Goal: Task Accomplishment & Management: Manage account settings

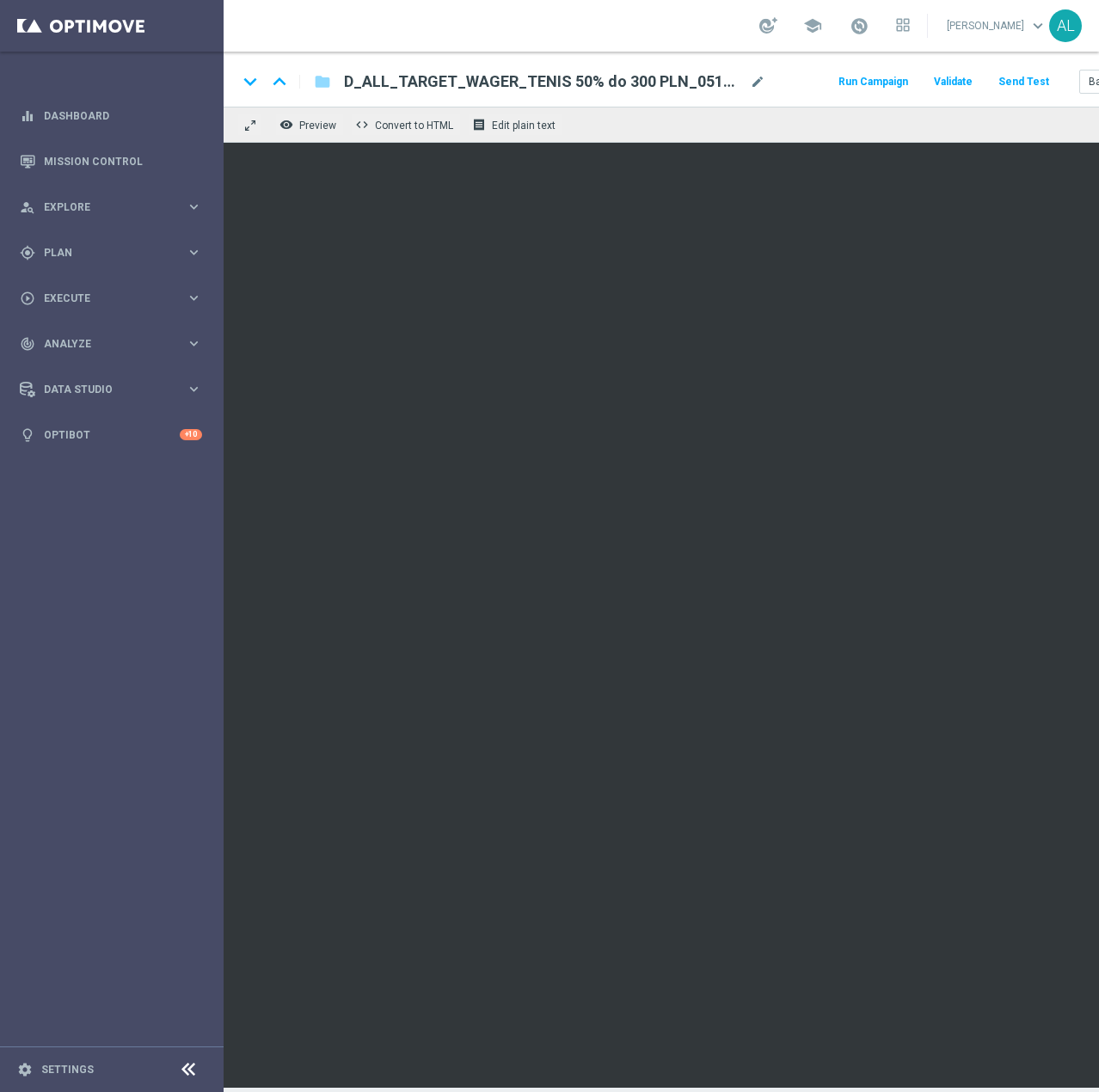
scroll to position [0, 109]
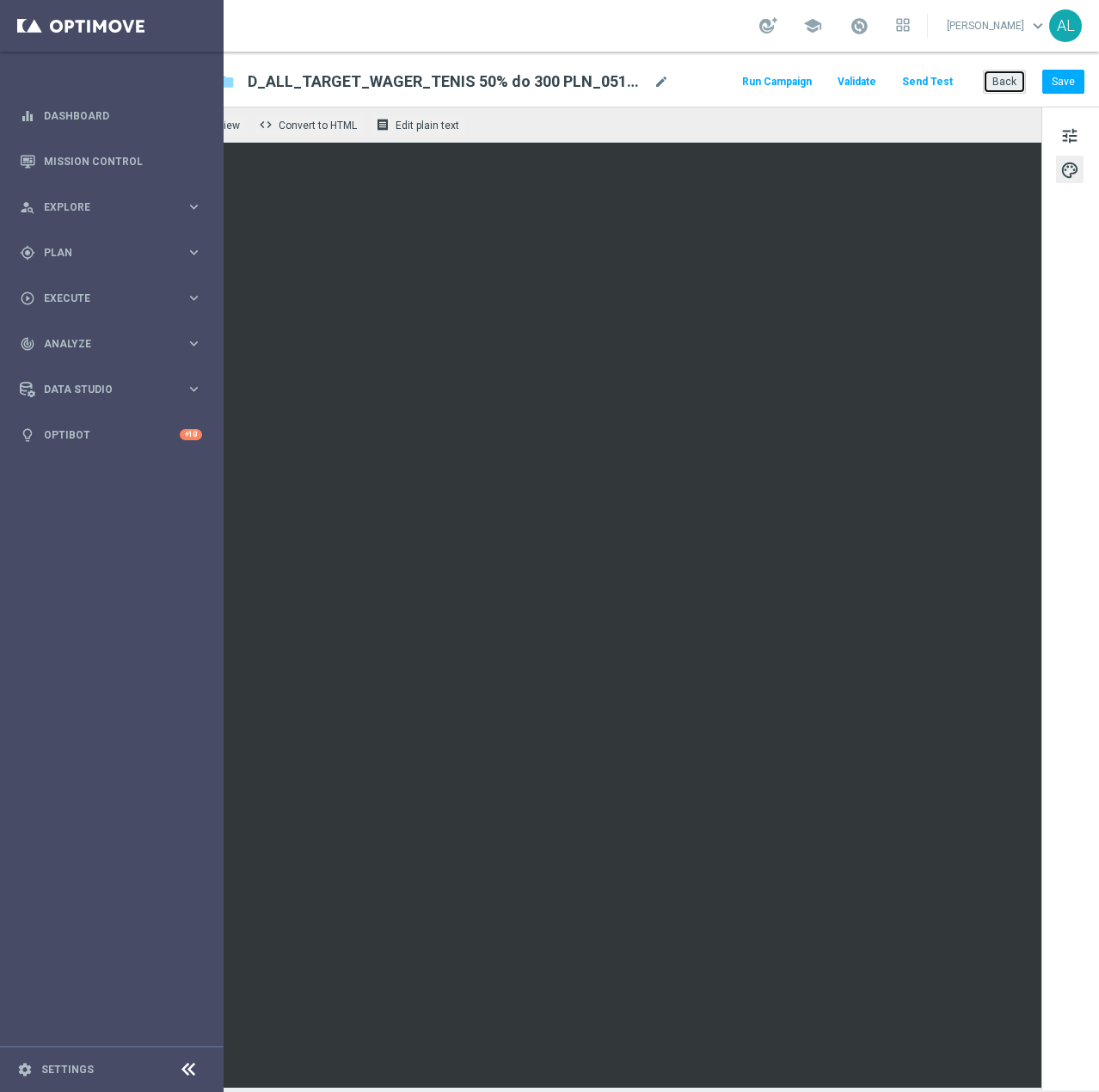
click at [992, 88] on button "Back" at bounding box center [1004, 81] width 43 height 24
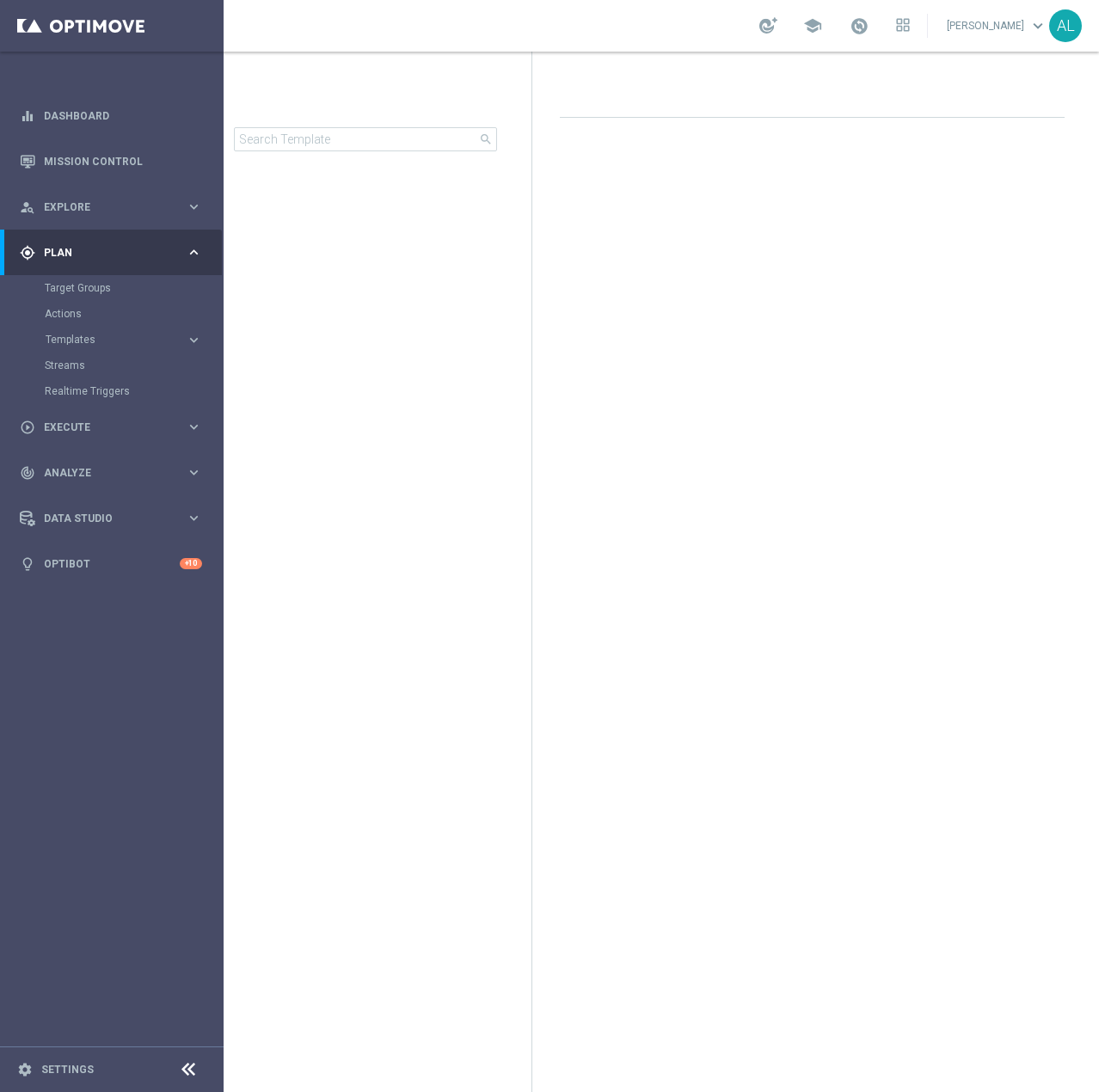
scroll to position [0, 24]
click at [81, 165] on link "Mission Control" at bounding box center [123, 161] width 158 height 45
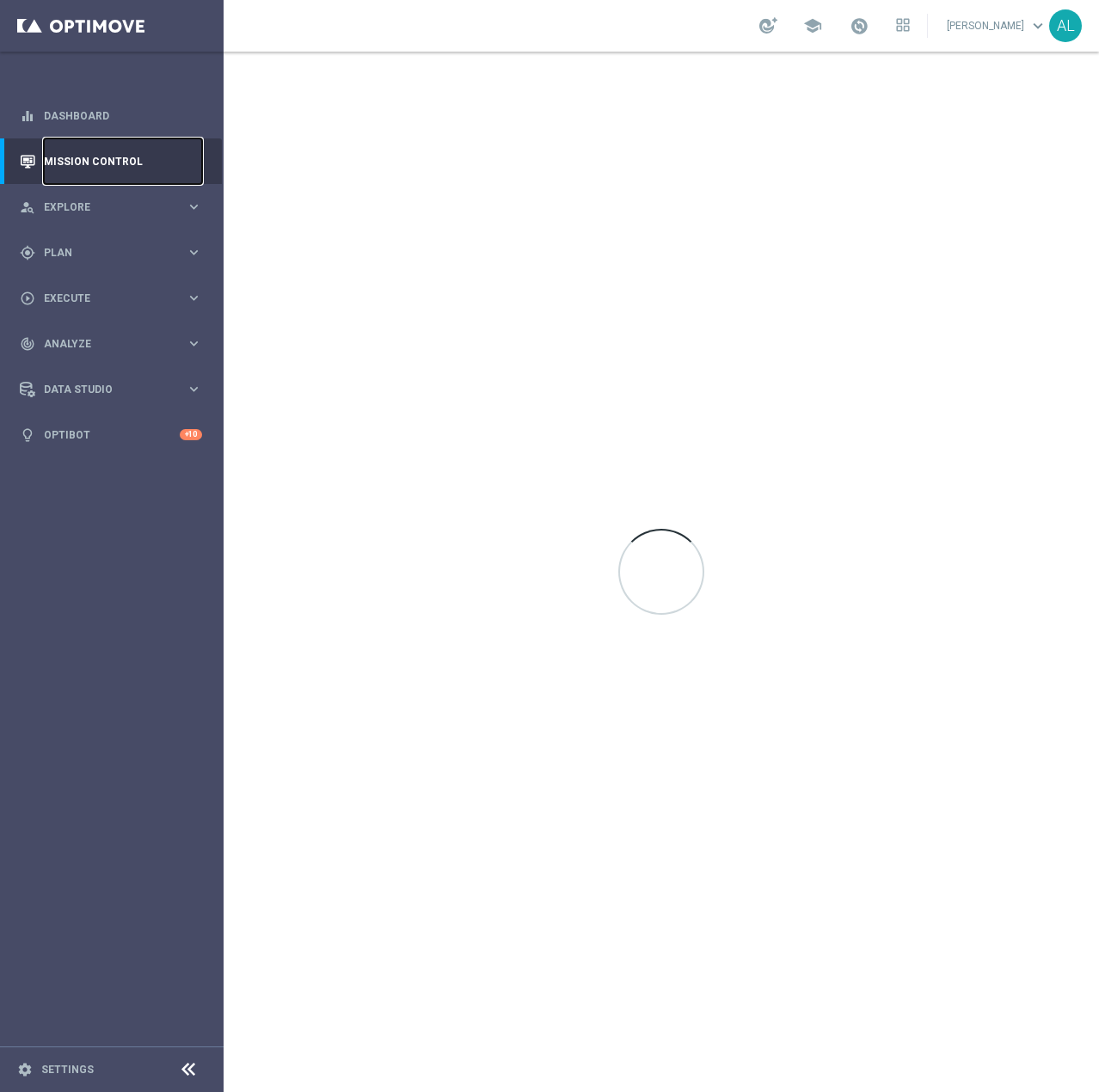
scroll to position [0, 0]
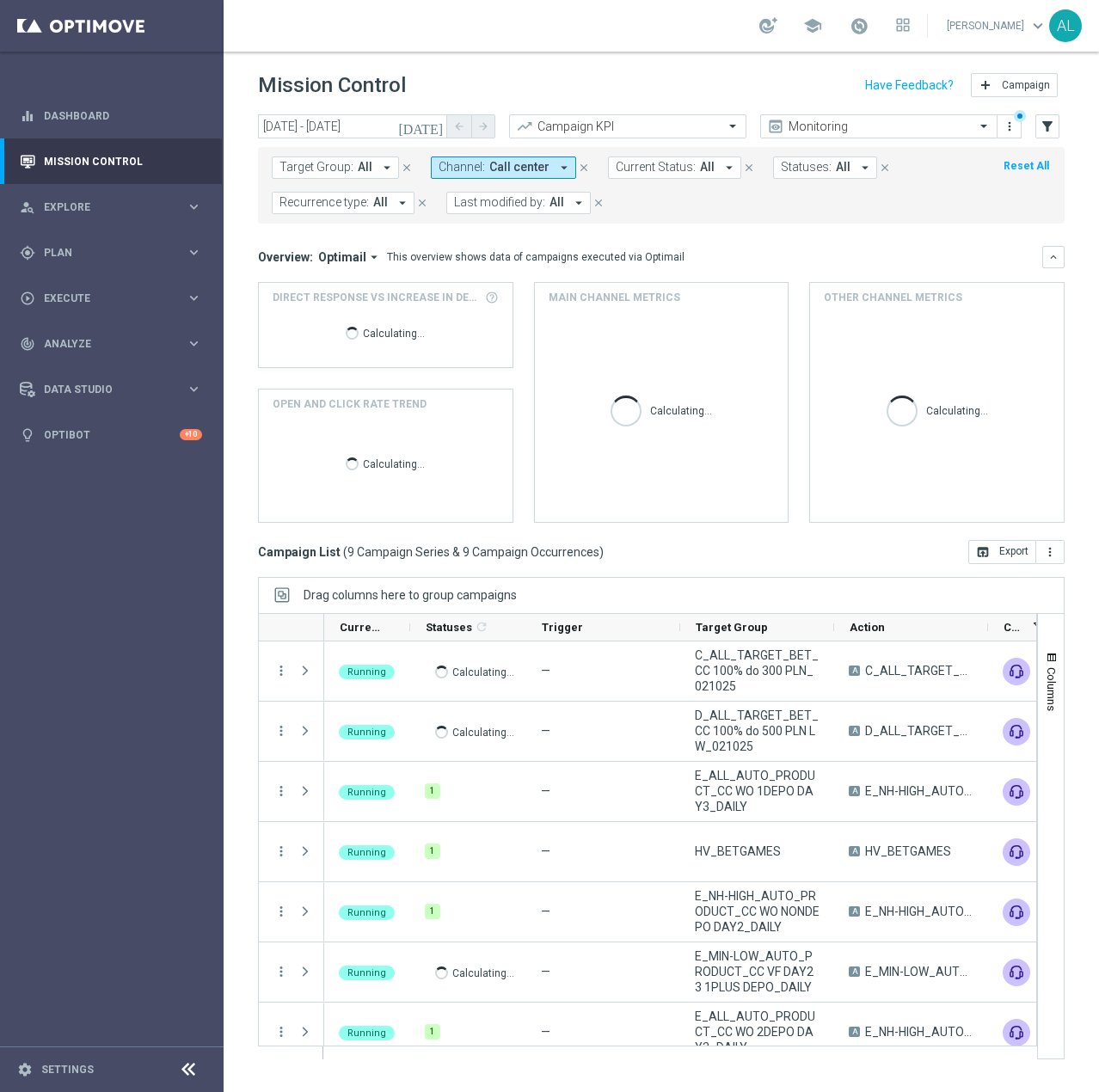
click at [327, 141] on div "Target Group: All arrow_drop_down close Channel: Call center arrow_drop_down cl…" at bounding box center [661, 182] width 806 height 84
click at [333, 126] on input "02 Oct 2025 - 02 Oct 2025" at bounding box center [352, 126] width 189 height 24
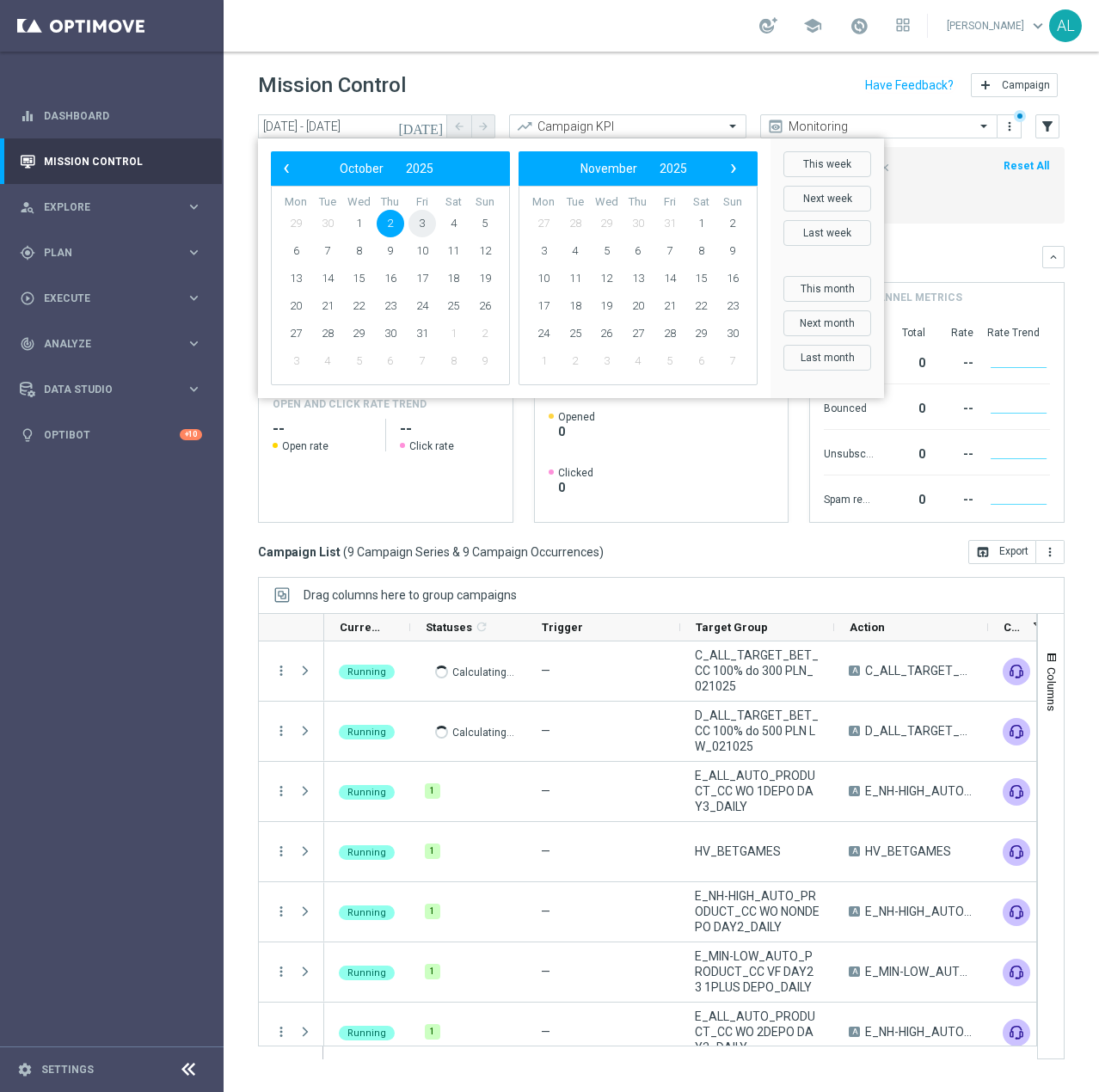
click at [417, 228] on span "3" at bounding box center [421, 223] width 28 height 28
type input "03 Oct 2025 - 03 Oct 2025"
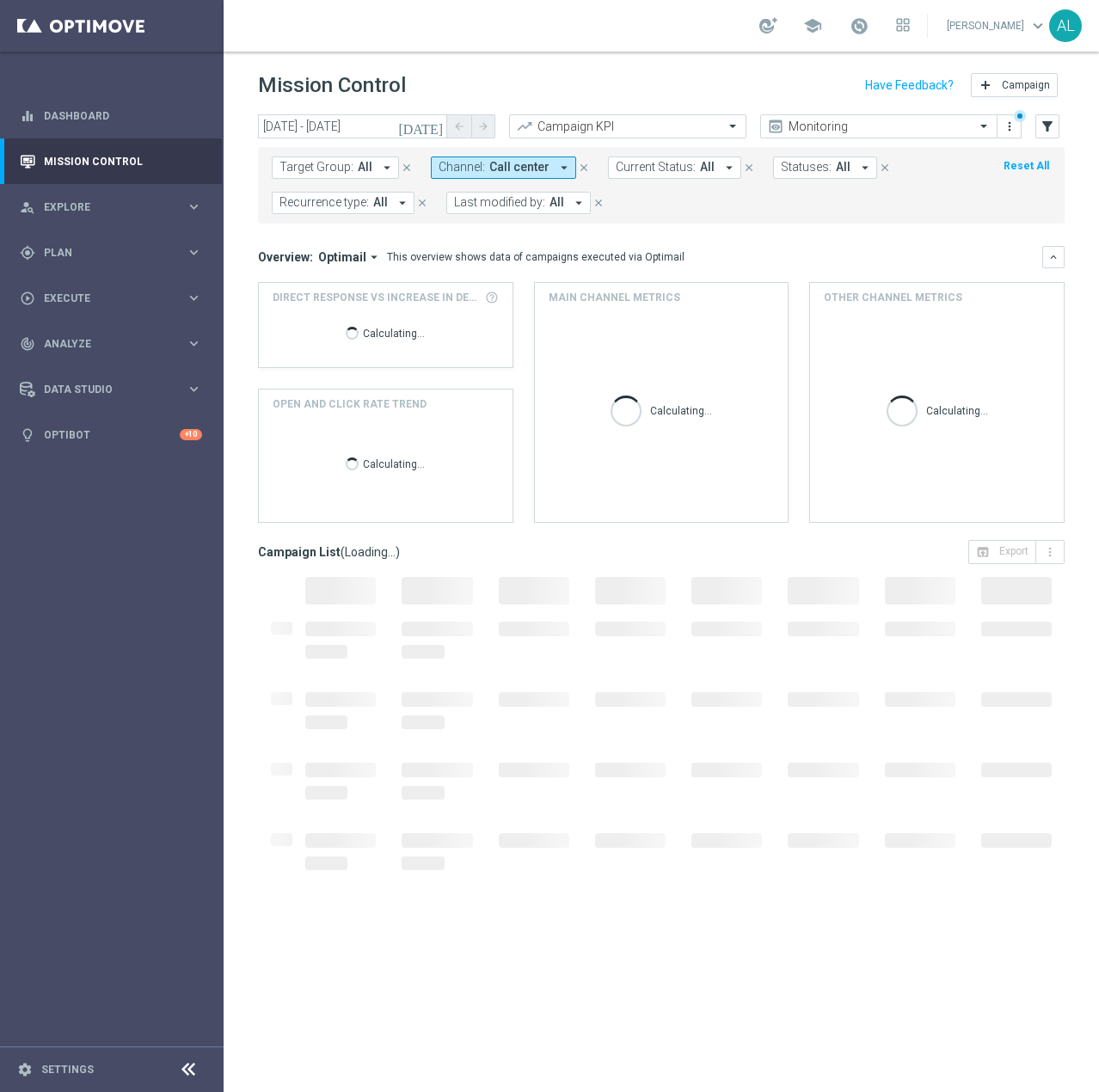
click at [511, 165] on span "Call center" at bounding box center [519, 167] width 60 height 14
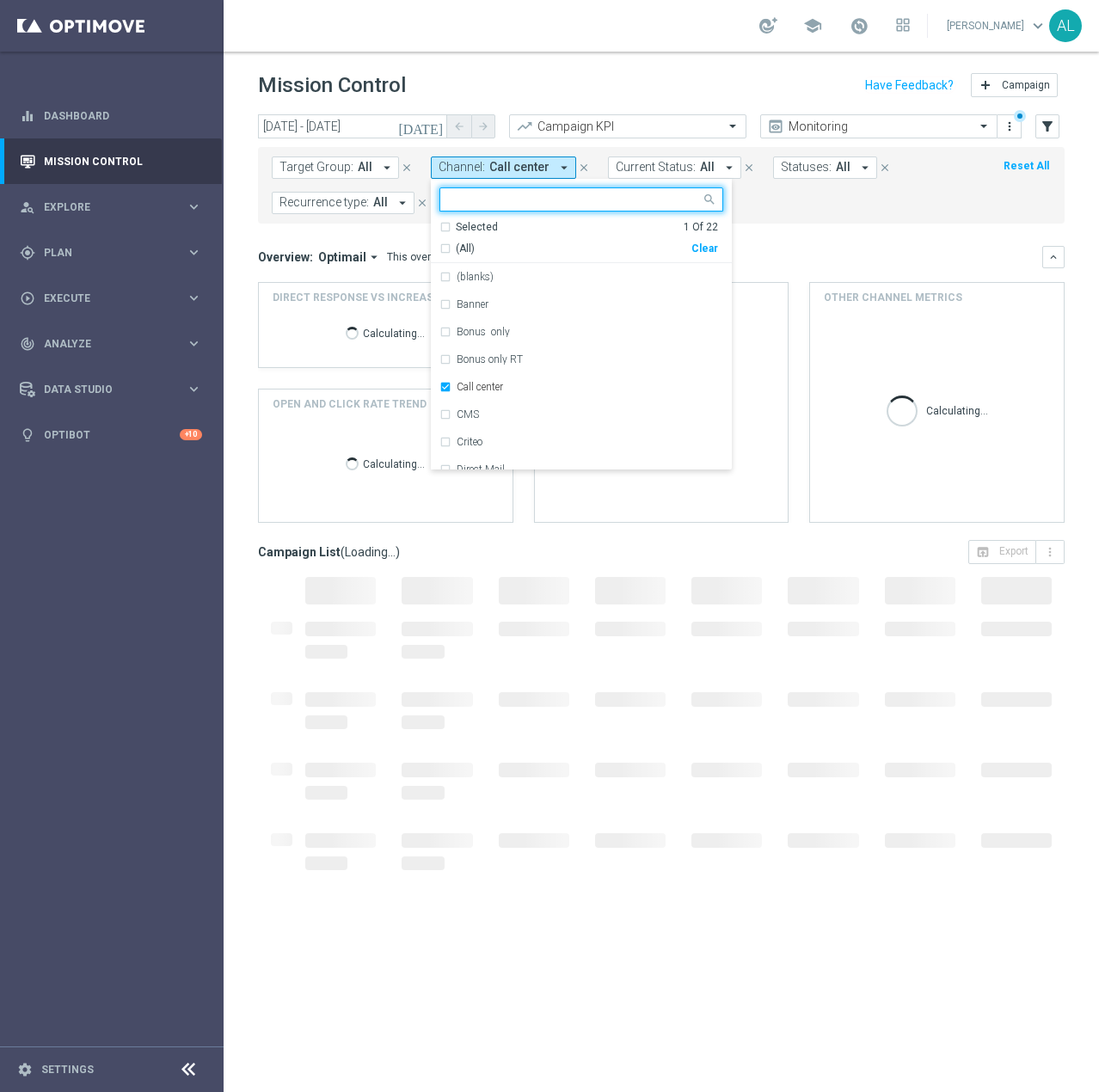
click at [0, 0] on div "Clear" at bounding box center [0, 0] width 0 height 0
click at [785, 243] on mini-dashboard "Overview: Optimail arrow_drop_down This overview shows data of campaigns execut…" at bounding box center [661, 381] width 806 height 317
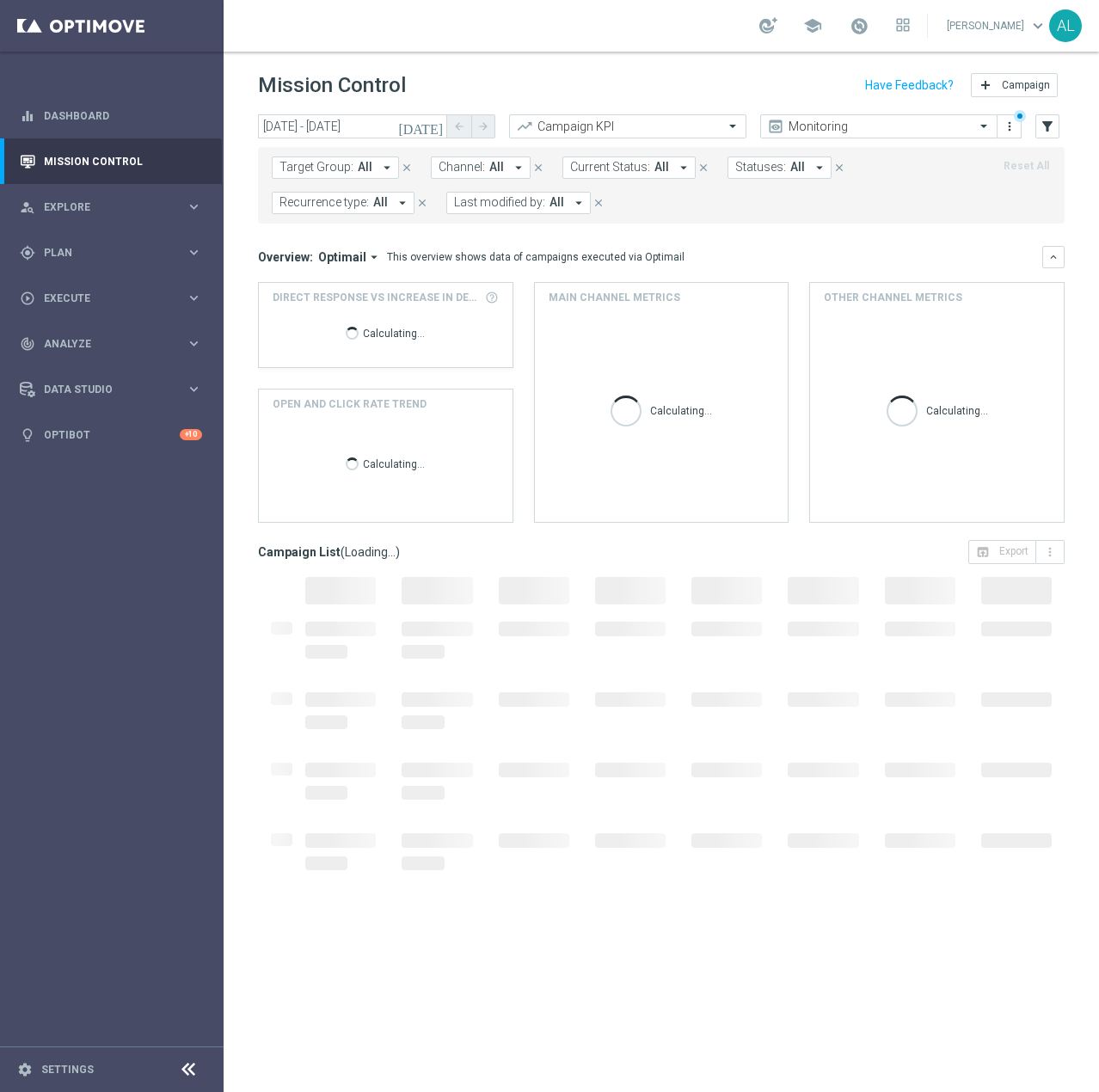
click at [331, 171] on span "Target Group:" at bounding box center [316, 167] width 74 height 14
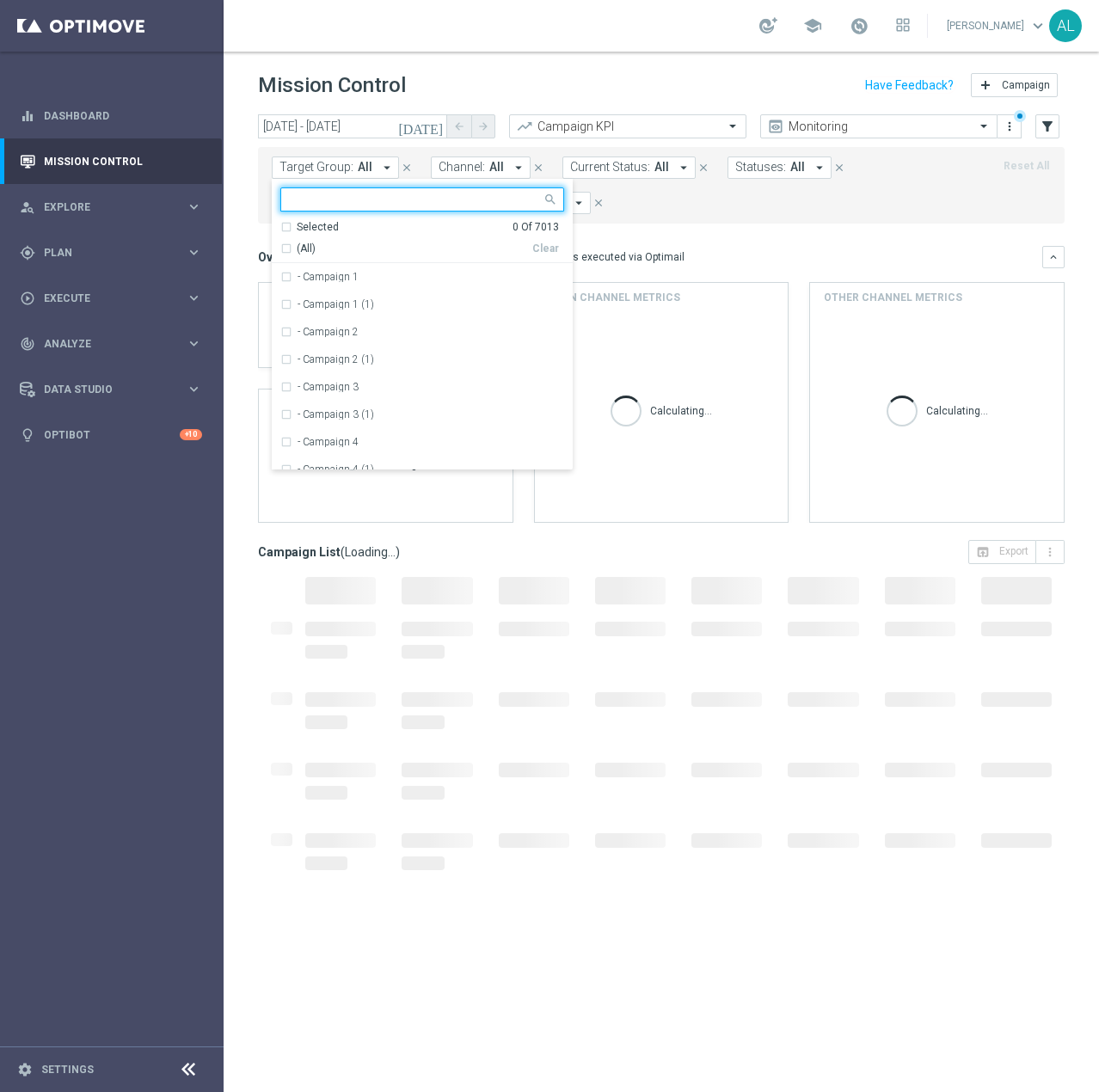
click at [361, 202] on input "text" at bounding box center [415, 200] width 252 height 14
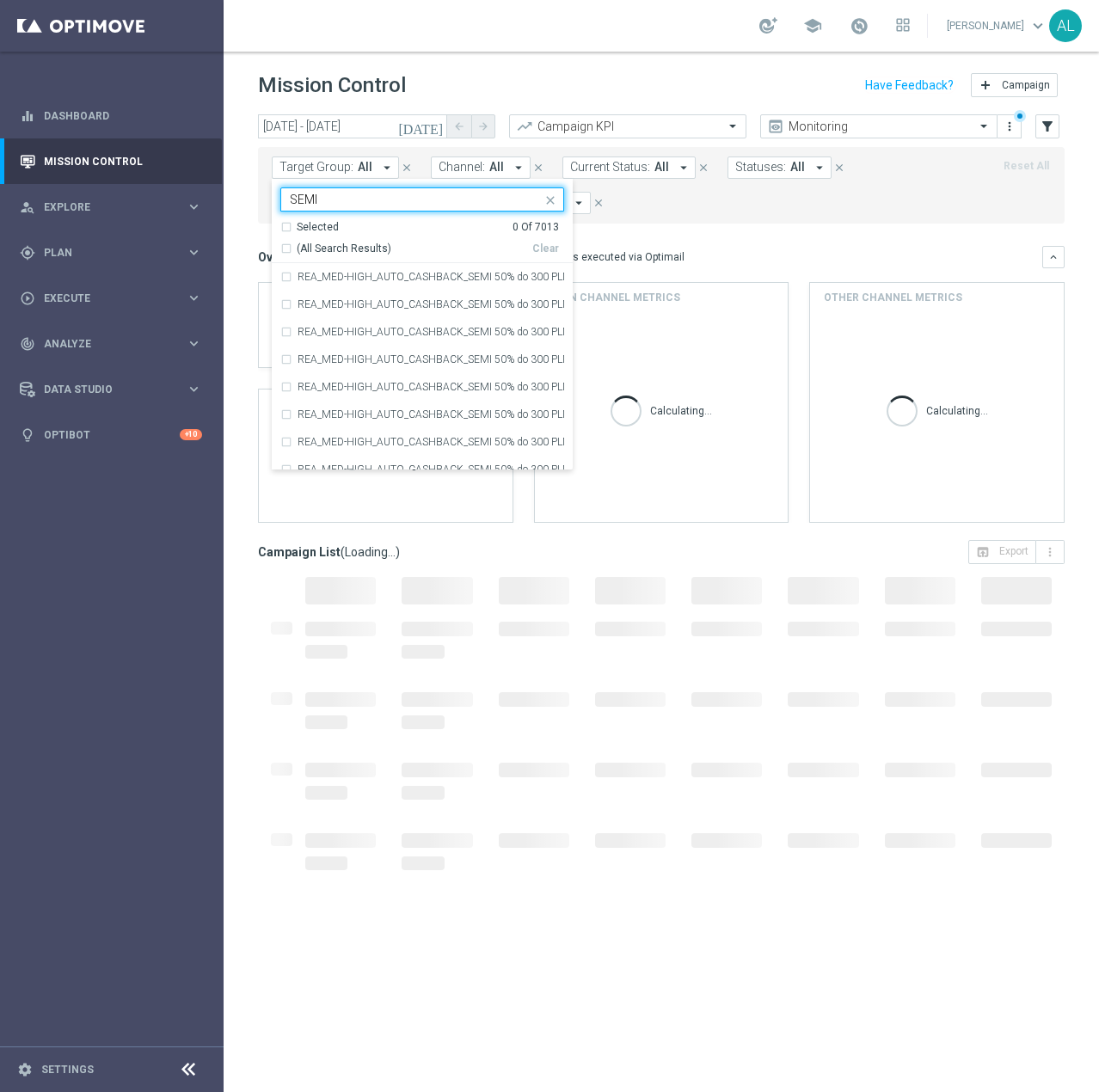
click at [336, 258] on div "Selected 0 Of 7013 (All Search Results) Clear" at bounding box center [422, 242] width 301 height 44
click at [342, 250] on span "(All Search Results)" at bounding box center [344, 249] width 94 height 14
type input "SEMI"
click at [717, 249] on div "Overview: Optimail arrow_drop_down This overview shows data of campaigns execut…" at bounding box center [650, 256] width 784 height 15
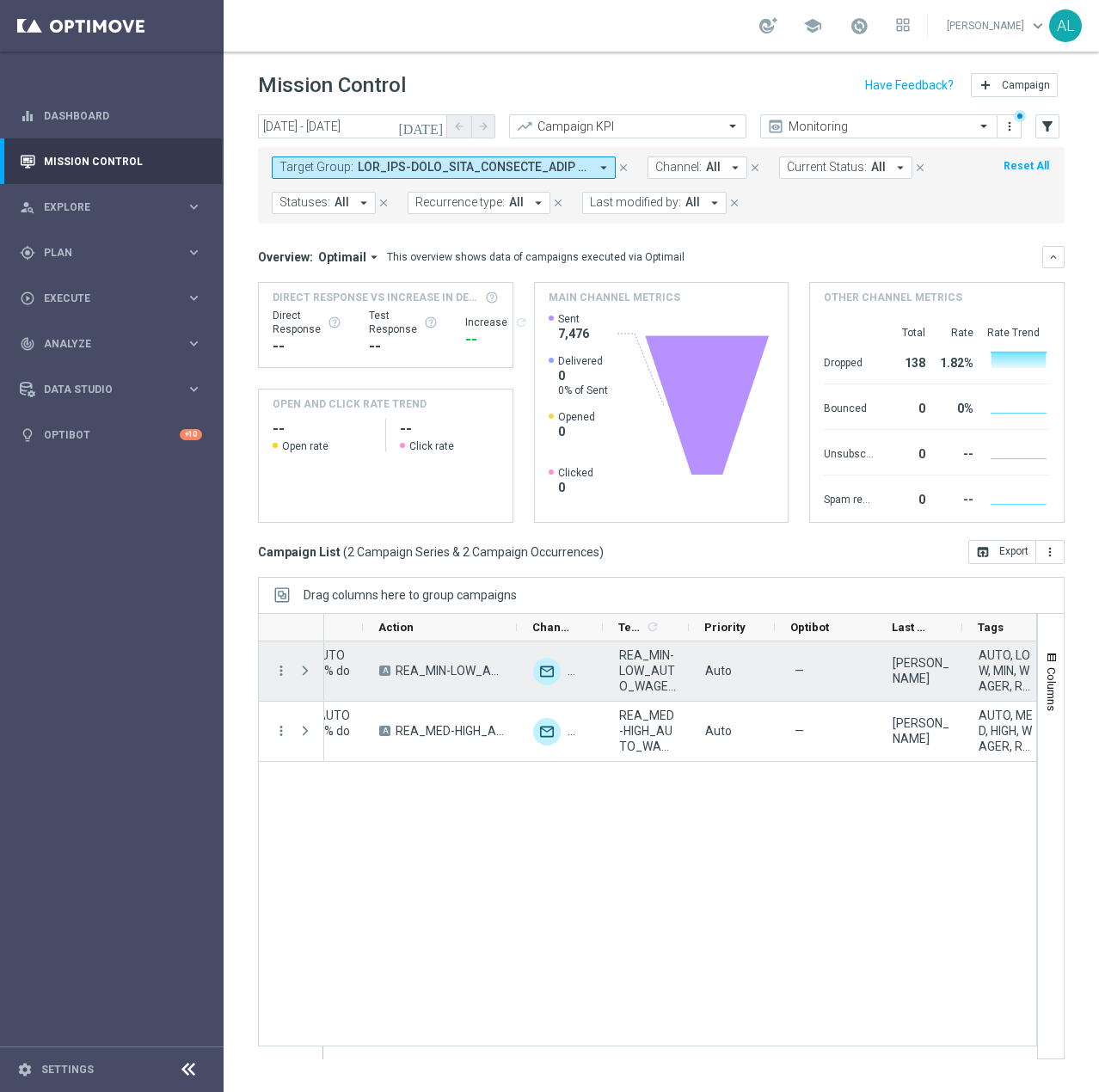
scroll to position [0, 471]
click at [629, 673] on span "REA_MIN-LOW_AUTO_WAGER_SEMI 50% do 100 PLN_031025" at bounding box center [646, 670] width 57 height 46
click at [629, 673] on span "REA_MIN-LOW_AUTO_WAGER_SEMI 50% do 100 PLN_031025" at bounding box center [645, 670] width 57 height 46
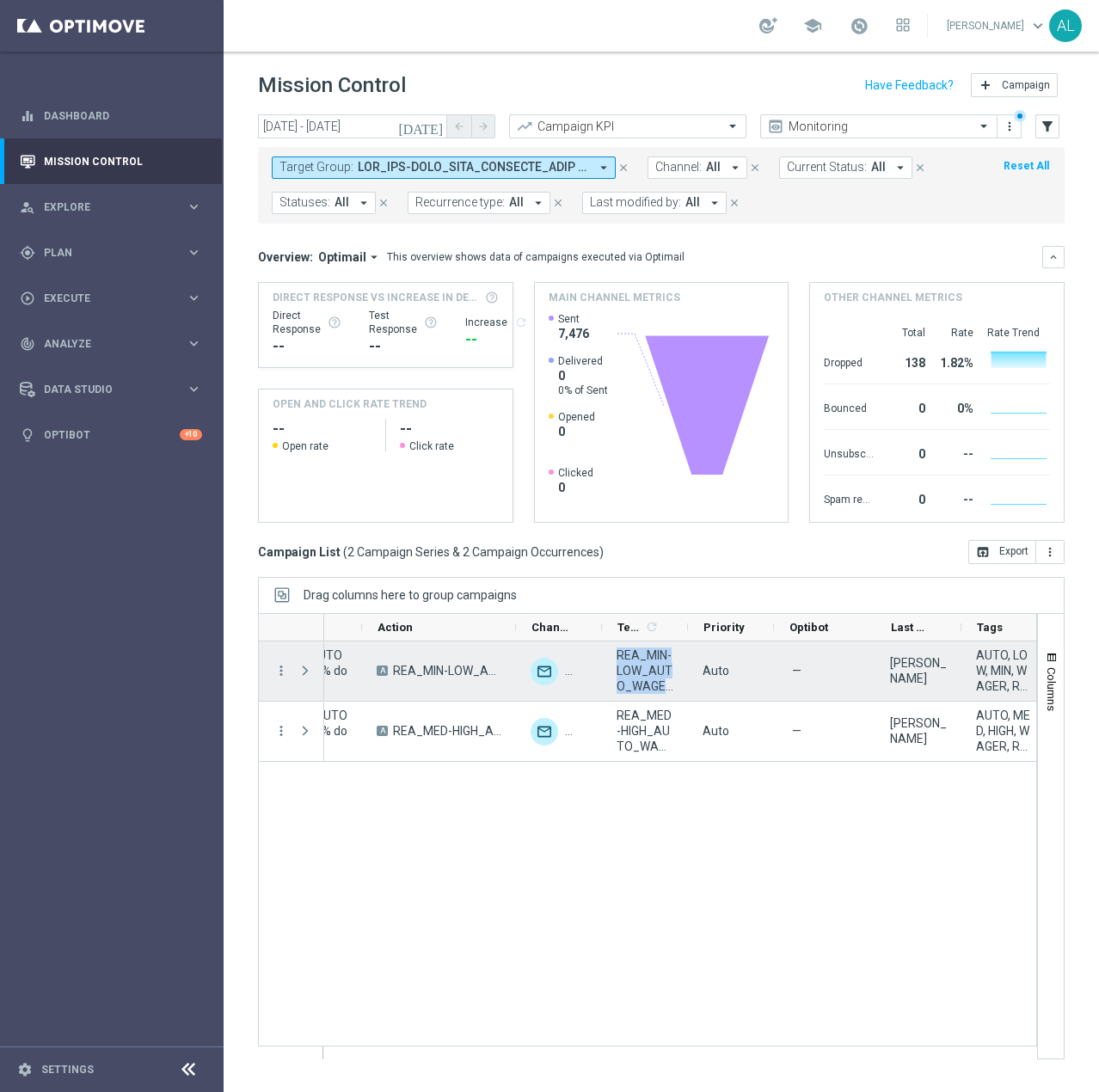
scroll to position [0, 473]
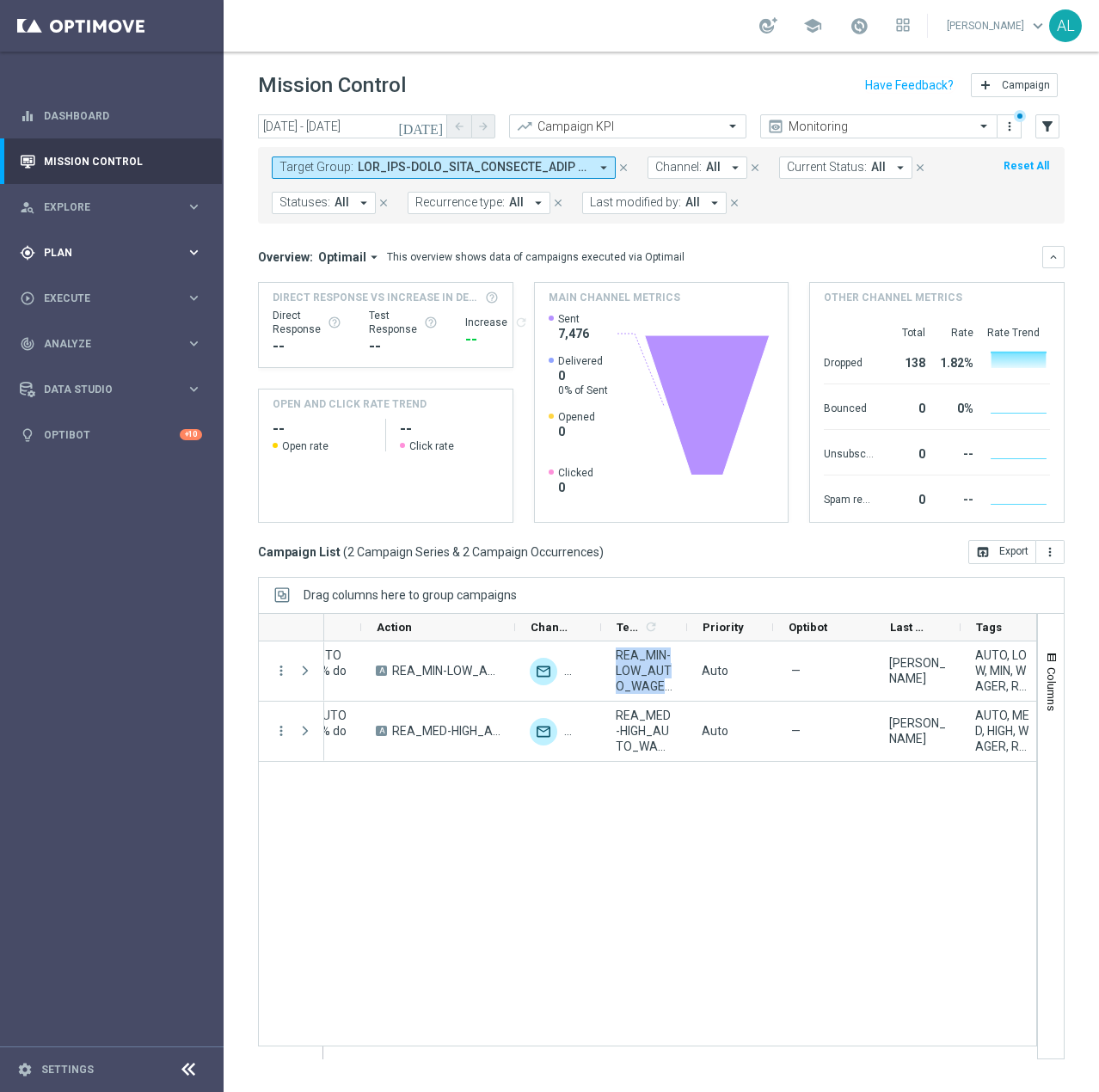
click at [116, 252] on span "Plan" at bounding box center [115, 253] width 142 height 11
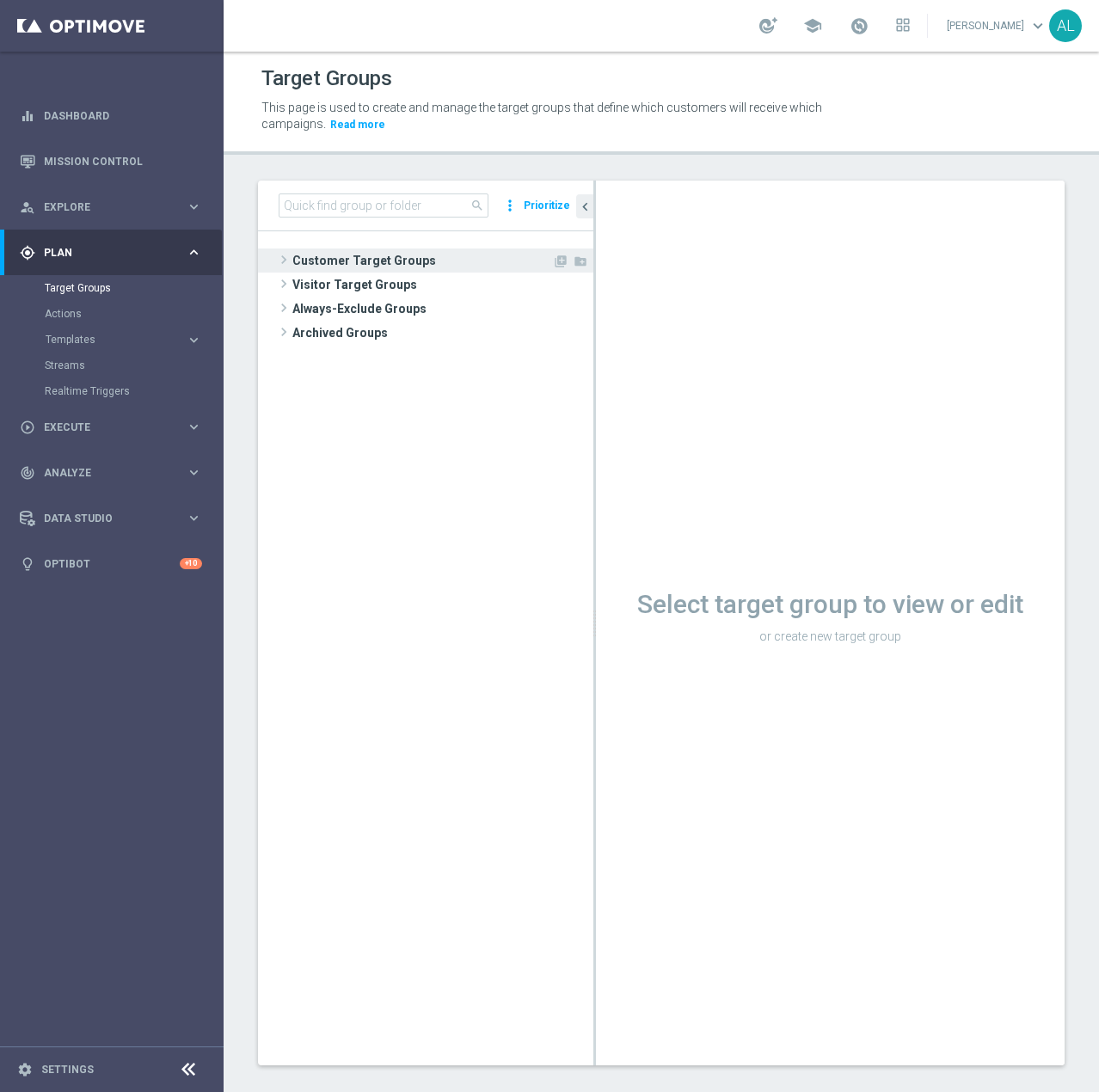
click at [298, 253] on span "Customer Target Groups" at bounding box center [422, 260] width 260 height 24
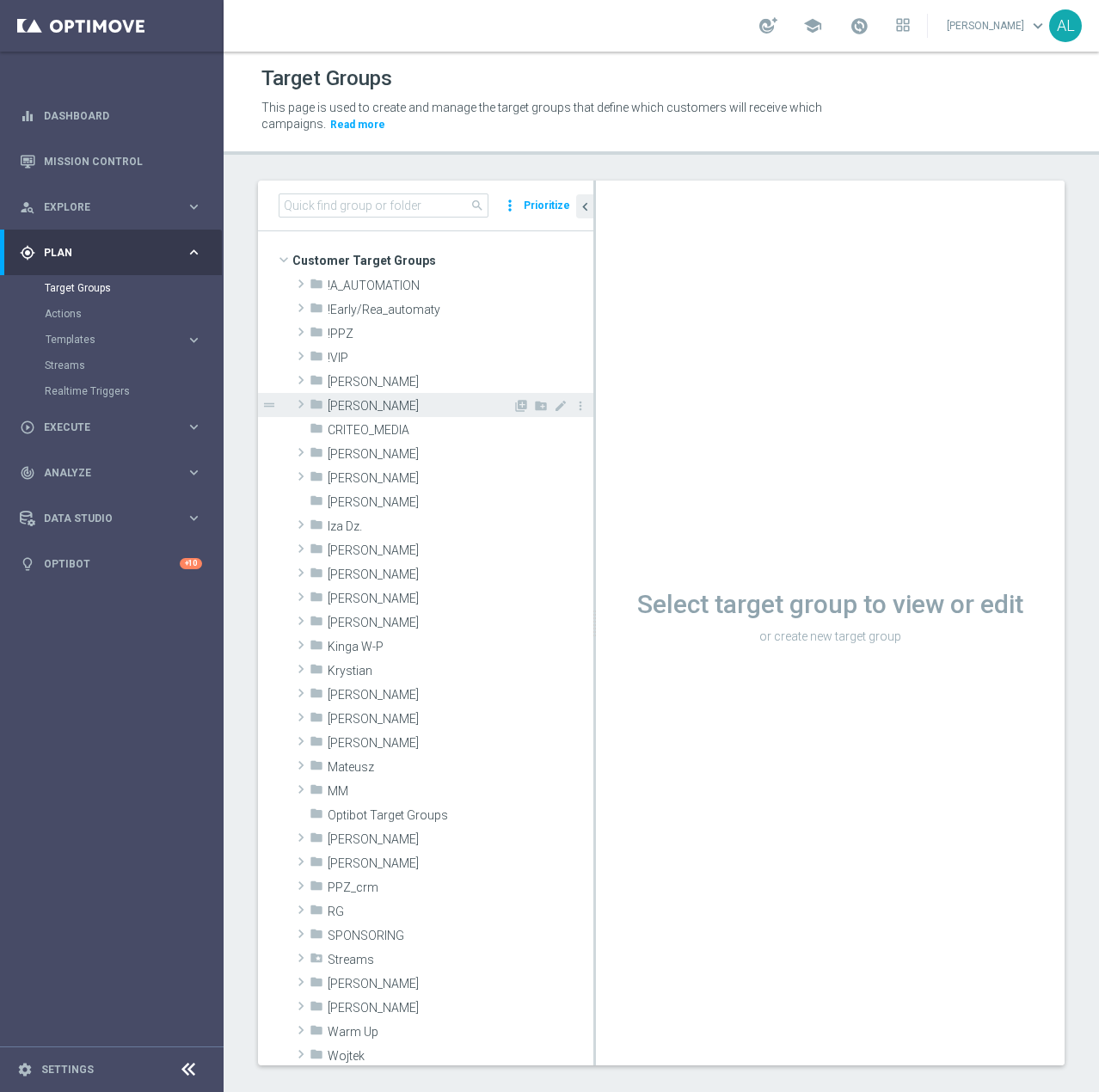
click at [340, 405] on span "[PERSON_NAME]" at bounding box center [420, 406] width 185 height 14
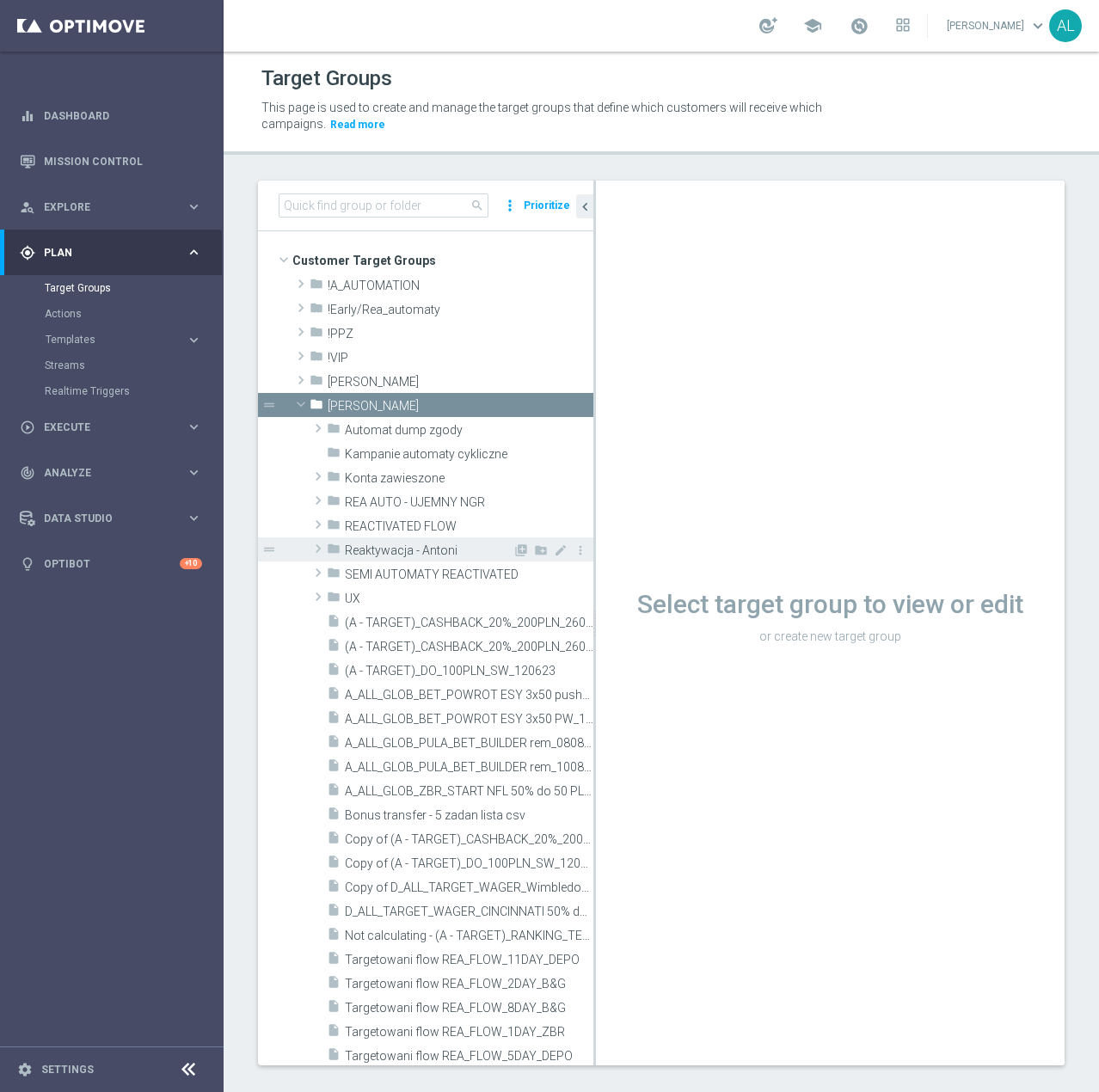
click at [385, 544] on span "Reaktywacja - Antoni" at bounding box center [429, 550] width 168 height 14
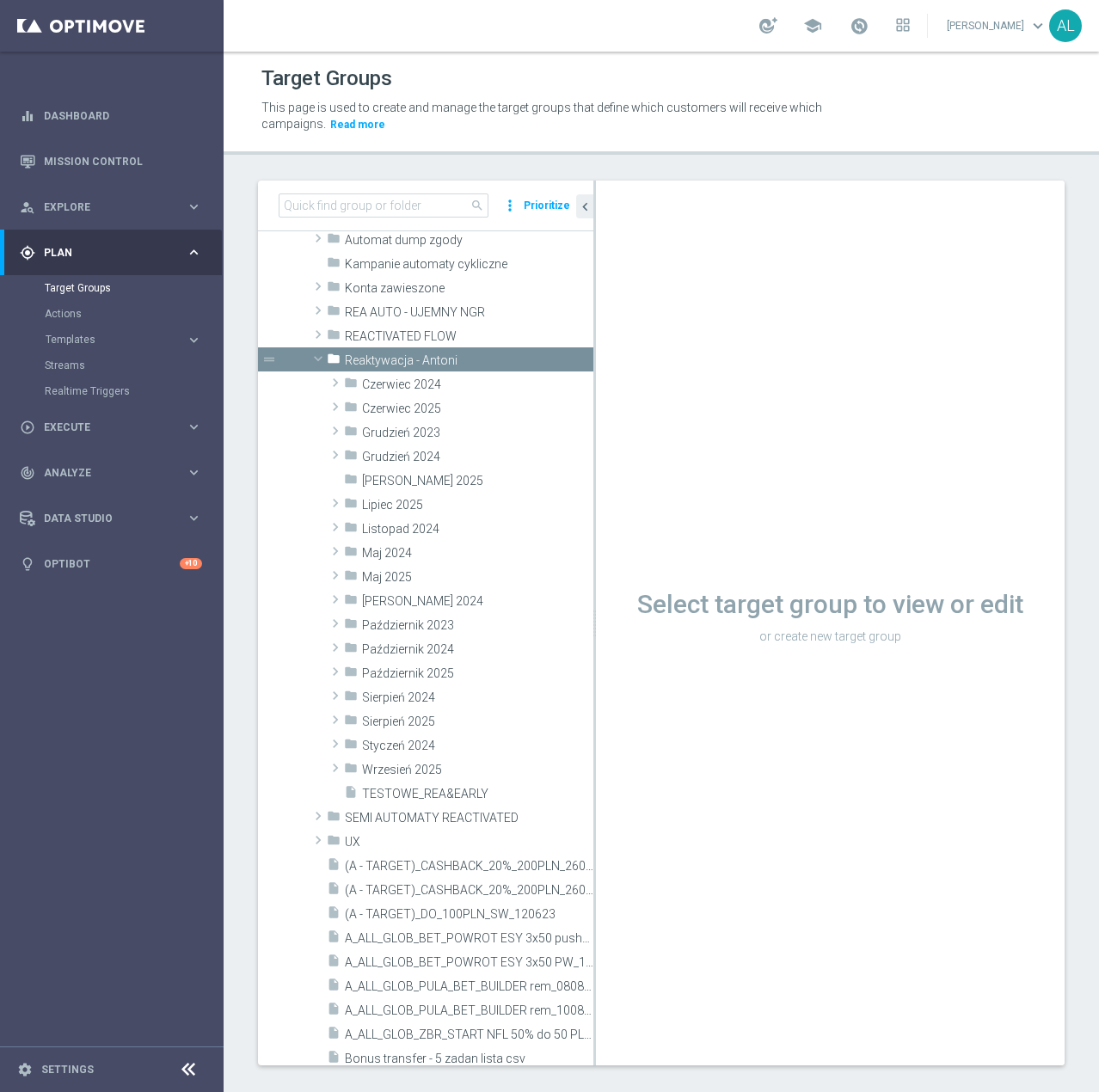
scroll to position [191, 0]
click at [427, 681] on div "folder Październik 2025" at bounding box center [429, 671] width 169 height 24
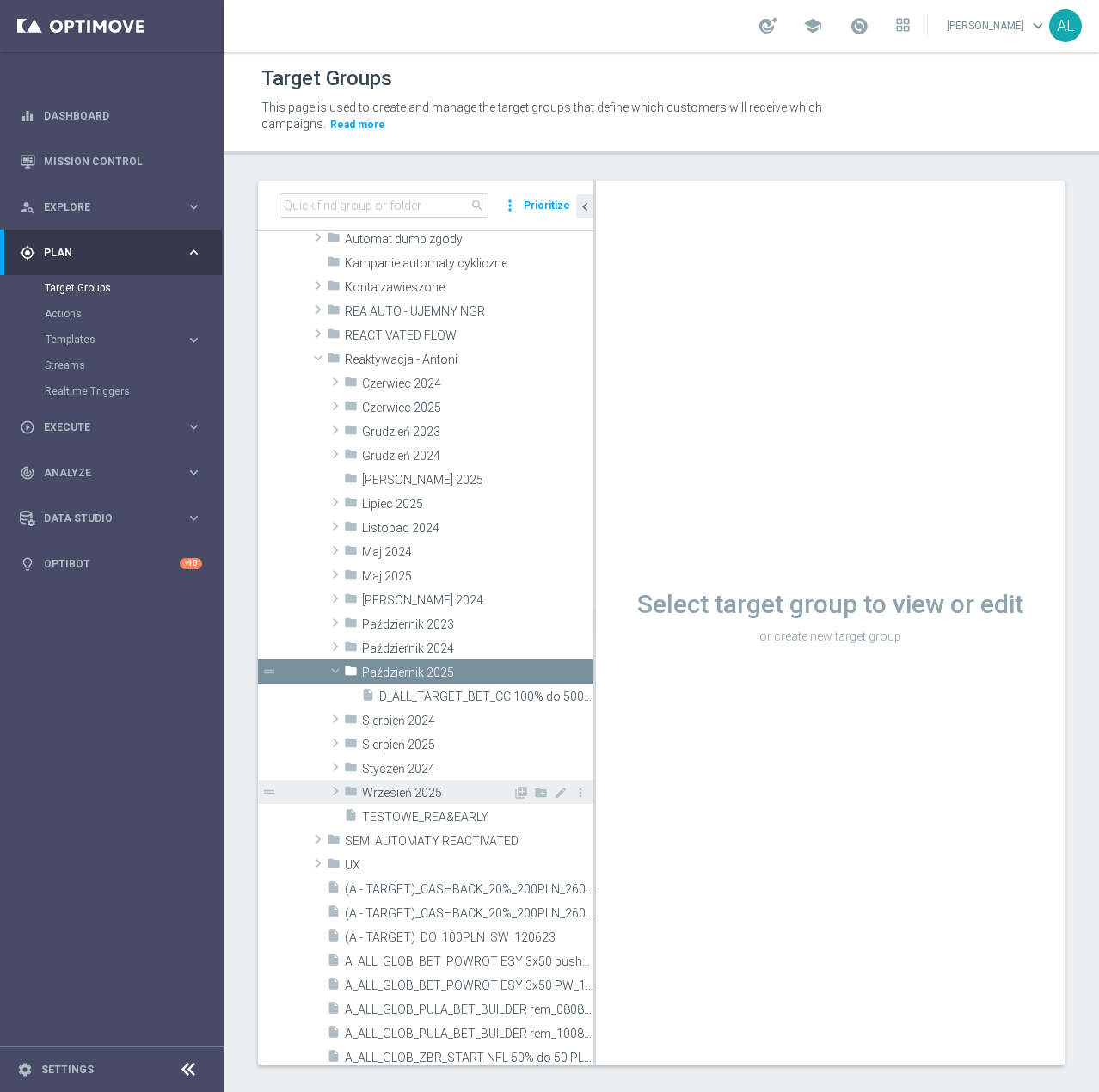
click at [412, 790] on span "Wrzesień 2025" at bounding box center [437, 793] width 150 height 14
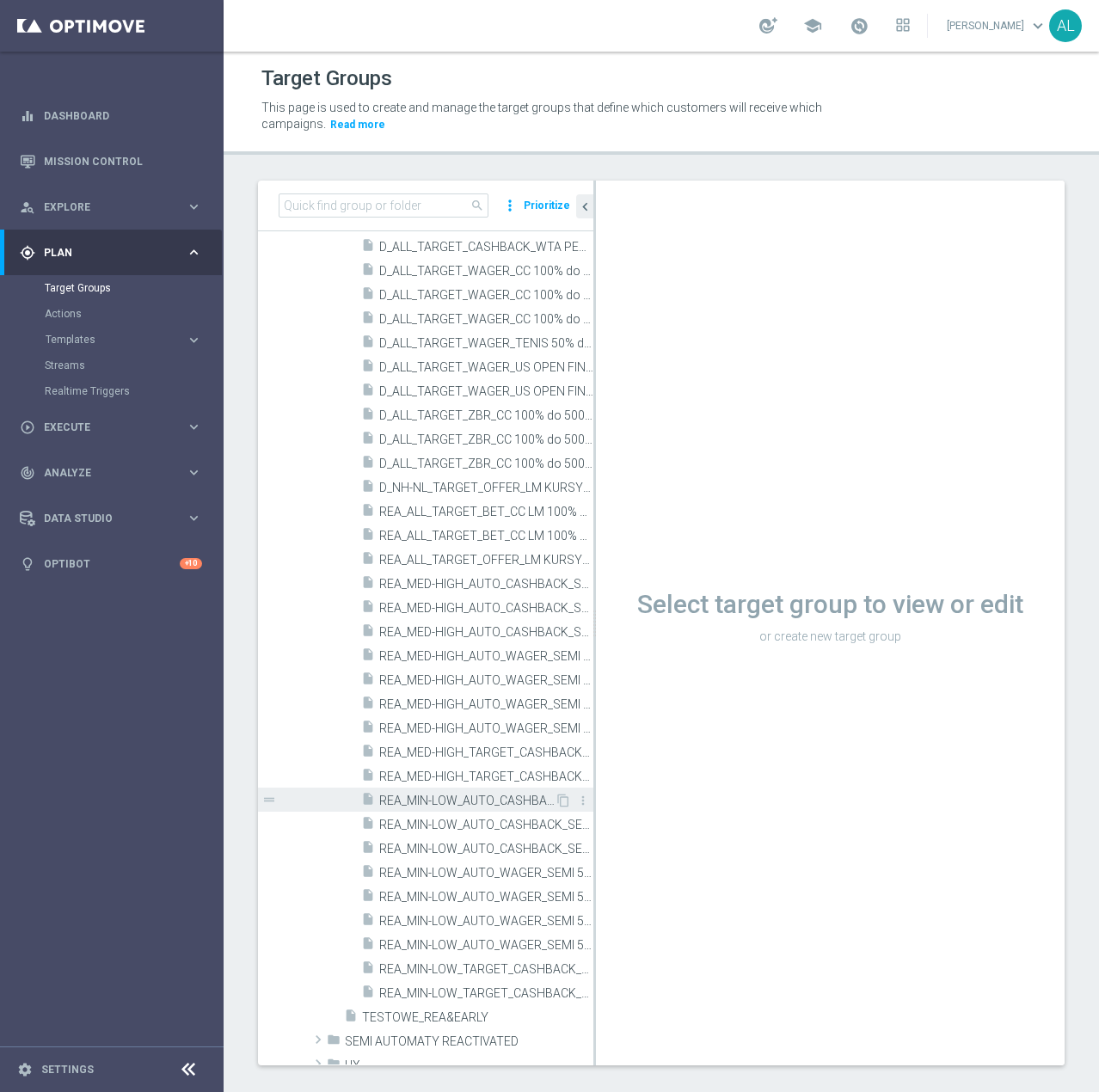
scroll to position [922, 0]
click at [509, 916] on span "REA_MIN-LOW_AUTO_WAGER_SEMI 50% do 100 PLN push_260925" at bounding box center [466, 920] width 175 height 14
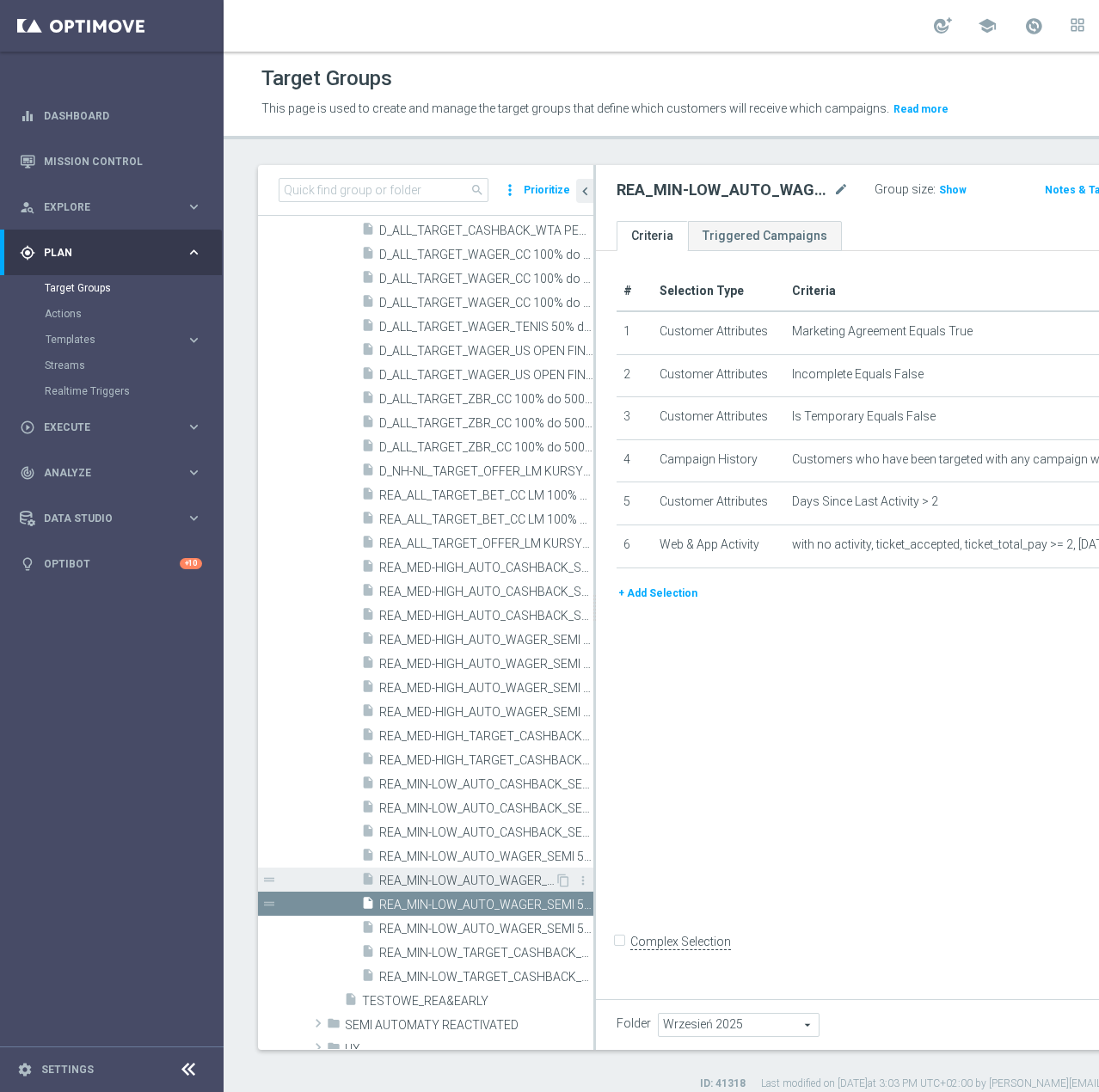
click at [477, 888] on span "REA_MIN-LOW_AUTO_WAGER_SEMI 50% do 100 PLN push_190925" at bounding box center [466, 880] width 175 height 14
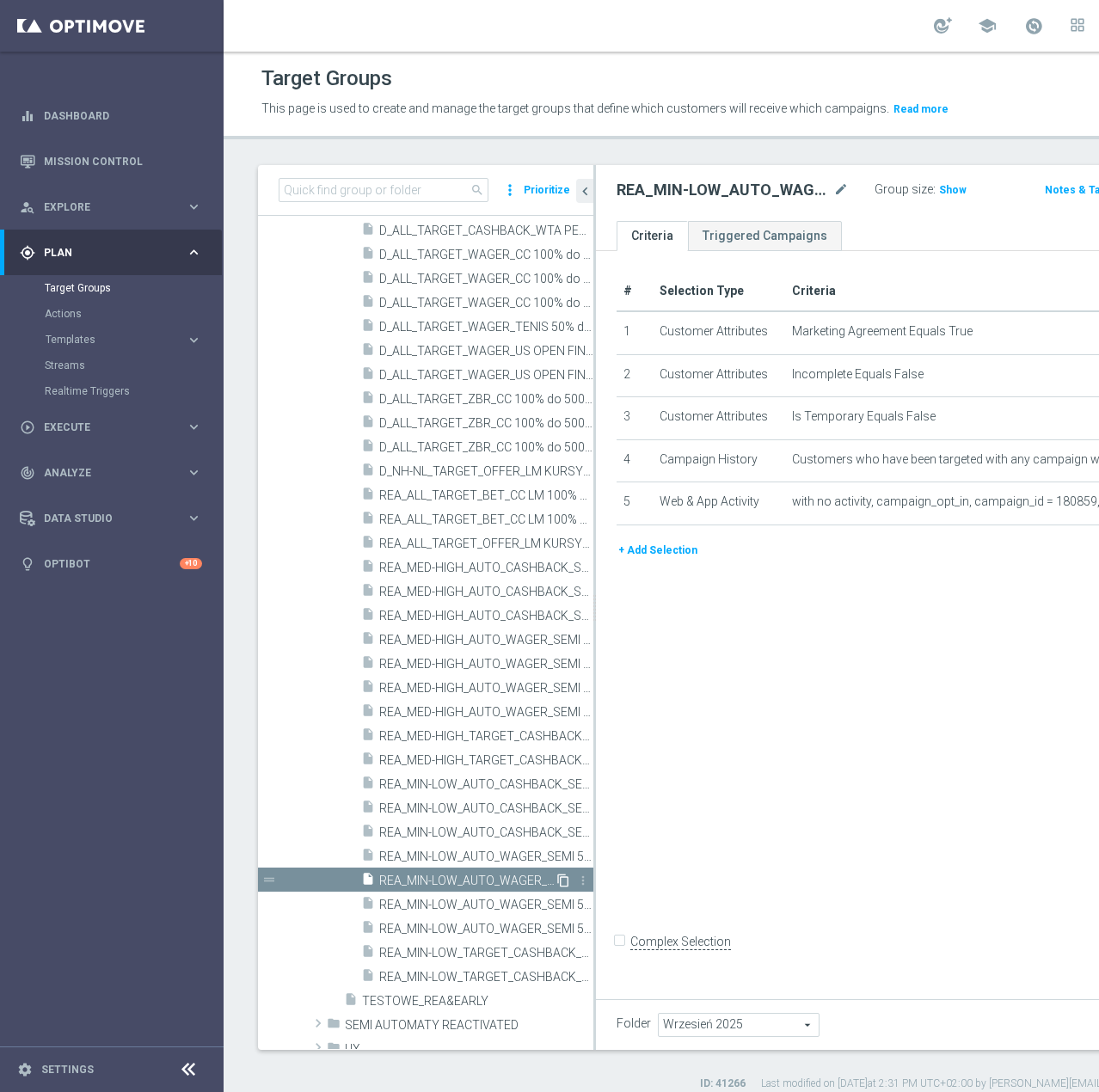
click at [557, 887] on icon "content_copy" at bounding box center [563, 879] width 13 height 13
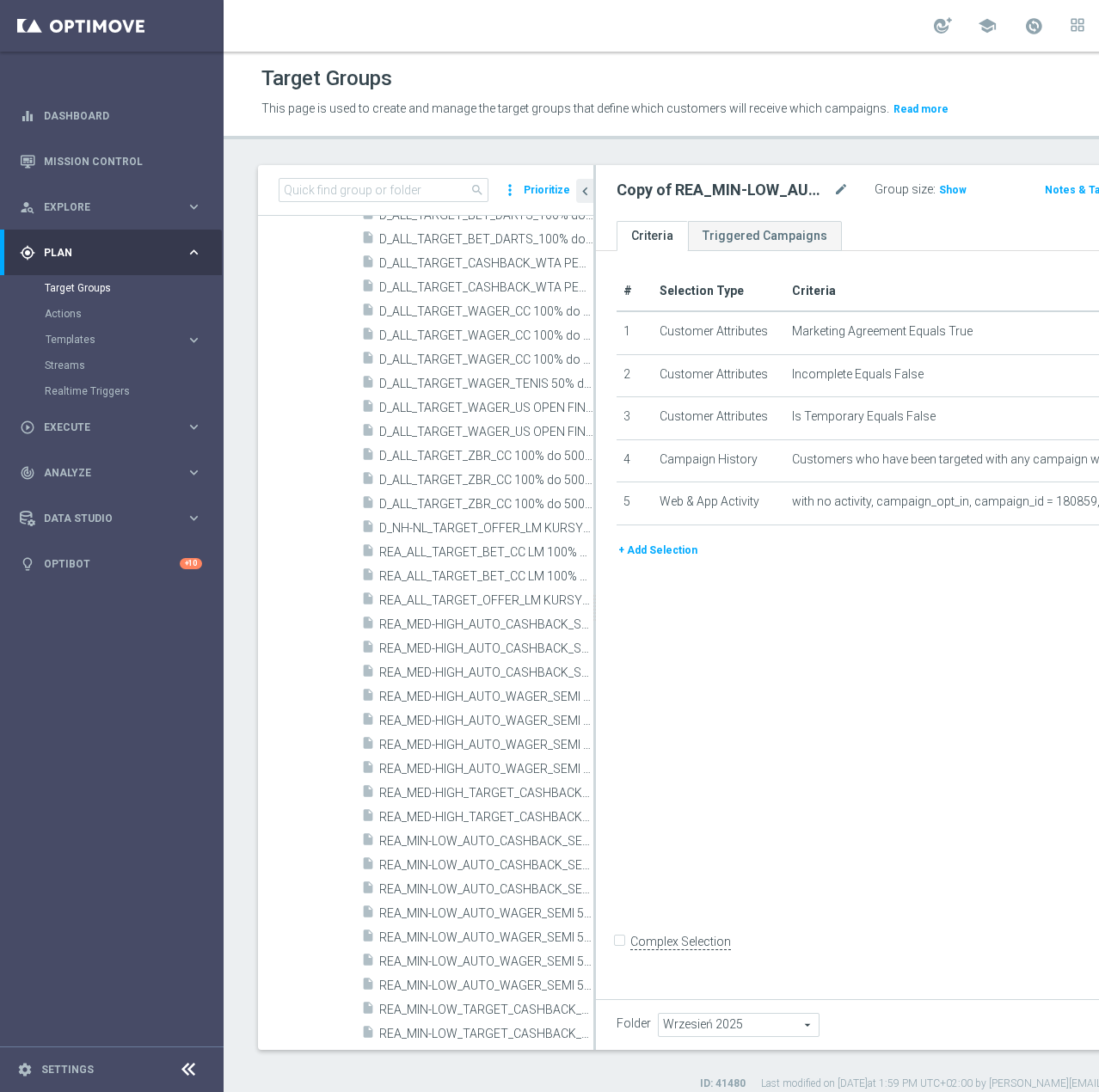
scroll to position [366, 0]
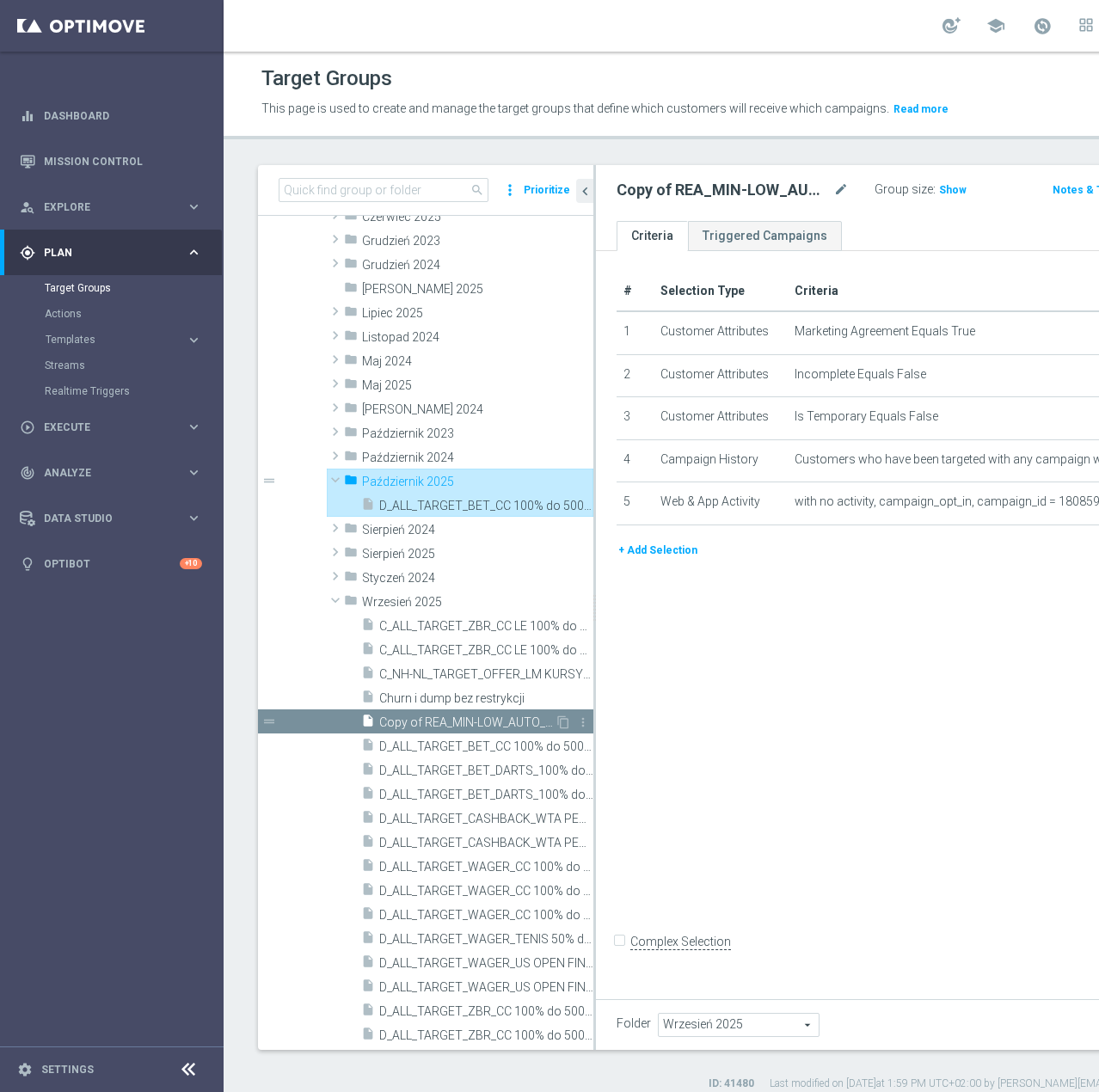
type input "Październik 2025"
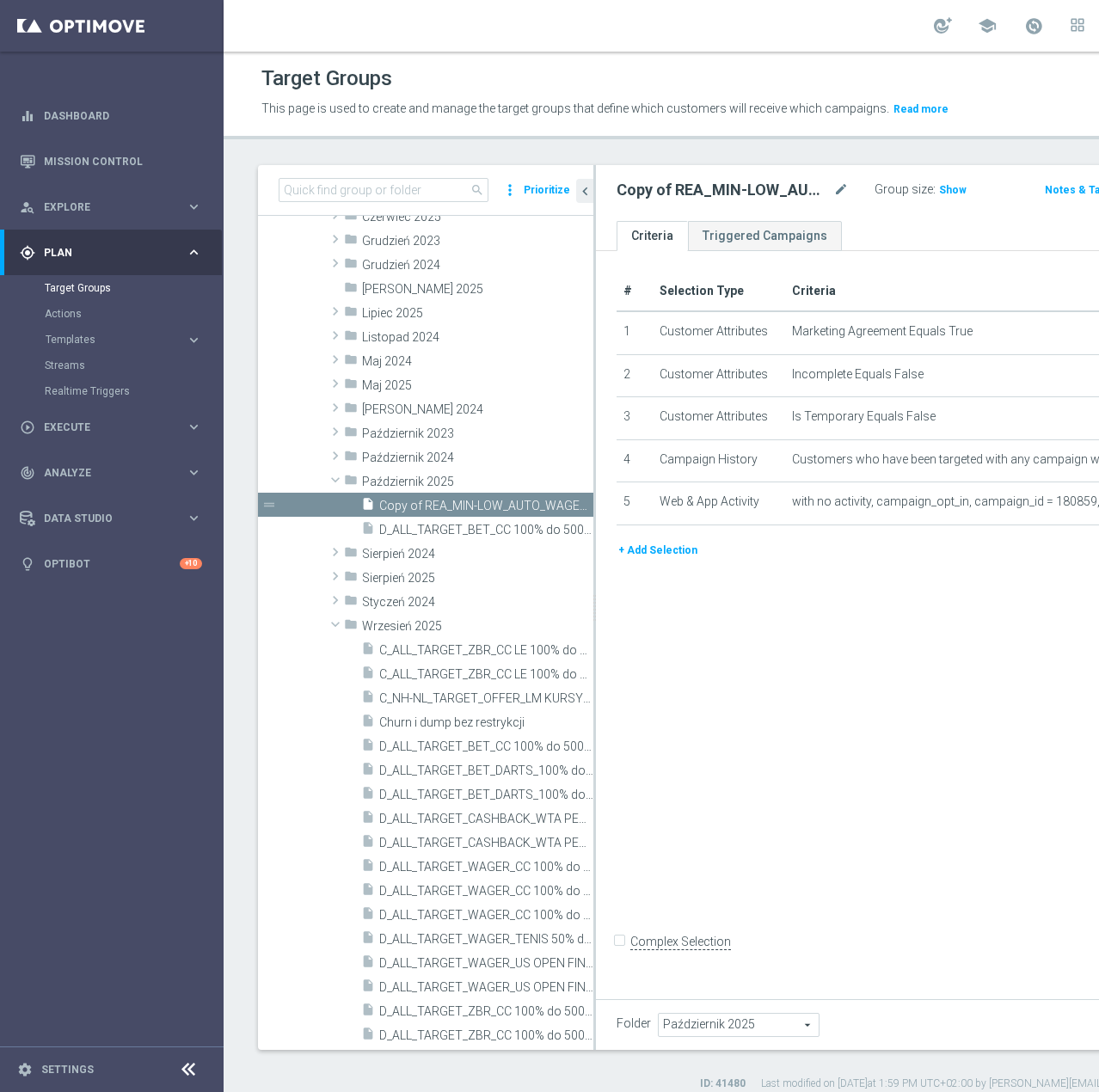
scroll to position [165, 0]
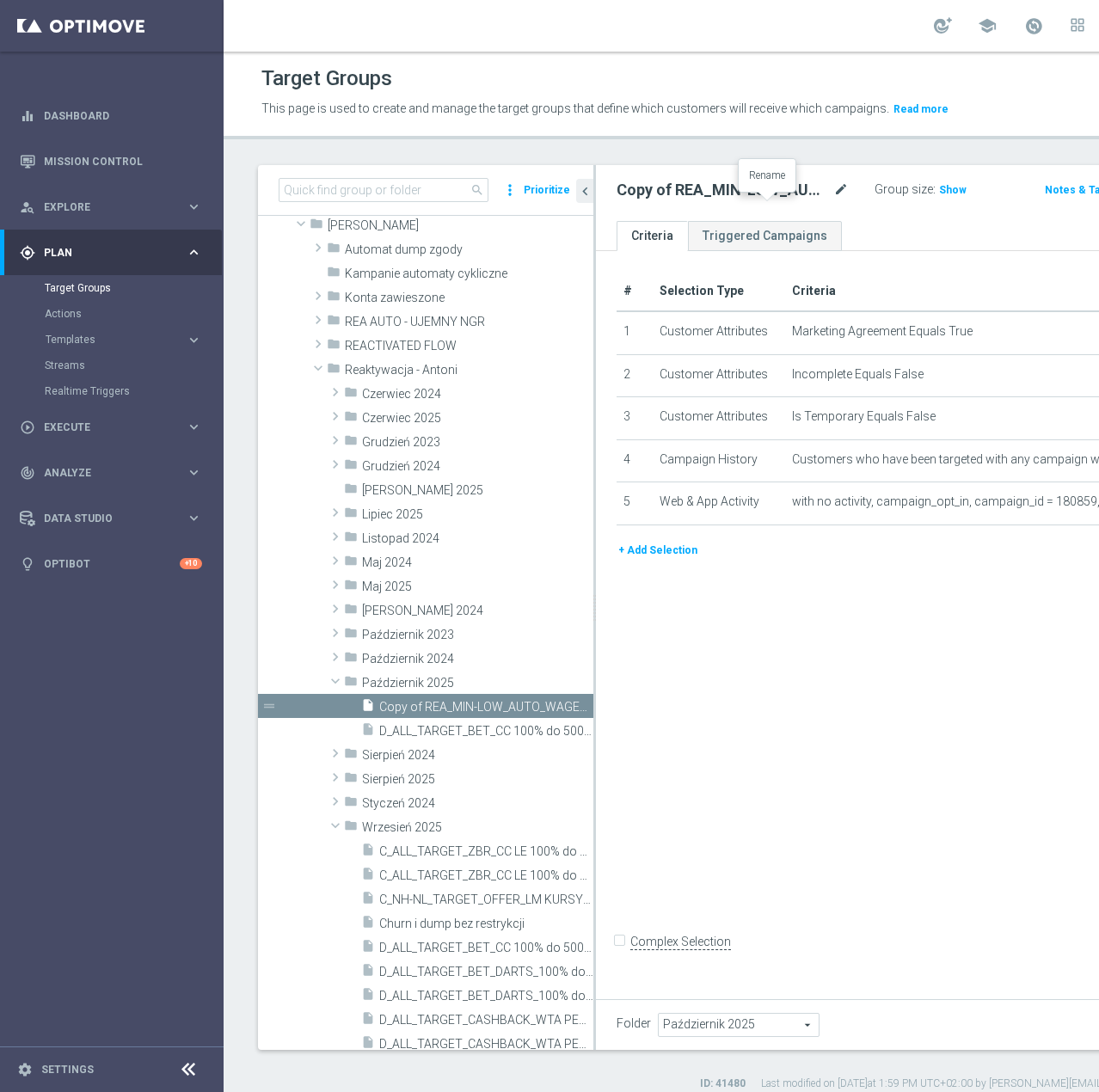
click at [833, 200] on icon "mode_edit" at bounding box center [840, 189] width 15 height 20
click at [698, 204] on input "REA_MIN-LOW_AUTO_WAGER_SEMI 50% do 100 PLN push_190925" at bounding box center [717, 191] width 202 height 24
type input "REA_MIN-LOW_AUTO_WAGER_SEMI 50% do 100 PLN push_031025"
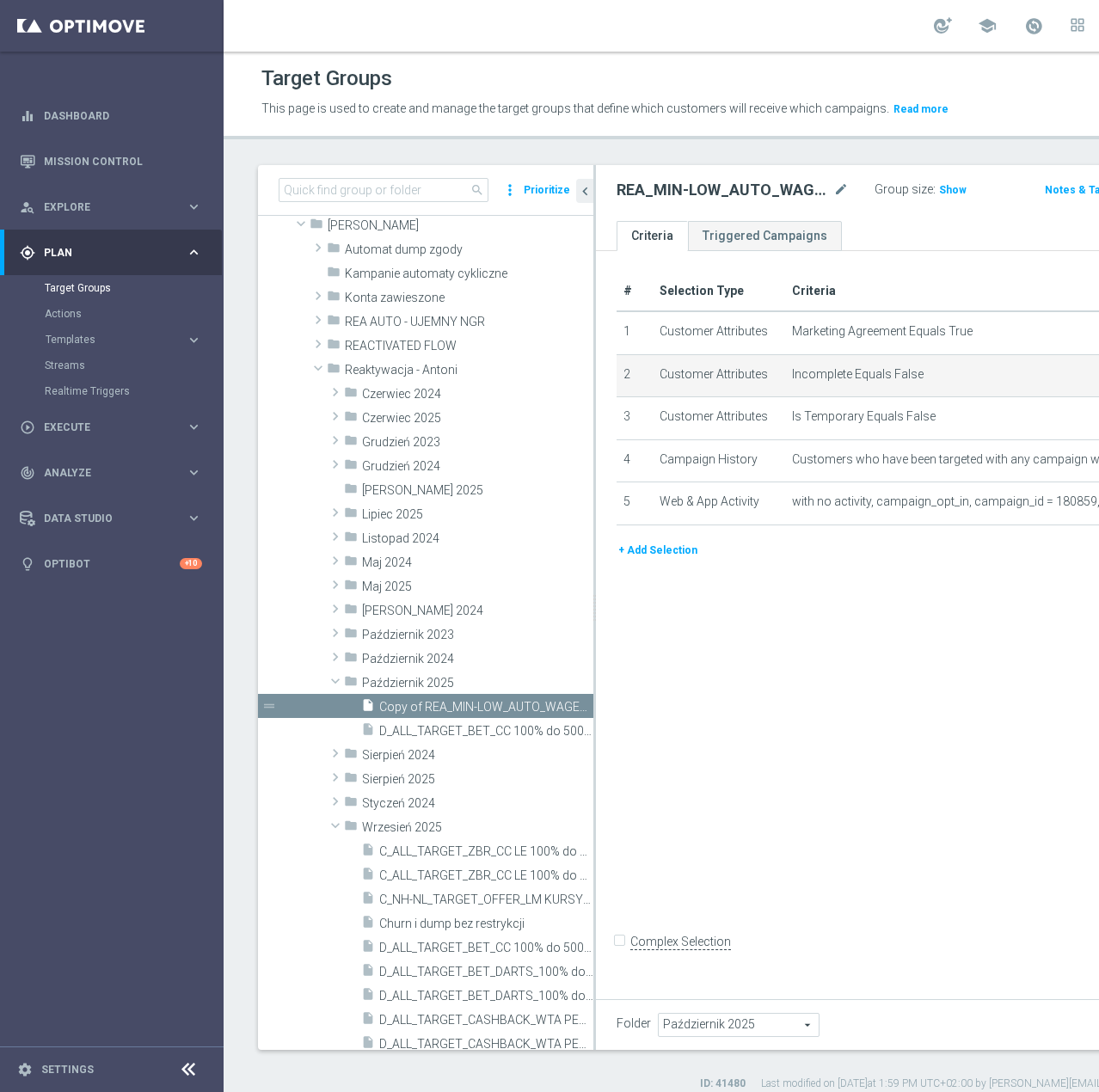
scroll to position [0, 0]
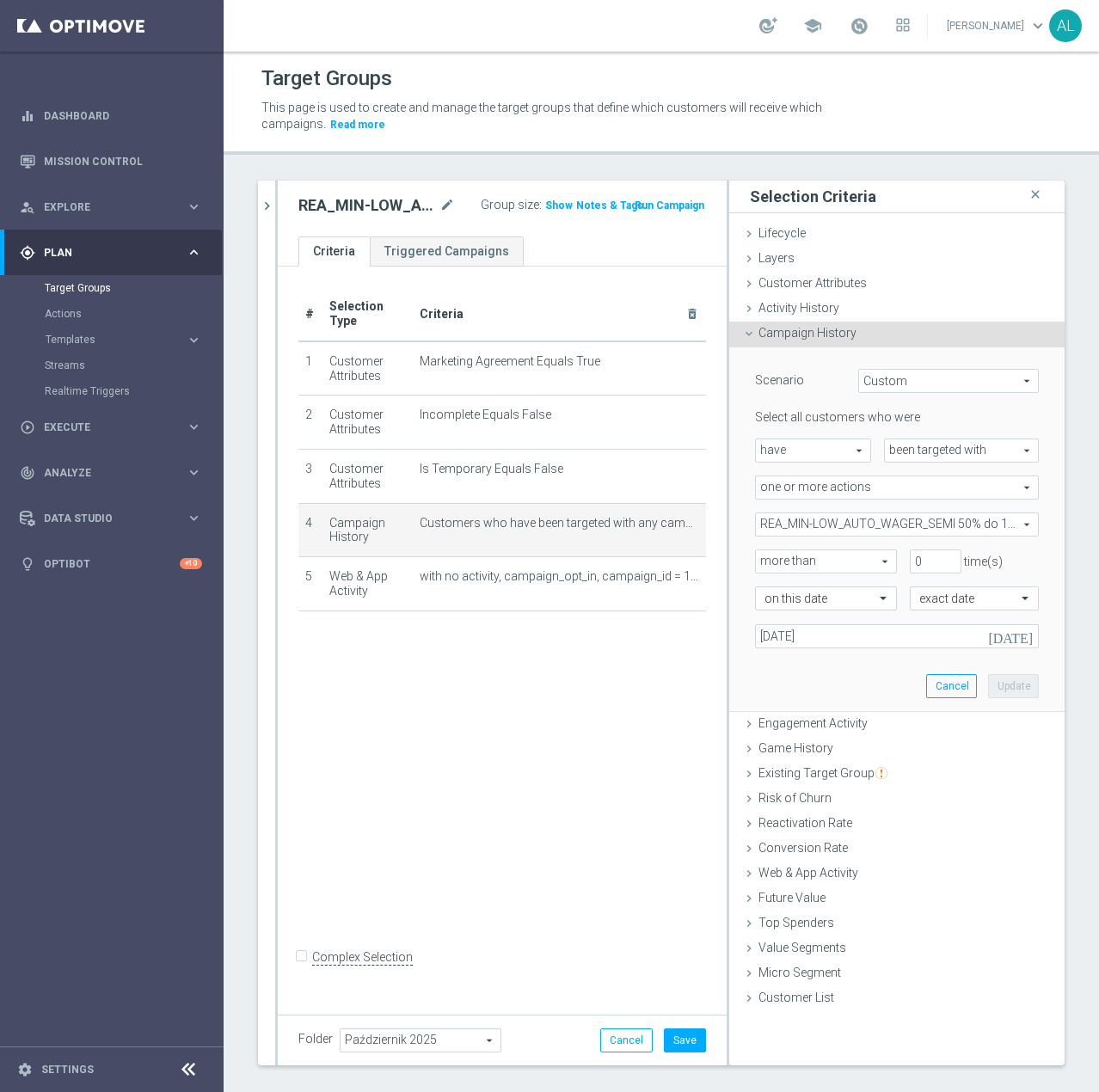
click at [879, 526] on span "REA_MIN-LOW_AUTO_WAGER_SEMI 50% do 100 PLN_WEEKLY" at bounding box center [896, 524] width 282 height 22
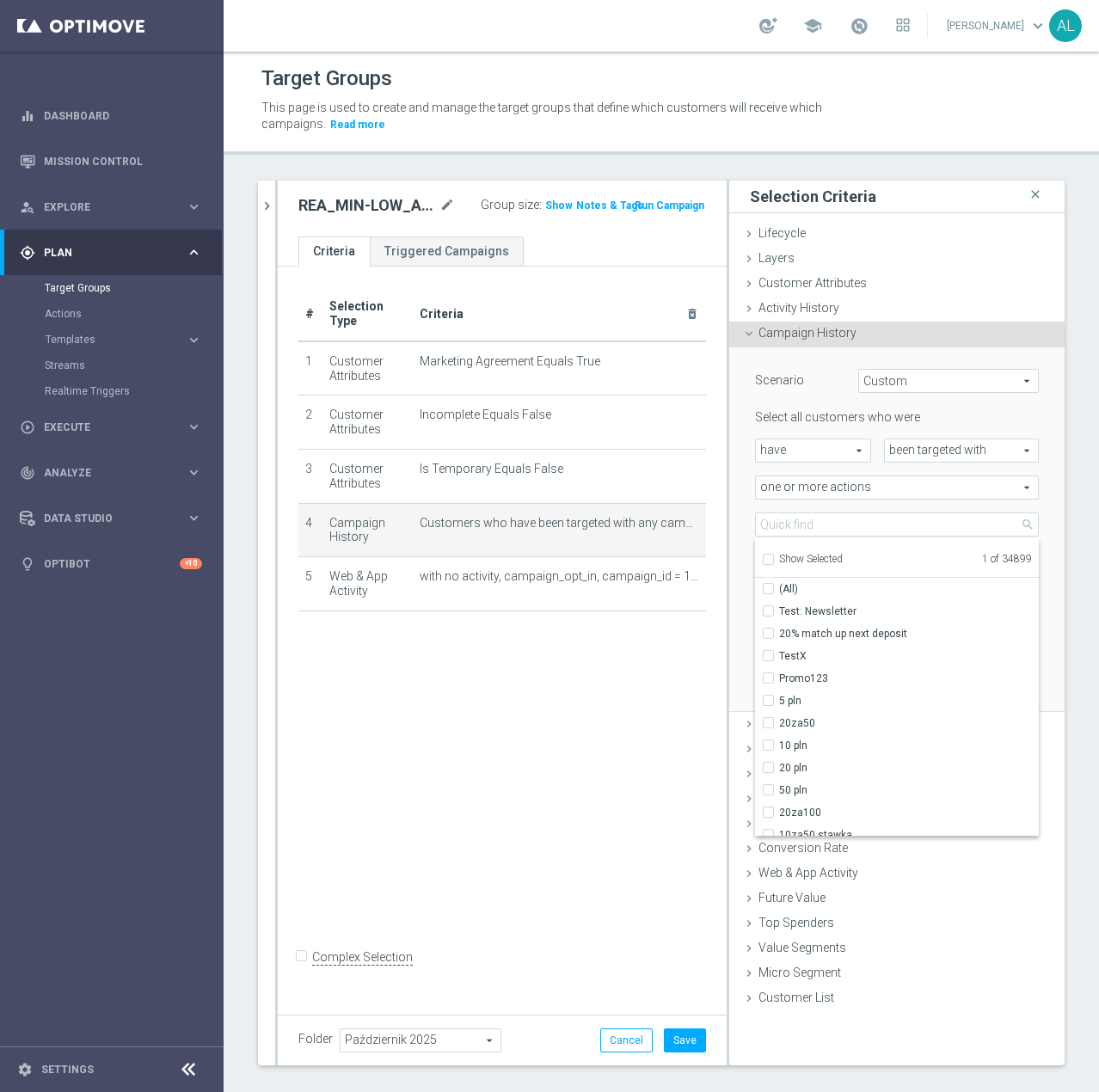
click at [798, 558] on span "Show Selected" at bounding box center [811, 559] width 64 height 12
click at [773, 558] on input "Show Selected" at bounding box center [767, 562] width 12 height 12
checkbox input "true"
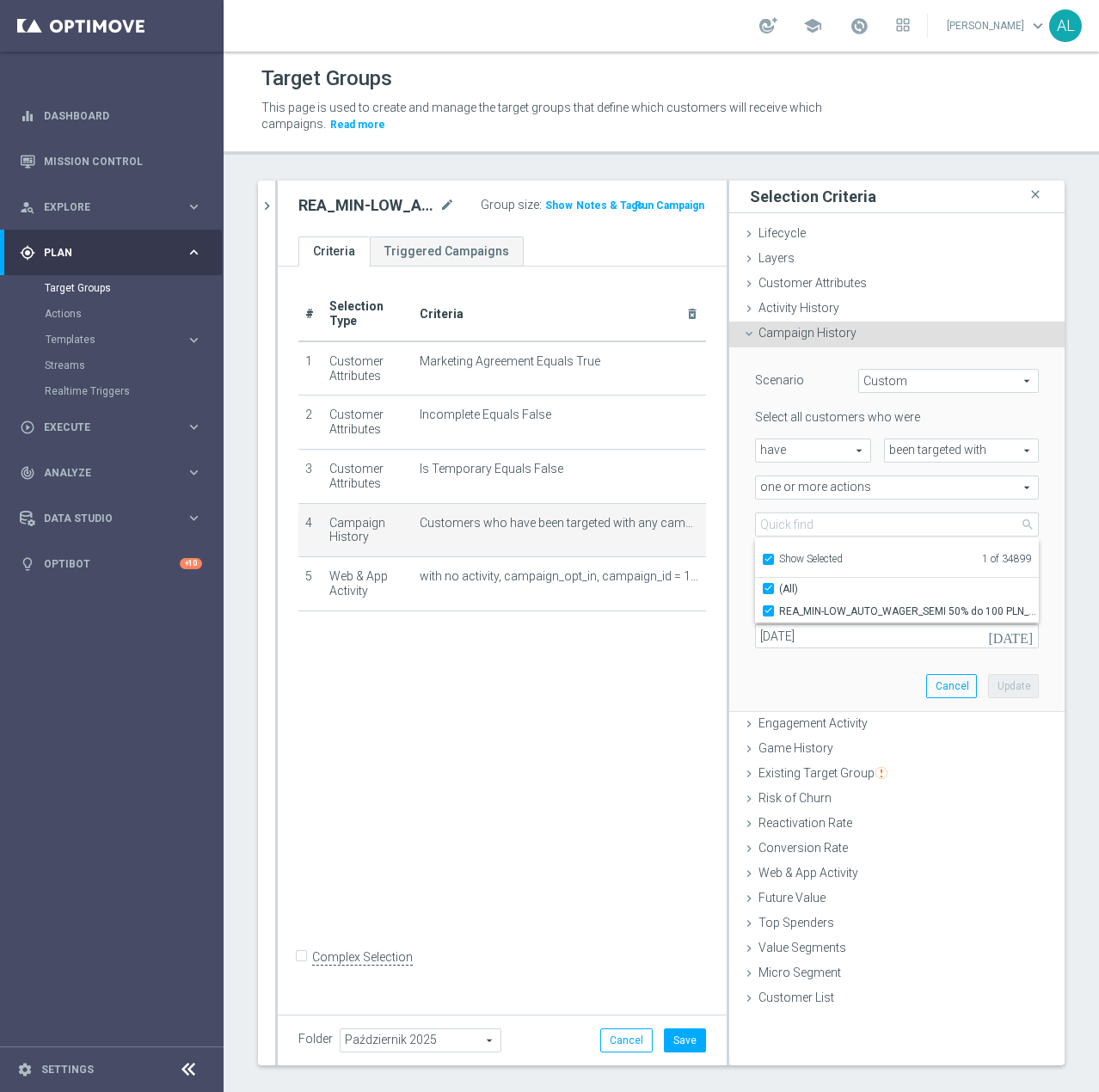
click at [856, 685] on div "Scenario Custom Custom arrow_drop_down search Select all customers who were hav…" at bounding box center [897, 529] width 309 height 364
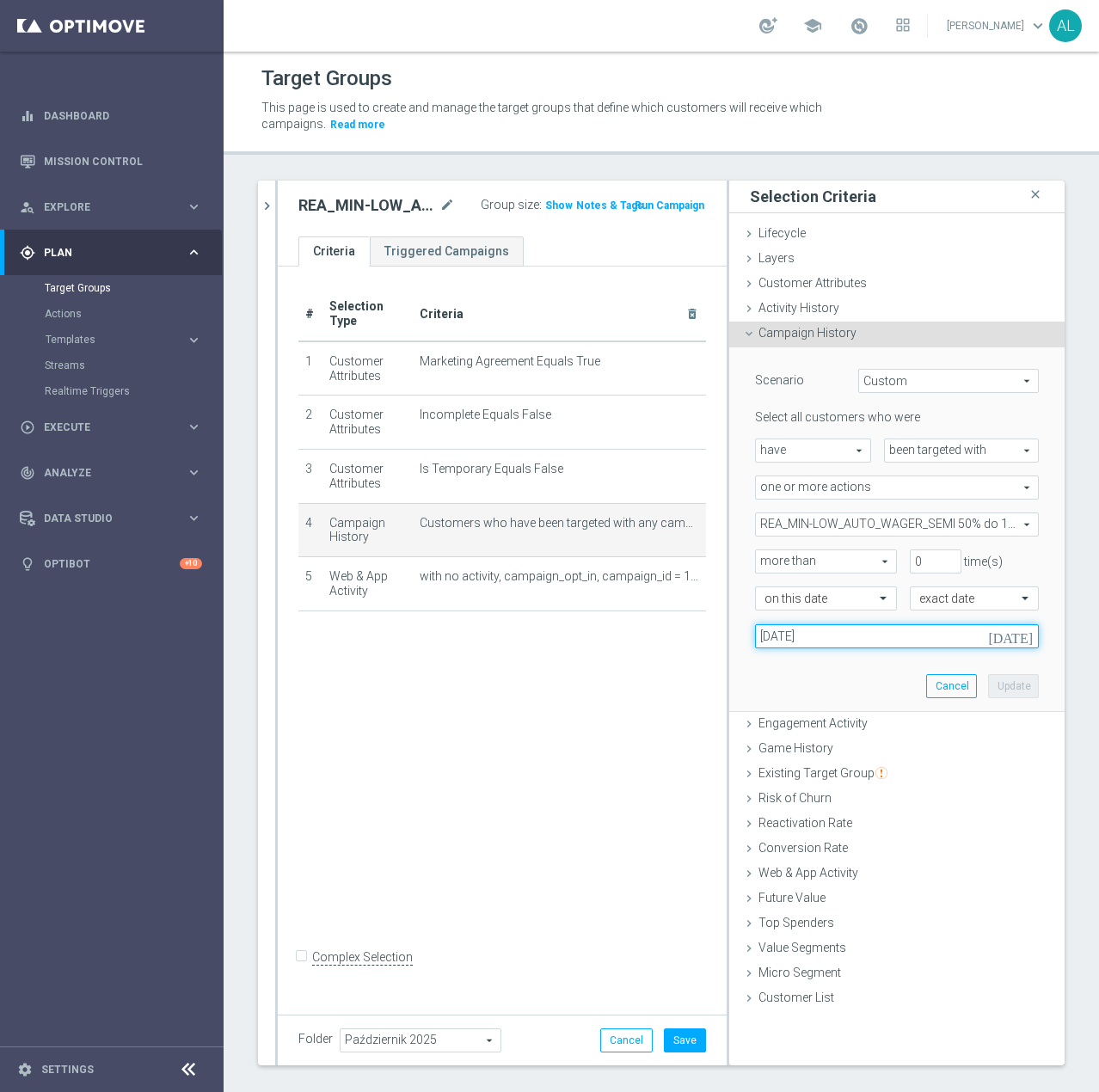
click at [795, 638] on input "19 Sep 2025" at bounding box center [896, 636] width 284 height 24
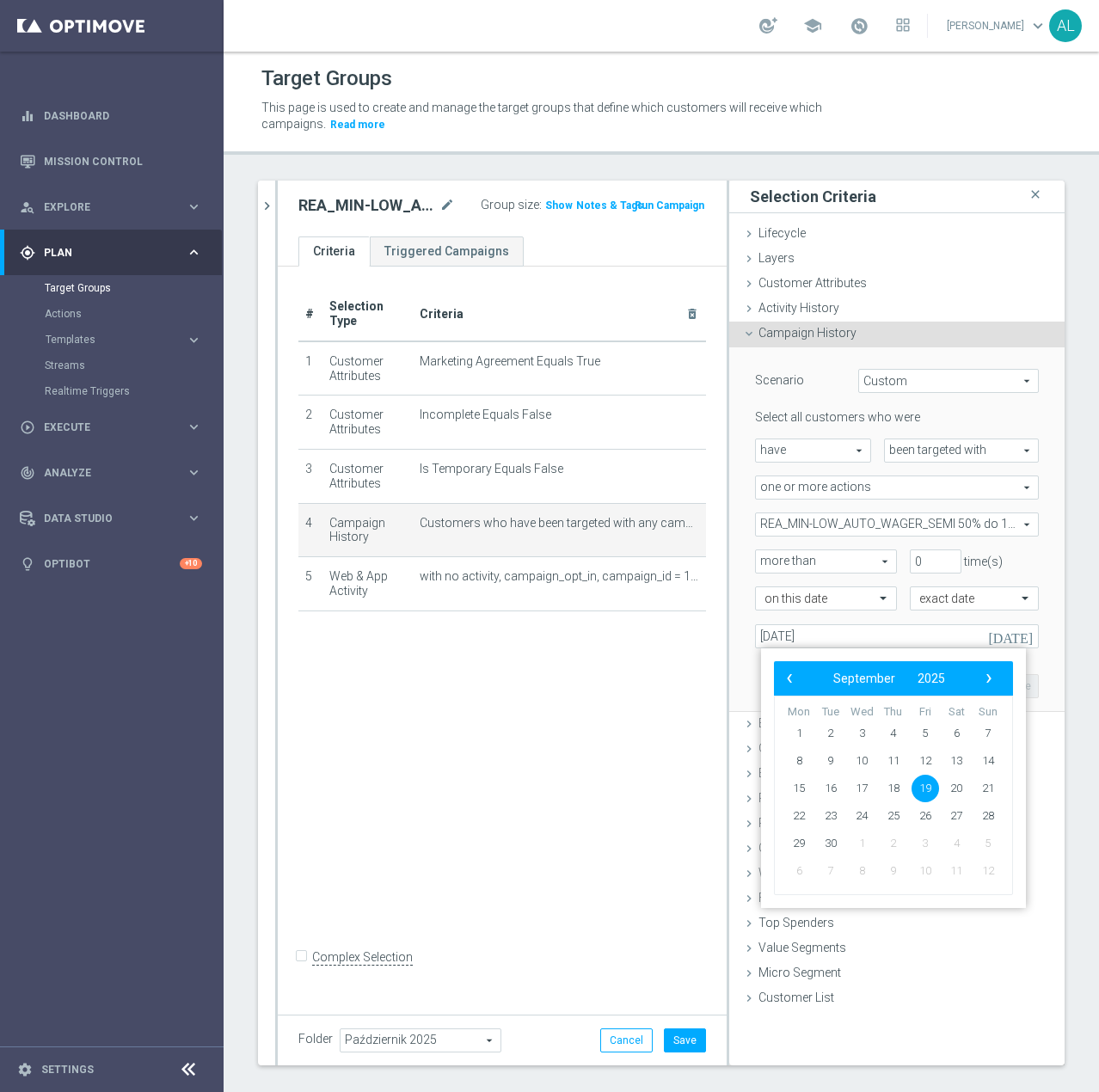
click at [976, 676] on bs-datepicker-navigation-view "‹ ​ September ​ 2025 ​ ›" at bounding box center [888, 678] width 221 height 22
click at [985, 678] on span "›" at bounding box center [988, 678] width 22 height 22
click at [921, 733] on span "3" at bounding box center [925, 733] width 28 height 28
type input "03 Oct 2025"
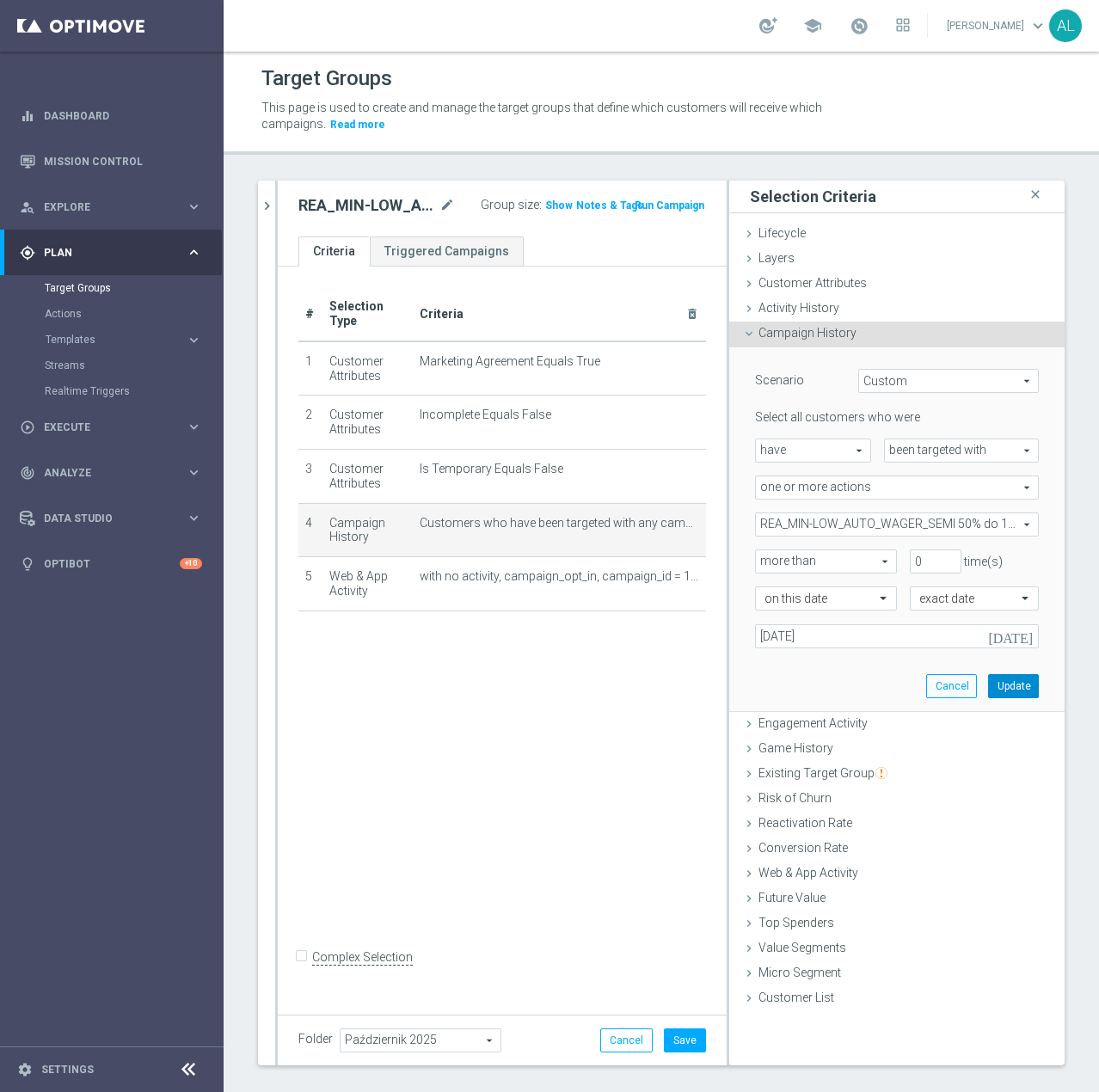
click at [1001, 680] on button "Update" at bounding box center [1013, 686] width 51 height 24
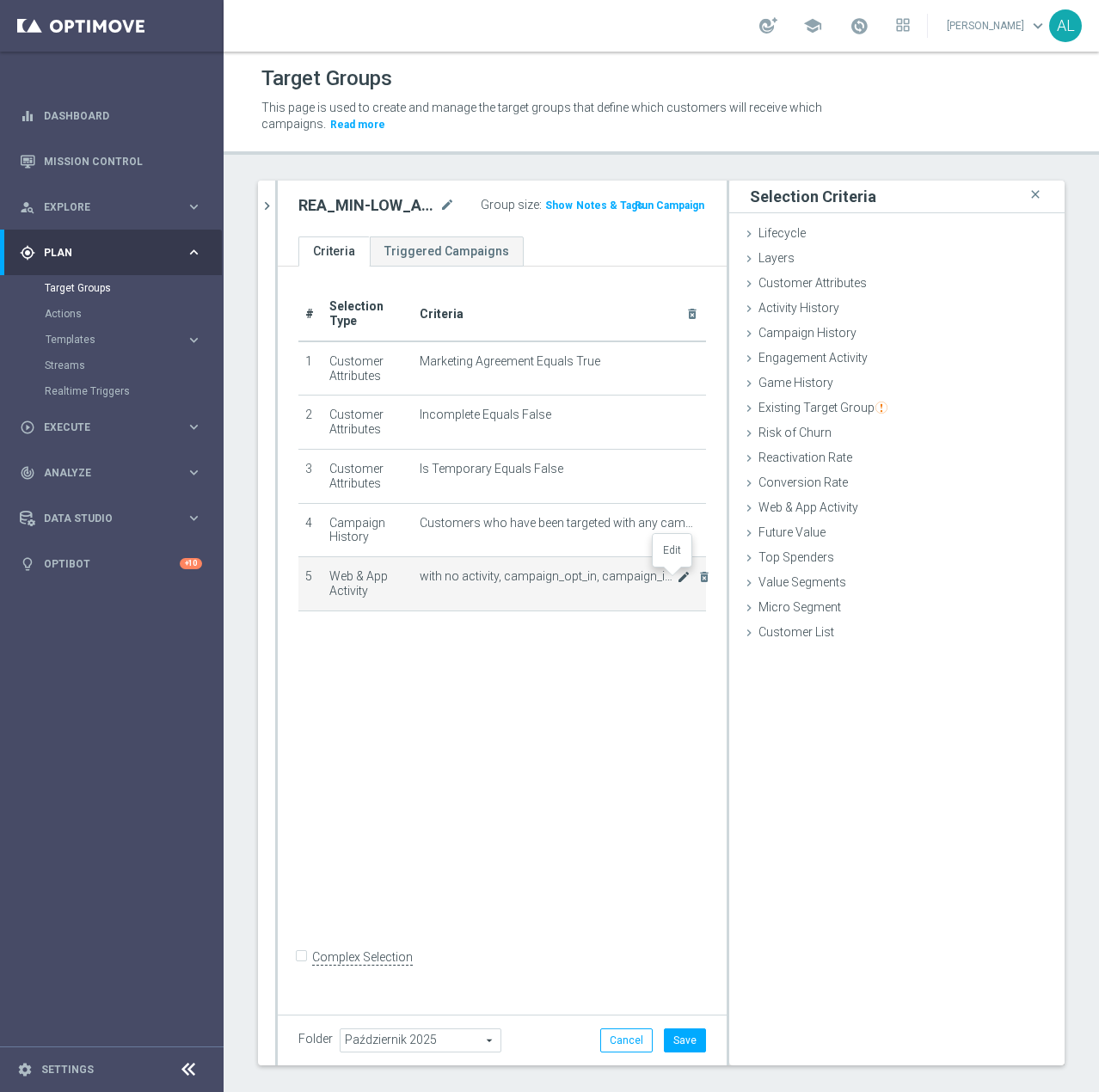
click at [677, 580] on icon "mode_edit" at bounding box center [683, 576] width 13 height 13
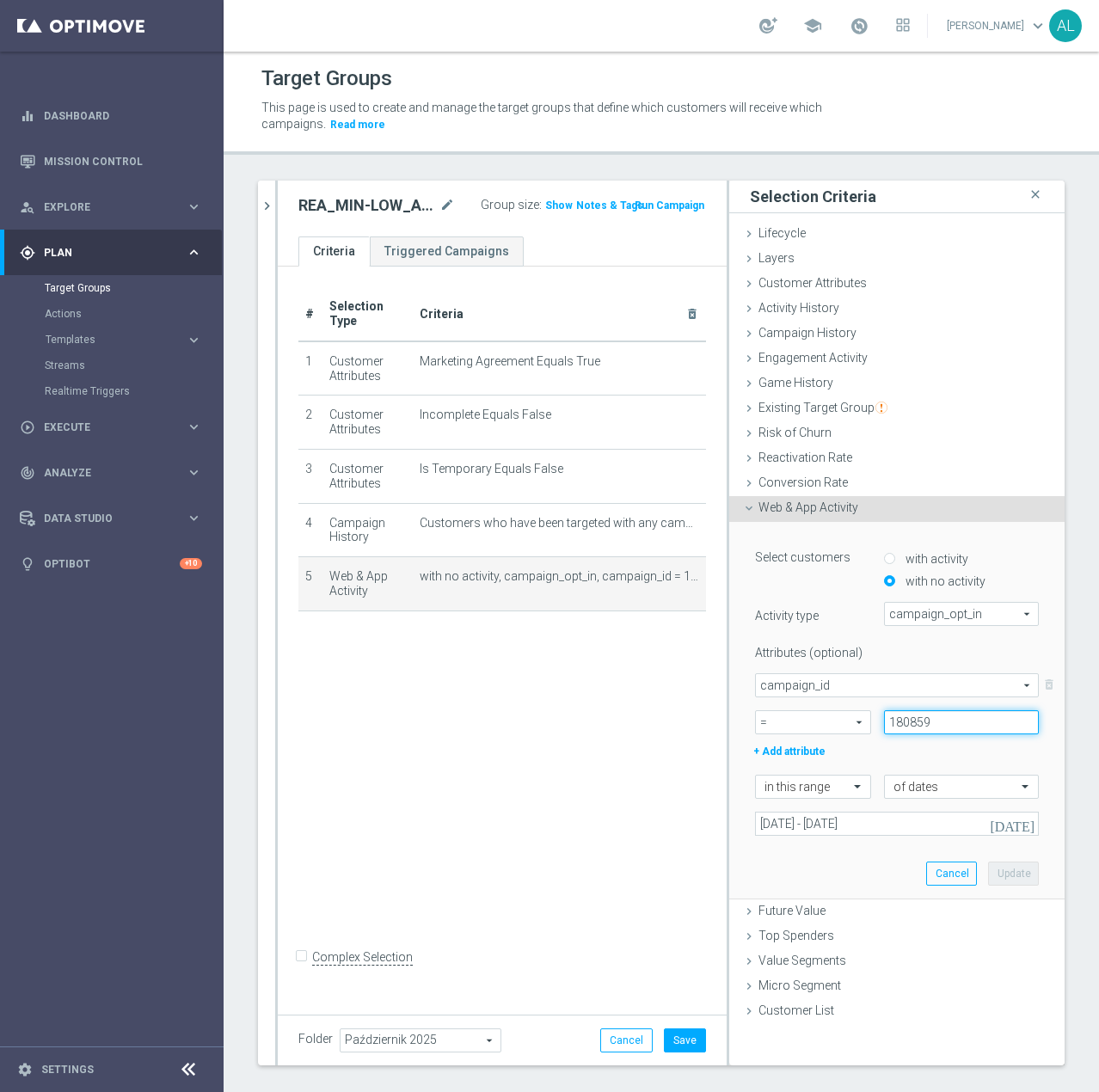
click at [929, 731] on input "180859" at bounding box center [961, 722] width 155 height 24
paste input "6077"
type input "186077"
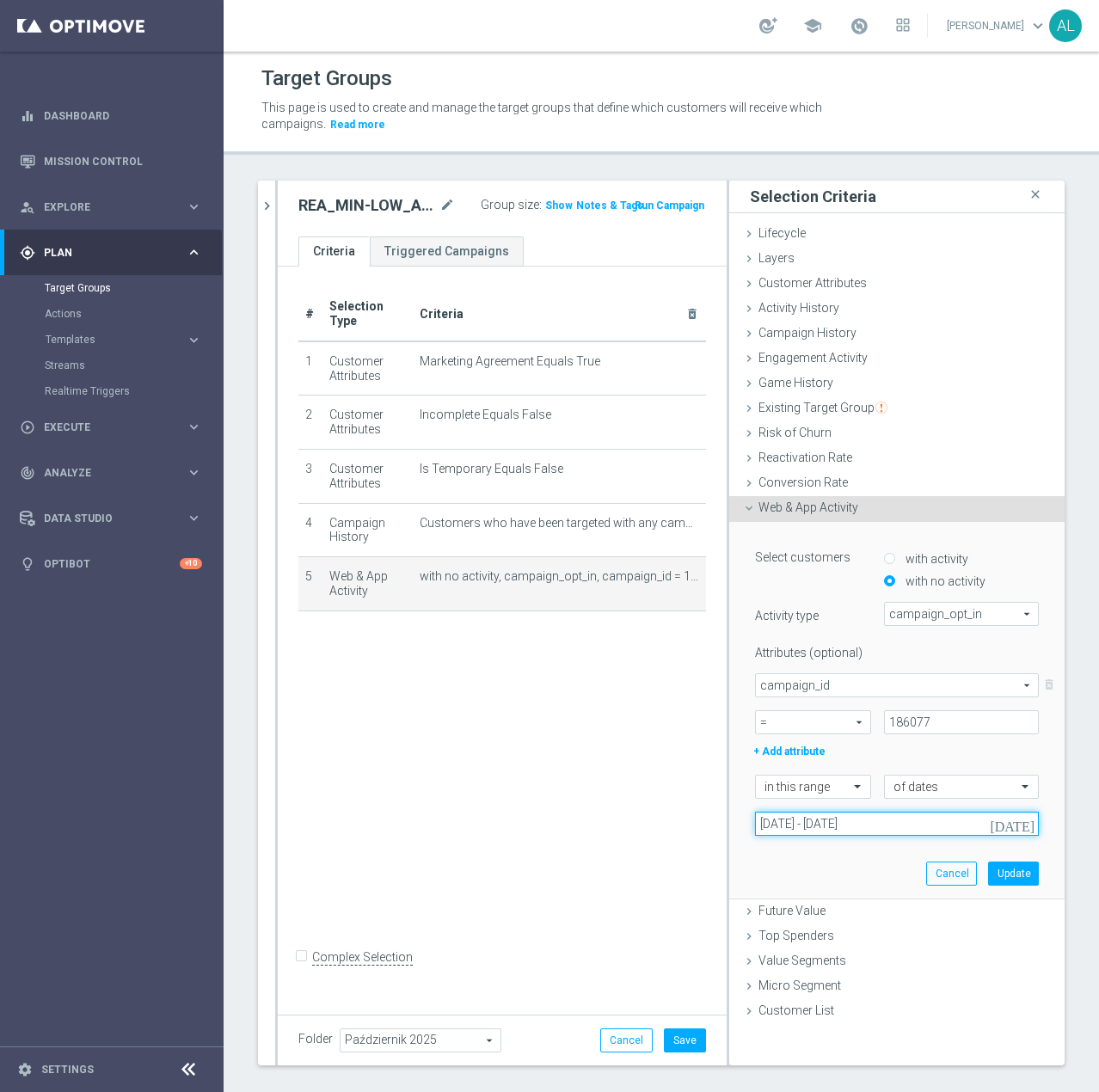
click at [818, 831] on input "19 Sep 2025 - 21 Sep 2025" at bounding box center [896, 823] width 284 height 24
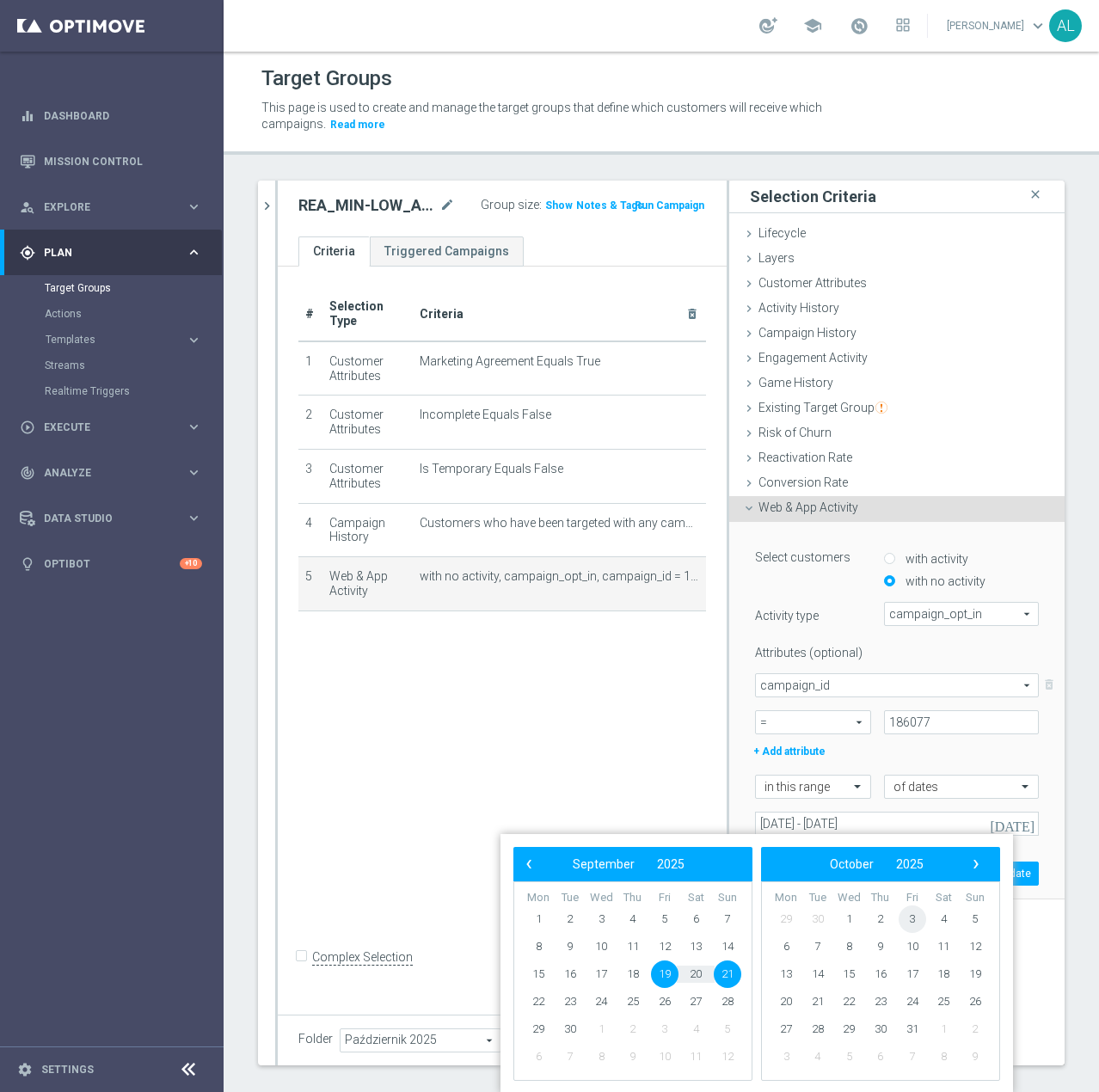
click at [911, 920] on span "3" at bounding box center [912, 919] width 28 height 28
click at [736, 920] on span "5" at bounding box center [727, 919] width 28 height 28
type input "03 Oct 2025 - 05 Oct 2025"
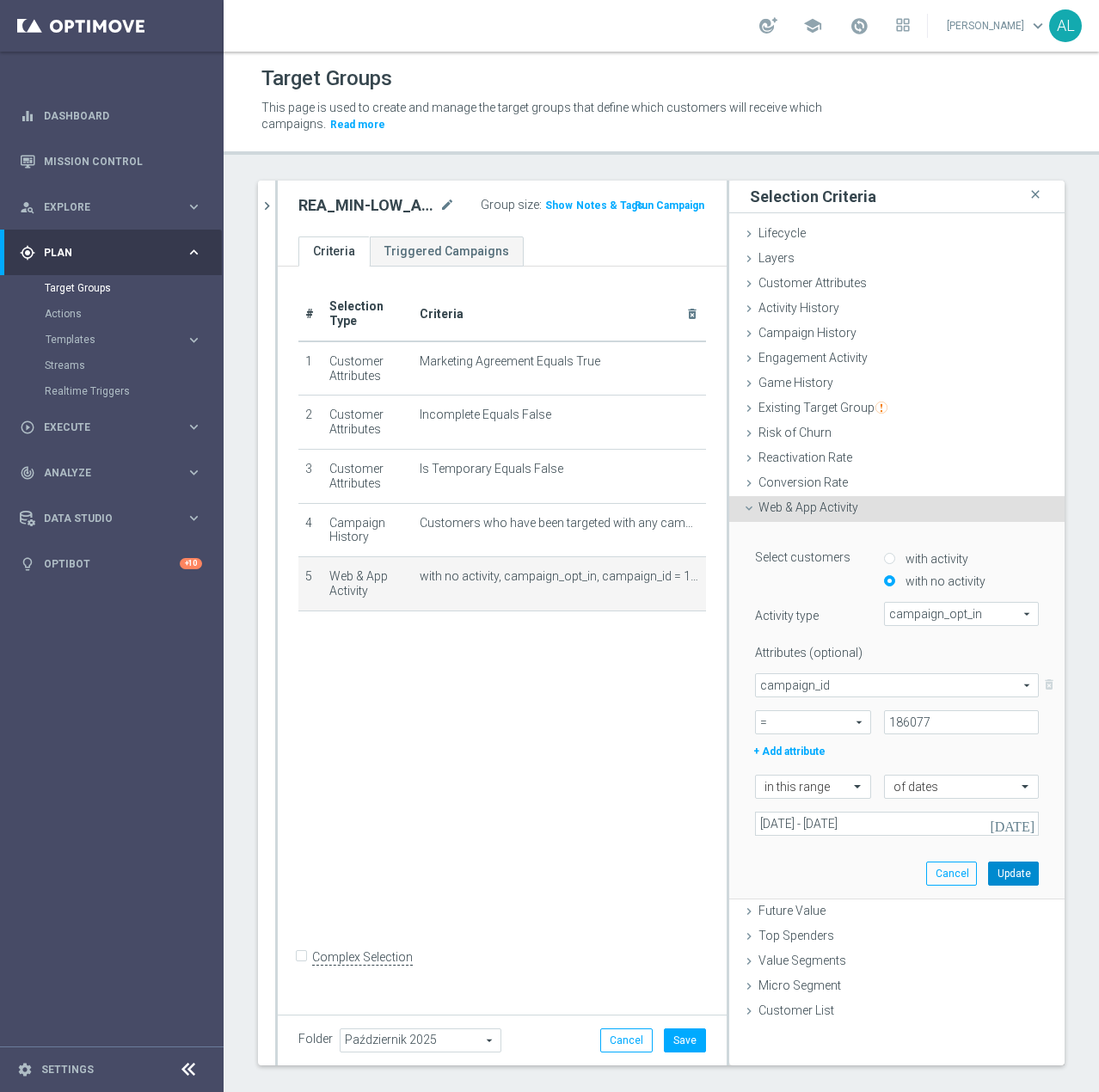
click at [1003, 869] on button "Update" at bounding box center [1013, 873] width 51 height 24
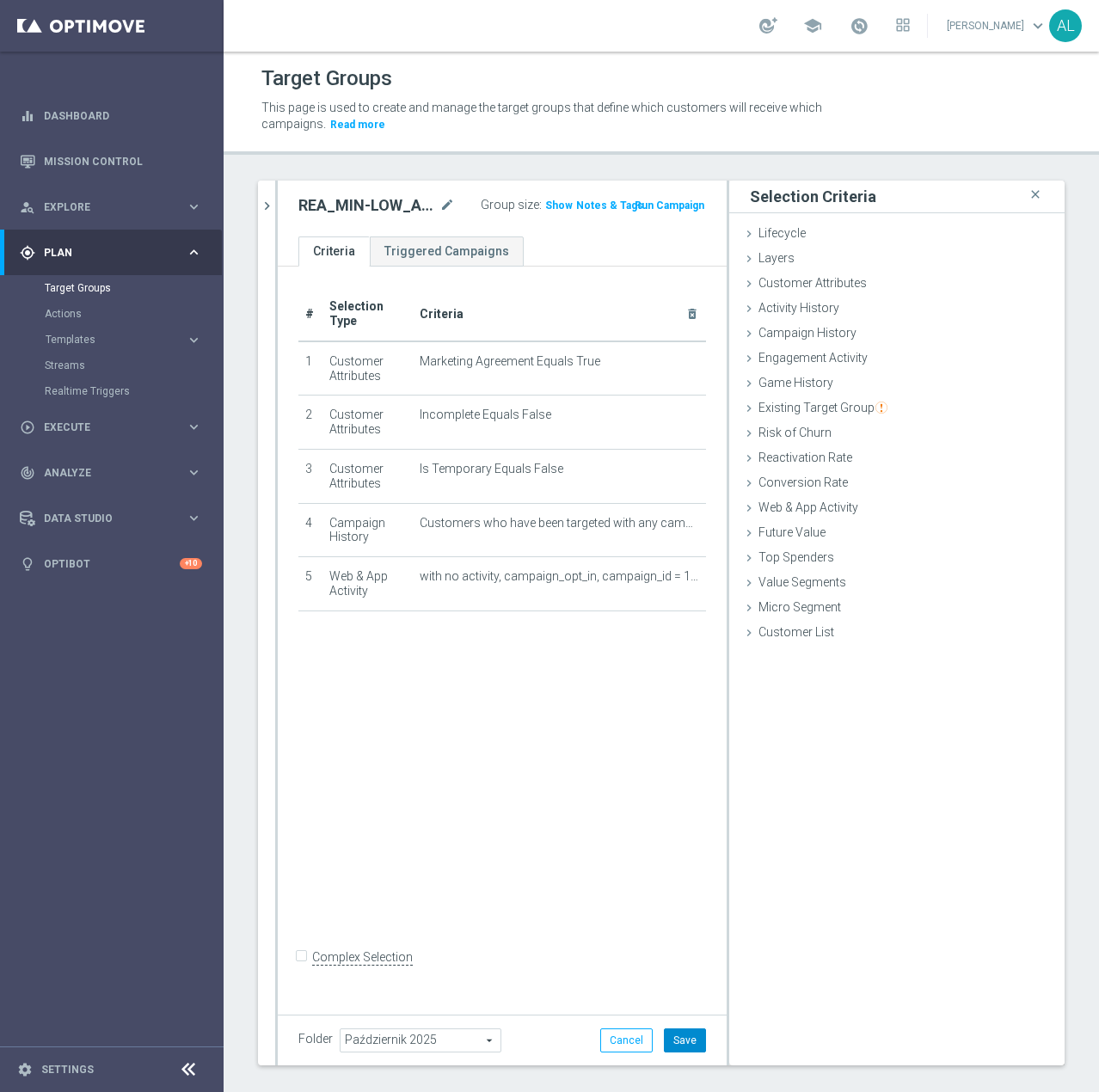
click at [692, 1035] on button "Save" at bounding box center [685, 1040] width 42 height 24
click at [269, 221] on button "chevron_right" at bounding box center [266, 205] width 17 height 51
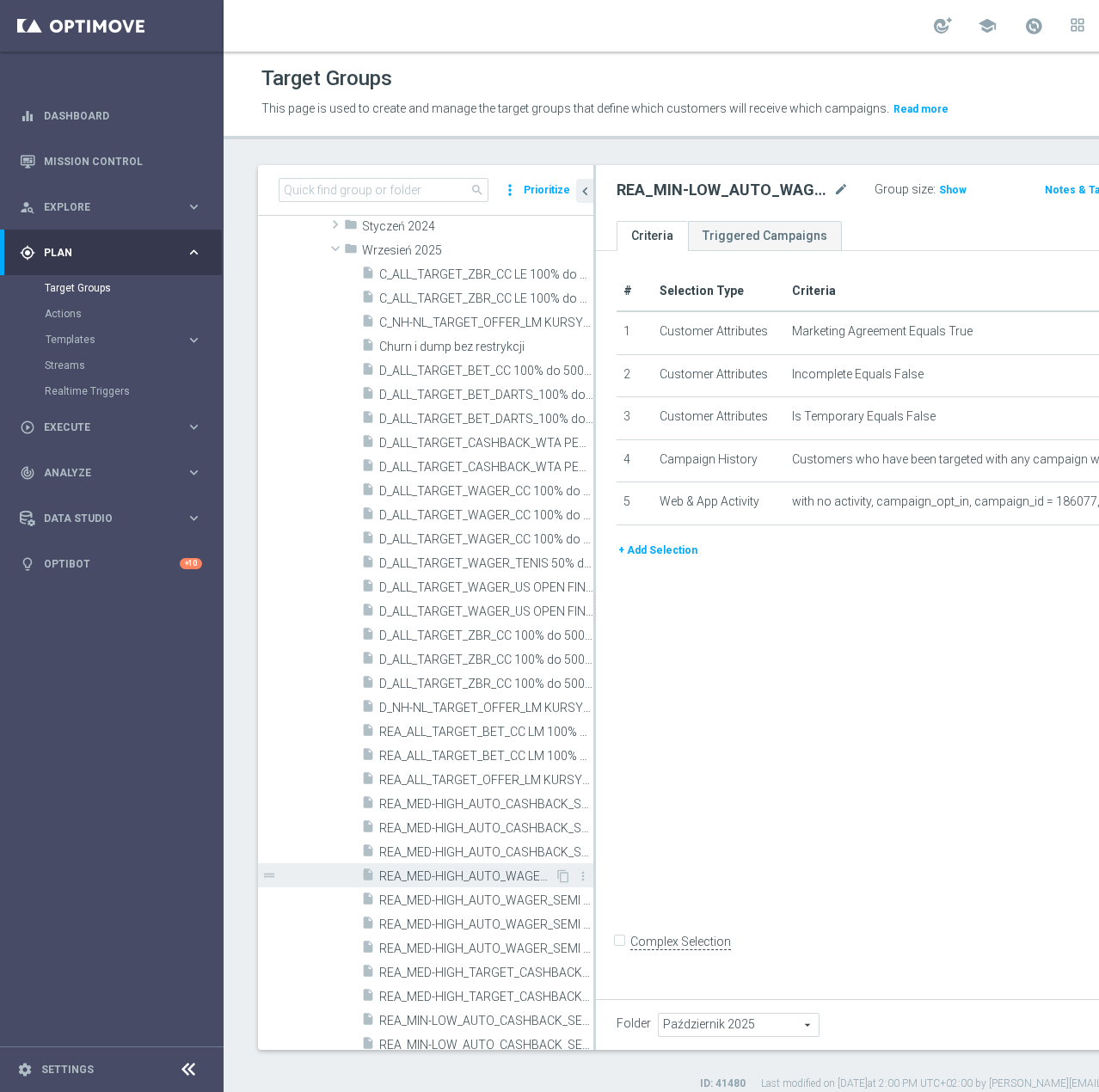
scroll to position [720, 0]
click at [475, 883] on span "REA_MED-HIGH_AUTO_WAGER_SEMI 50% do 300 PLN push_120925" at bounding box center [466, 876] width 175 height 14
click at [557, 882] on icon "content_copy" at bounding box center [563, 875] width 13 height 13
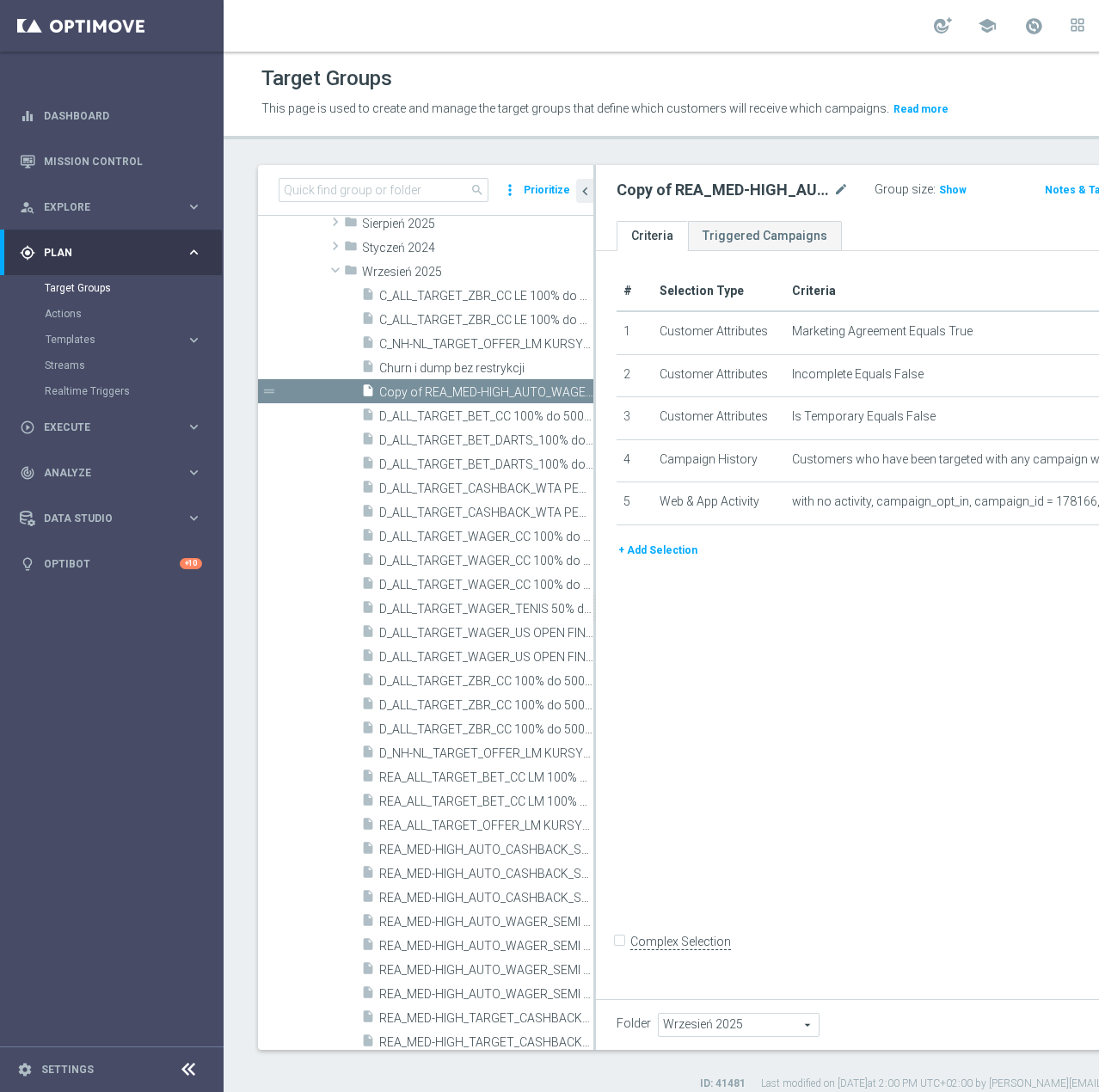
scroll to position [389, 0]
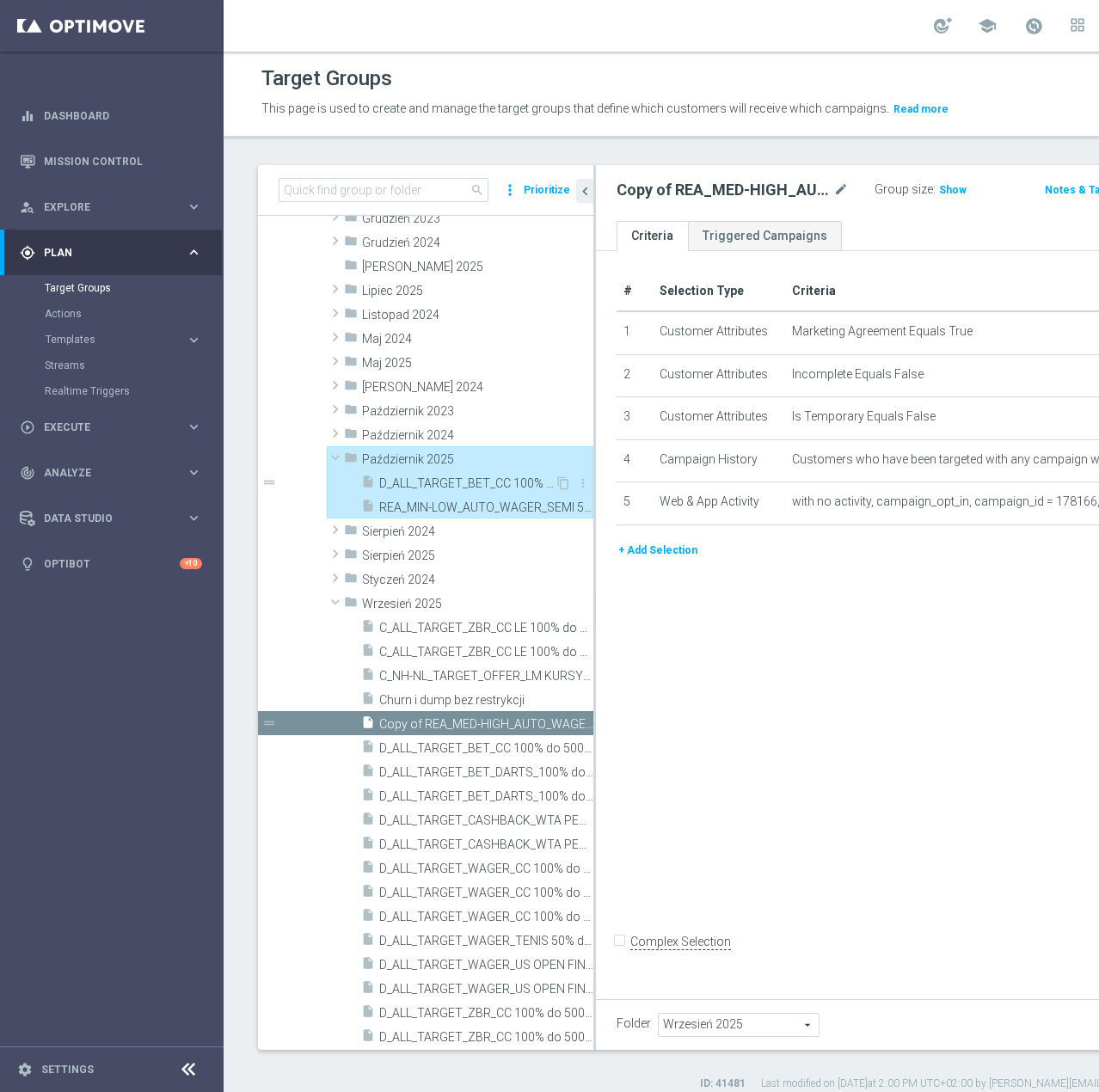
type input "Październik 2025"
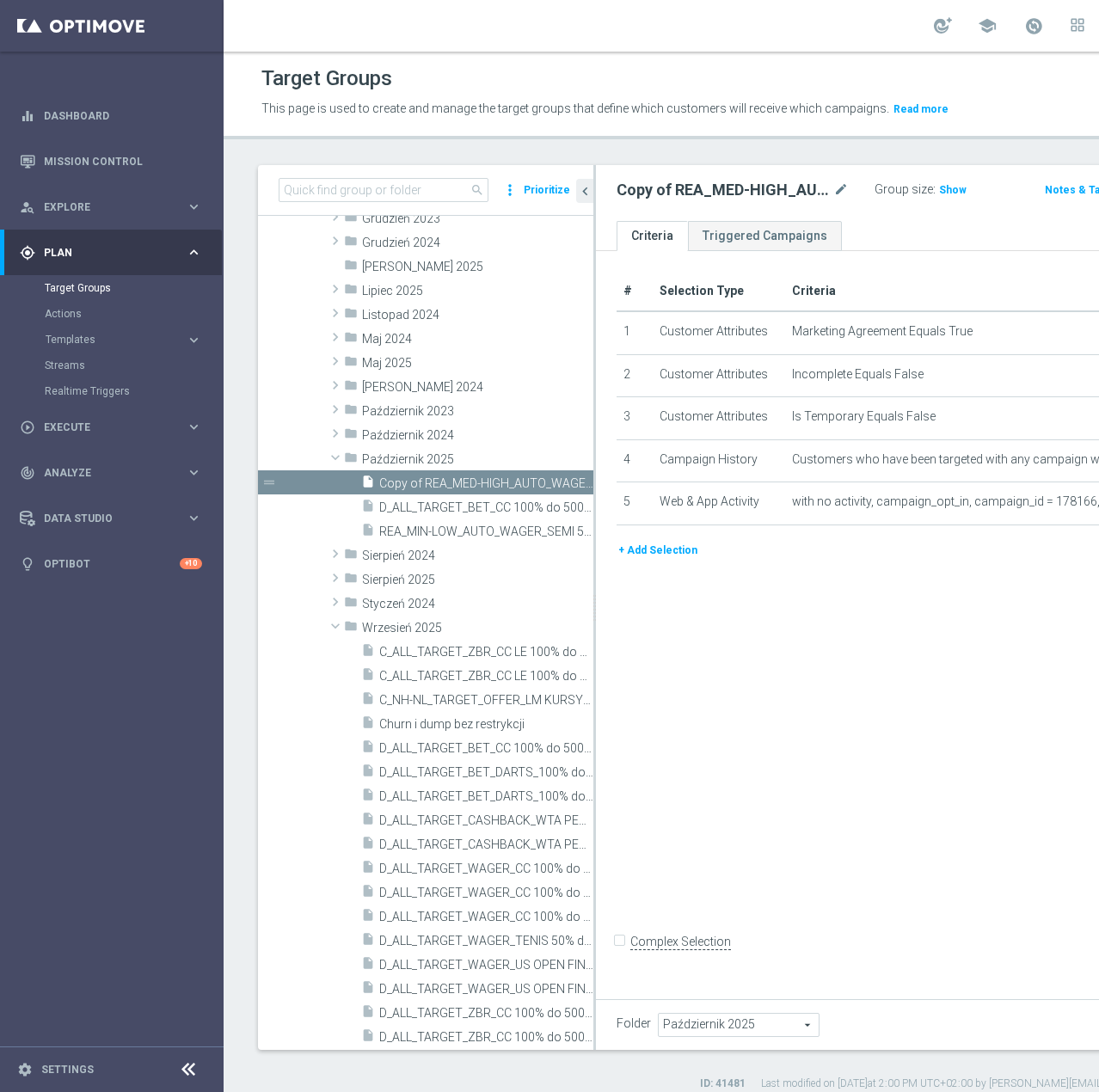
scroll to position [165, 0]
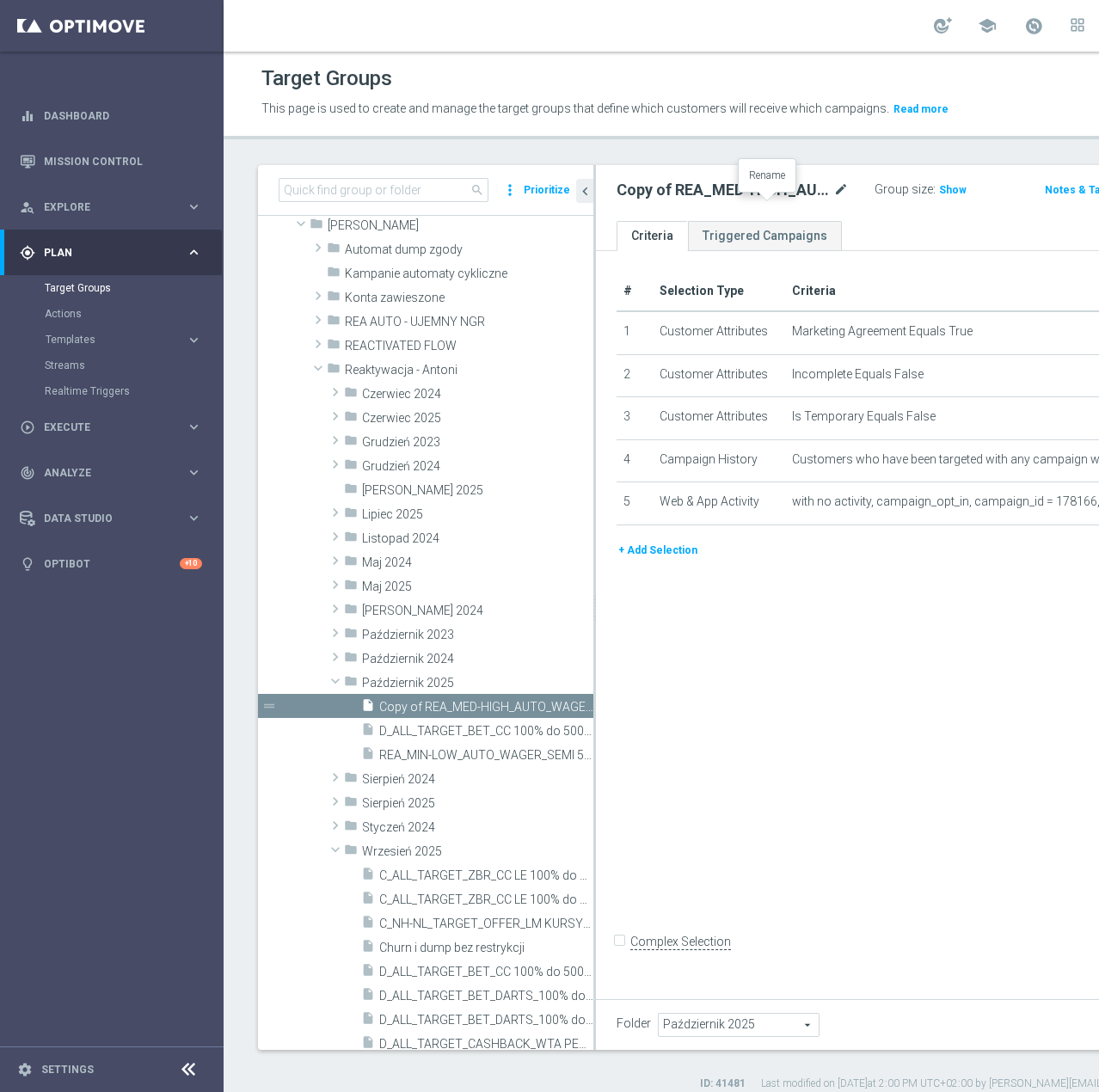
click at [833, 200] on icon "mode_edit" at bounding box center [840, 189] width 15 height 20
click at [674, 204] on input "REA_MED-HIGH_AUTO_WAGER_SEMI 50% do 300 PLN push_120925" at bounding box center [717, 191] width 202 height 24
type input "REA_MED-HIGH_AUTO_WAGER_SEMI 50% do 300 PLN push_031025"
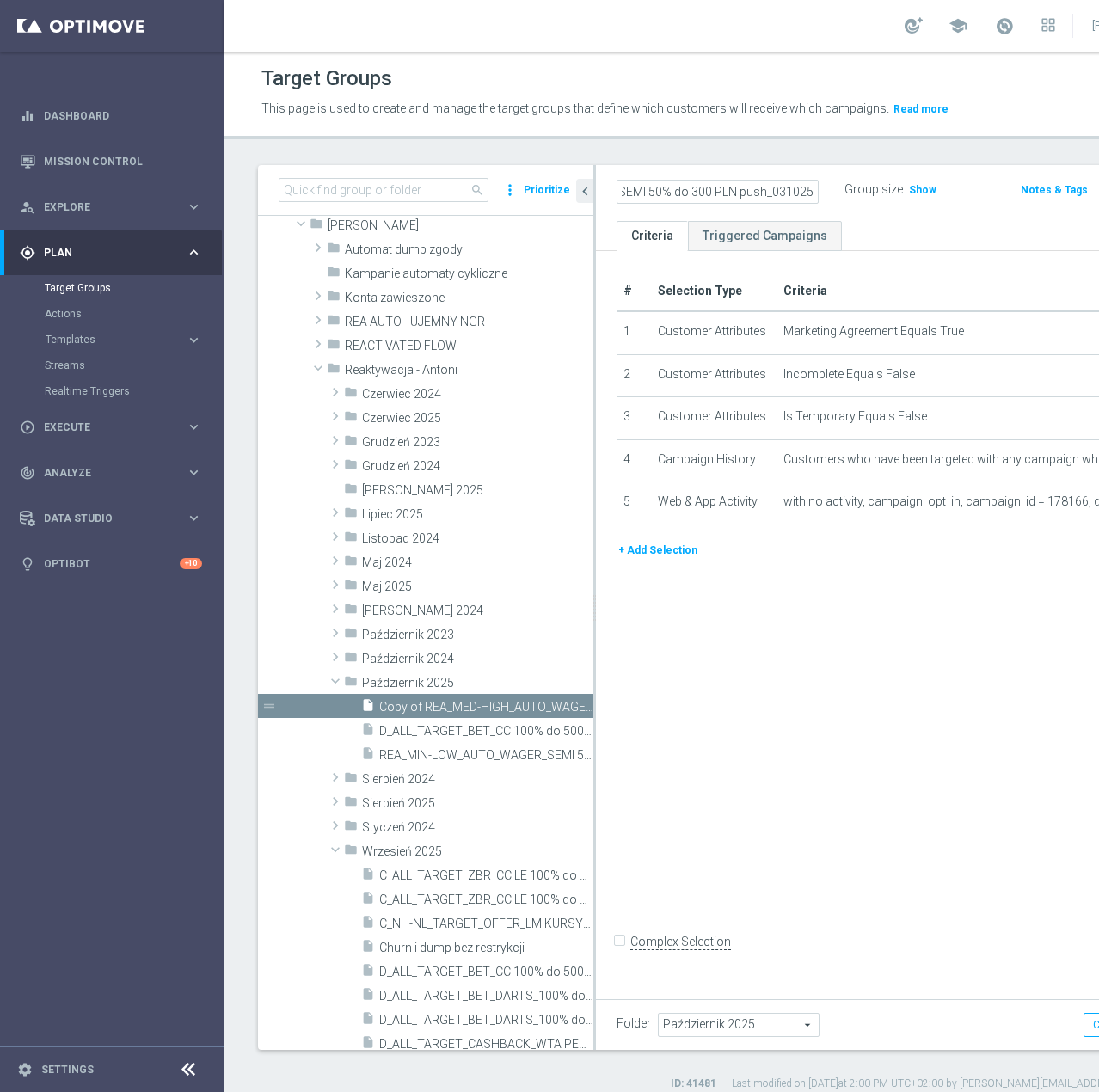
click at [822, 701] on div "# Selection Type Criteria delete_forever 1 Customer Attributes Marketing Agreem…" at bounding box center [902, 621] width 614 height 741
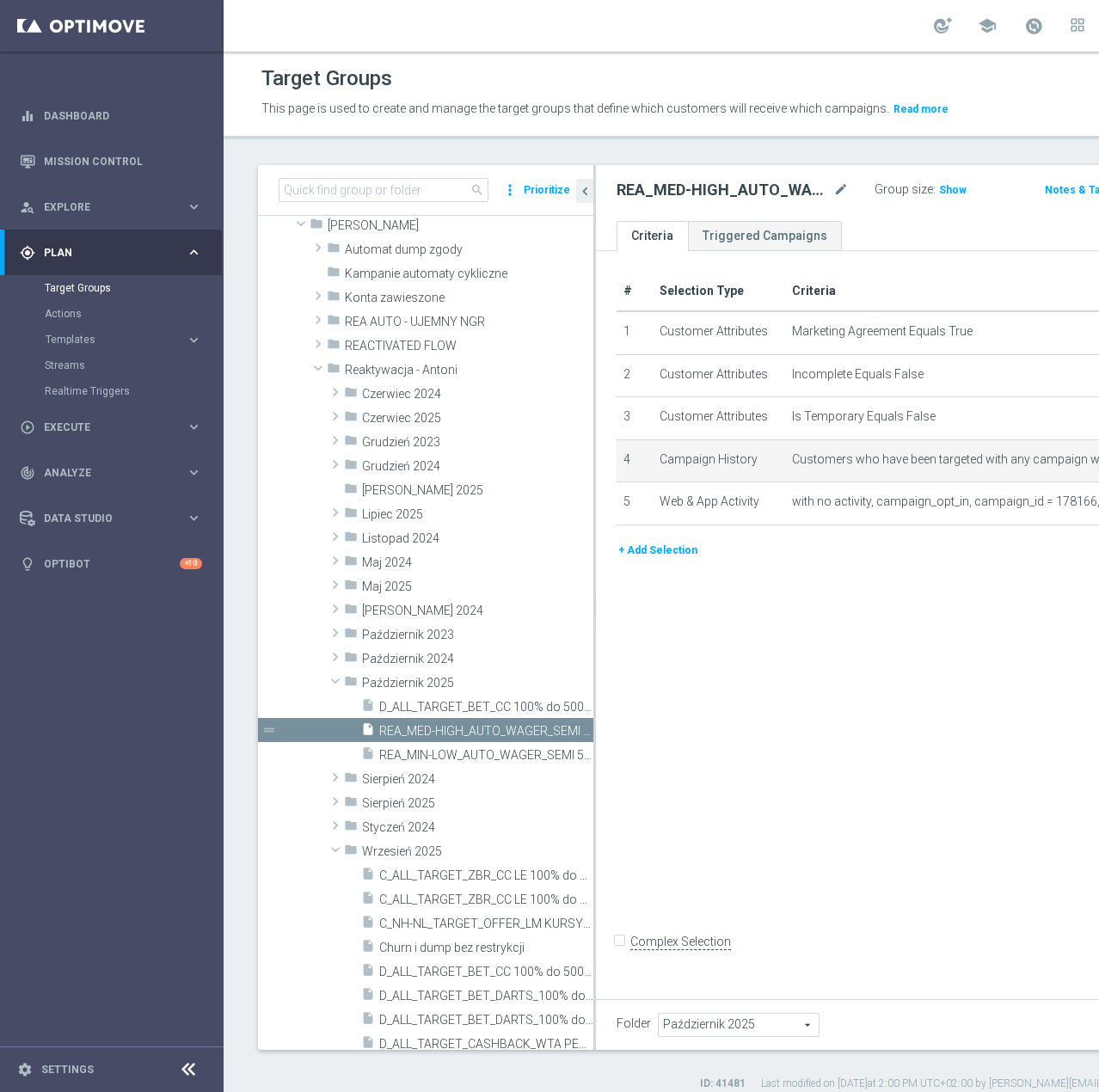
scroll to position [188, 0]
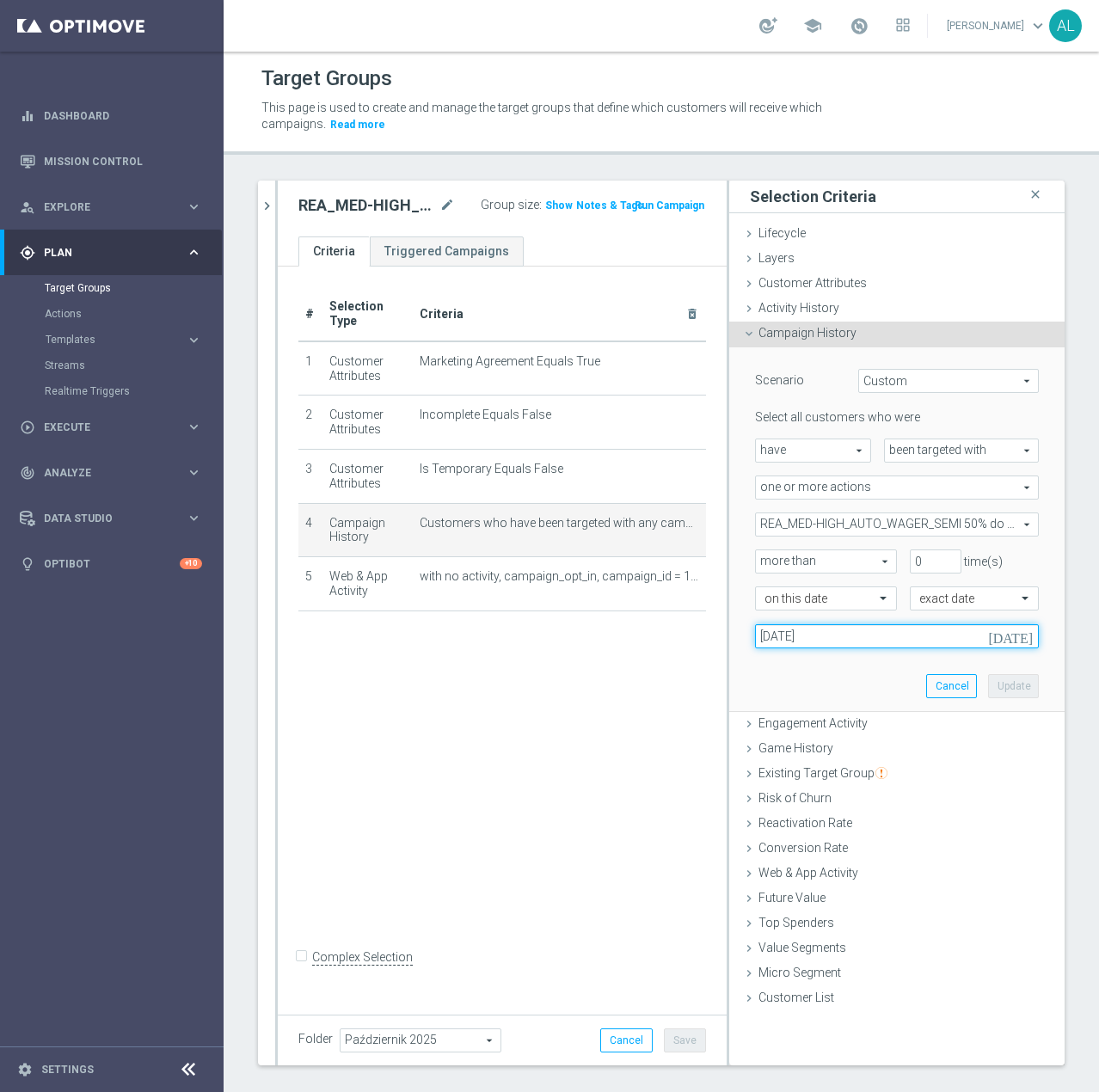
click at [825, 632] on input "12 Sep 2025" at bounding box center [896, 636] width 284 height 24
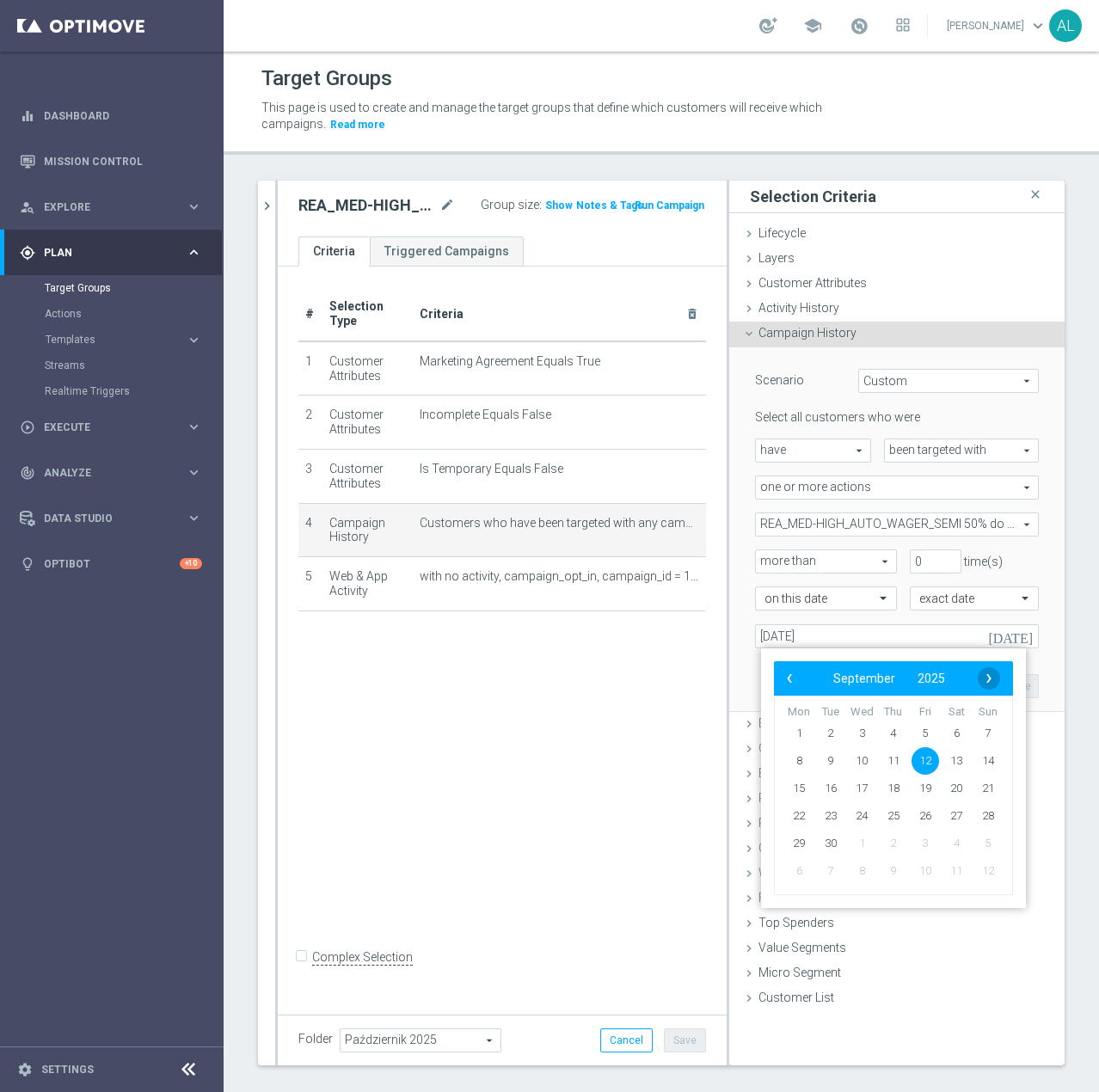
click at [999, 680] on span "›" at bounding box center [988, 678] width 22 height 22
click at [924, 730] on span "3" at bounding box center [925, 733] width 28 height 28
type input "03 Oct 2025"
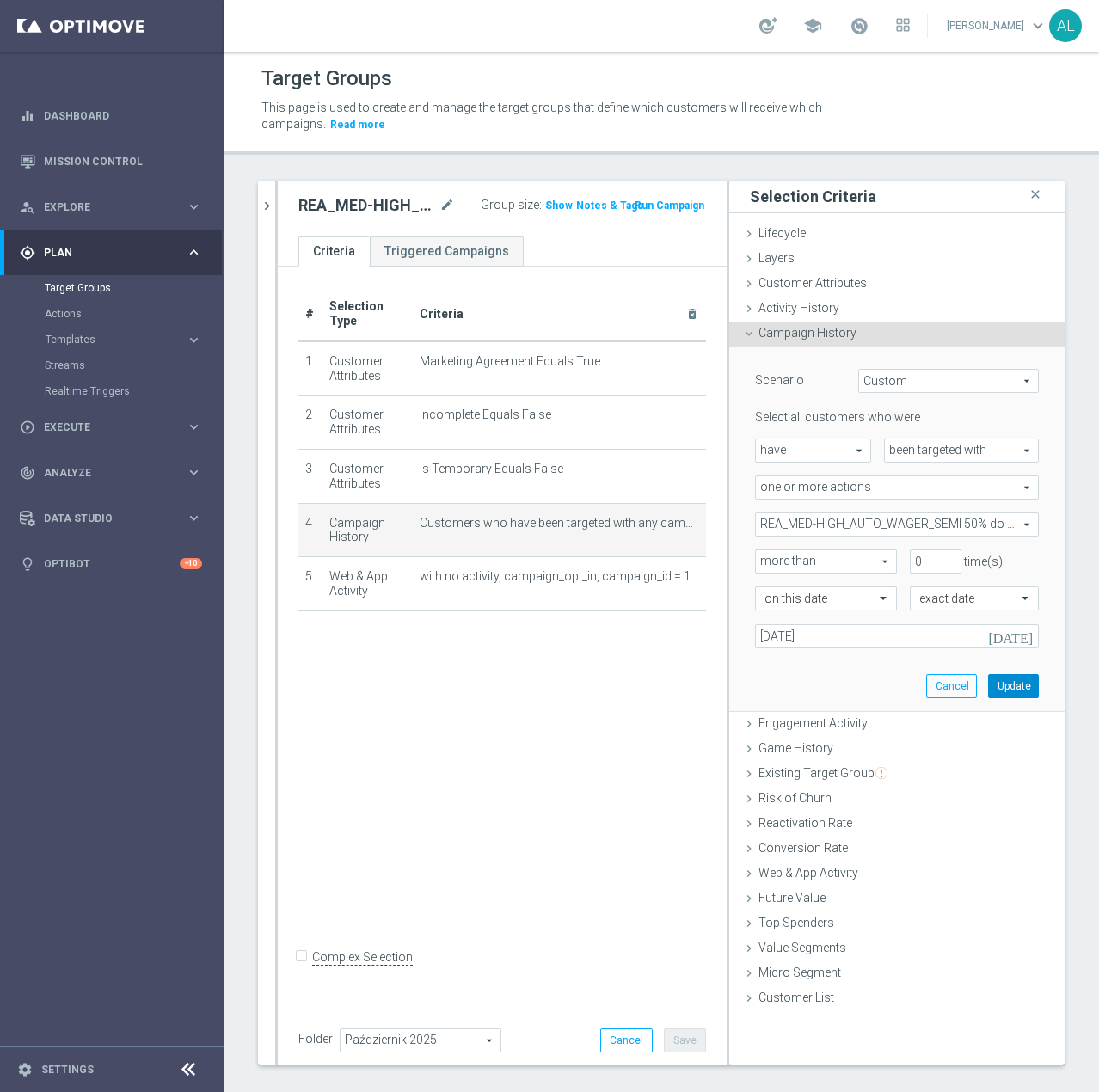
click at [996, 684] on button "Update" at bounding box center [1013, 686] width 51 height 24
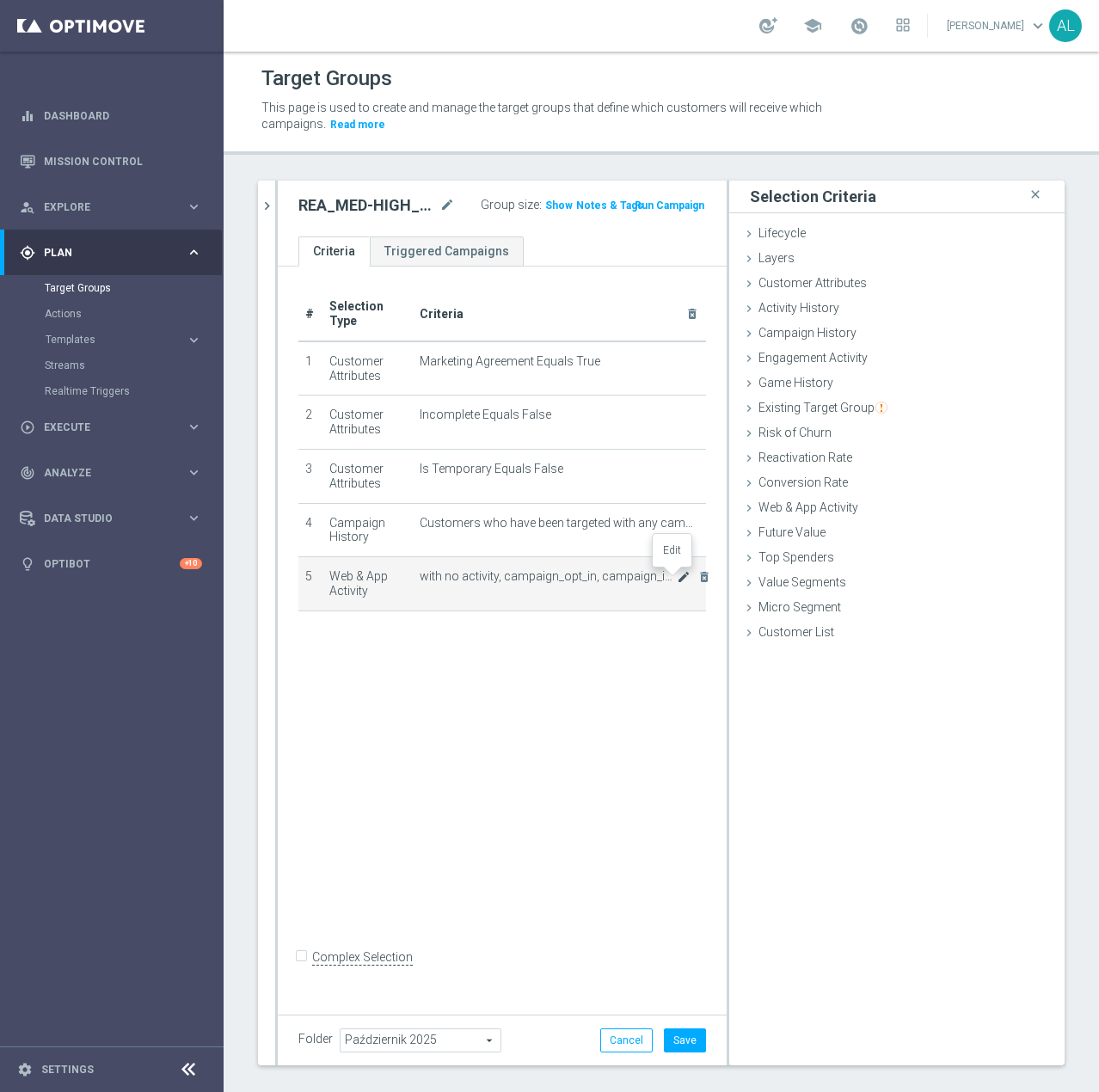
click at [677, 580] on icon "mode_edit" at bounding box center [683, 576] width 13 height 13
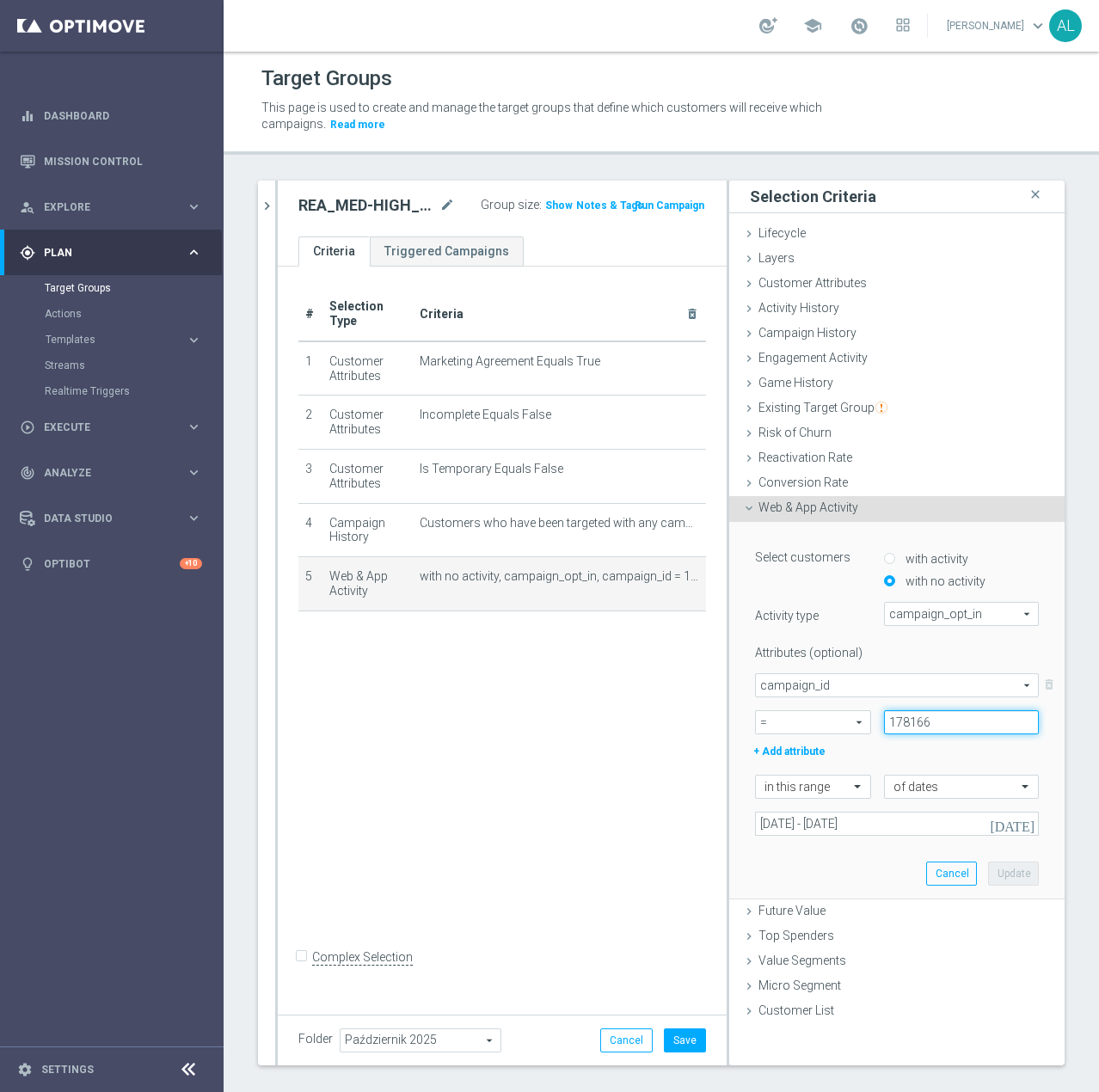
click at [927, 730] on input "178166" at bounding box center [961, 722] width 155 height 24
paste input "86078"
type input "186078"
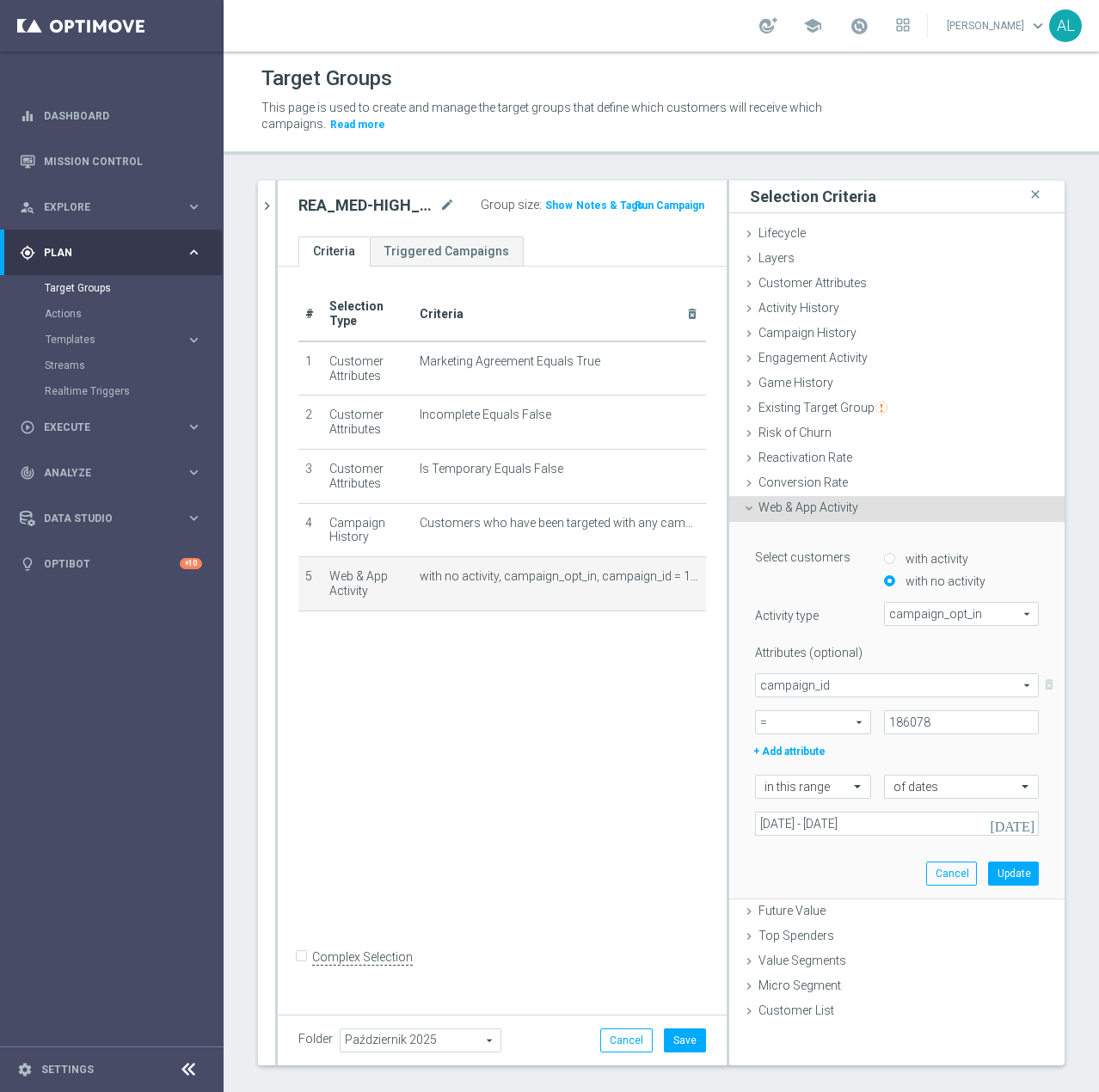
click at [832, 839] on div "Select customers with activity with no activity Activity type campaign_opt_in c…" at bounding box center [897, 711] width 309 height 377
click at [834, 825] on input "12 Sep 2025 - 14 Sep 2025" at bounding box center [896, 823] width 284 height 24
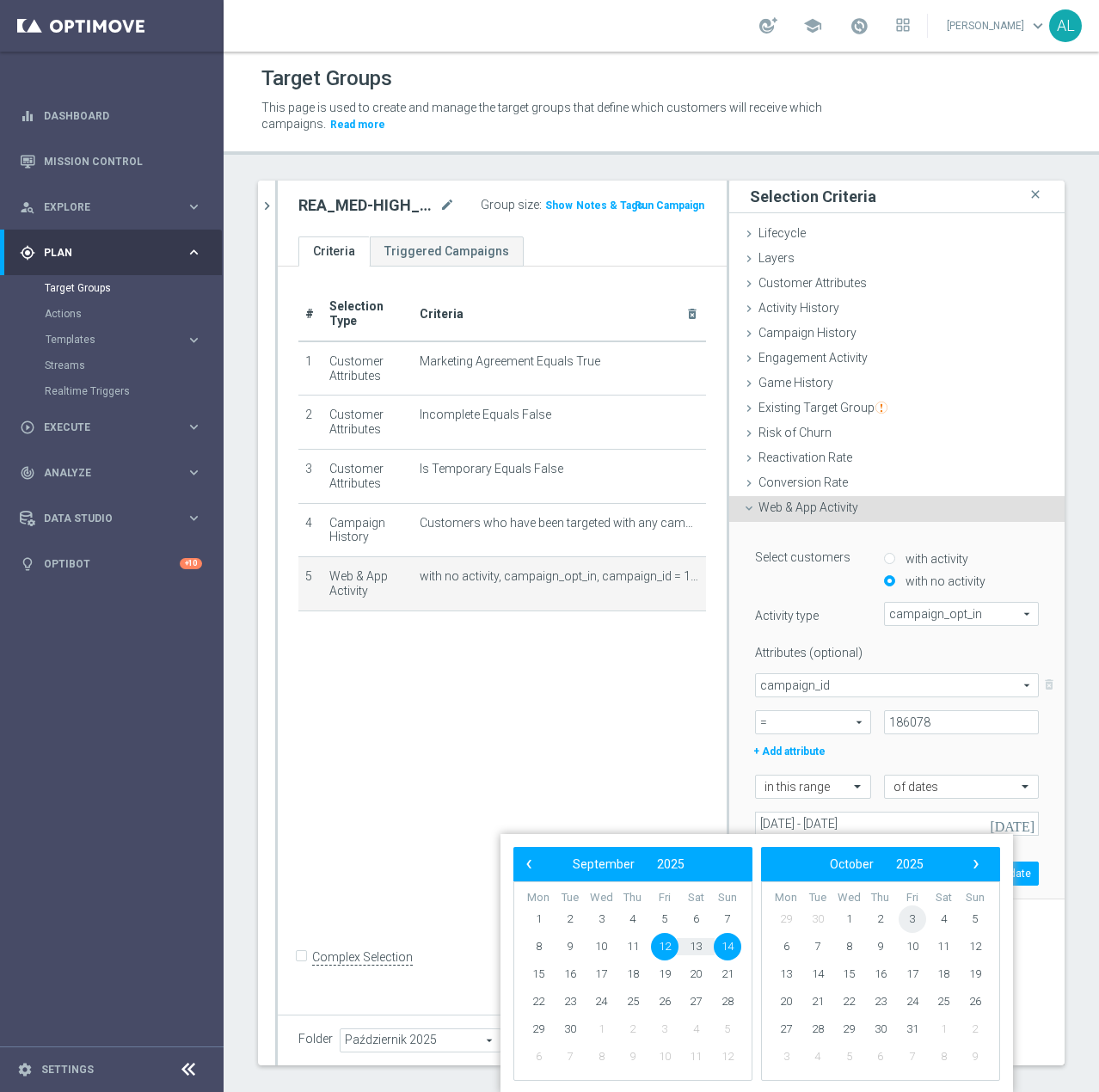
click at [908, 917] on span "3" at bounding box center [912, 919] width 28 height 28
click at [729, 923] on span "5" at bounding box center [727, 919] width 28 height 28
type input "03 Oct 2025 - 05 Oct 2025"
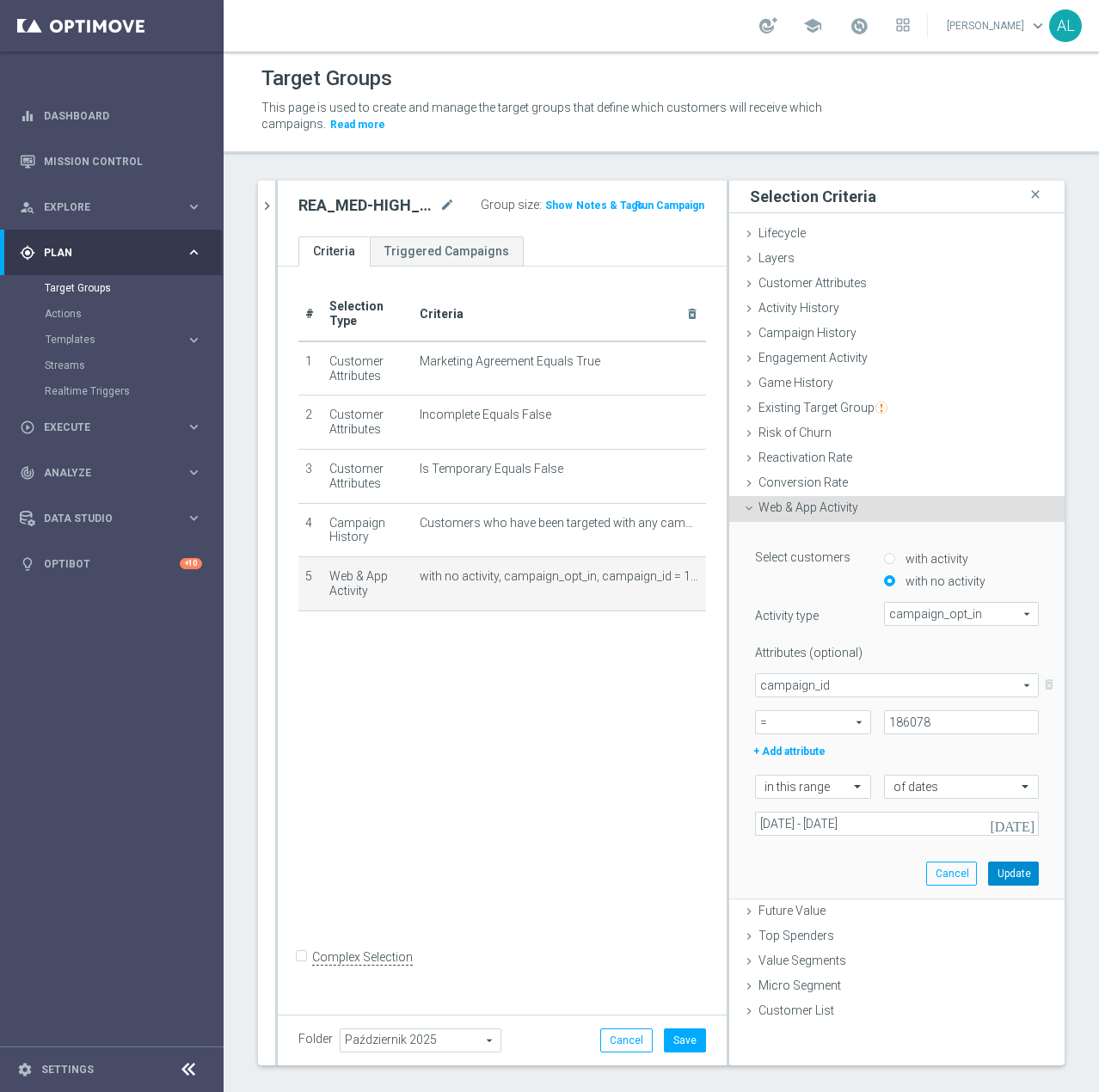
click at [996, 870] on button "Update" at bounding box center [1013, 873] width 51 height 24
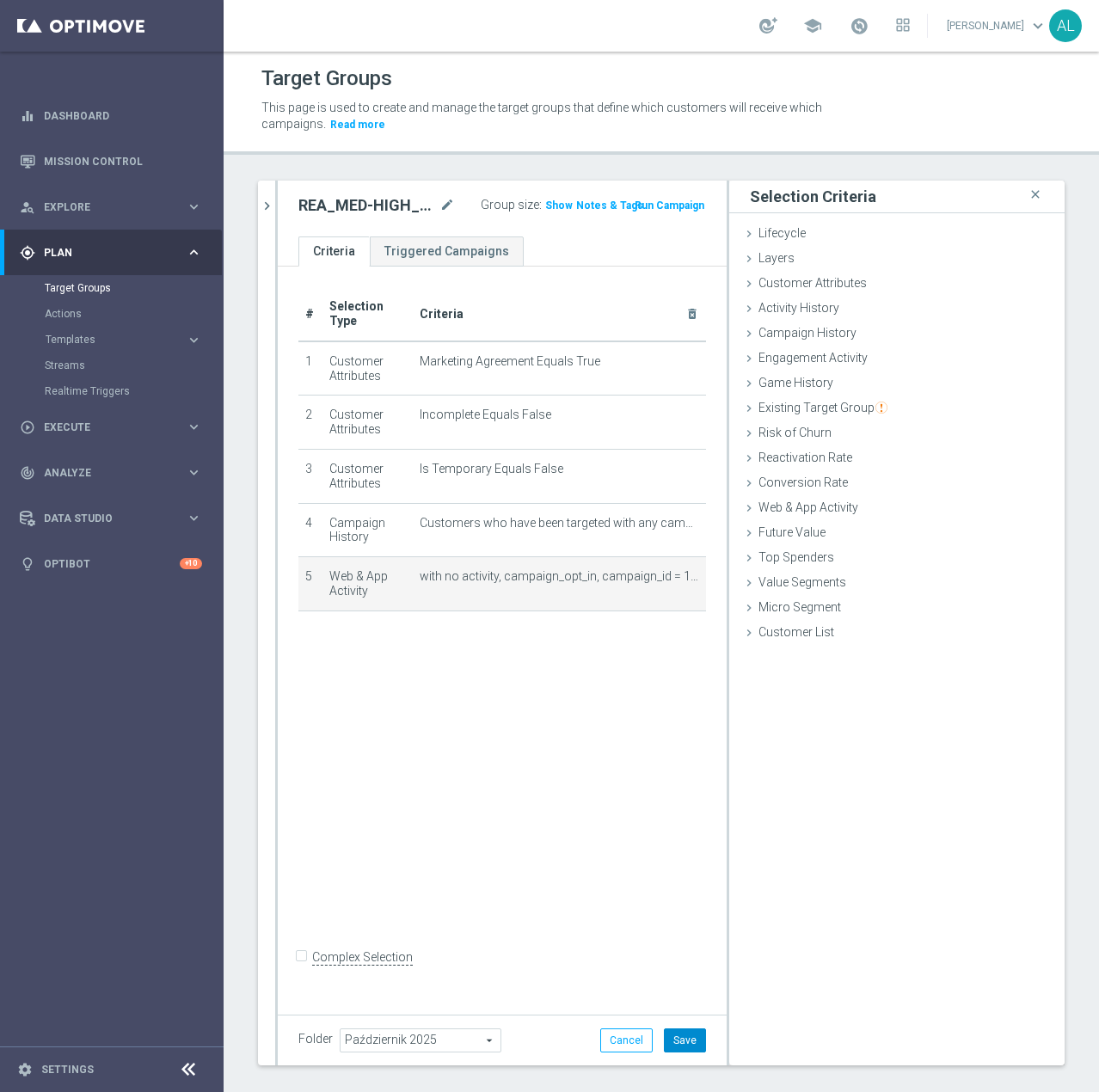
click at [670, 1044] on button "Save" at bounding box center [685, 1040] width 42 height 24
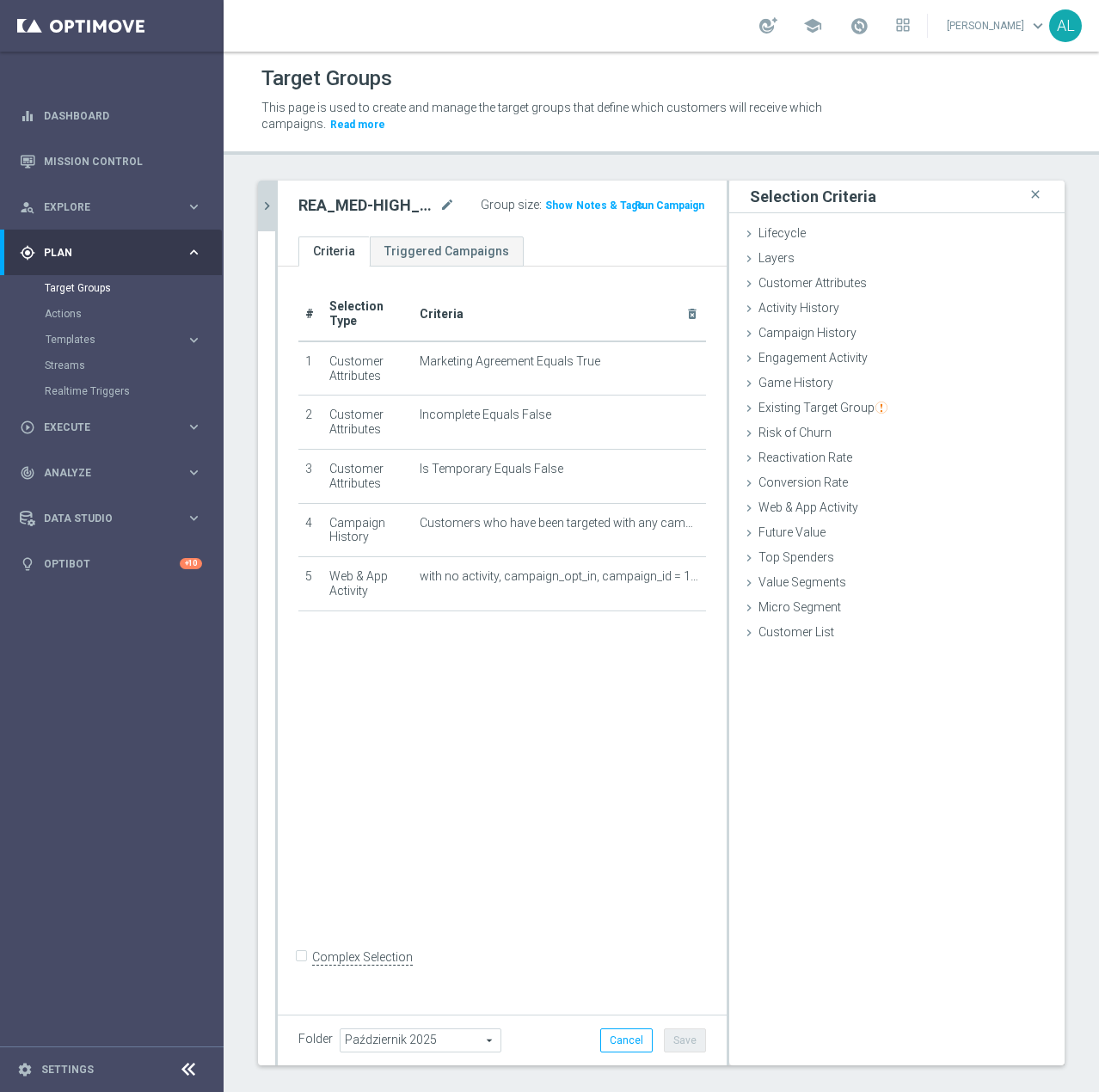
click at [264, 205] on icon "chevron_right" at bounding box center [267, 205] width 16 height 16
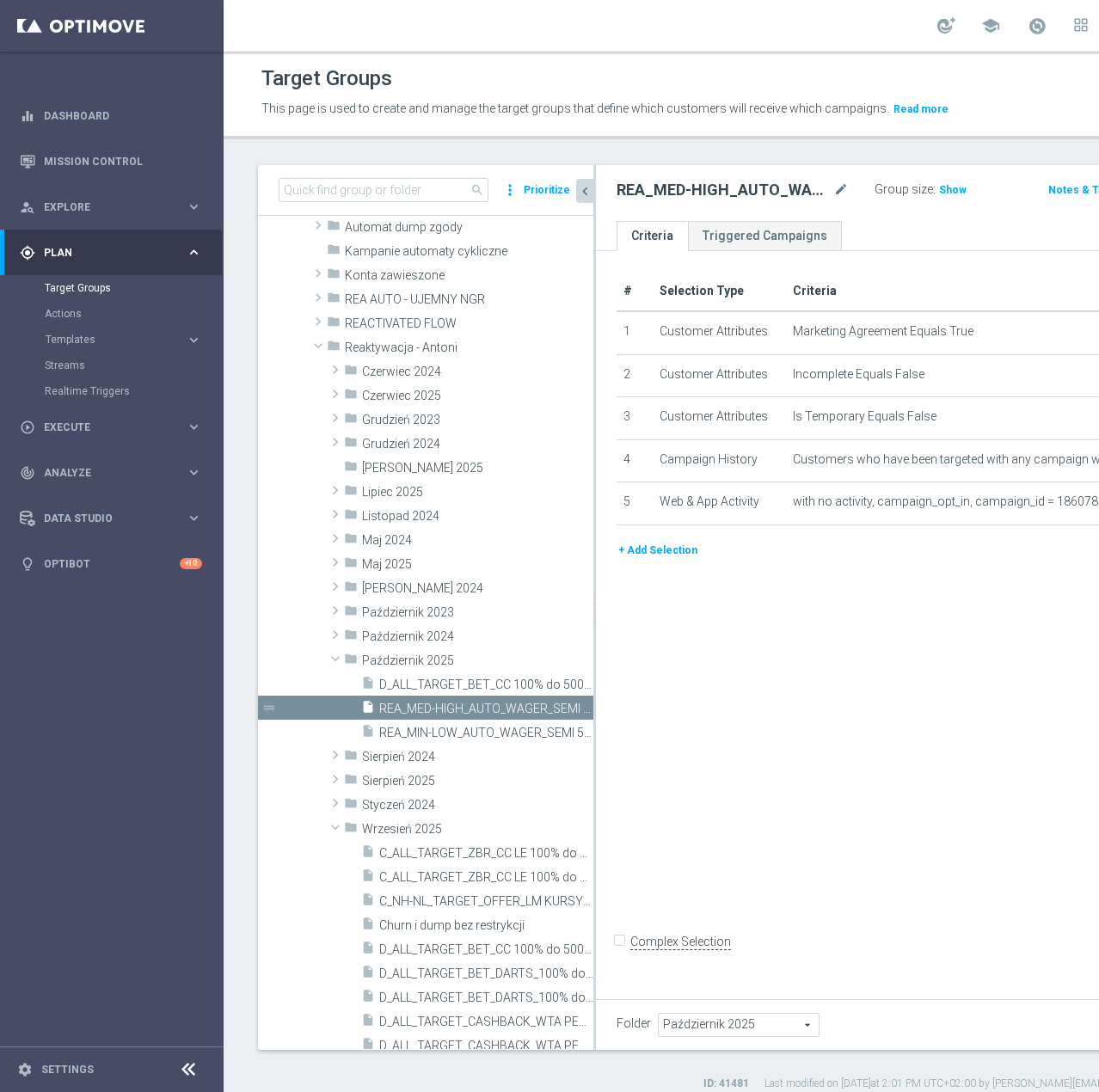
scroll to position [163, 0]
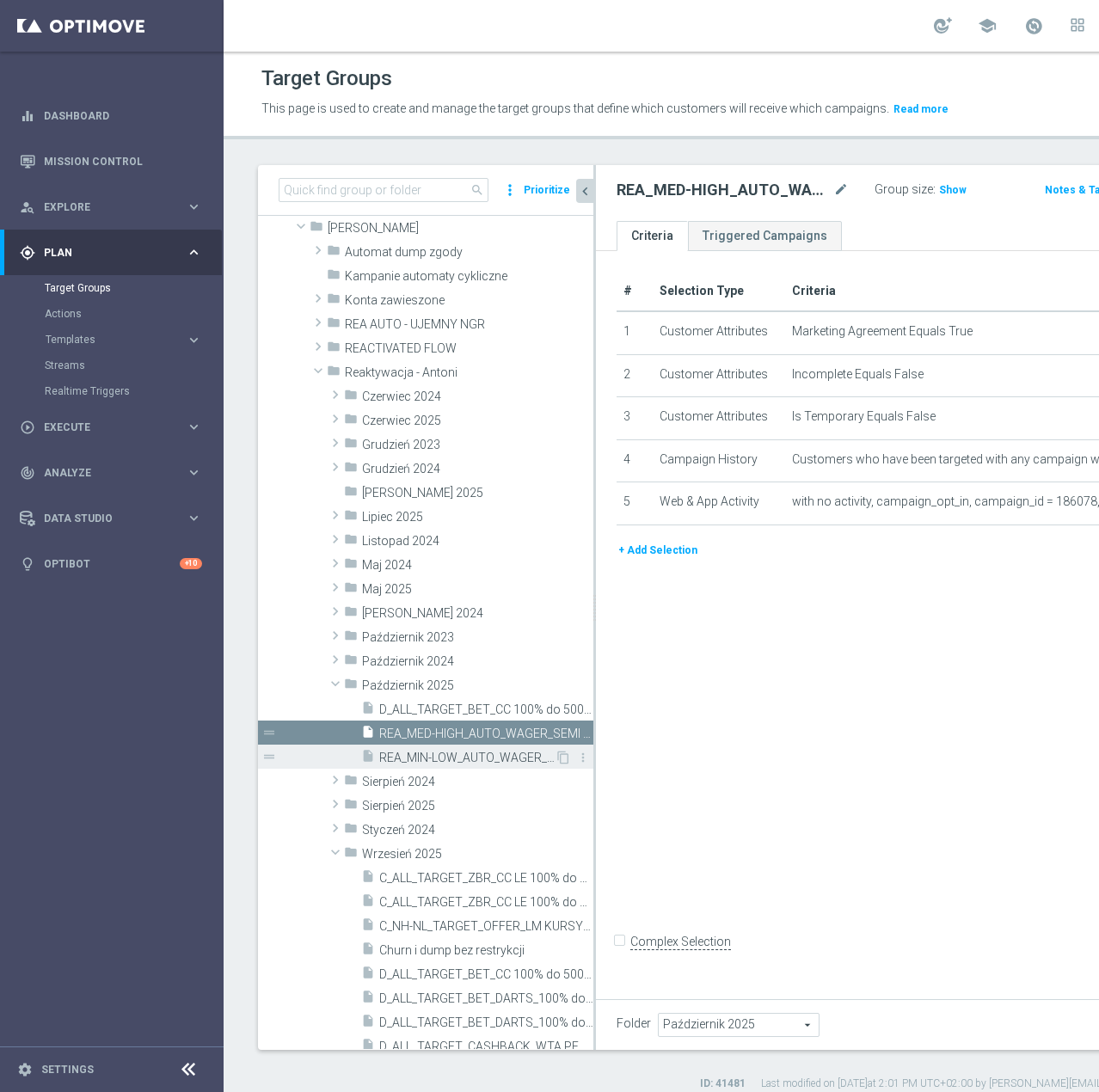
click at [456, 766] on span "REA_MIN-LOW_AUTO_WAGER_SEMI 50% do 100 PLN push_031025" at bounding box center [466, 758] width 175 height 14
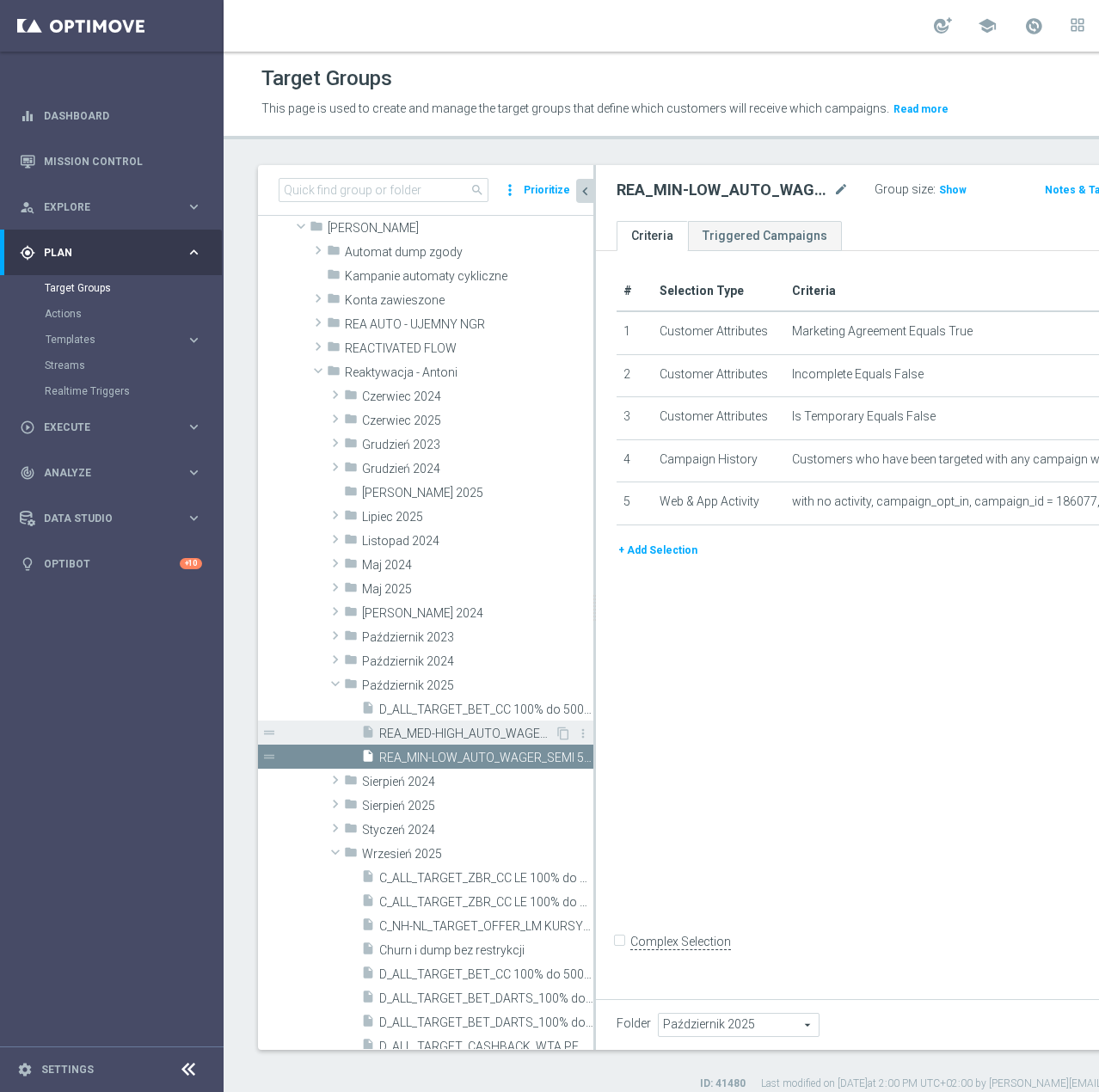
click at [396, 742] on span "REA_MED-HIGH_AUTO_WAGER_SEMI 50% do 300 PLN push_031025" at bounding box center [466, 734] width 175 height 14
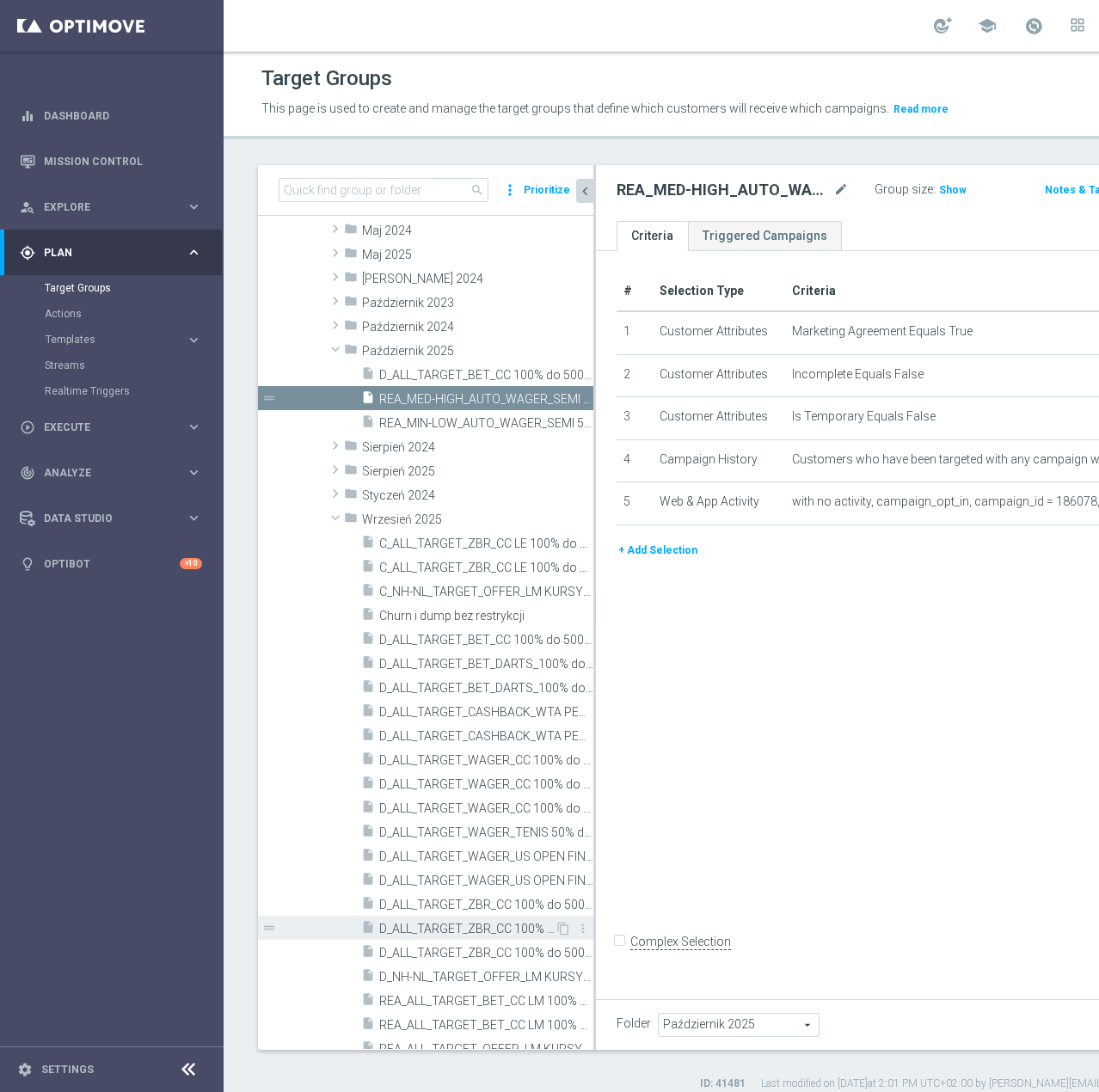
scroll to position [493, 0]
click at [646, 560] on button "+ Add Selection" at bounding box center [657, 550] width 83 height 19
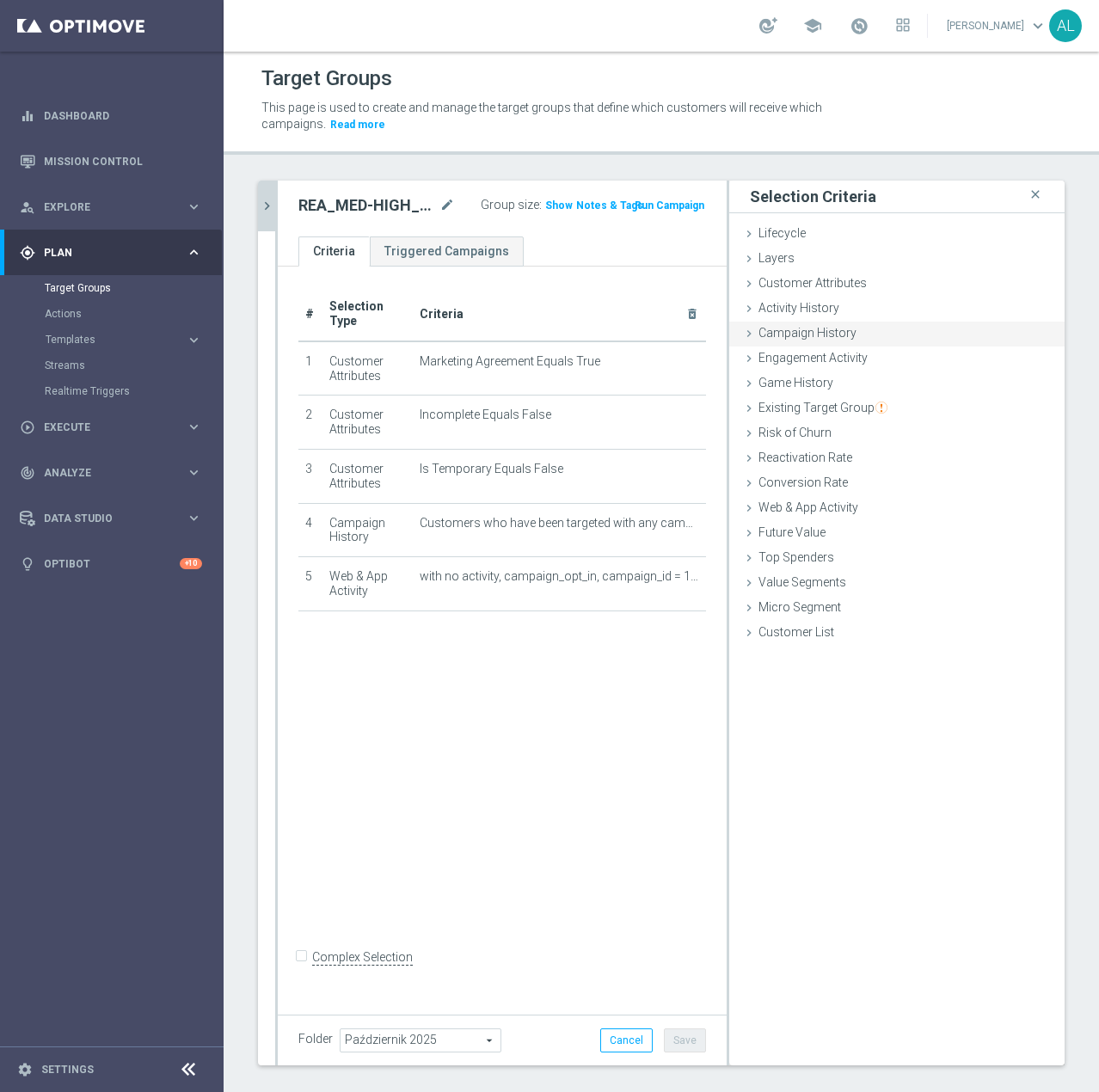
click at [785, 329] on span "Campaign History" at bounding box center [807, 332] width 98 height 13
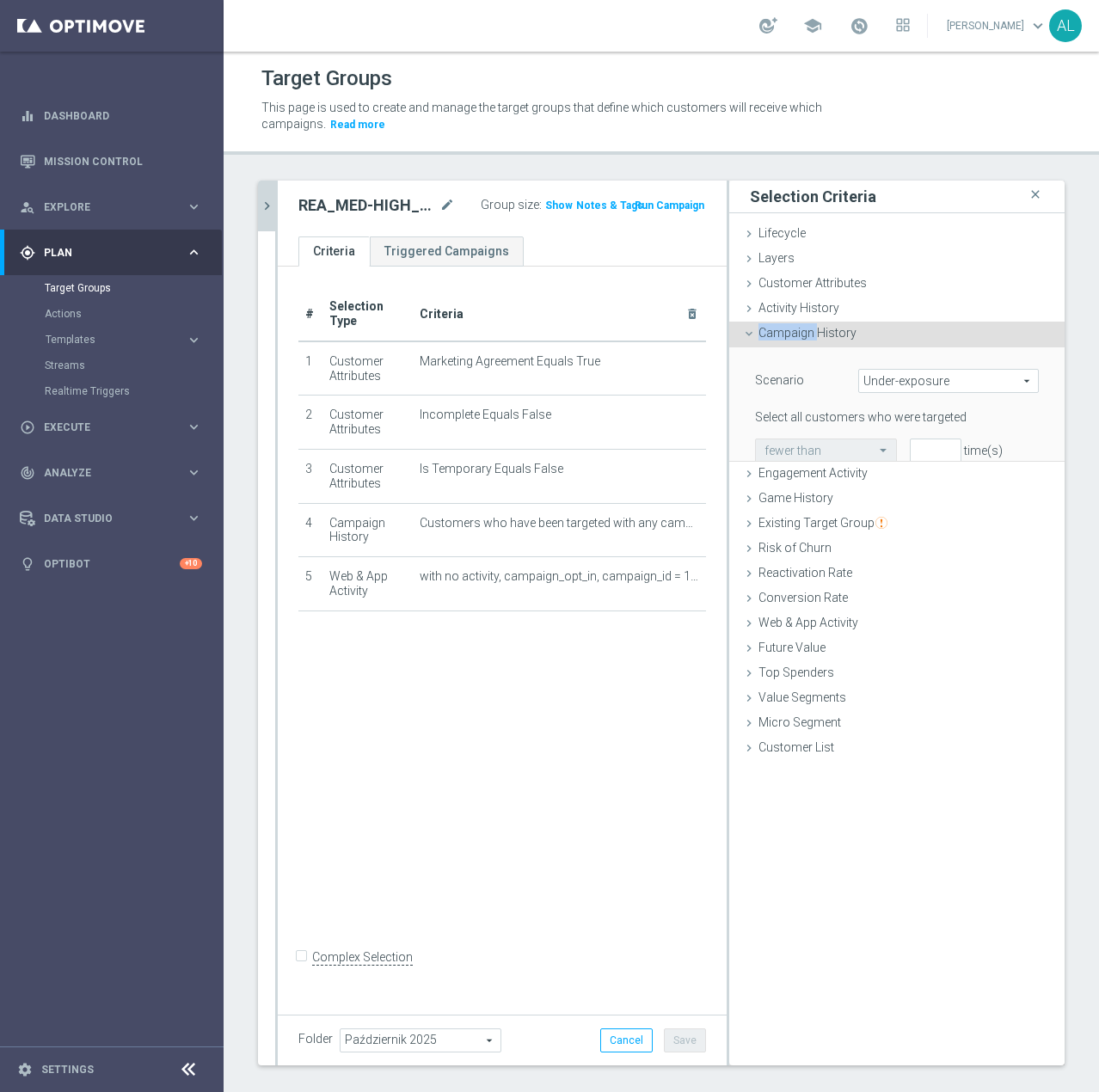
click at [785, 329] on span "Campaign History" at bounding box center [807, 332] width 98 height 13
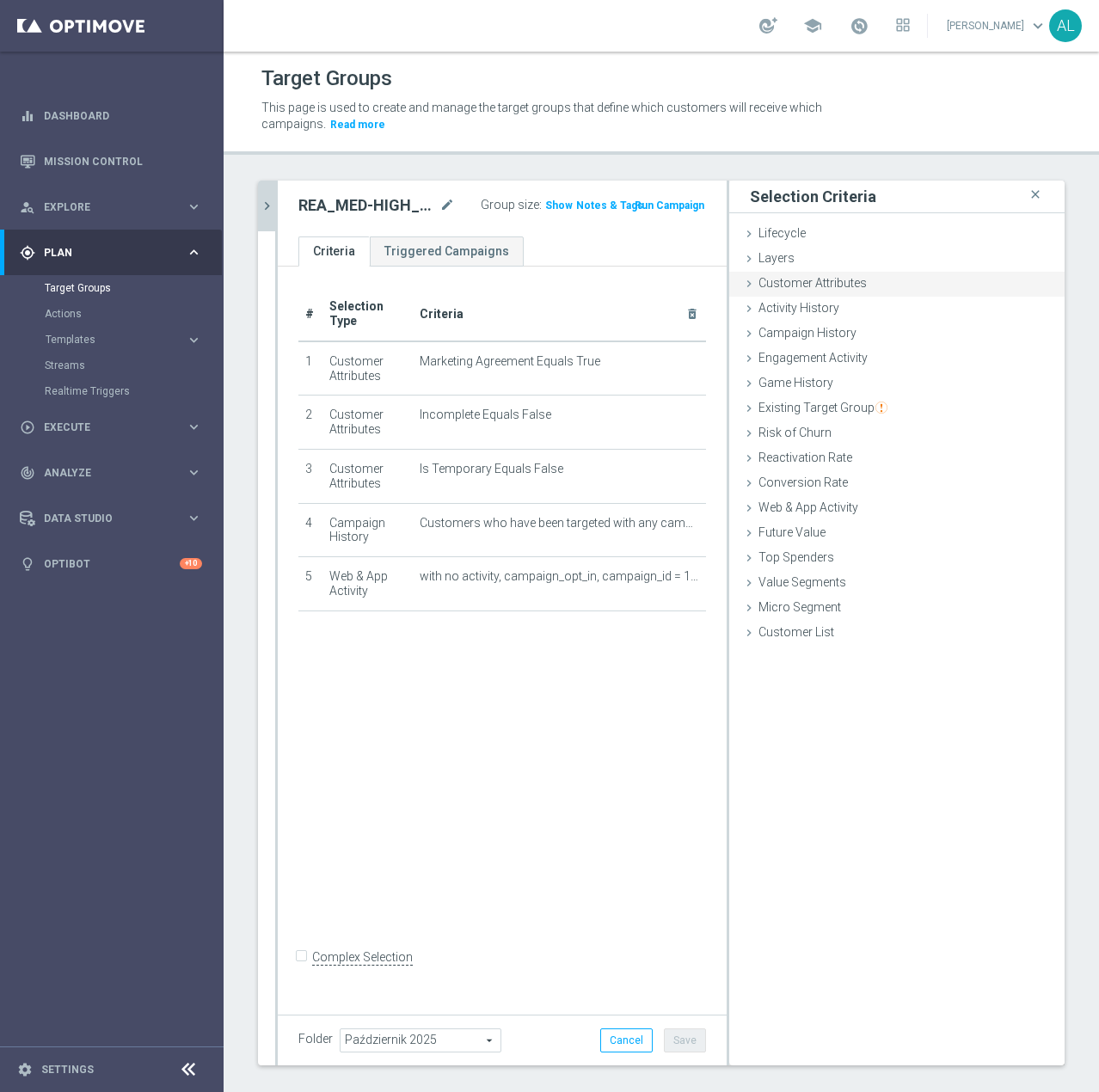
click at [798, 293] on div "Customer Attributes done" at bounding box center [896, 285] width 335 height 26
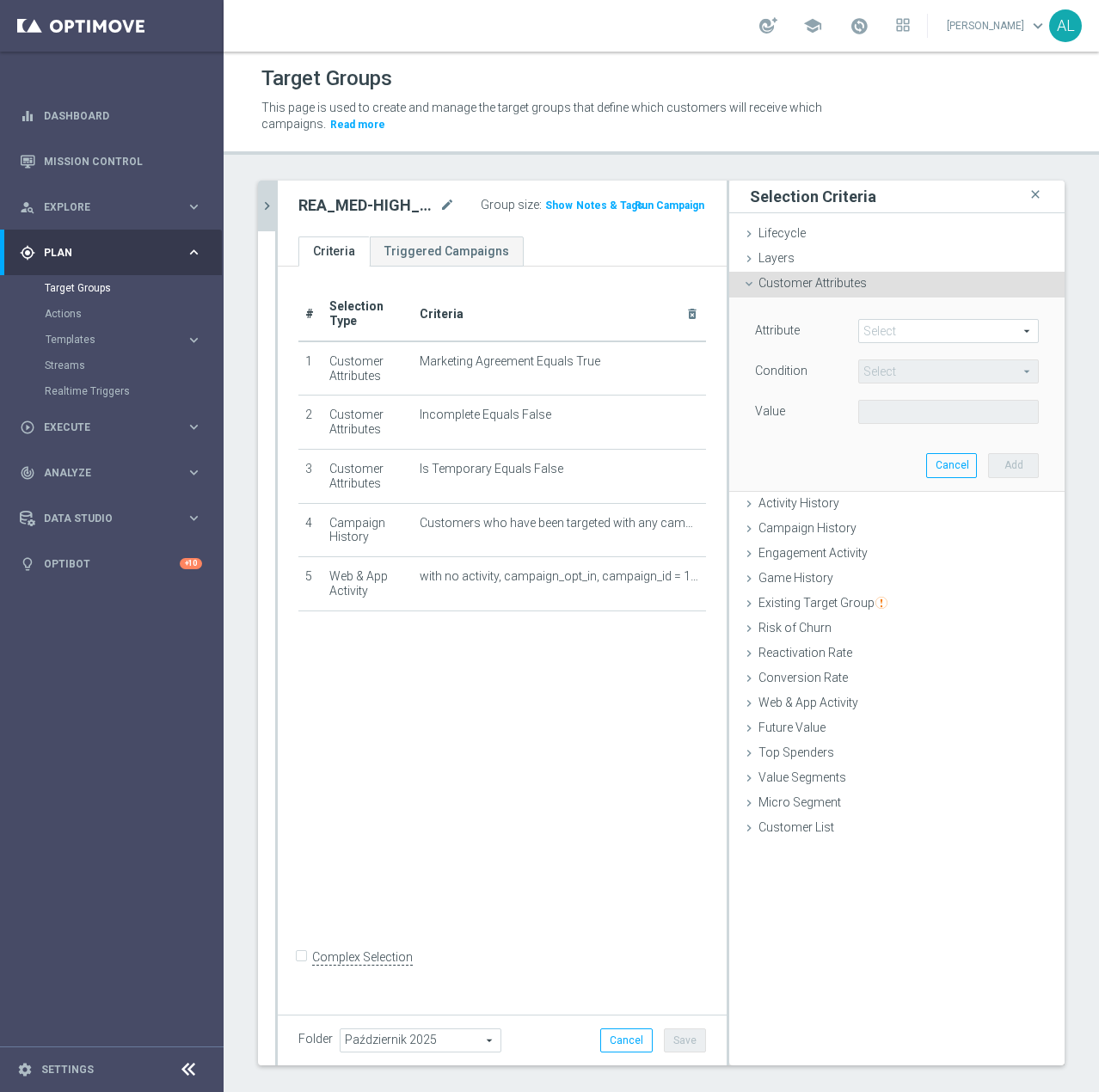
click at [894, 327] on span at bounding box center [948, 331] width 179 height 22
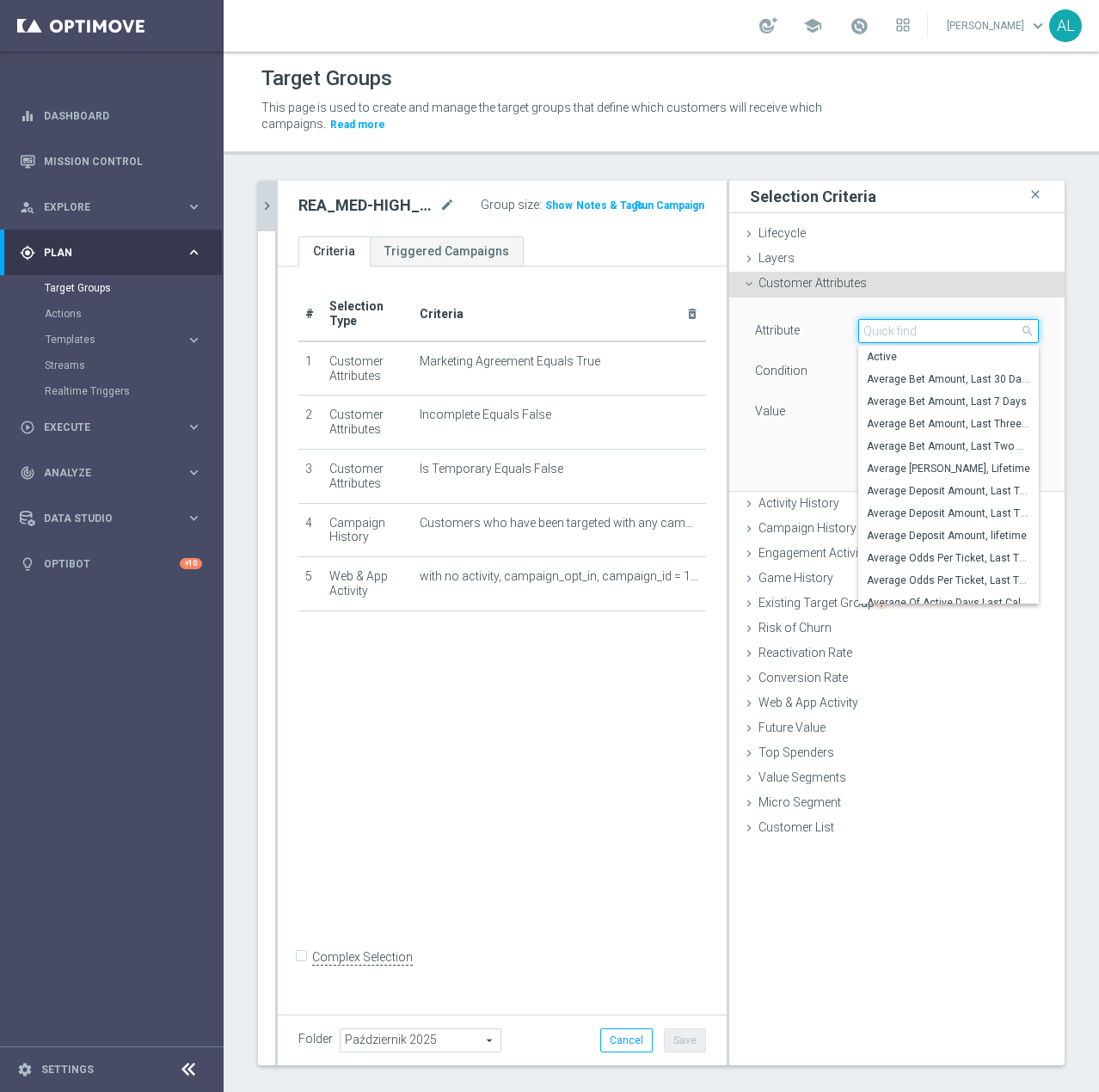
click at [899, 334] on input "search" at bounding box center [948, 331] width 180 height 24
type input "PUSH"
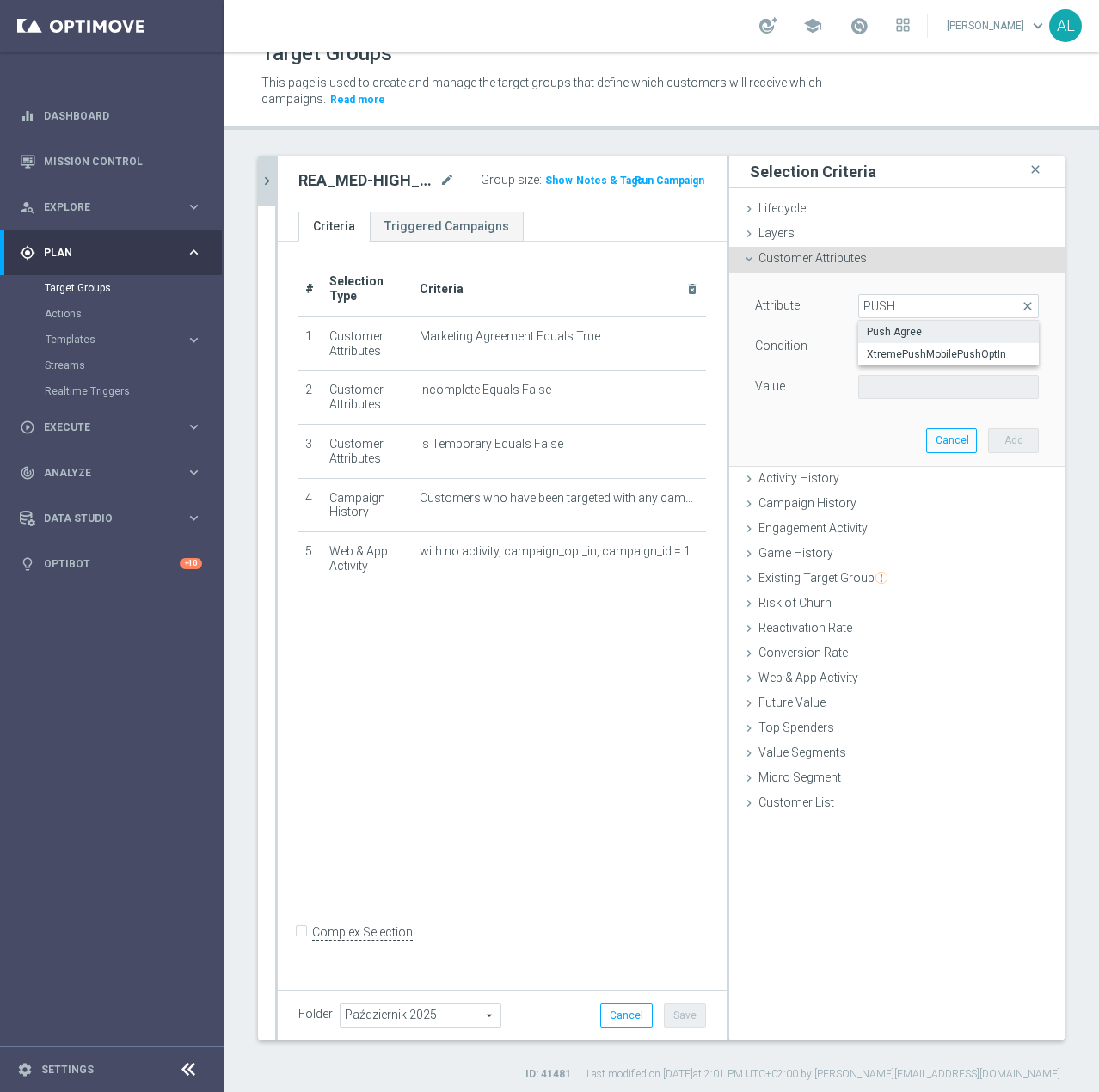
click at [901, 324] on label "Push Agree" at bounding box center [948, 332] width 180 height 22
type input "Push Agree"
type input "Equals"
click at [896, 389] on span at bounding box center [948, 385] width 179 height 22
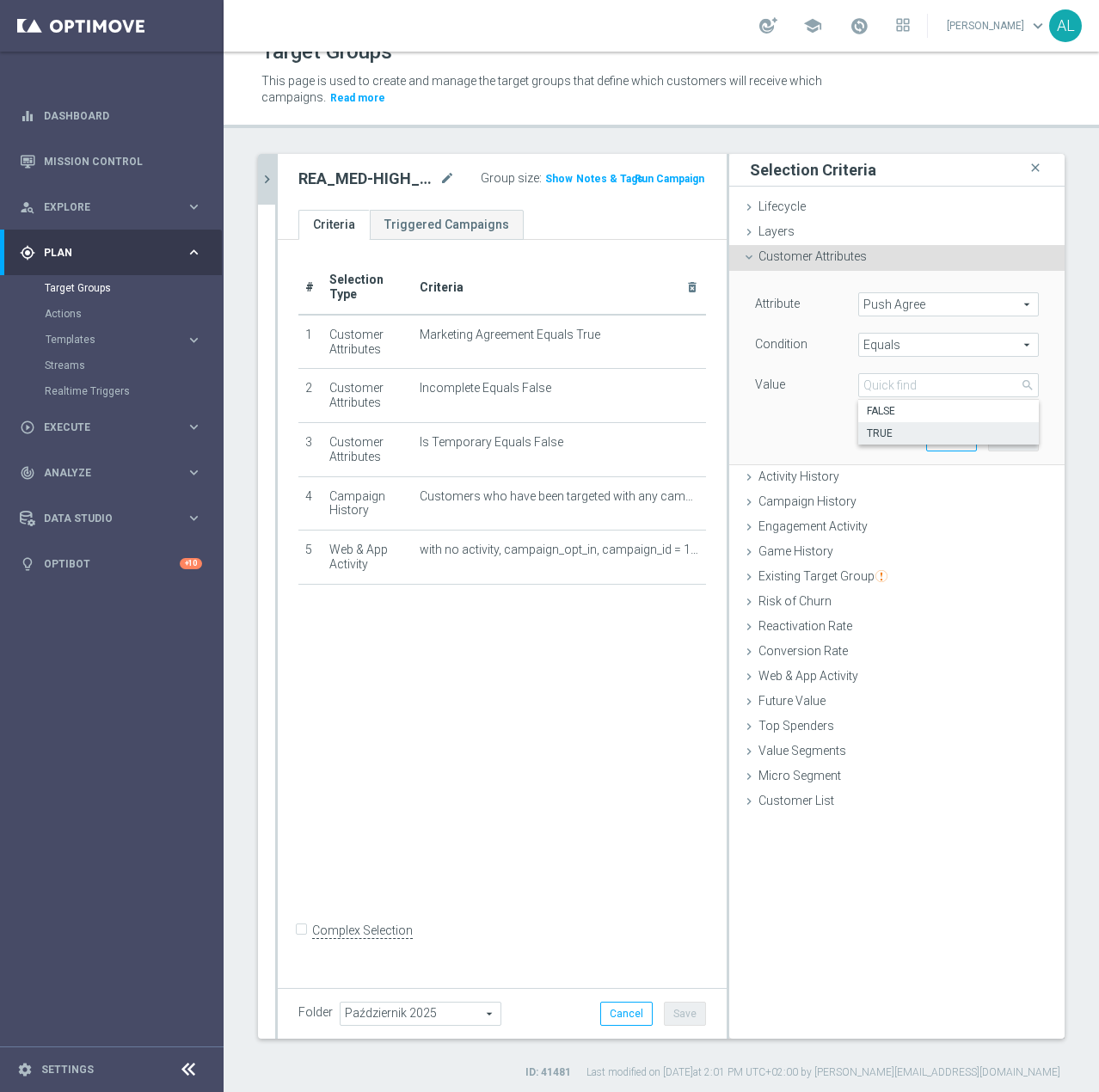
click at [884, 435] on span "TRUE" at bounding box center [949, 433] width 164 height 13
type input "TRUE"
click at [1003, 441] on button "Add" at bounding box center [1013, 438] width 51 height 24
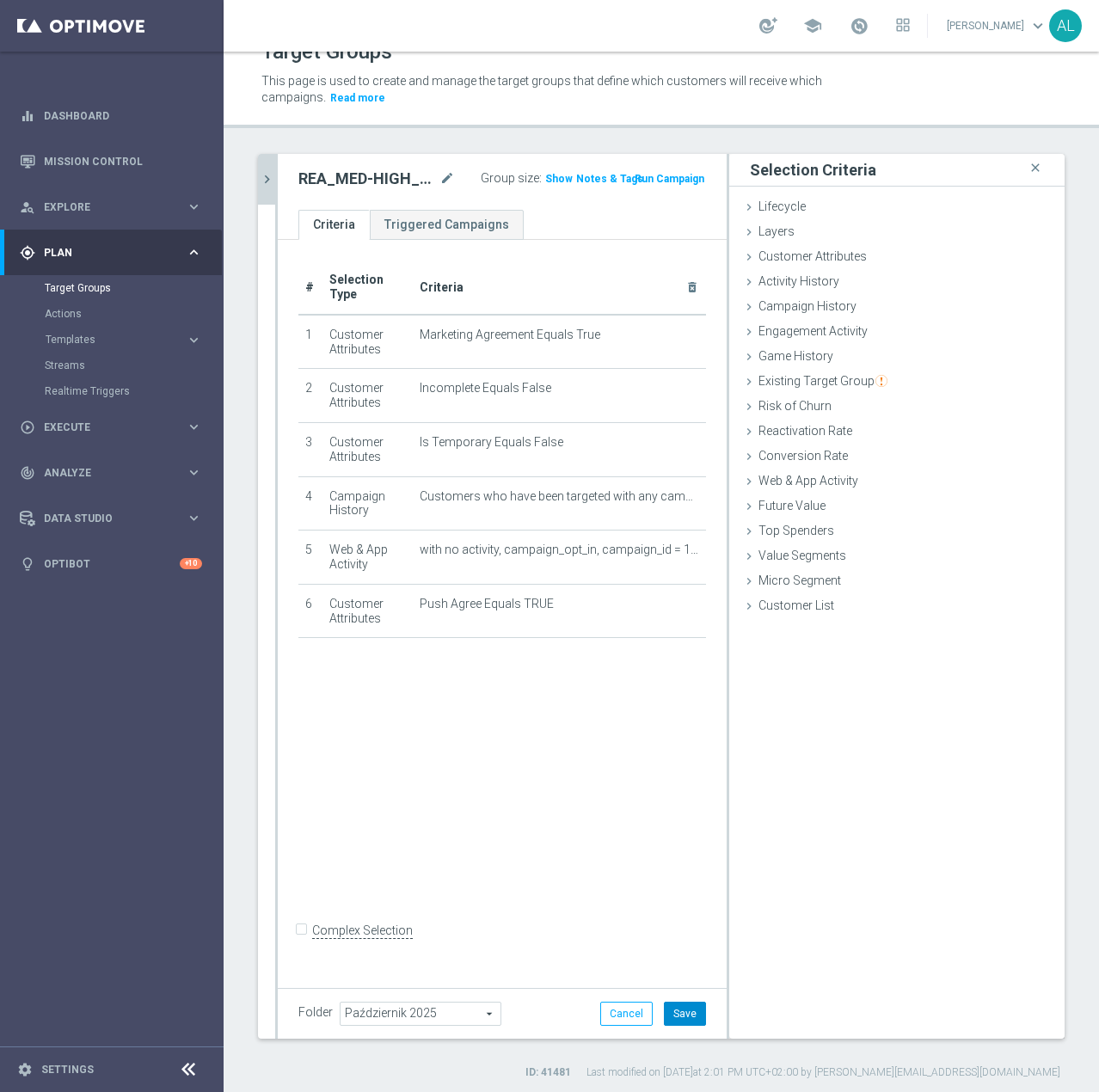
click at [665, 1019] on button "Save" at bounding box center [685, 1014] width 42 height 24
click at [274, 171] on icon "chevron_right" at bounding box center [267, 179] width 16 height 16
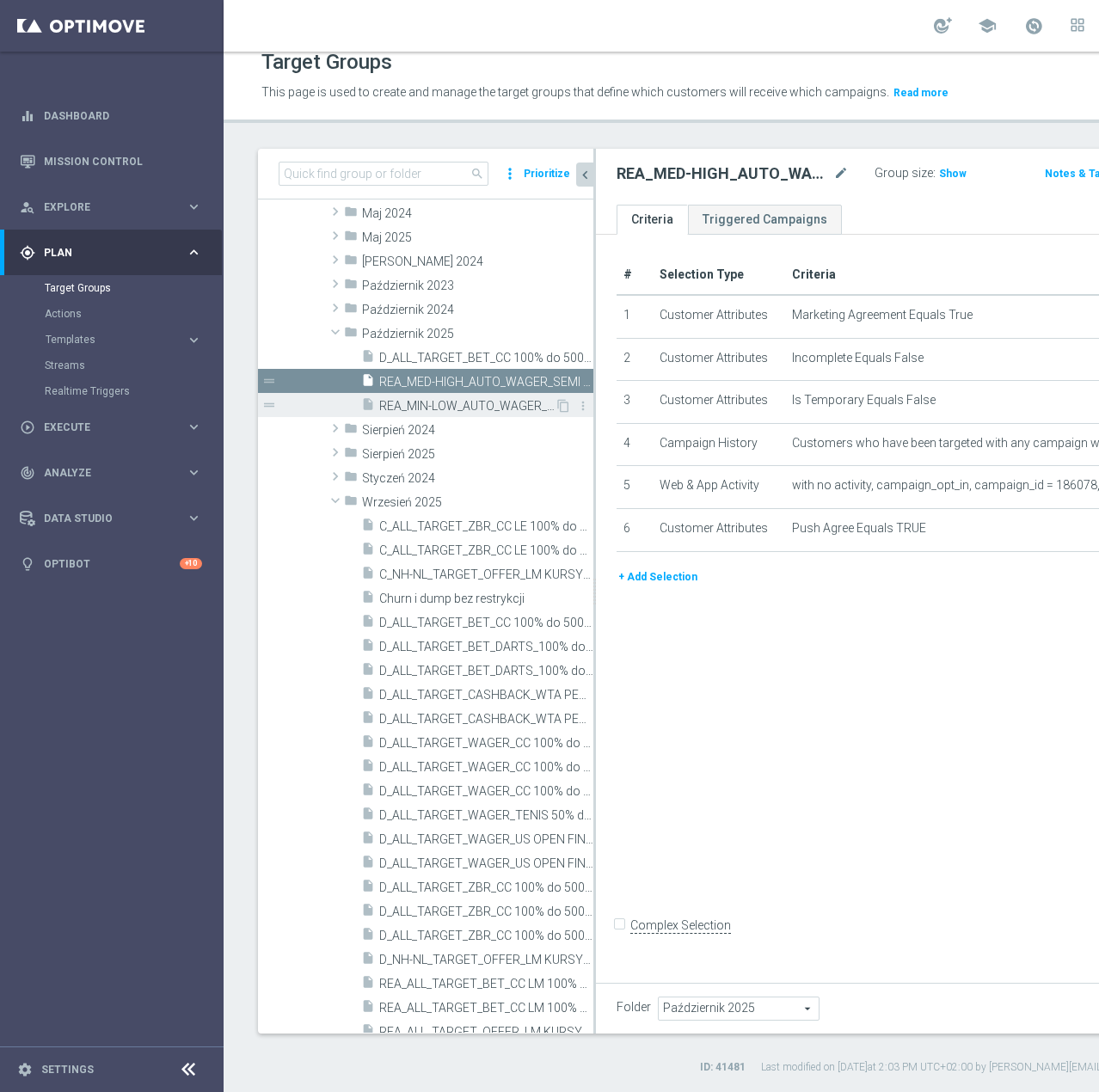
click at [456, 409] on span "REA_MIN-LOW_AUTO_WAGER_SEMI 50% do 100 PLN push_031025" at bounding box center [466, 406] width 175 height 14
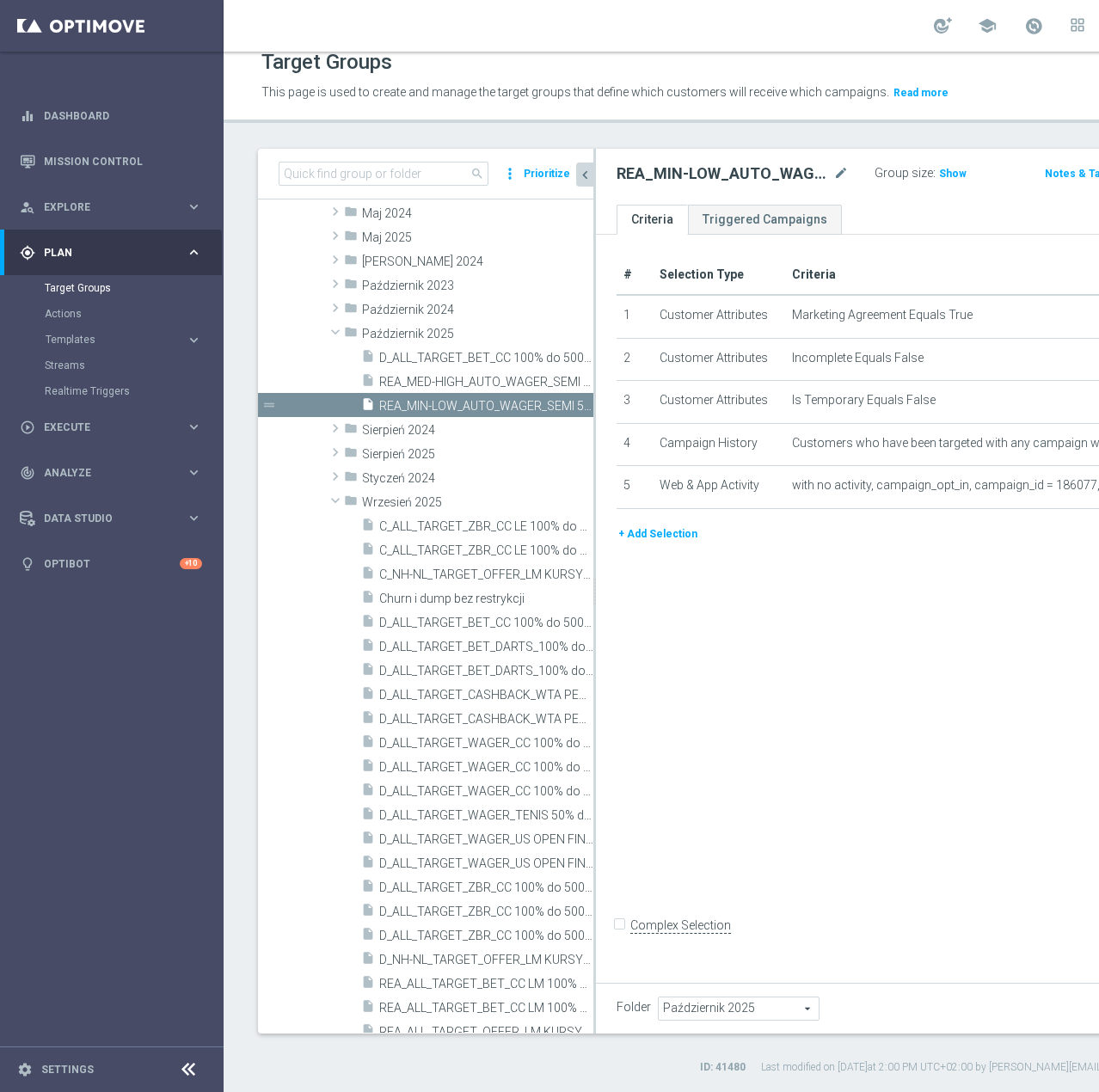
click at [661, 543] on button "+ Add Selection" at bounding box center [657, 534] width 83 height 19
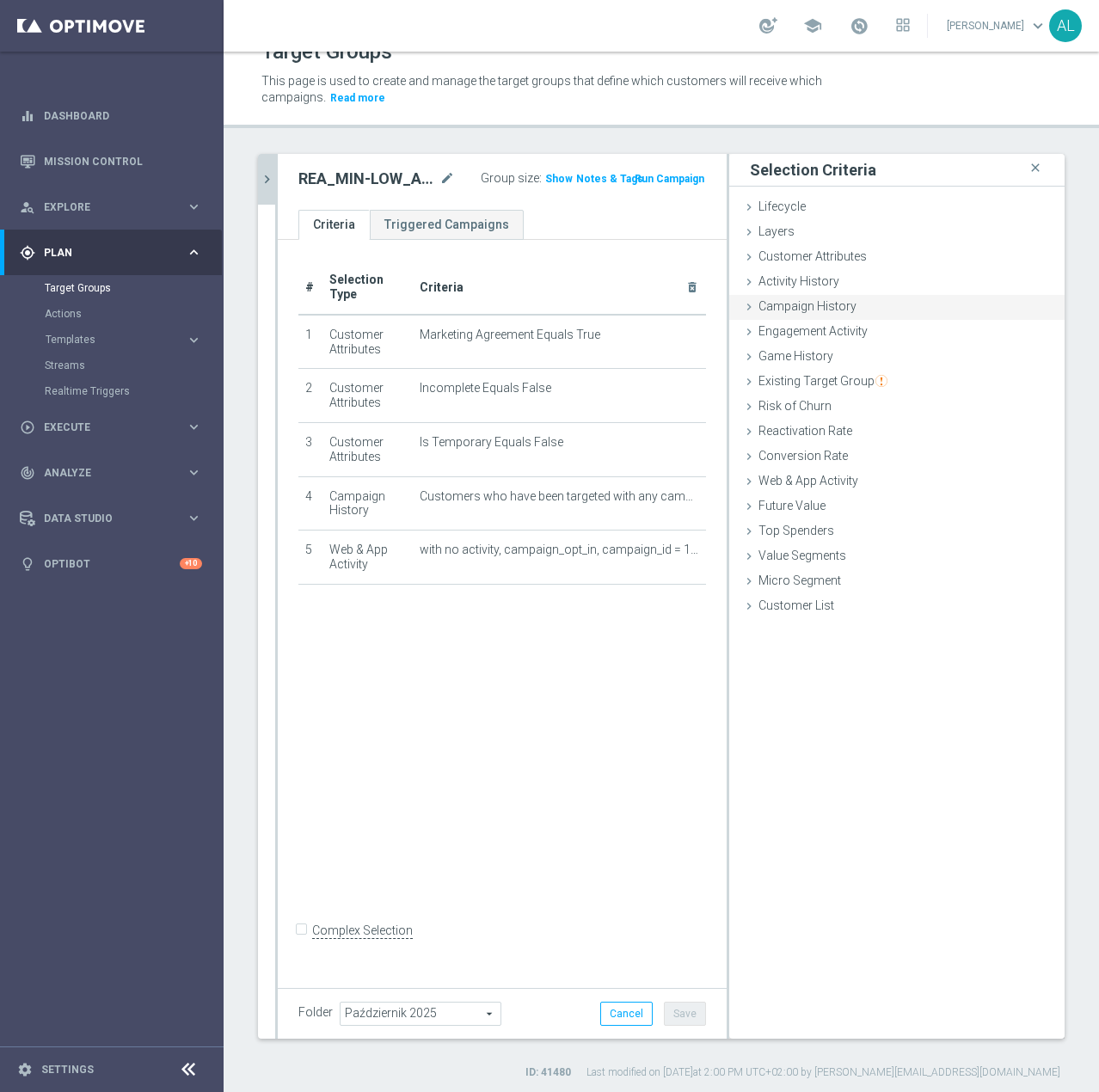
click at [791, 303] on span "Campaign History" at bounding box center [807, 306] width 98 height 13
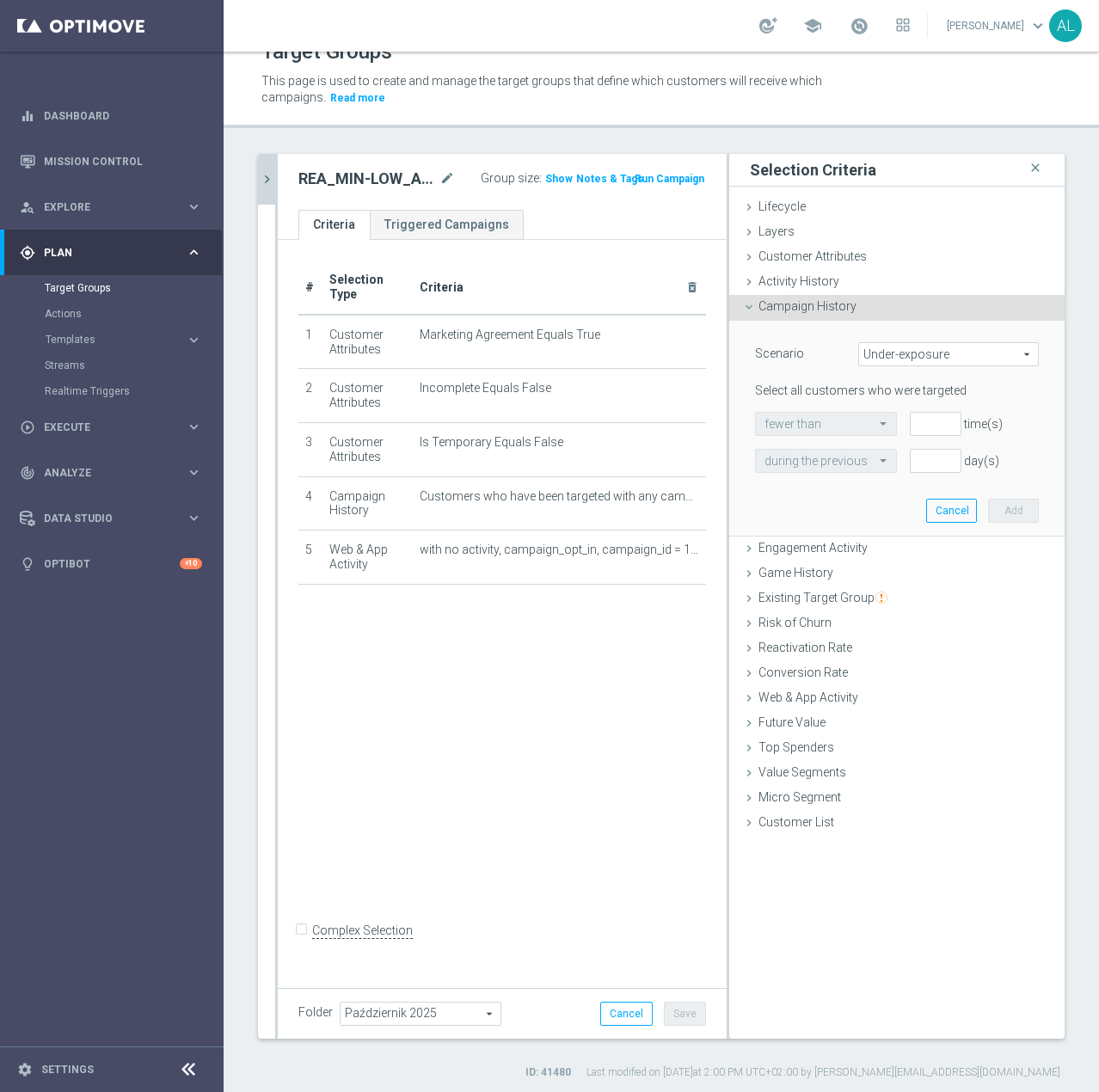
click at [798, 302] on span "Campaign History" at bounding box center [807, 306] width 98 height 13
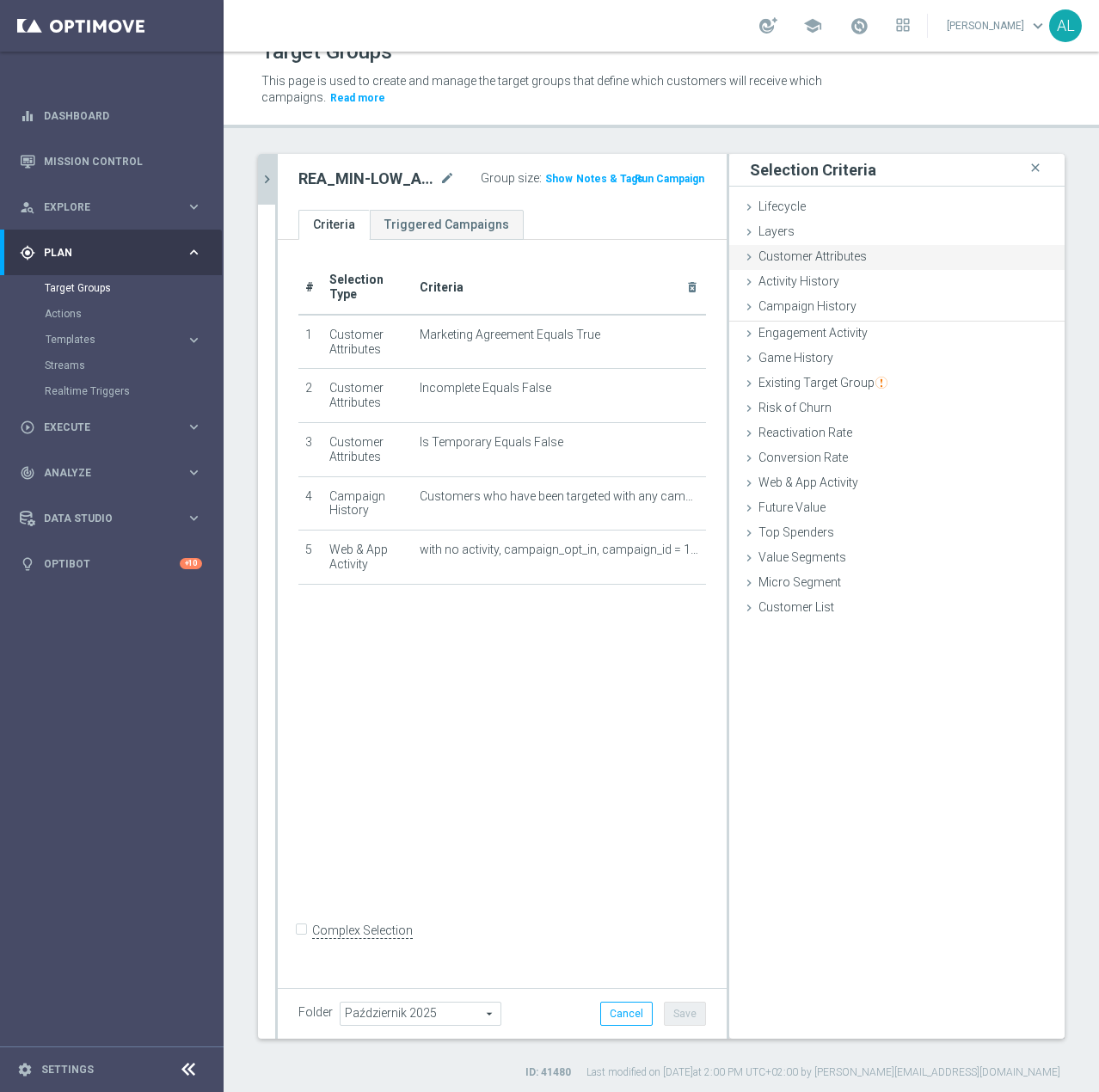
click at [802, 254] on span "Customer Attributes" at bounding box center [813, 255] width 108 height 13
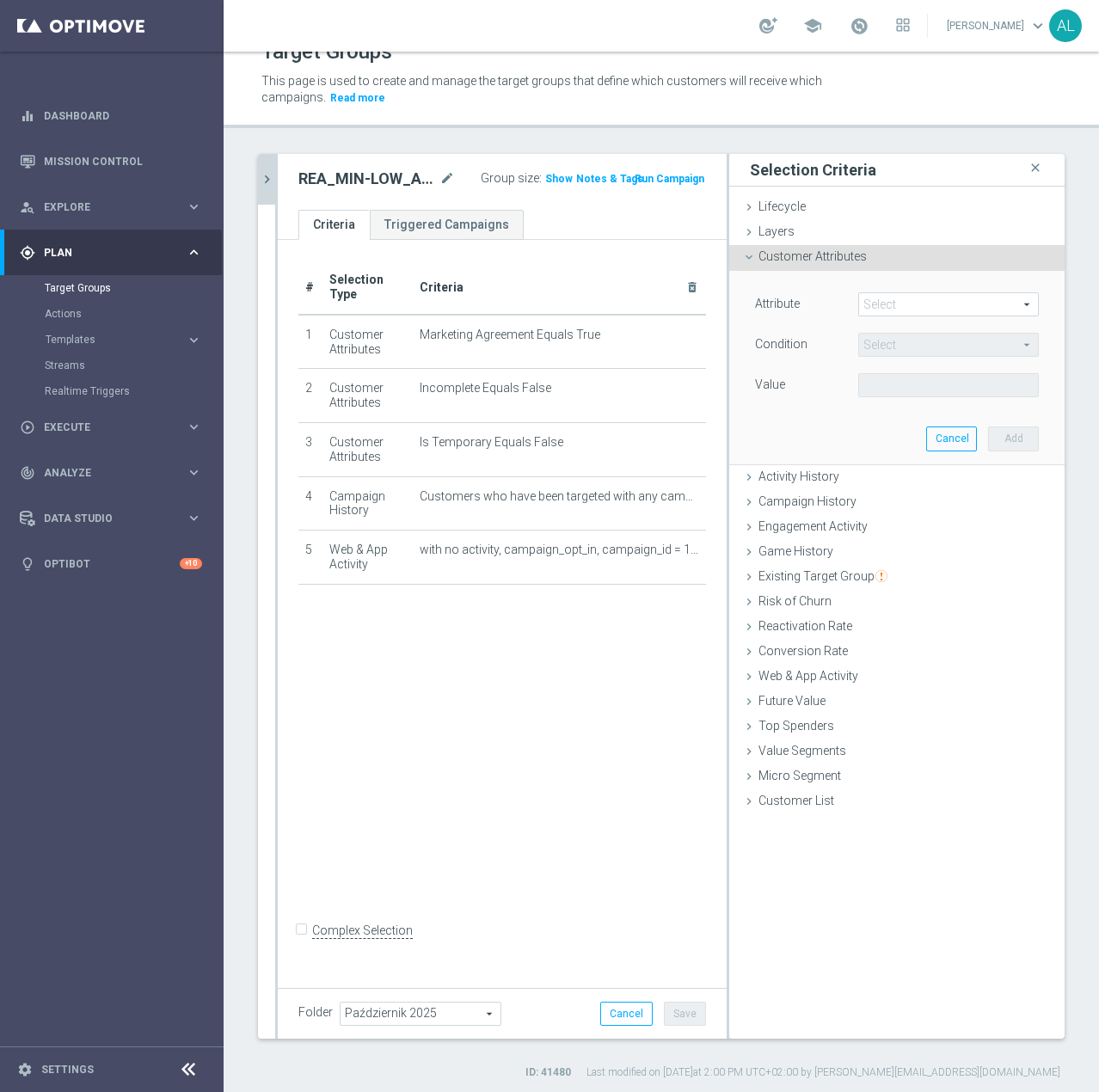
click at [882, 297] on span at bounding box center [948, 304] width 179 height 22
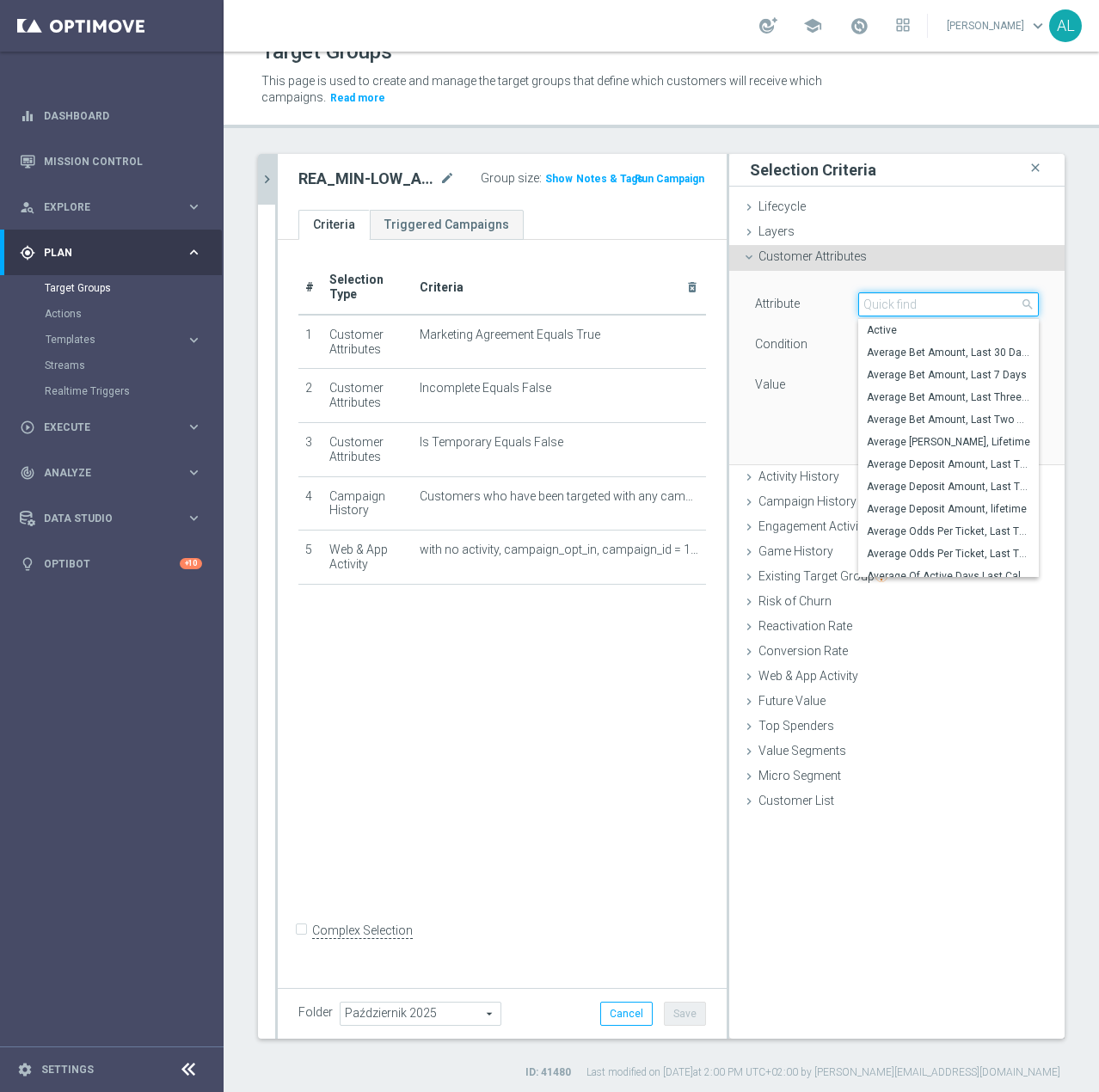
click at [886, 305] on input "search" at bounding box center [948, 304] width 180 height 24
type input "{"
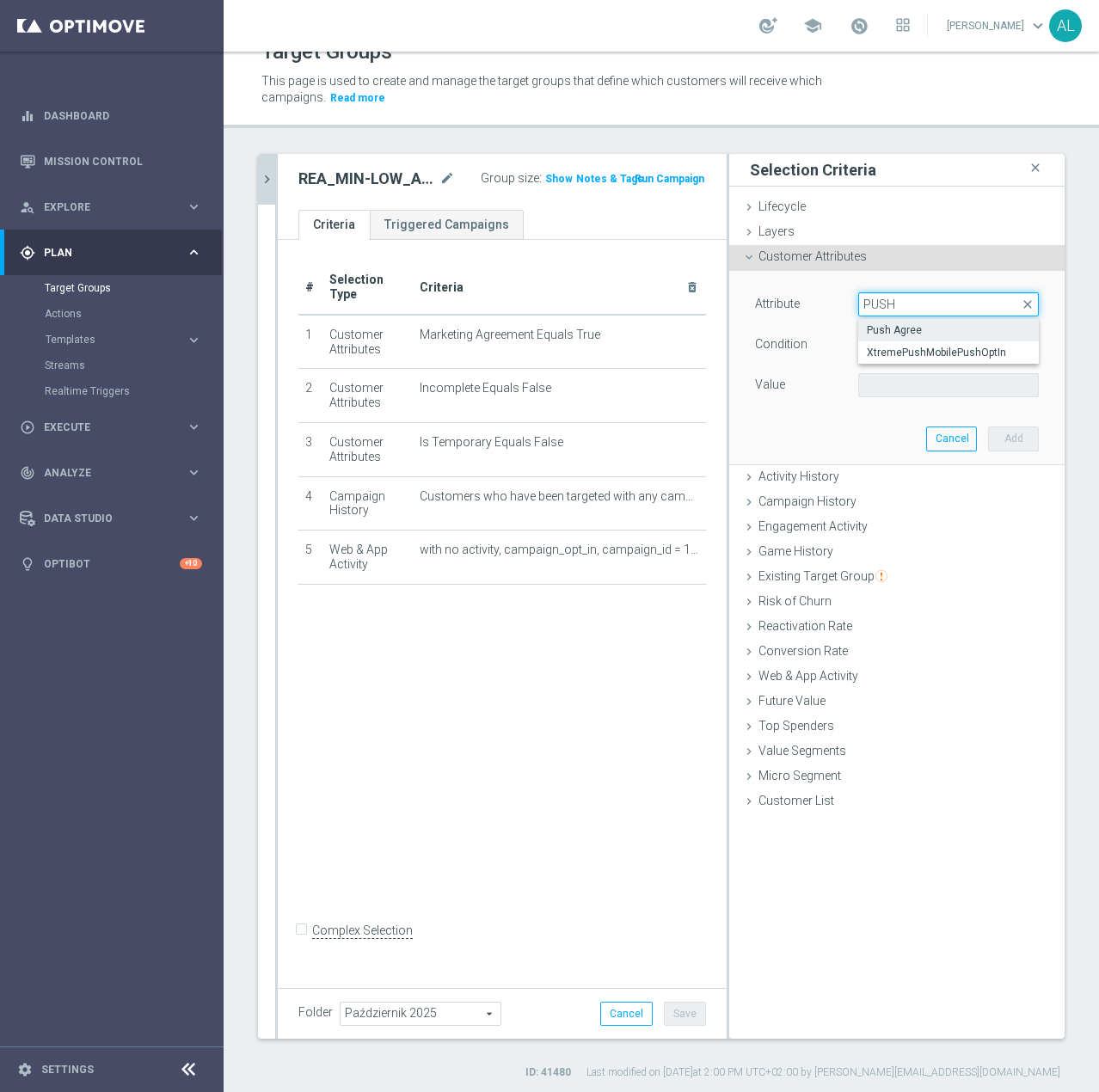
type input "PUSH"
click at [899, 334] on span "Push Agree" at bounding box center [949, 330] width 164 height 13
type input "Push Agree"
type input "Equals"
click at [888, 387] on span at bounding box center [948, 385] width 179 height 22
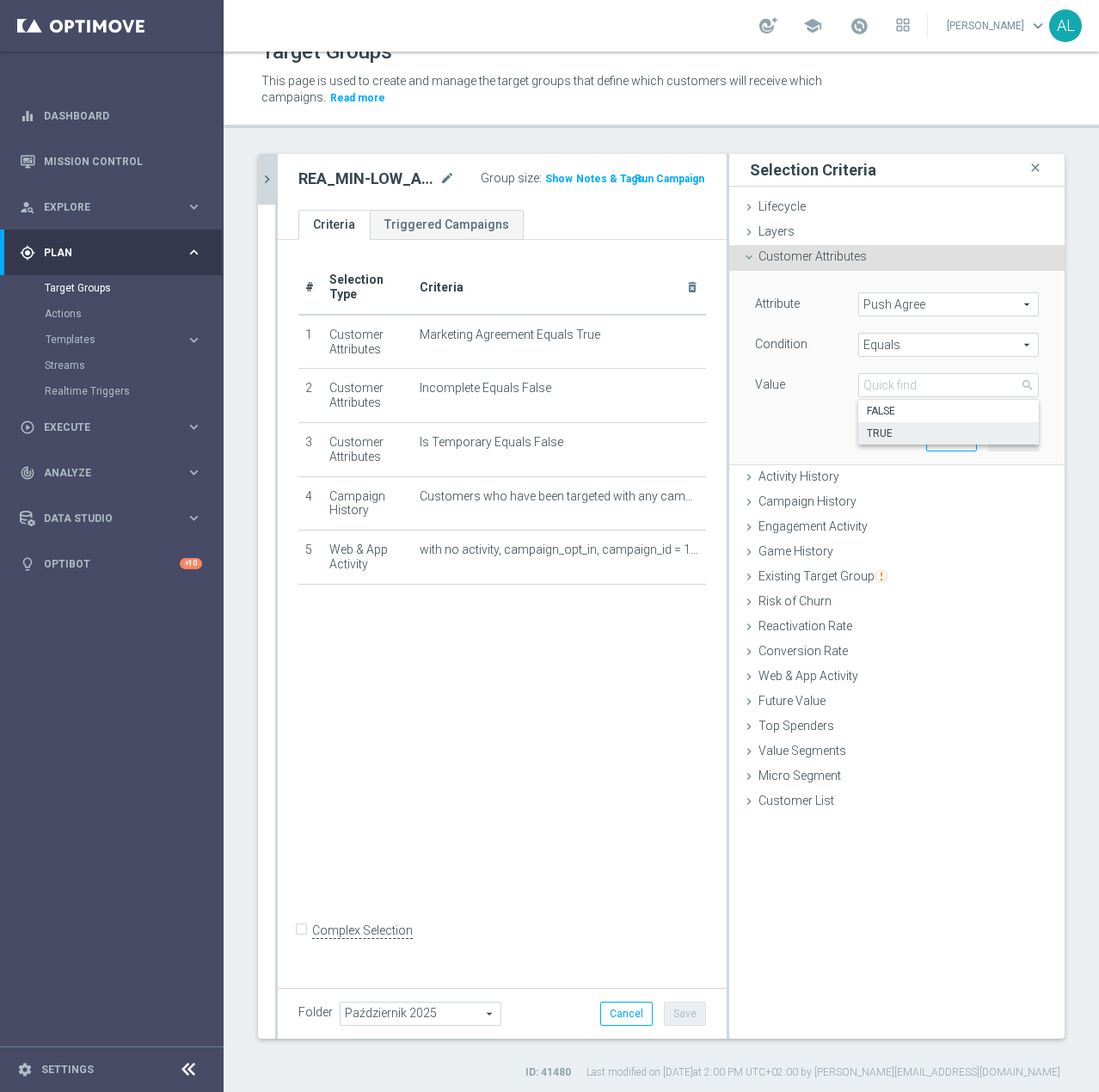
click at [896, 430] on span "TRUE" at bounding box center [949, 433] width 164 height 13
type input "TRUE"
click at [988, 442] on button "Add" at bounding box center [1013, 438] width 51 height 24
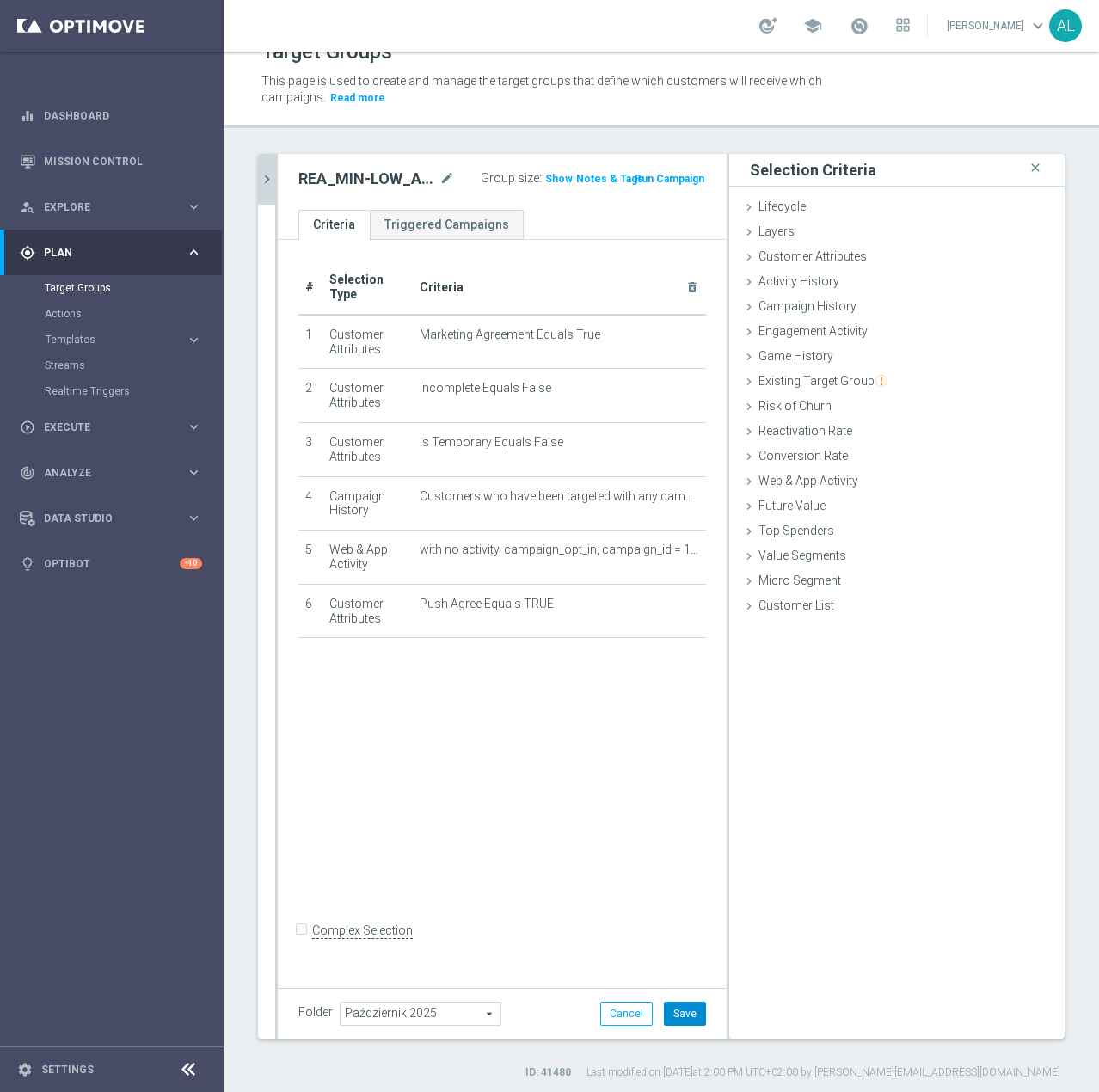
click at [670, 1019] on button "Save" at bounding box center [685, 1014] width 42 height 24
click at [262, 172] on icon "chevron_right" at bounding box center [267, 179] width 16 height 16
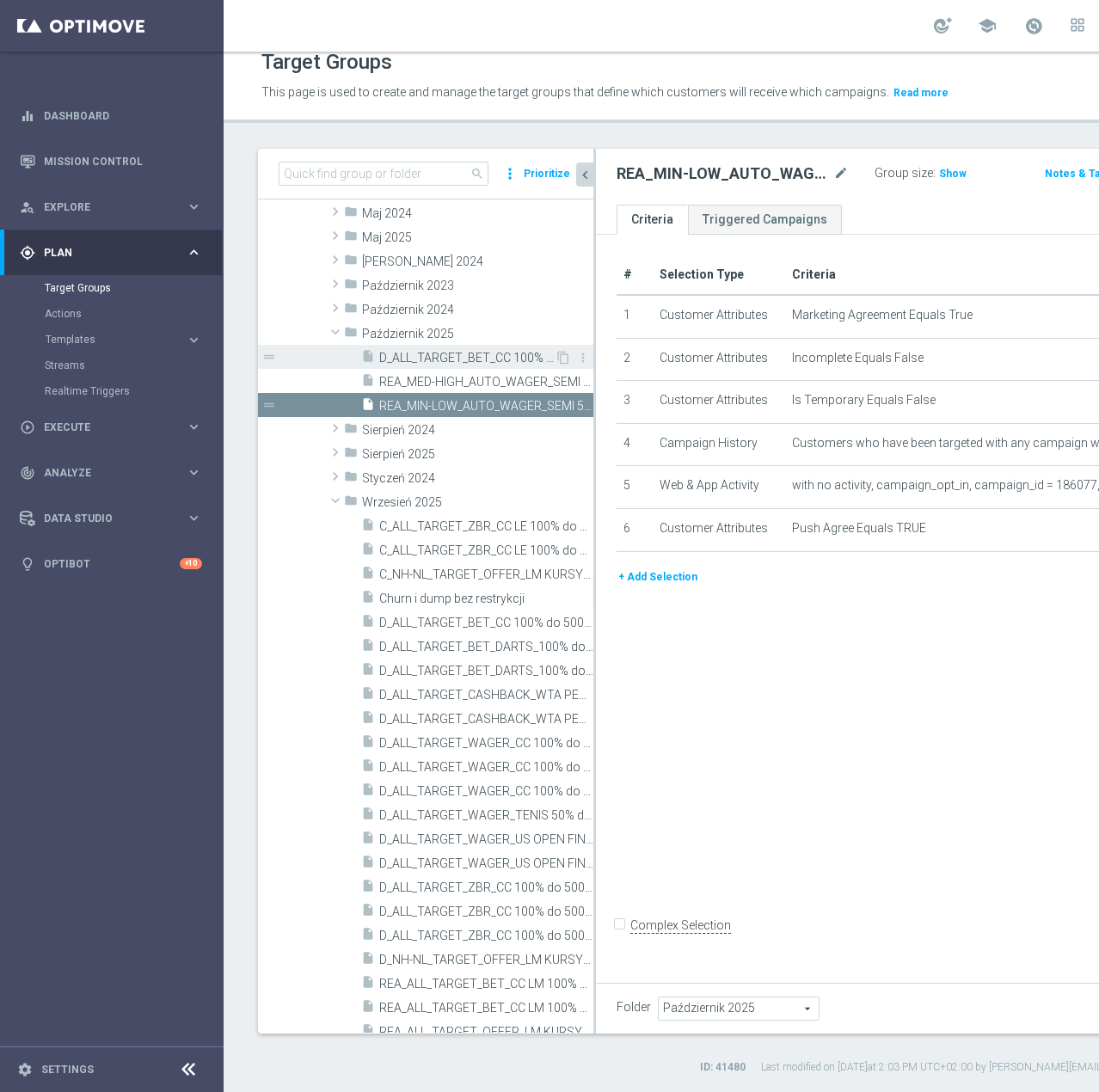
click at [433, 362] on span "D_ALL_TARGET_BET_CC 100% do 500 PLN LW_021025" at bounding box center [466, 358] width 175 height 14
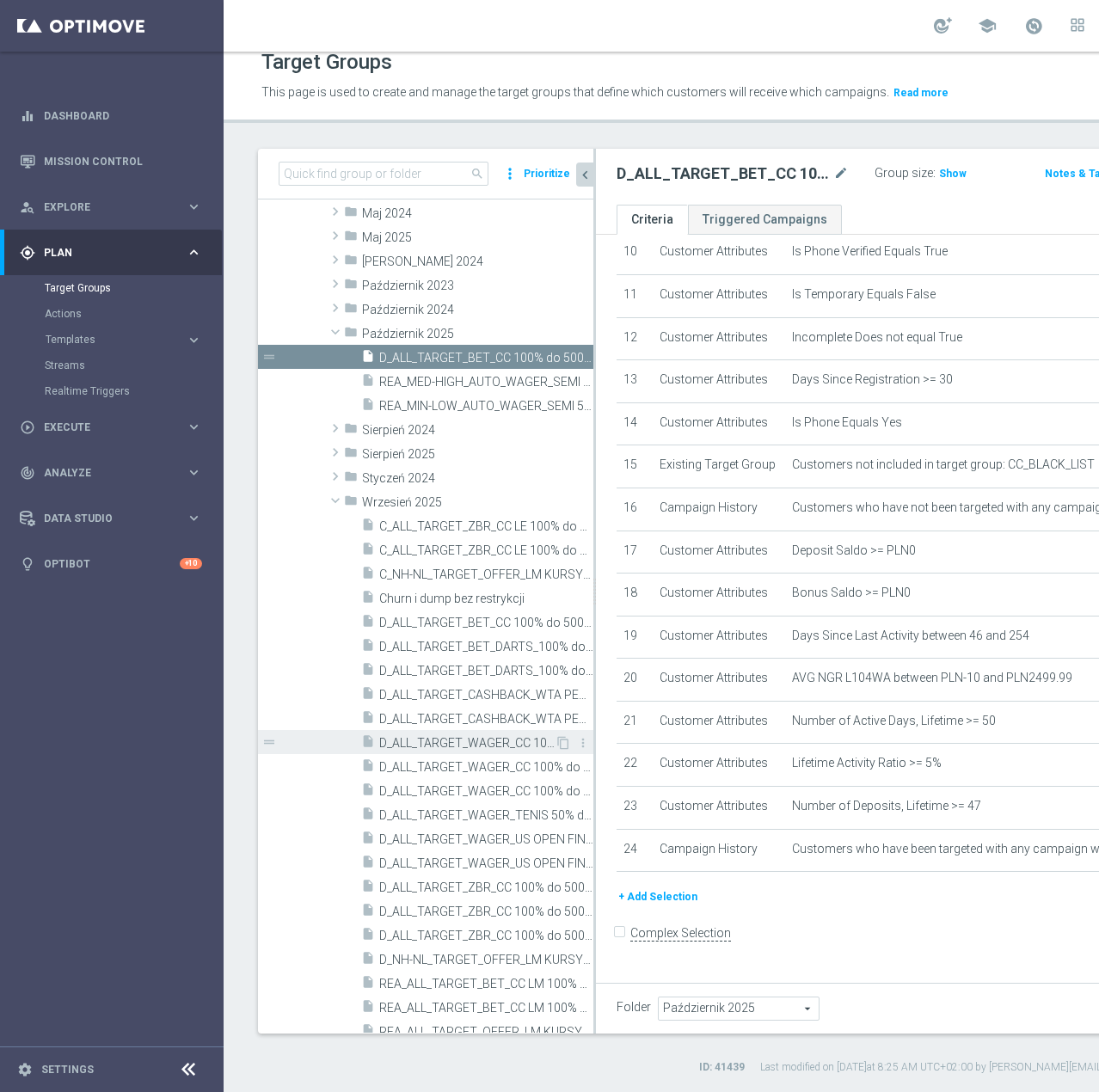
scroll to position [567, 0]
click at [441, 719] on span "D_ALL_TARGET_CASHBACK_WTA PEKIN 50% do 300 PLN_230925" at bounding box center [466, 719] width 175 height 14
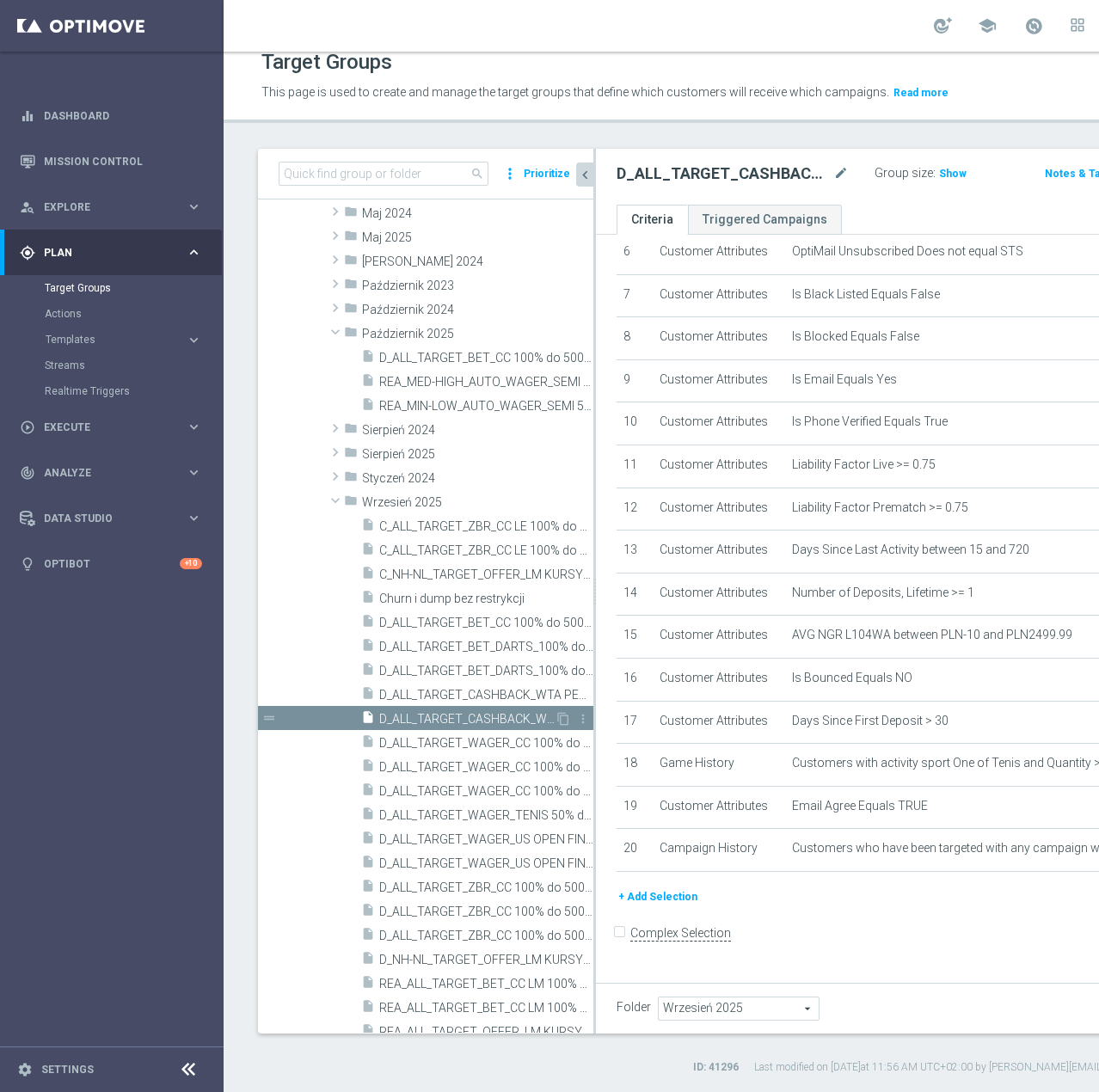
scroll to position [490, 0]
click at [478, 751] on span "D_ALL_TARGET_WAGER_CC 100% do 500 PLN 1KE CZW push_290925" at bounding box center [466, 743] width 175 height 14
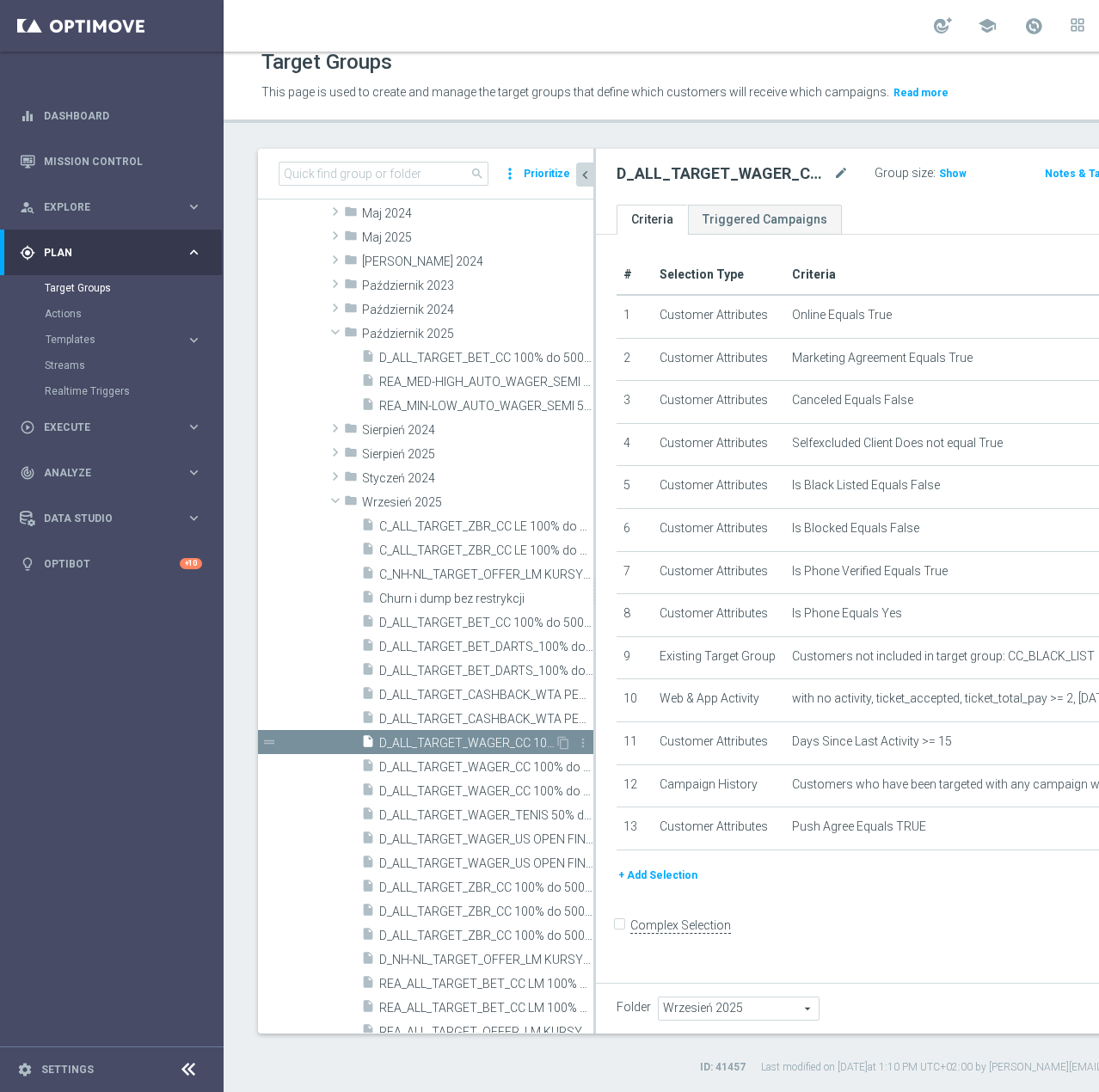
scroll to position [124, 0]
click at [557, 750] on icon "content_copy" at bounding box center [563, 743] width 13 height 13
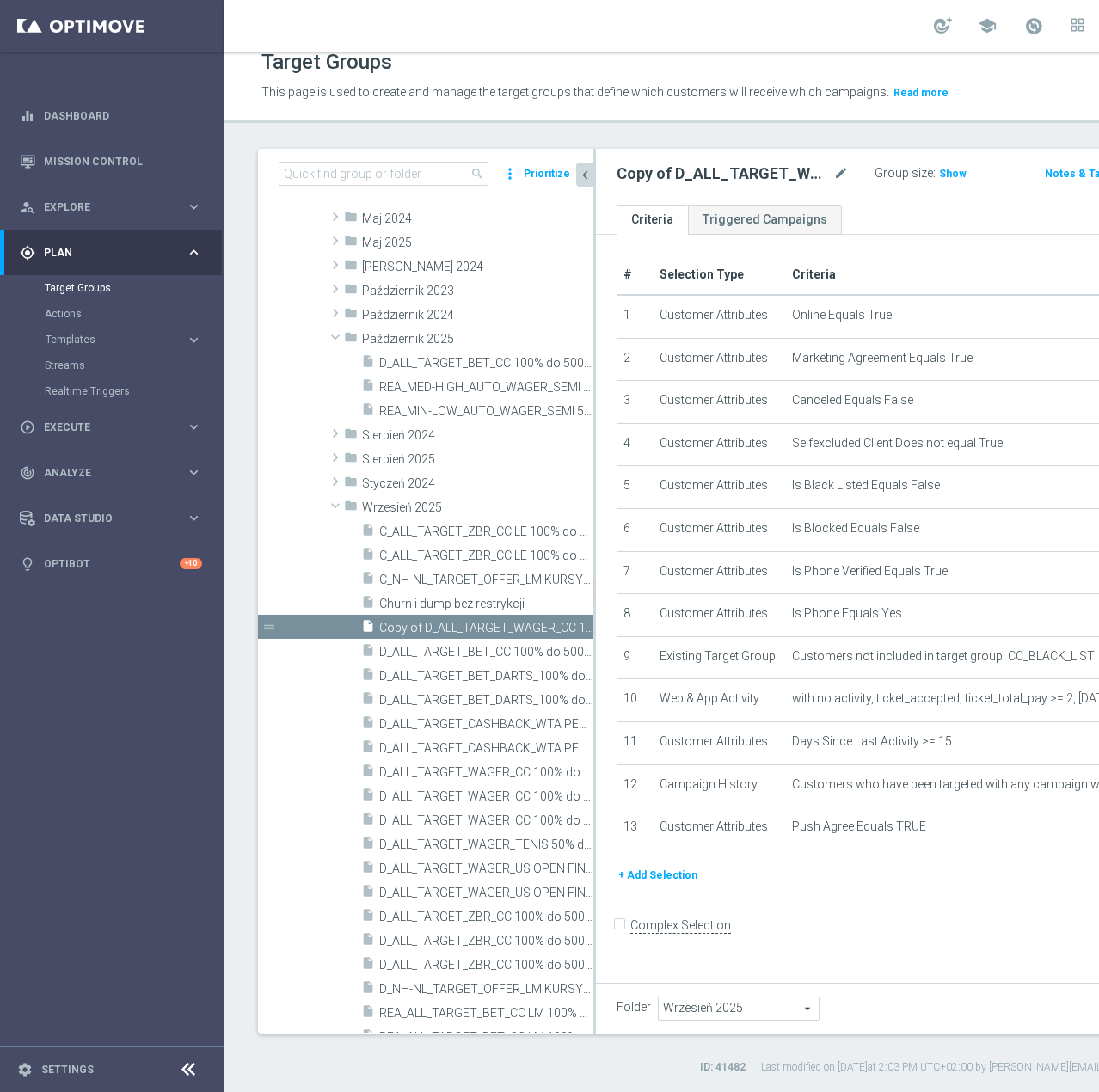
scroll to position [411, 0]
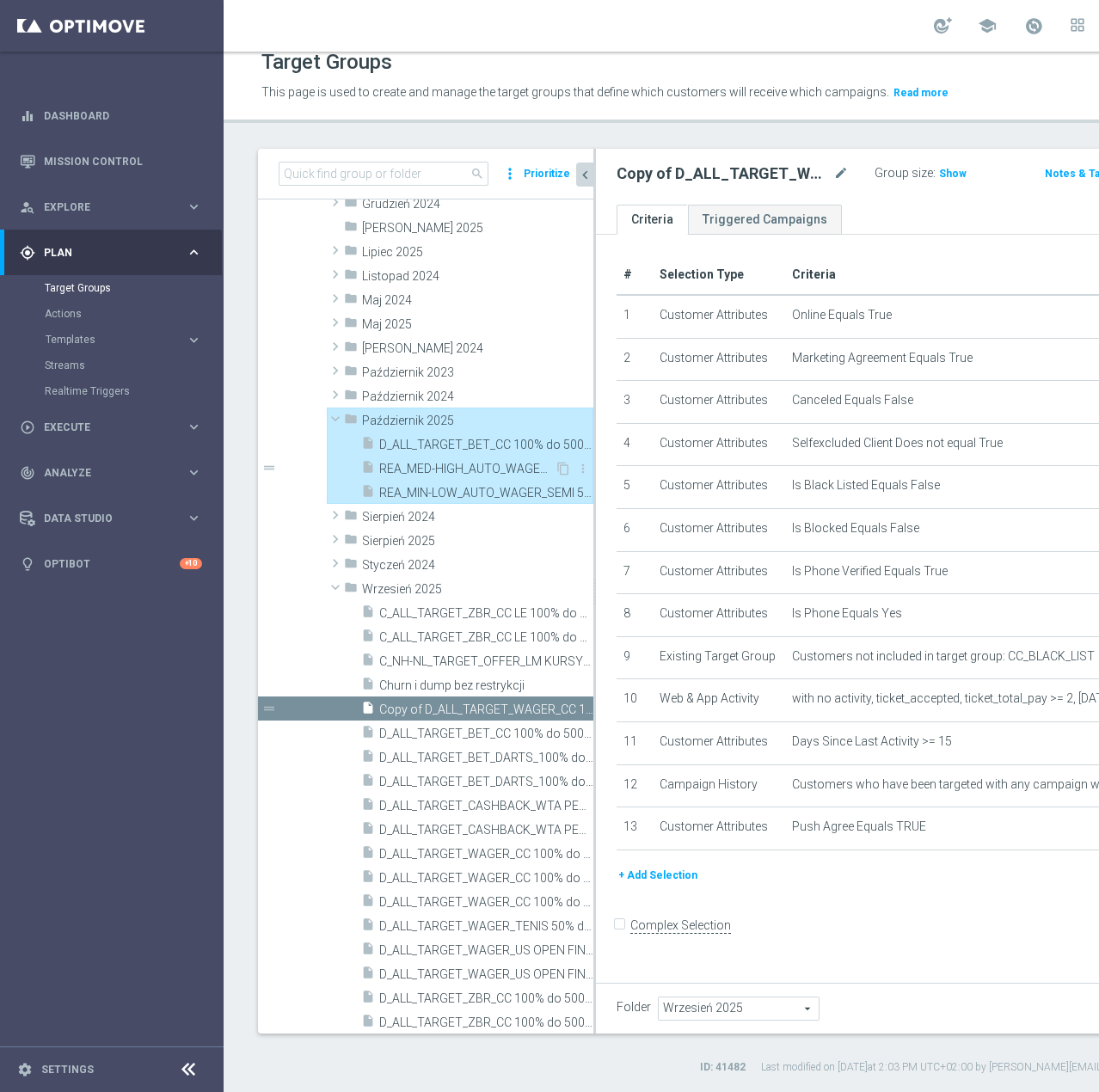
type input "Październik 2025"
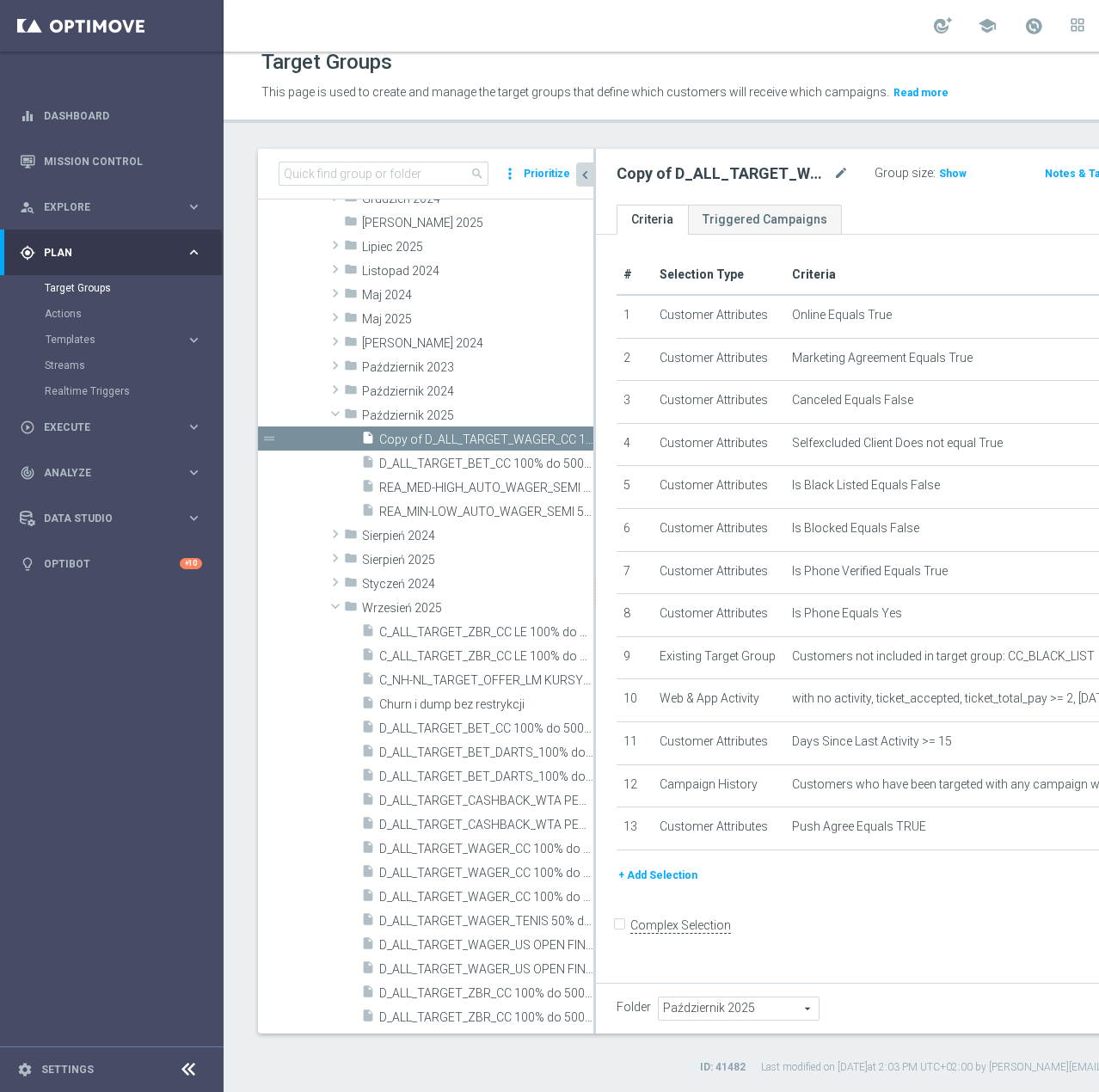
scroll to position [545, 0]
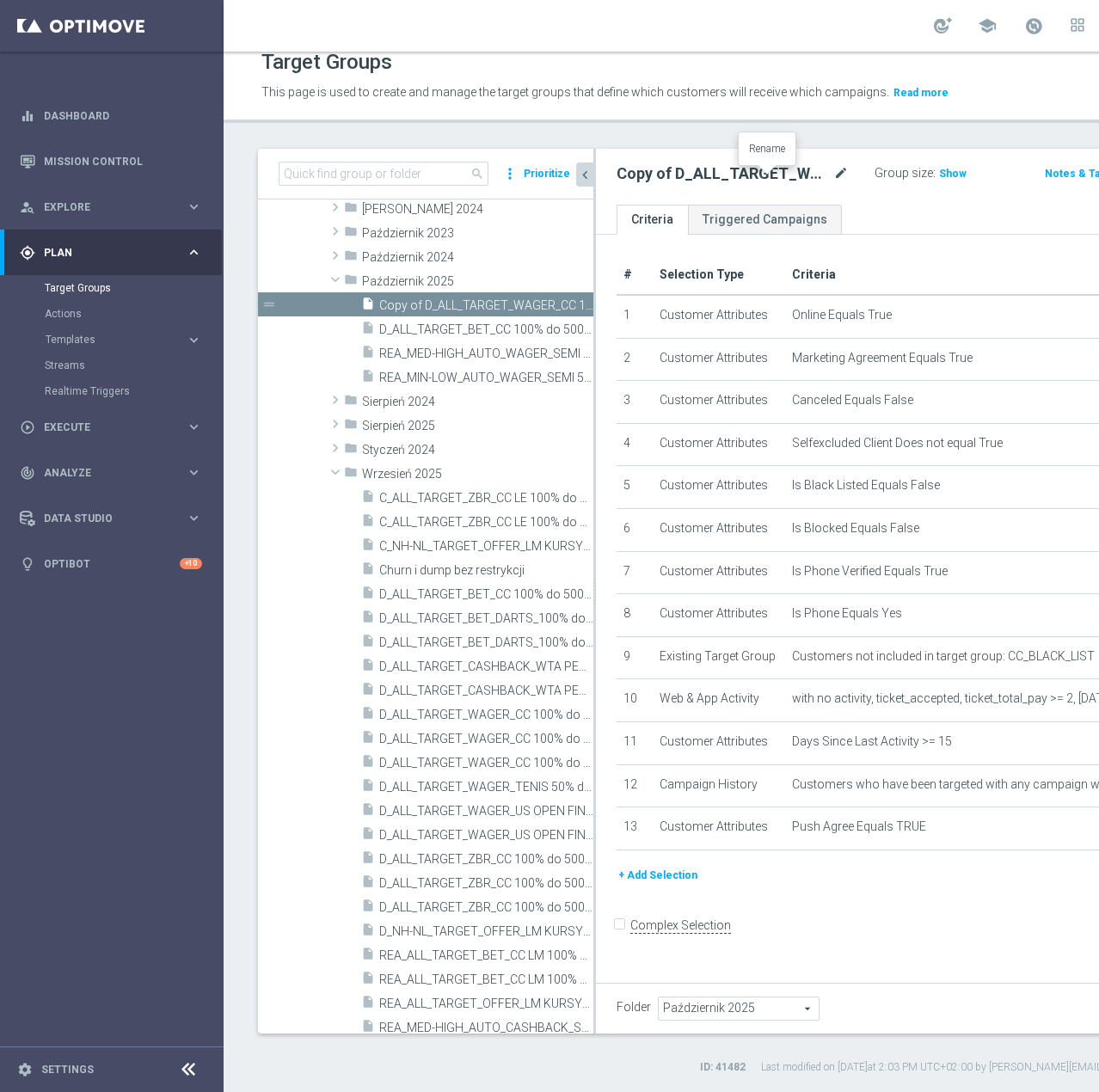
click at [833, 178] on icon "mode_edit" at bounding box center [840, 173] width 15 height 20
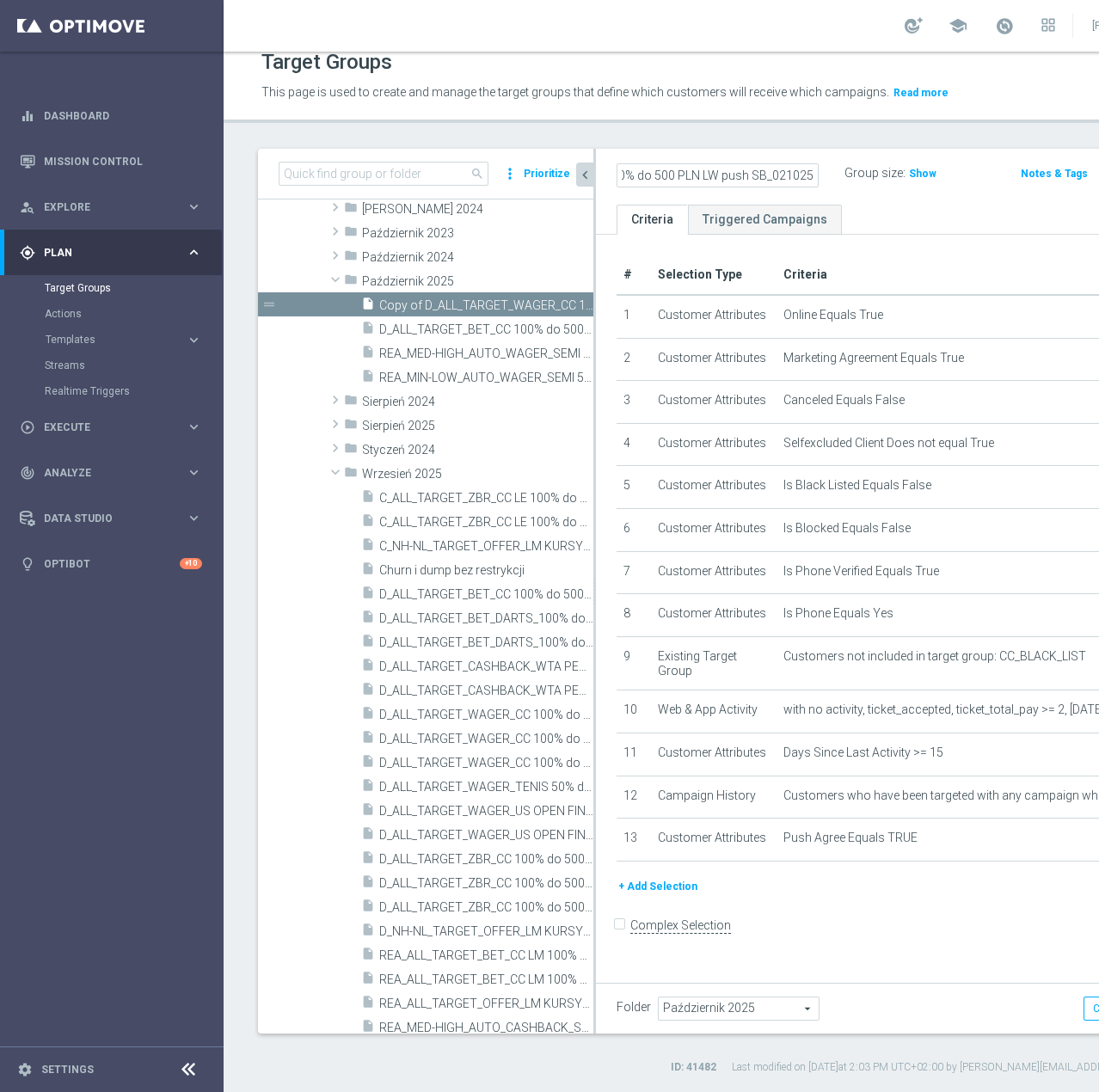
scroll to position [0, 247]
type input "D_ALL_TARGET_BET_CC 100% do 500 PLN LW push SB_021025"
click at [773, 195] on div "D_ALL_TARGET_BET_CC 100% do 500 PLN LW push SB_021025 Group size : Show Notes &…" at bounding box center [902, 176] width 614 height 56
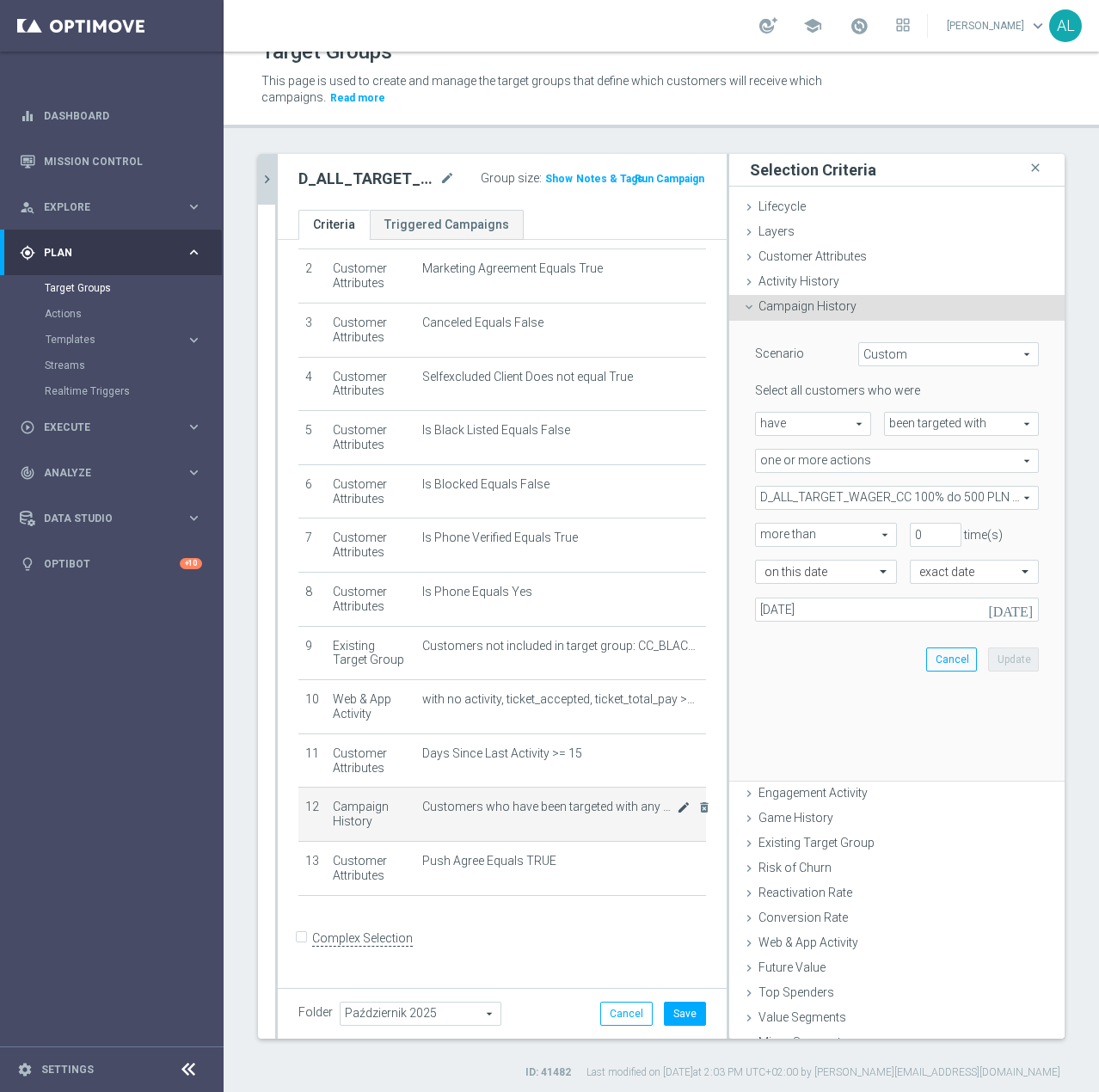
scroll to position [105, 0]
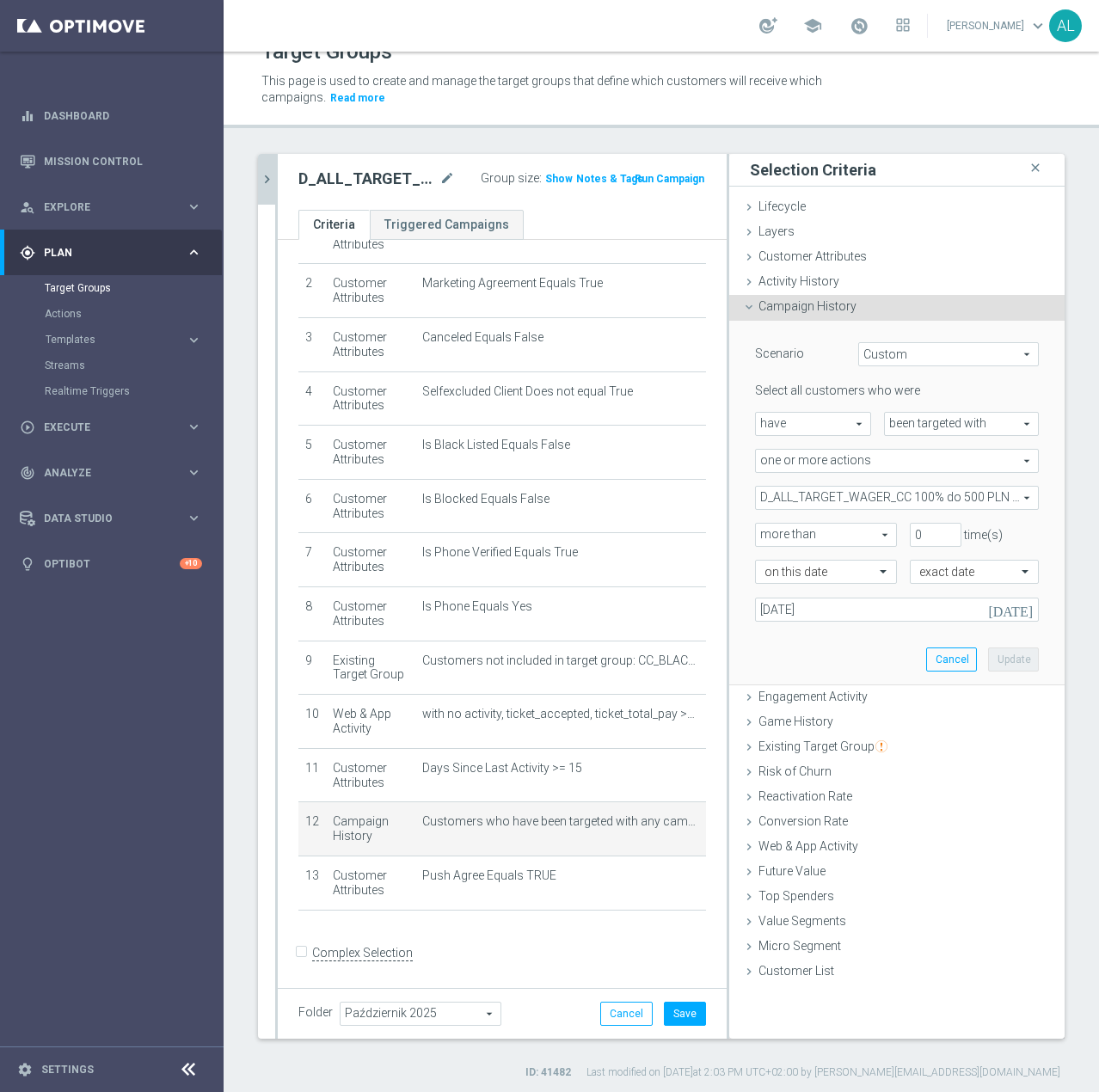
click at [791, 494] on span "D_ALL_TARGET_WAGER_CC 100% do 500 PLN 1KE_290925" at bounding box center [896, 497] width 282 height 22
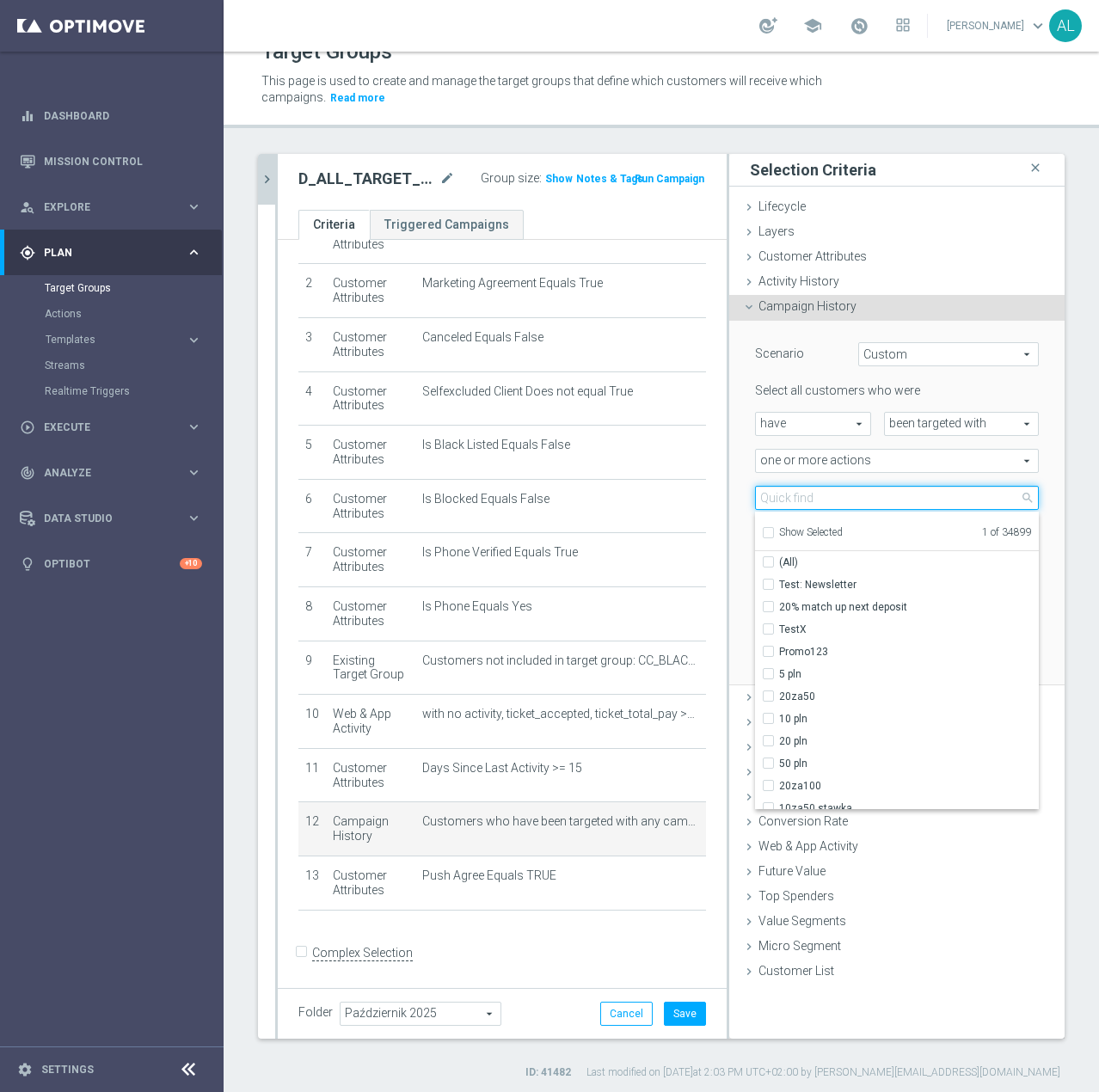
click at [793, 497] on input "search" at bounding box center [896, 497] width 284 height 24
paste input "D_ALL_TARGET_BET_CC 100% do 500 PLN LW"
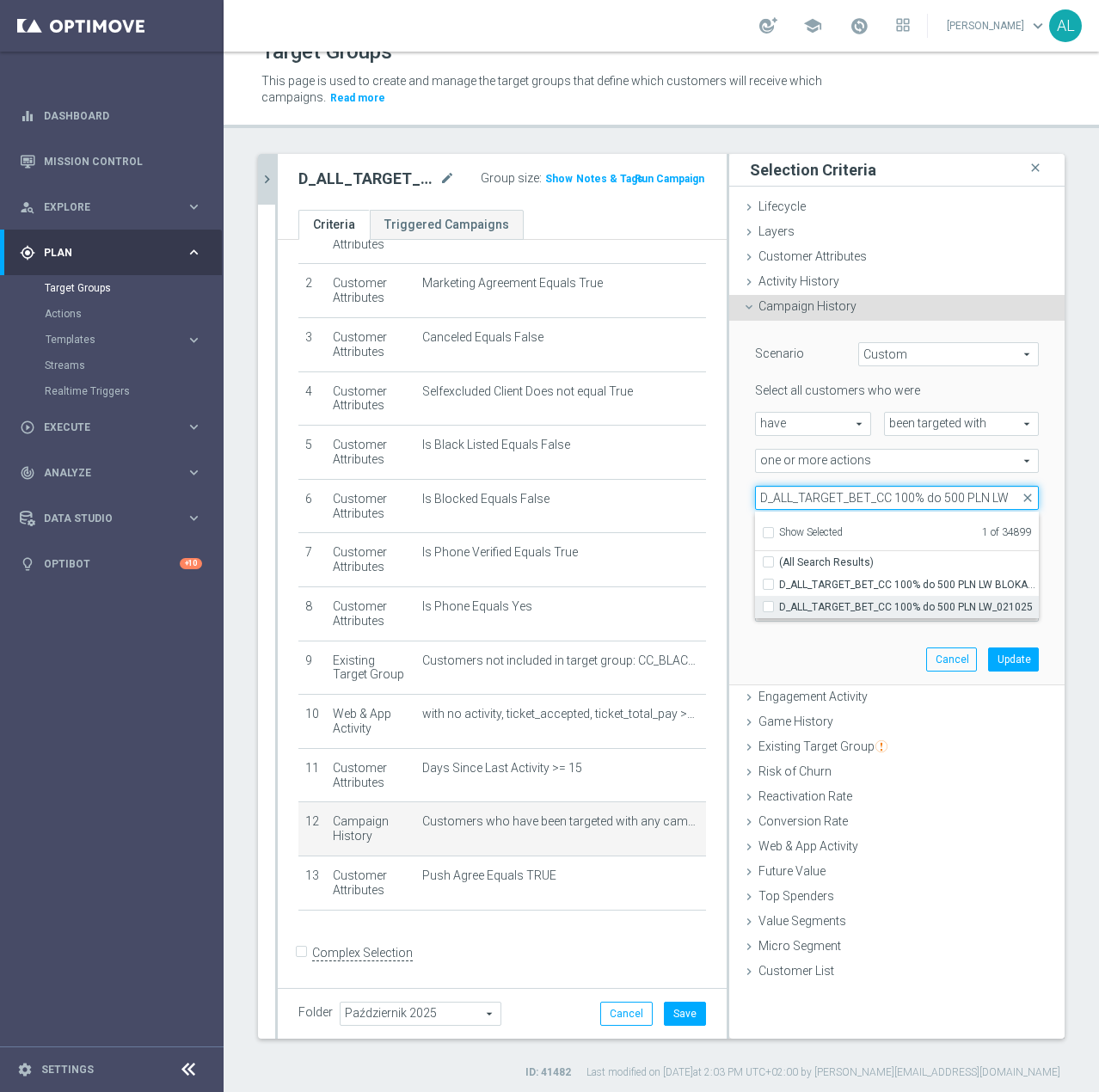
type input "D_ALL_TARGET_BET_CC 100% do 500 PLN LW"
click at [826, 602] on span "D_ALL_TARGET_BET_CC 100% do 500 PLN LW_021025" at bounding box center [909, 606] width 260 height 13
click at [779, 602] on input "D_ALL_TARGET_BET_CC 100% do 500 PLN LW_021025" at bounding box center [774, 606] width 12 height 12
checkbox input "true"
type input "Selected 2 of 34899"
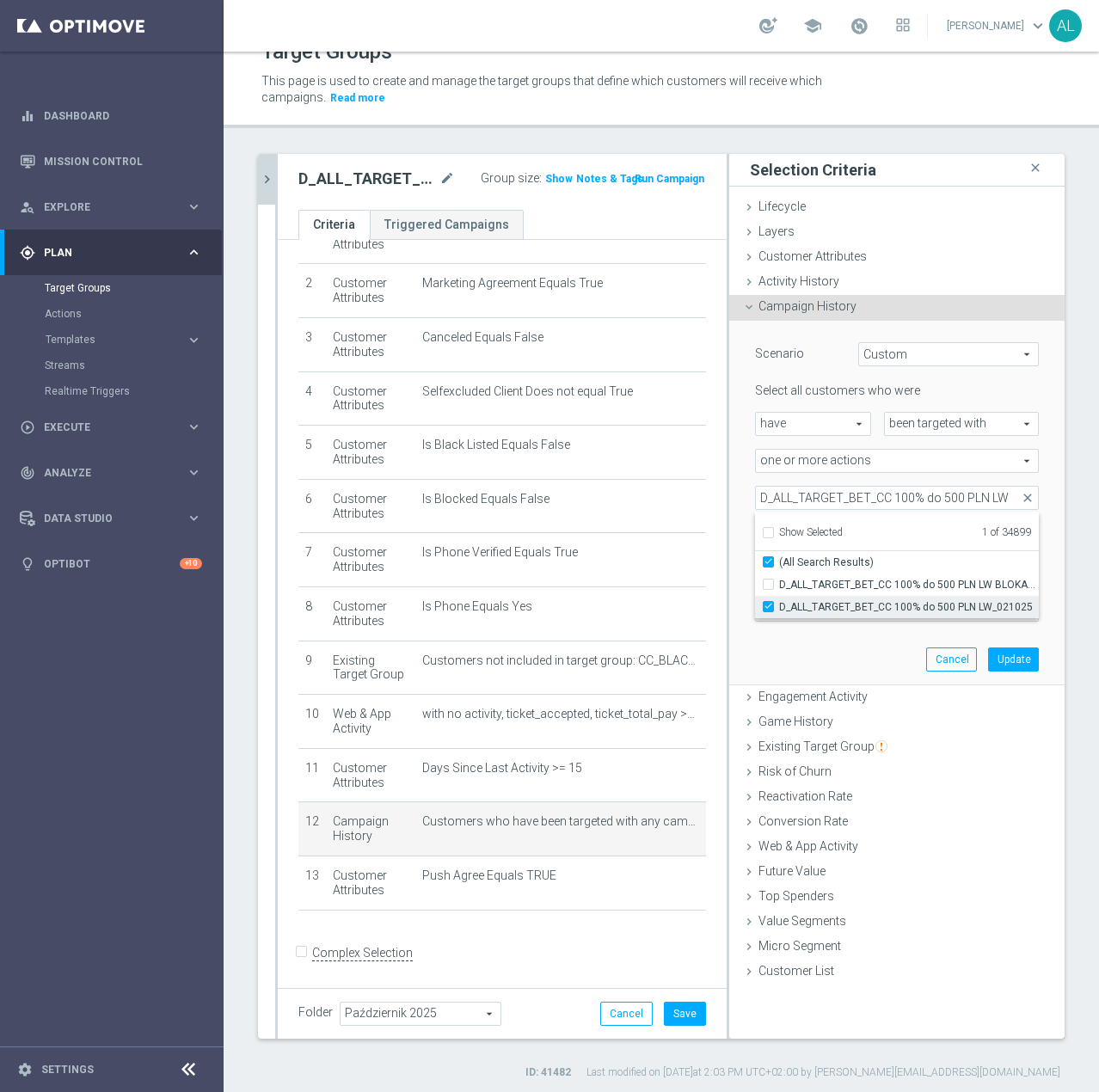
checkbox input "true"
click at [833, 501] on input "D_ALL_TARGET_BET_CC 100% do 500 PLN LW" at bounding box center [896, 497] width 284 height 24
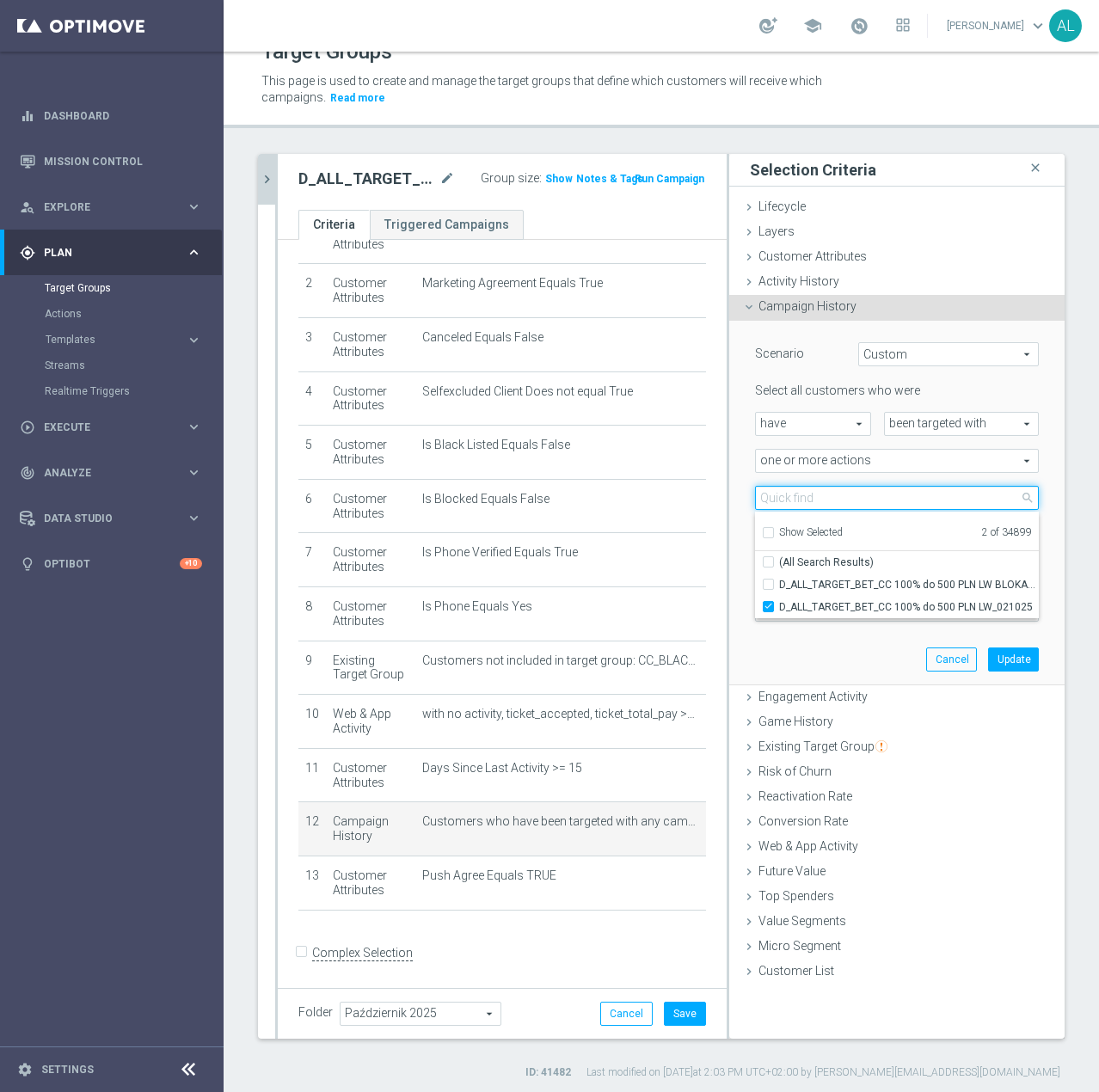
checkbox input "false"
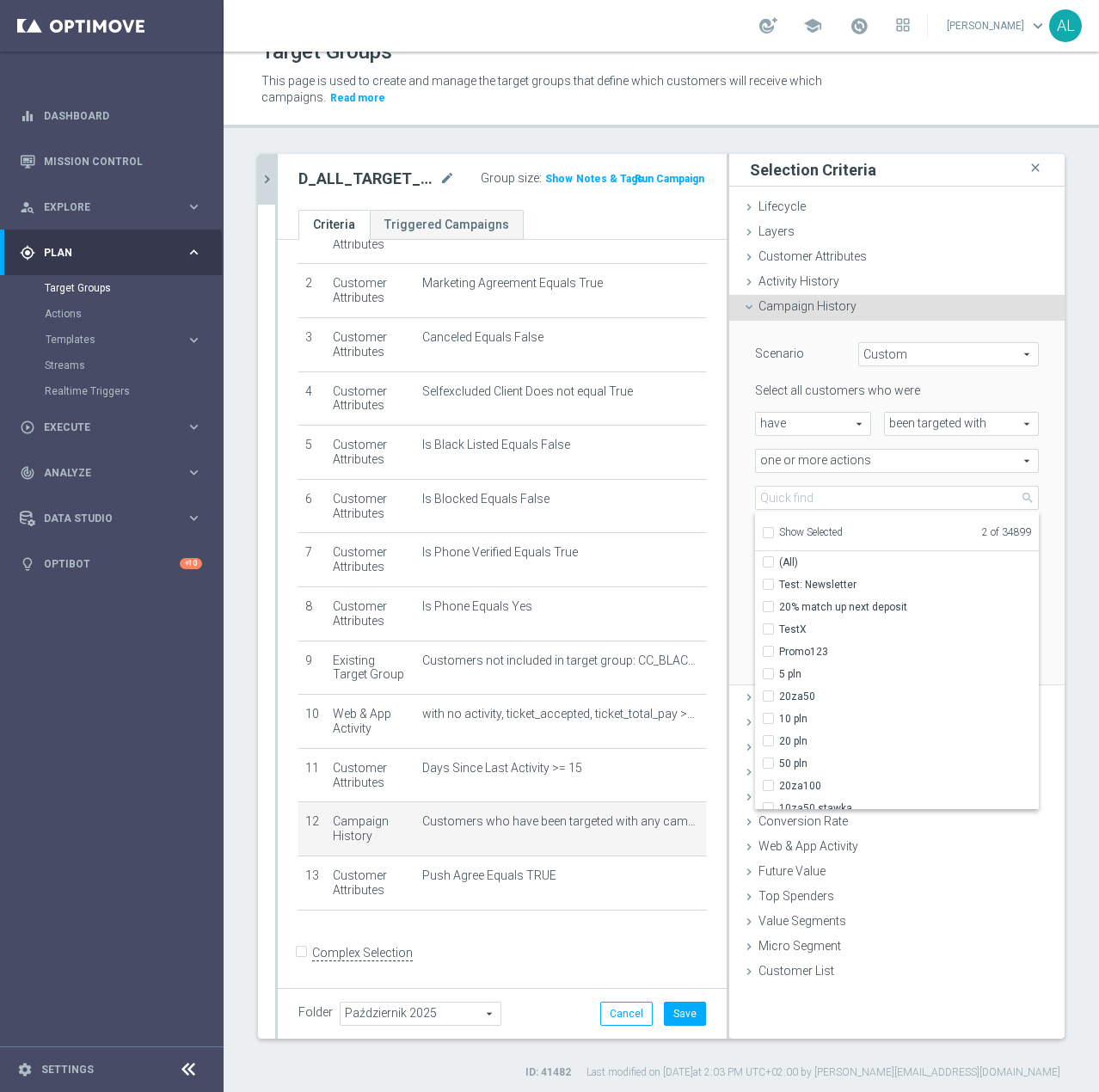
click at [790, 533] on span "Show Selected" at bounding box center [811, 533] width 64 height 12
click at [773, 533] on input "Show Selected" at bounding box center [767, 535] width 12 height 12
checkbox input "true"
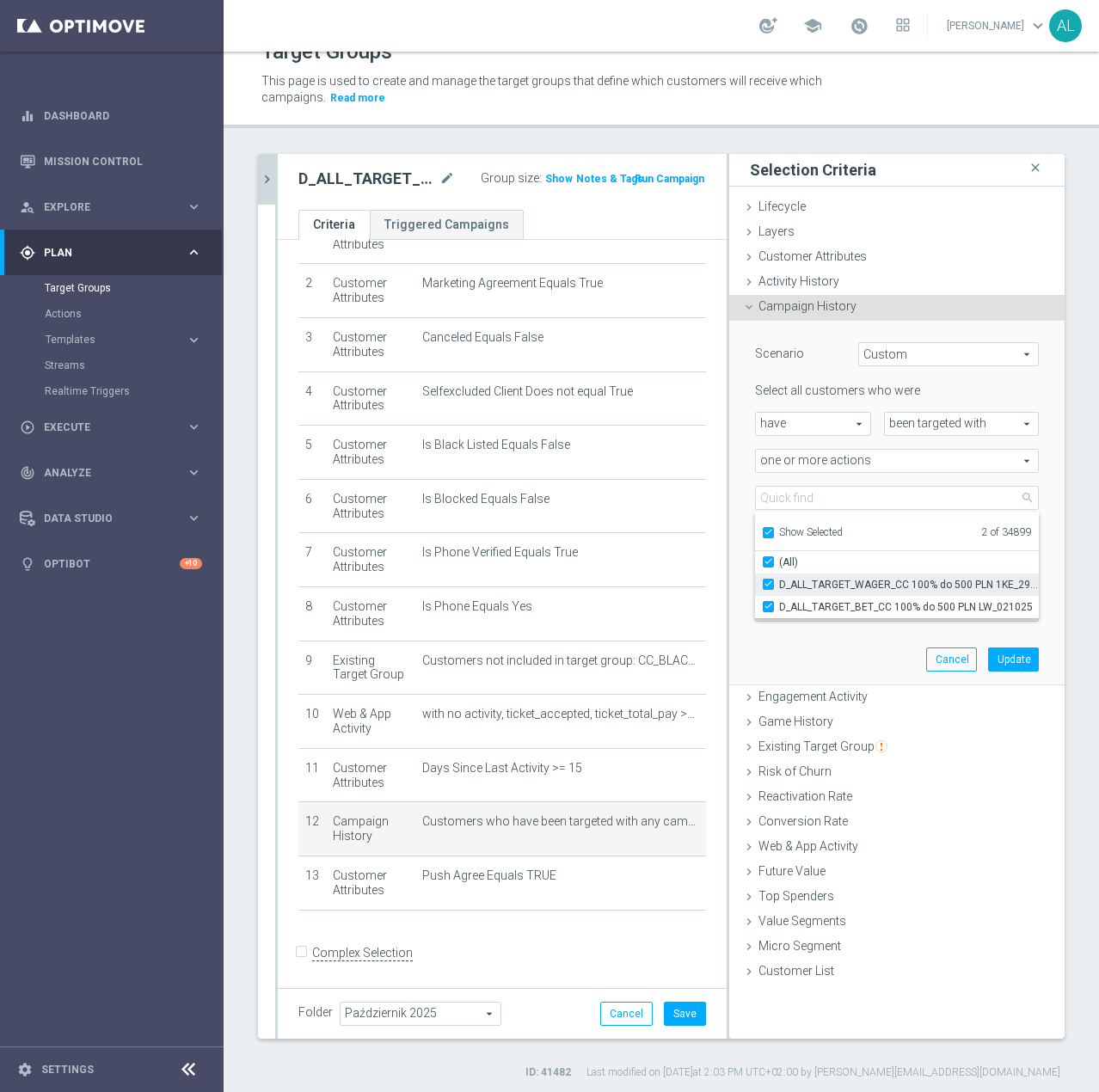
click at [837, 586] on span "D_ALL_TARGET_WAGER_CC 100% do 500 PLN 1KE_290925" at bounding box center [909, 584] width 260 height 13
click at [779, 586] on input "D_ALL_TARGET_WAGER_CC 100% do 500 PLN 1KE_290925" at bounding box center [774, 584] width 12 height 12
checkbox input "false"
type input "D_ALL_TARGET_BET_CC 100% do 500 PLN LW_021025"
checkbox input "false"
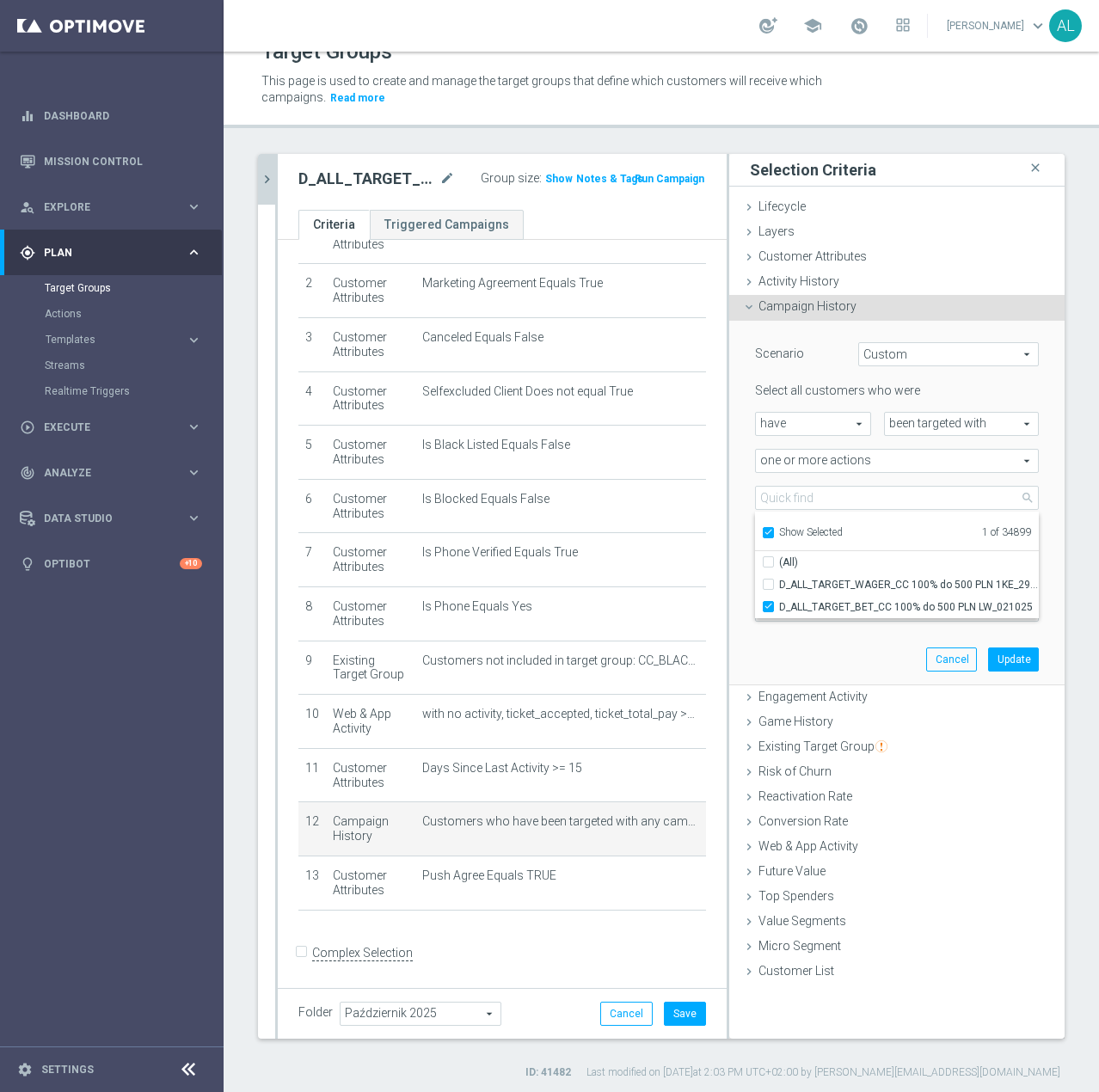
click at [846, 638] on div "Scenario Custom Custom arrow_drop_down search Select all customers who were hav…" at bounding box center [897, 502] width 309 height 364
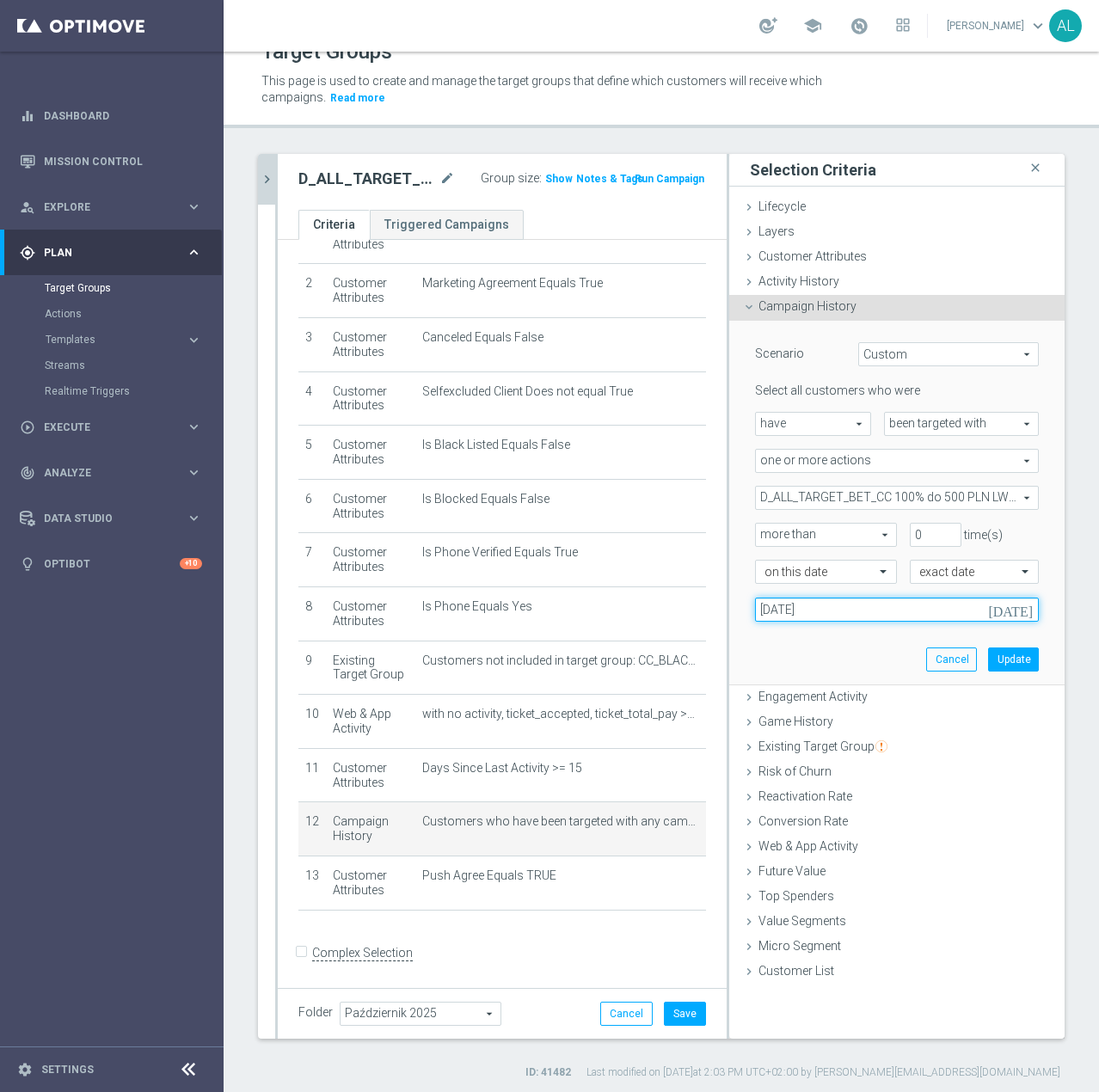
click at [849, 619] on input "29 Sep 2025" at bounding box center [896, 609] width 284 height 24
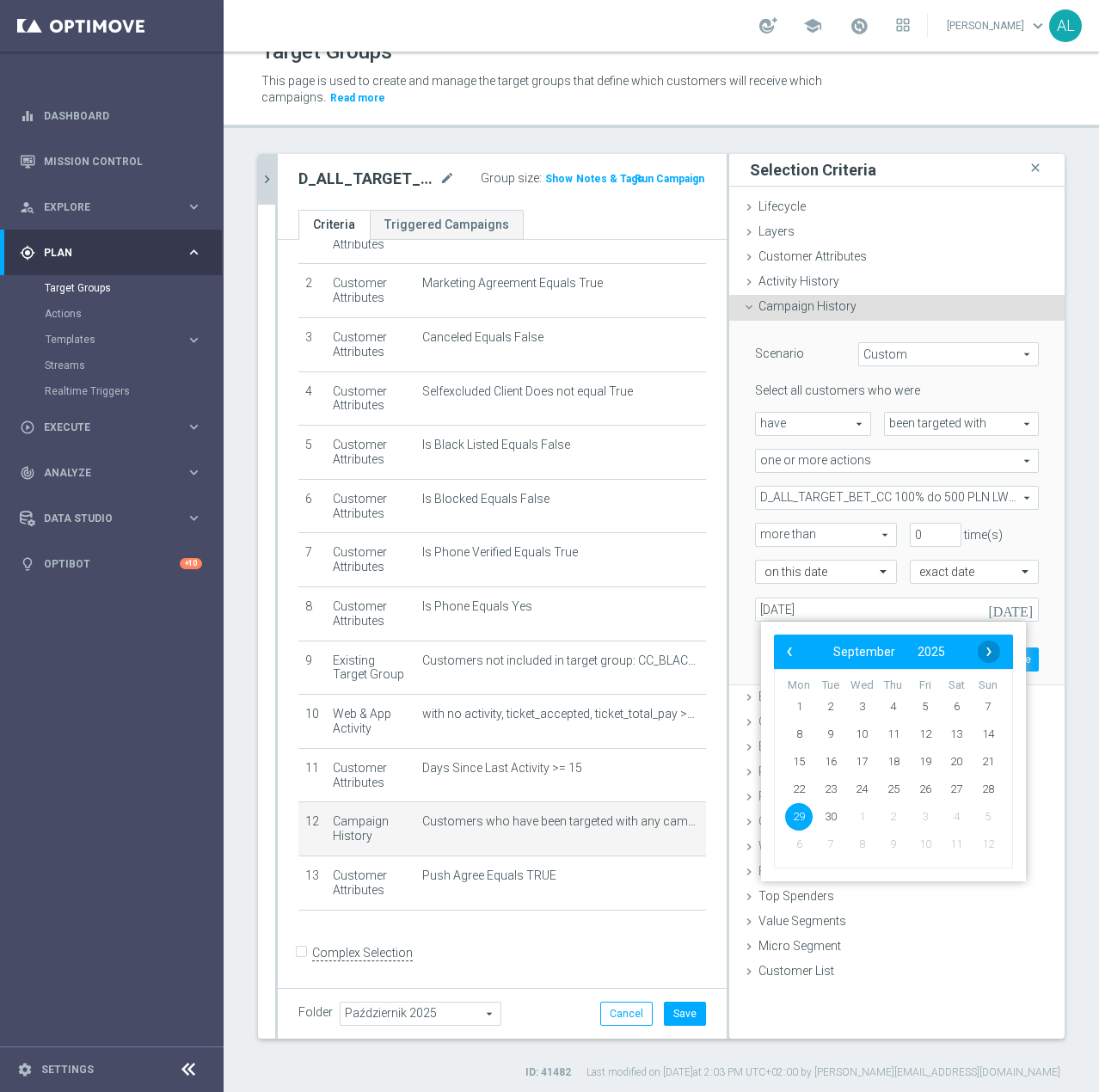
click at [988, 644] on span "›" at bounding box center [988, 651] width 22 height 22
click at [899, 702] on span "2" at bounding box center [893, 706] width 28 height 28
type input "02 Oct 2025"
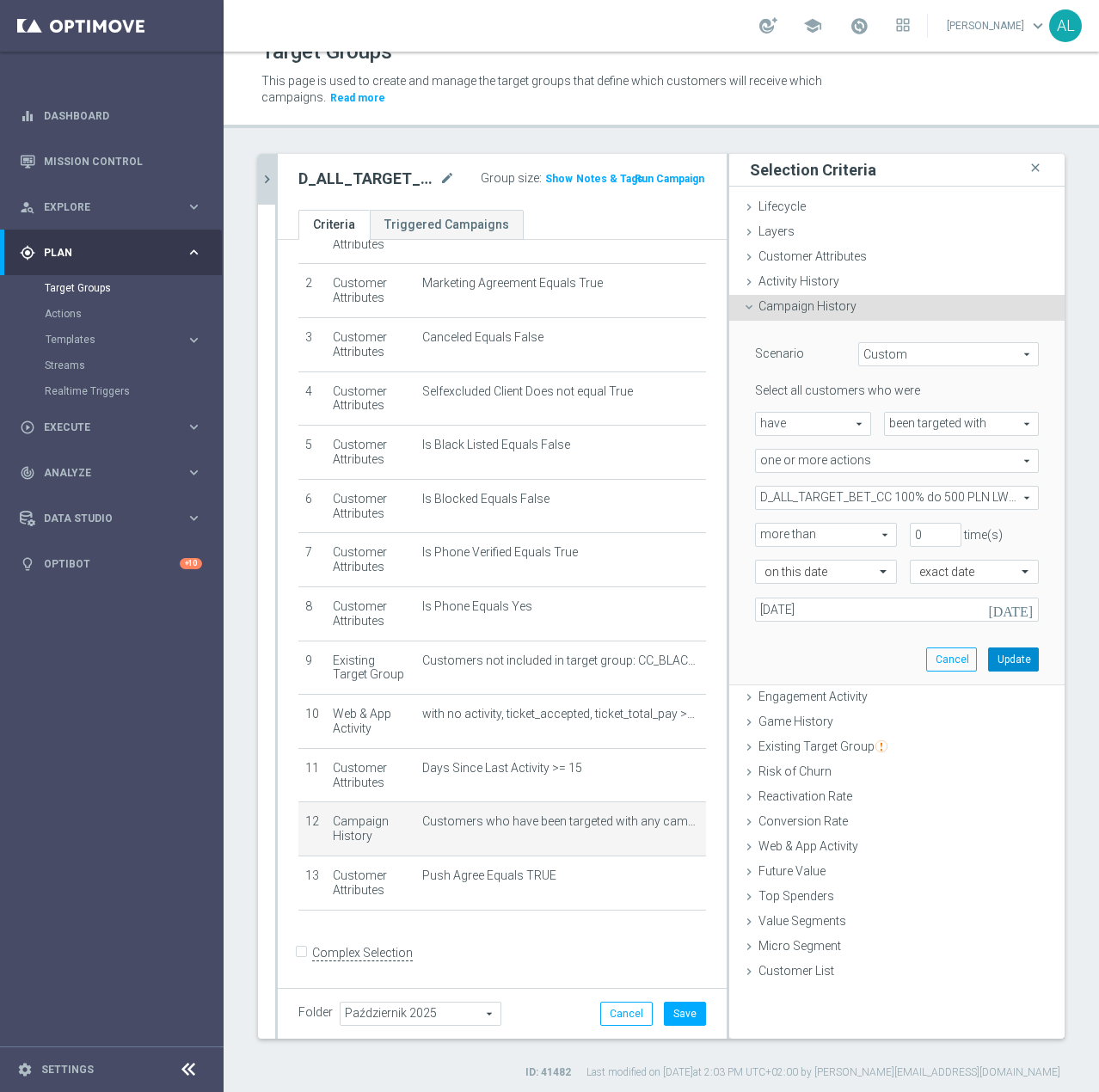
click at [999, 662] on button "Update" at bounding box center [1013, 659] width 51 height 24
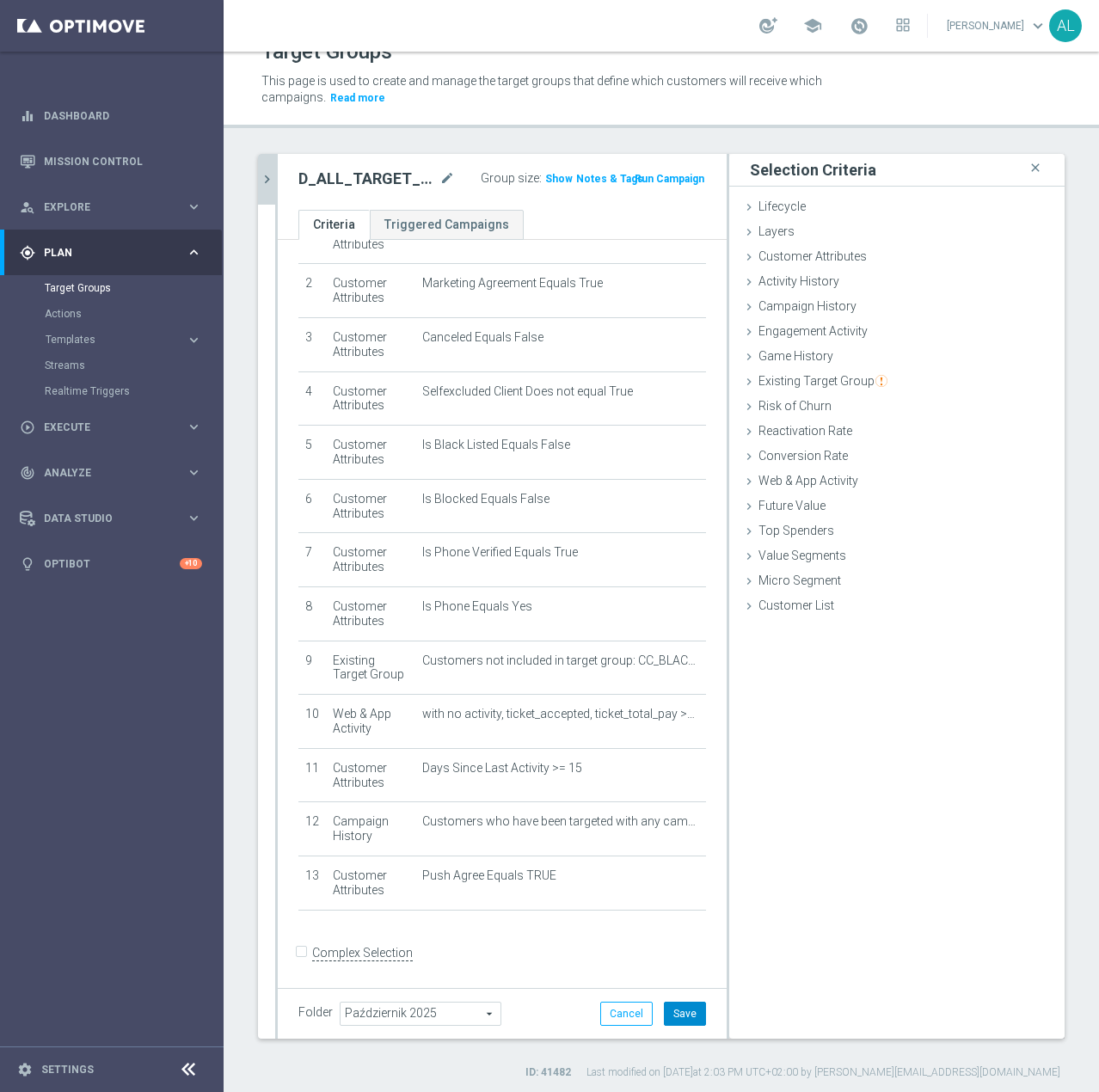
click at [678, 1016] on button "Save" at bounding box center [685, 1014] width 42 height 24
click at [259, 172] on icon "chevron_right" at bounding box center [267, 179] width 16 height 16
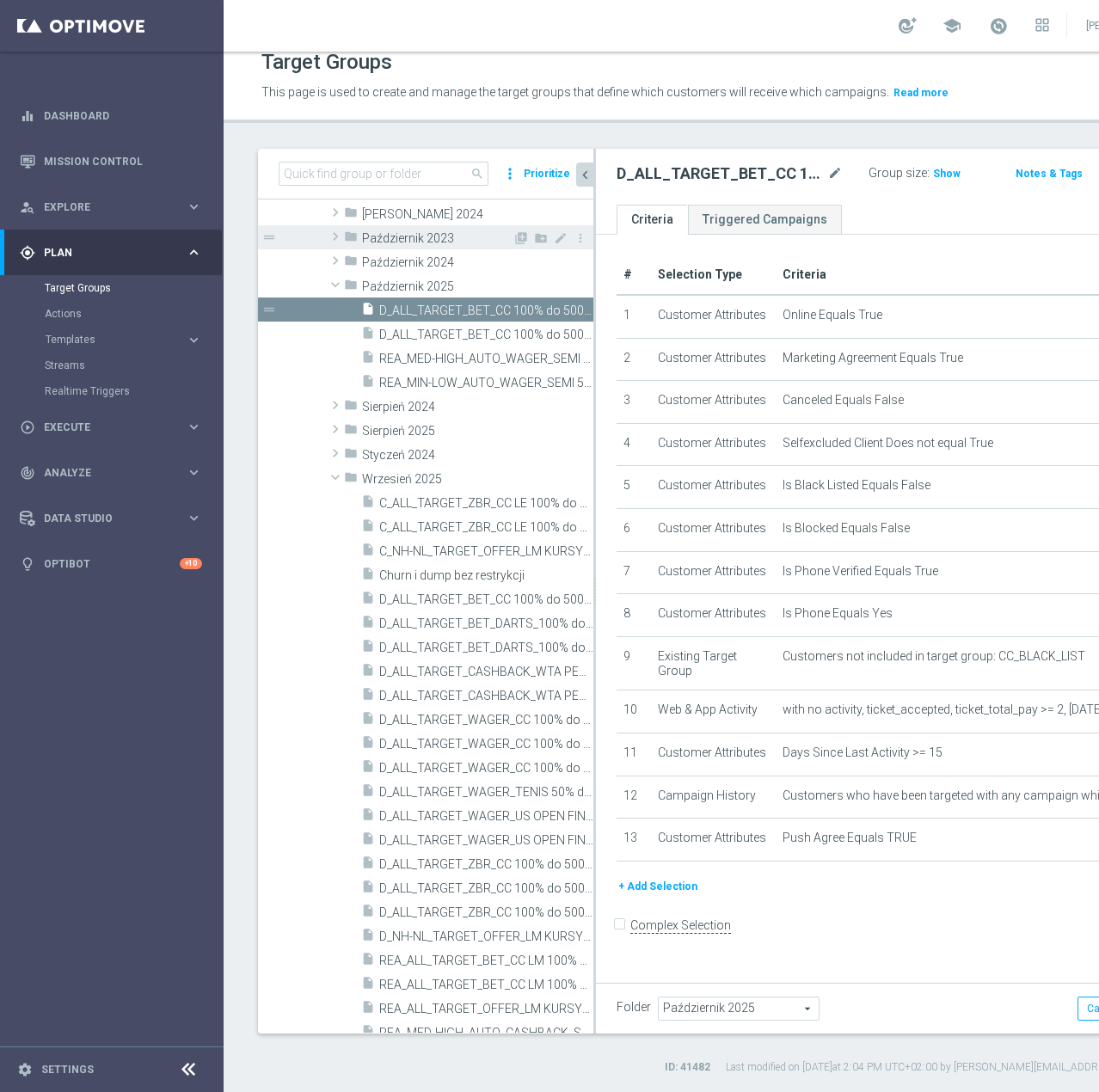
scroll to position [124, 0]
click at [557, 314] on icon "content_copy" at bounding box center [563, 309] width 13 height 13
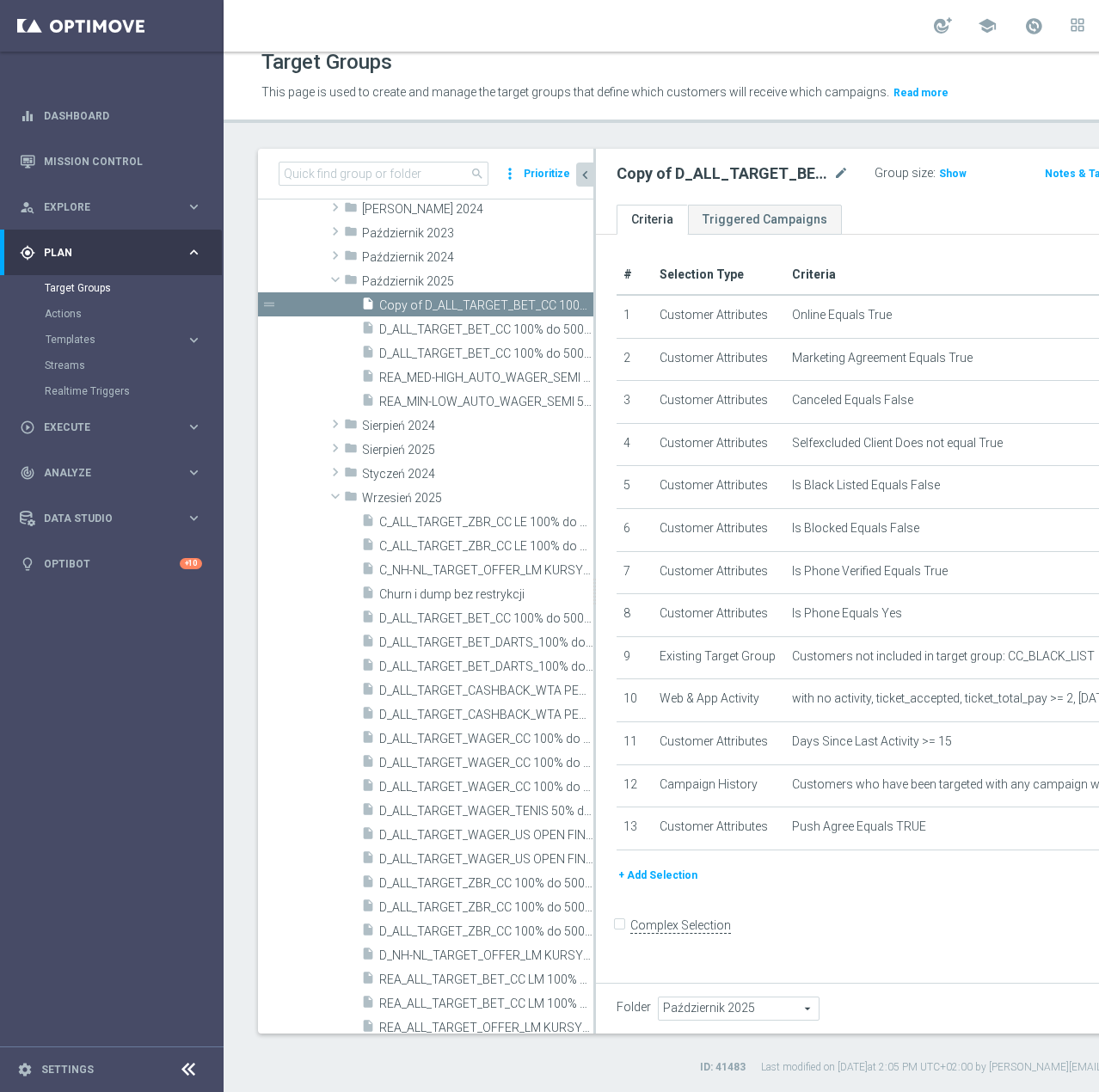
scroll to position [567, 0]
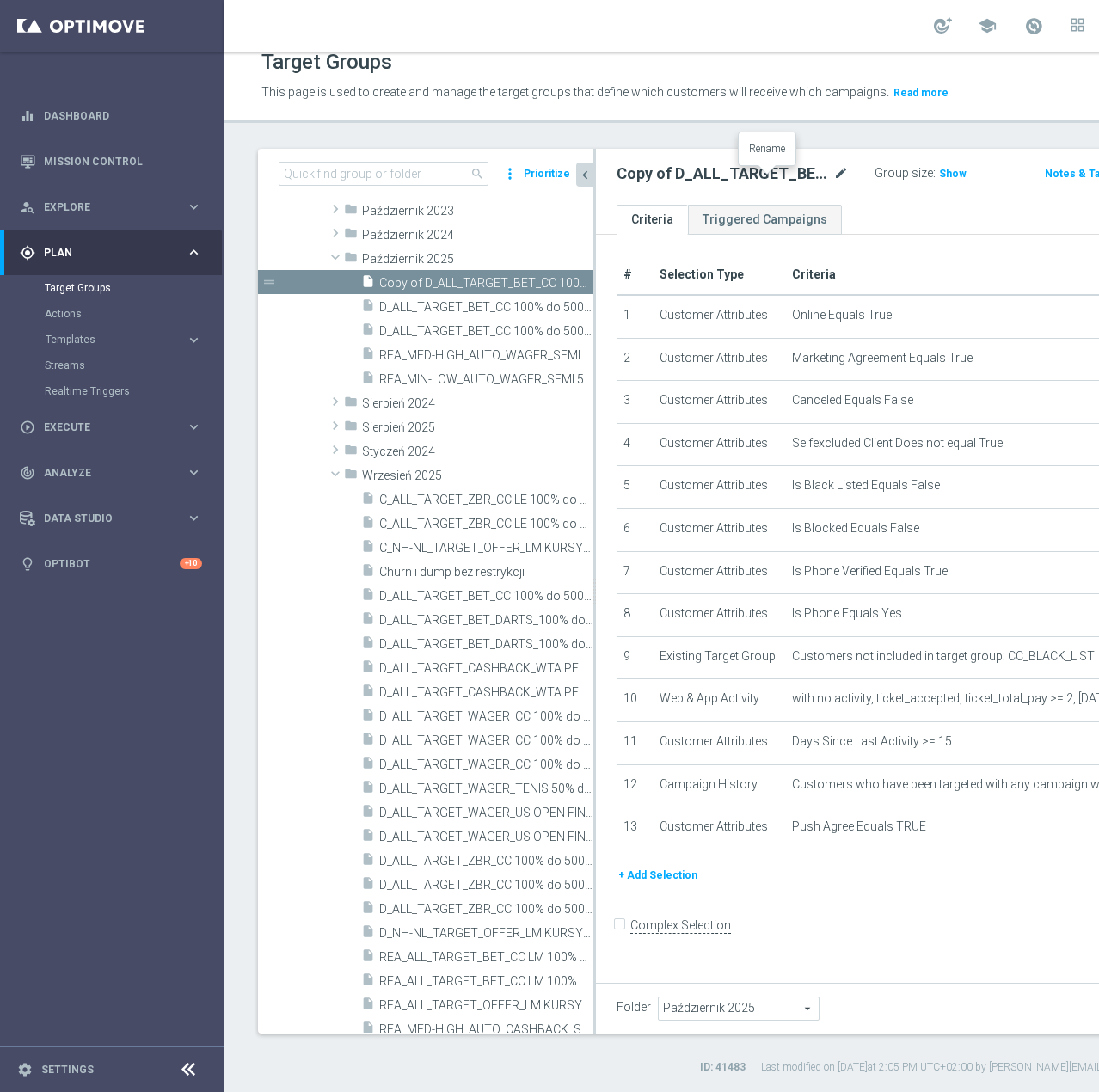
click at [833, 180] on icon "mode_edit" at bounding box center [840, 173] width 15 height 20
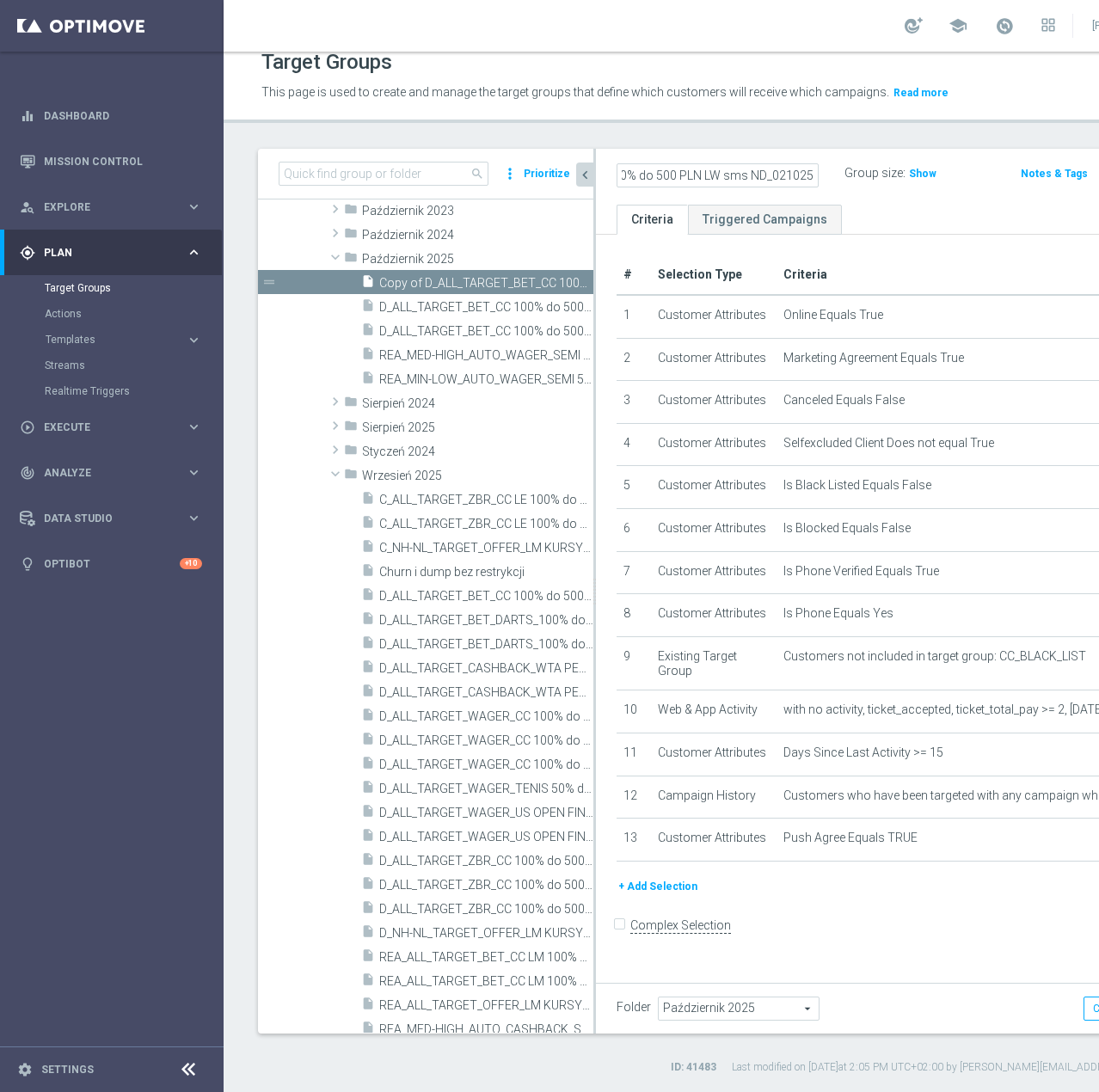
scroll to position [0, 246]
type input "D_ALL_TARGET_BET_CC 100% do 500 PLN LW sms ND_021025"
click at [748, 196] on div "D_ALL_TARGET_BET_CC 100% do 500 PLN LW sms ND_021025 Group size : Show Notes & …" at bounding box center [902, 176] width 614 height 56
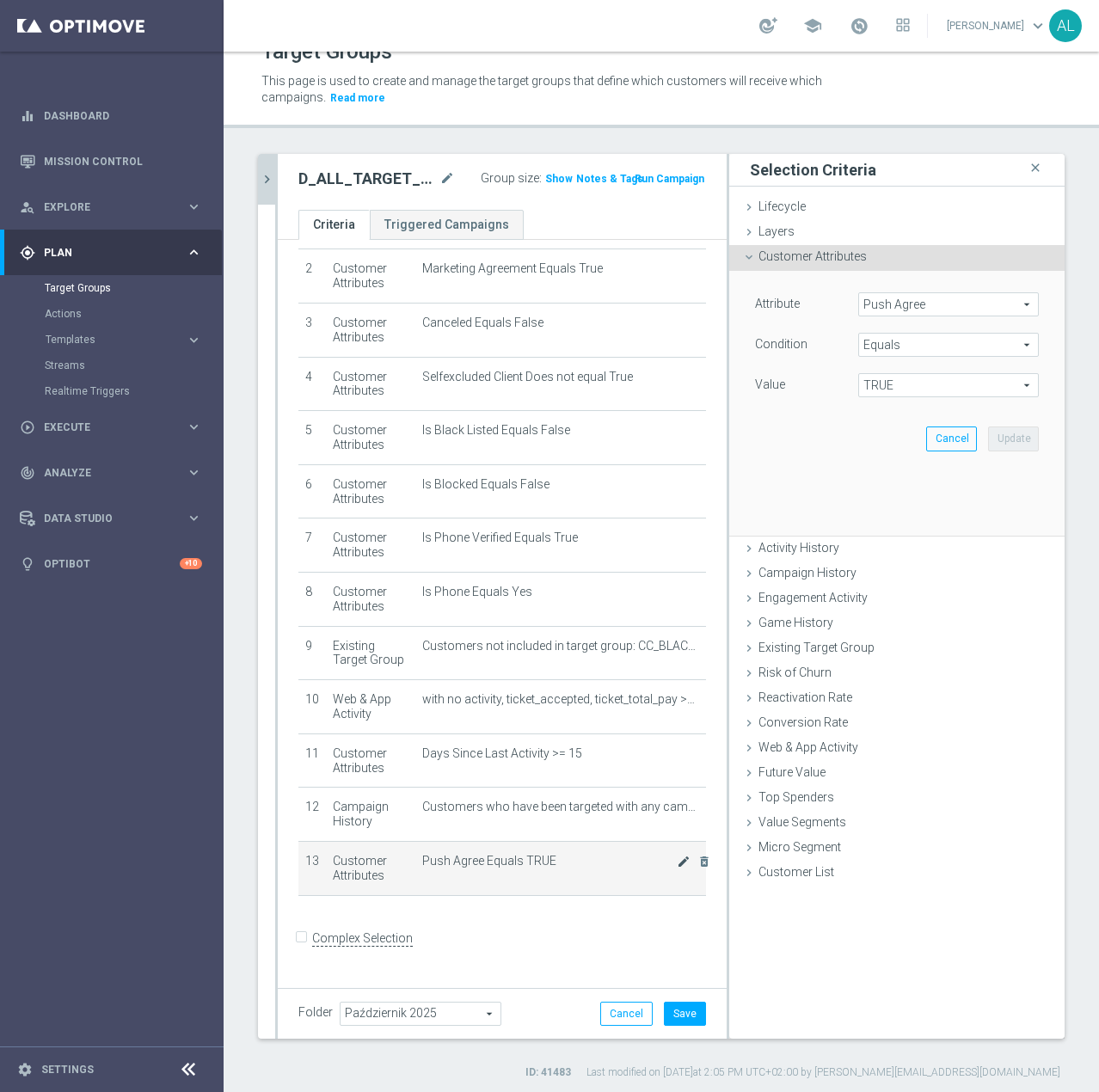
scroll to position [105, 0]
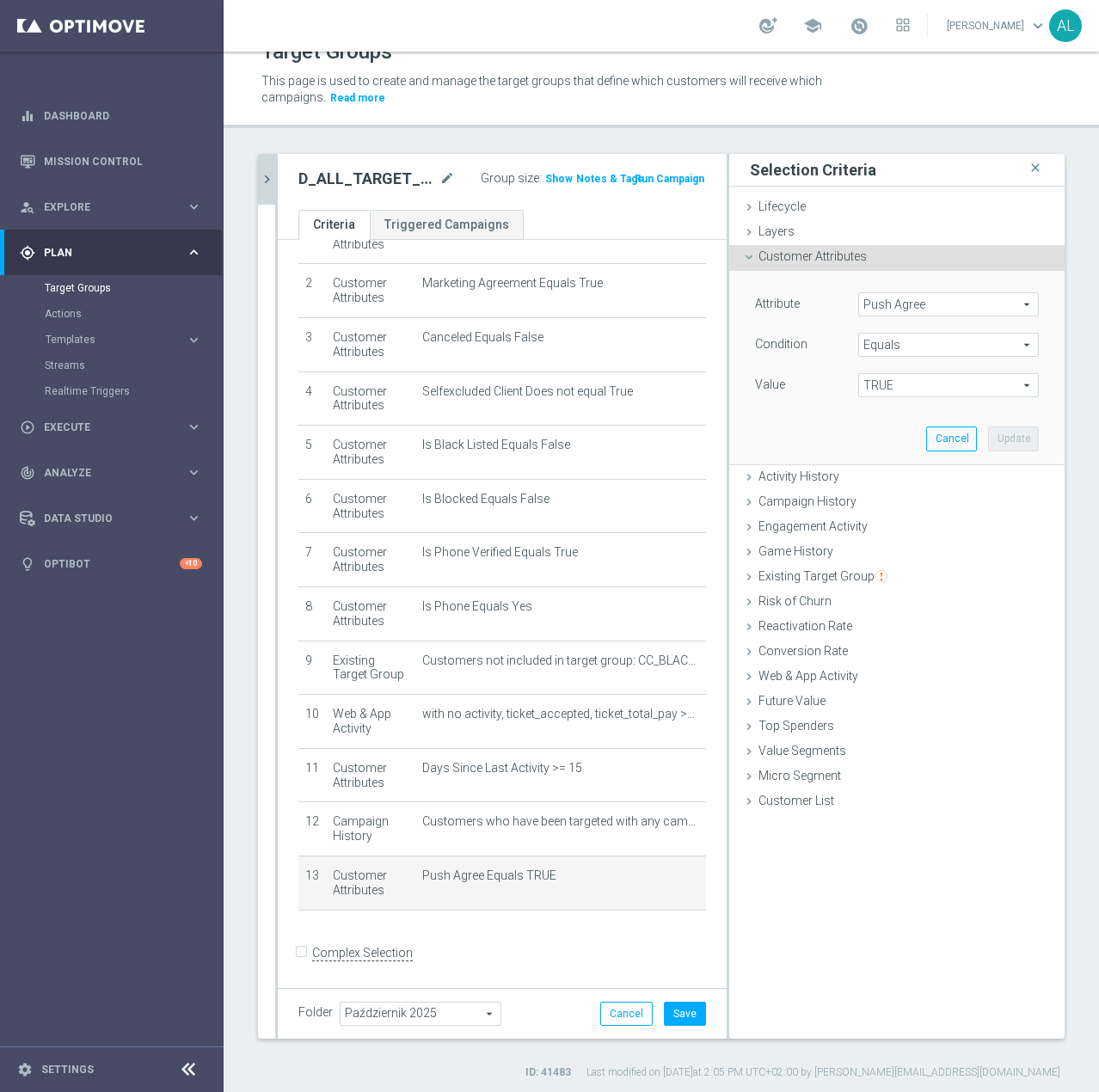
click at [908, 298] on span "Push Agree" at bounding box center [948, 304] width 179 height 22
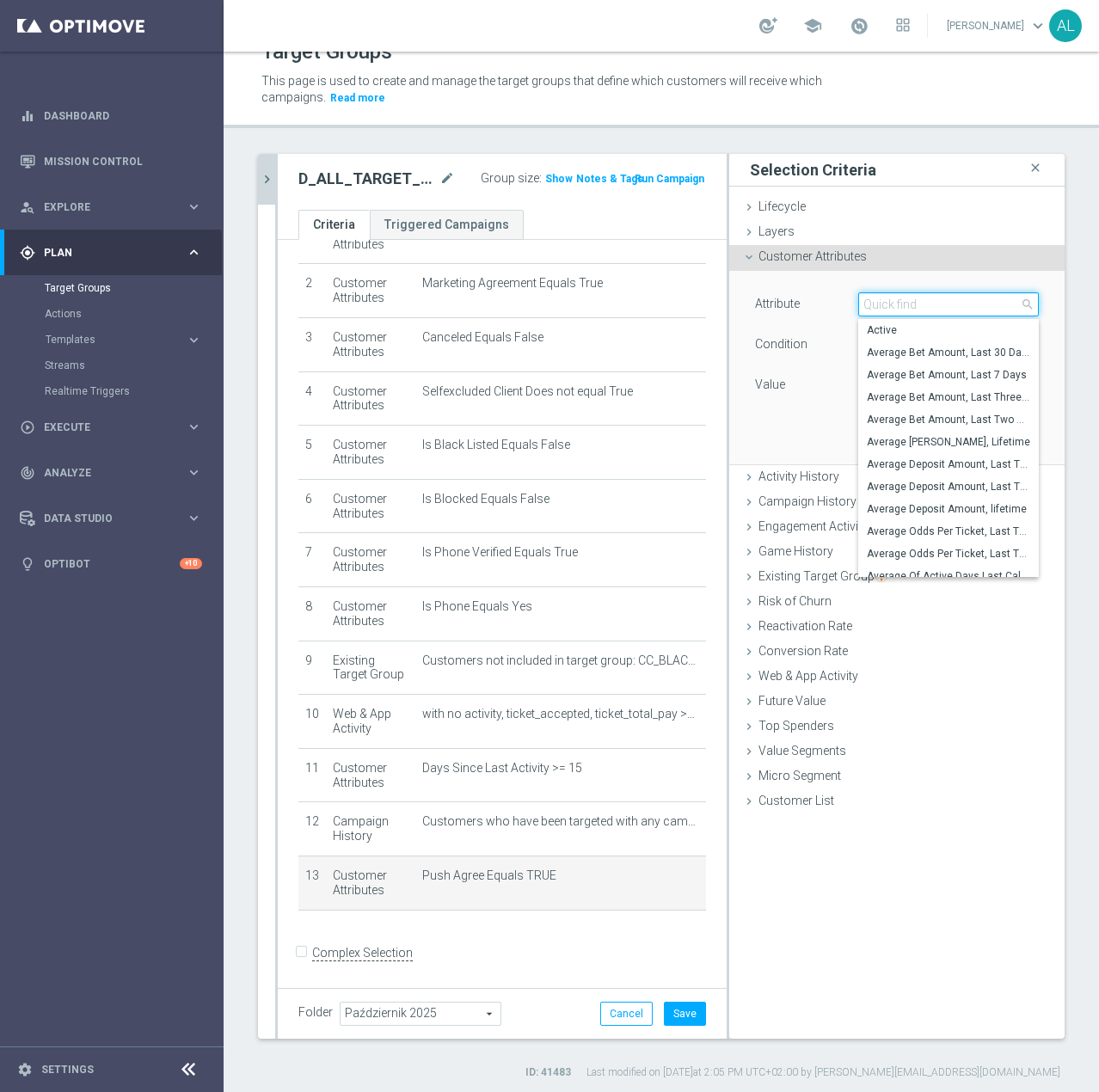
click at [905, 309] on input "search" at bounding box center [948, 304] width 180 height 24
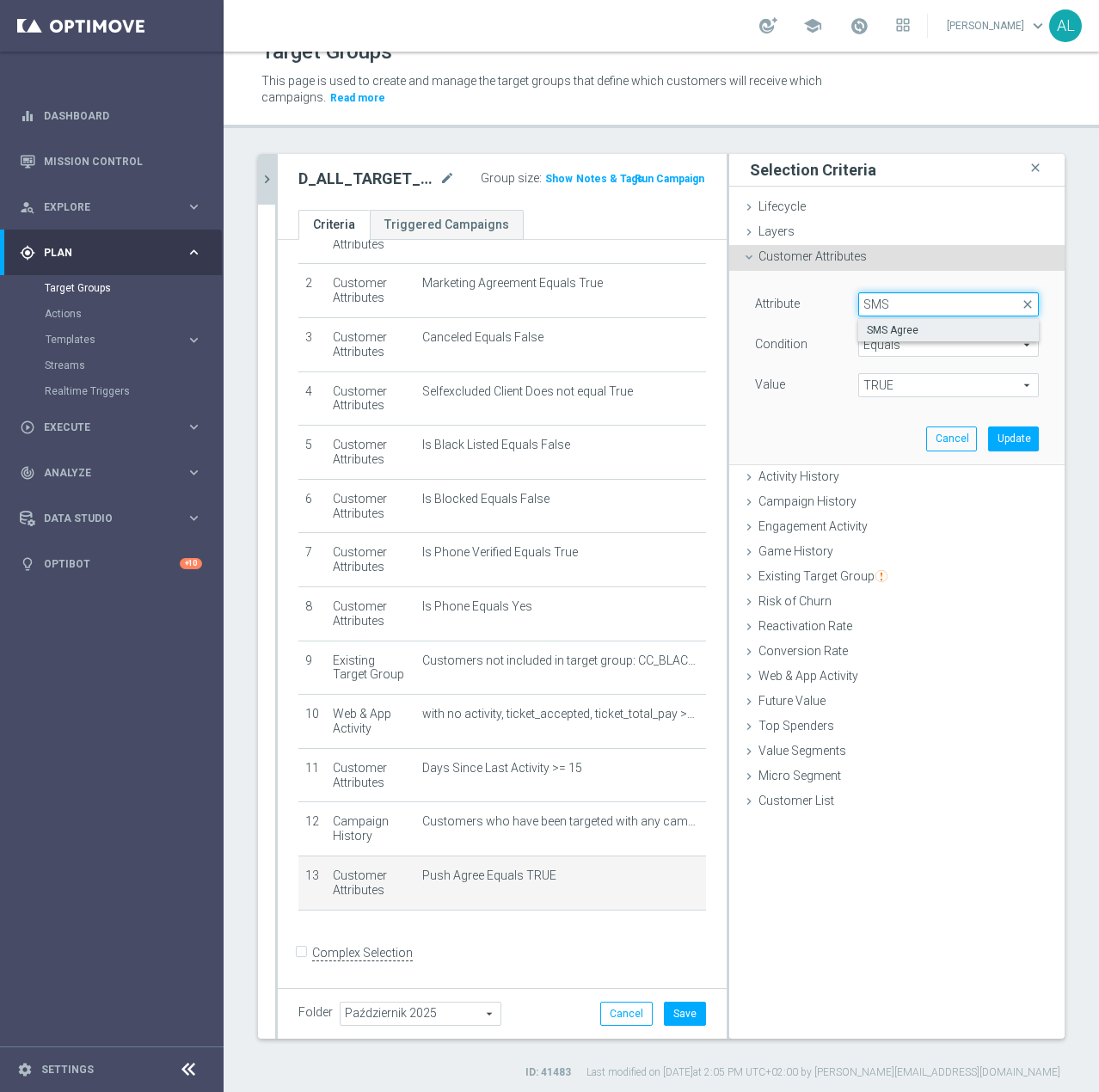
type input "SMS"
click at [895, 322] on label "SMS Agree" at bounding box center [948, 330] width 180 height 22
type input "SMS Agree"
click at [841, 415] on div "Attribute SMS Agree SMS Agree arrow_drop_down search Condition Equals Equals ar…" at bounding box center [897, 367] width 309 height 193
click at [874, 381] on span "TRUE" at bounding box center [948, 385] width 179 height 22
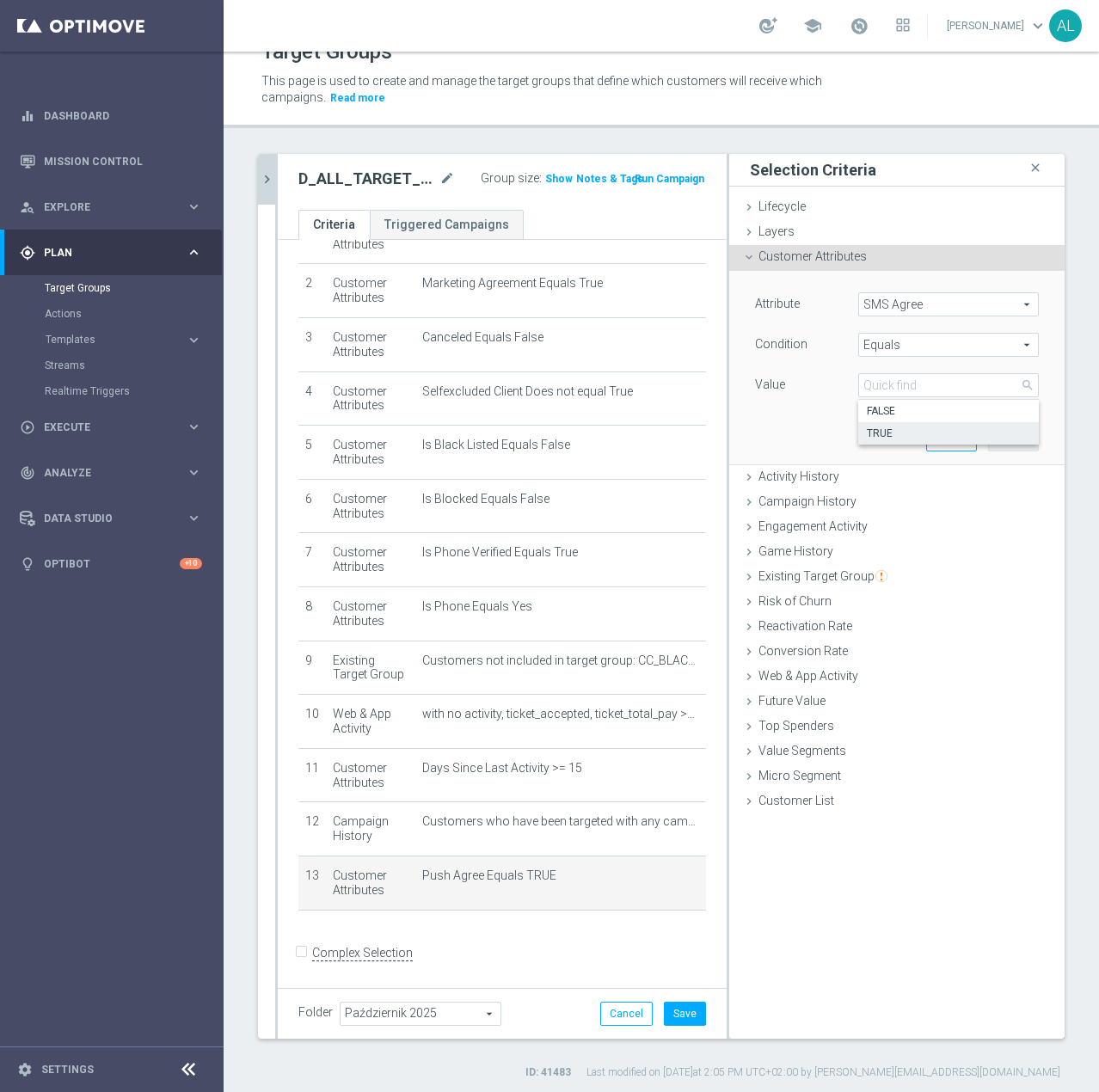
click at [882, 431] on span "TRUE" at bounding box center [949, 433] width 164 height 13
type input "TRUE"
click at [992, 439] on button "Update" at bounding box center [1013, 438] width 51 height 24
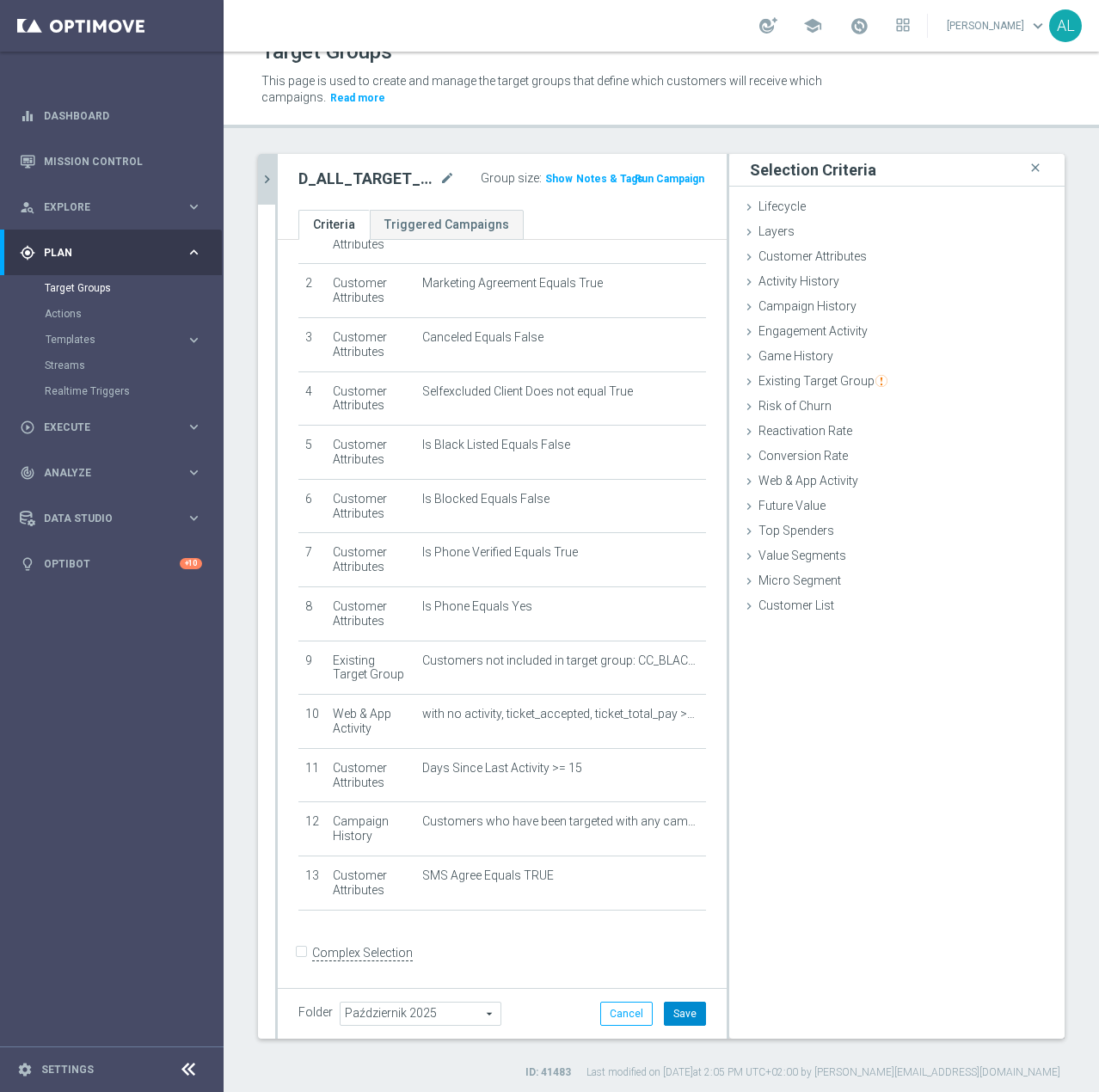
click at [669, 1018] on button "Save" at bounding box center [685, 1014] width 42 height 24
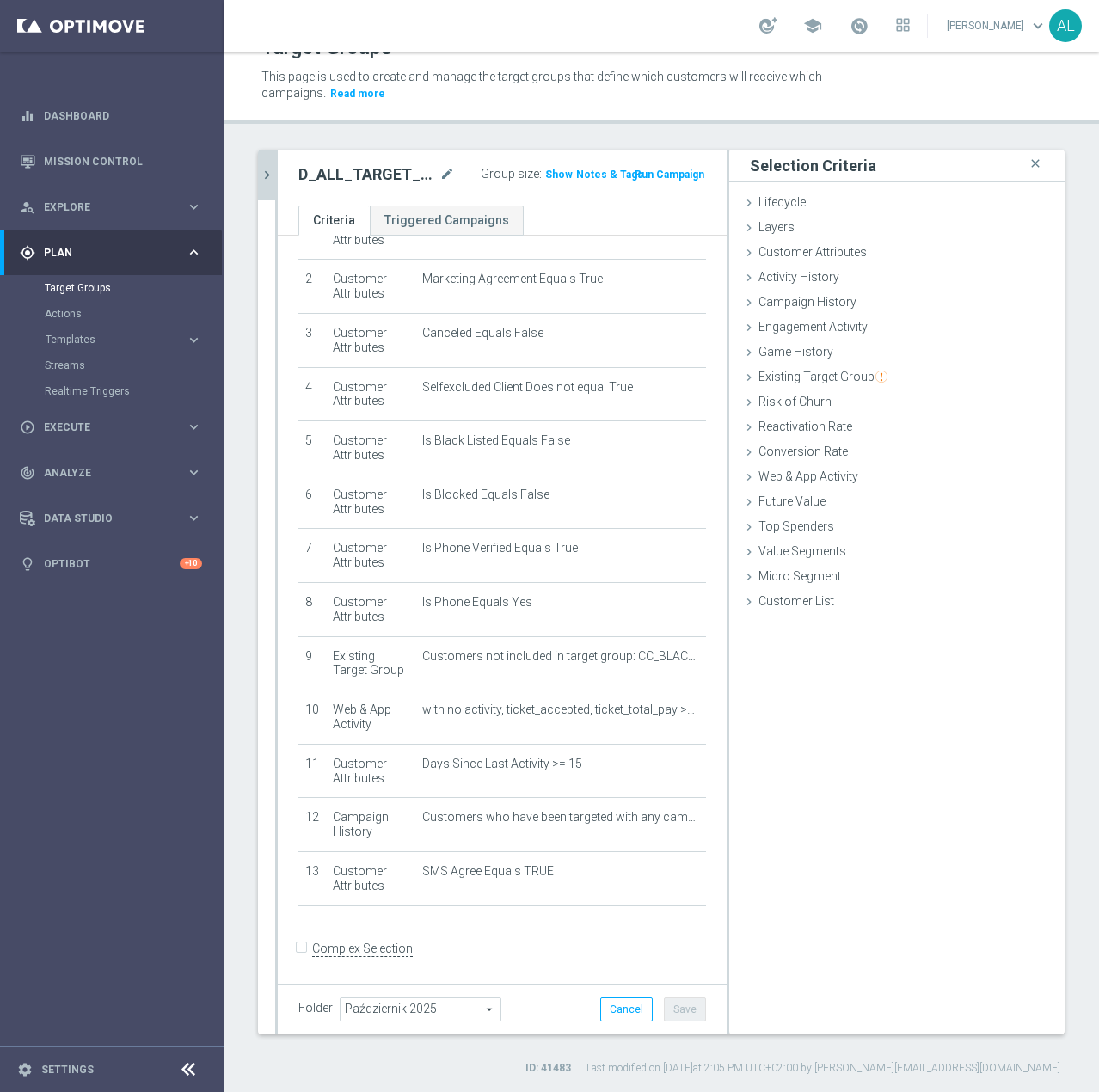
click at [268, 176] on icon "chevron_right" at bounding box center [267, 175] width 16 height 16
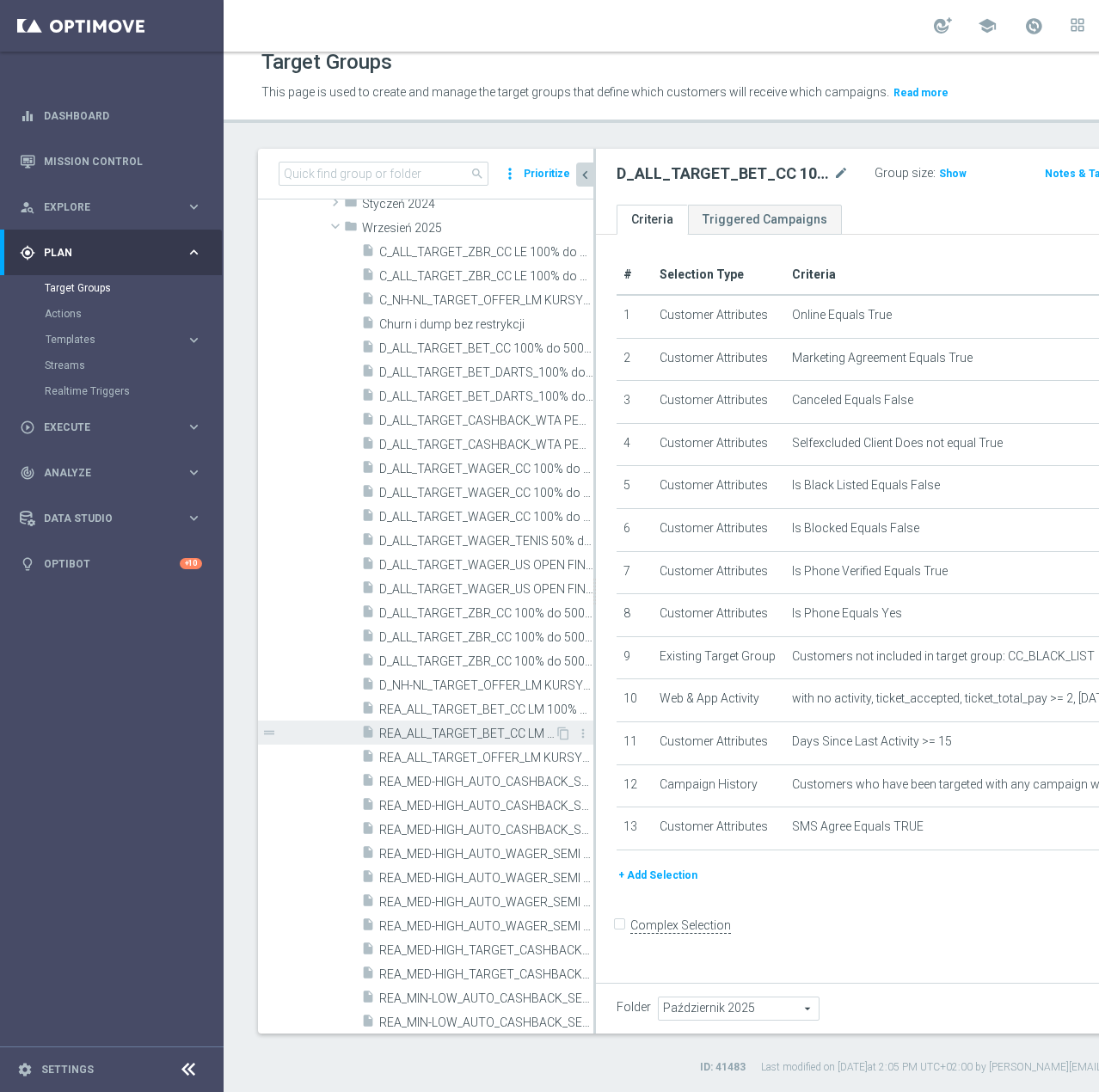
scroll to position [799, 0]
click at [488, 707] on span "REA_ALL_TARGET_BET_CC LM 100% do 200 PLN CZW push_290925" at bounding box center [466, 709] width 175 height 14
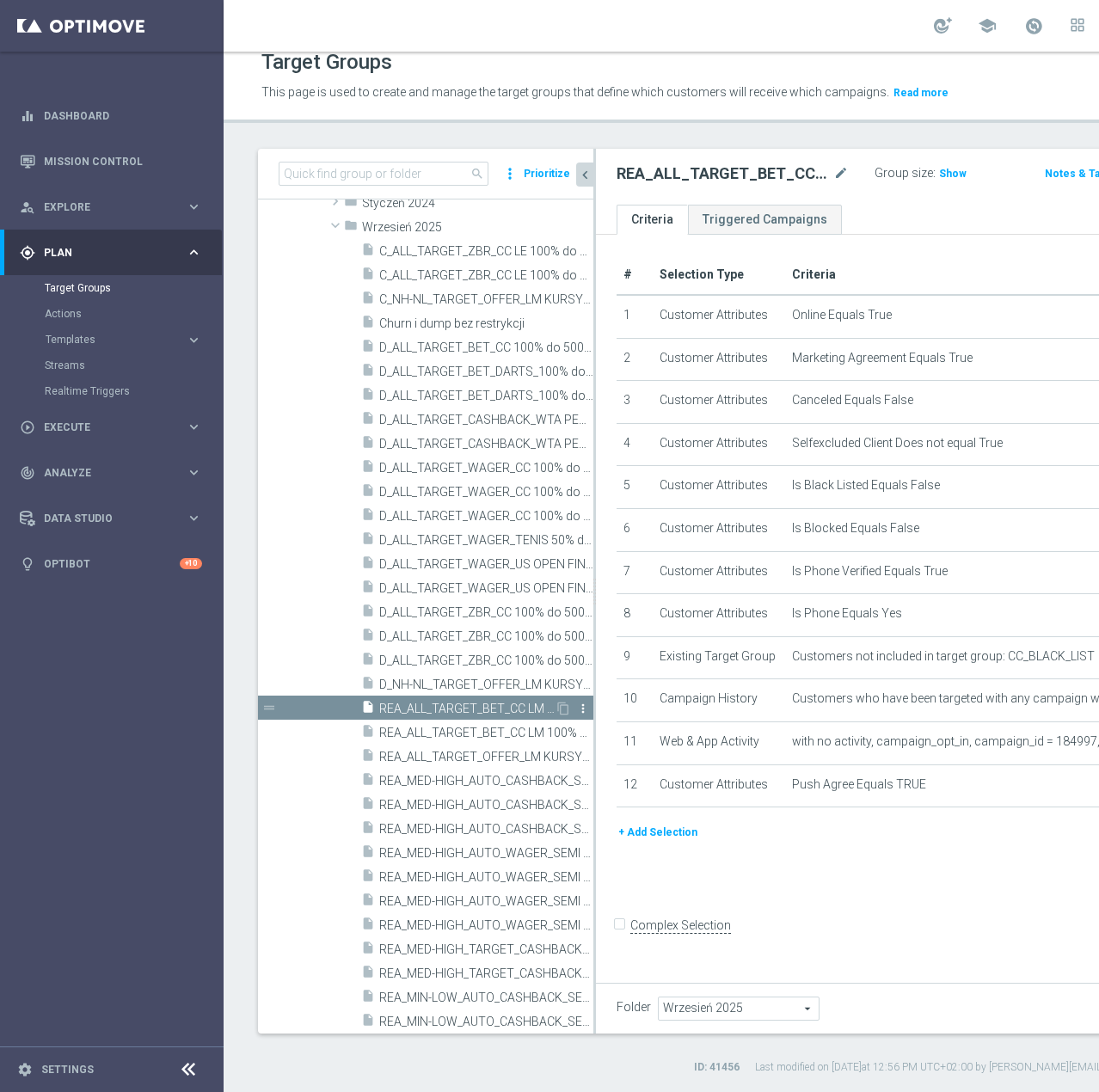
scroll to position [69, 0]
click at [557, 712] on icon "content_copy" at bounding box center [563, 708] width 13 height 13
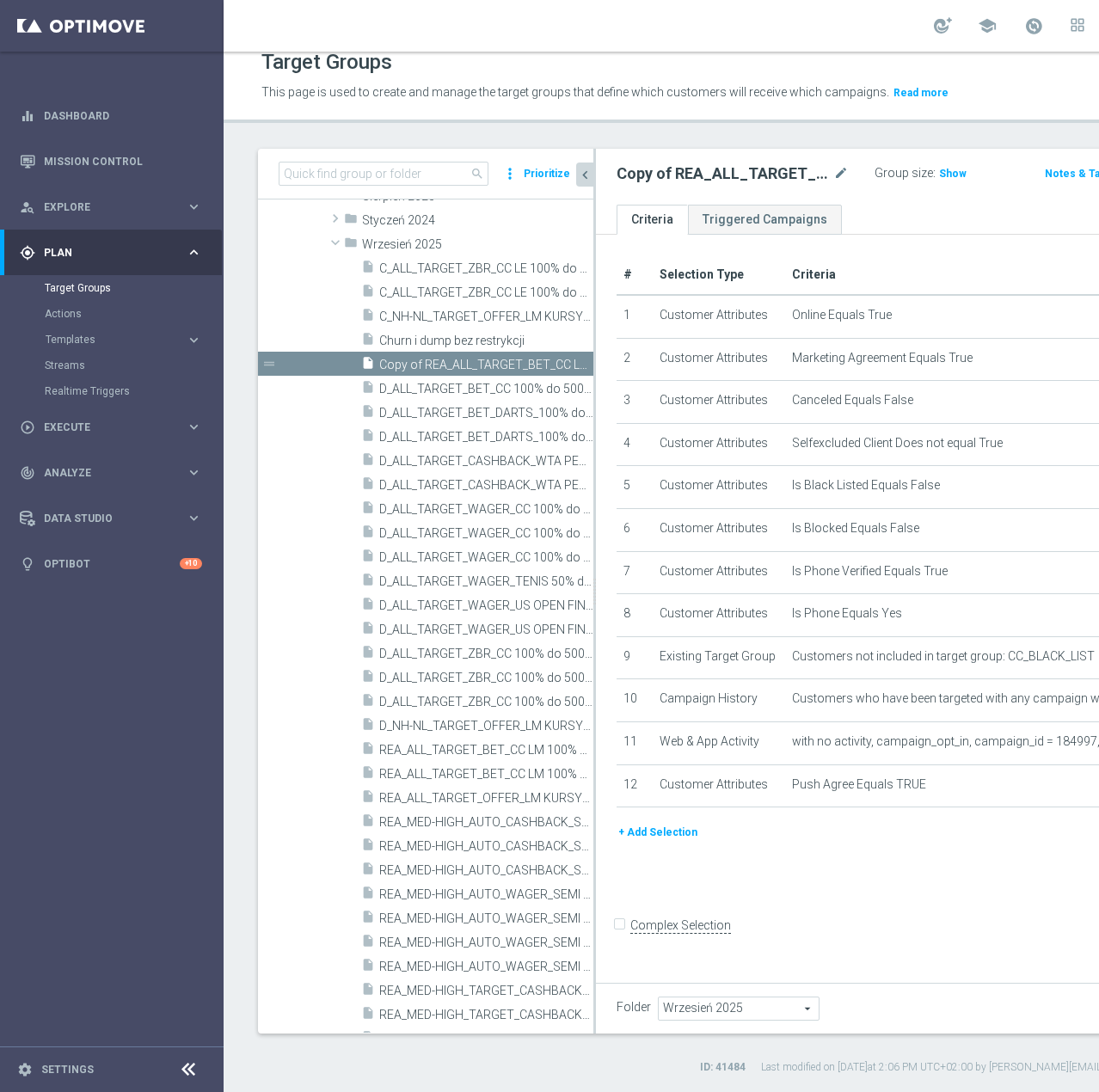
scroll to position [456, 0]
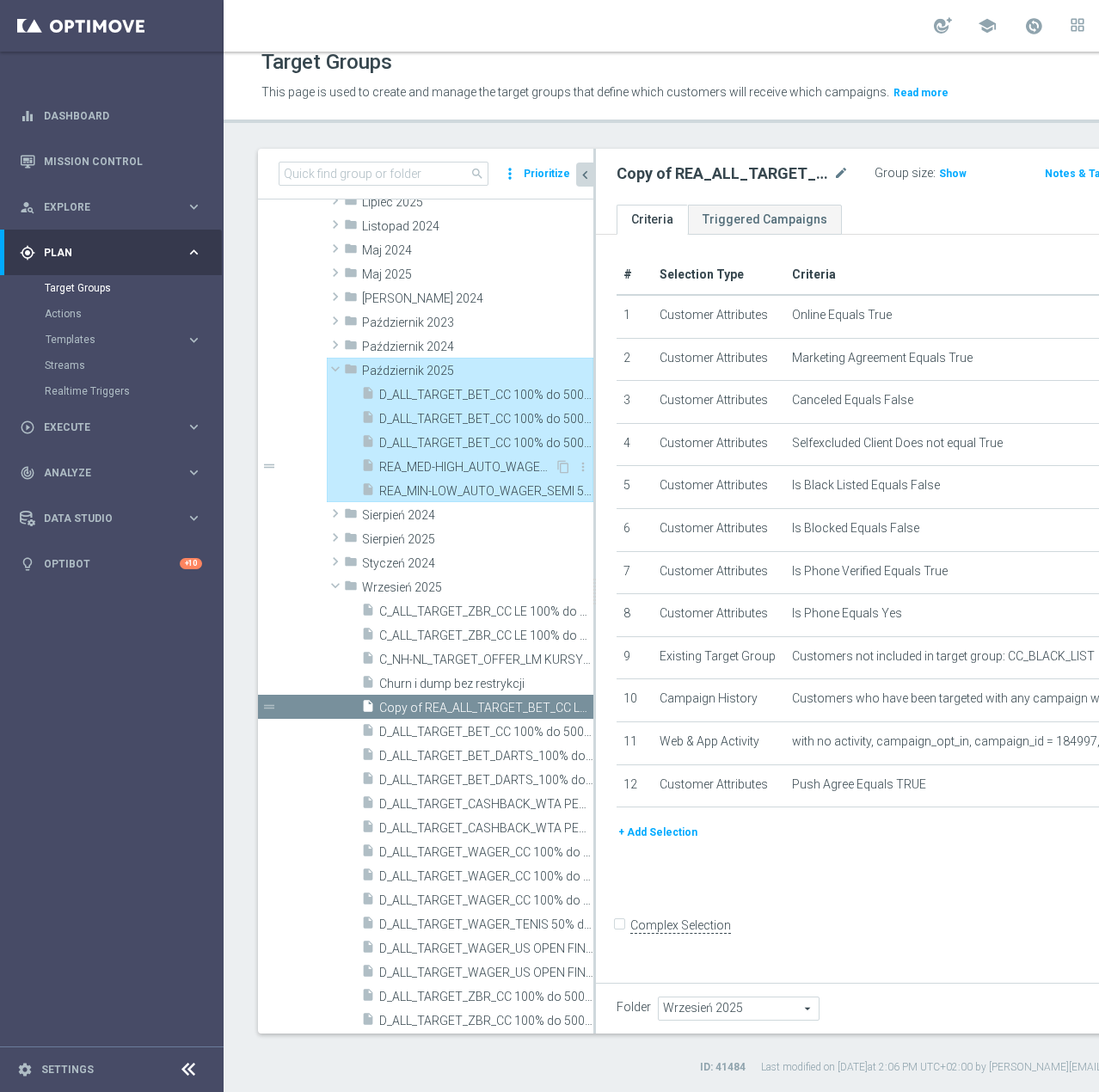
type input "Październik 2025"
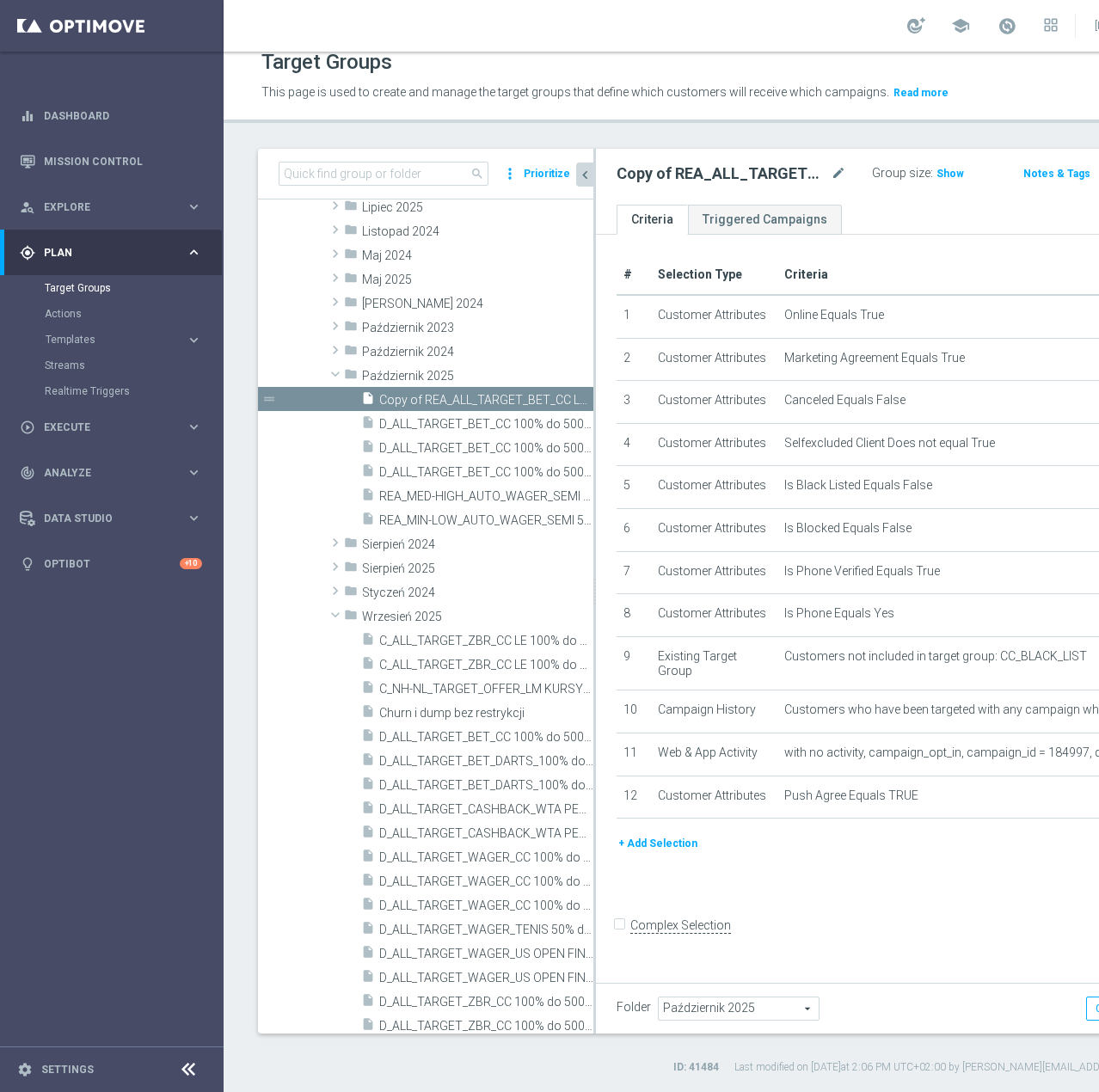
scroll to position [165, 0]
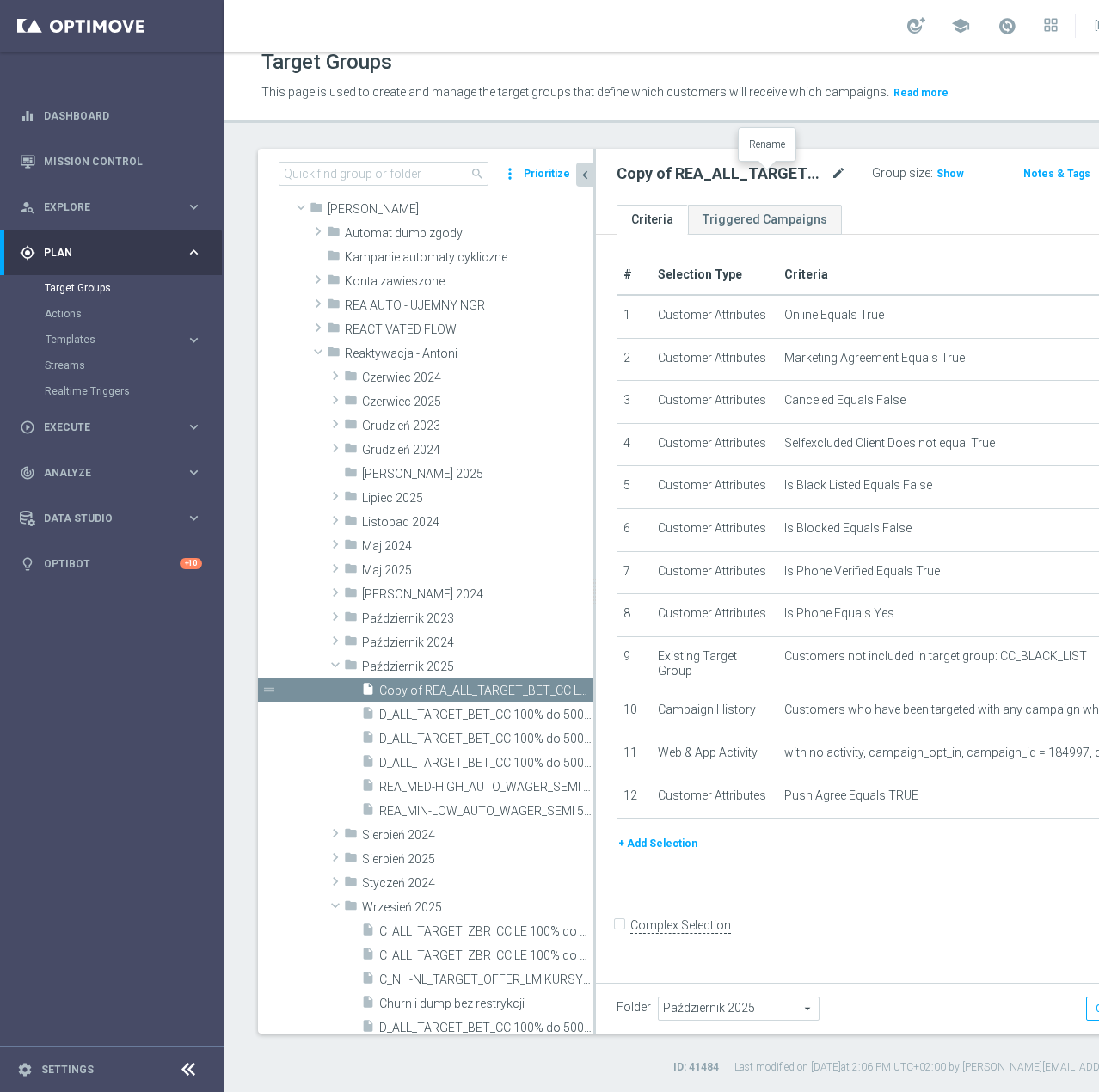
click at [830, 173] on icon "mode_edit" at bounding box center [838, 173] width 15 height 20
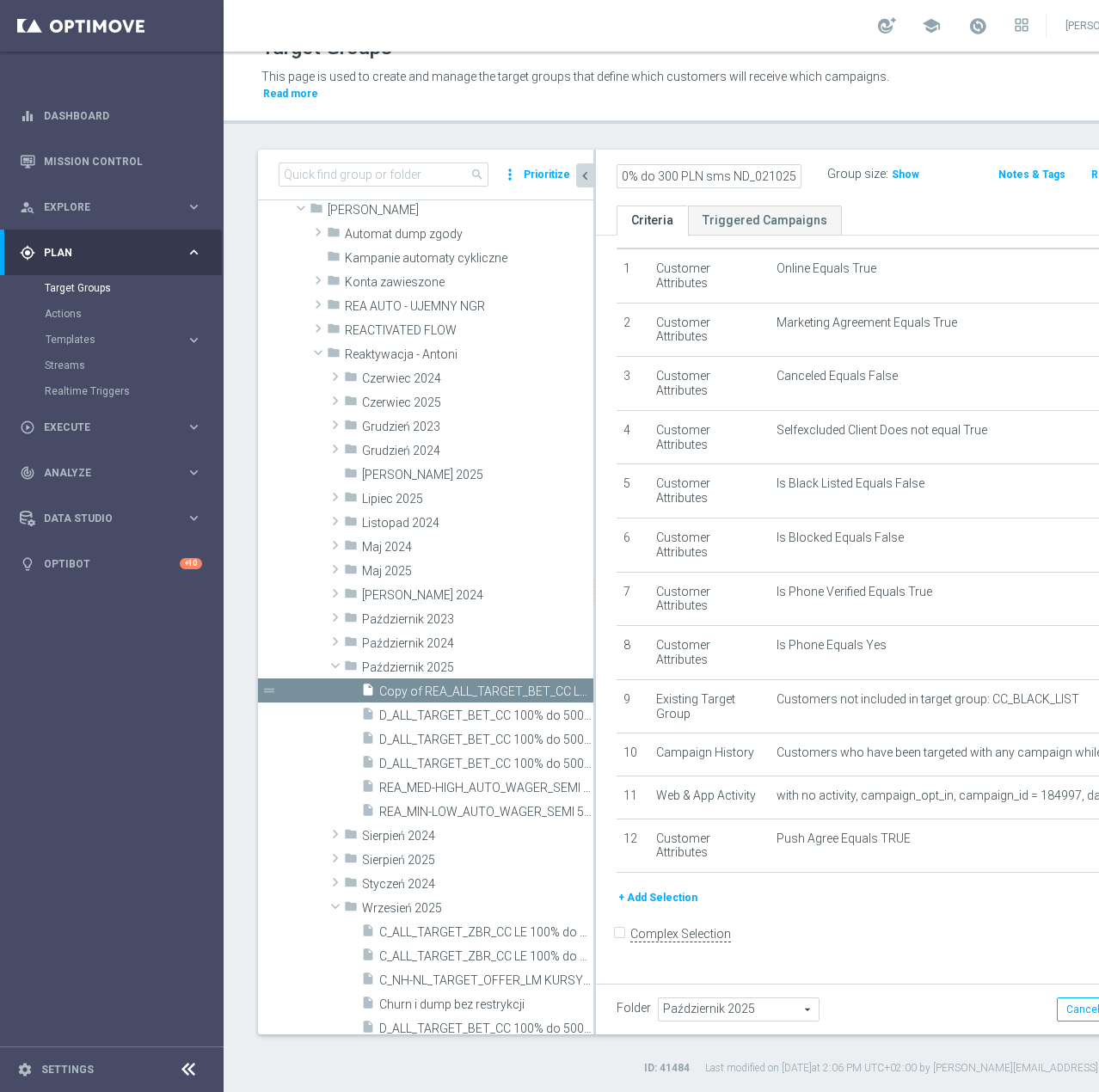
scroll to position [0, 227]
type input "C_ALL_TARGET_BET_CC 100% do 300 PLN sms ND_021025"
click at [881, 204] on div "C_ALL_TARGET_BET_CC 100% do 300 PLN sms ND_021025 Group size : Show Notes & Tag…" at bounding box center [889, 177] width 587 height 56
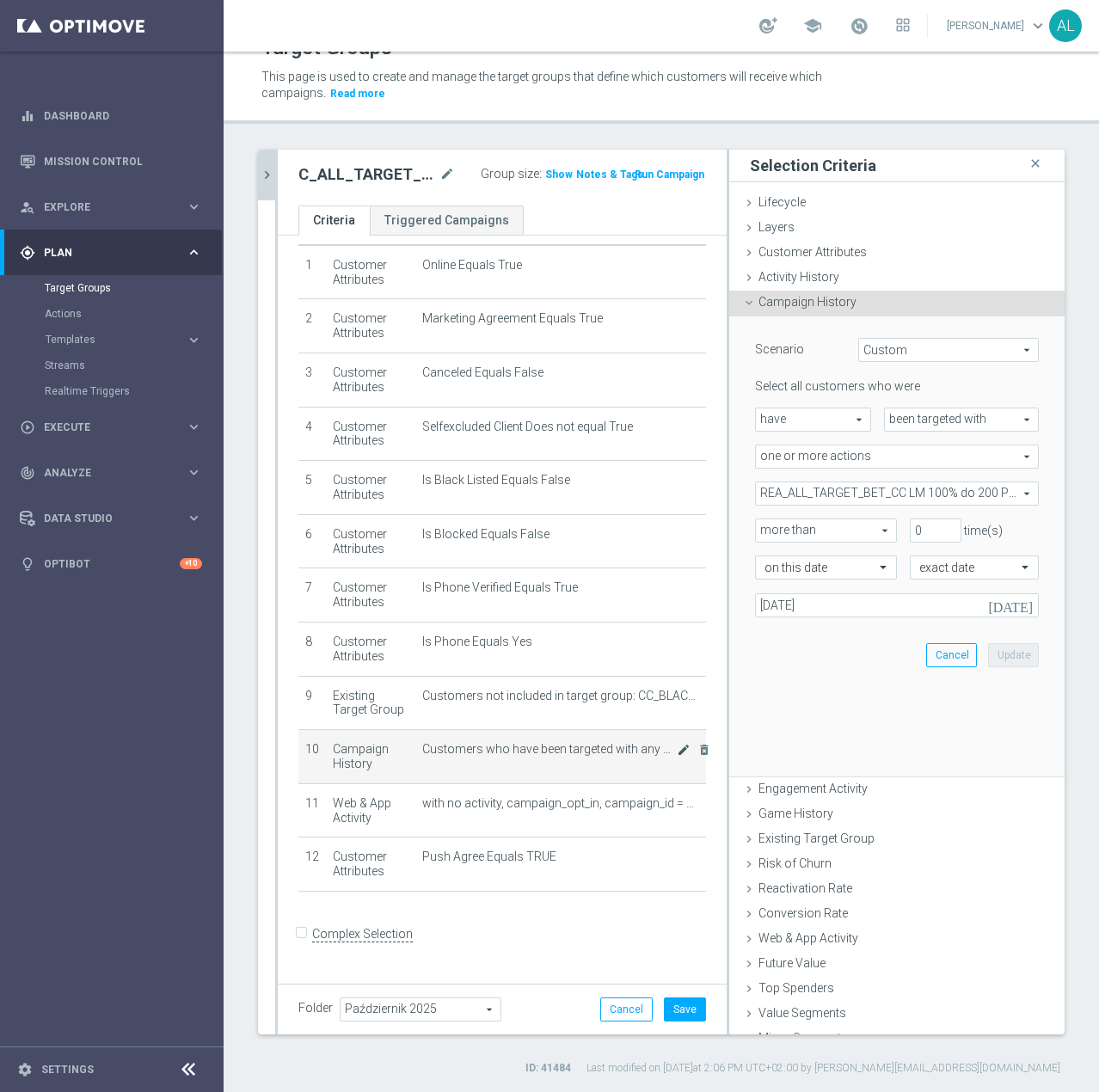
scroll to position [52, 0]
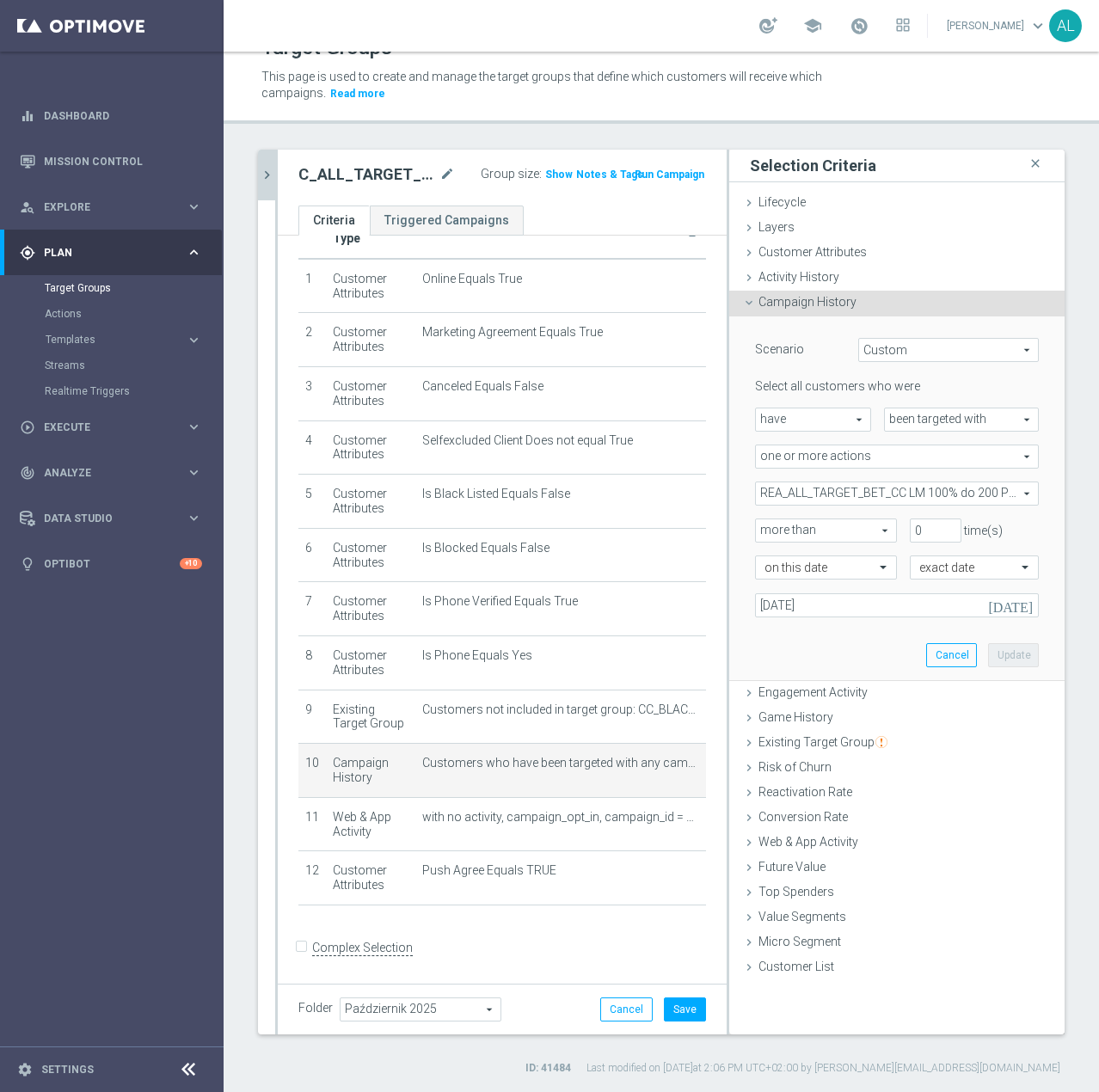
click at [844, 490] on span "REA_ALL_TARGET_BET_CC LM 100% do 200 PLN_290925" at bounding box center [896, 493] width 282 height 22
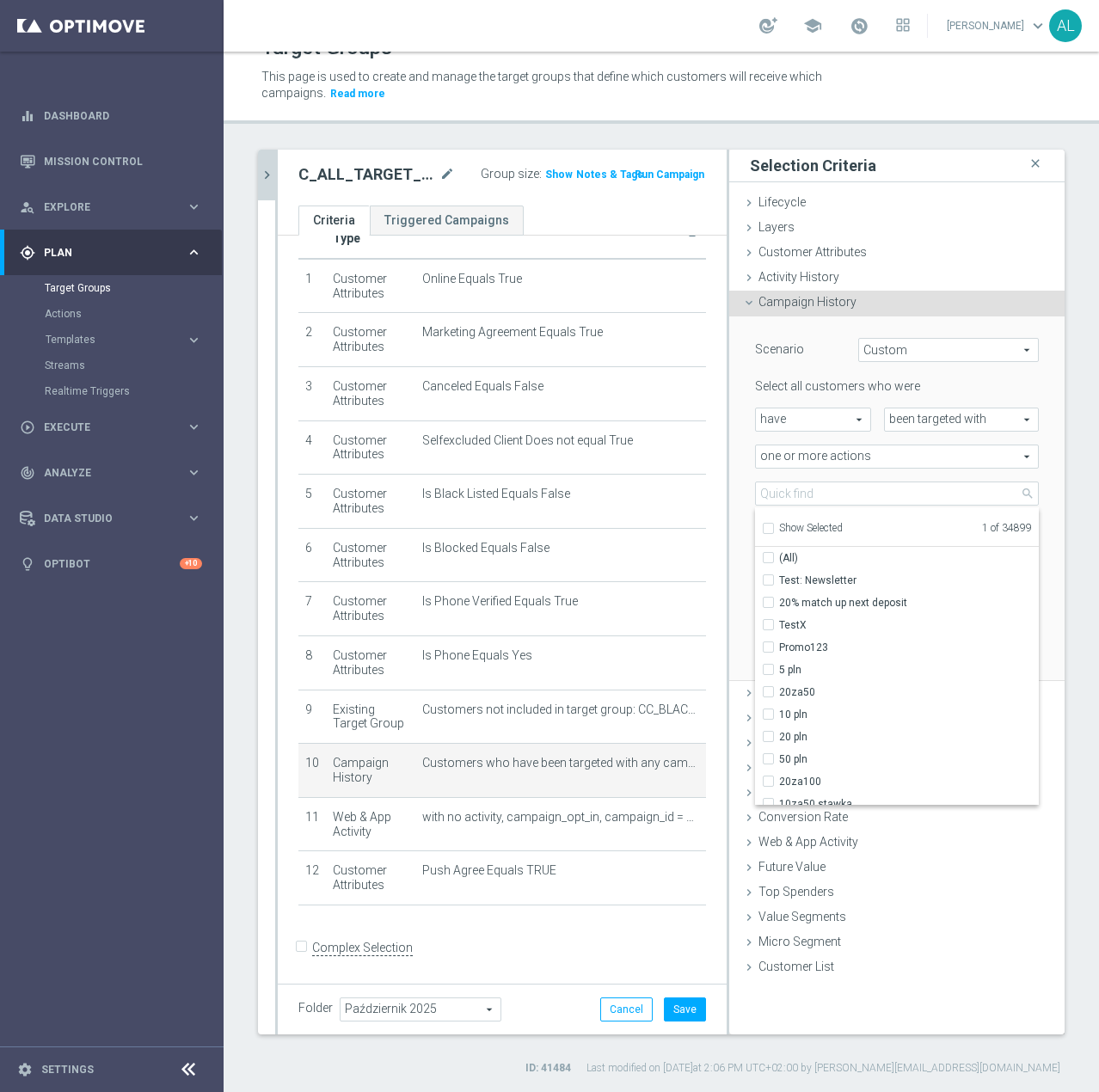
click at [826, 526] on span "Show Selected" at bounding box center [811, 528] width 64 height 12
click at [773, 526] on input "Show Selected" at bounding box center [767, 531] width 12 height 12
checkbox input "true"
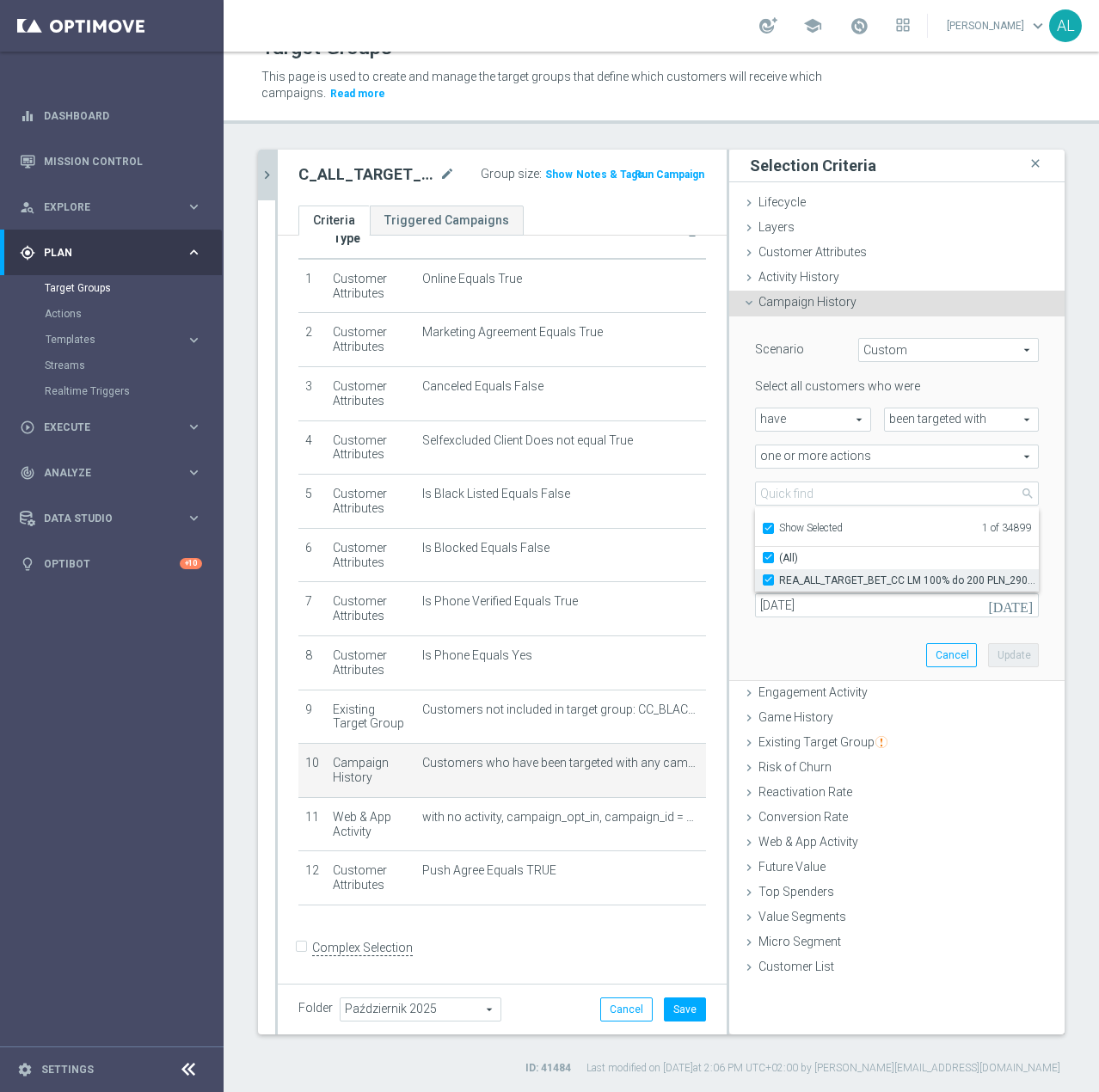
click at [806, 587] on label "REA_ALL_TARGET_BET_CC LM 100% do 200 PLN_290925" at bounding box center [909, 580] width 260 height 22
click at [779, 586] on input "REA_ALL_TARGET_BET_CC LM 100% do 200 PLN_290925" at bounding box center [774, 580] width 12 height 12
checkbox input "false"
type input "Select Action"
checkbox input "false"
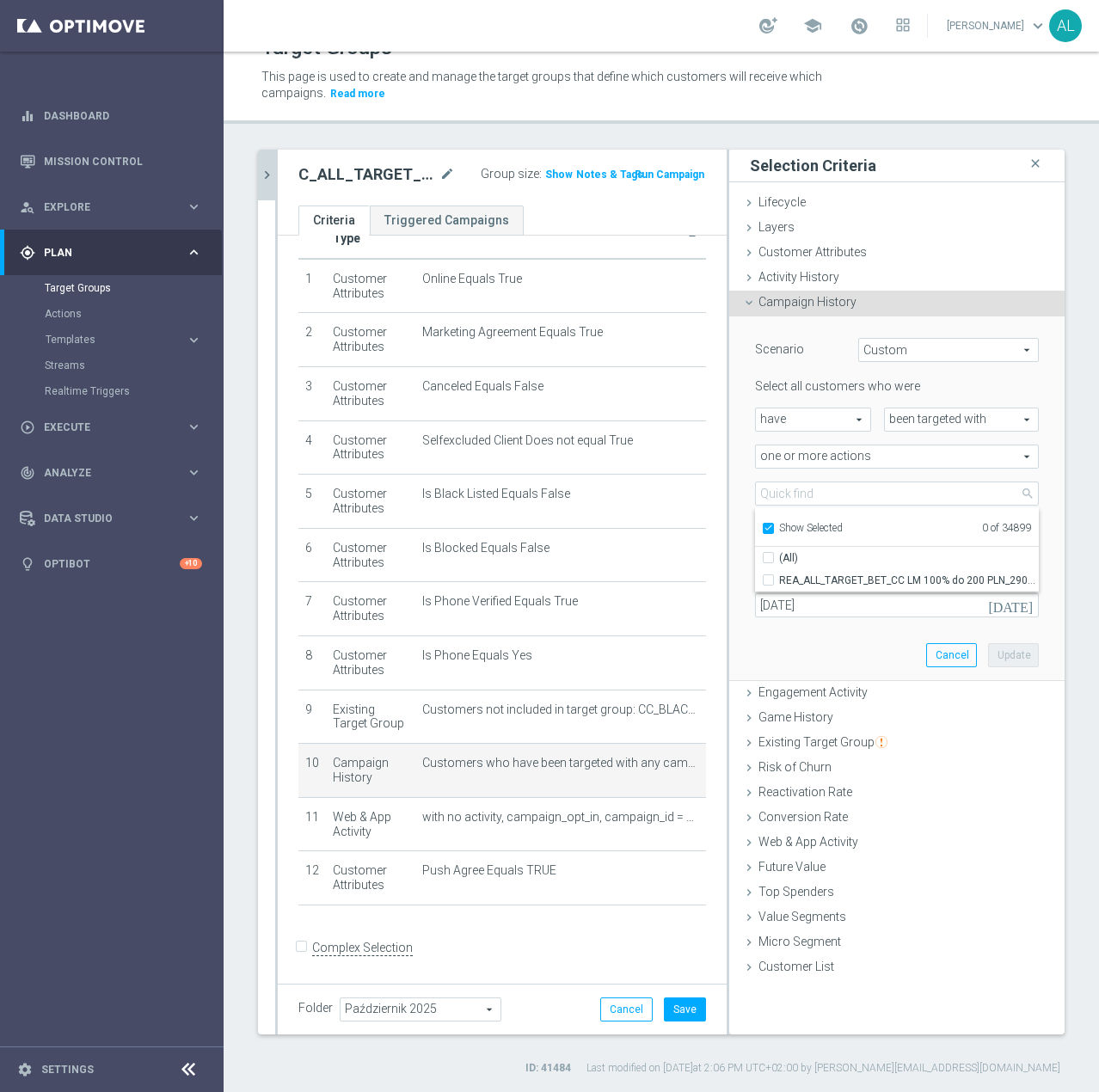
click at [782, 529] on span "Show Selected" at bounding box center [811, 528] width 64 height 12
click at [773, 529] on input "Show Selected" at bounding box center [767, 531] width 12 height 12
checkbox input "false"
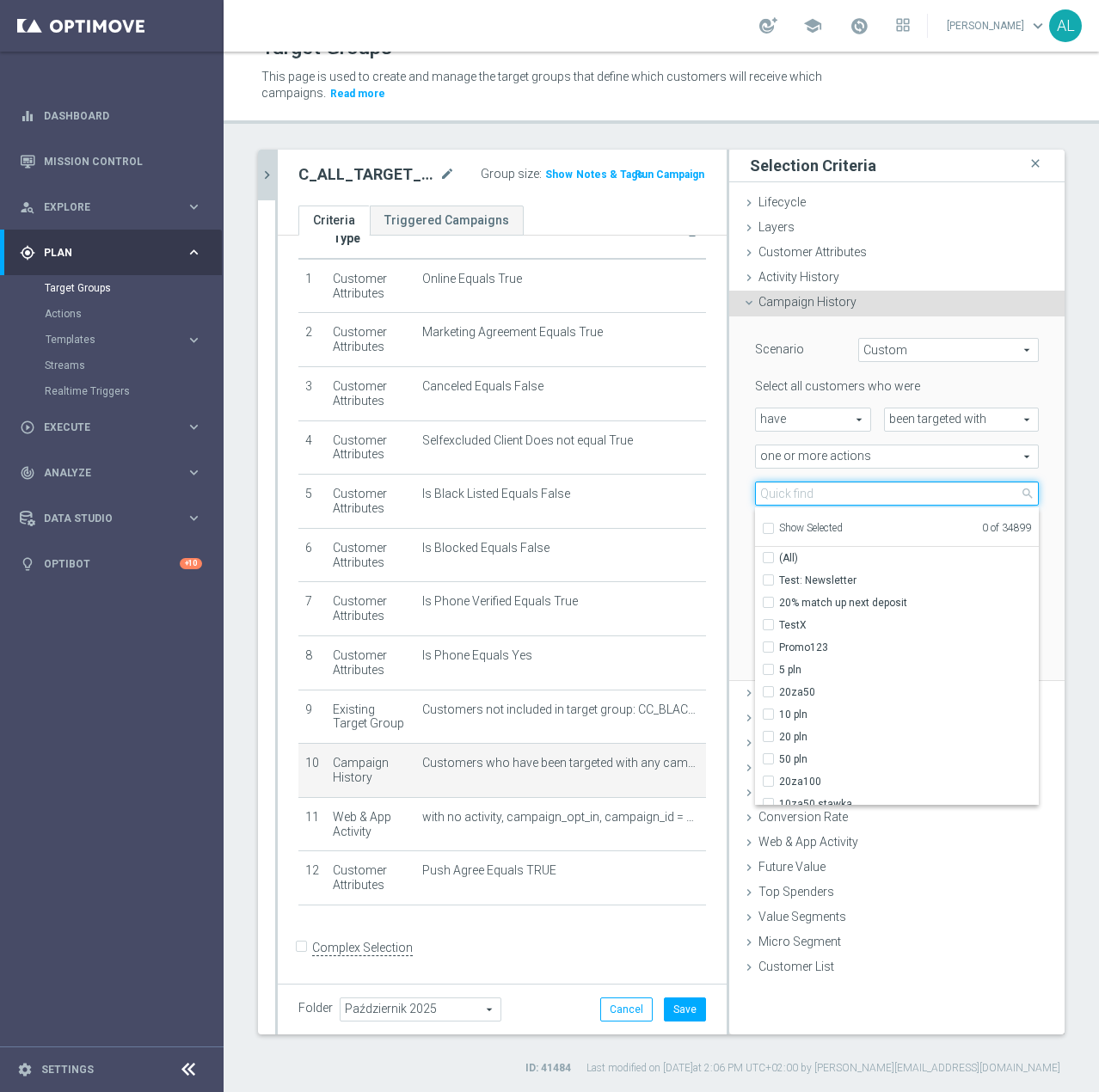
click at [789, 492] on input "search" at bounding box center [896, 494] width 284 height 24
paste input "C_ALL_TARGET_BET_CC 100% do 300 PLN_021025"
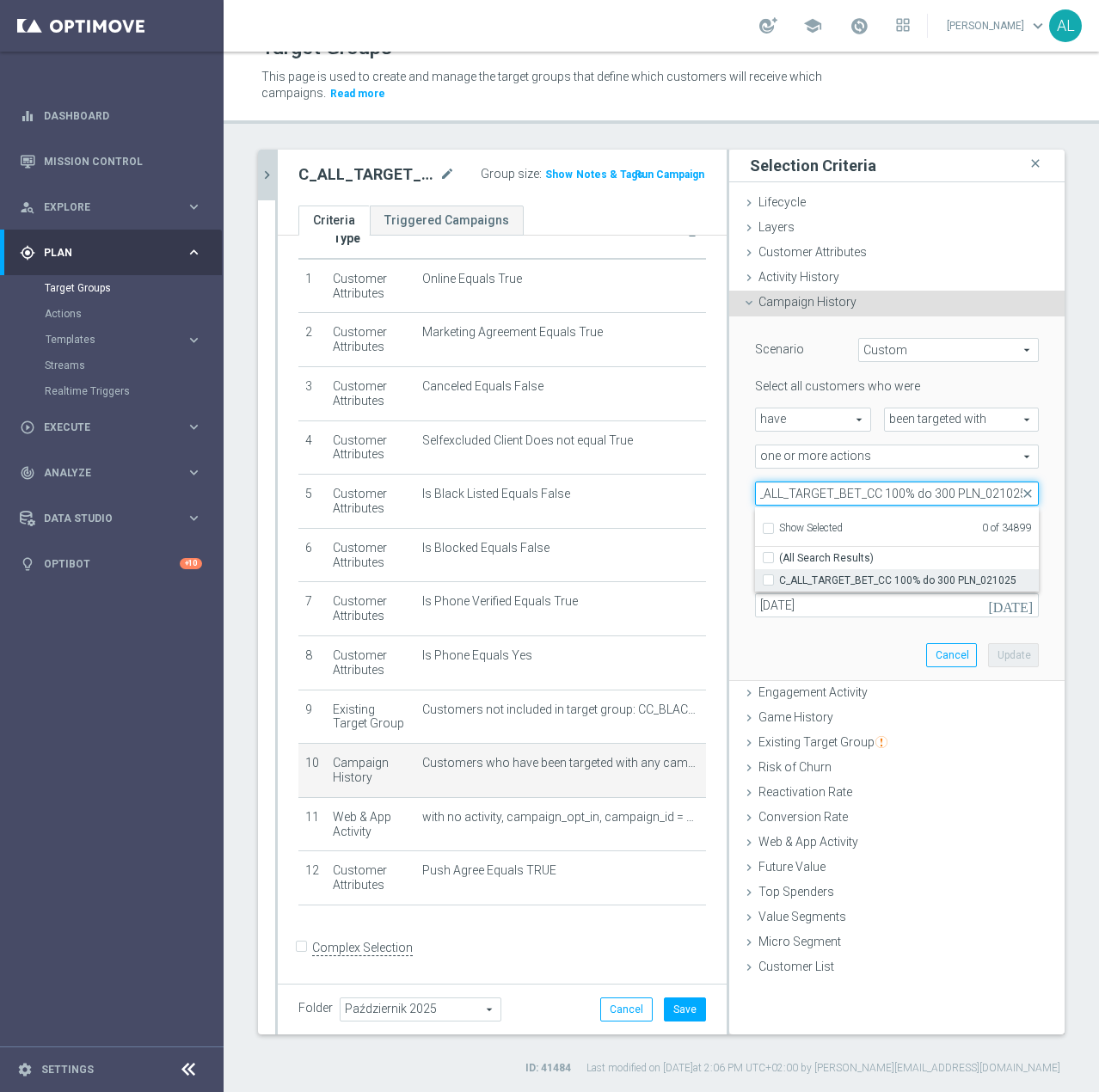
type input "C_ALL_TARGET_BET_CC 100% do 300 PLN_021025"
click at [814, 583] on span "C_ALL_TARGET_BET_CC 100% do 300 PLN_021025" at bounding box center [909, 580] width 260 height 13
click at [779, 583] on input "C_ALL_TARGET_BET_CC 100% do 300 PLN_021025" at bounding box center [774, 580] width 12 height 12
checkbox input "true"
type input "C_ALL_TARGET_BET_CC 100% do 300 PLN_021025"
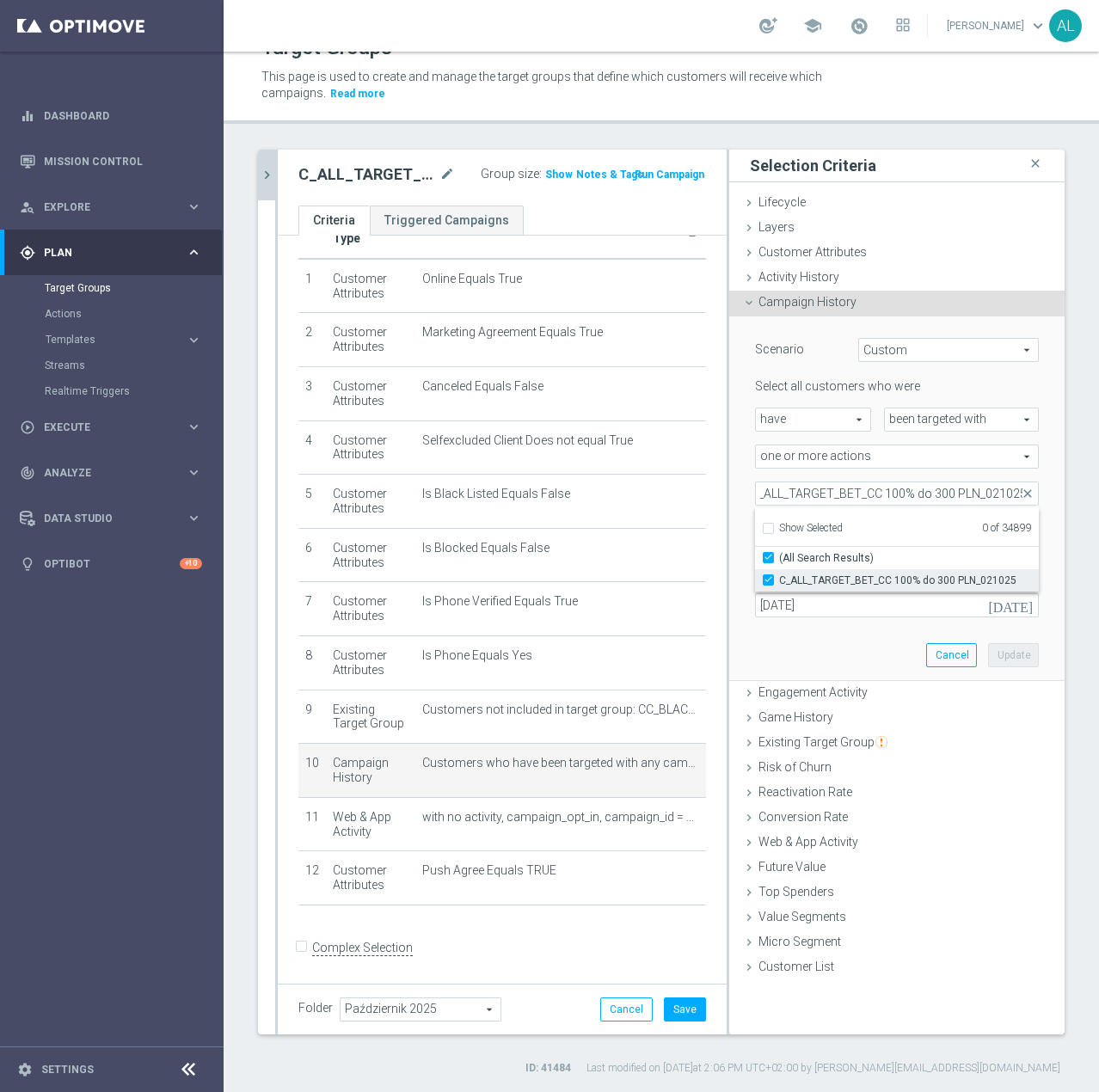
checkbox input "true"
click at [802, 647] on div "Scenario Custom Custom arrow_drop_down search Select all customers who were hav…" at bounding box center [897, 498] width 309 height 364
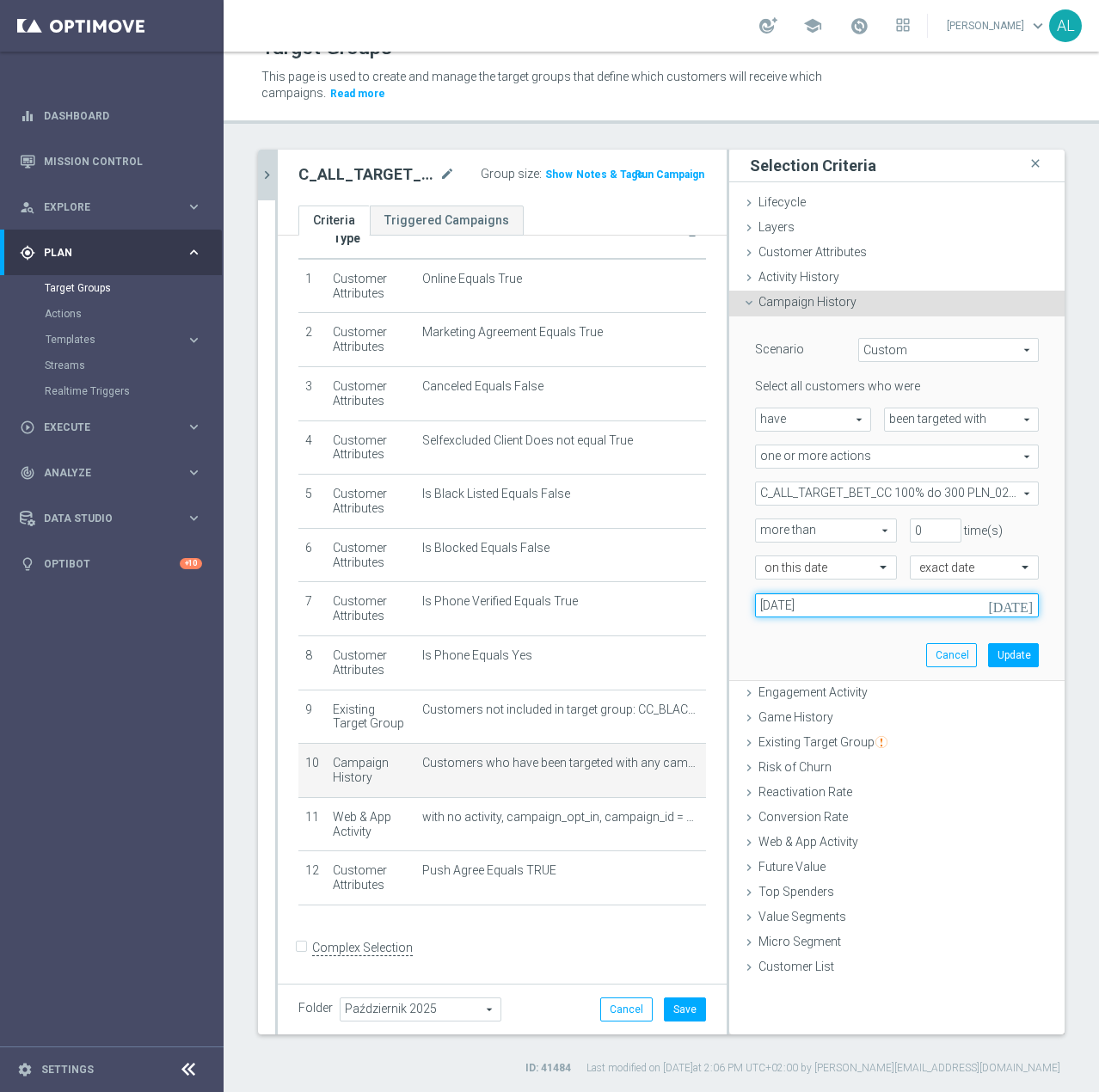
click at [787, 602] on input "29 Sep 2025" at bounding box center [896, 605] width 284 height 24
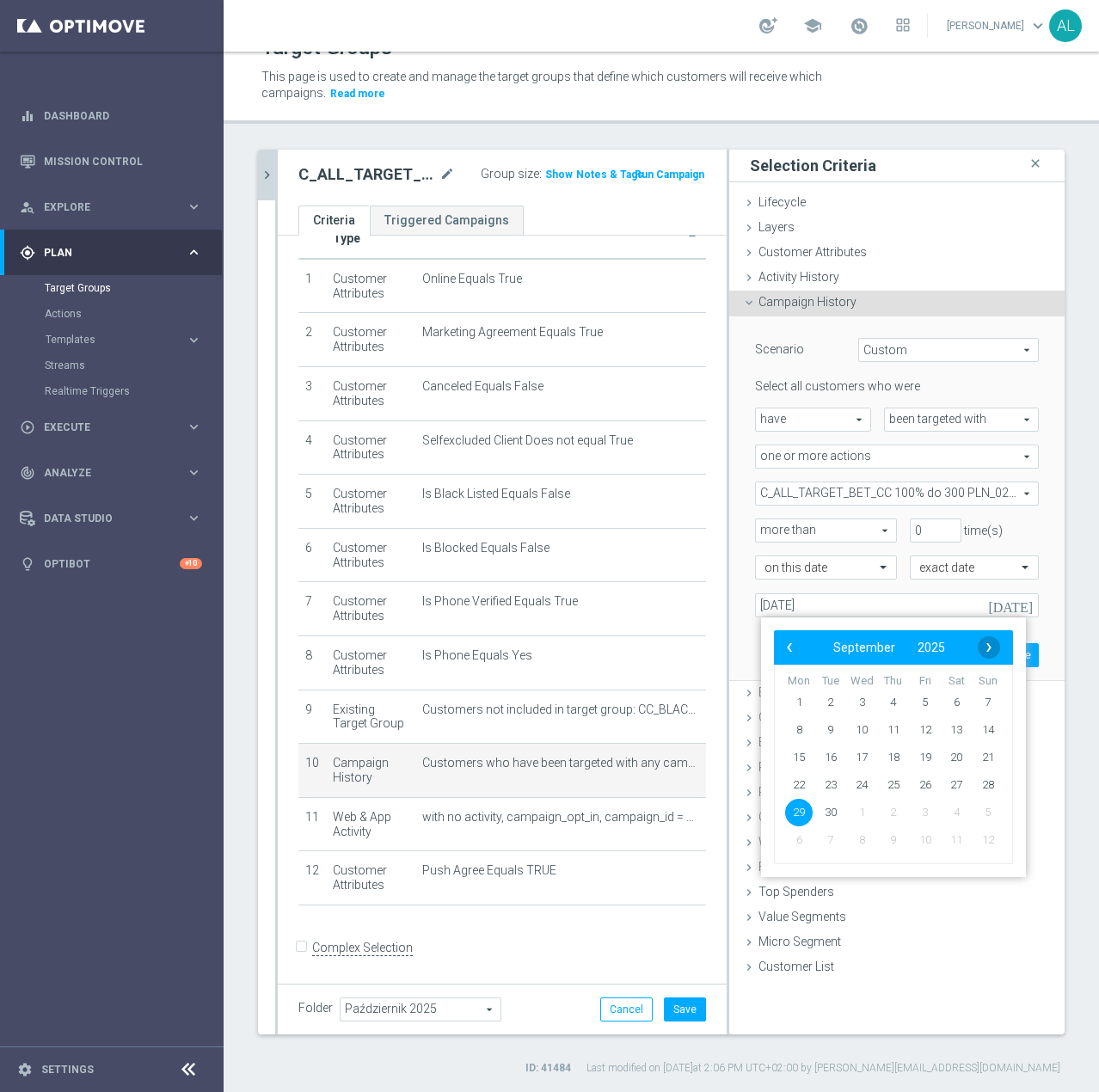
click at [989, 649] on span "›" at bounding box center [988, 647] width 22 height 22
click at [887, 702] on span "2" at bounding box center [893, 703] width 28 height 28
type input "02 Oct 2025"
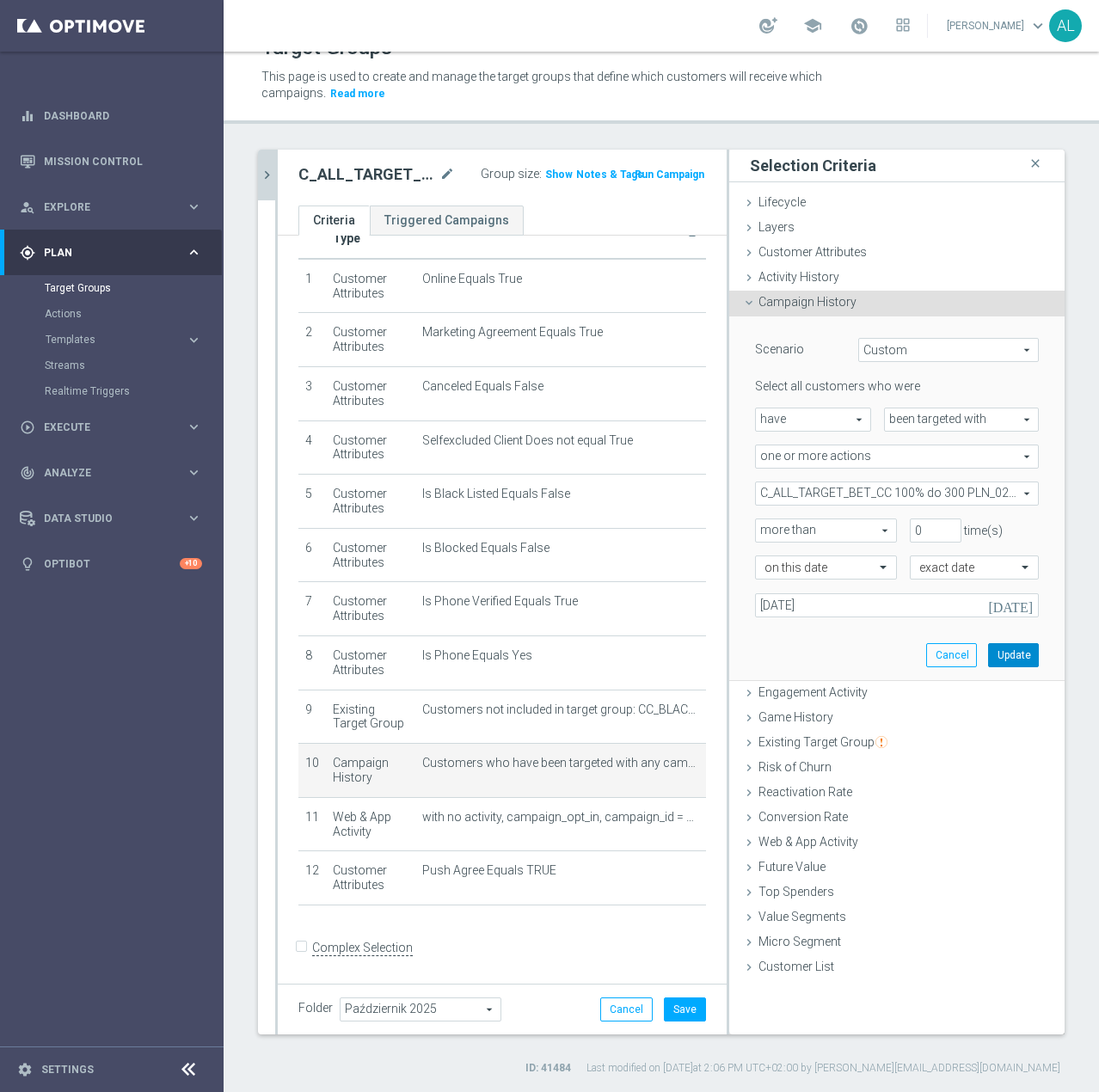
click at [1005, 653] on button "Update" at bounding box center [1013, 654] width 51 height 24
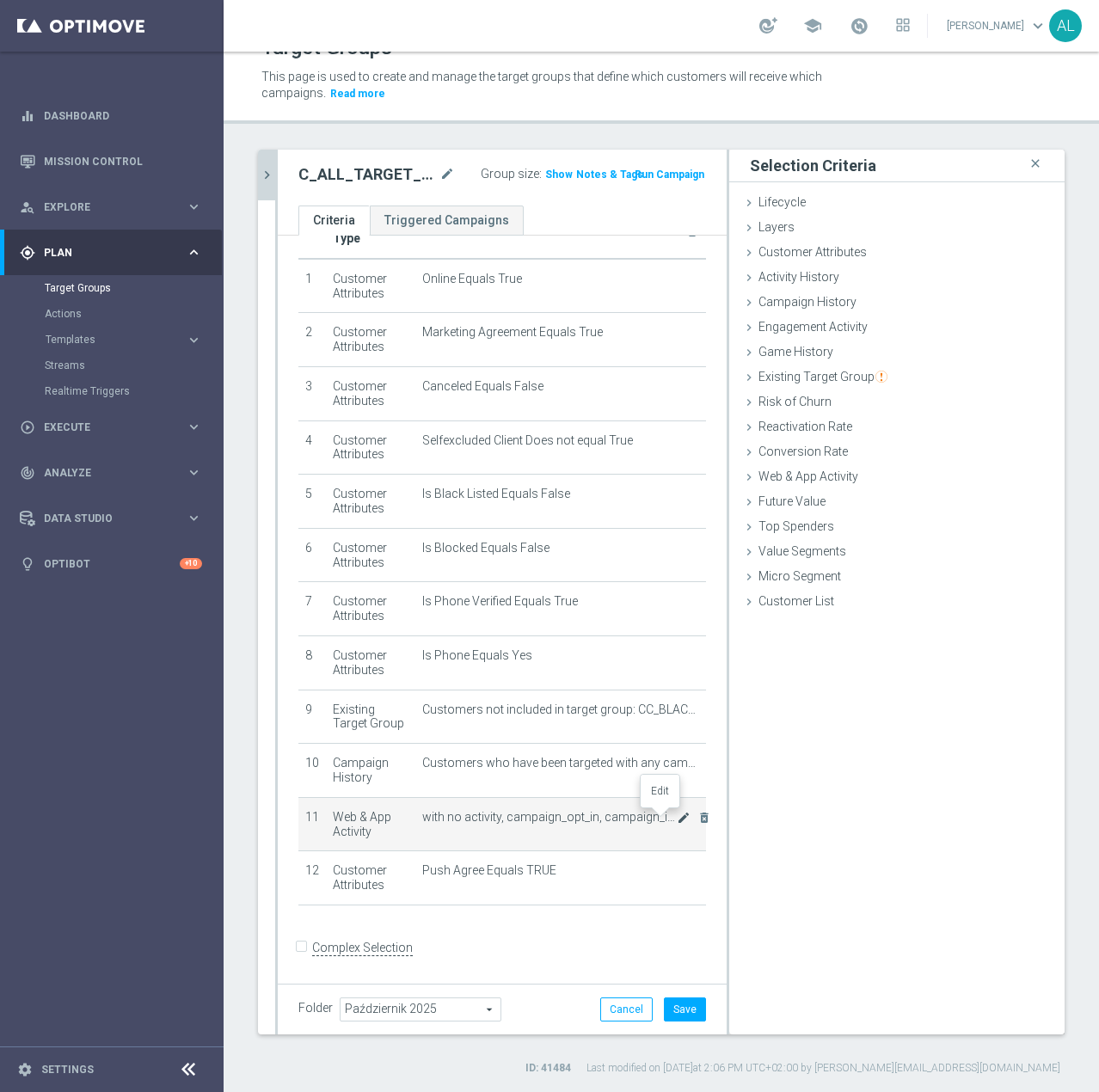
click at [677, 821] on icon "mode_edit" at bounding box center [683, 817] width 13 height 13
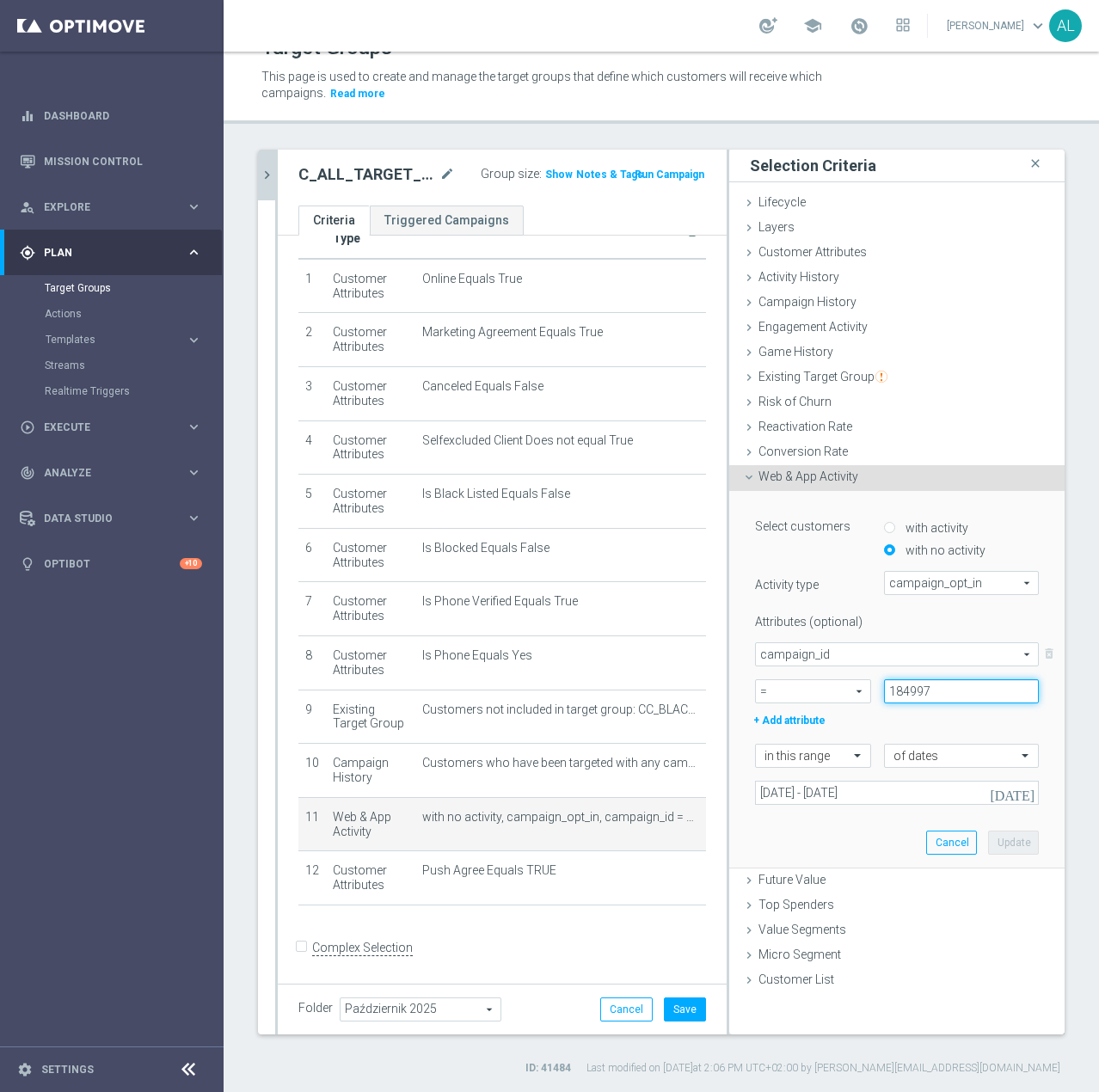
click at [921, 689] on input "184997" at bounding box center [961, 691] width 155 height 24
paste input "6114"
type input "186114"
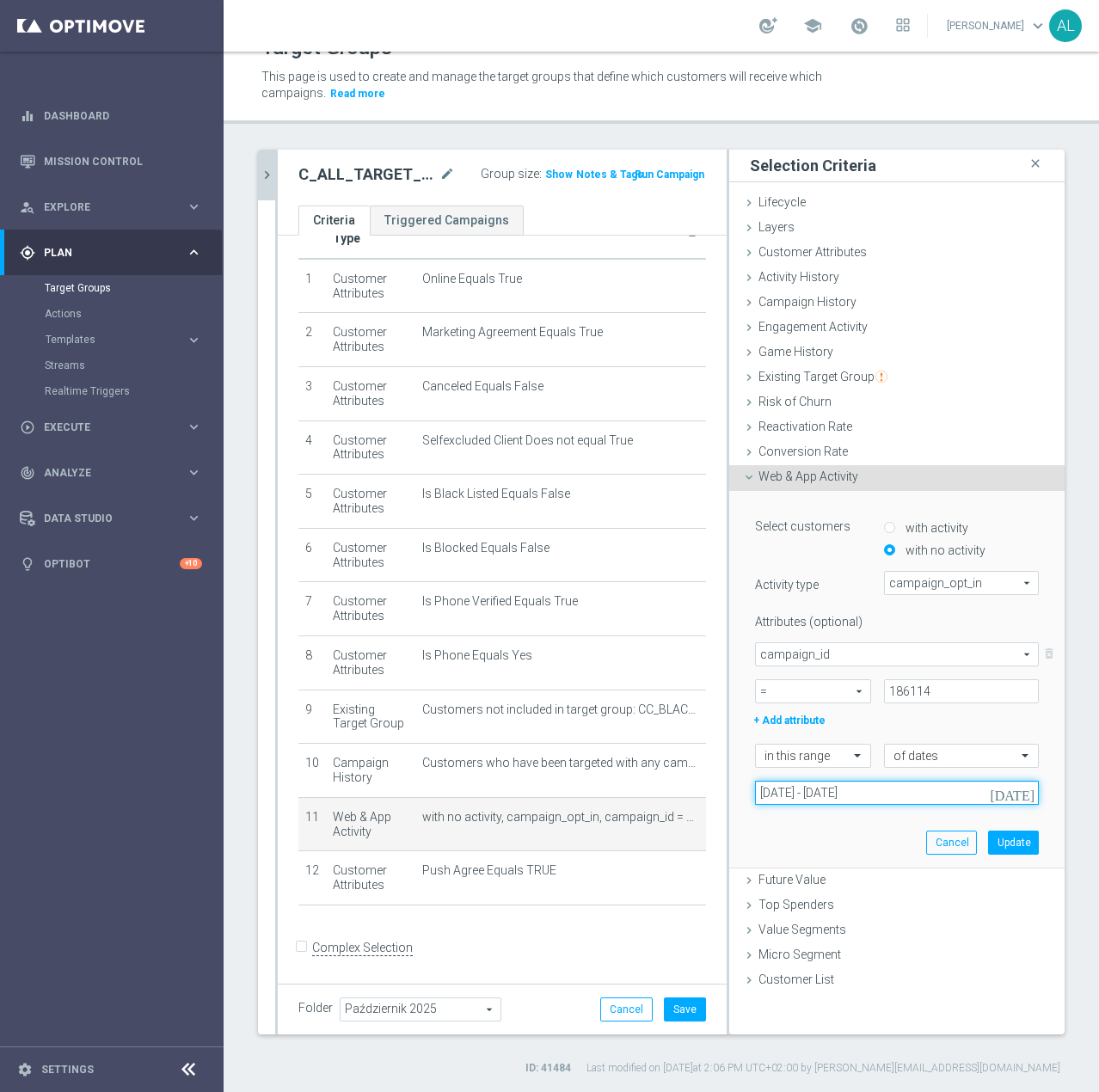
click at [773, 786] on input "29 Sep 2025 - 02 Oct 2025" at bounding box center [896, 792] width 284 height 24
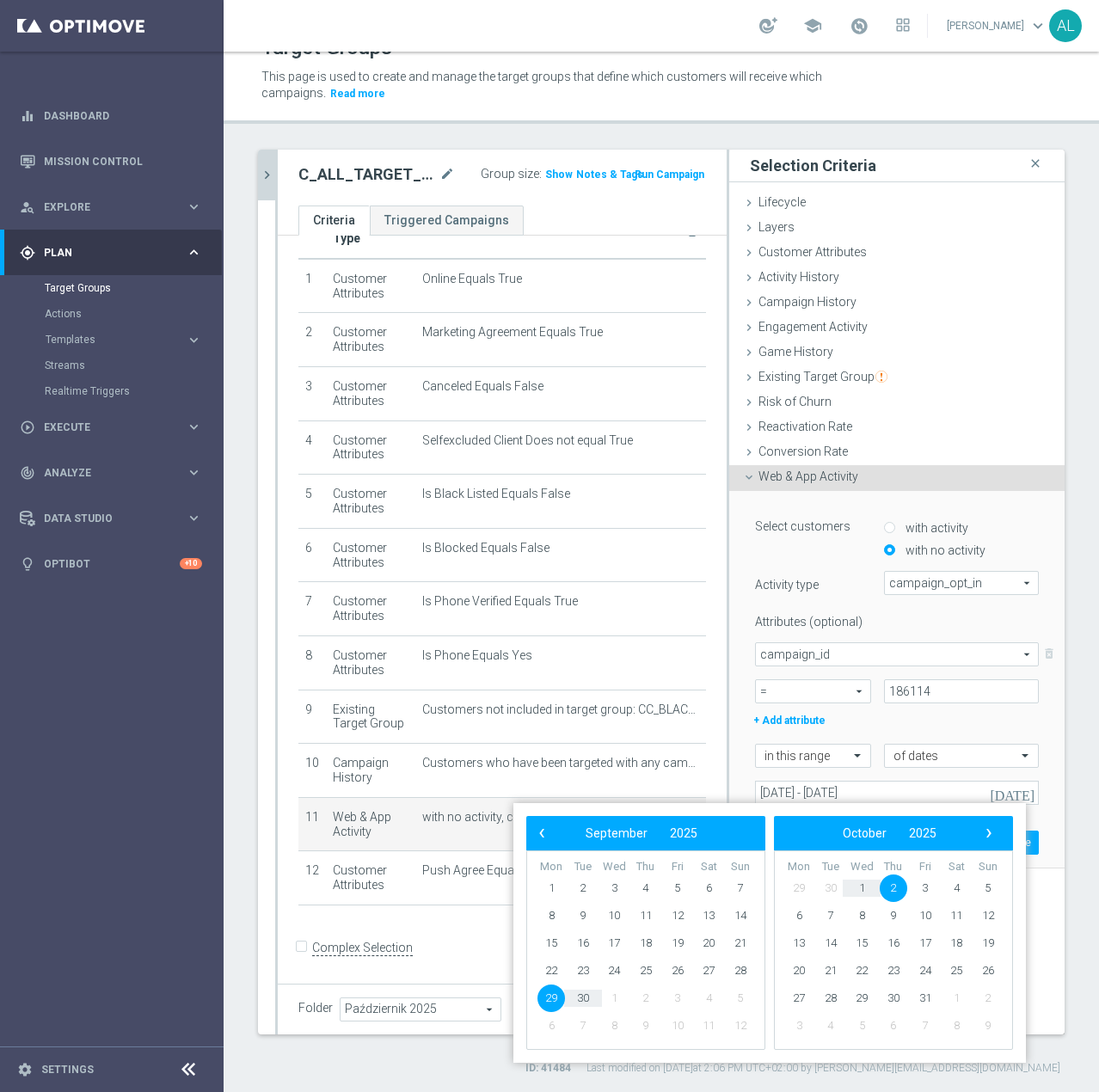
click at [899, 888] on span "2" at bounding box center [893, 887] width 28 height 28
click at [739, 890] on span "5" at bounding box center [740, 887] width 28 height 28
type input "02 Oct 2025 - 05 Oct 2025"
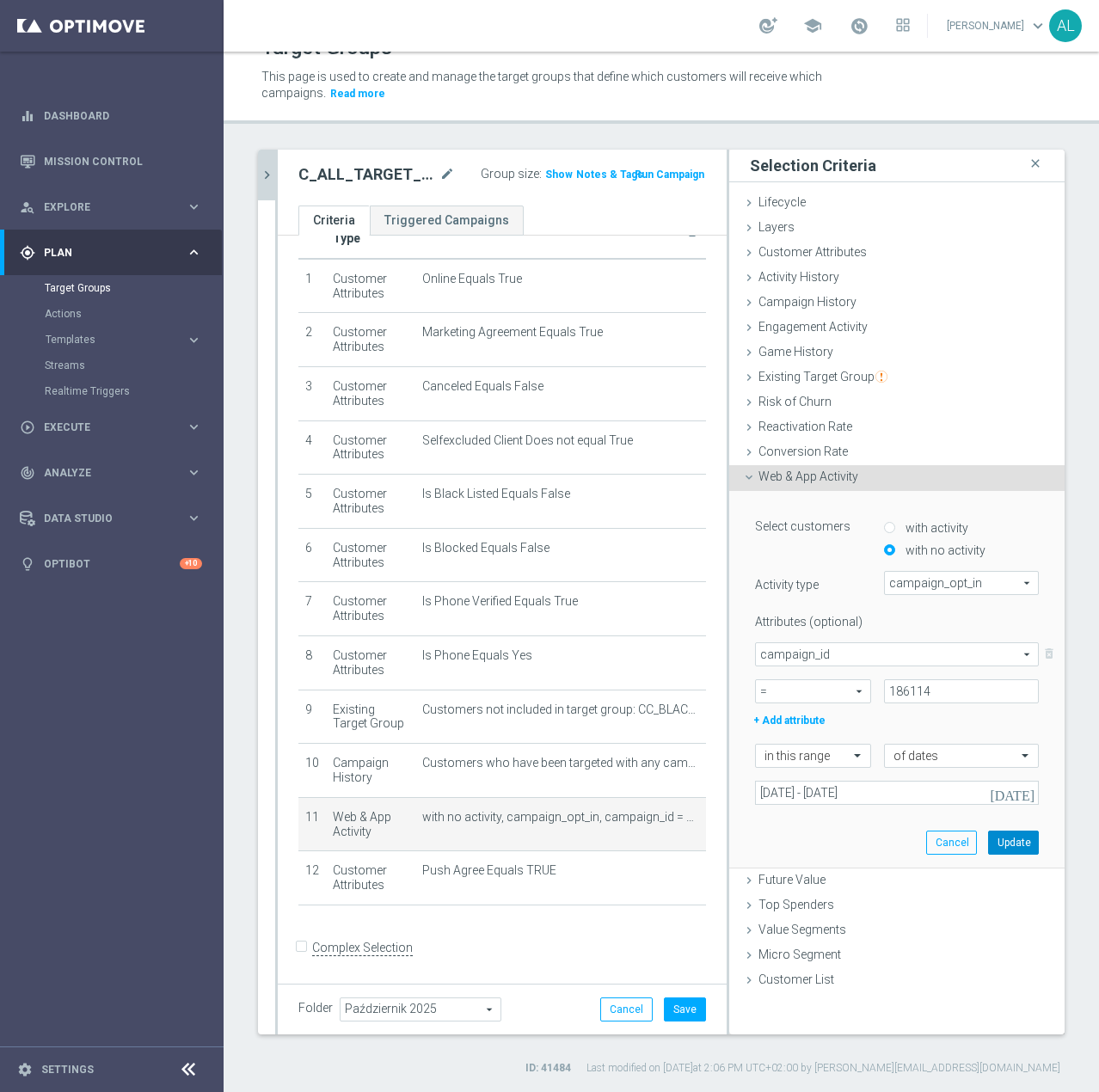
click at [1000, 836] on button "Update" at bounding box center [1013, 842] width 51 height 24
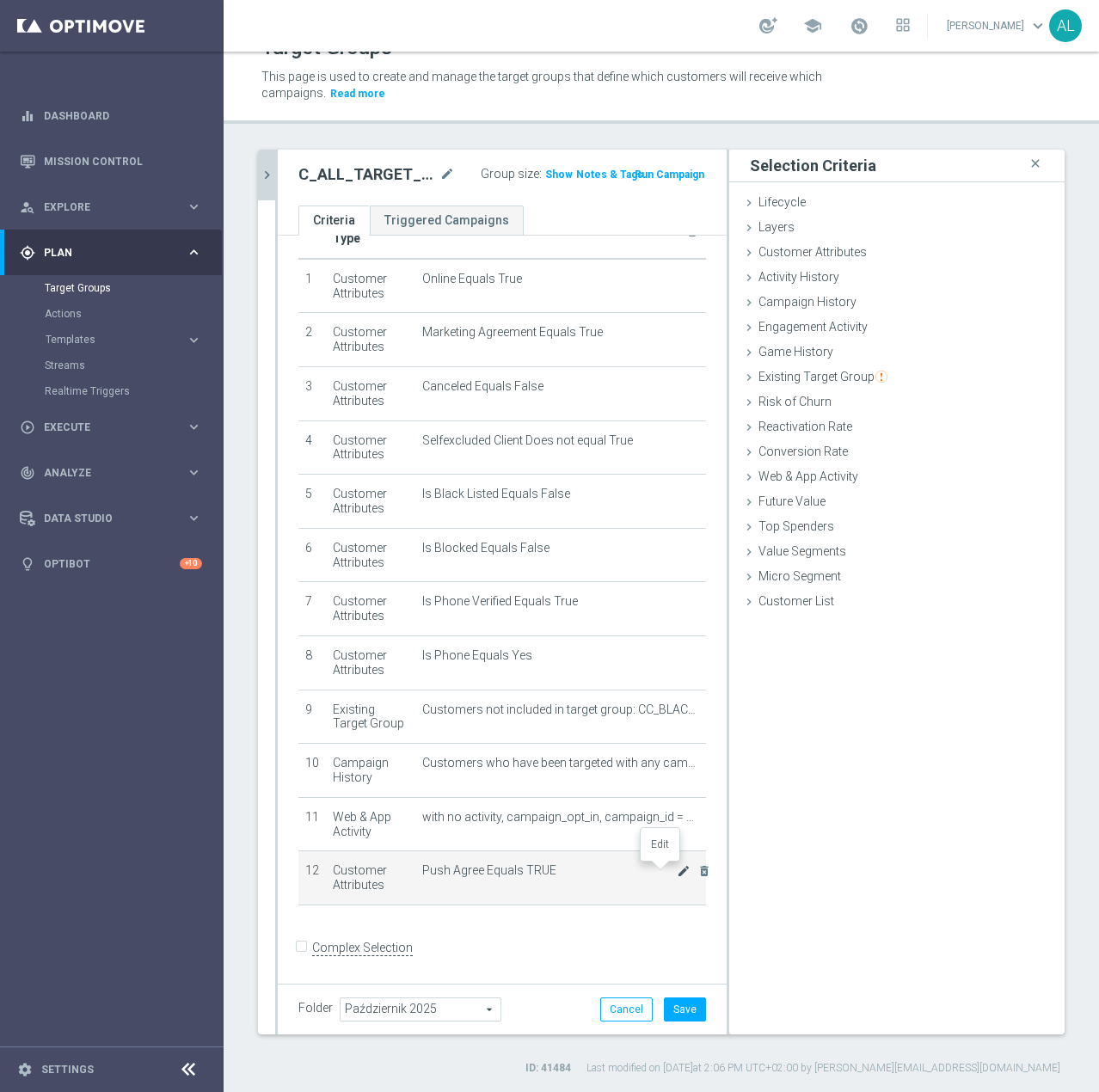
click at [677, 869] on icon "mode_edit" at bounding box center [683, 871] width 13 height 13
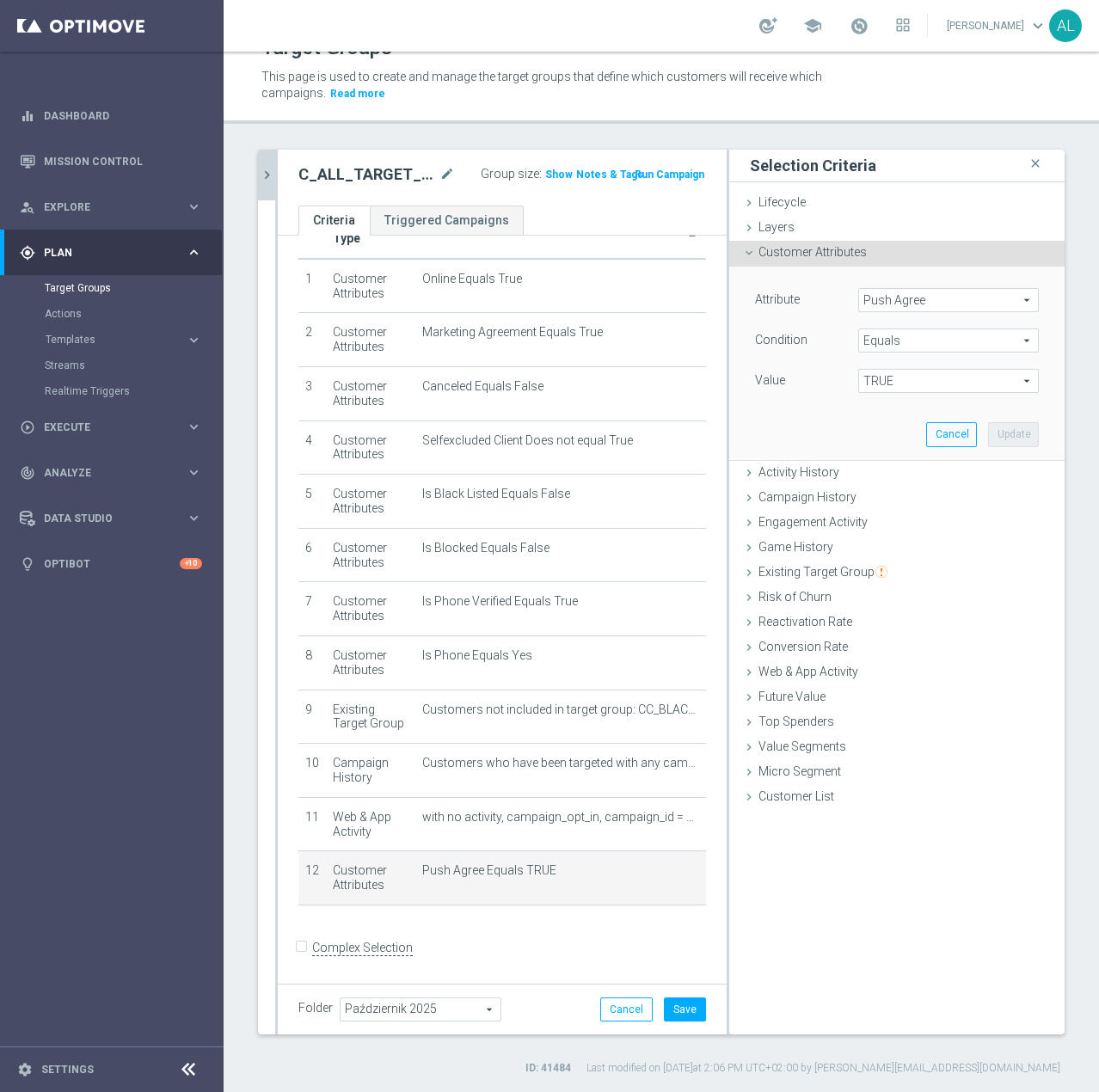
click at [911, 302] on span "Push Agree" at bounding box center [948, 300] width 179 height 22
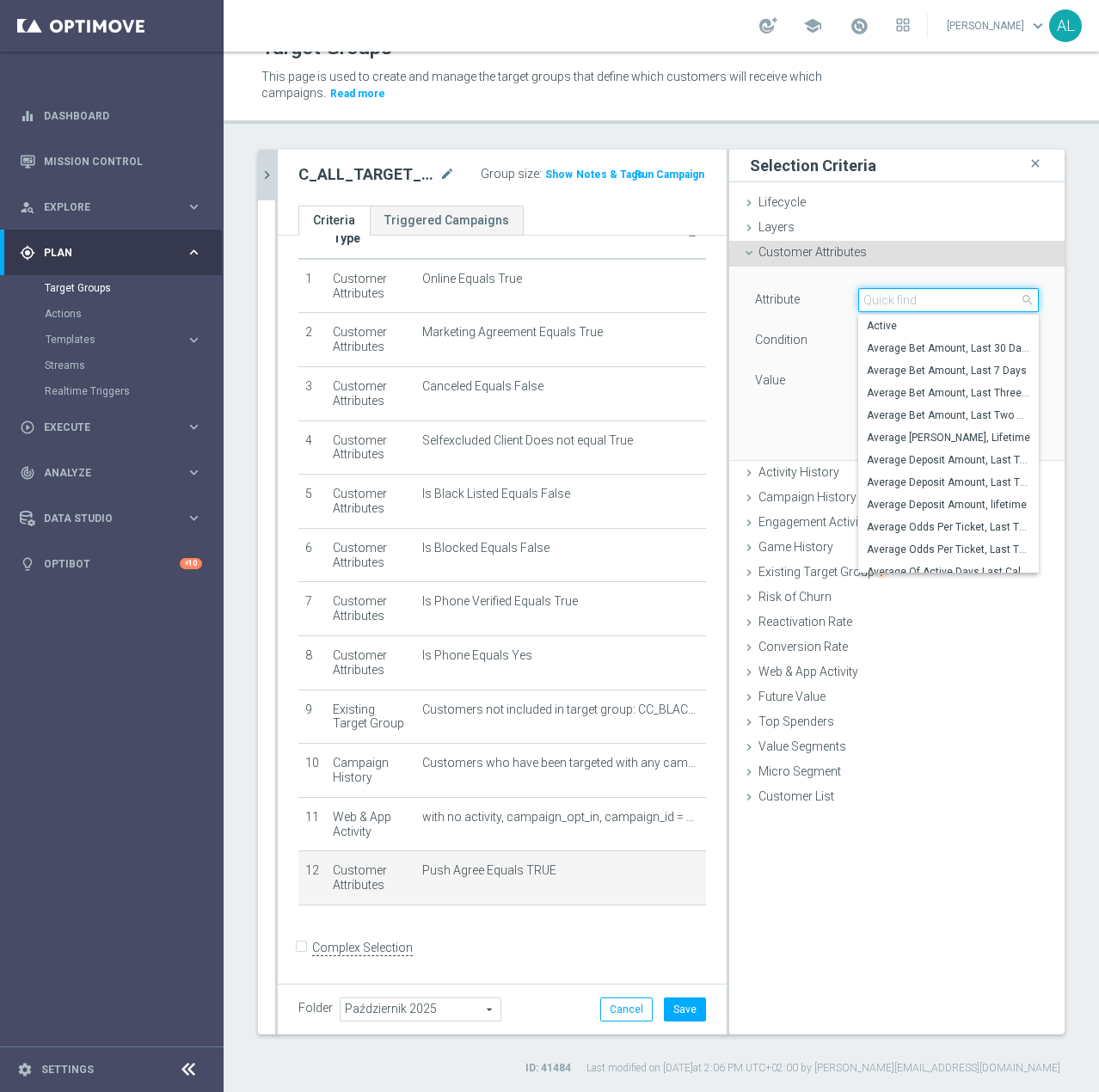
click at [912, 302] on input "search" at bounding box center [948, 300] width 180 height 24
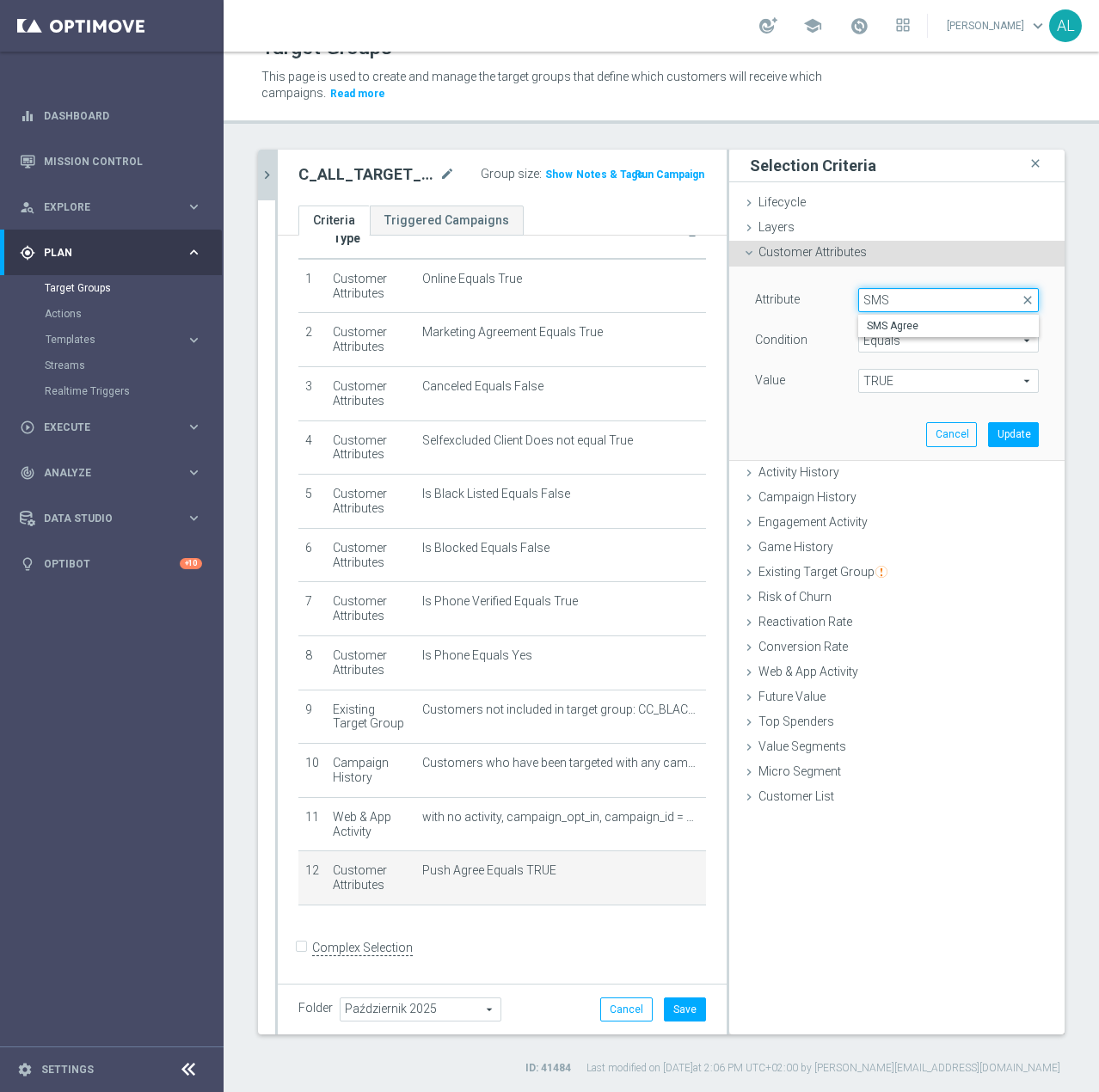
type input "SMS"
click at [902, 314] on div "SMS Agree" at bounding box center [948, 325] width 180 height 23
click at [900, 317] on label "SMS Agree" at bounding box center [948, 325] width 180 height 22
type input "SMS Agree"
click at [884, 380] on span "TRUE" at bounding box center [948, 381] width 179 height 22
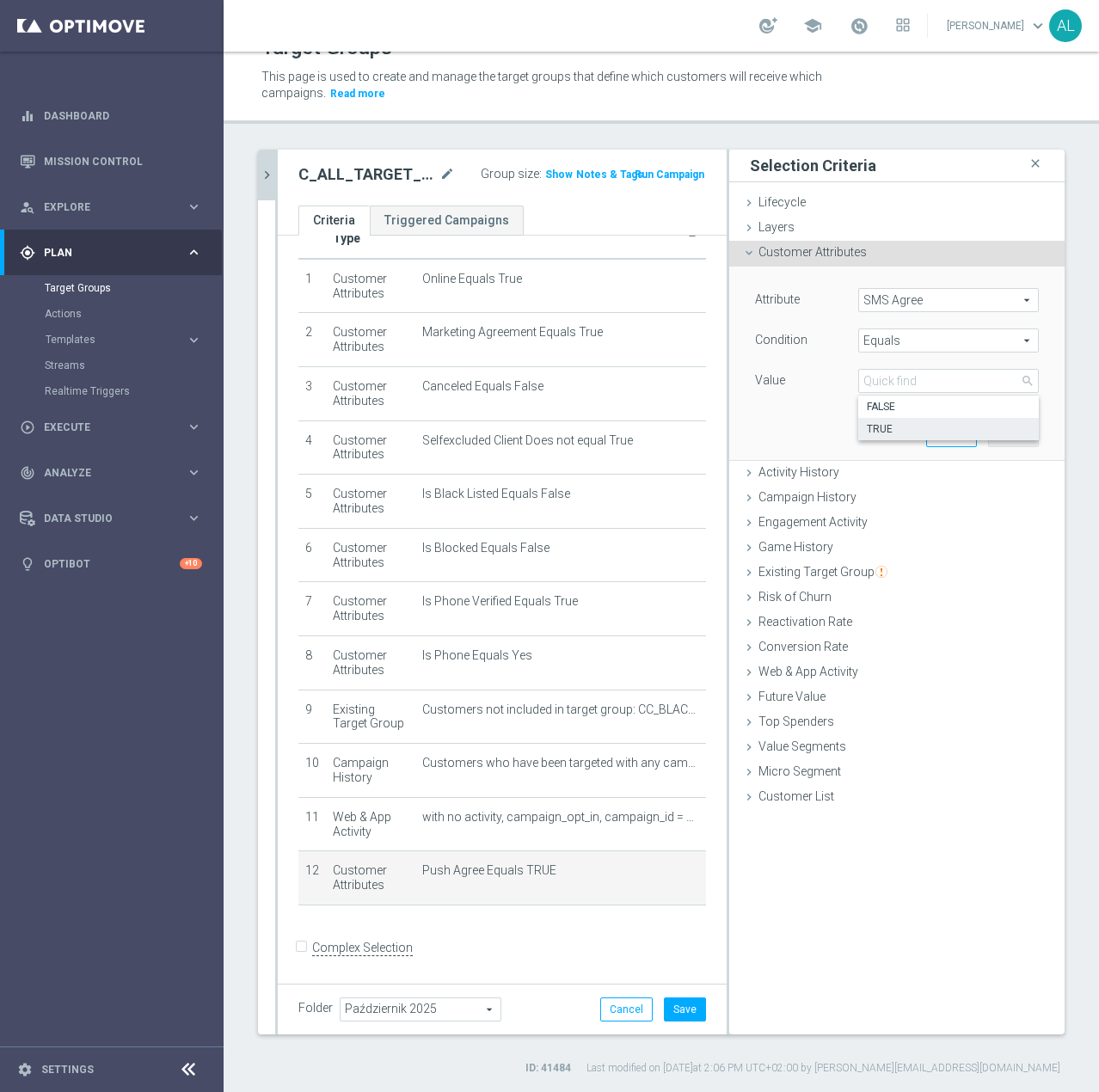
click at [878, 437] on label "TRUE" at bounding box center [948, 429] width 180 height 22
type input "TRUE"
click at [992, 430] on button "Update" at bounding box center [1013, 434] width 51 height 24
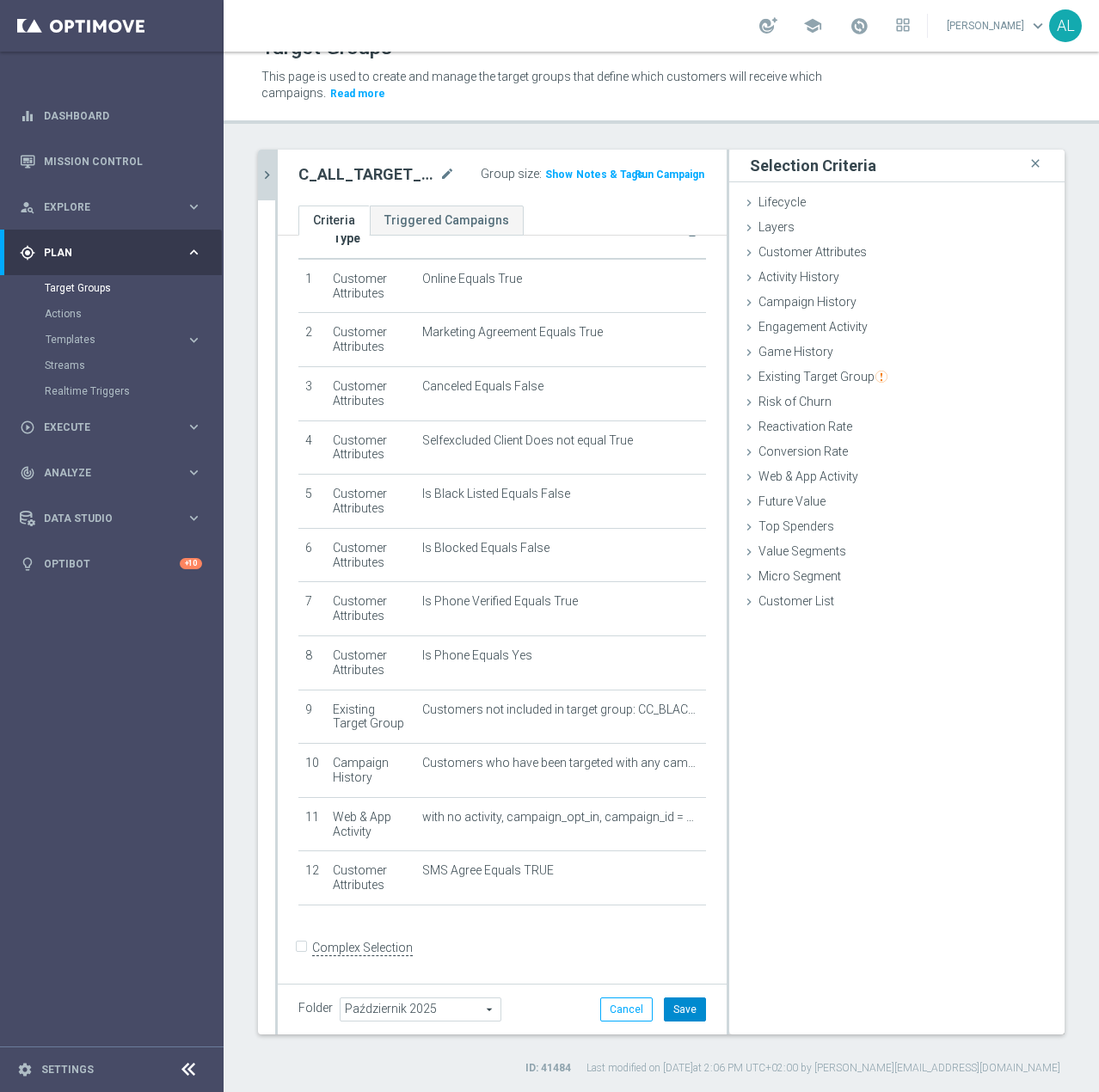
click at [671, 1007] on button "Save" at bounding box center [685, 1009] width 42 height 24
click at [273, 173] on icon "chevron_right" at bounding box center [267, 175] width 16 height 16
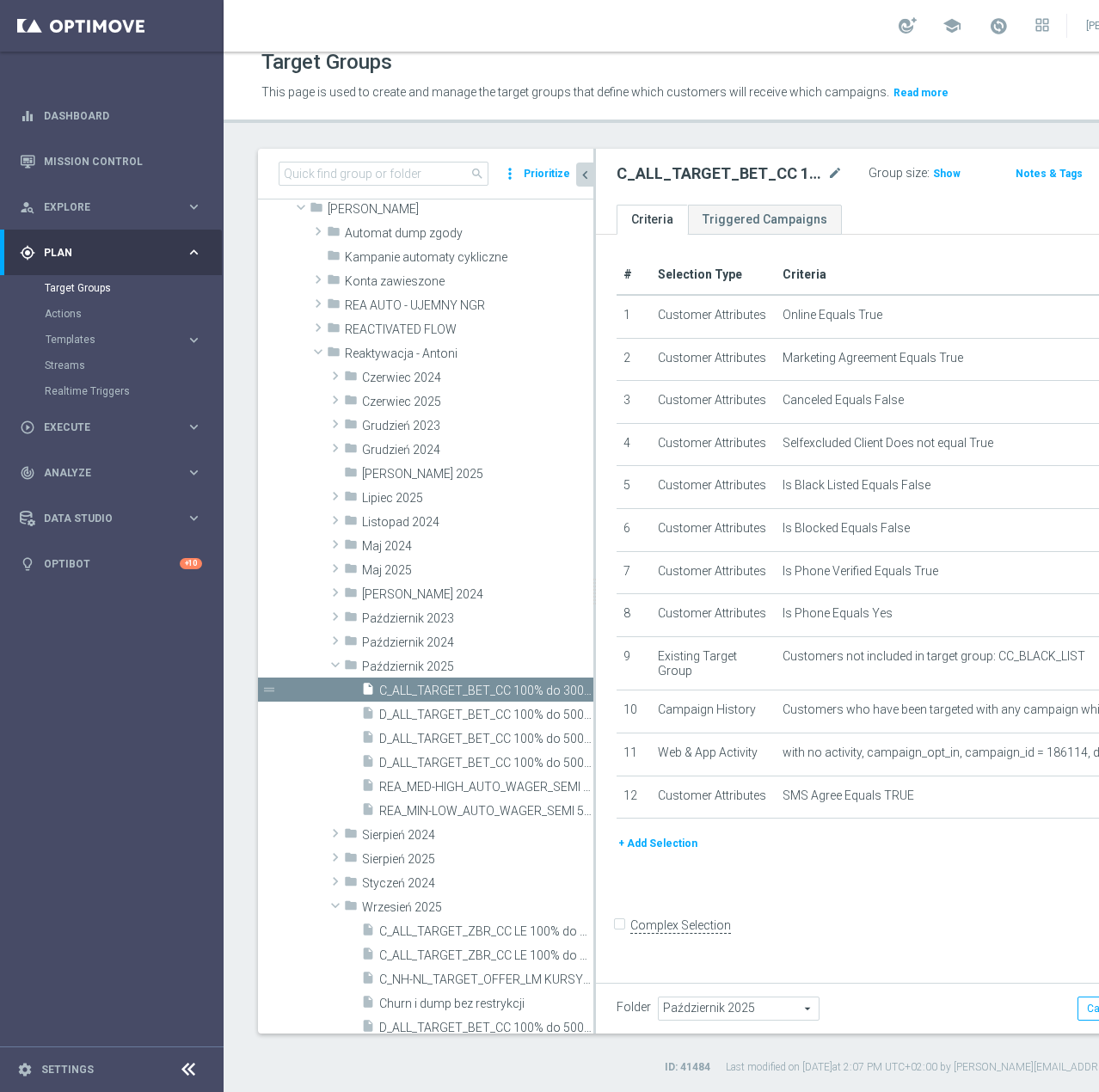
scroll to position [141, 0]
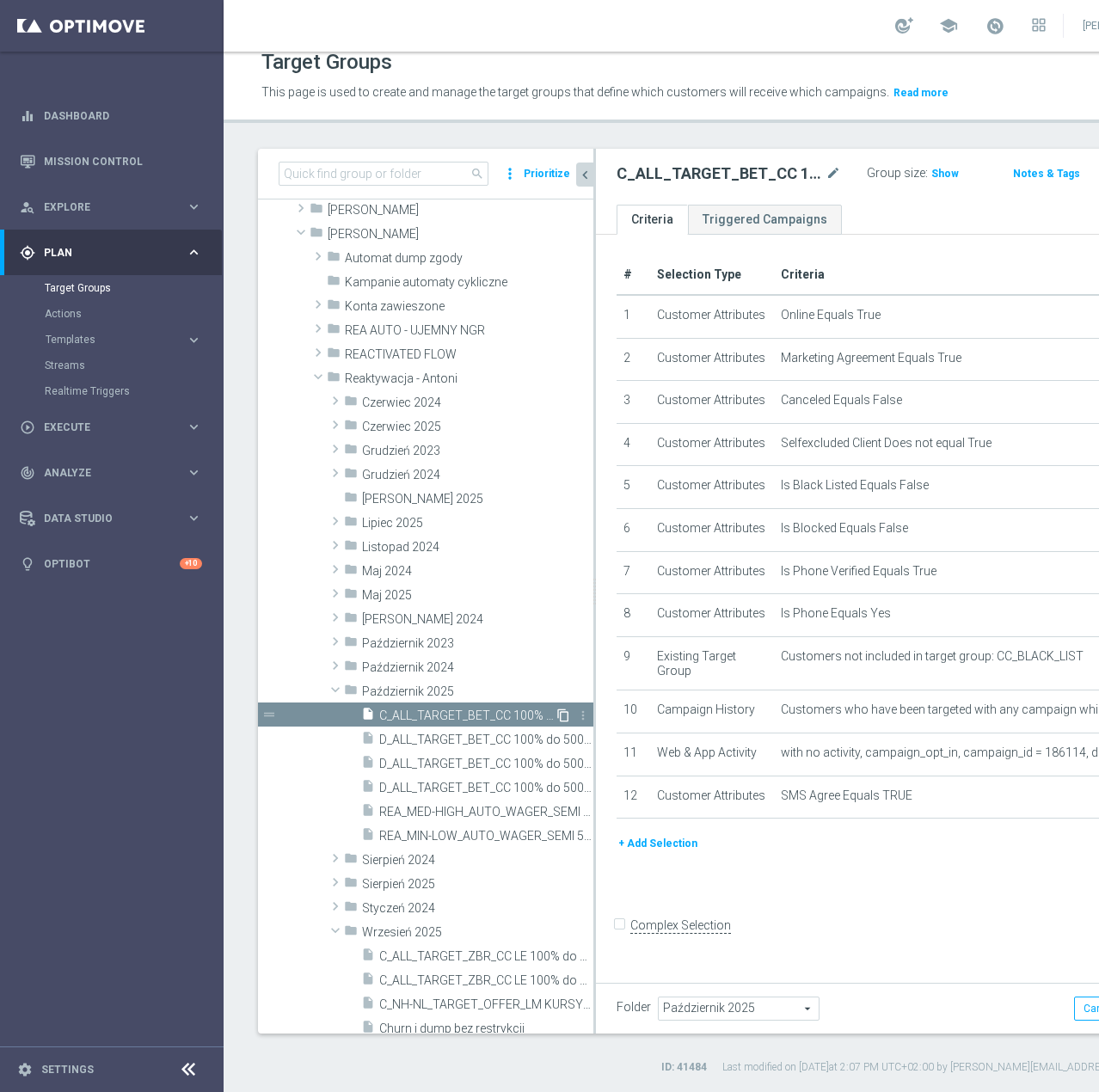
click at [557, 719] on icon "content_copy" at bounding box center [563, 715] width 13 height 13
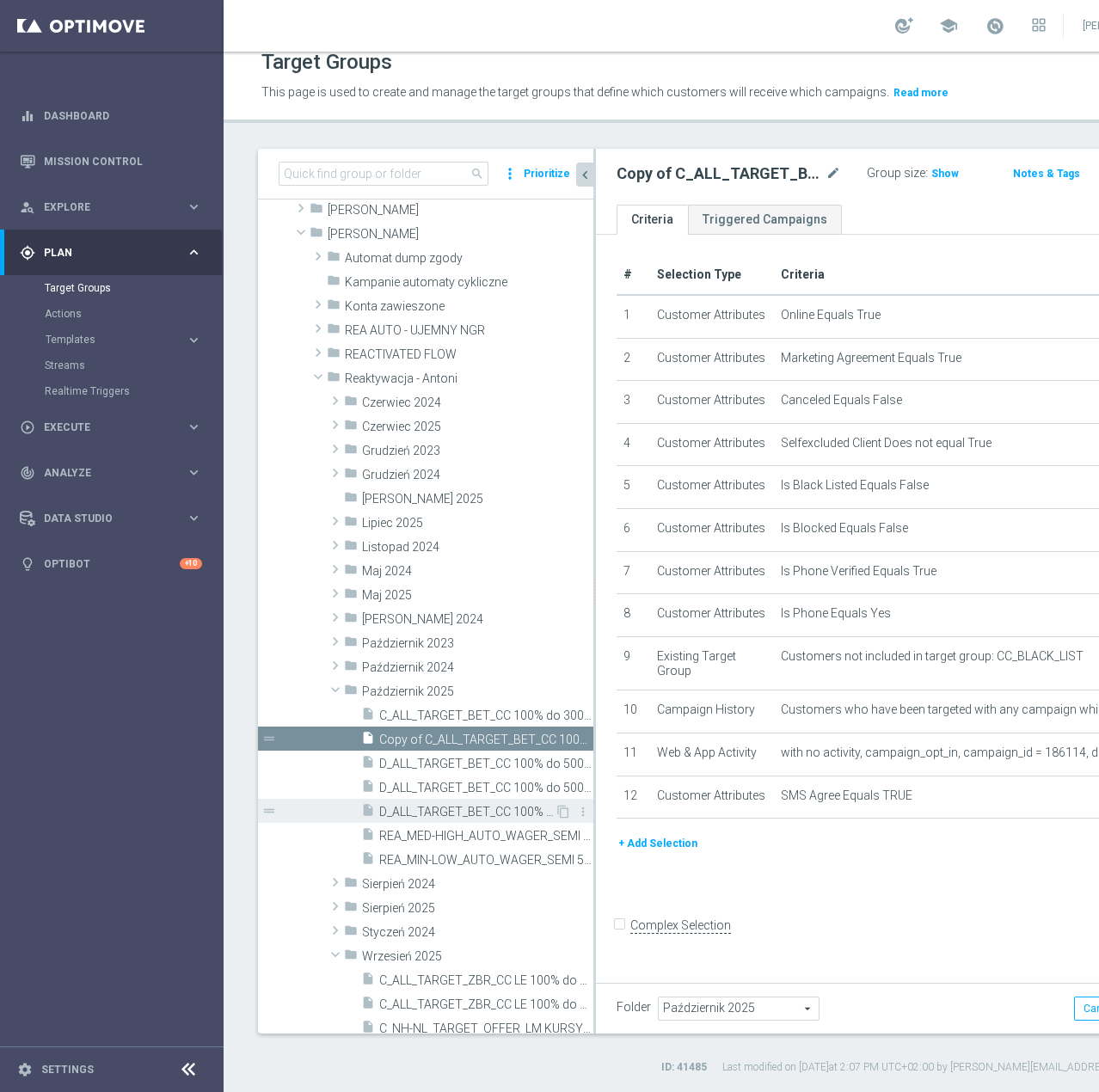
scroll to position [188, 0]
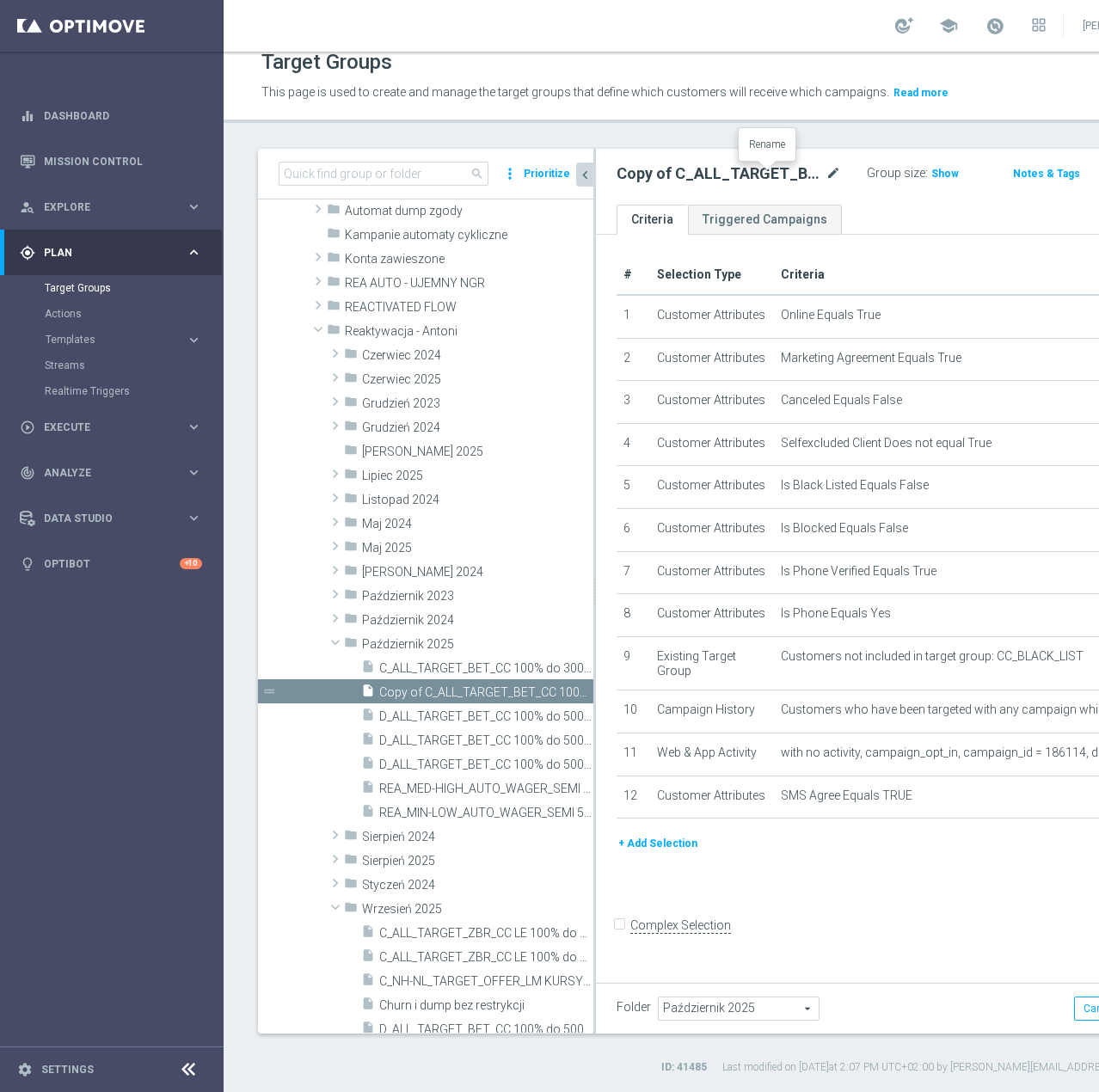
click at [825, 173] on icon "mode_edit" at bounding box center [832, 173] width 15 height 20
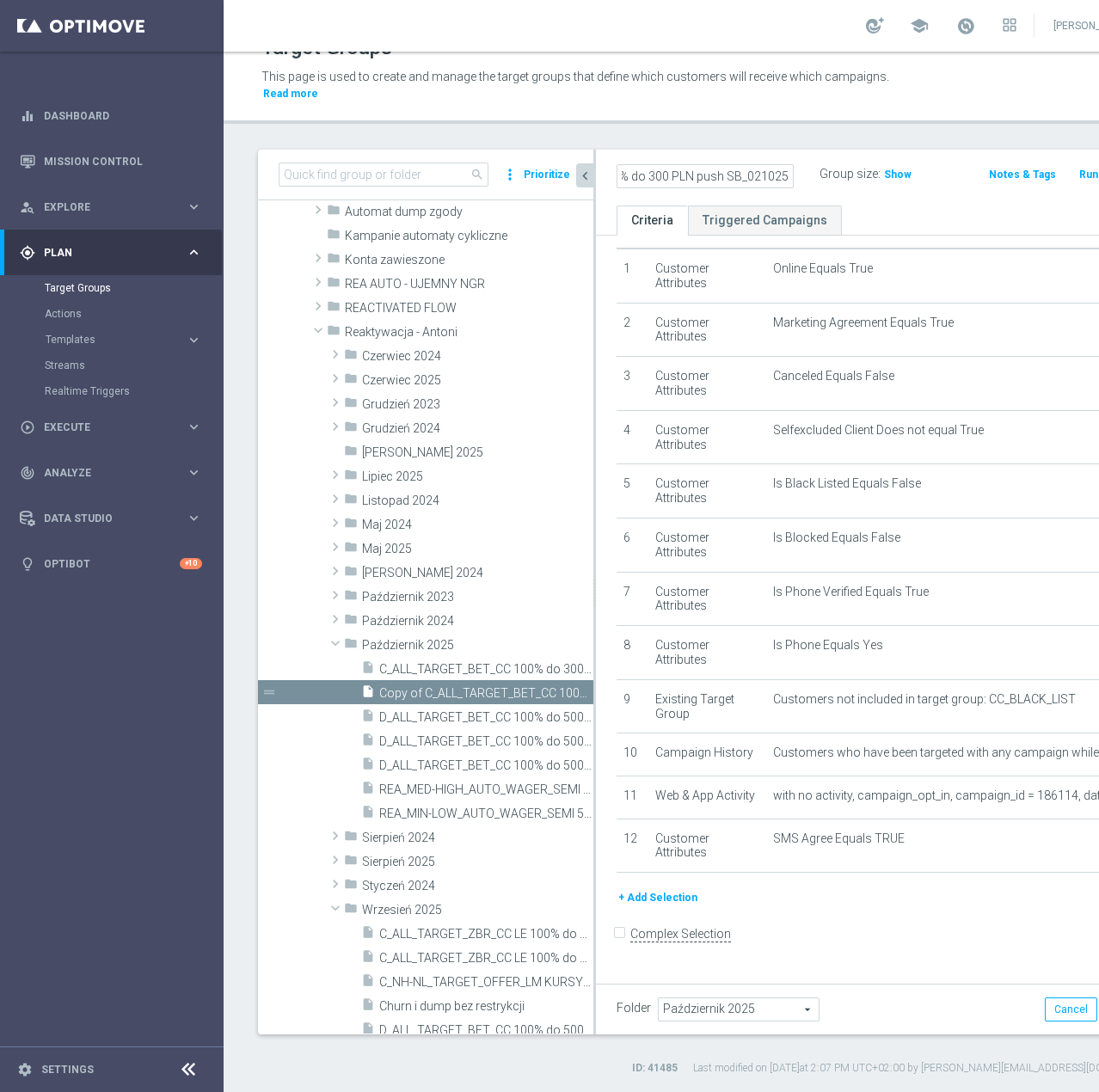
scroll to position [0, 228]
type input "C_ALL_TARGET_BET_CC 100% do 300 PLN push SB_021025"
click at [757, 194] on div "C_ALL_TARGET_BET_CC 100% do 300 PLN push SB_021025 Group size : Show Notes & Ta…" at bounding box center [883, 177] width 575 height 56
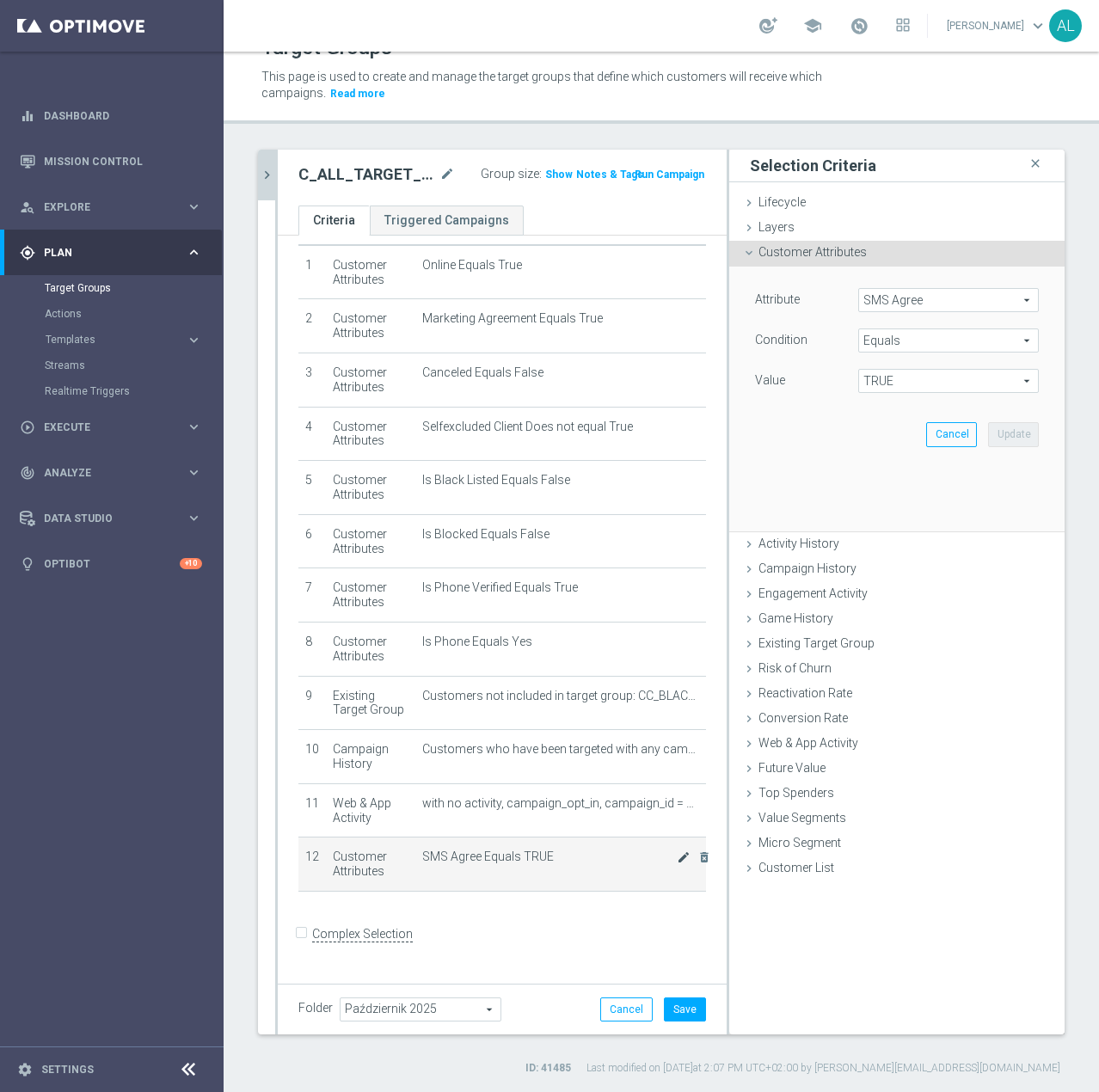
scroll to position [52, 0]
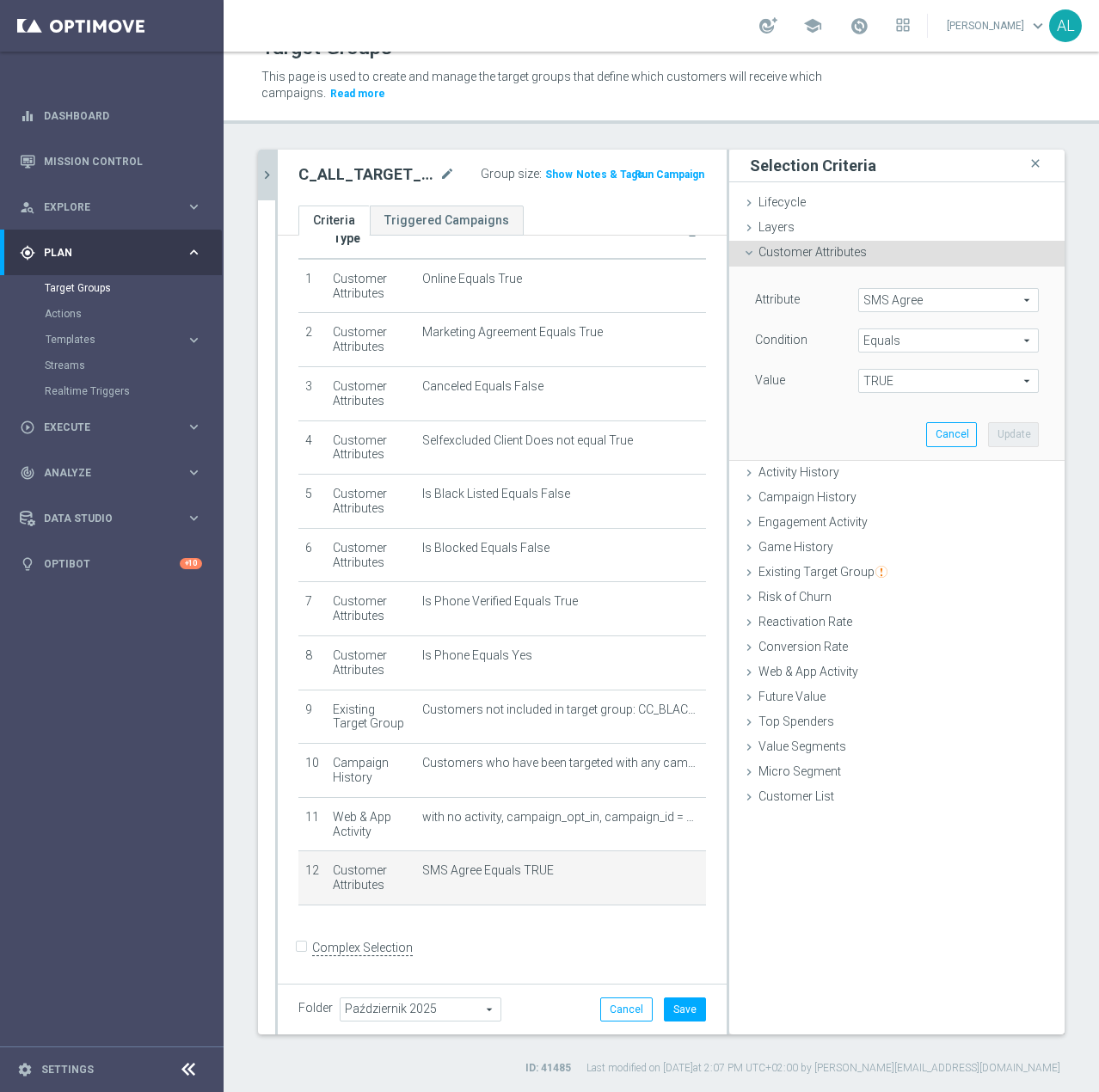
drag, startPoint x: 883, startPoint y: 313, endPoint x: 886, endPoint y: 297, distance: 16.3
click at [884, 311] on div "Attribute SMS Agree SMS Agree arrow_drop_down search" at bounding box center [897, 301] width 309 height 28
click at [886, 297] on span "SMS Agree" at bounding box center [948, 300] width 179 height 22
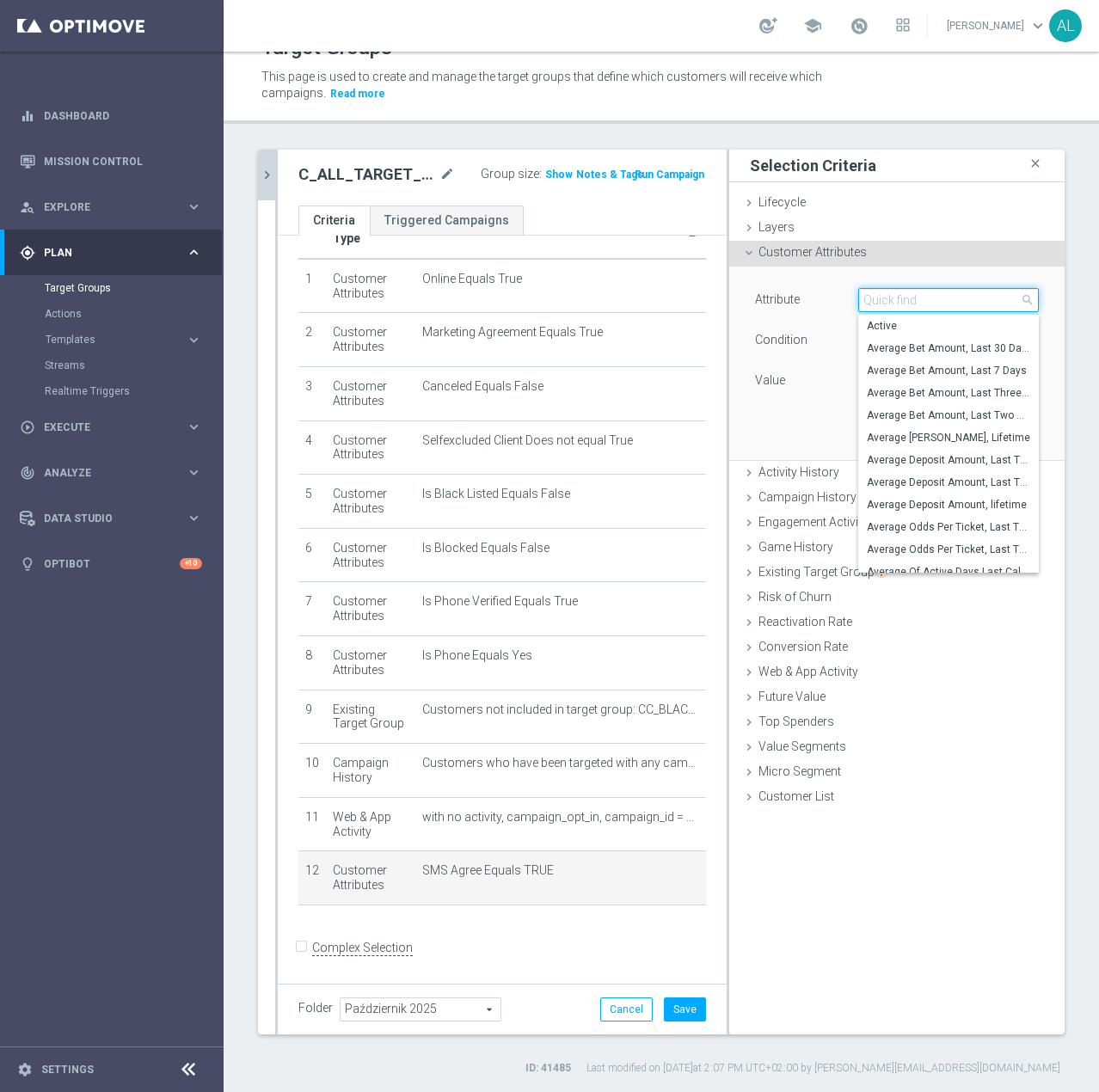
click at [886, 297] on input "search" at bounding box center [948, 300] width 180 height 24
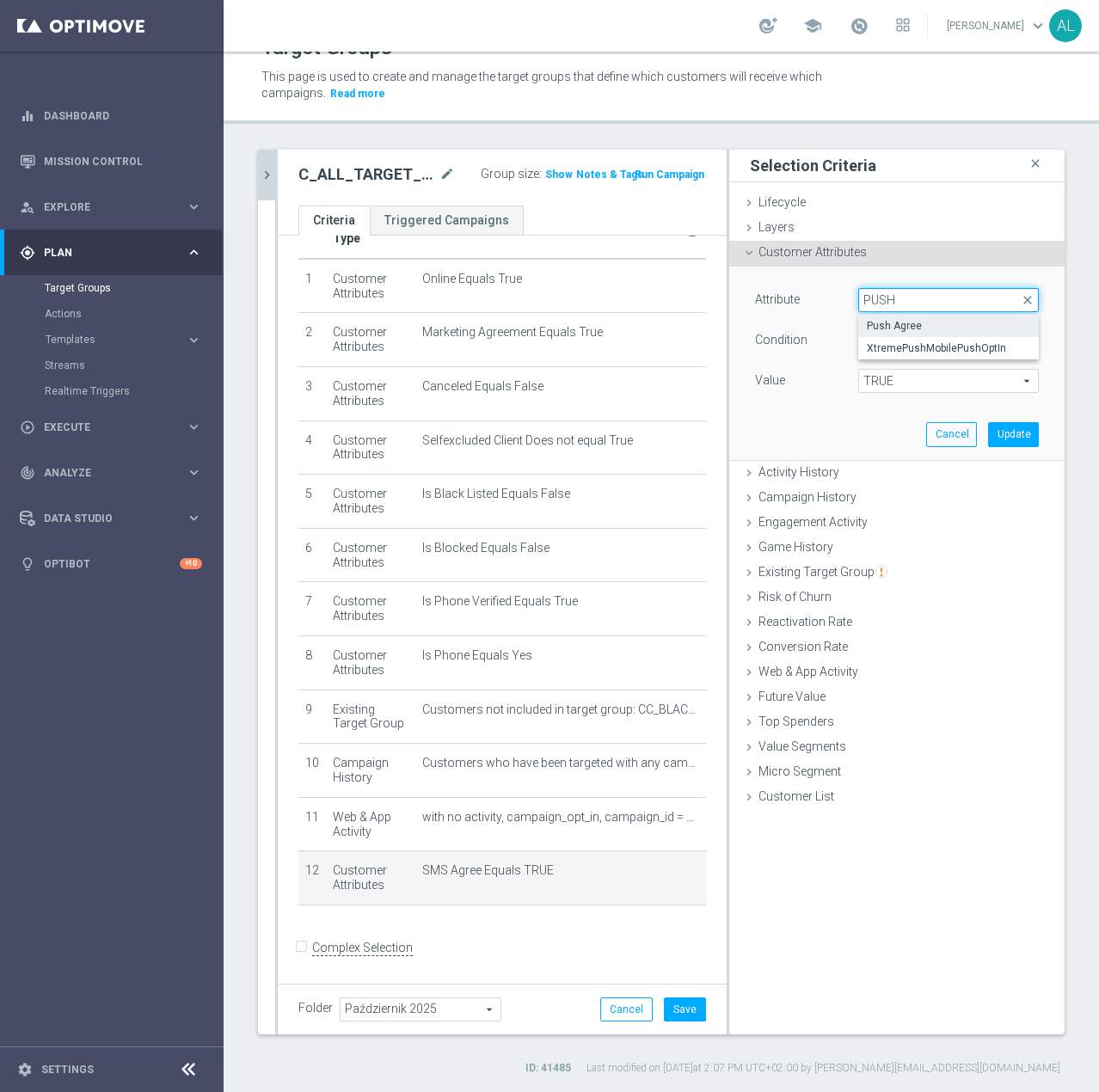
type input "PUSH"
click at [882, 327] on span "Push Agree" at bounding box center [949, 325] width 164 height 13
type input "Push Agree"
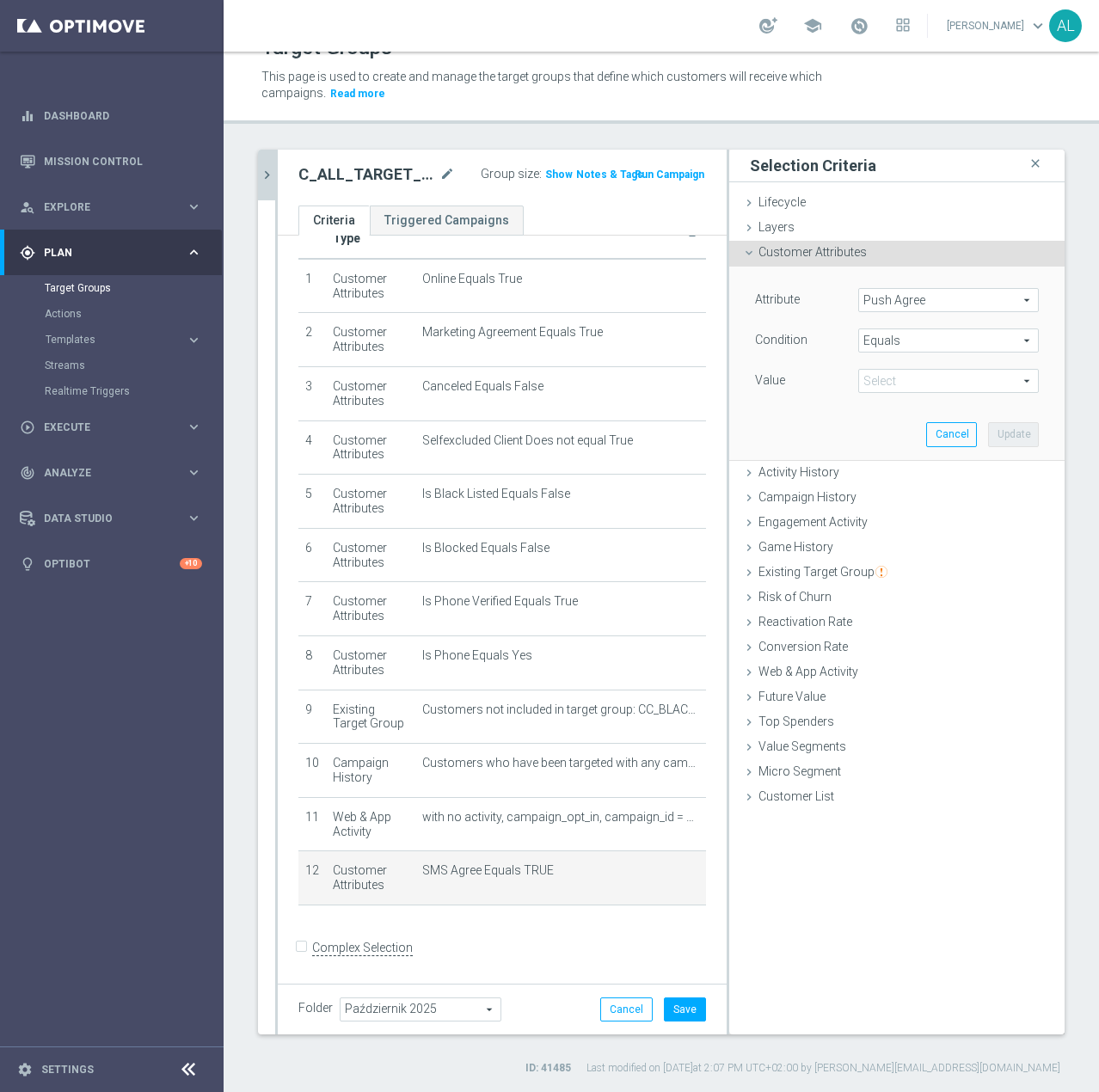
click at [899, 372] on span "TRUE" at bounding box center [948, 381] width 179 height 22
click at [875, 424] on span "TRUE" at bounding box center [949, 429] width 164 height 13
type input "TRUE"
click at [1010, 440] on button "Update" at bounding box center [1013, 434] width 51 height 24
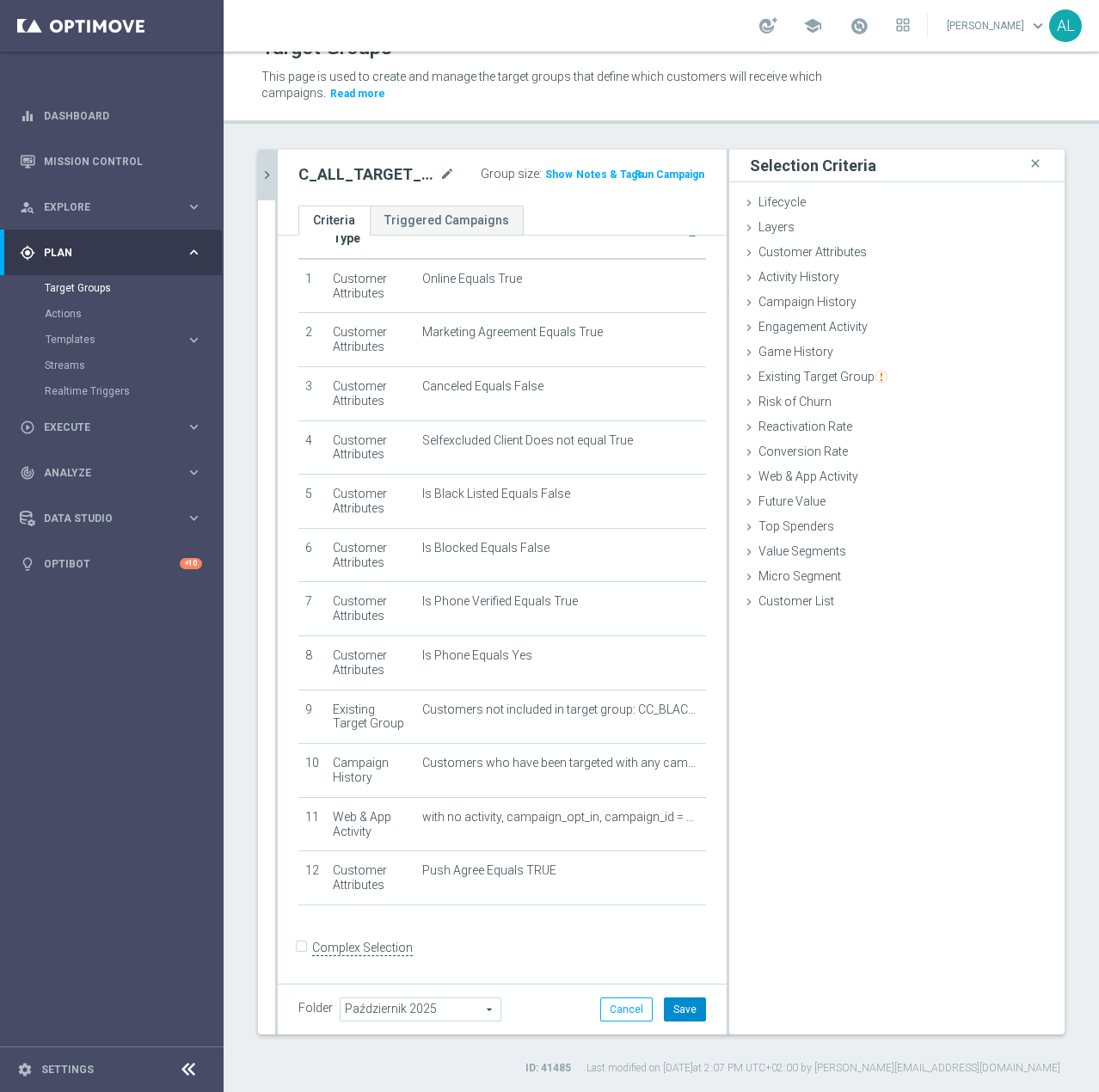
click at [665, 1005] on button "Save" at bounding box center [685, 1009] width 42 height 24
click at [262, 180] on icon "chevron_right" at bounding box center [267, 175] width 16 height 16
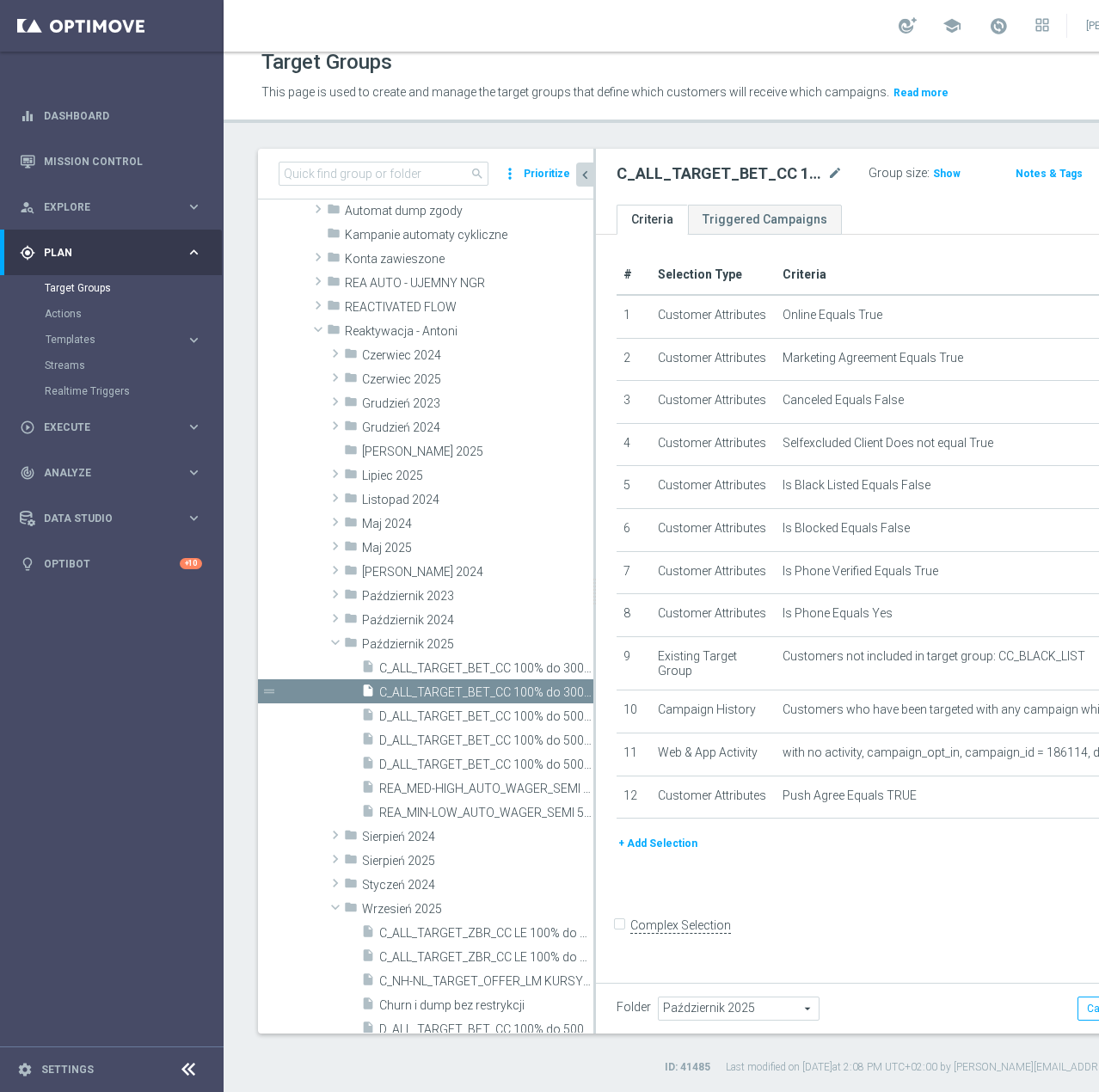
scroll to position [163, 0]
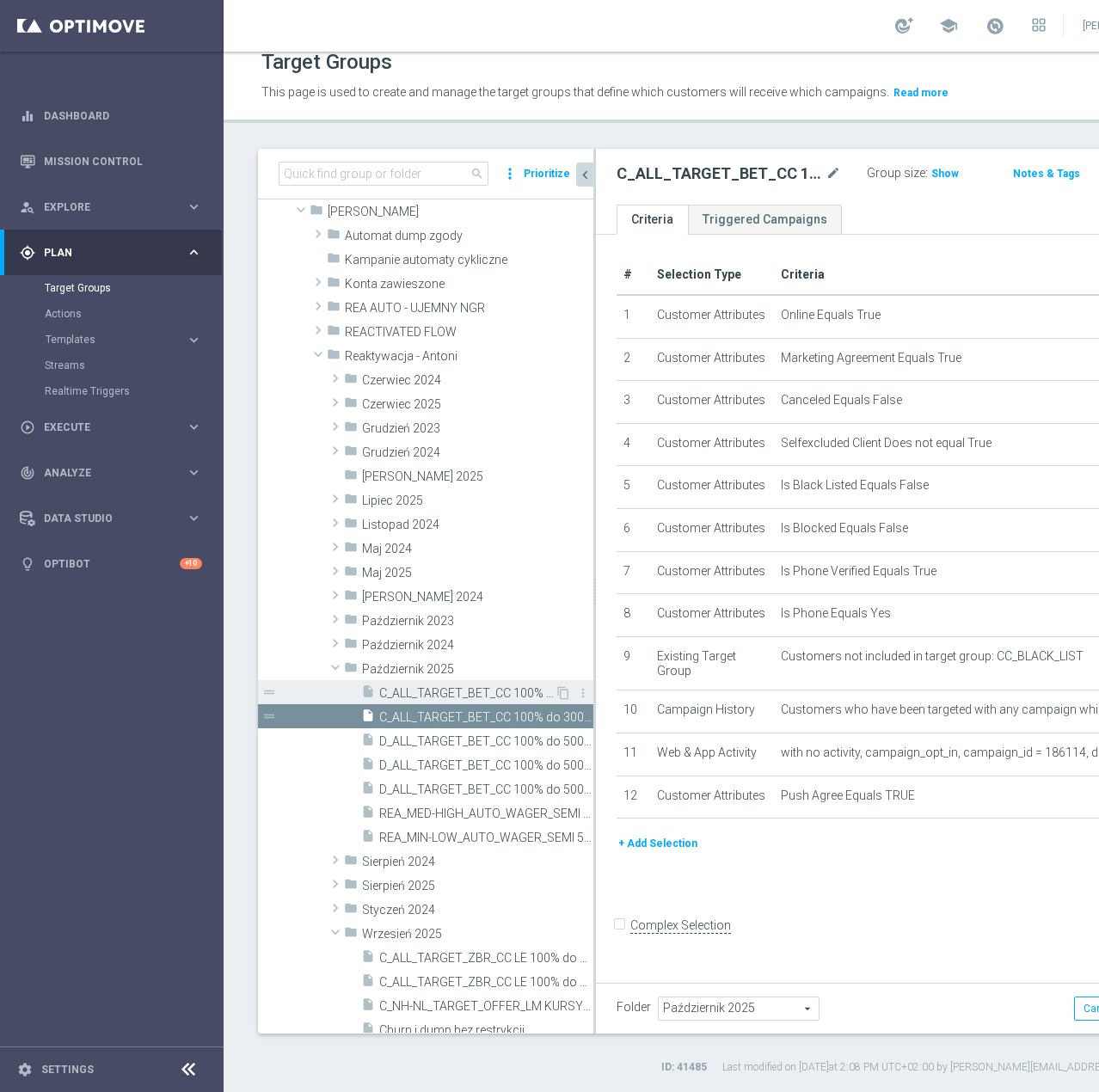
click at [414, 687] on span "C_ALL_TARGET_BET_CC 100% do 300 PLN sms ND_021025" at bounding box center [466, 694] width 175 height 14
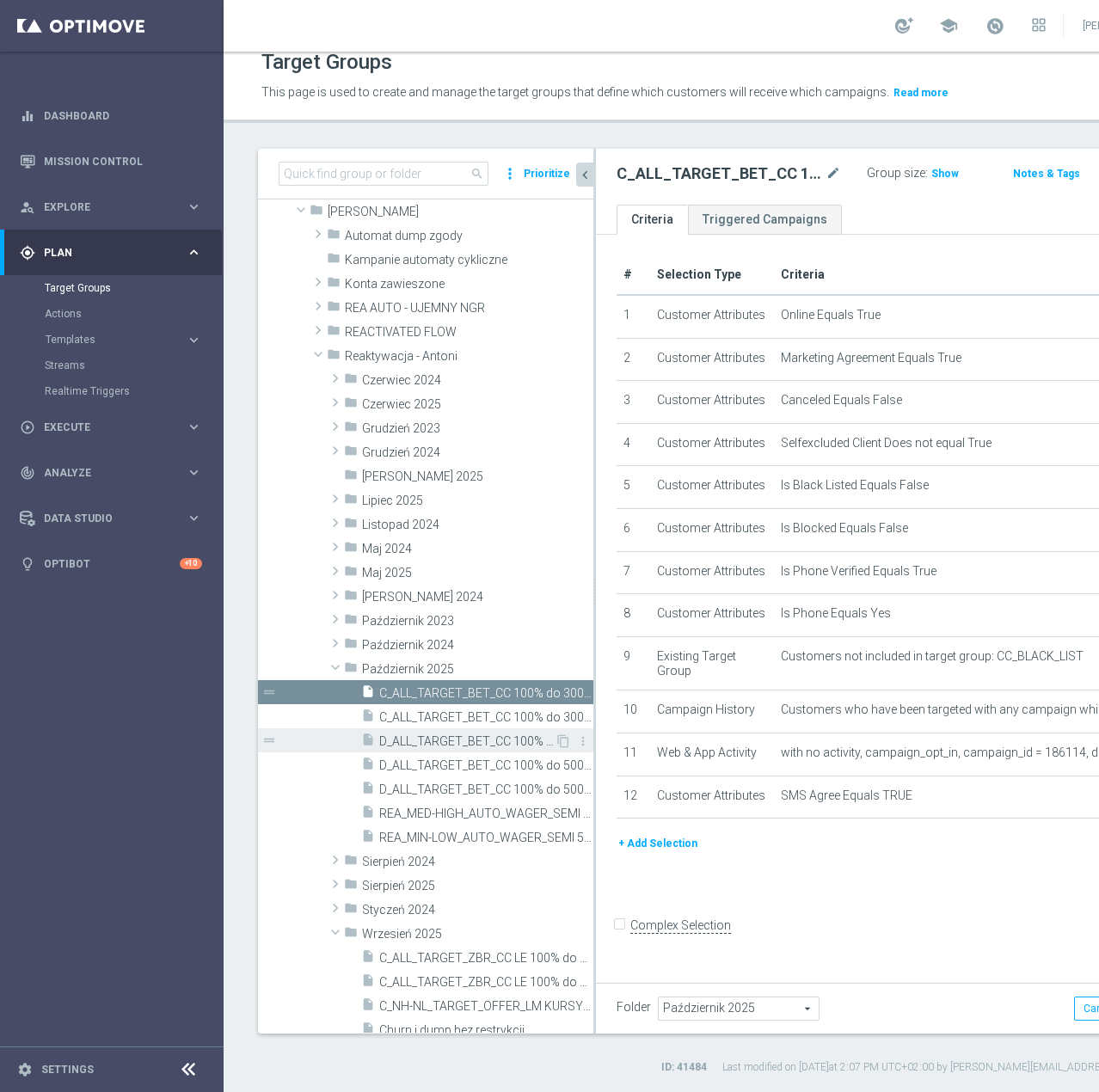
click at [442, 741] on span "D_ALL_TARGET_BET_CC 100% do 500 PLN LW push SB_021025" at bounding box center [466, 742] width 175 height 14
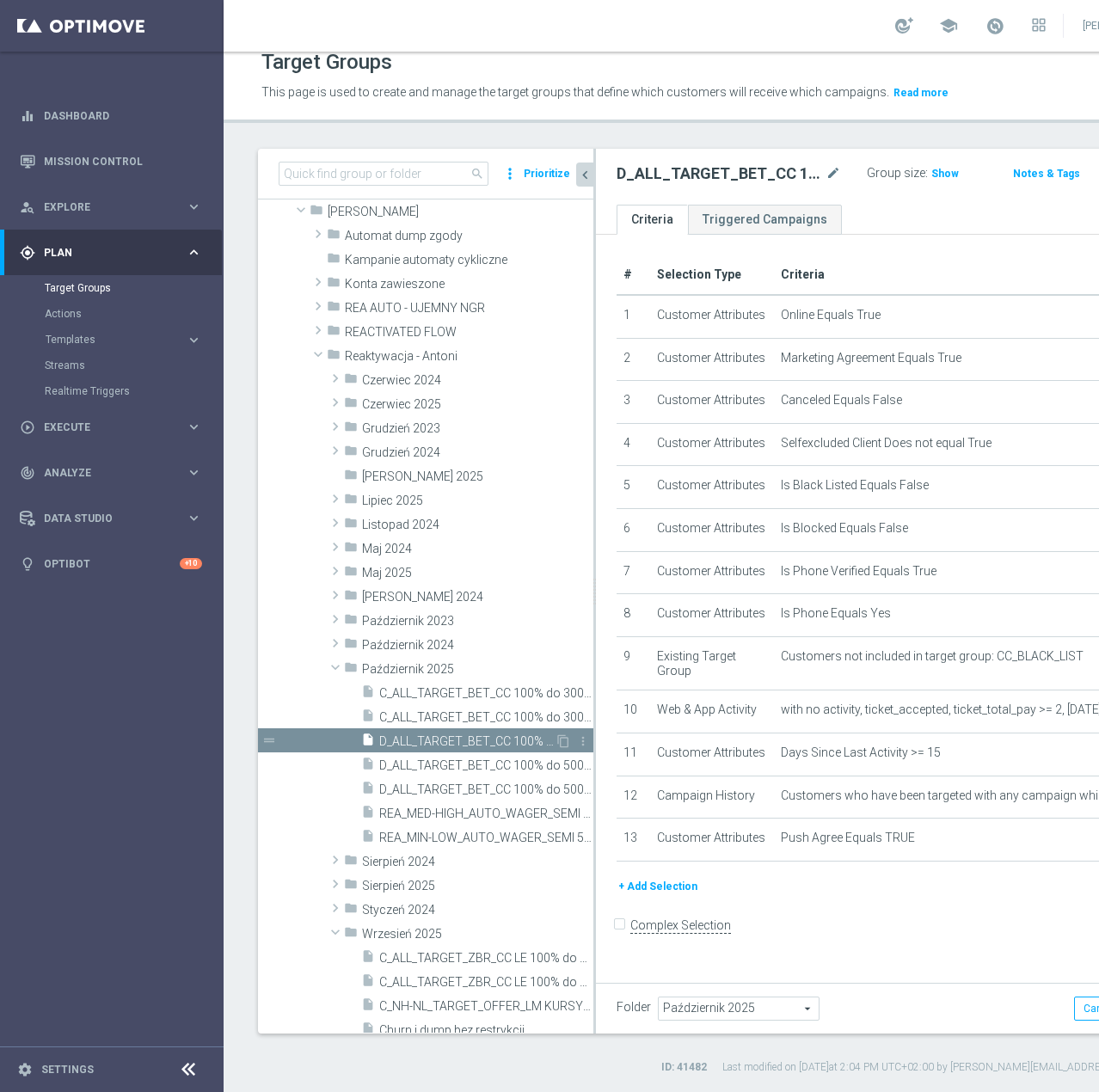
scroll to position [124, 0]
click at [398, 769] on span "D_ALL_TARGET_BET_CC 100% do 500 PLN LW sms ND_021025" at bounding box center [466, 766] width 175 height 14
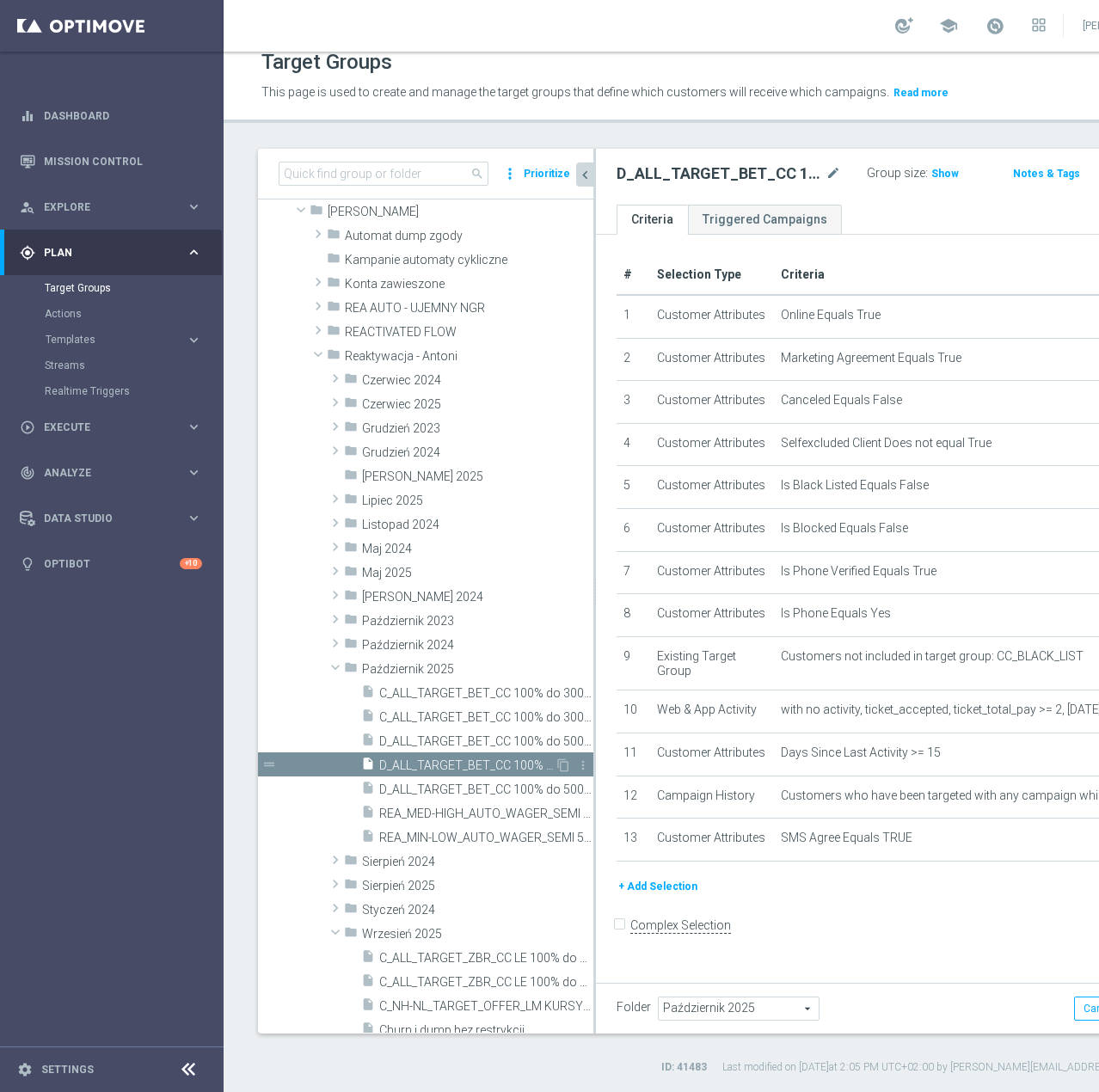
scroll to position [164, 0]
click at [450, 742] on span "D_ALL_TARGET_BET_CC 100% do 500 PLN LW push SB_021025" at bounding box center [466, 741] width 175 height 14
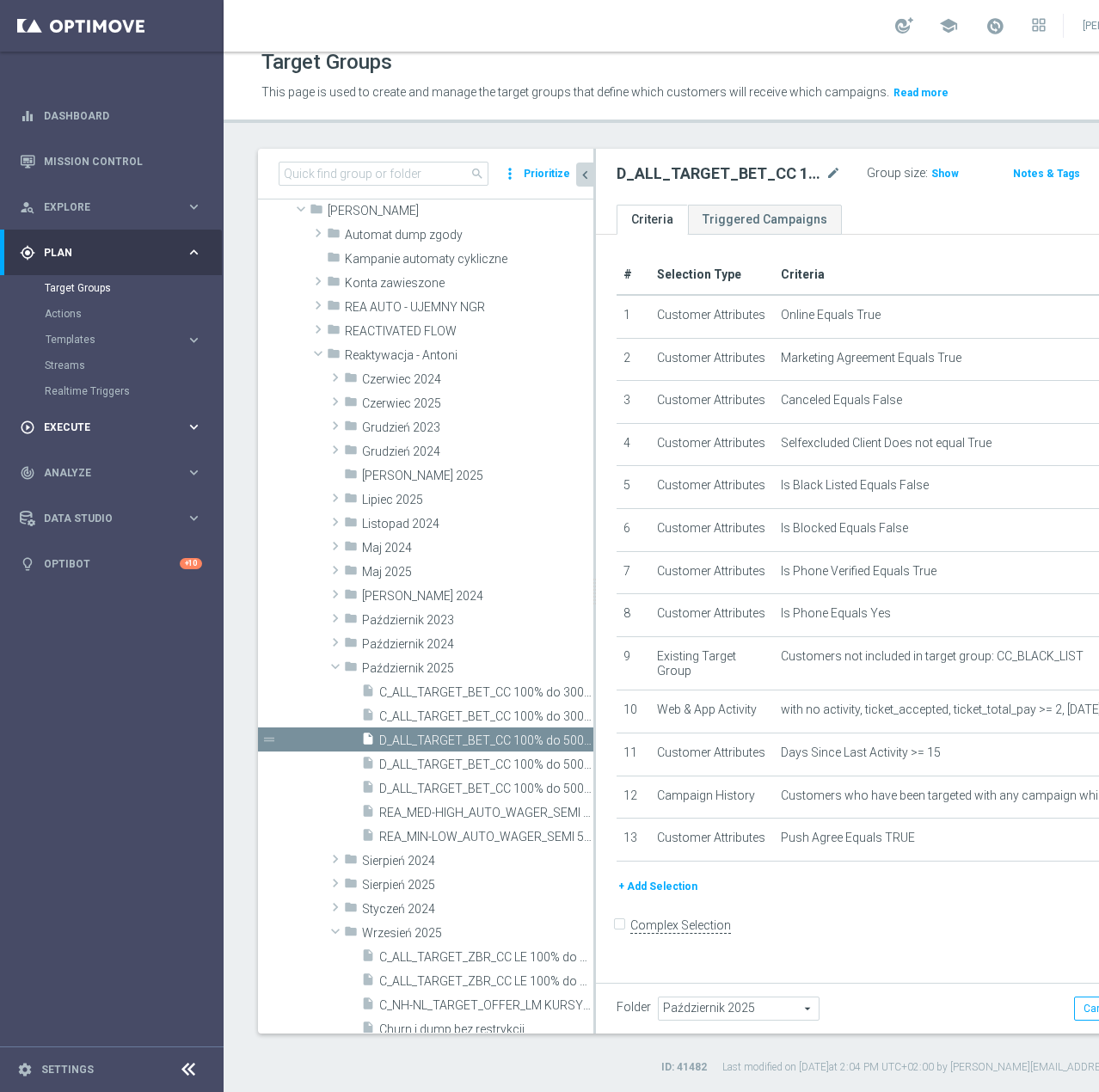
click at [110, 433] on div "play_circle_outline Execute" at bounding box center [102, 427] width 166 height 15
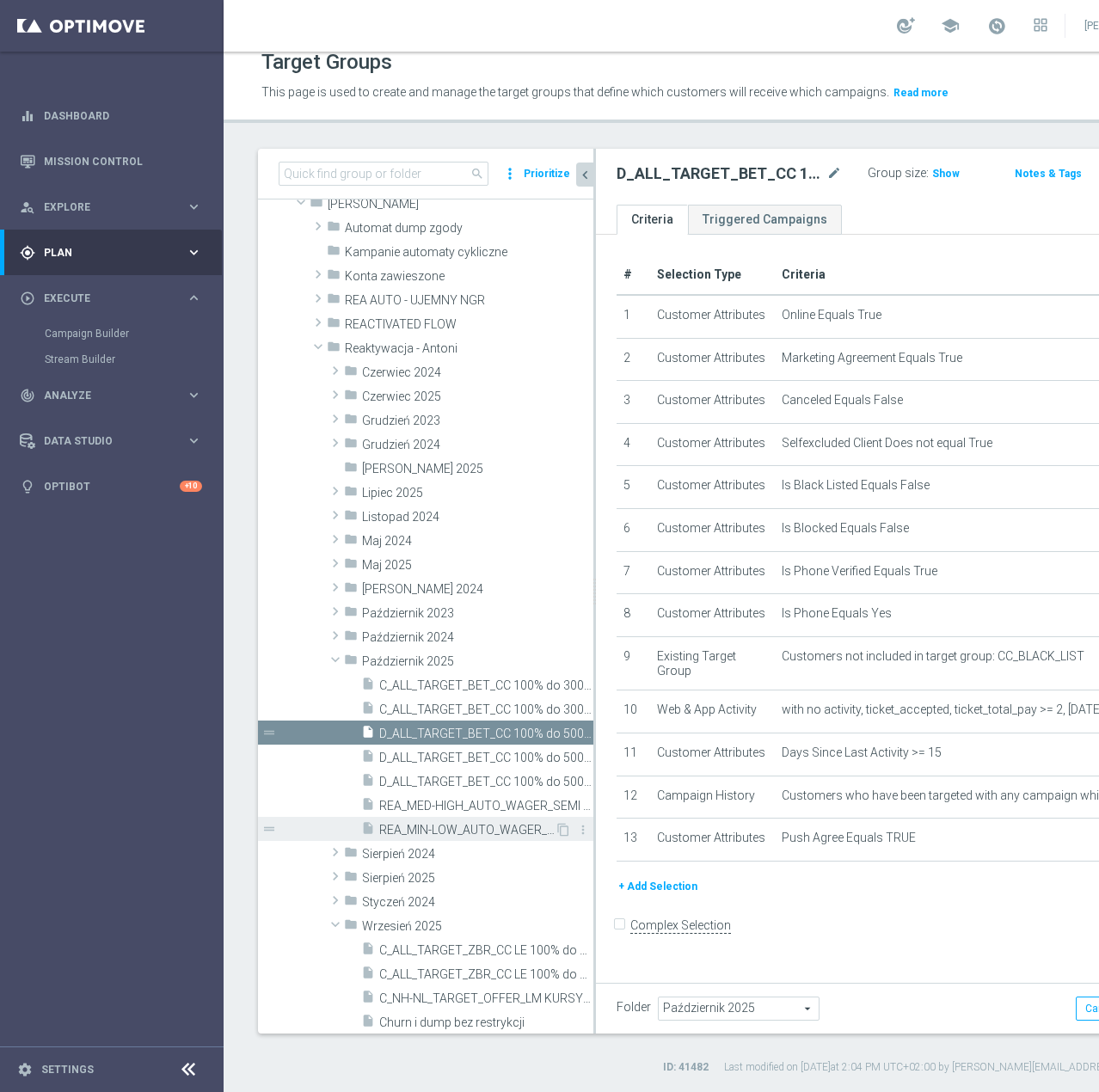
click at [426, 831] on span "REA_MIN-LOW_AUTO_WAGER_SEMI 50% do 100 PLN push_031025" at bounding box center [466, 830] width 175 height 14
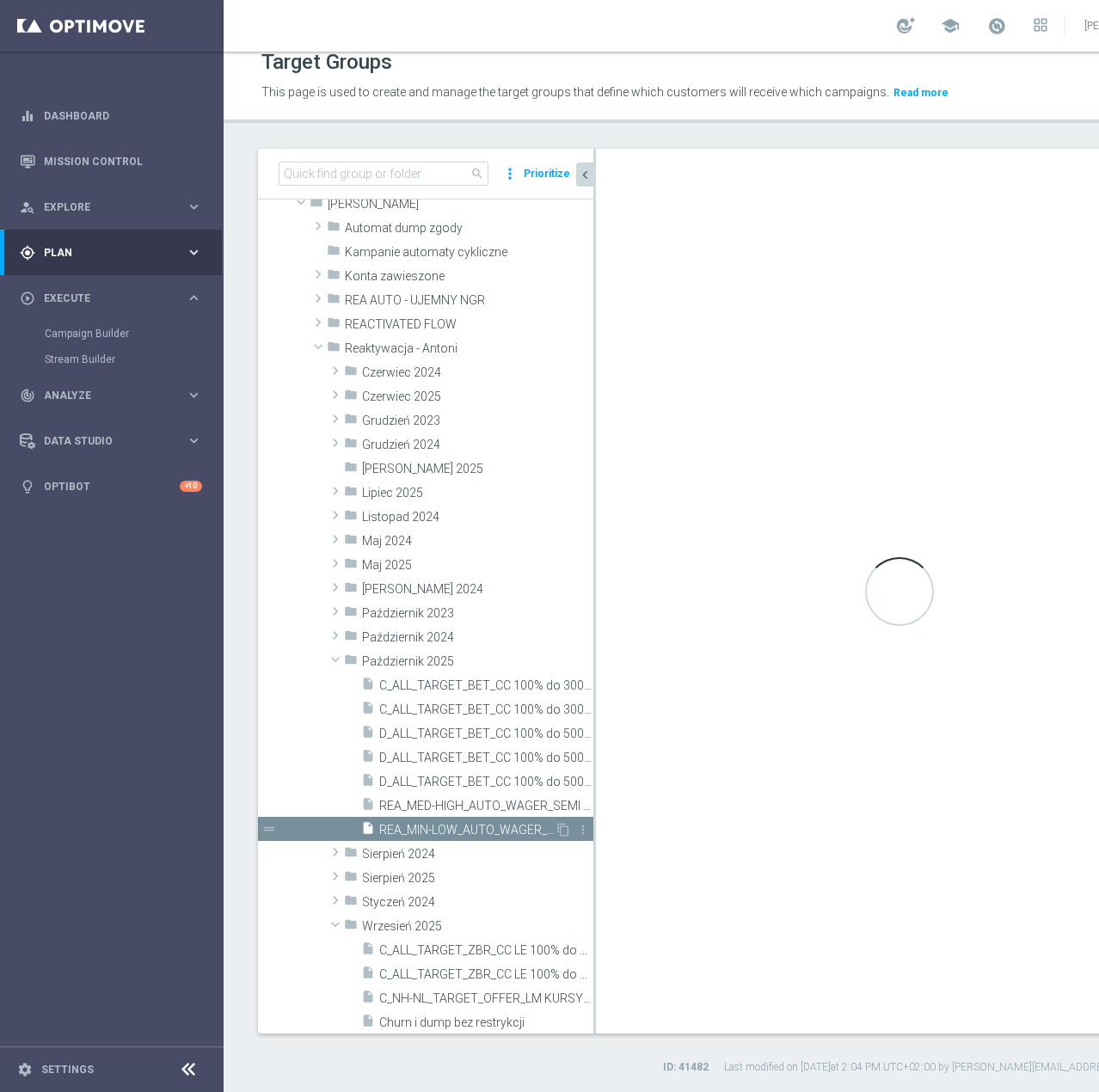
scroll to position [171, 0]
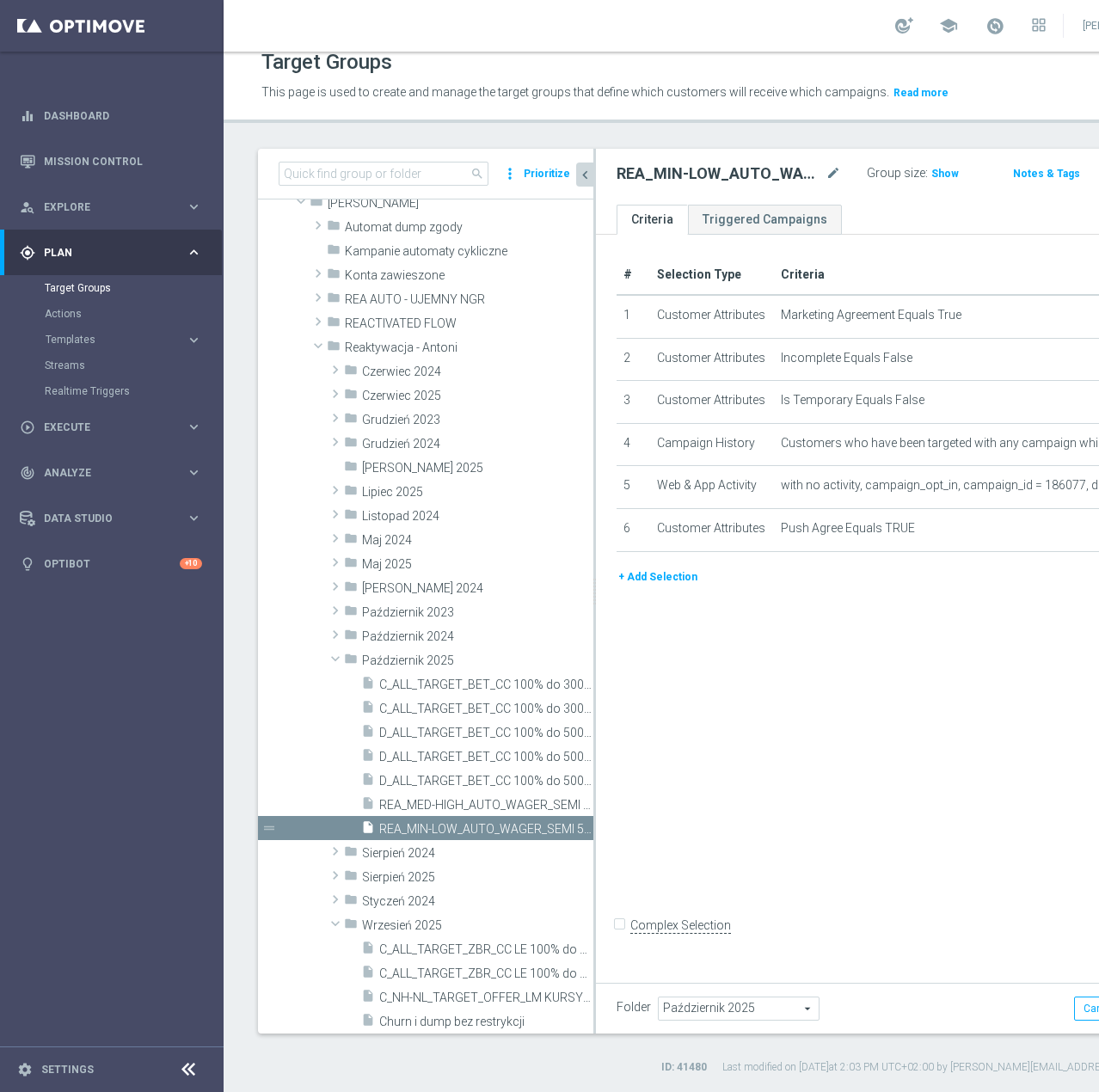
scroll to position [172, 0]
click at [825, 175] on icon "mode_edit" at bounding box center [832, 173] width 15 height 20
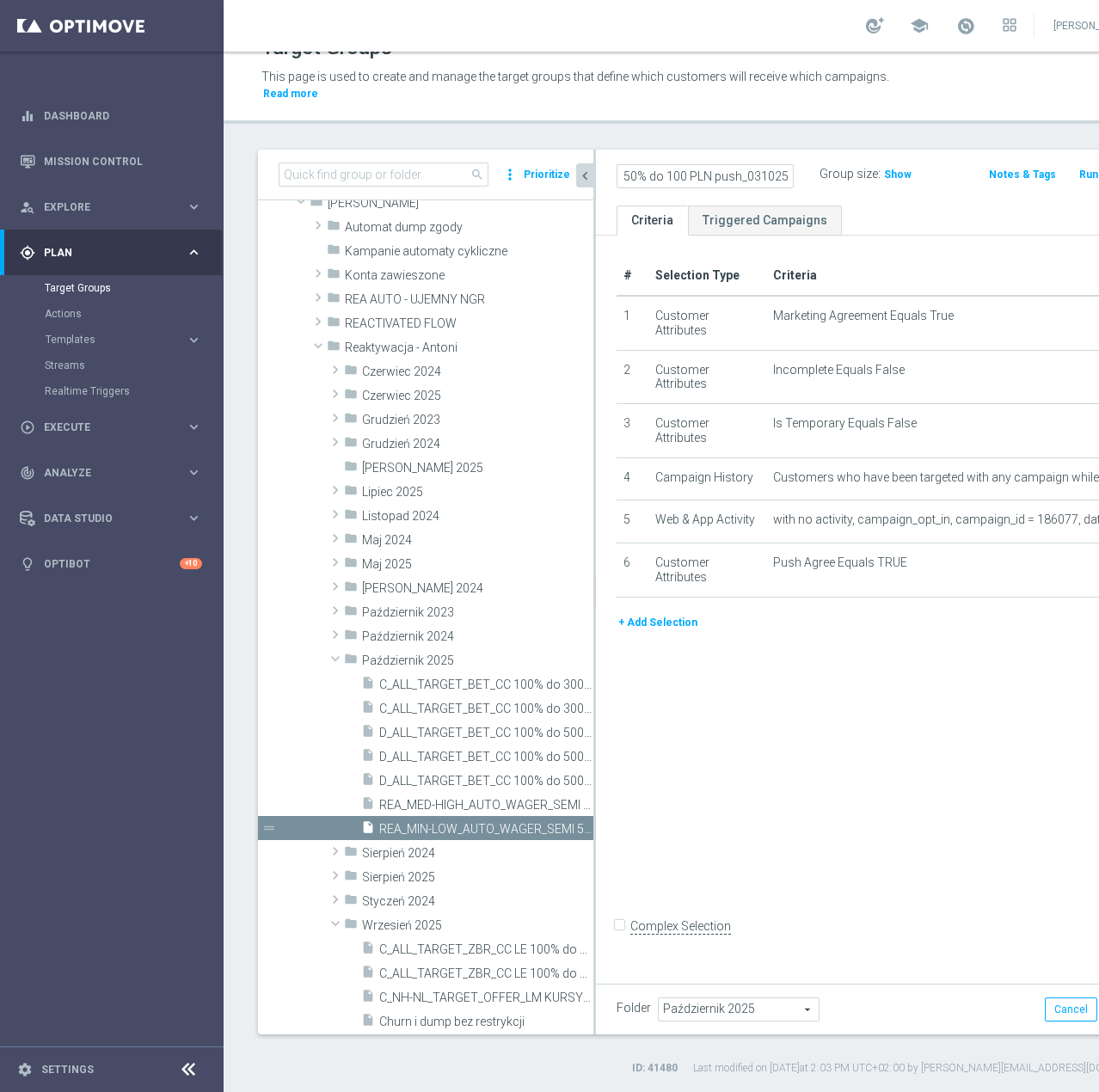
scroll to position [0, 0]
click at [780, 189] on div "REA_MIN-LOW_AUTO_WAGER_SEMI 50% do 100 PLN push_031025 Group size : Show Notes …" at bounding box center [883, 177] width 575 height 56
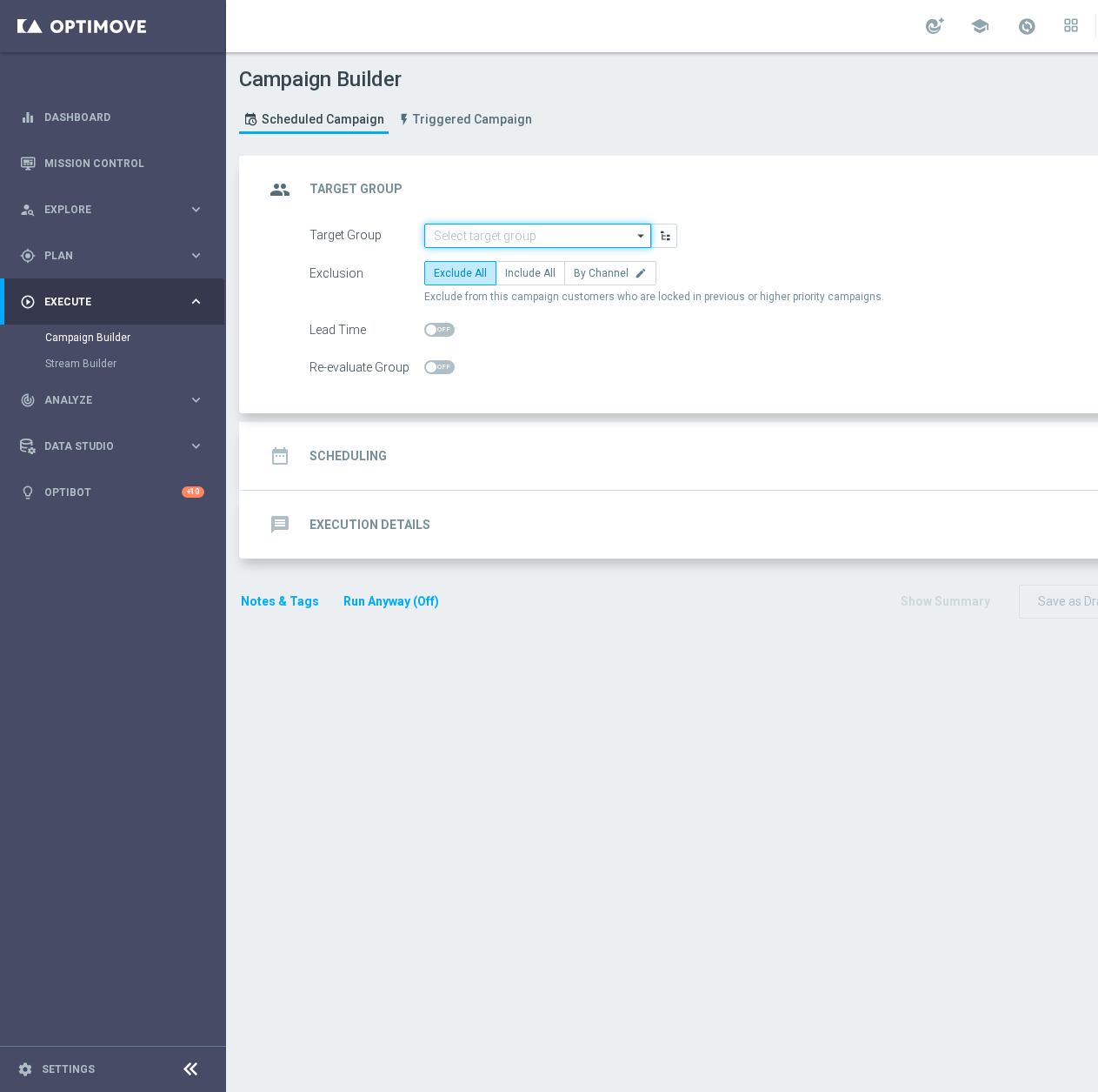
click at [492, 229] on input at bounding box center [538, 236] width 227 height 24
paste input "REA_MIN-LOW_AUTO_WAGER_SEMI 50% do 100 PLN push_031025"
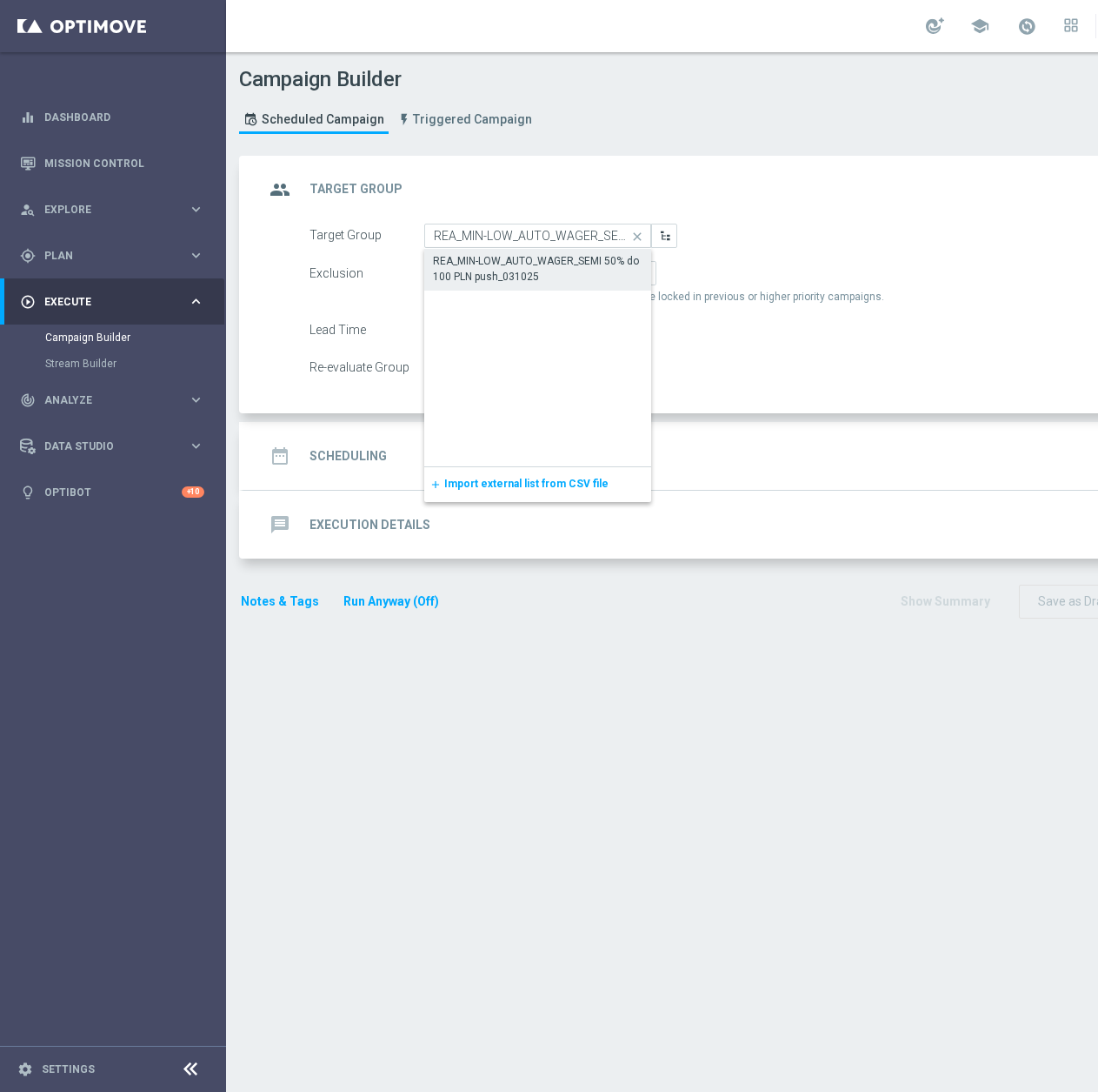
click at [526, 278] on div "REA_MIN-LOW_AUTO_WAGER_SEMI 50% do 100 PLN push_031025" at bounding box center [538, 268] width 210 height 31
type input "REA_MIN-LOW_AUTO_WAGER_SEMI 50% do 100 PLN push_031025"
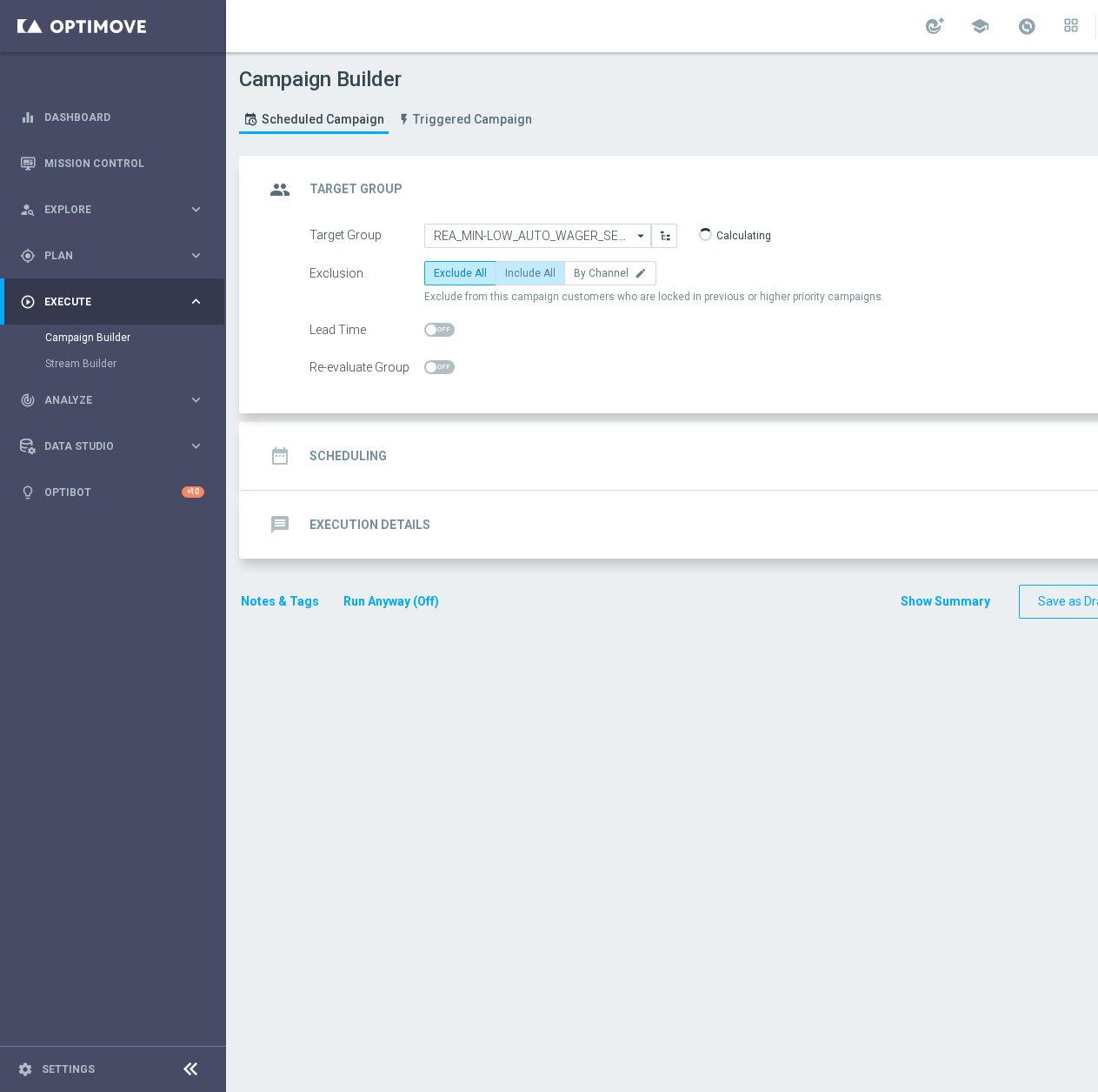
click at [535, 273] on span "Include All" at bounding box center [531, 273] width 50 height 13
click at [516, 273] on input "Include All" at bounding box center [511, 276] width 12 height 12
radio input "true"
click at [424, 376] on div "Re-evaluate Group" at bounding box center [367, 367] width 115 height 24
click at [453, 363] on span at bounding box center [440, 366] width 31 height 13
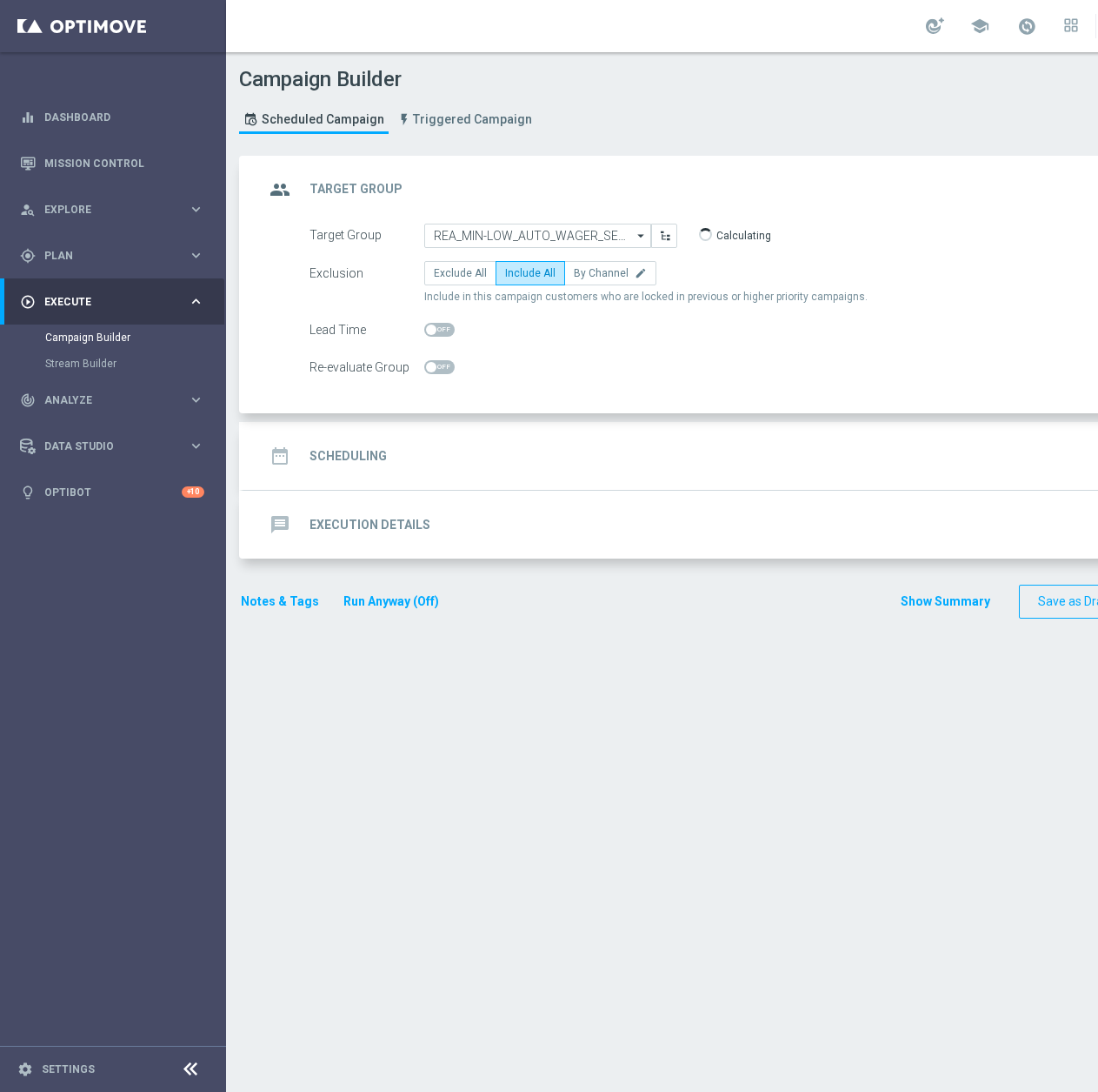
click at [453, 363] on input "checkbox" at bounding box center [440, 366] width 31 height 13
checkbox input "true"
click at [467, 425] on div "date_range Scheduling keyboard_arrow_down" at bounding box center [750, 455] width 1013 height 67
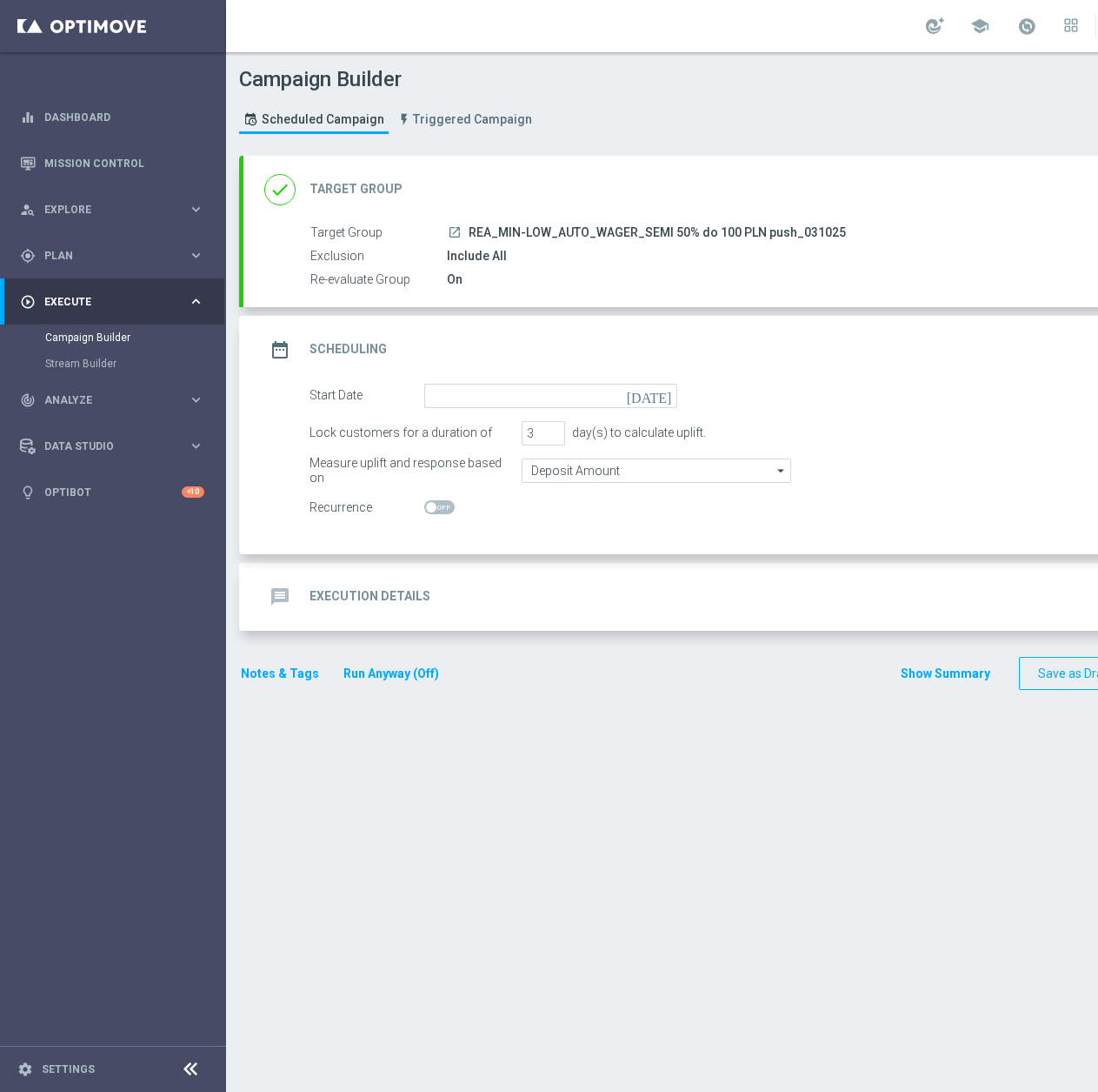
click at [471, 379] on div "date_range Scheduling keyboard_arrow_up" at bounding box center [750, 349] width 1013 height 67
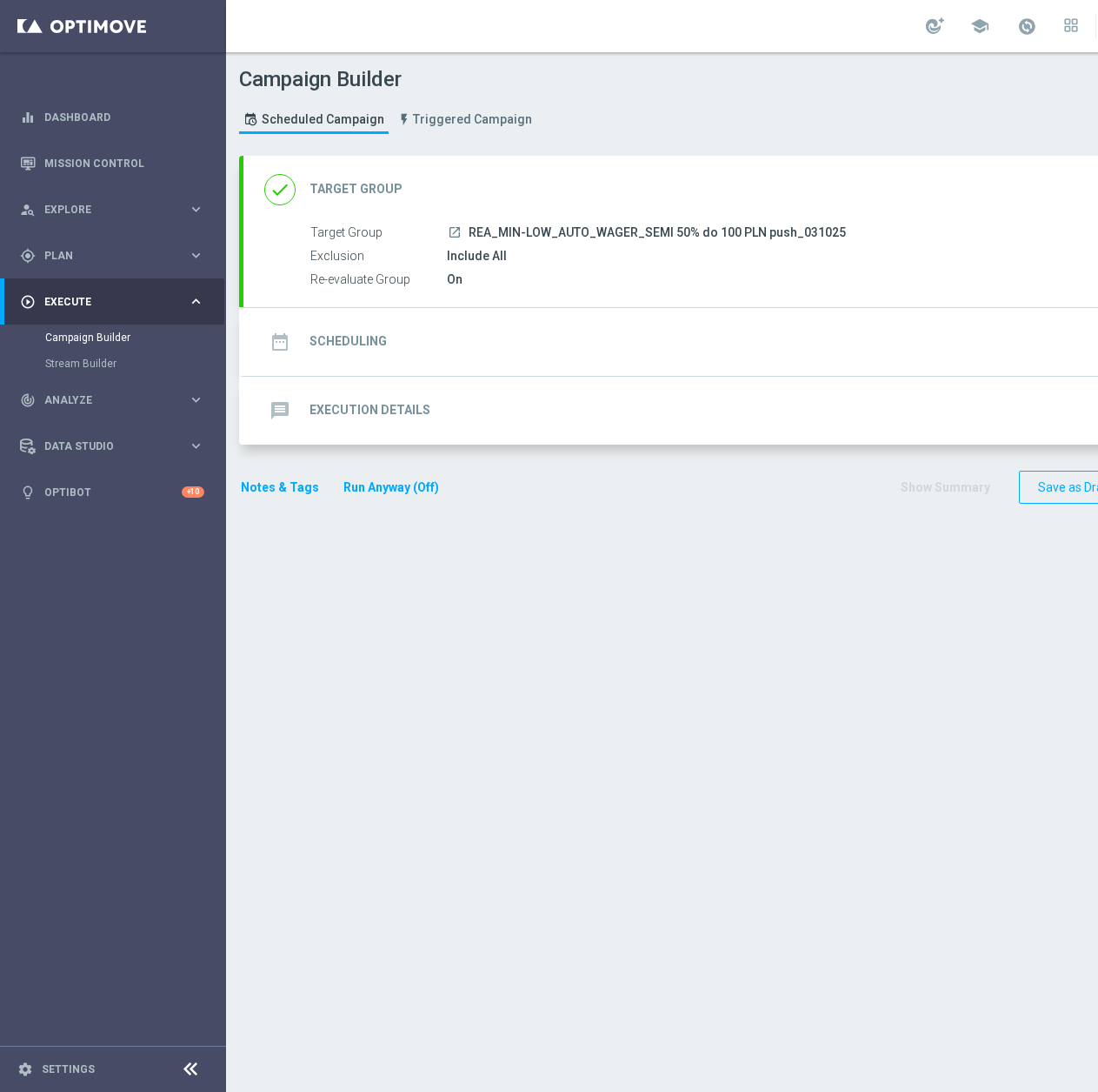
click at [507, 327] on div "date_range Scheduling keyboard_arrow_down Start Date today Lock customers for a…" at bounding box center [750, 341] width 1013 height 67
click at [470, 354] on div "date_range Scheduling keyboard_arrow_down" at bounding box center [750, 342] width 971 height 33
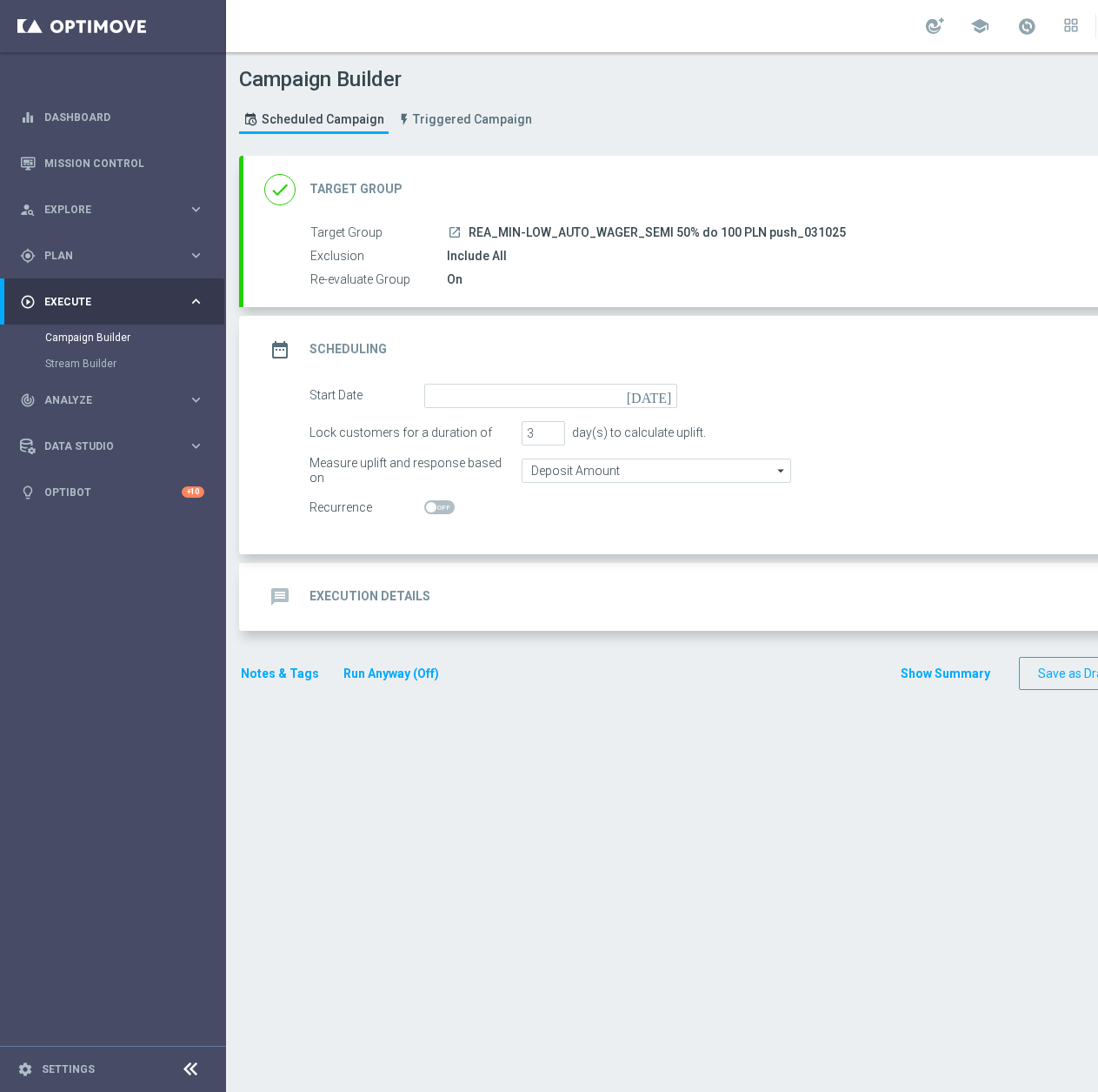
click at [487, 367] on div "date_range Scheduling keyboard_arrow_up Start Date today Lock customers for a d…" at bounding box center [750, 434] width 1013 height 238
click at [480, 386] on input at bounding box center [550, 395] width 253 height 24
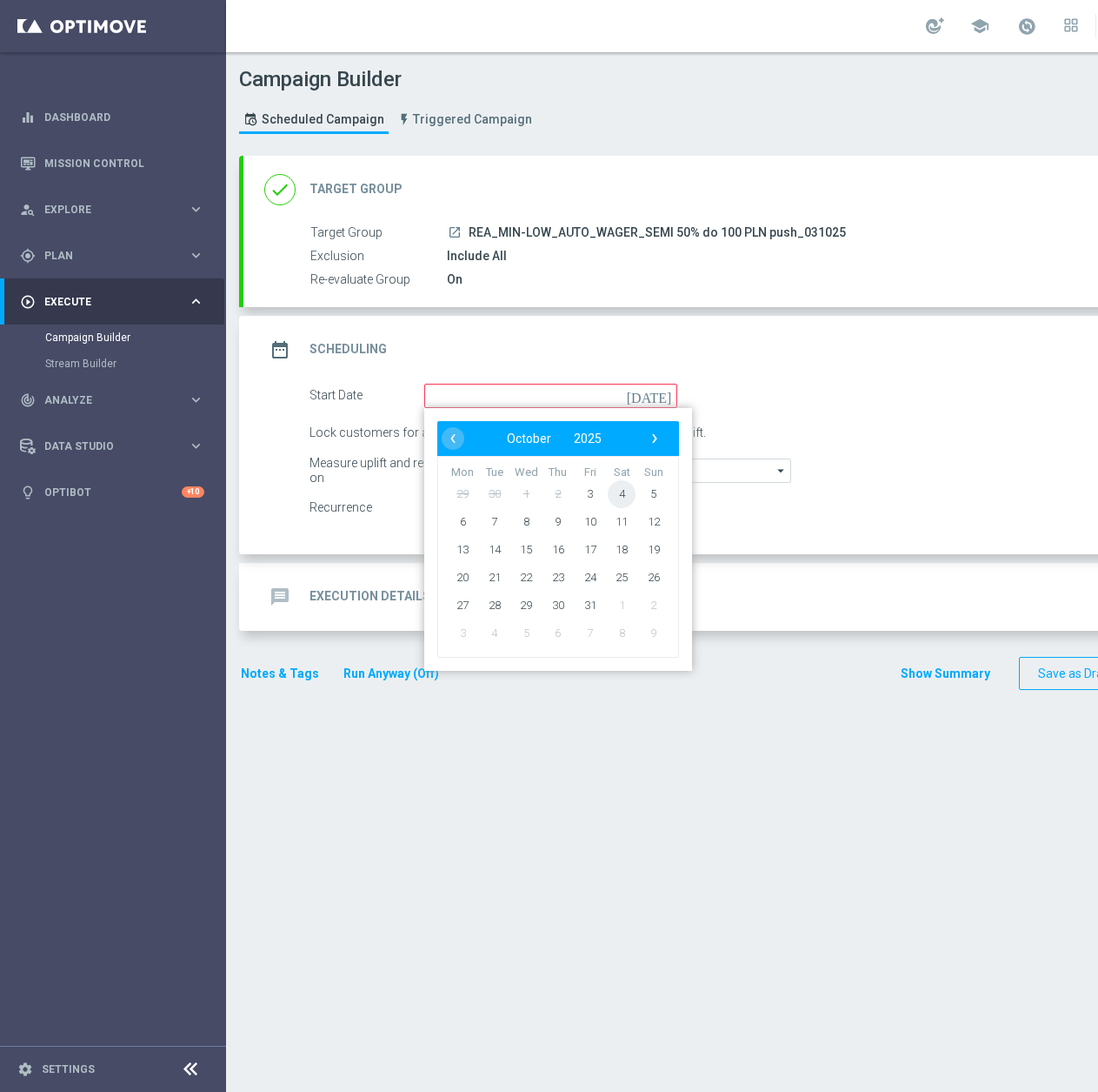
click at [618, 490] on span "4" at bounding box center [621, 493] width 28 height 28
type input "04 Oct 2025"
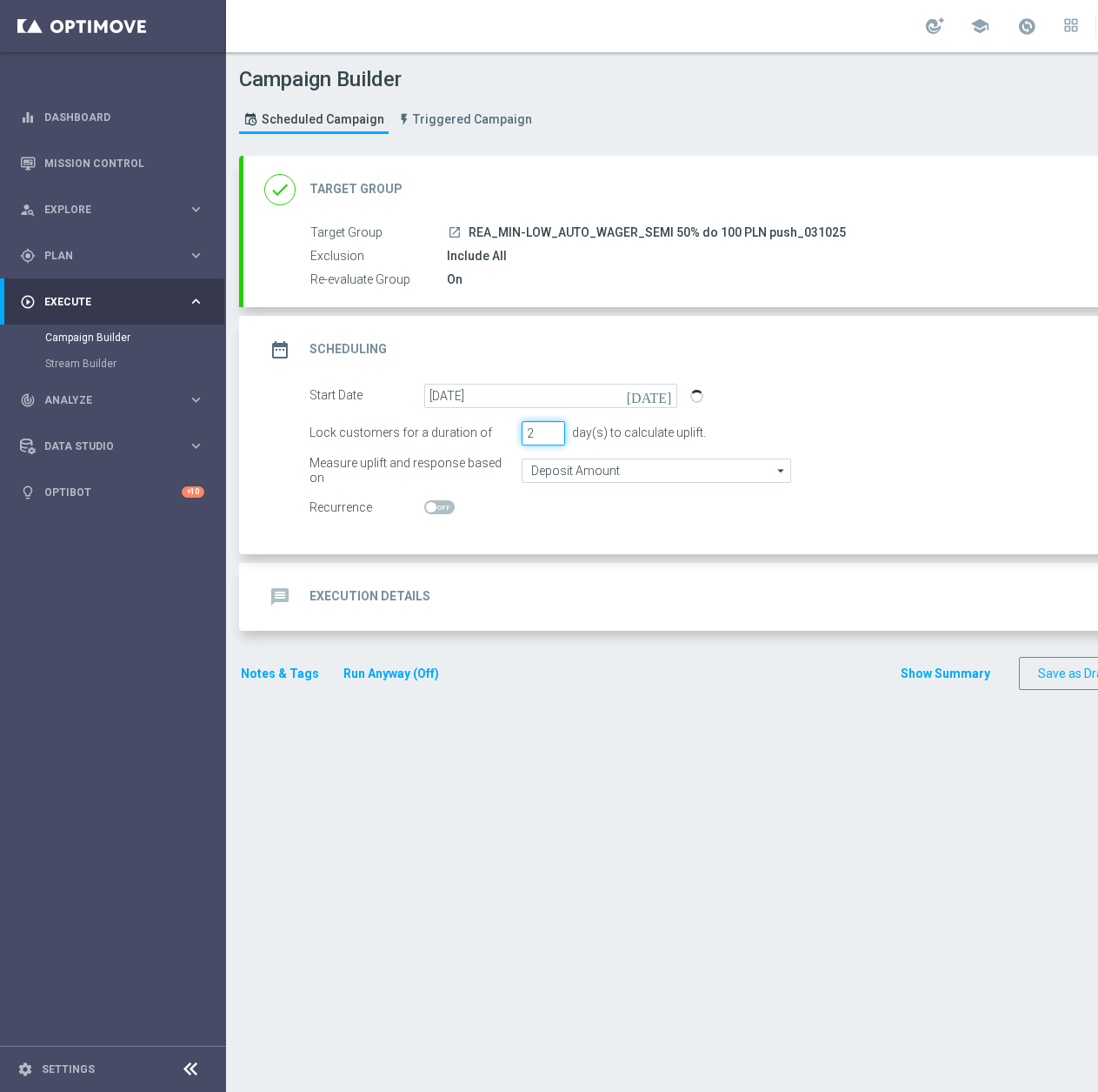
click at [556, 438] on input "2" at bounding box center [543, 433] width 43 height 24
type input "1"
click at [556, 438] on input "1" at bounding box center [543, 433] width 43 height 24
click at [555, 467] on input "Deposit Amount" at bounding box center [656, 470] width 270 height 24
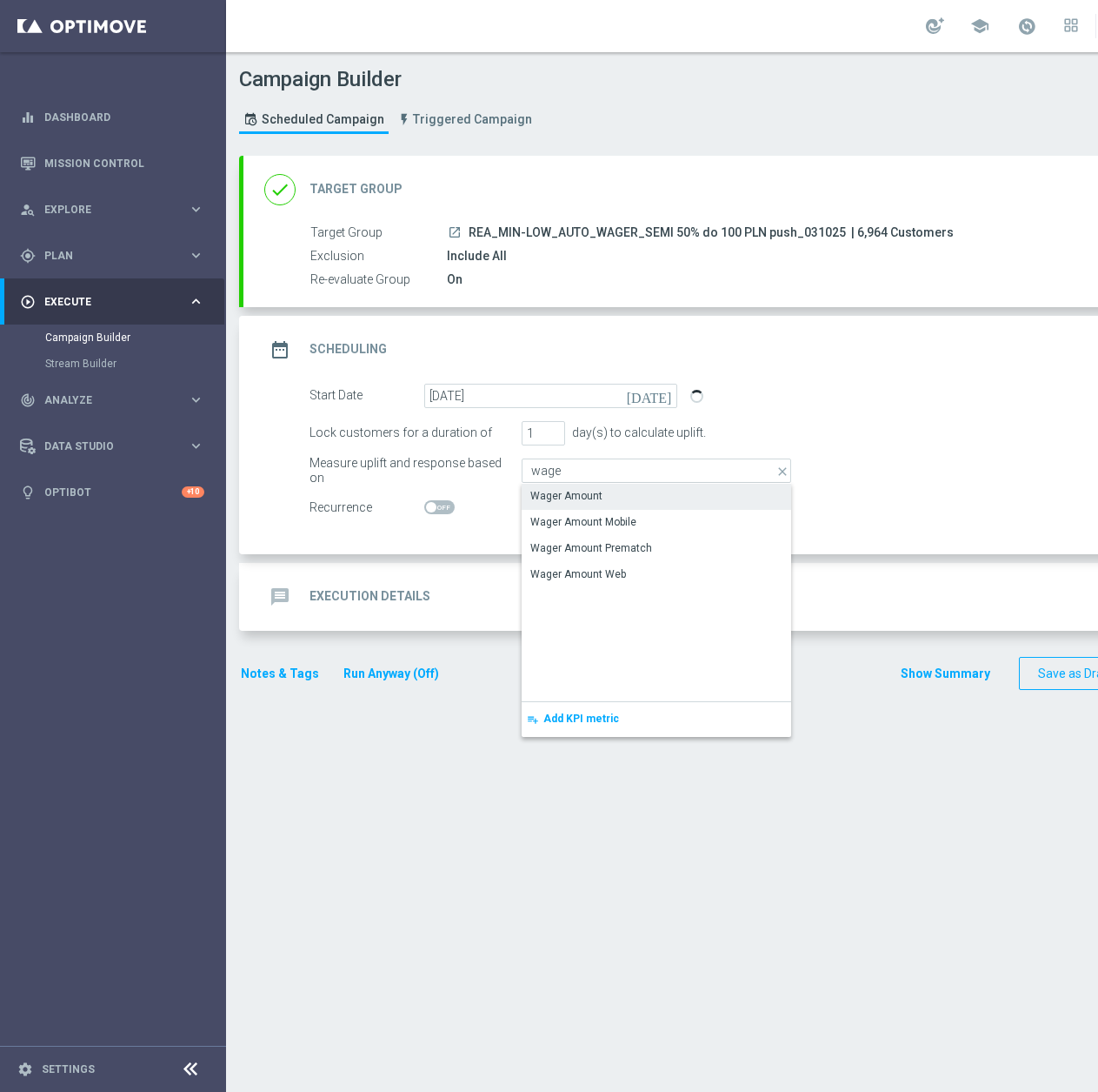
click at [573, 488] on div "Wager Amount" at bounding box center [567, 495] width 72 height 15
type input "Wager Amount"
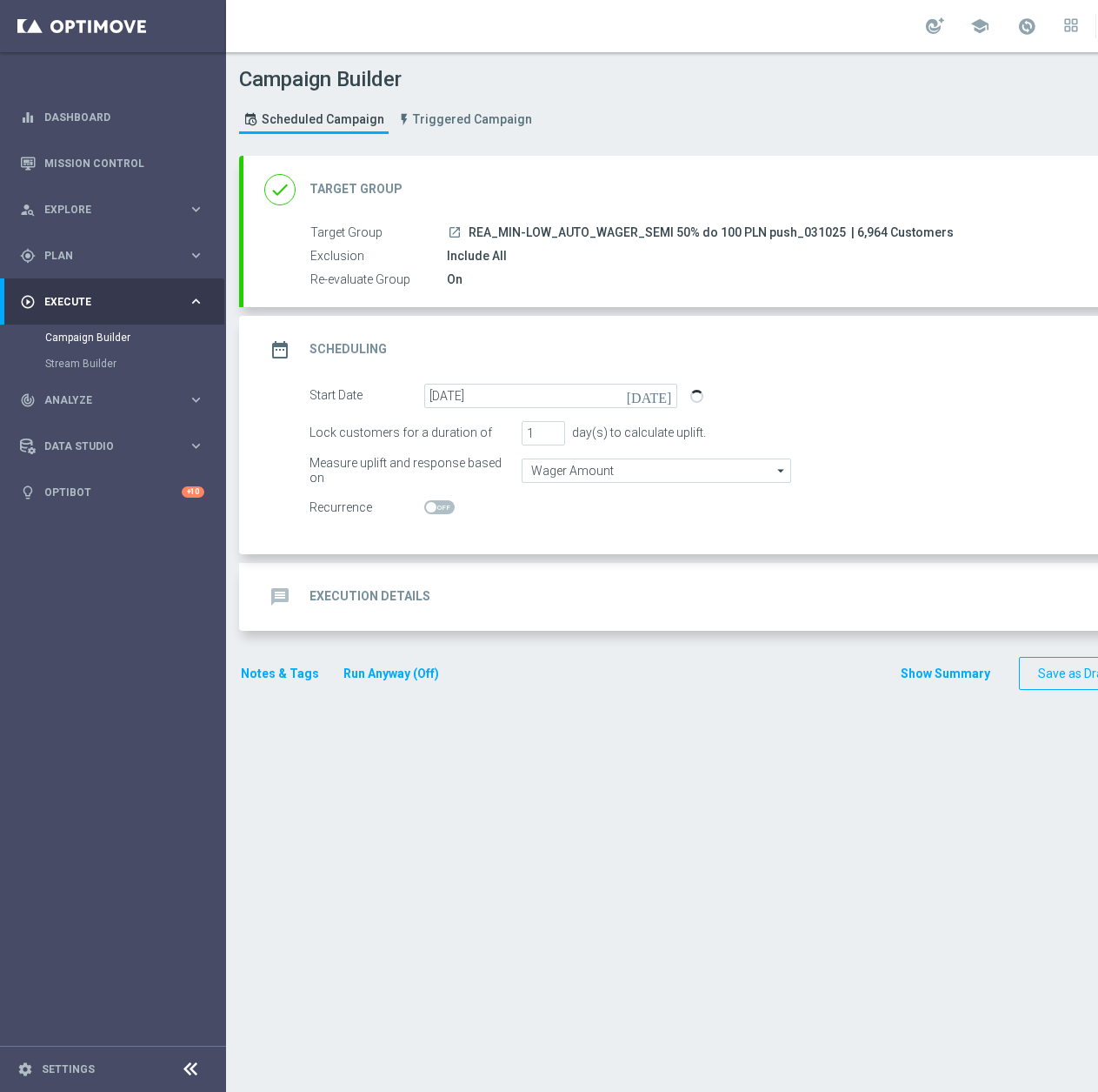
click at [549, 601] on div "message Execution Details keyboard_arrow_down" at bounding box center [750, 596] width 971 height 33
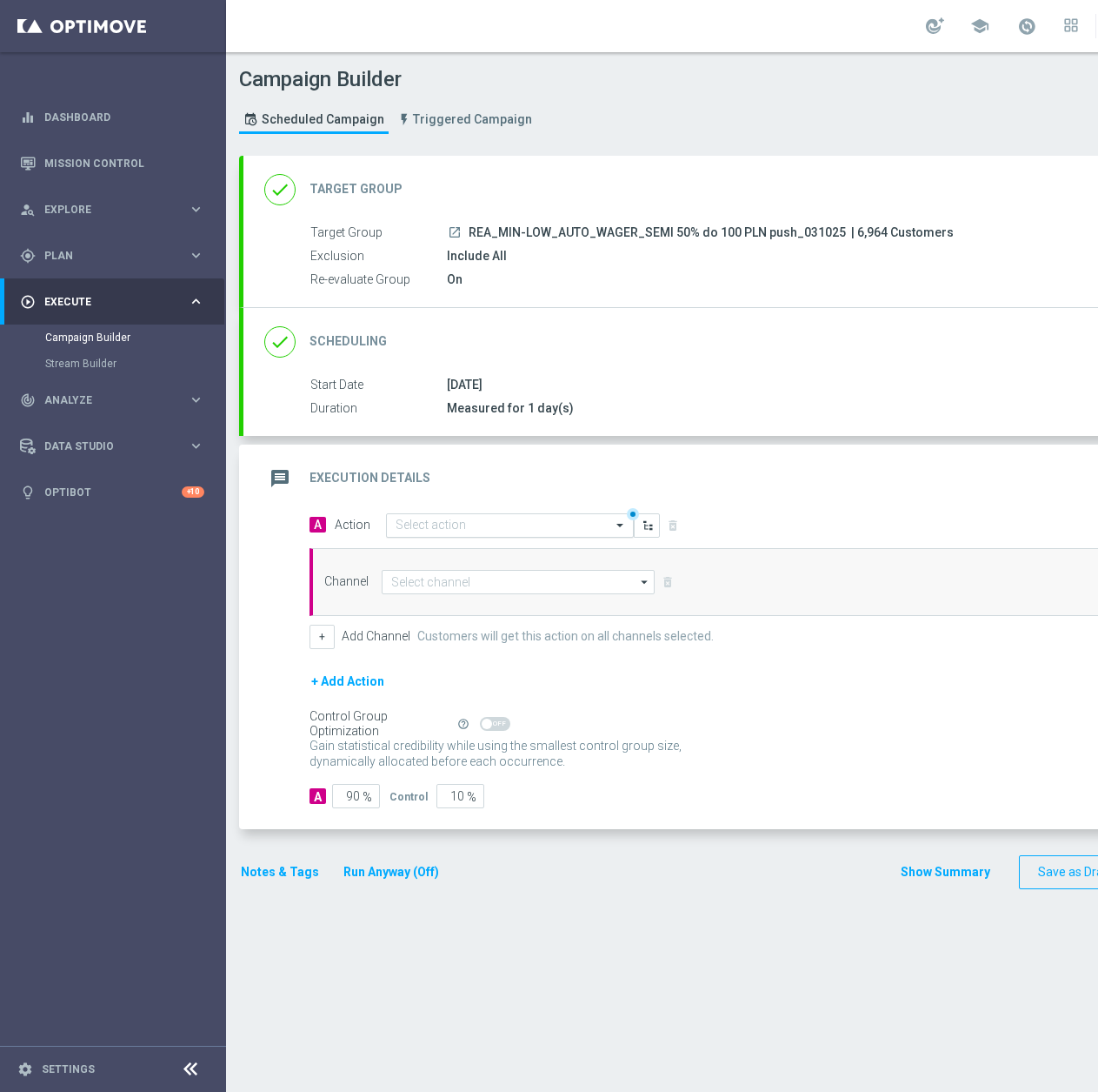
click at [454, 520] on input "text" at bounding box center [493, 525] width 194 height 14
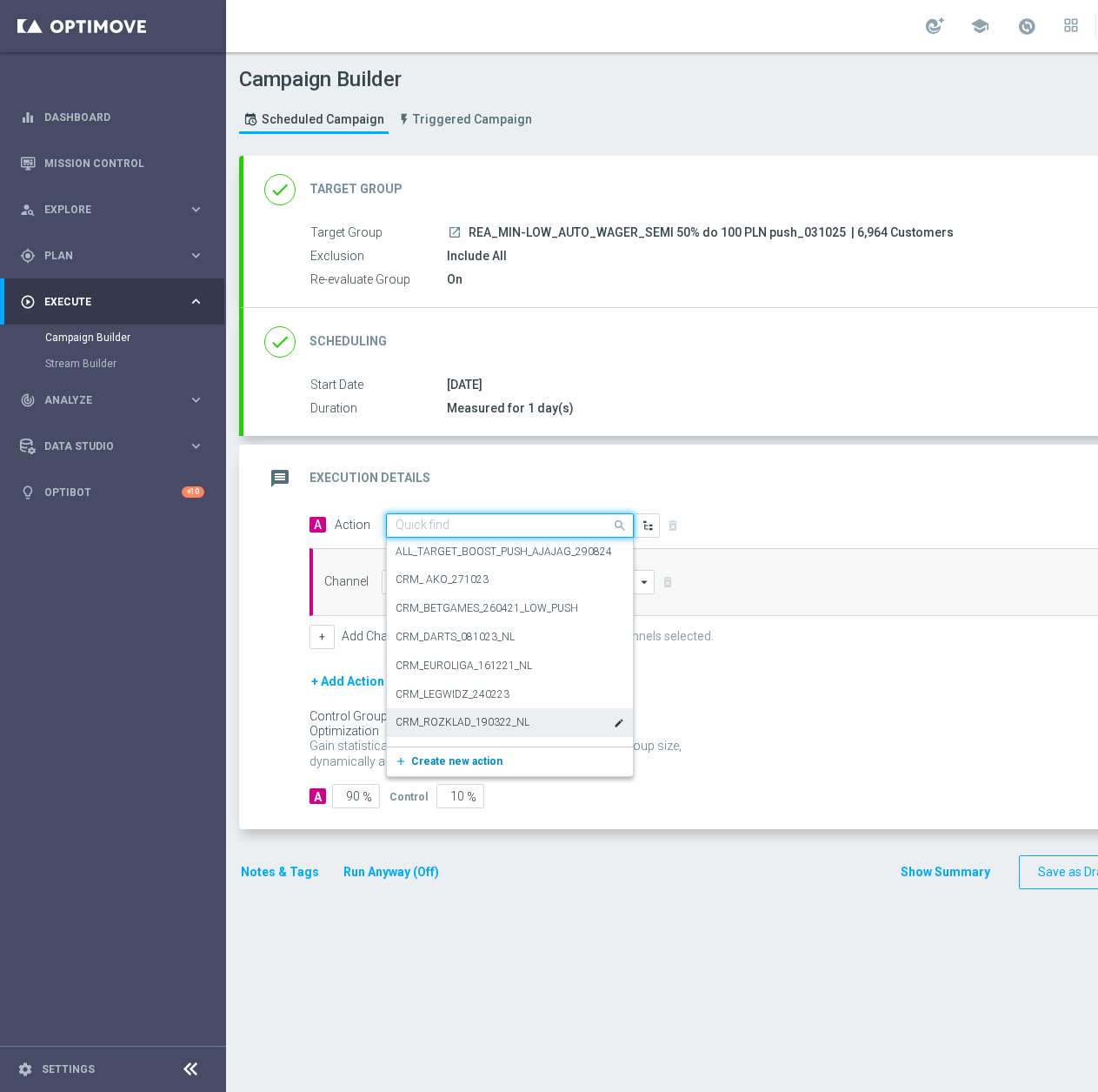
click at [431, 765] on span "Create new action" at bounding box center [457, 761] width 92 height 13
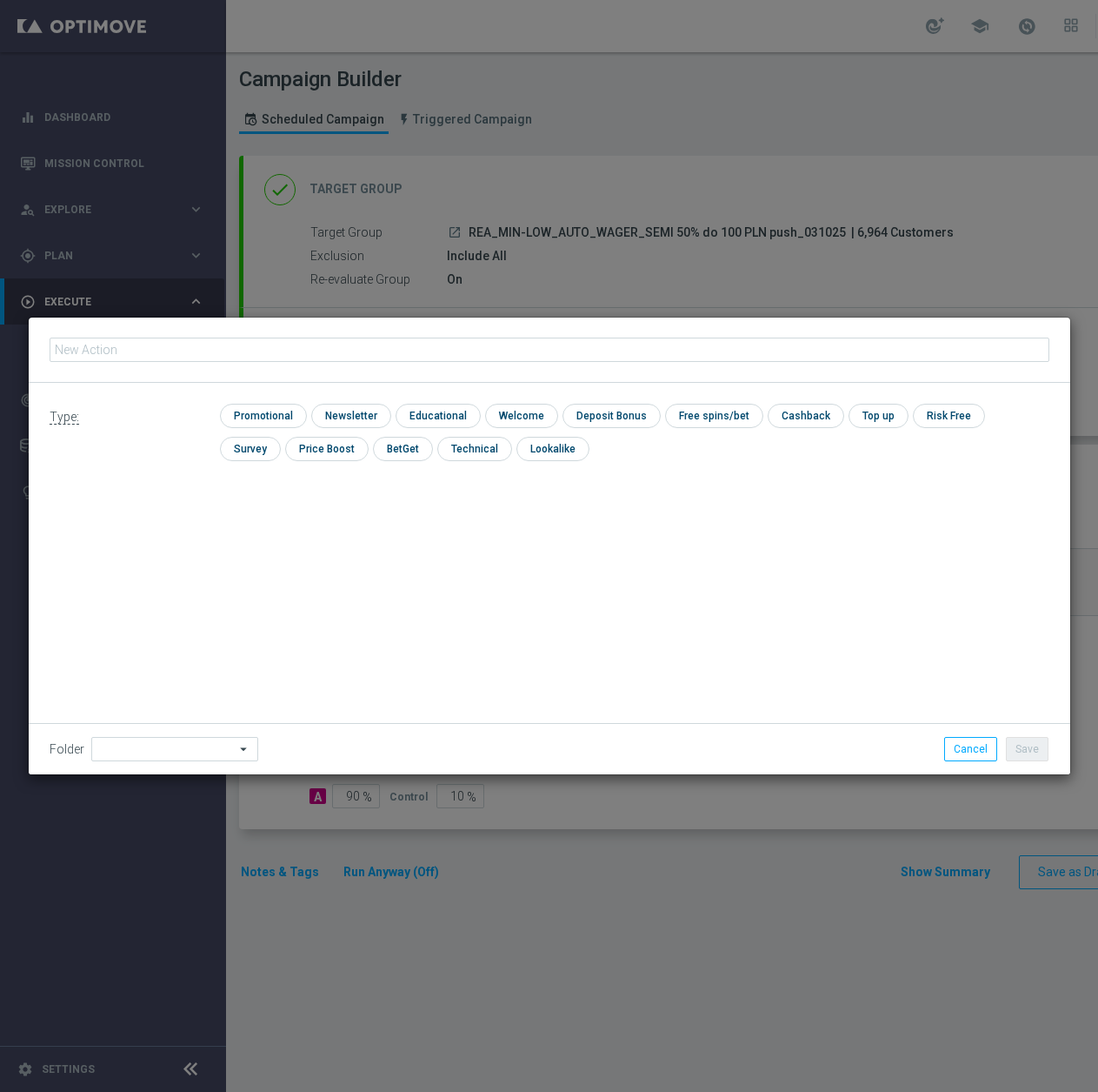
type input "REA_MIN-LOW_AUTO_WAGER_SEMI 50% do 100 PLN push_031025"
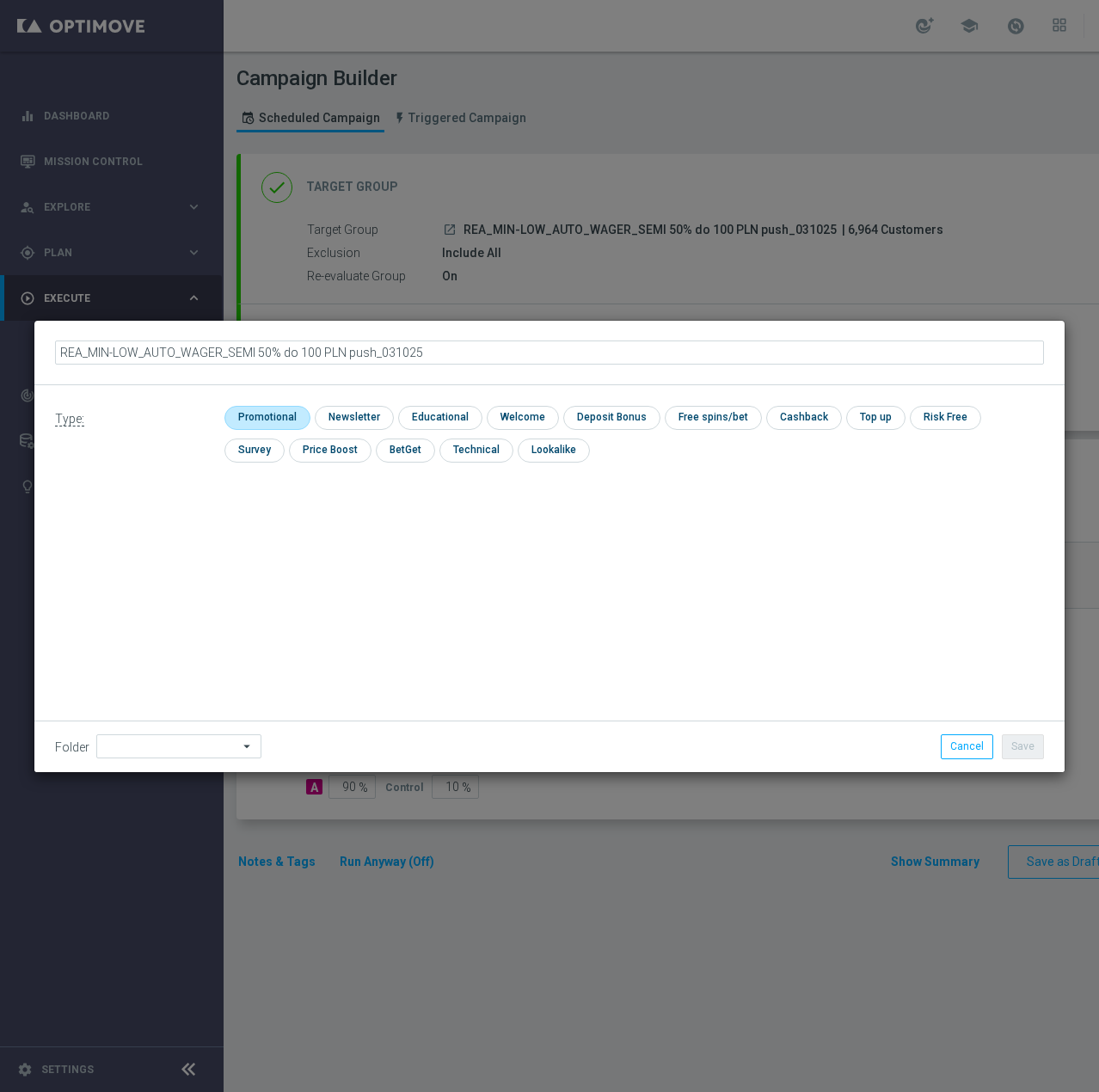
click at [245, 415] on input "checkbox" at bounding box center [265, 417] width 82 height 23
checkbox input "true"
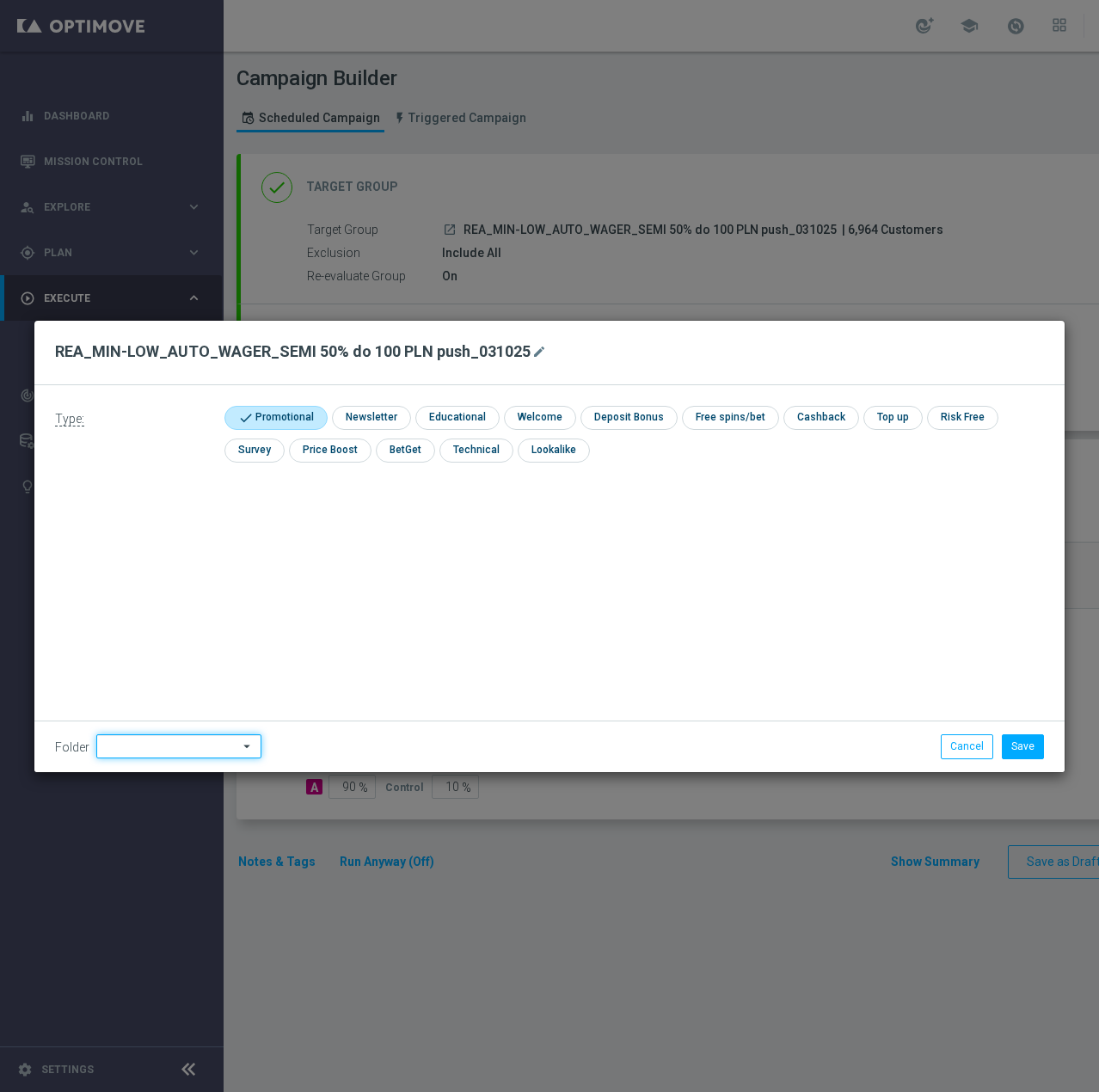
click at [183, 746] on input at bounding box center [179, 746] width 165 height 24
type input "A"
click at [534, 355] on icon "mode_edit" at bounding box center [539, 351] width 13 height 13
click at [366, 357] on input "REA_MIN-LOW_AUTO_WAGER_SEMI 50% do 100 PLN push_031025" at bounding box center [550, 352] width 989 height 24
type input "REA_MIN-LOW_AUTO_WAGER_SEMI 50% do 100 PLN push 1_031025"
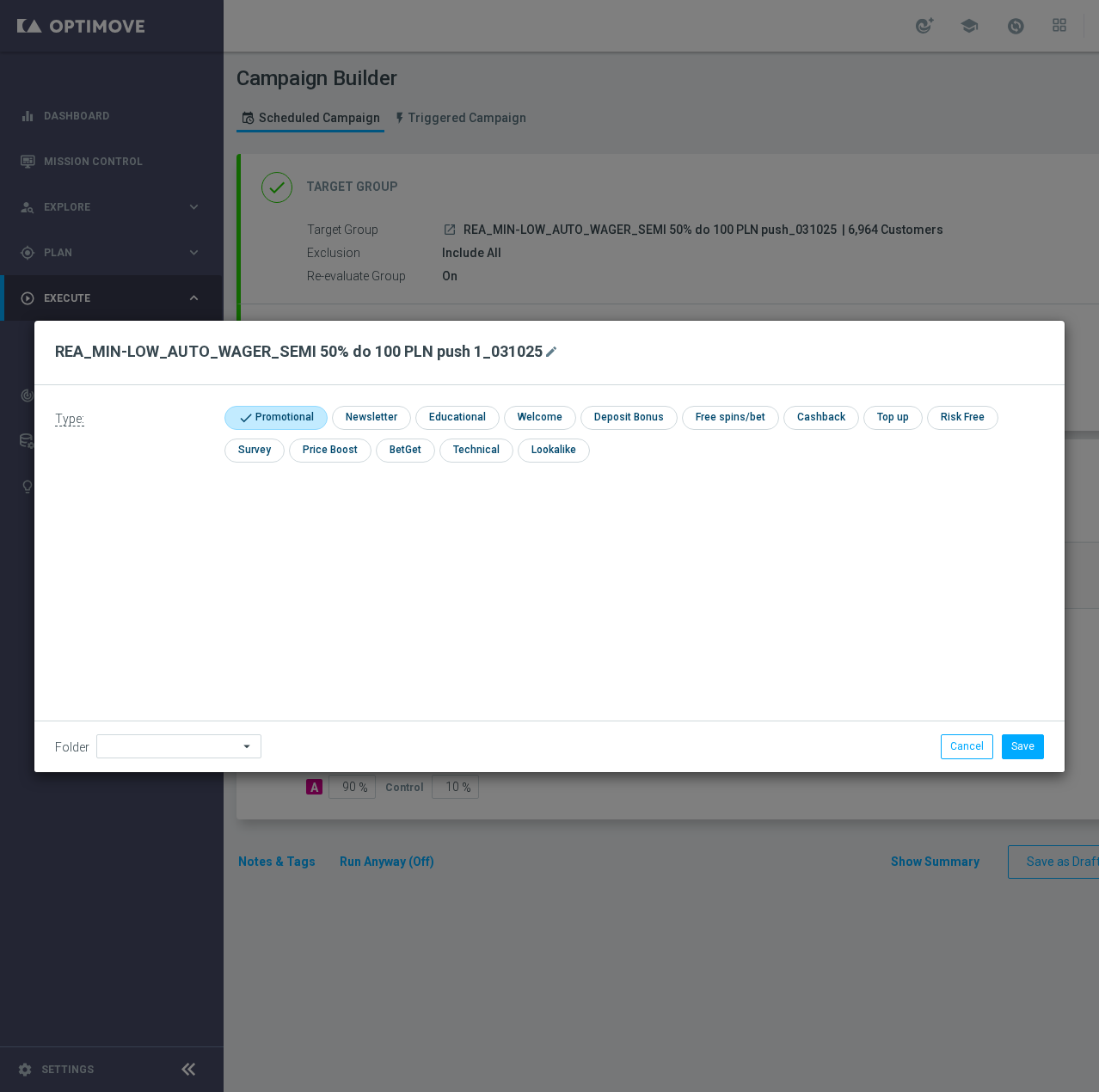
click at [239, 746] on icon "arrow_drop_down" at bounding box center [247, 746] width 17 height 22
click at [172, 532] on div "[PERSON_NAME]" at bounding box center [175, 530] width 159 height 24
type input "[PERSON_NAME]"
click at [1016, 739] on button "Save" at bounding box center [1023, 746] width 42 height 24
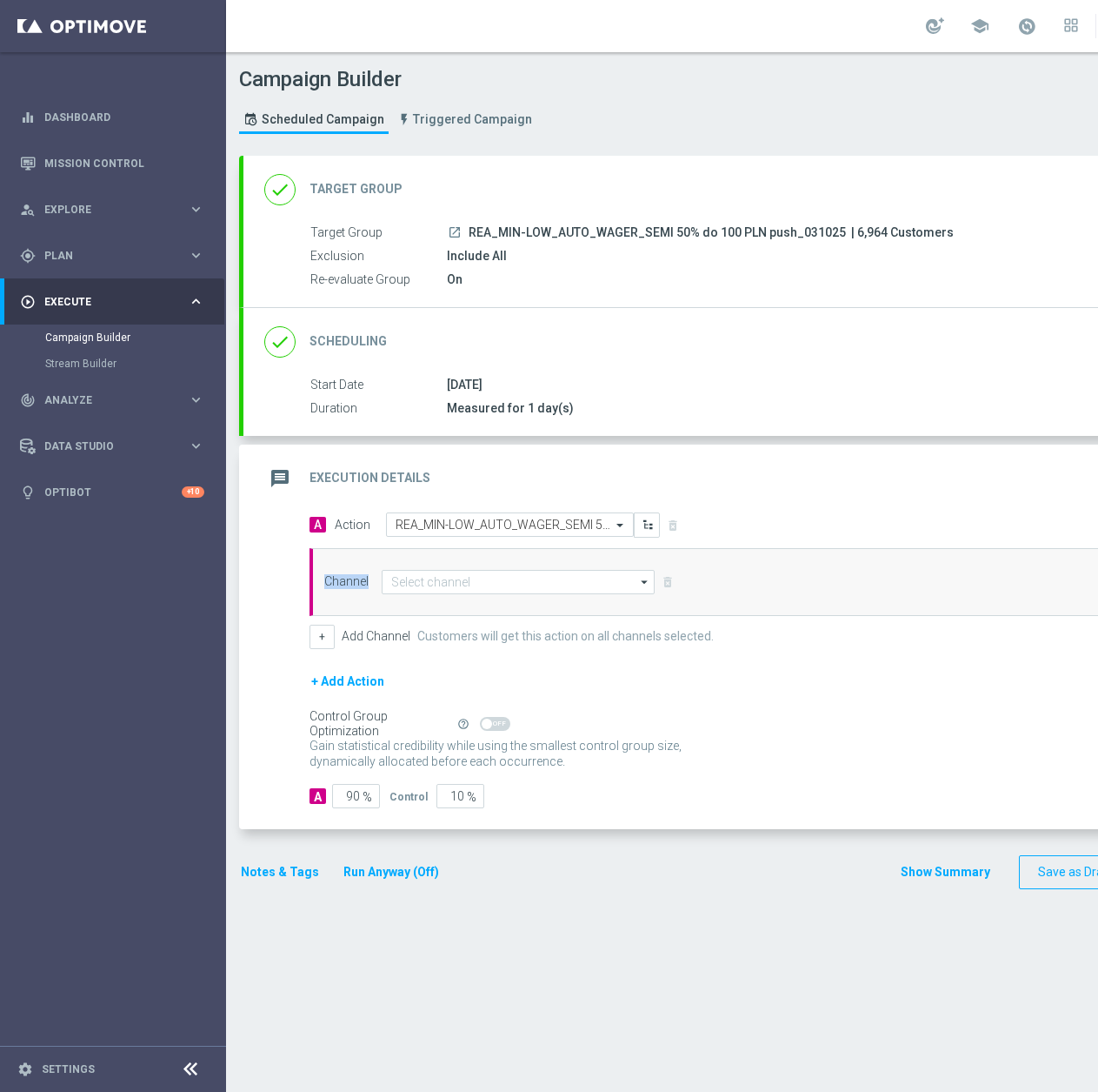
click at [498, 569] on div "Channel arrow_drop_down Show Selected 0 of 22 Target group only SMS" at bounding box center [769, 581] width 920 height 67
click at [495, 582] on input at bounding box center [519, 581] width 273 height 24
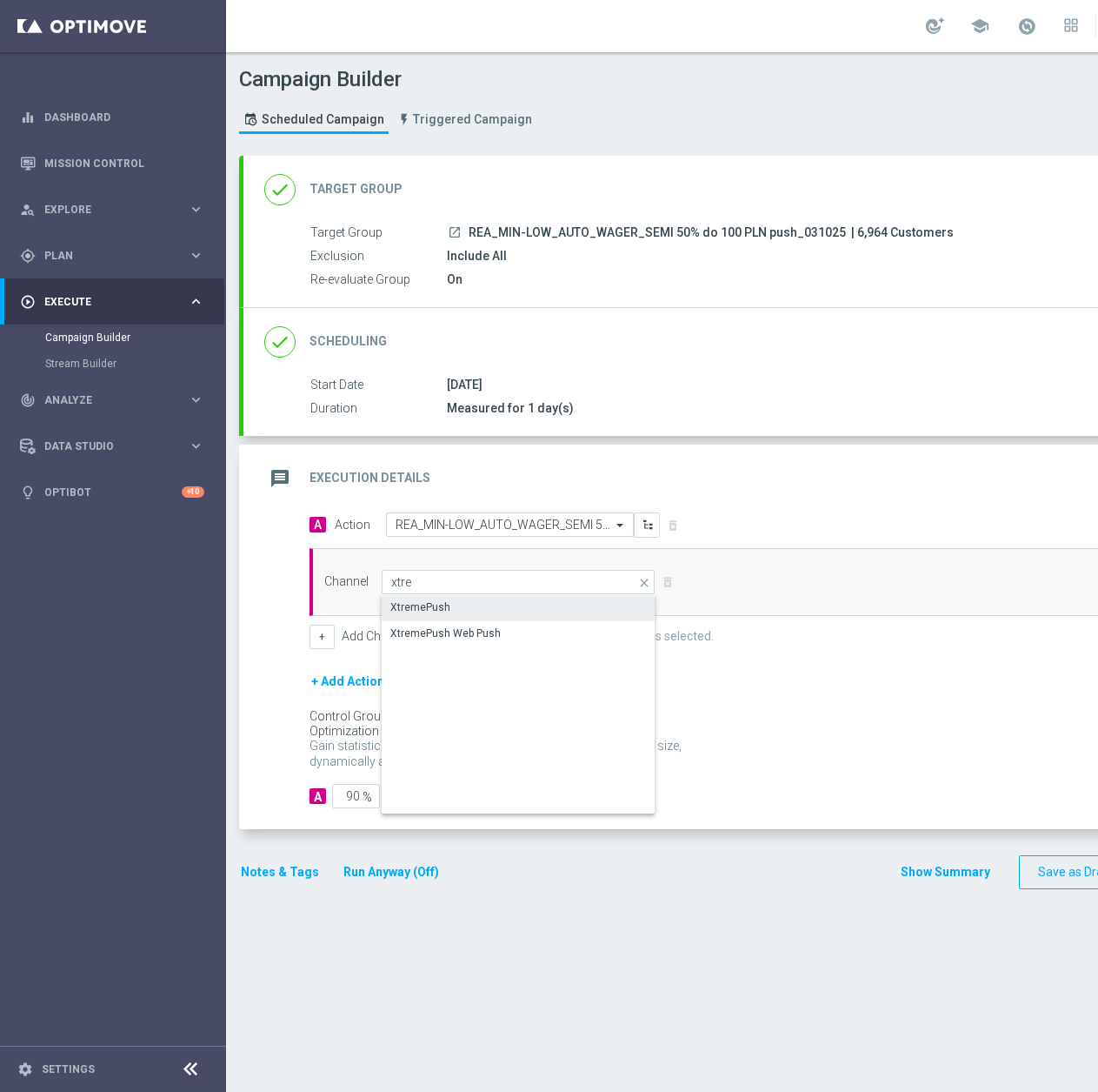
click at [416, 599] on div "XtremePush" at bounding box center [420, 606] width 60 height 15
type input "XtremePush"
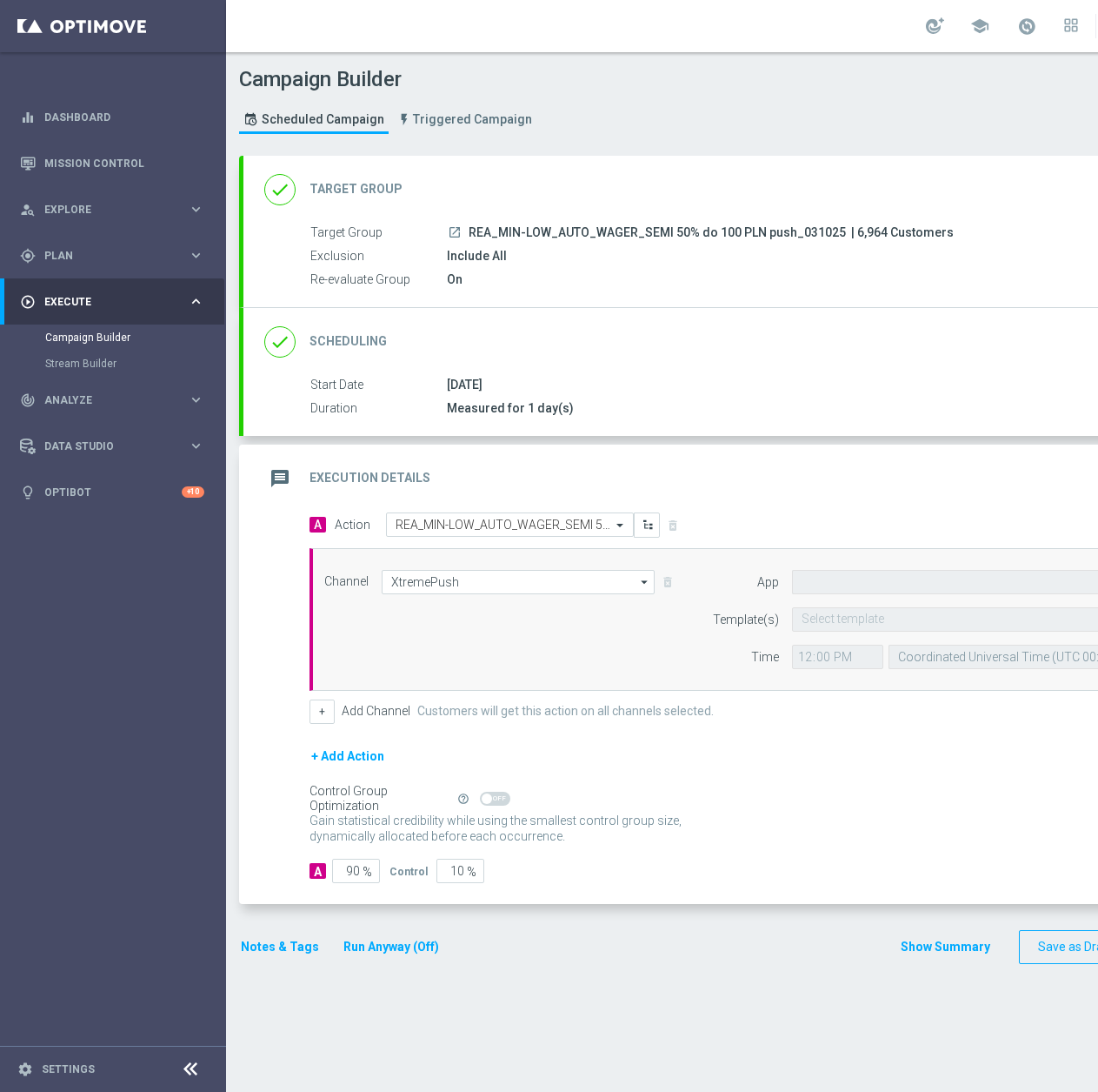
type input "STS_PL"
drag, startPoint x: 817, startPoint y: 641, endPoint x: 811, endPoint y: 634, distance: 9.2
click at [814, 637] on form "Template(s) Select template Time 12:00 Coordinated Universal Time (UTC 00:00) C…" at bounding box center [955, 638] width 504 height 62
click at [811, 623] on input "text" at bounding box center [972, 620] width 341 height 14
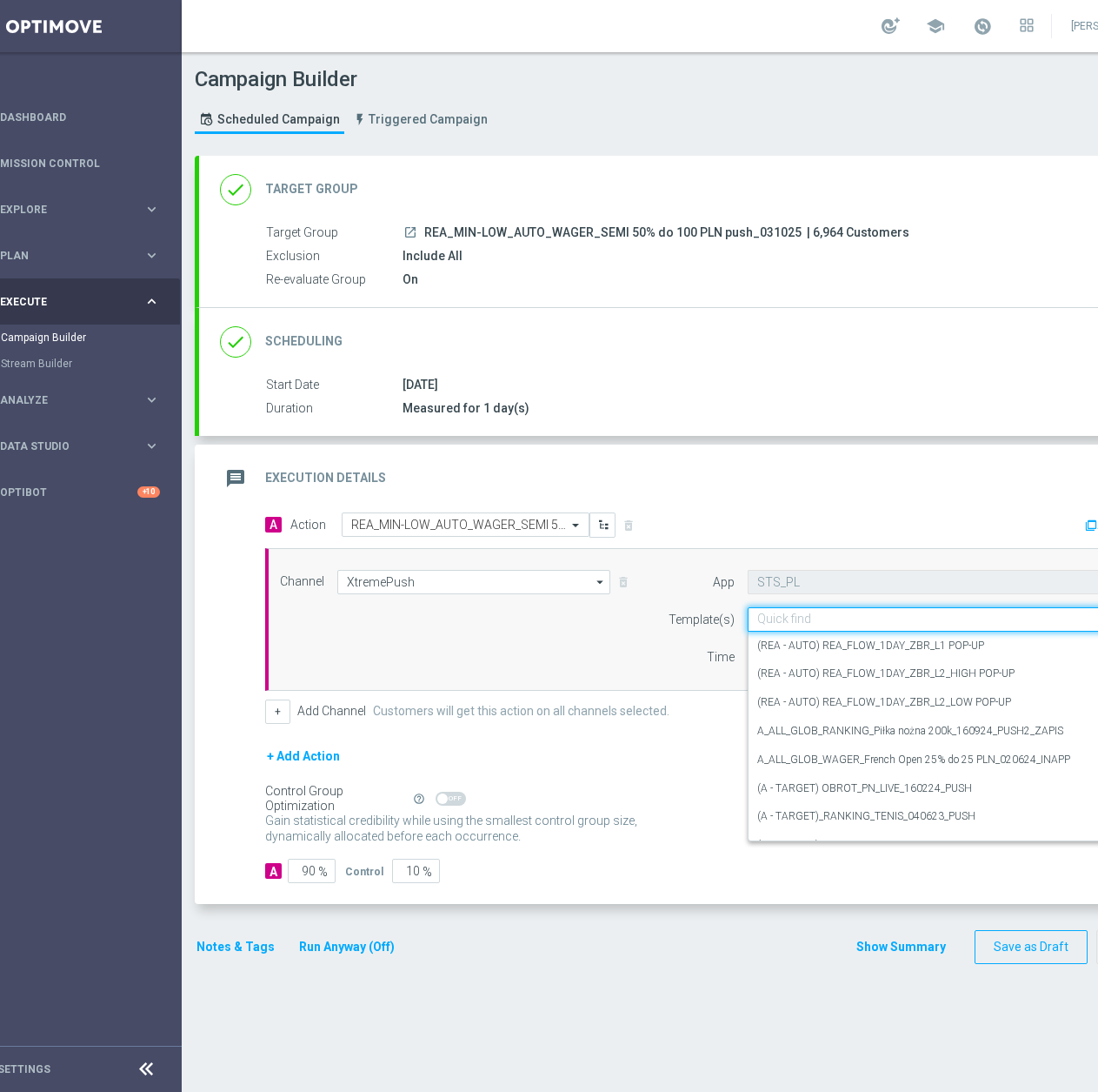
paste input "REA_MIN-LOW_AUTO_WAGER_SEMI 50% do 100 PLN push_031025"
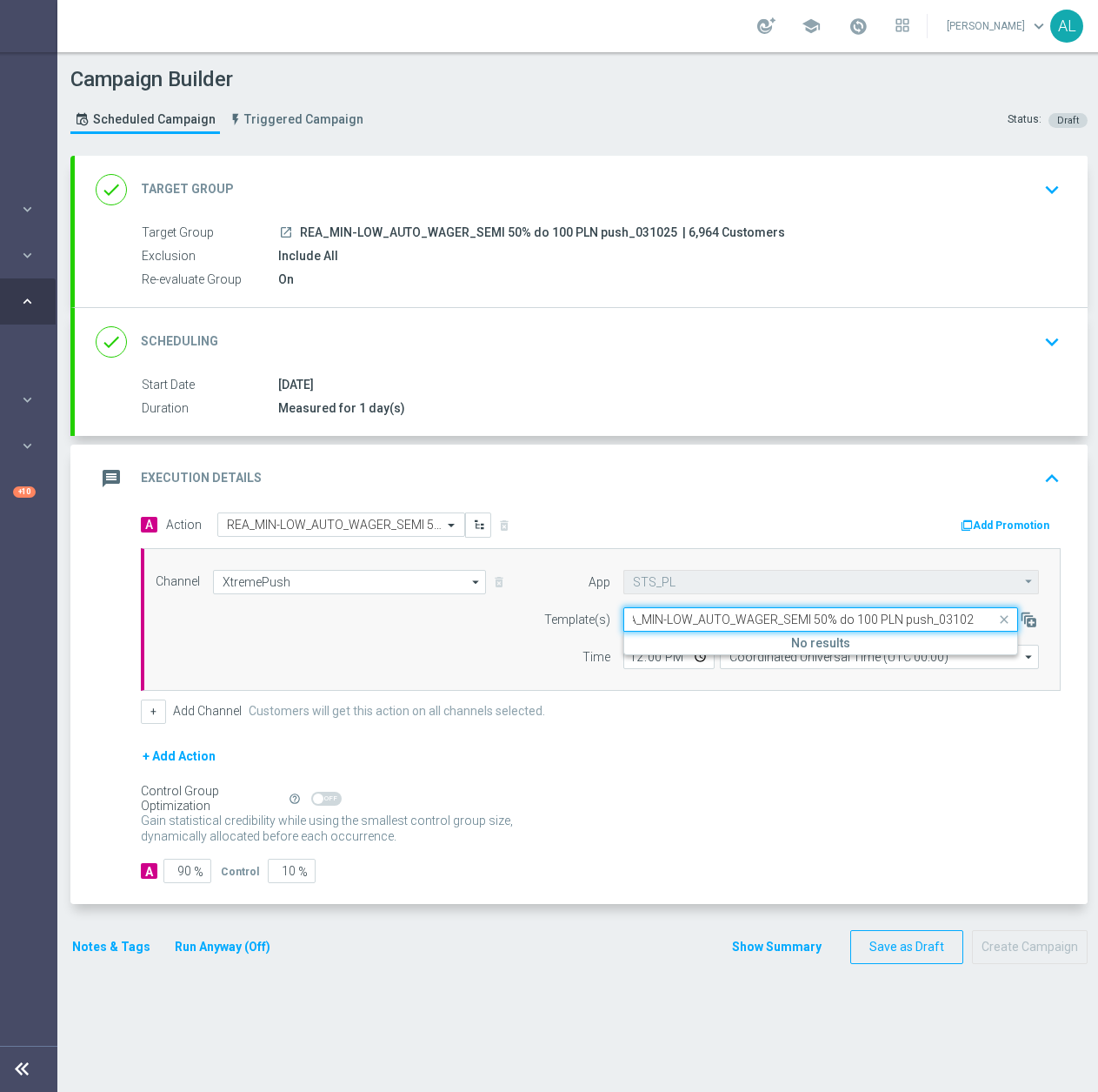
scroll to position [0, 170]
click at [926, 622] on input "REA_MIN-LOW_AUTO_WAGER_SEMI 50% do 100 PLN push_031025" at bounding box center [802, 620] width 341 height 14
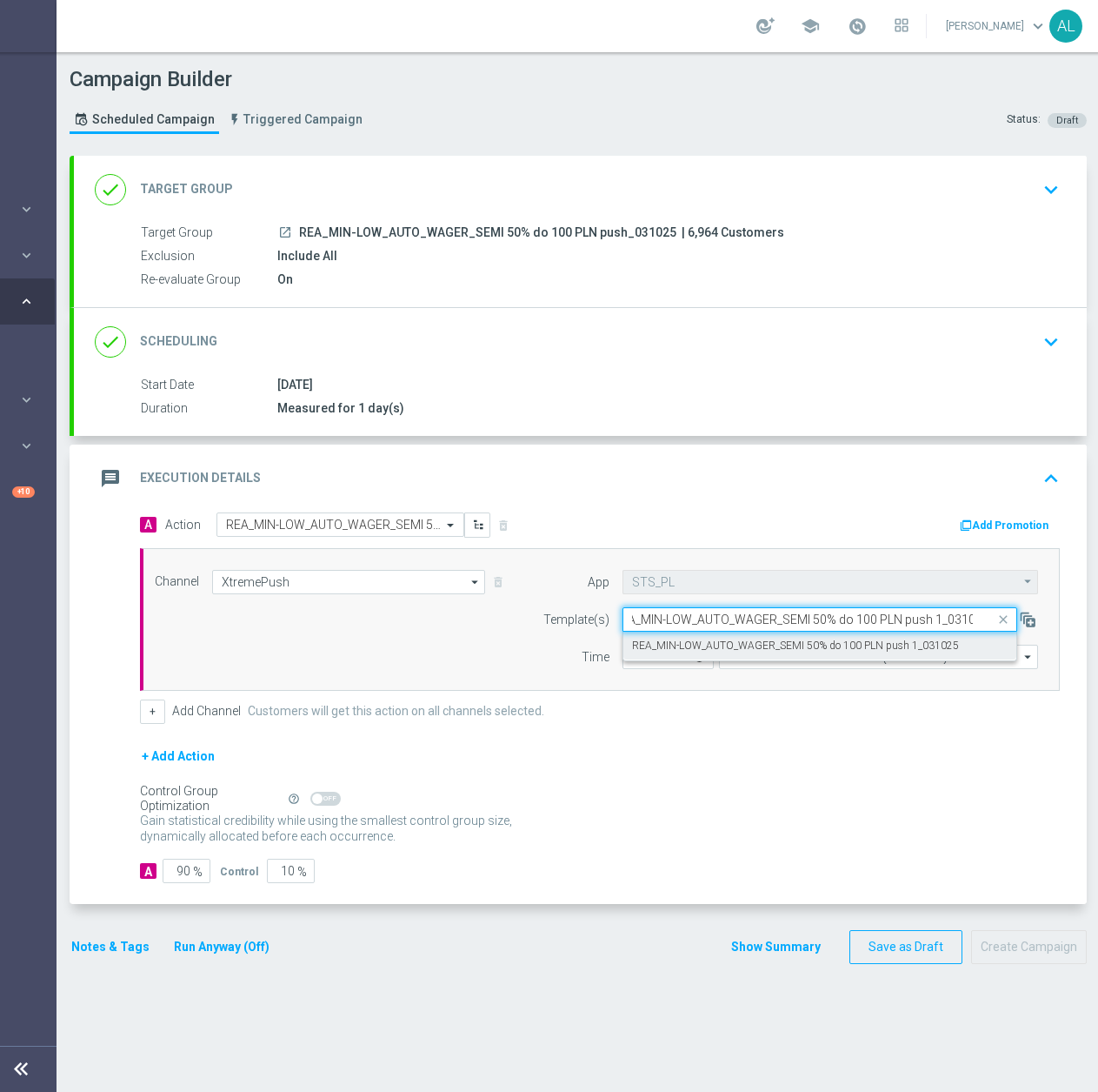
click at [900, 651] on label "REA_MIN-LOW_AUTO_WAGER_SEMI 50% do 100 PLN push 1_031025" at bounding box center [796, 646] width 327 height 14
type input "REA_MIN-LOW_AUTO_WAGER_SEMI 50% do 100 PLN push 1_031025"
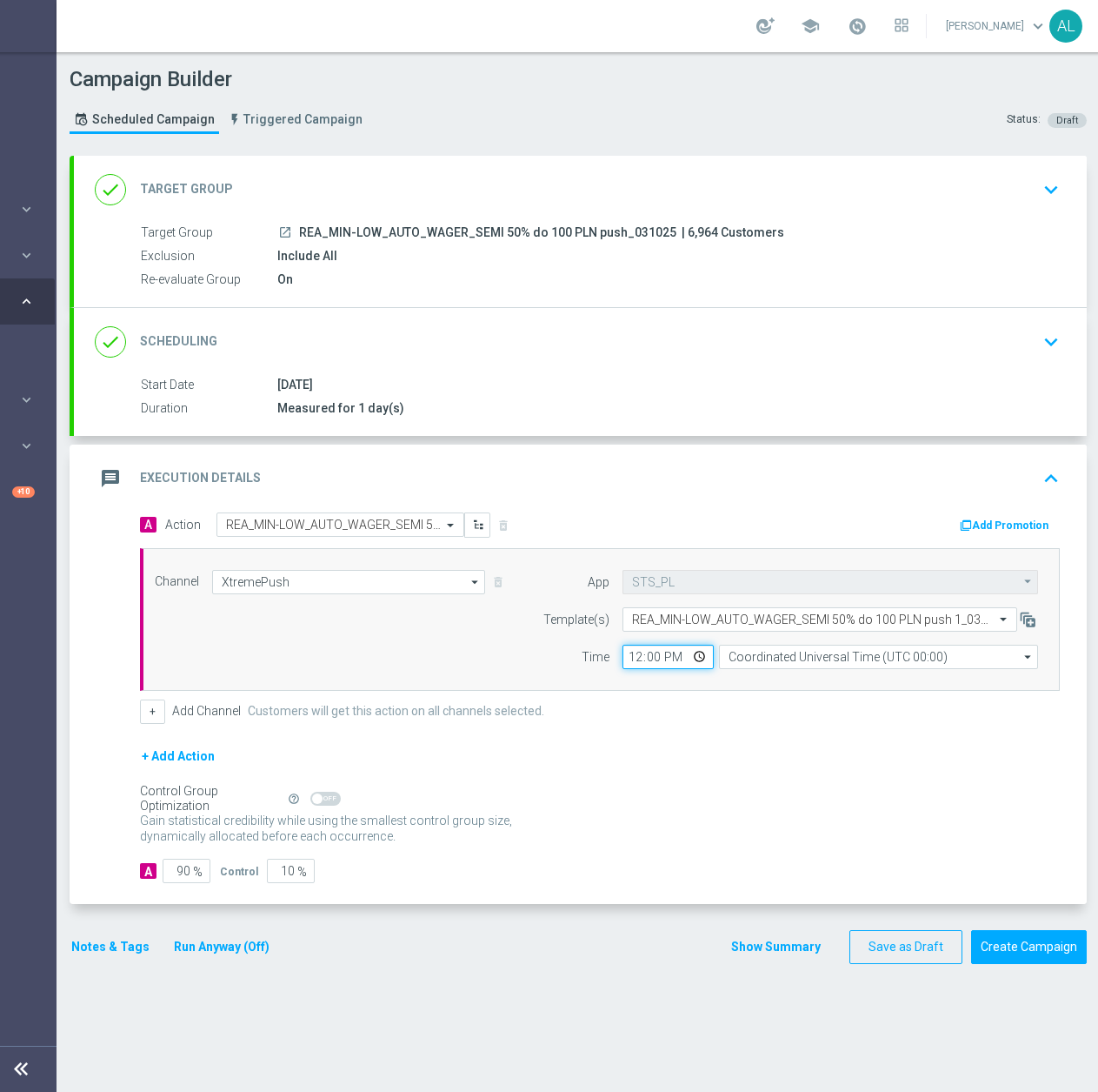
click at [638, 661] on input "12:00" at bounding box center [668, 657] width 92 height 24
type input "16:46"
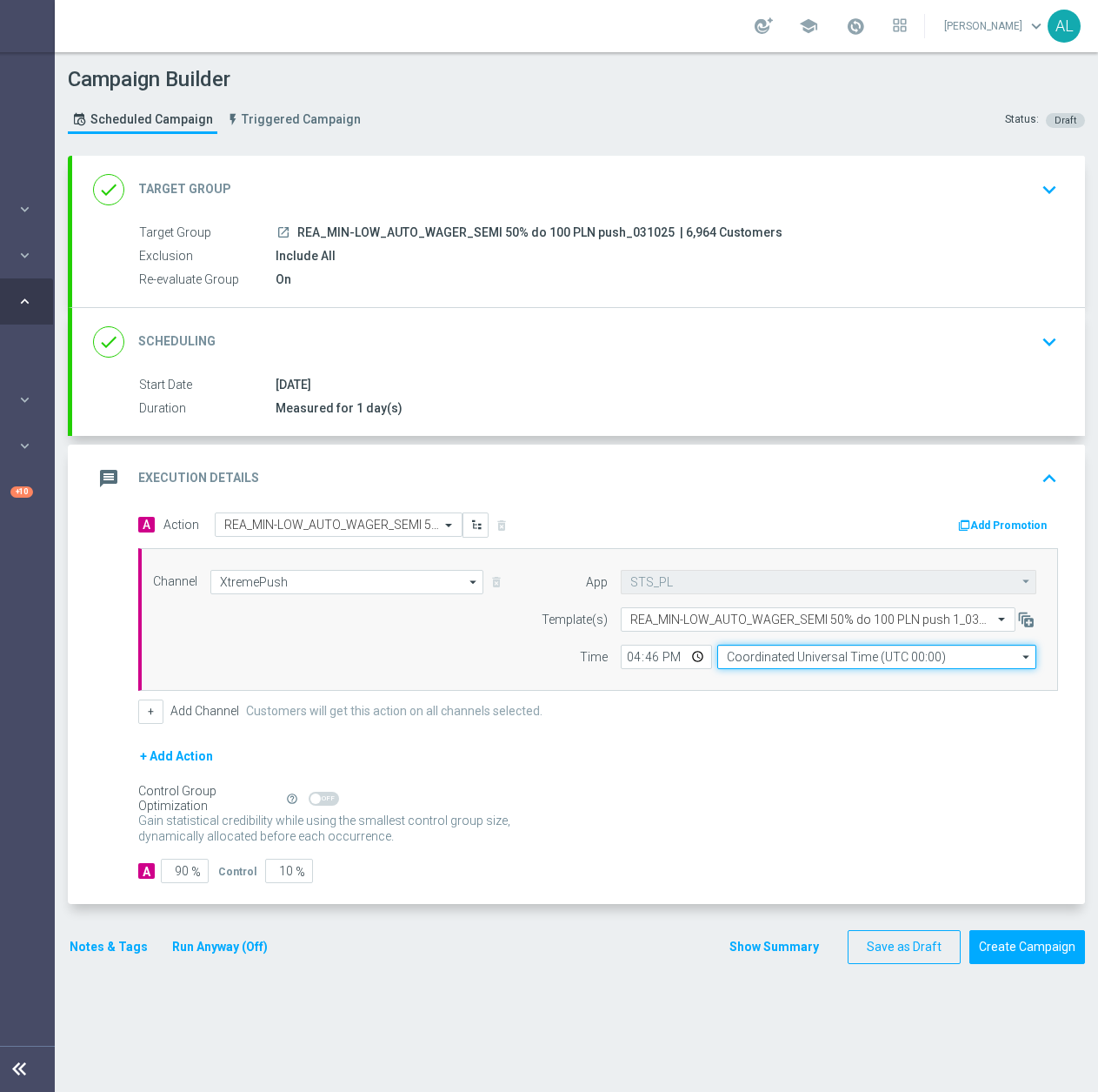
click at [735, 667] on input "Coordinated Universal Time (UTC 00:00)" at bounding box center [877, 657] width 319 height 24
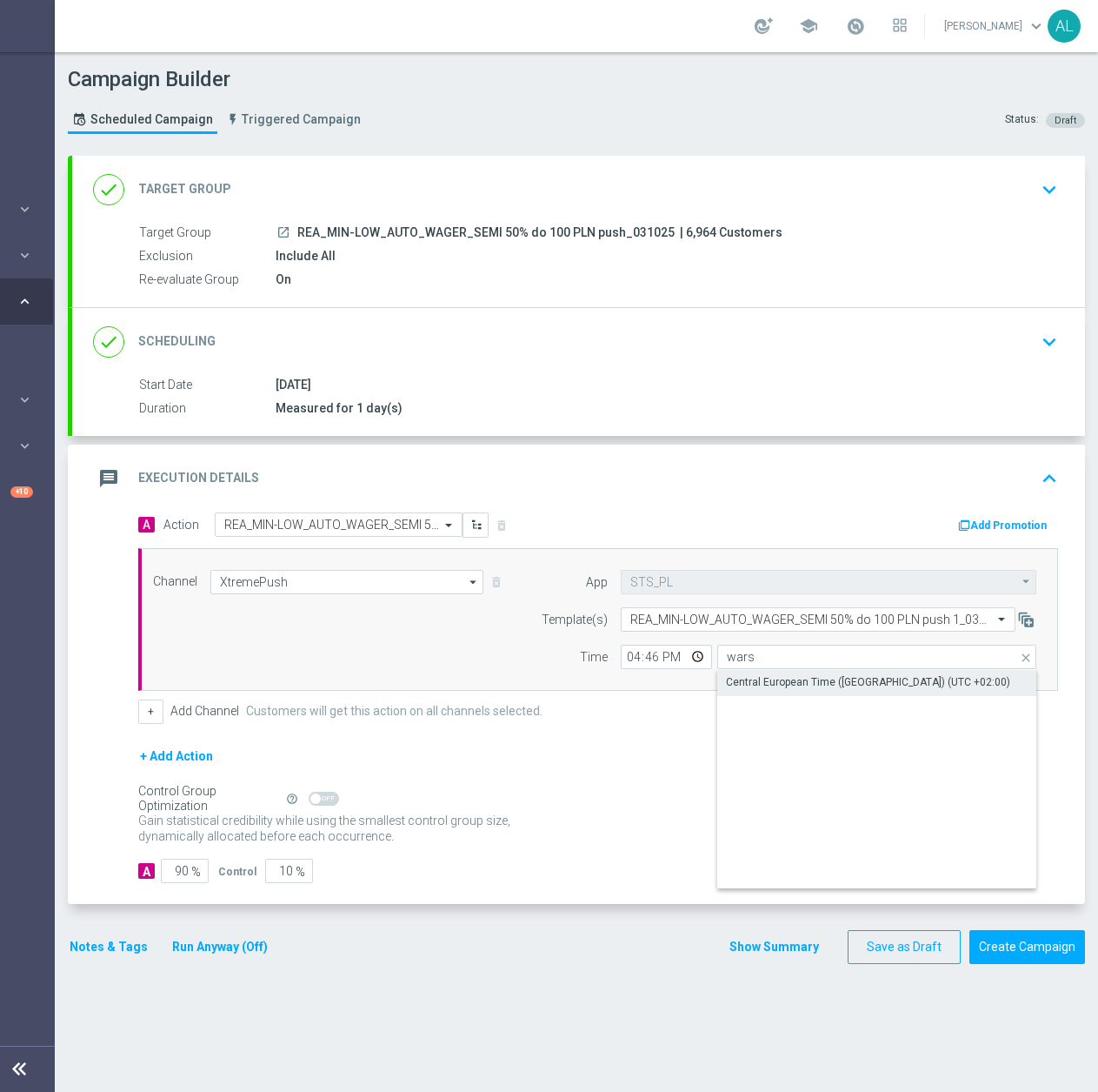
click at [749, 680] on div "Central European Time ([GEOGRAPHIC_DATA]) (UTC +02:00)" at bounding box center [868, 681] width 284 height 15
type input "Central European Time ([GEOGRAPHIC_DATA]) (UTC +02:00)"
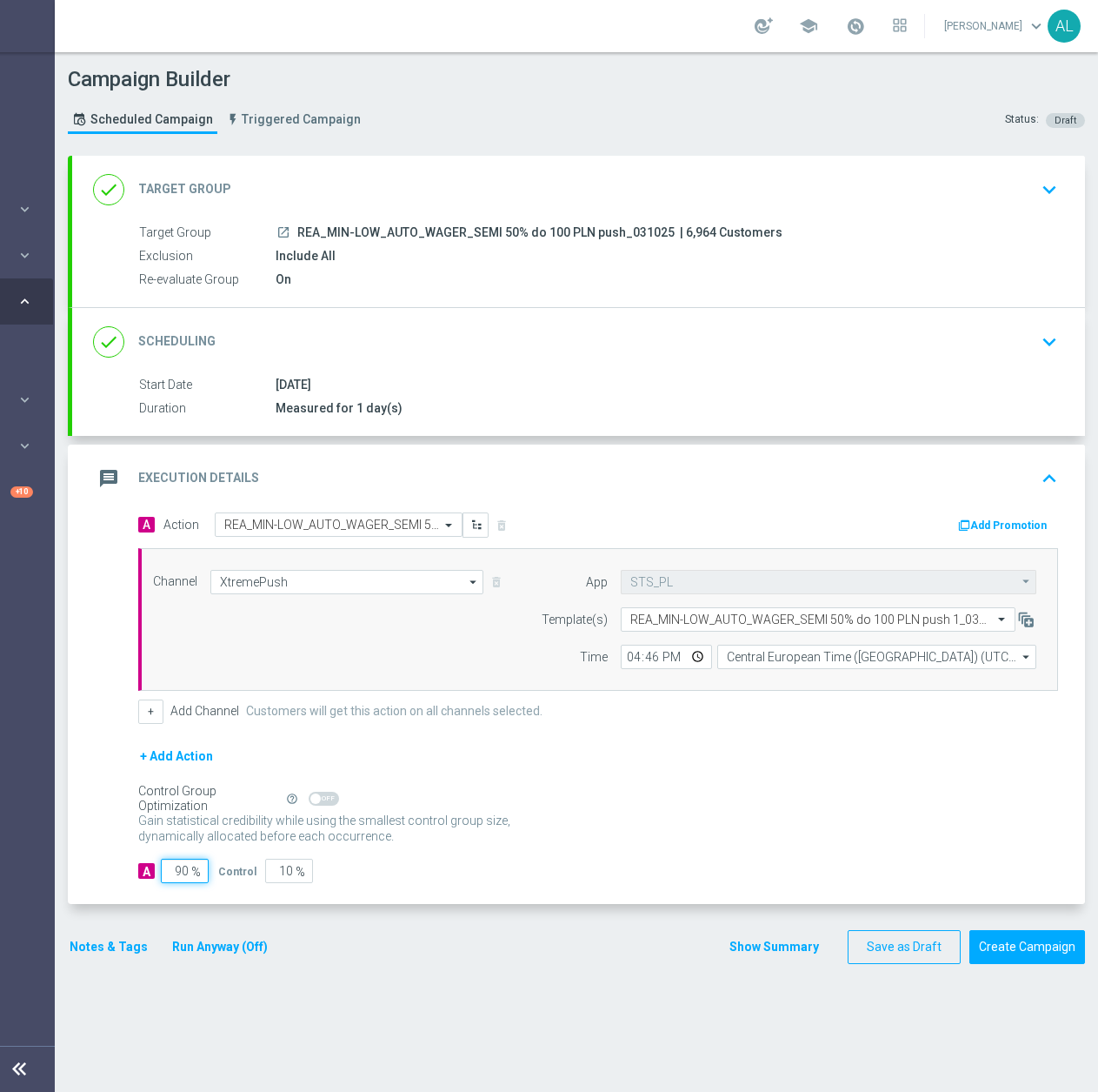
click at [172, 874] on input "90" at bounding box center [184, 870] width 48 height 24
type input "95"
type input "5"
type input "95"
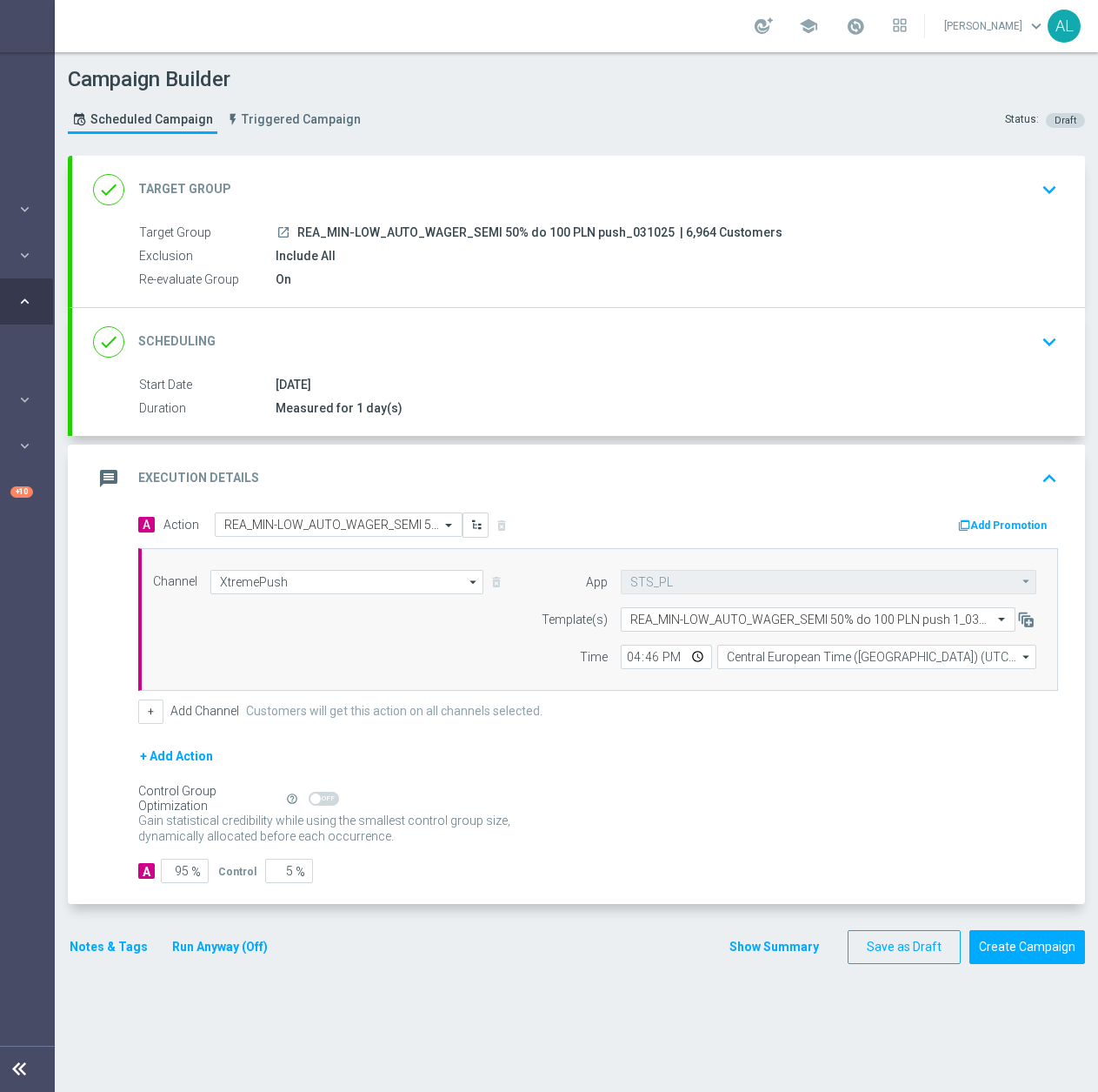
click at [83, 946] on button "Notes & Tags" at bounding box center [108, 947] width 82 height 22
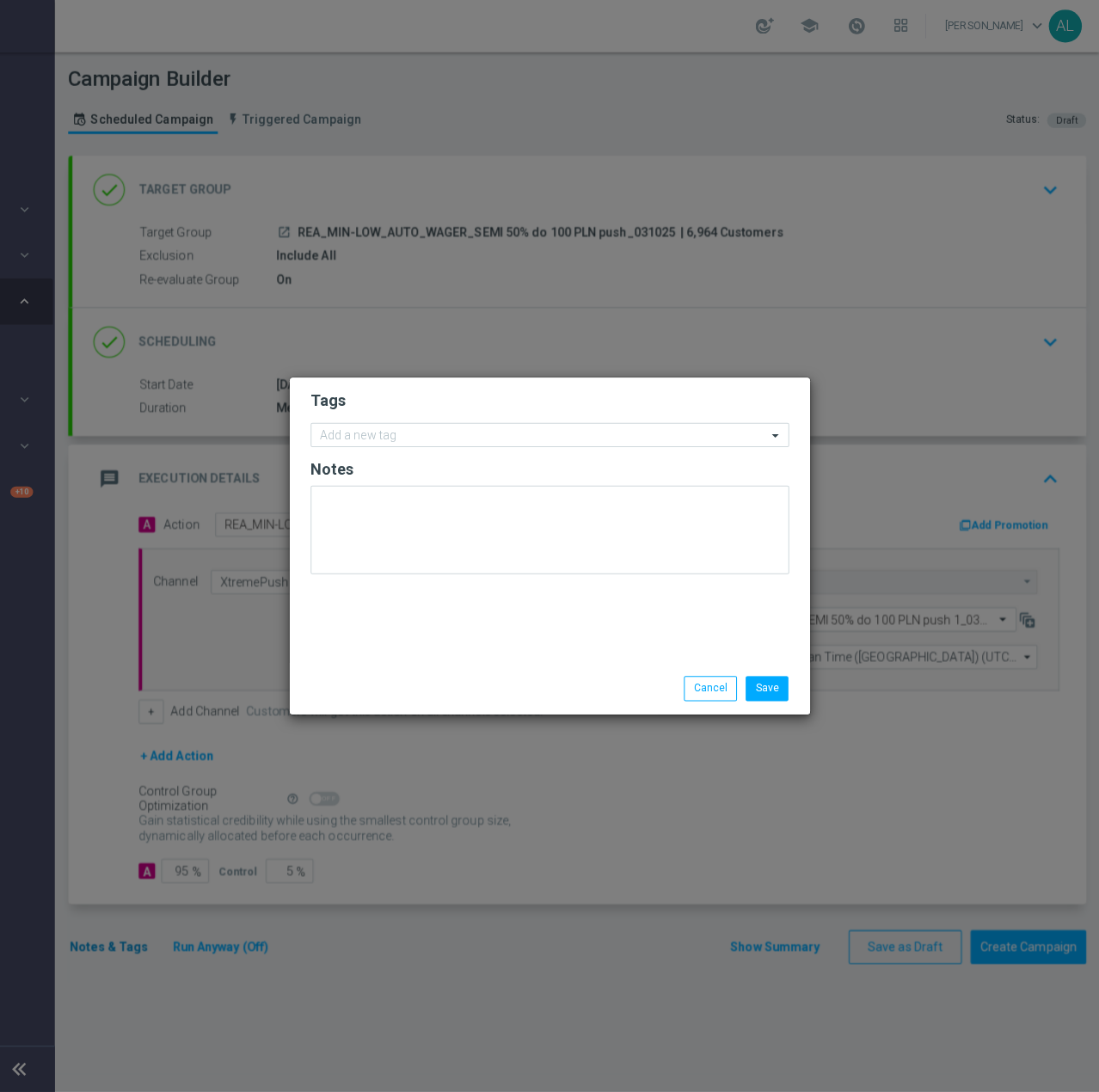
scroll to position [0, 170]
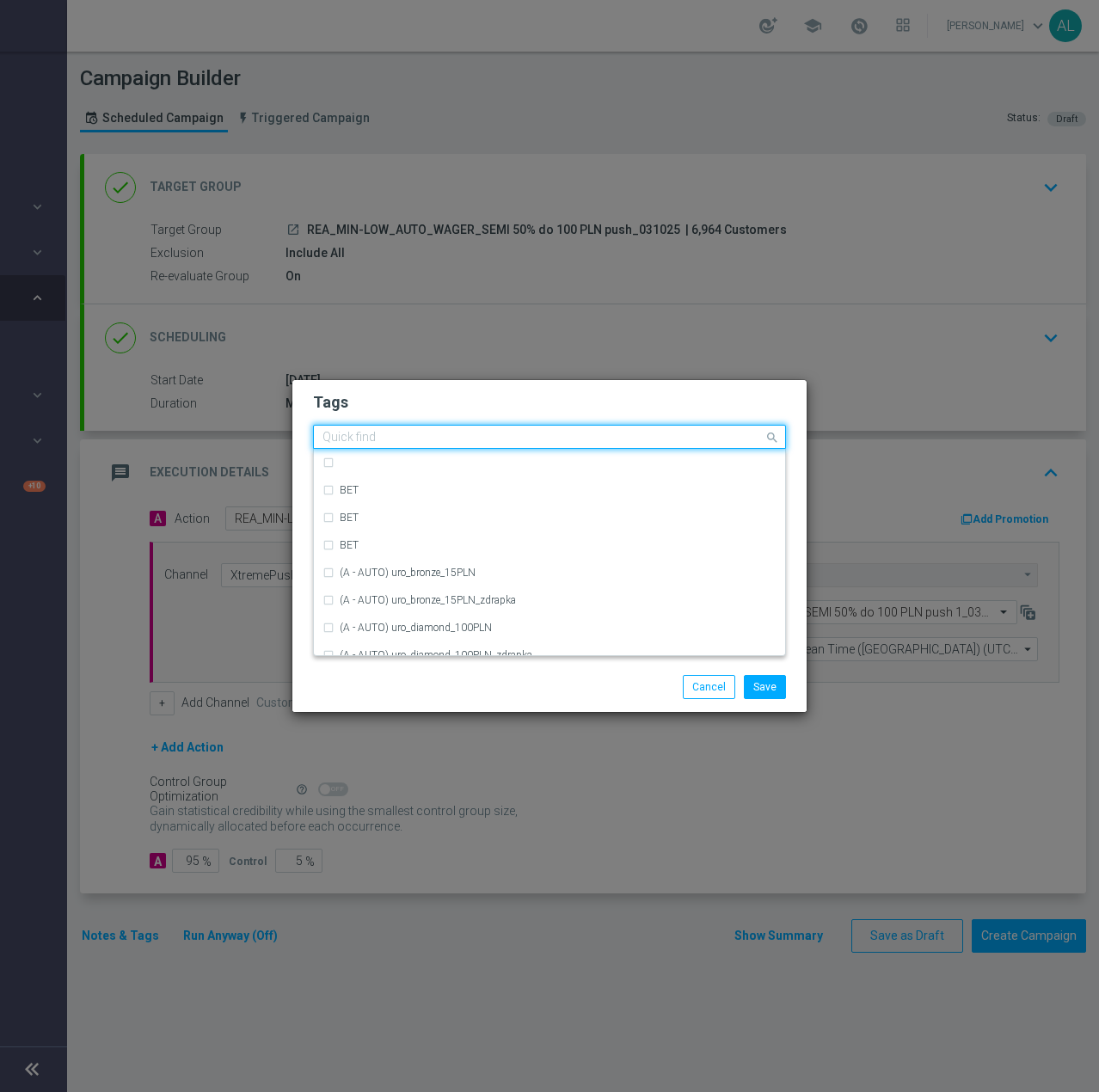
click at [348, 447] on div at bounding box center [541, 438] width 444 height 17
click at [359, 436] on input "text" at bounding box center [543, 438] width 441 height 14
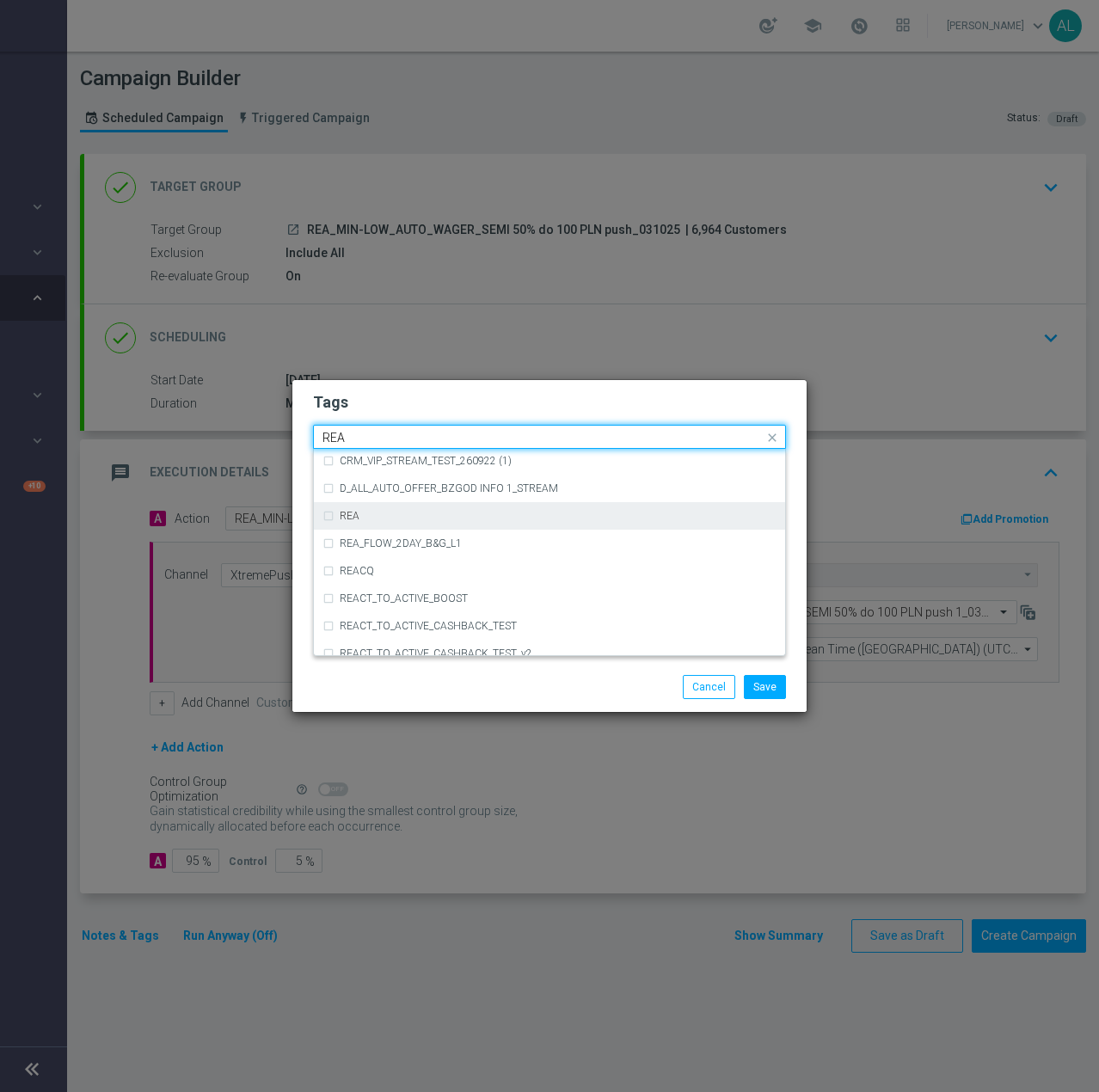
scroll to position [966, 0]
click at [399, 518] on div "REA" at bounding box center [558, 515] width 437 height 11
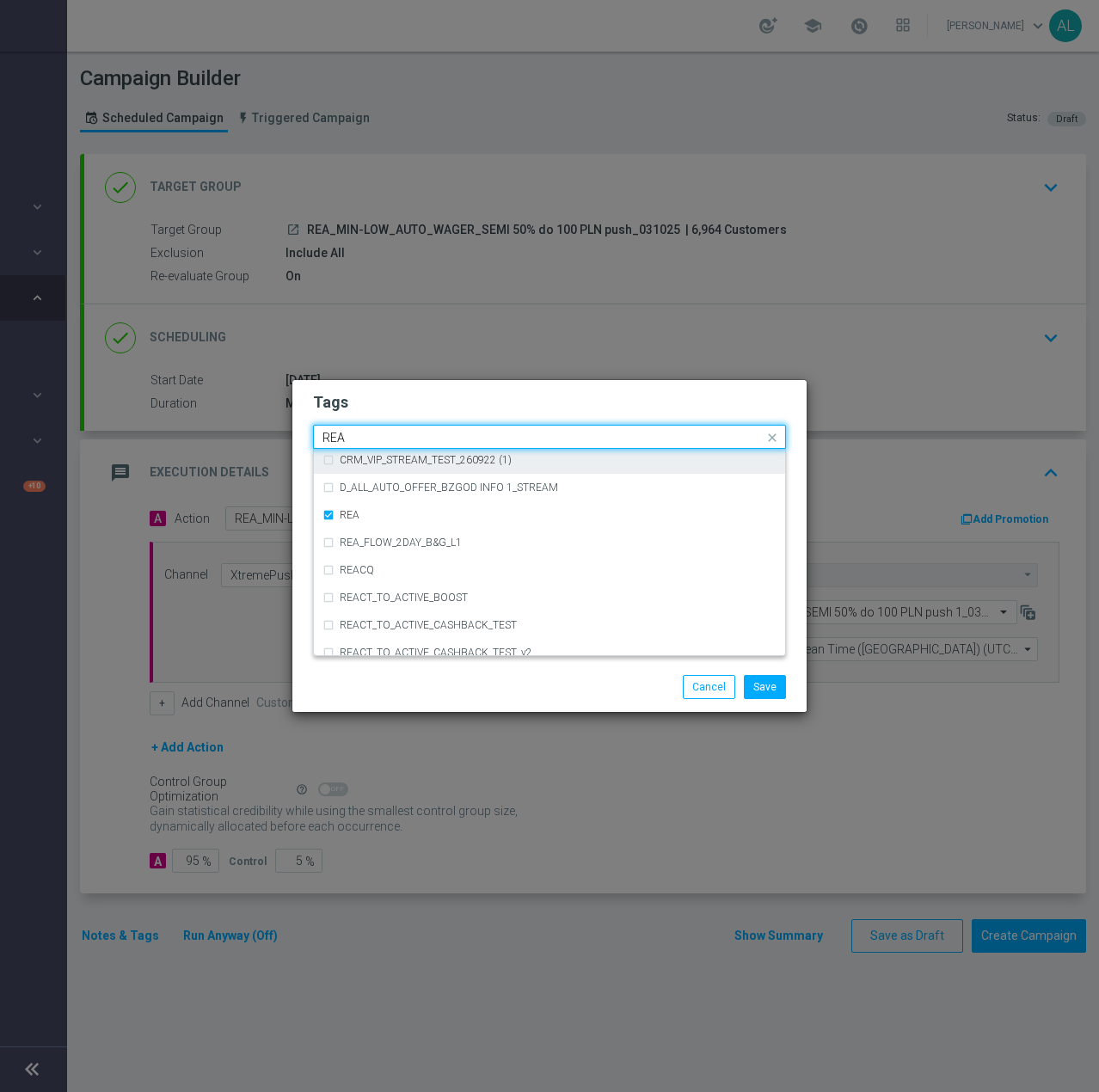
click at [369, 428] on div "Quick find × REA REA" at bounding box center [539, 438] width 450 height 21
click at [365, 437] on input "REA" at bounding box center [543, 438] width 441 height 14
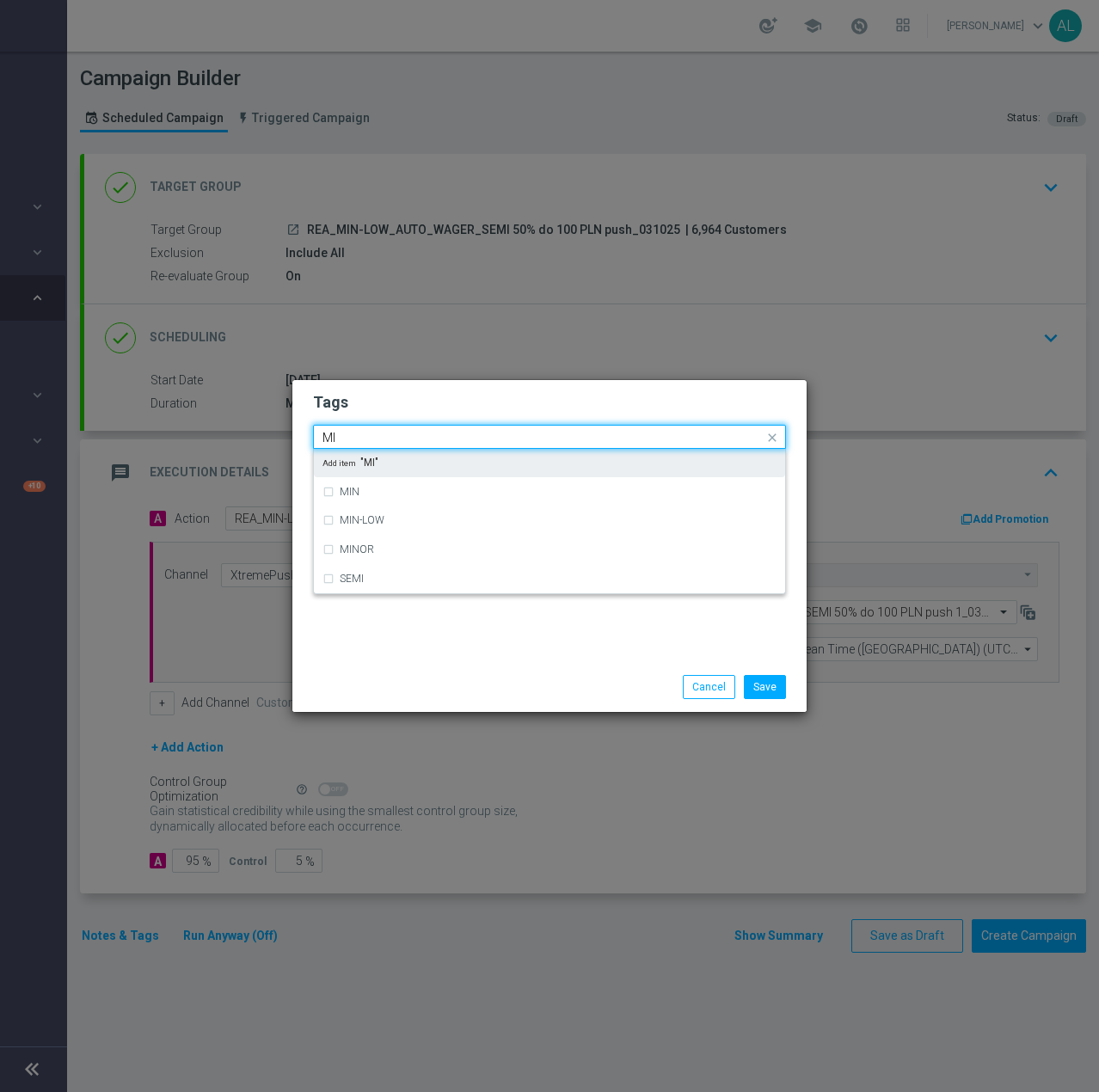
scroll to position [0, 0]
click at [358, 459] on label "MIN" at bounding box center [349, 462] width 20 height 11
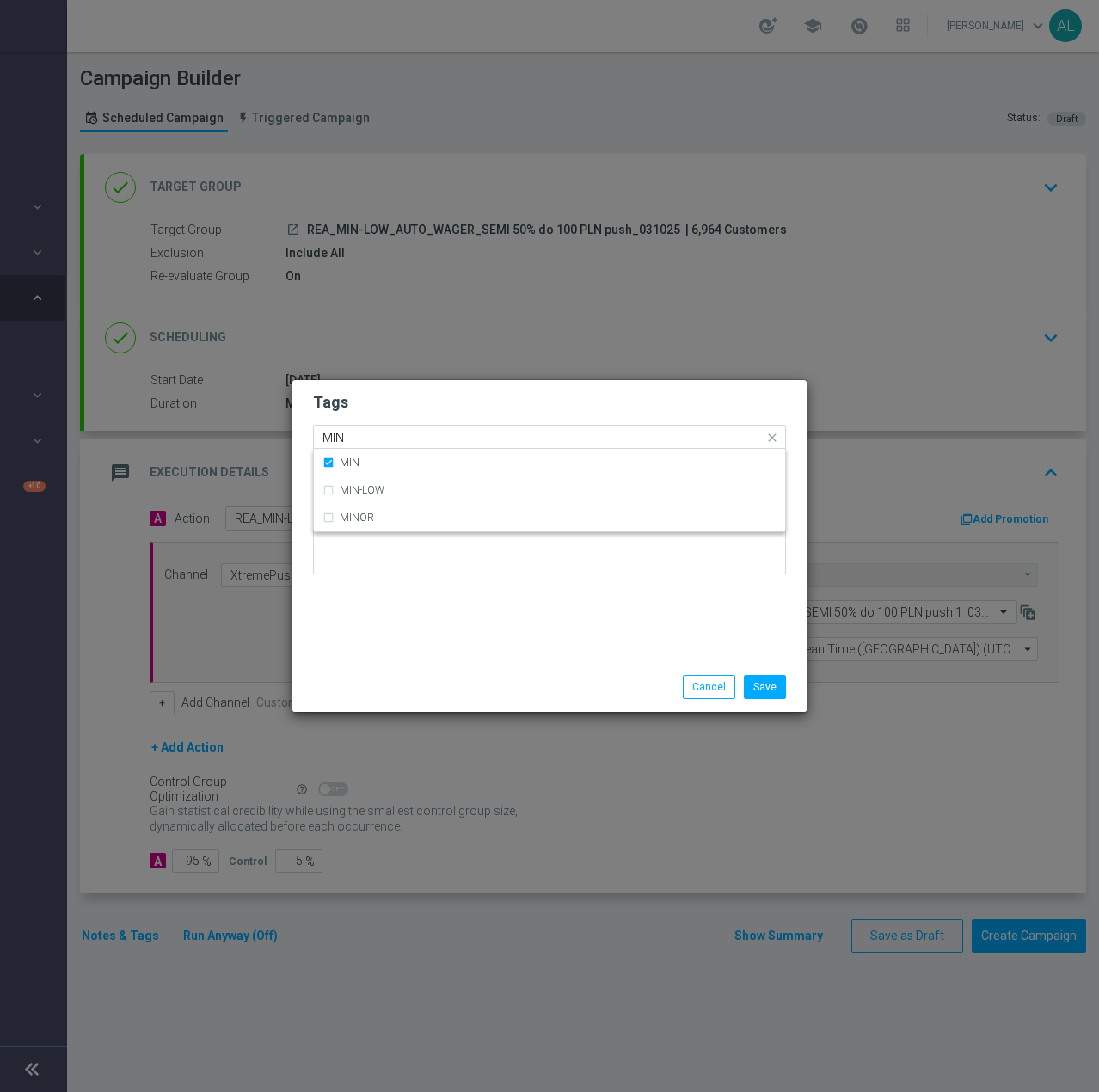
click at [377, 438] on input "MIN" at bounding box center [543, 438] width 441 height 14
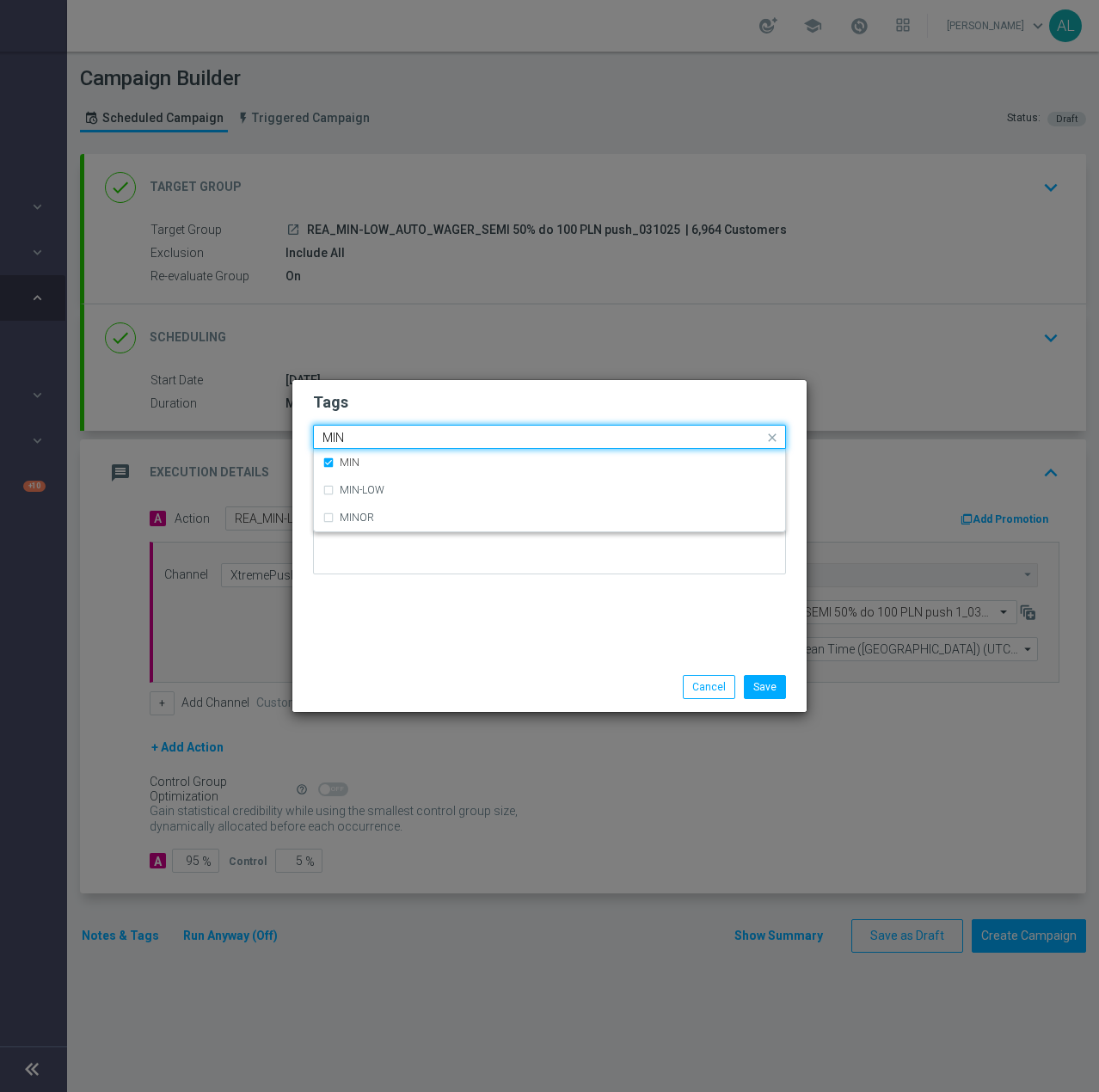
click at [377, 438] on input "MIN" at bounding box center [543, 438] width 441 height 14
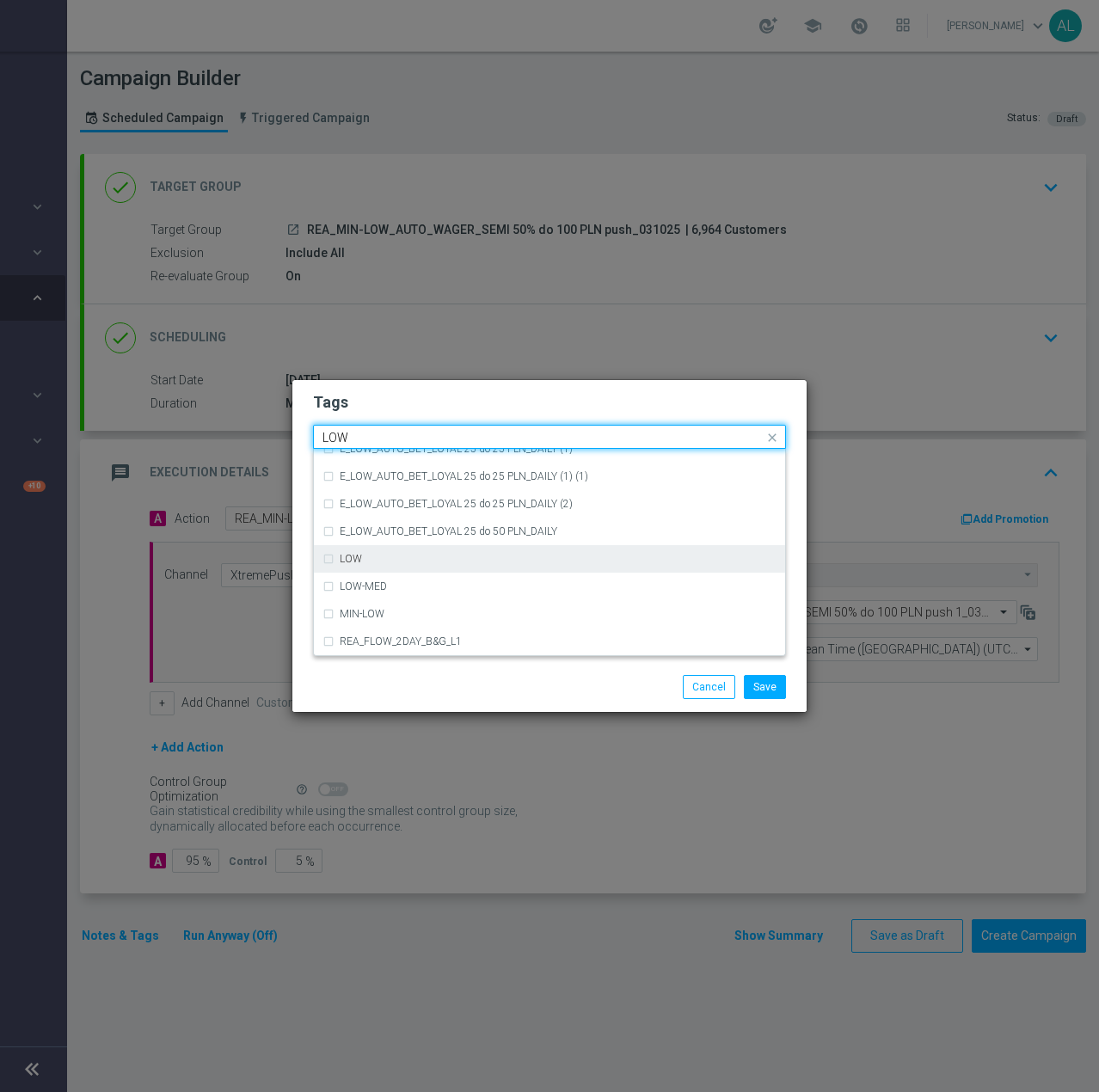
click at [419, 551] on div "LOW" at bounding box center [550, 558] width 454 height 28
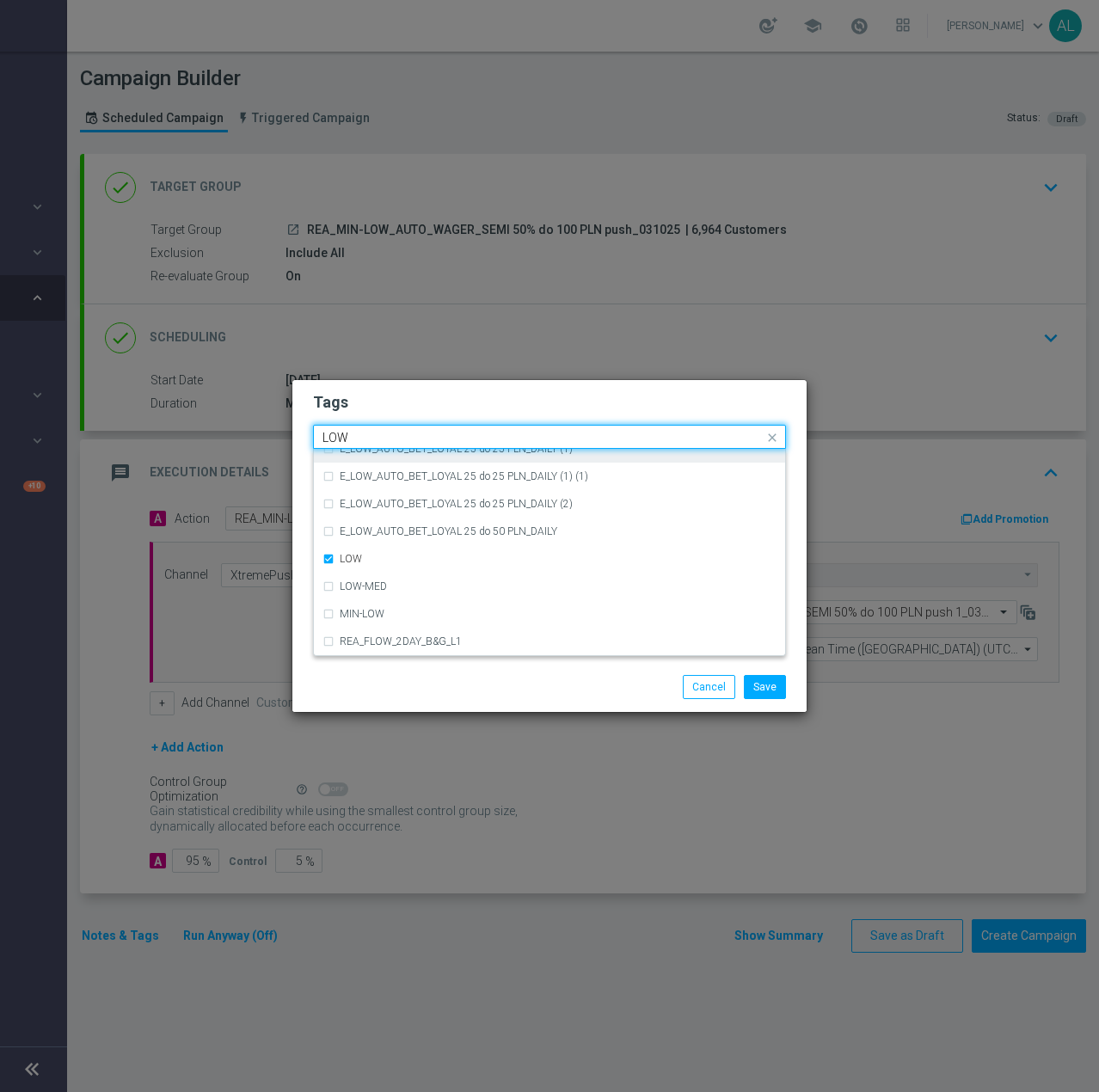
click at [360, 435] on input "LOW" at bounding box center [543, 438] width 441 height 14
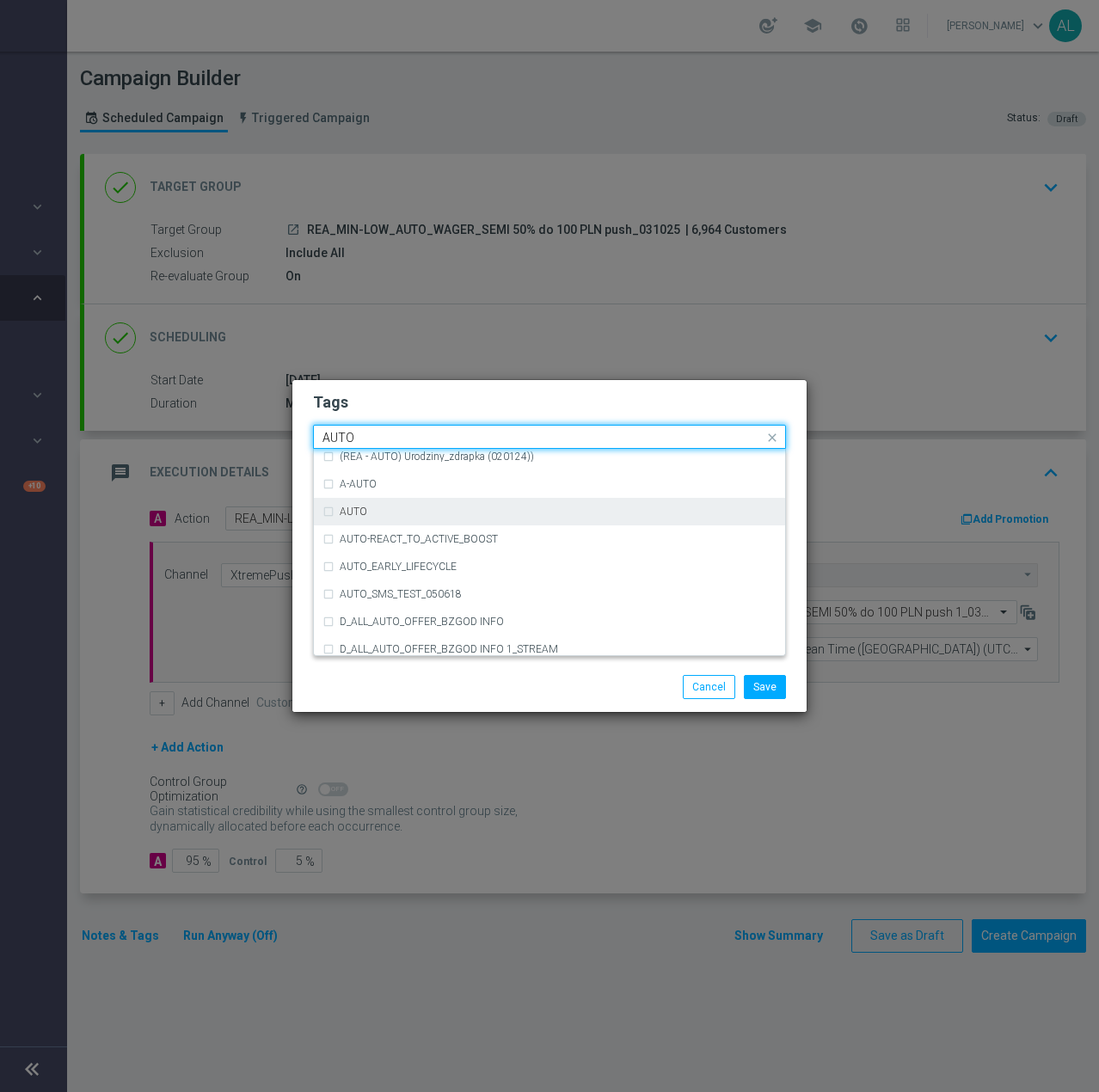
click at [495, 520] on div "AUTO" at bounding box center [550, 511] width 454 height 28
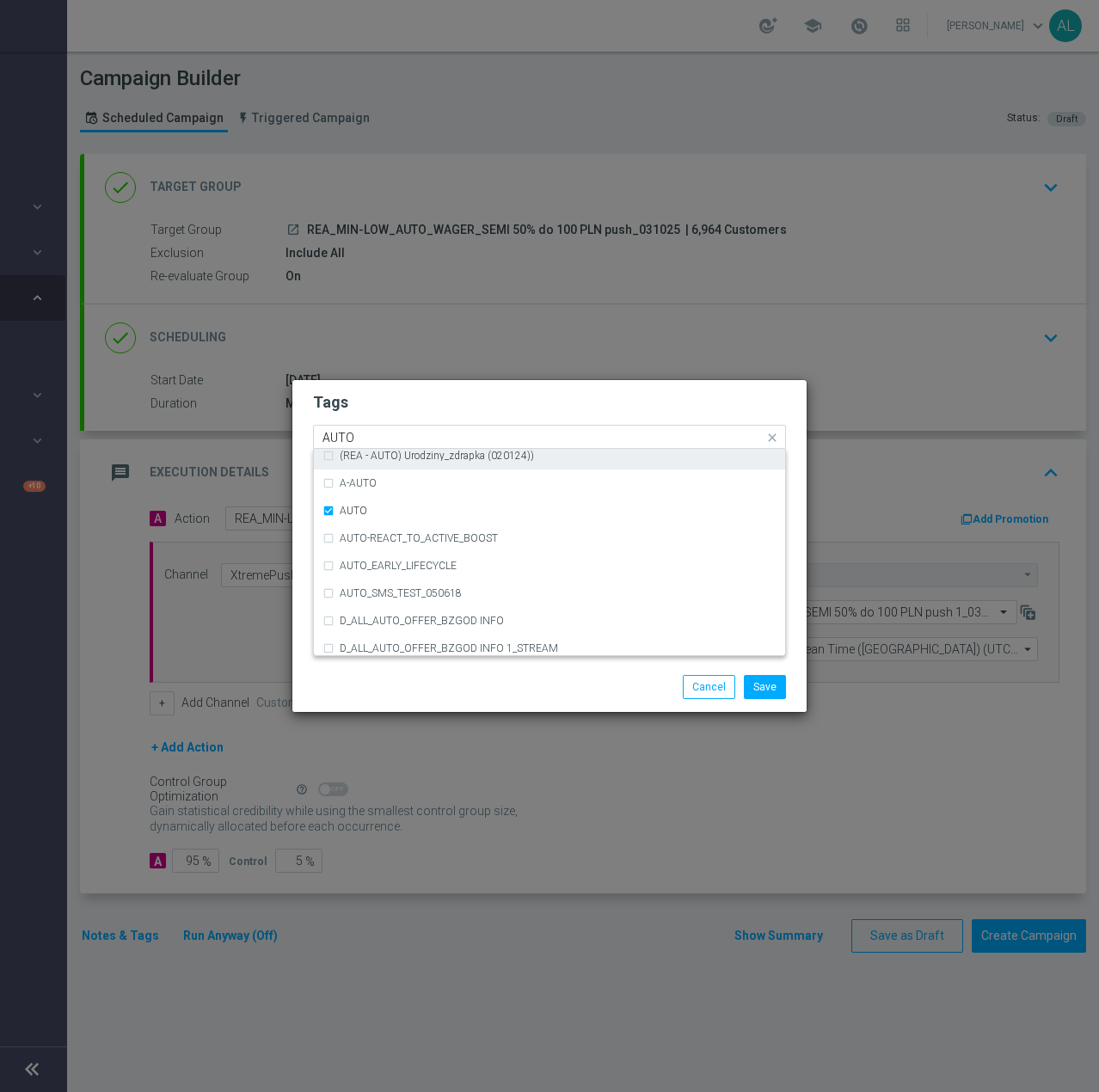
click at [391, 431] on input "AUTO" at bounding box center [543, 438] width 441 height 14
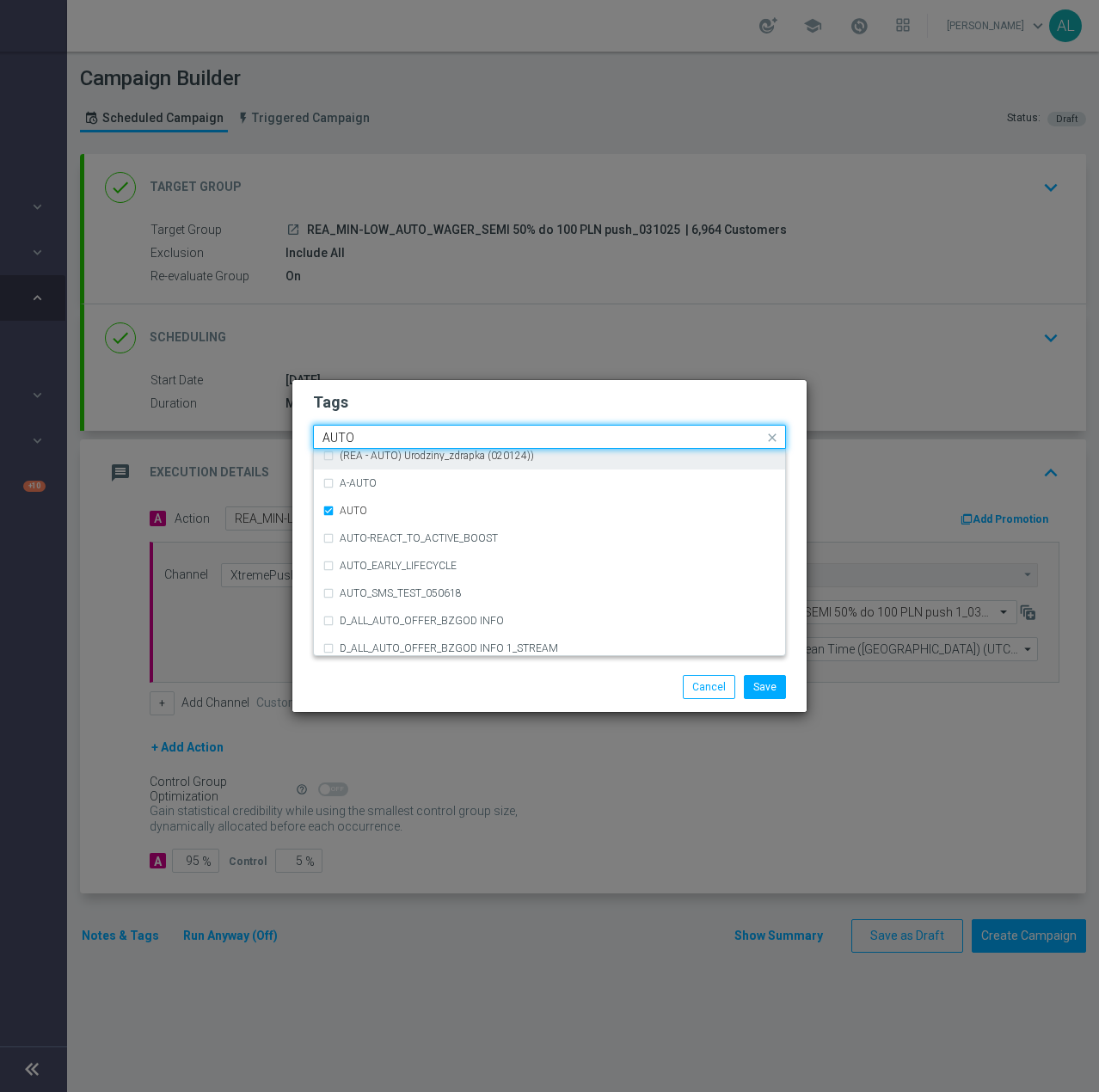
click at [391, 431] on input "AUTO" at bounding box center [543, 438] width 441 height 14
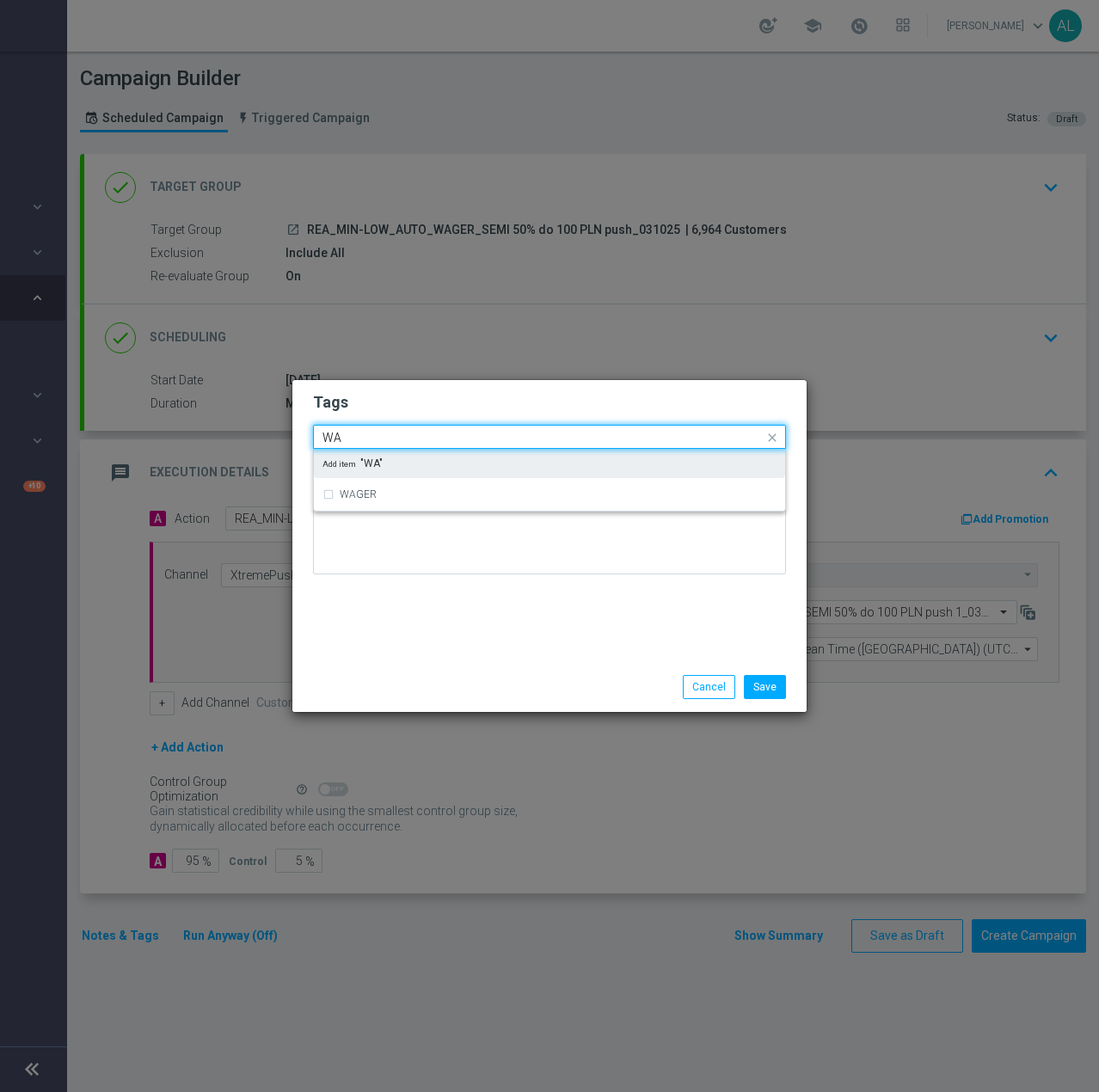
scroll to position [0, 0]
click at [366, 462] on label "WAGER" at bounding box center [358, 462] width 37 height 11
type input "WAGER"
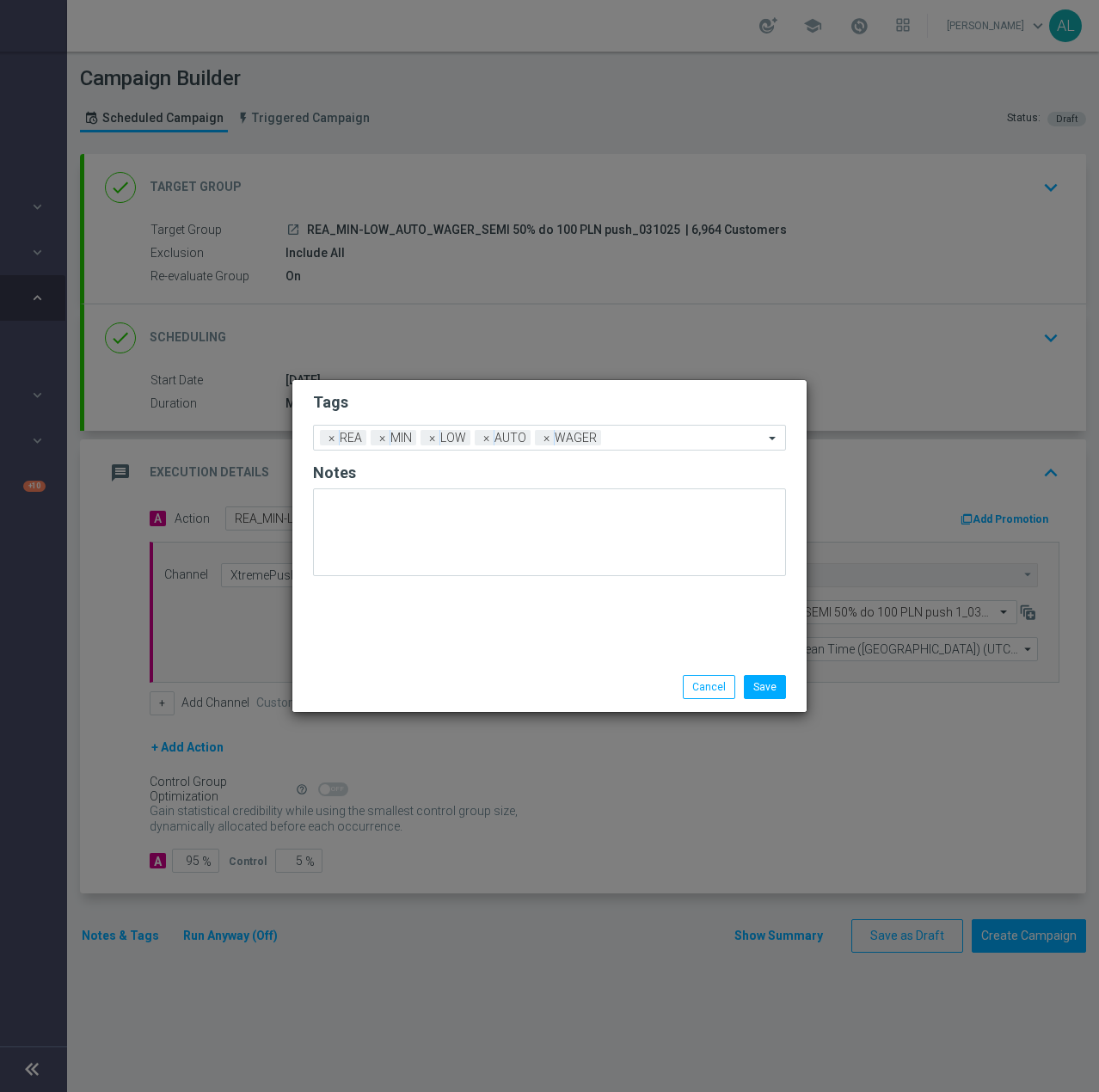
click at [420, 421] on form "Tags Add a new tag × REA × MIN × LOW × AUTO × WAGER Notes" at bounding box center [550, 488] width 473 height 201
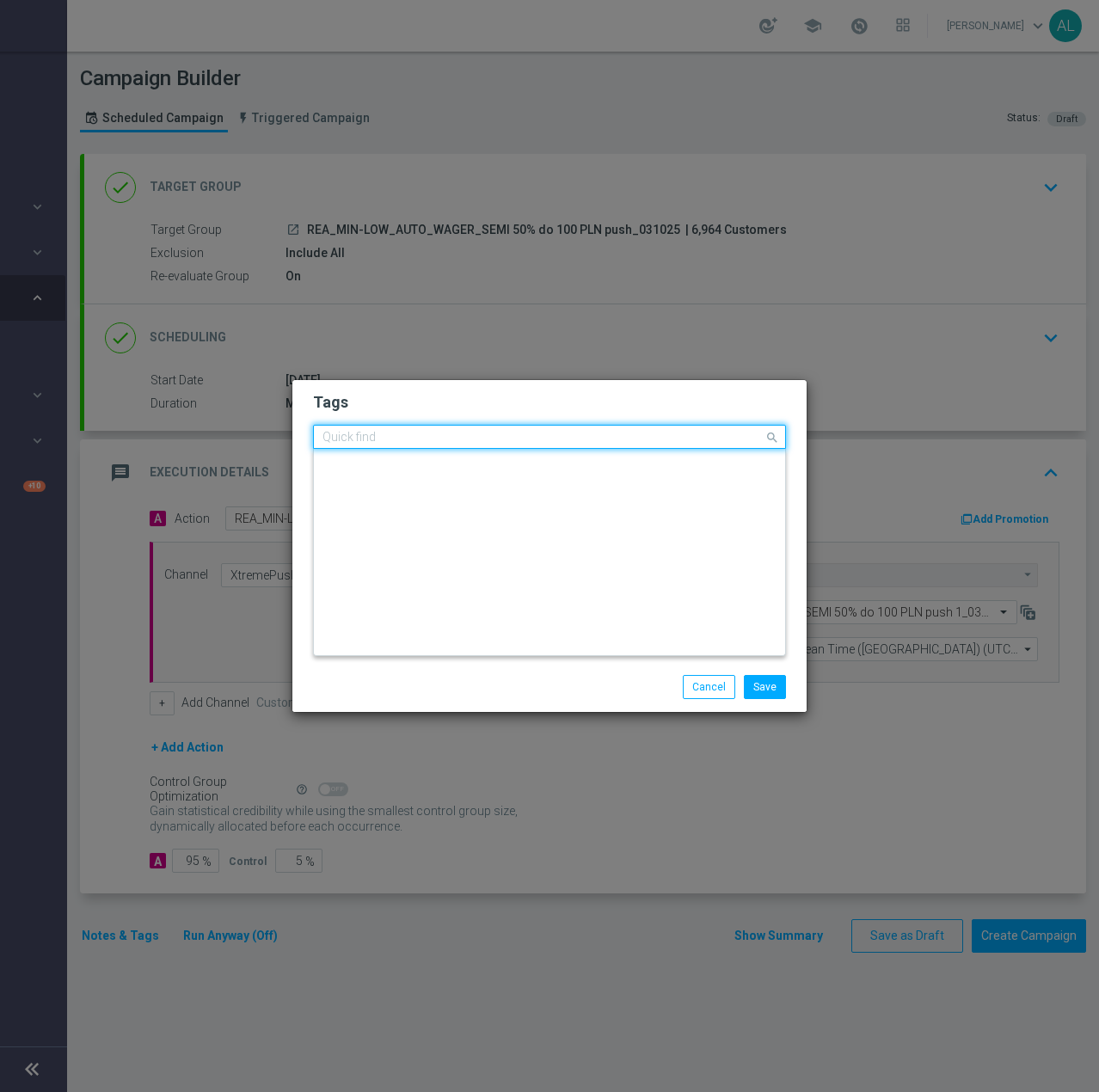
click at [618, 438] on input "text" at bounding box center [543, 438] width 441 height 14
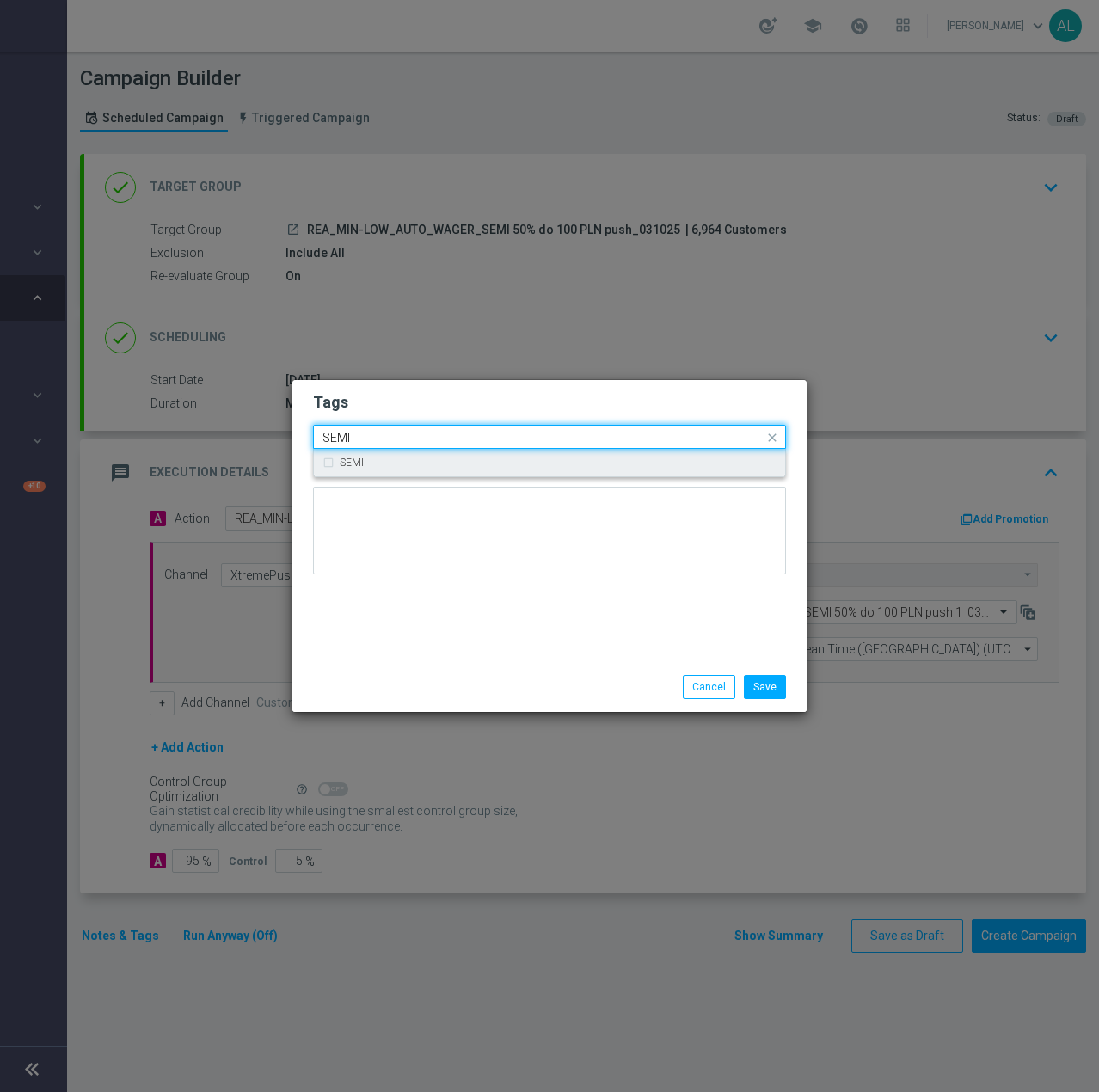
click at [592, 464] on div "SEMI" at bounding box center [558, 462] width 437 height 11
type input "SEMI"
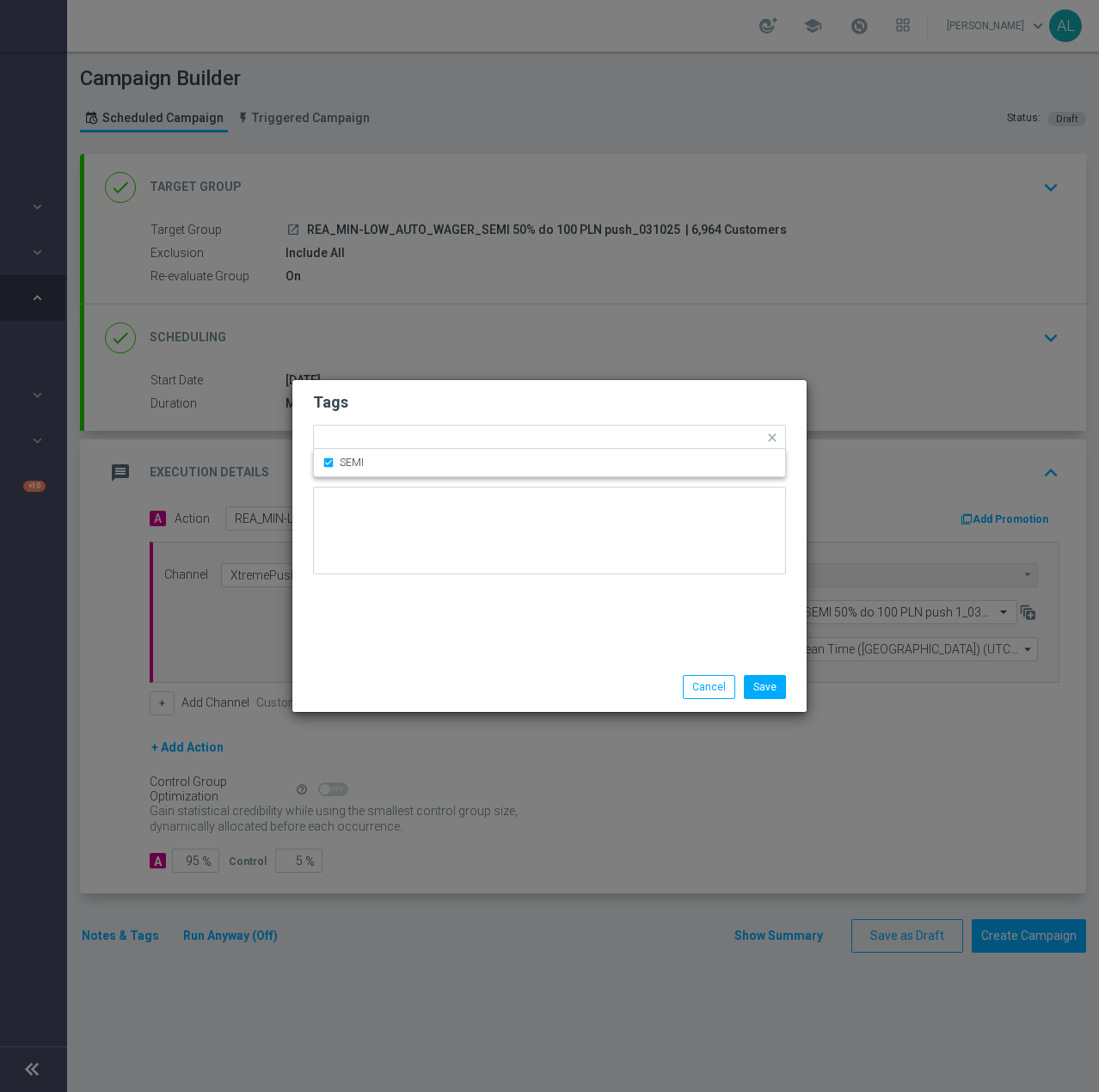
click at [561, 593] on div "Tags Quick find × REA × MIN × LOW × AUTO × WAGER × SEMI SEMI Notes" at bounding box center [550, 520] width 514 height 282
click at [756, 679] on button "Save" at bounding box center [764, 687] width 42 height 24
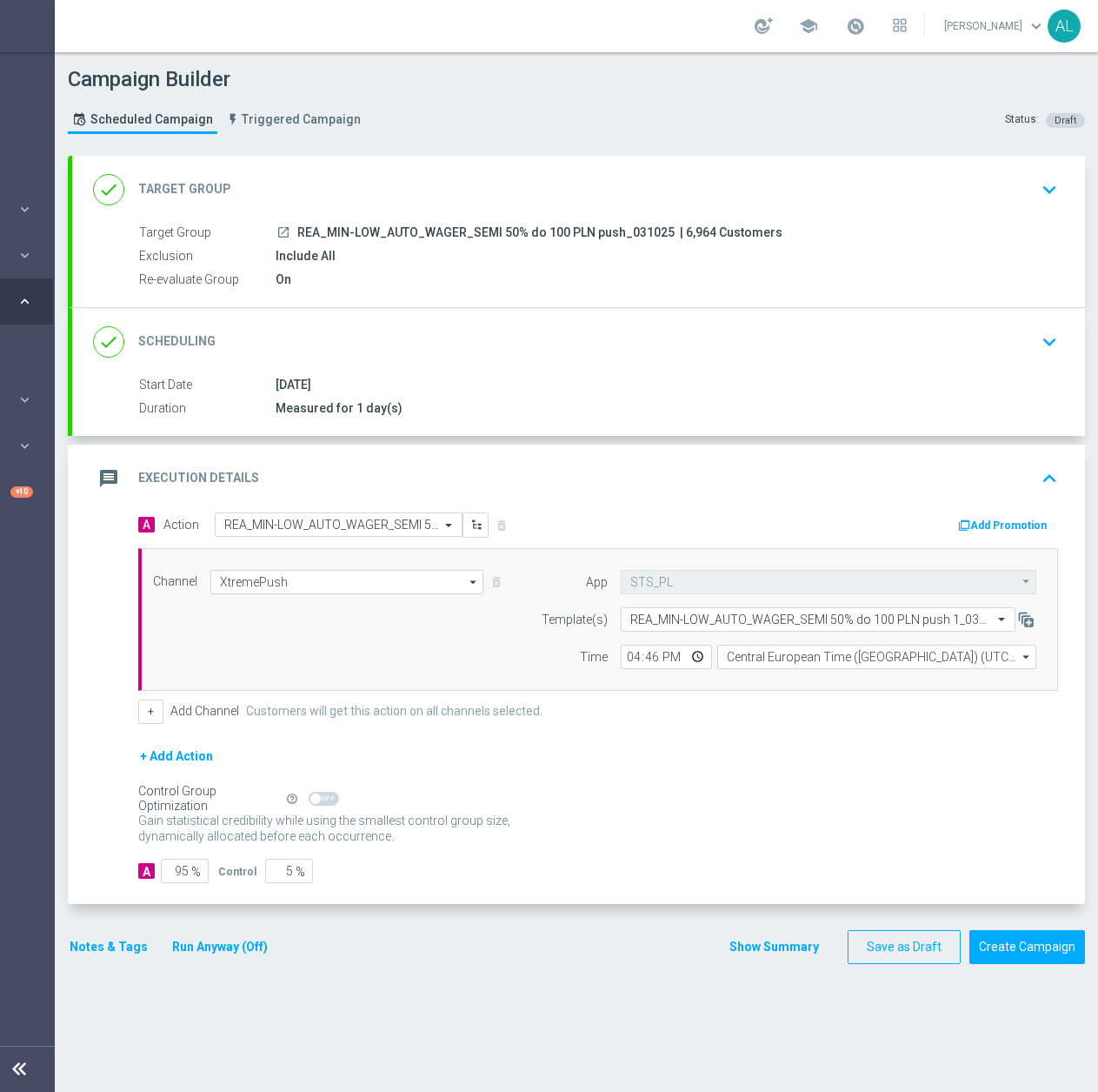
click at [105, 949] on button "Notes & Tags" at bounding box center [108, 947] width 82 height 22
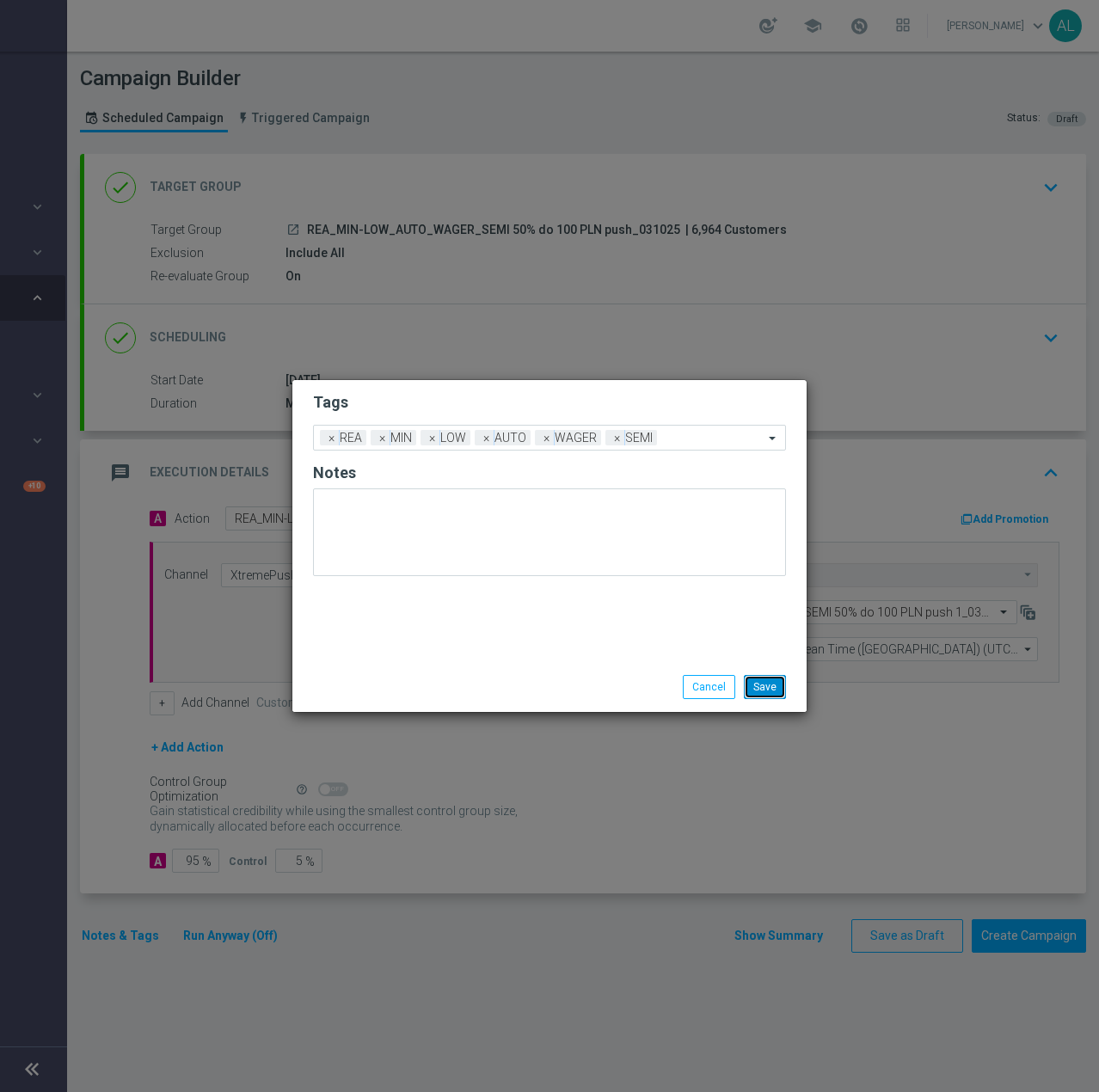
click at [776, 690] on button "Save" at bounding box center [764, 687] width 42 height 24
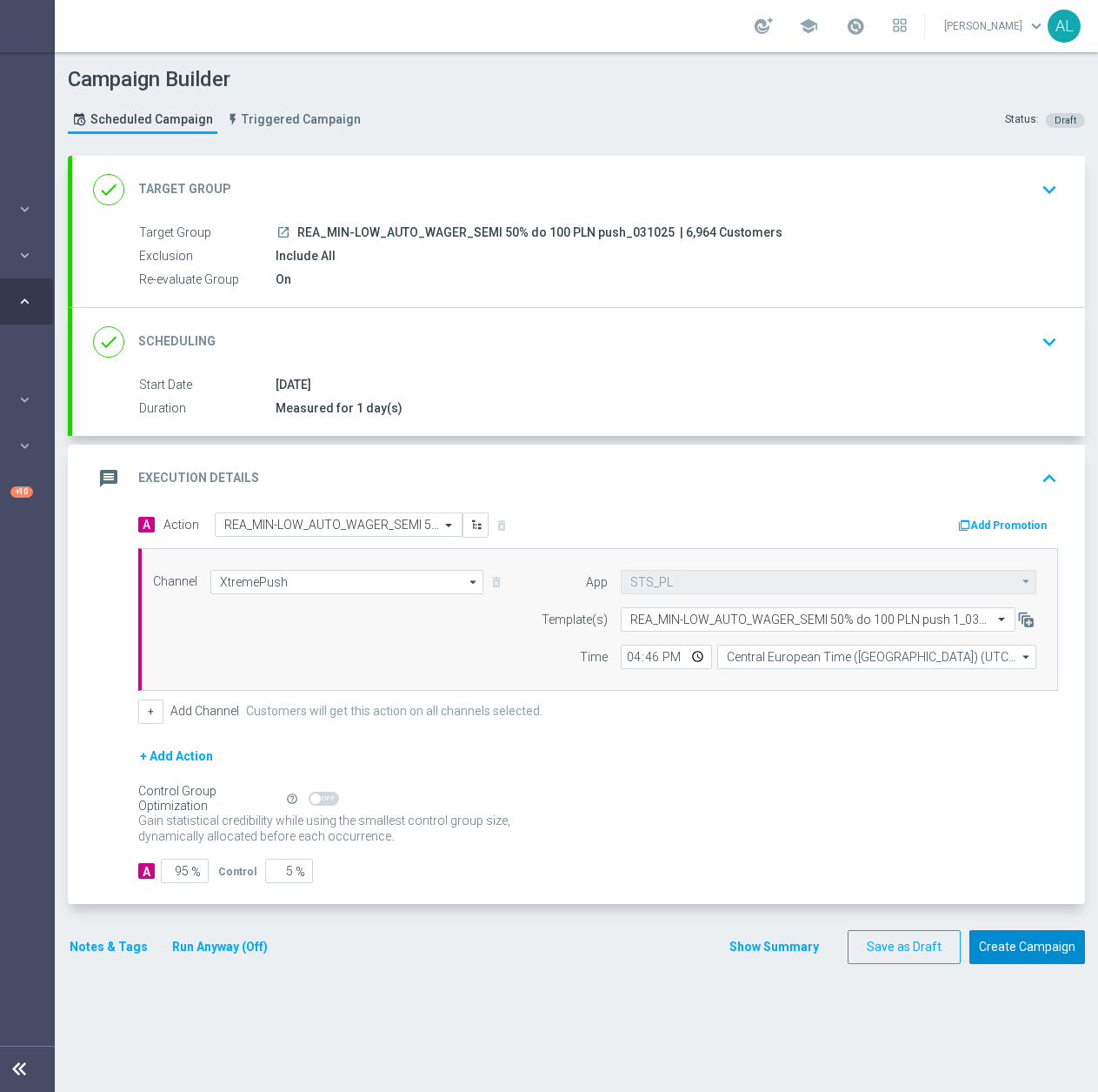
click at [1045, 949] on button "Create Campaign" at bounding box center [1027, 947] width 116 height 34
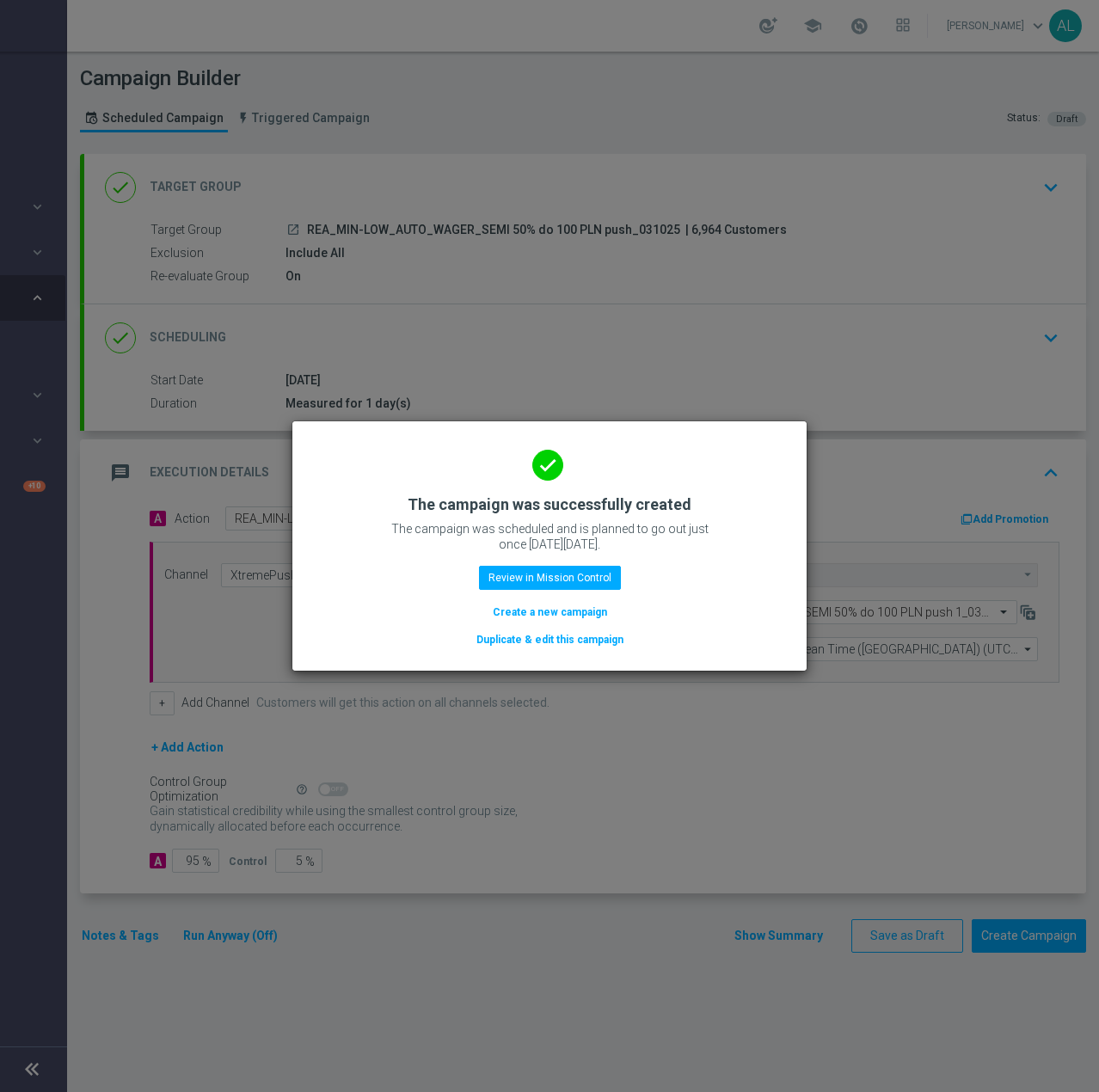
click at [567, 638] on button "Duplicate & edit this campaign" at bounding box center [550, 639] width 150 height 19
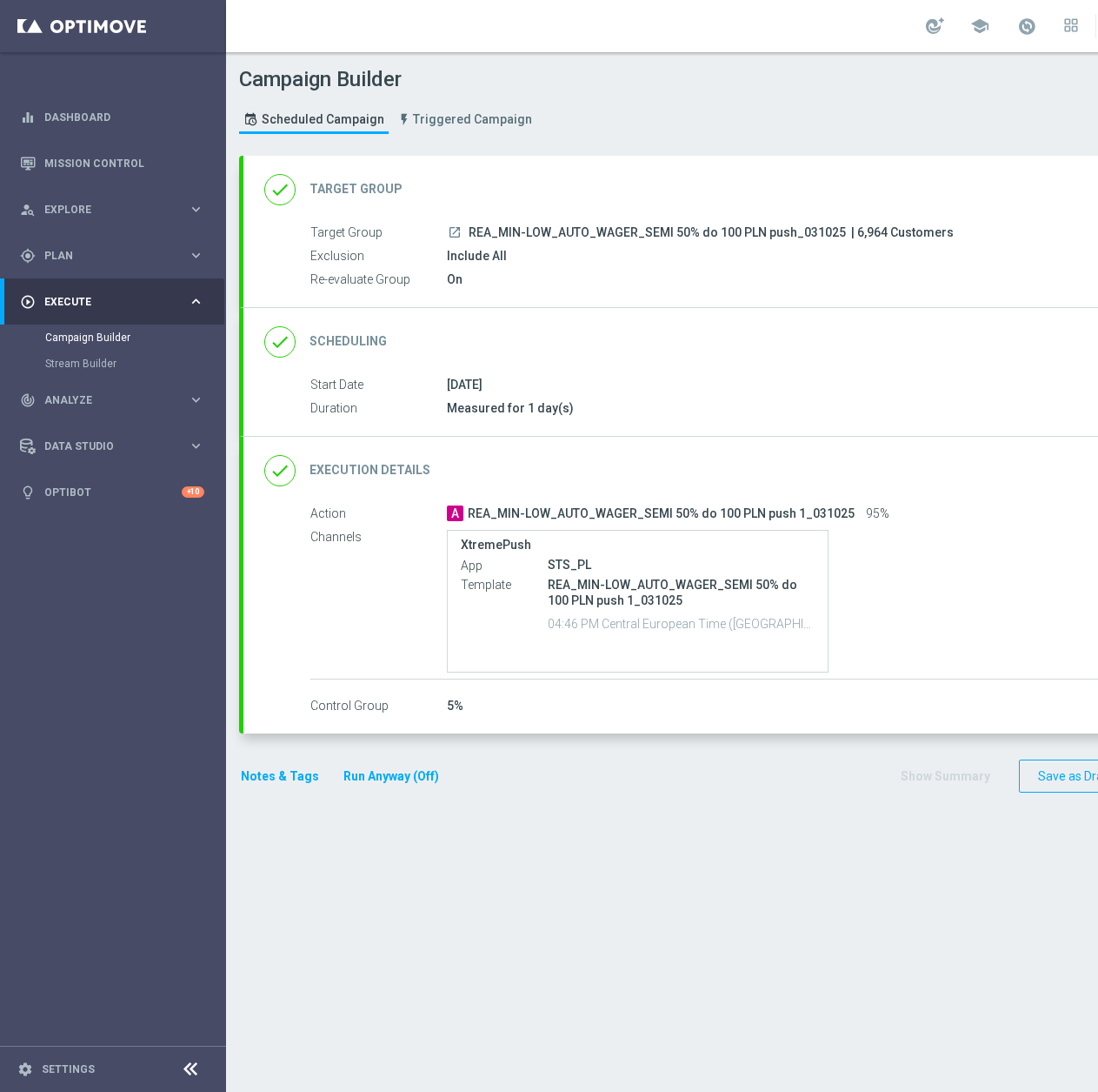
click at [687, 175] on div "done Target Group keyboard_arrow_down" at bounding box center [750, 189] width 971 height 33
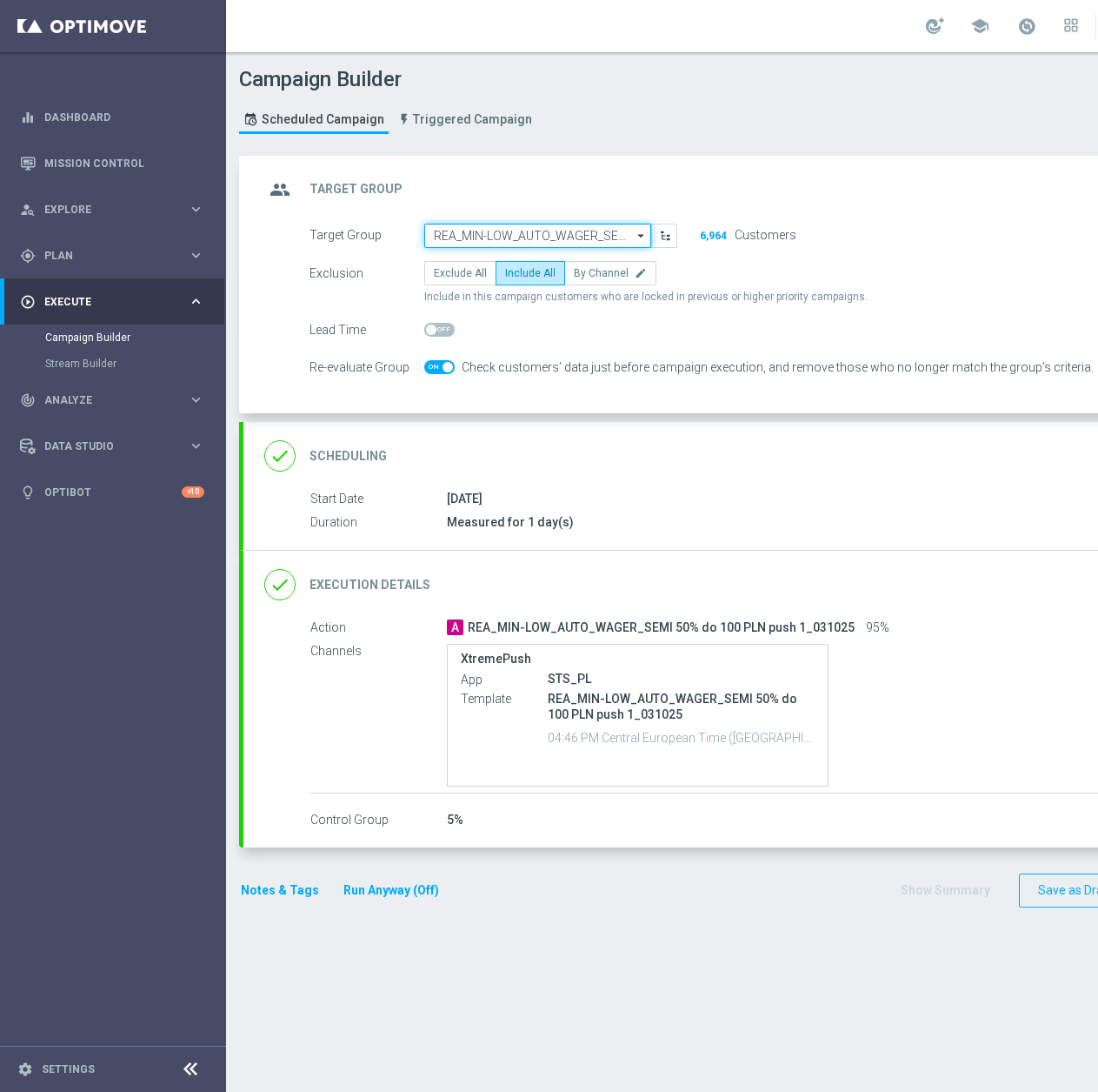
click at [508, 231] on input "REA_MIN-LOW_AUTO_WAGER_SEMI 50% do 100 PLN push_031025" at bounding box center [538, 236] width 227 height 24
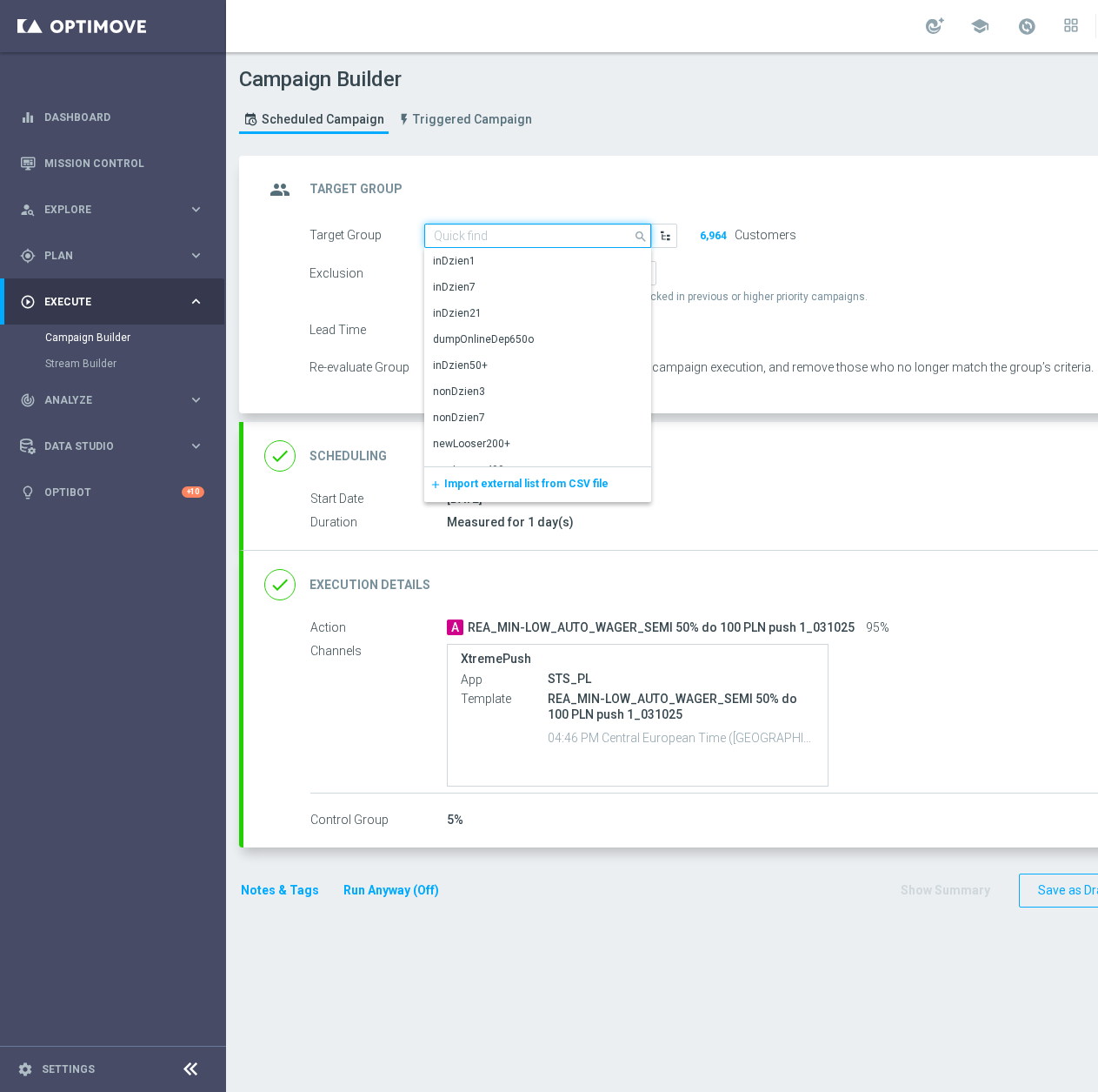
paste input "REA_MED-HIGH_AUTO_WAGER_SEMI 50% do 300 PLN push"
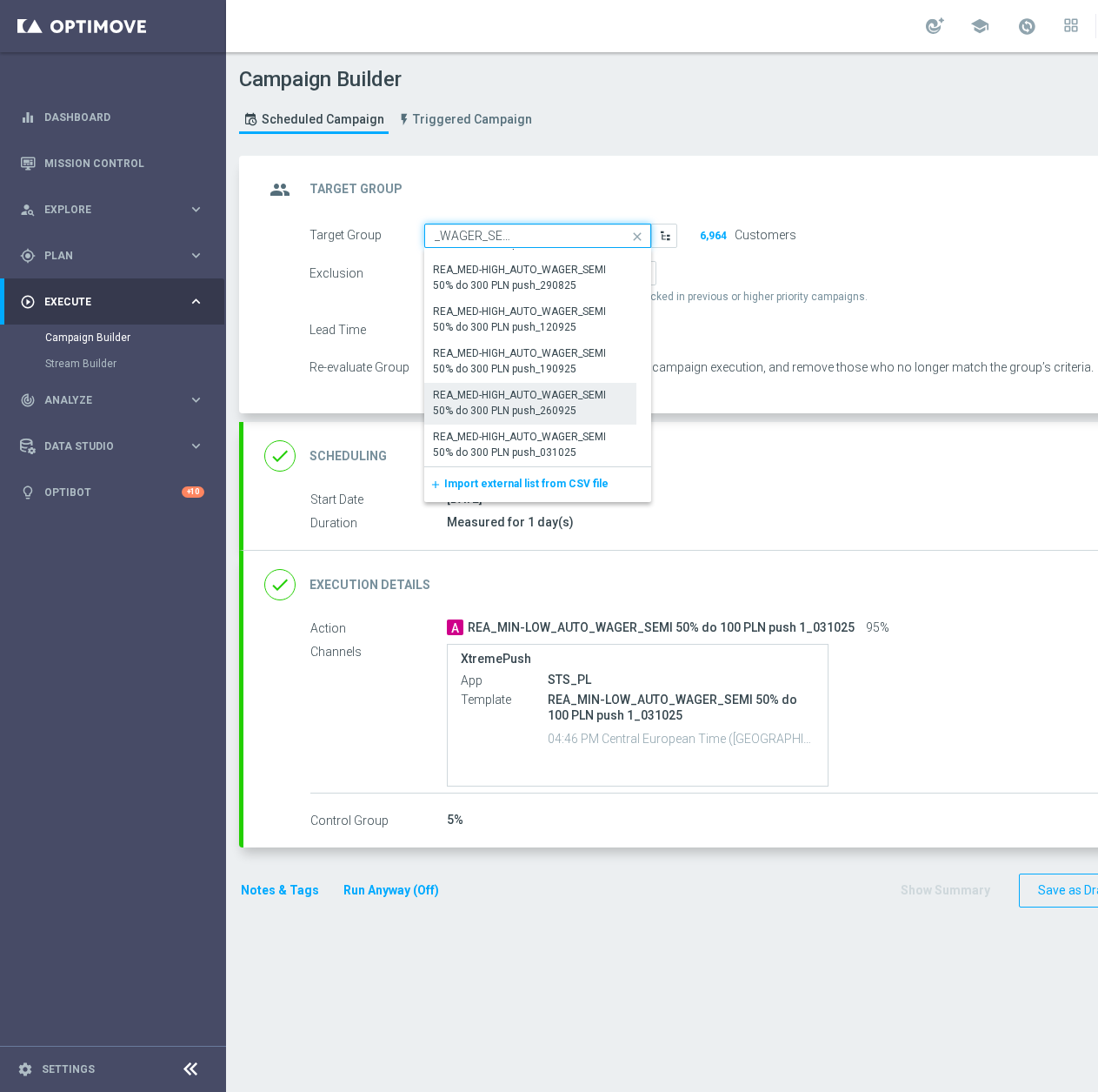
scroll to position [13, 0]
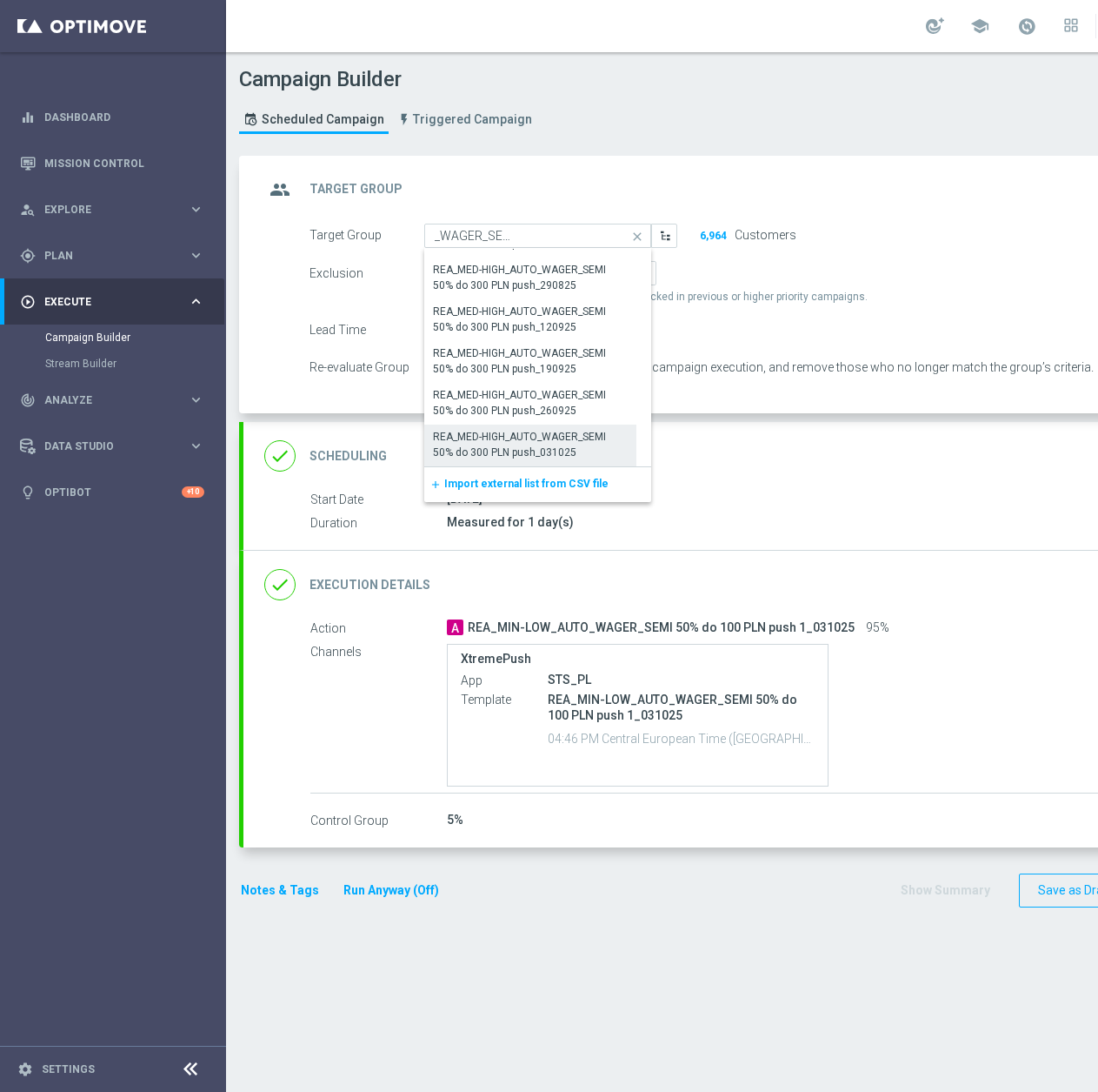
click at [591, 429] on div "REA_MED-HIGH_AUTO_WAGER_SEMI 50% do 300 PLN push_031025" at bounding box center [531, 444] width 195 height 31
type input "REA_MED-HIGH_AUTO_WAGER_SEMI 50% do 300 PLN push_031025"
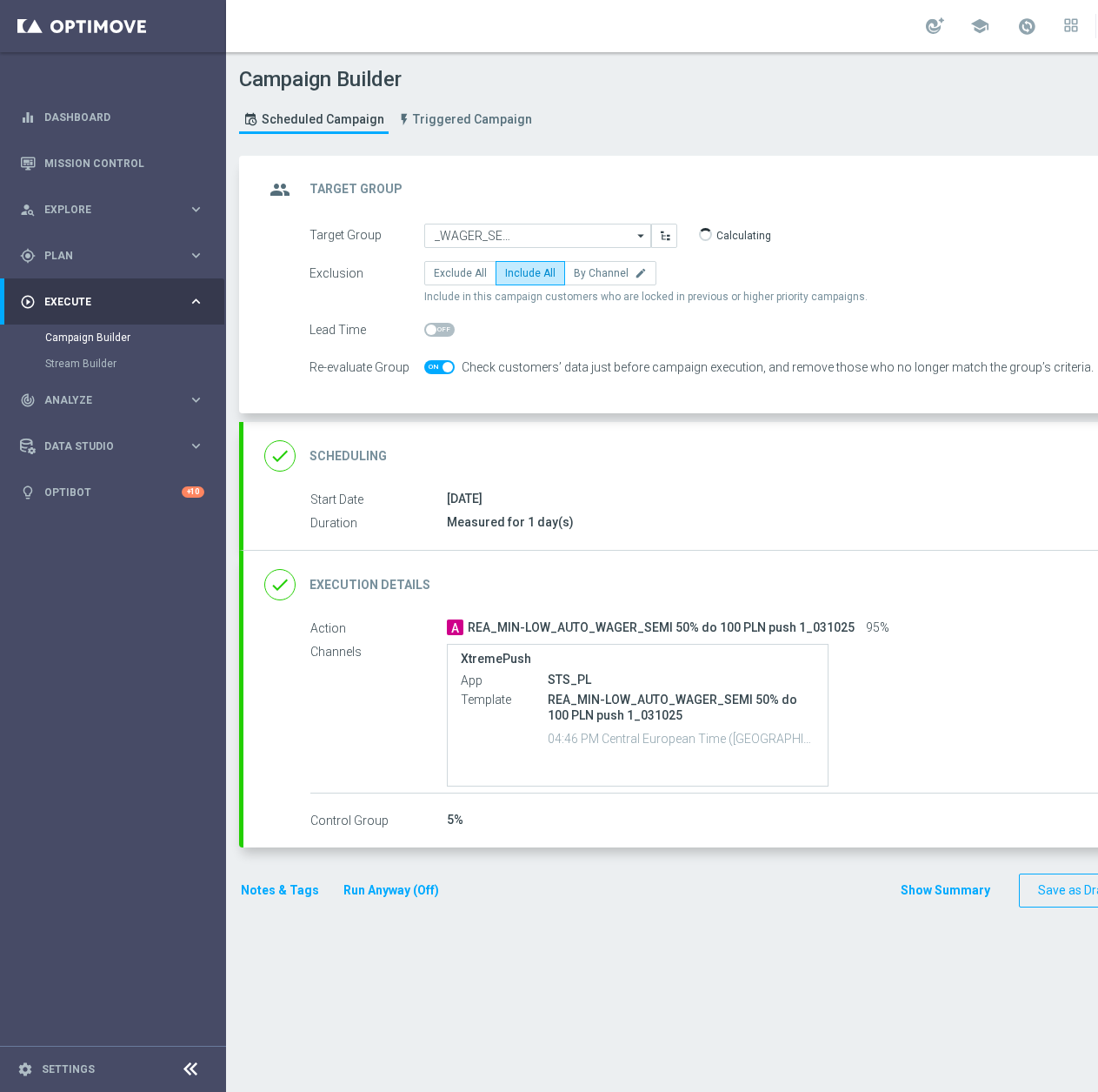
scroll to position [0, 0]
click at [672, 568] on div "done Execution Details keyboard_arrow_down" at bounding box center [750, 584] width 971 height 33
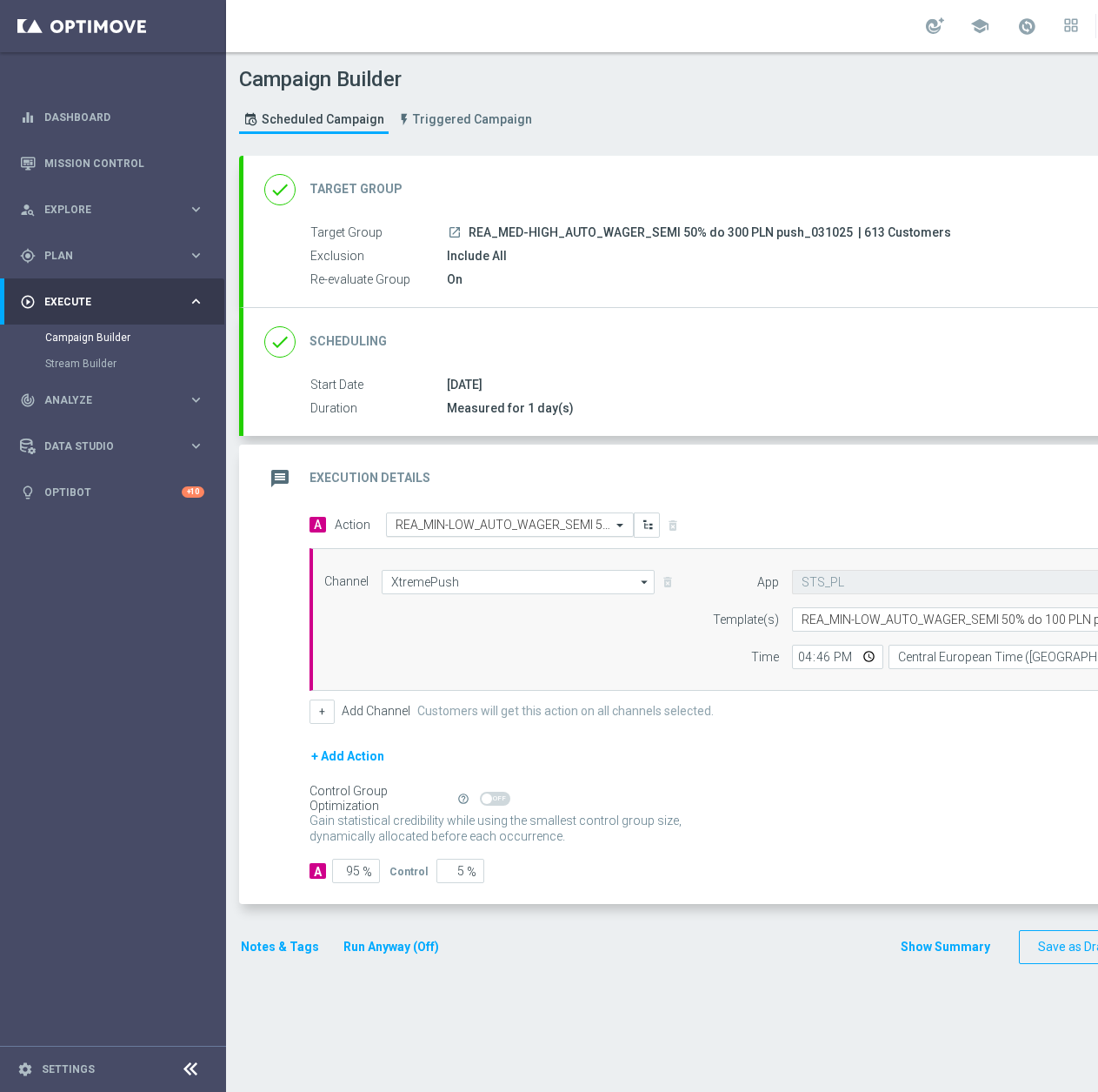
click at [478, 517] on input "text" at bounding box center [493, 524] width 194 height 14
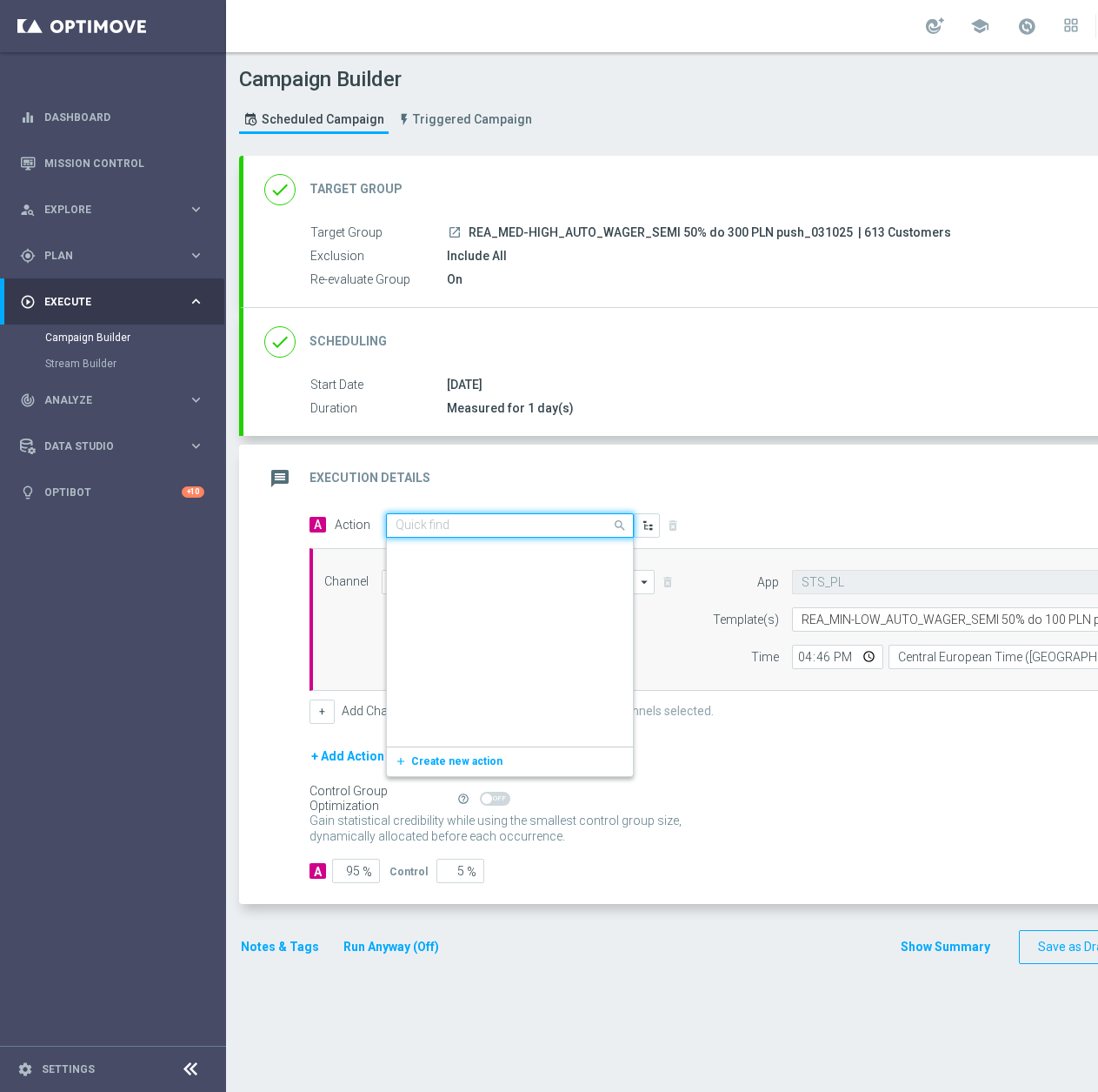
scroll to position [969375, 0]
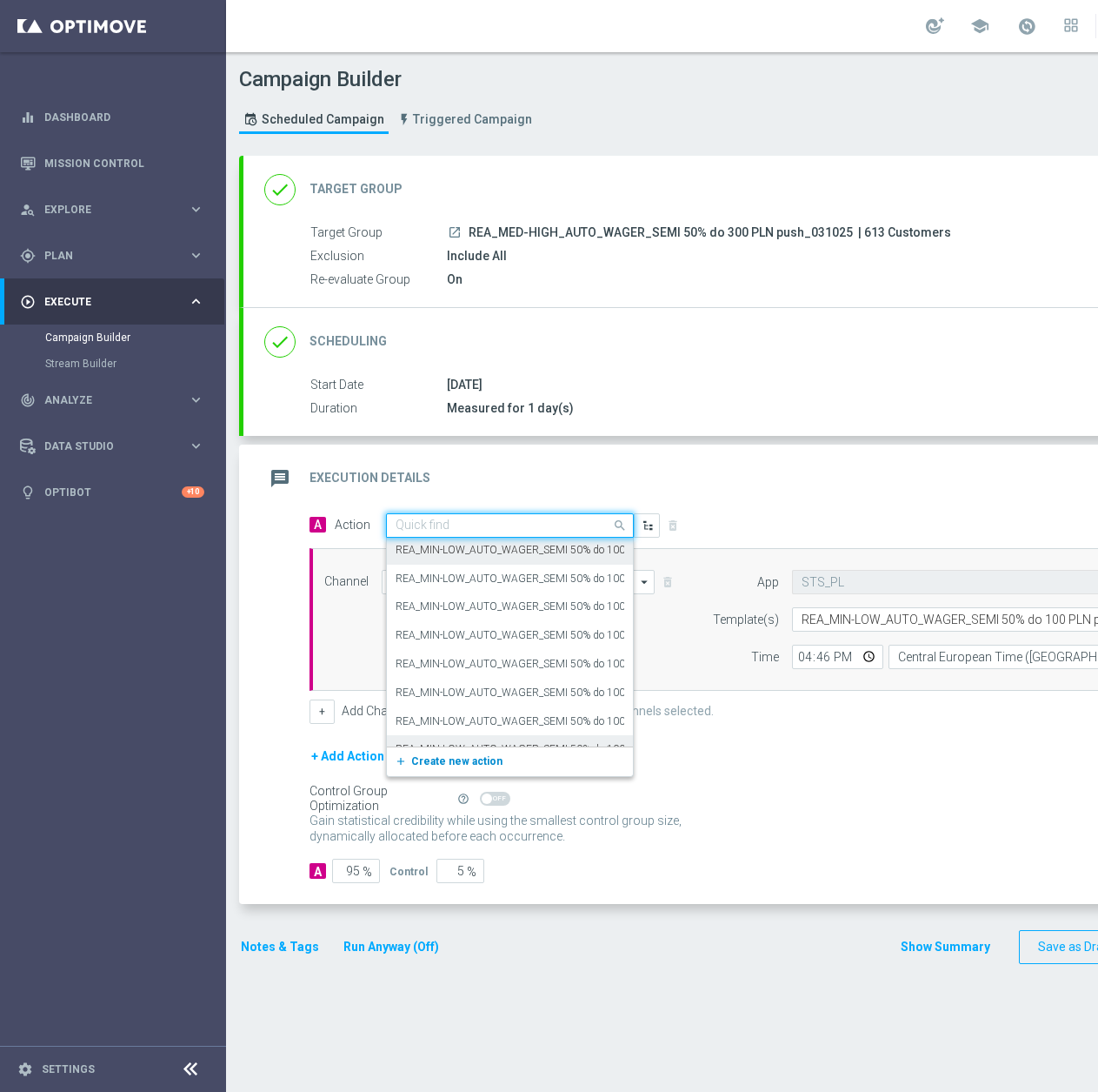
click at [427, 755] on span "Create new action" at bounding box center [457, 761] width 92 height 13
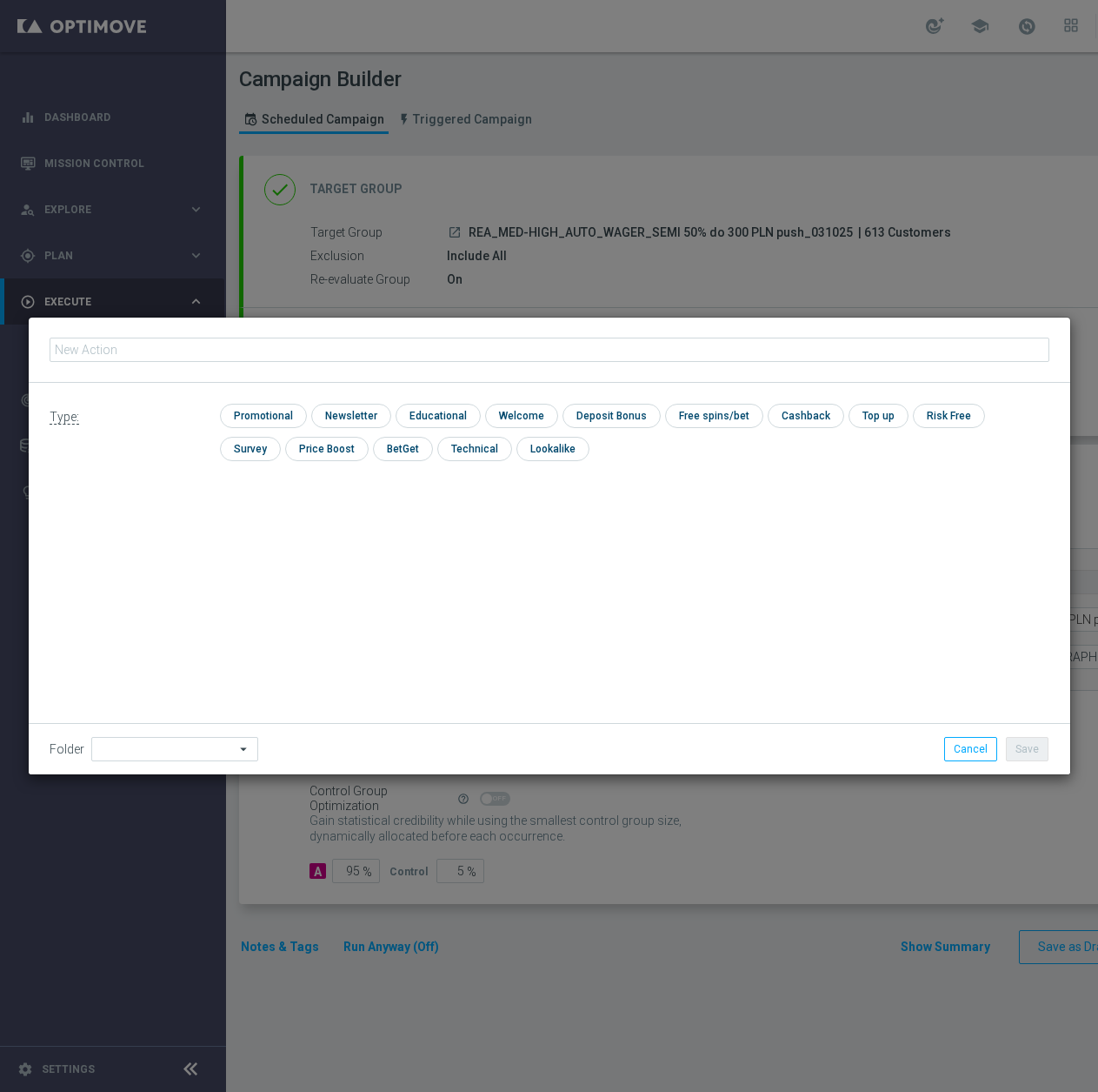
scroll to position [0, 0]
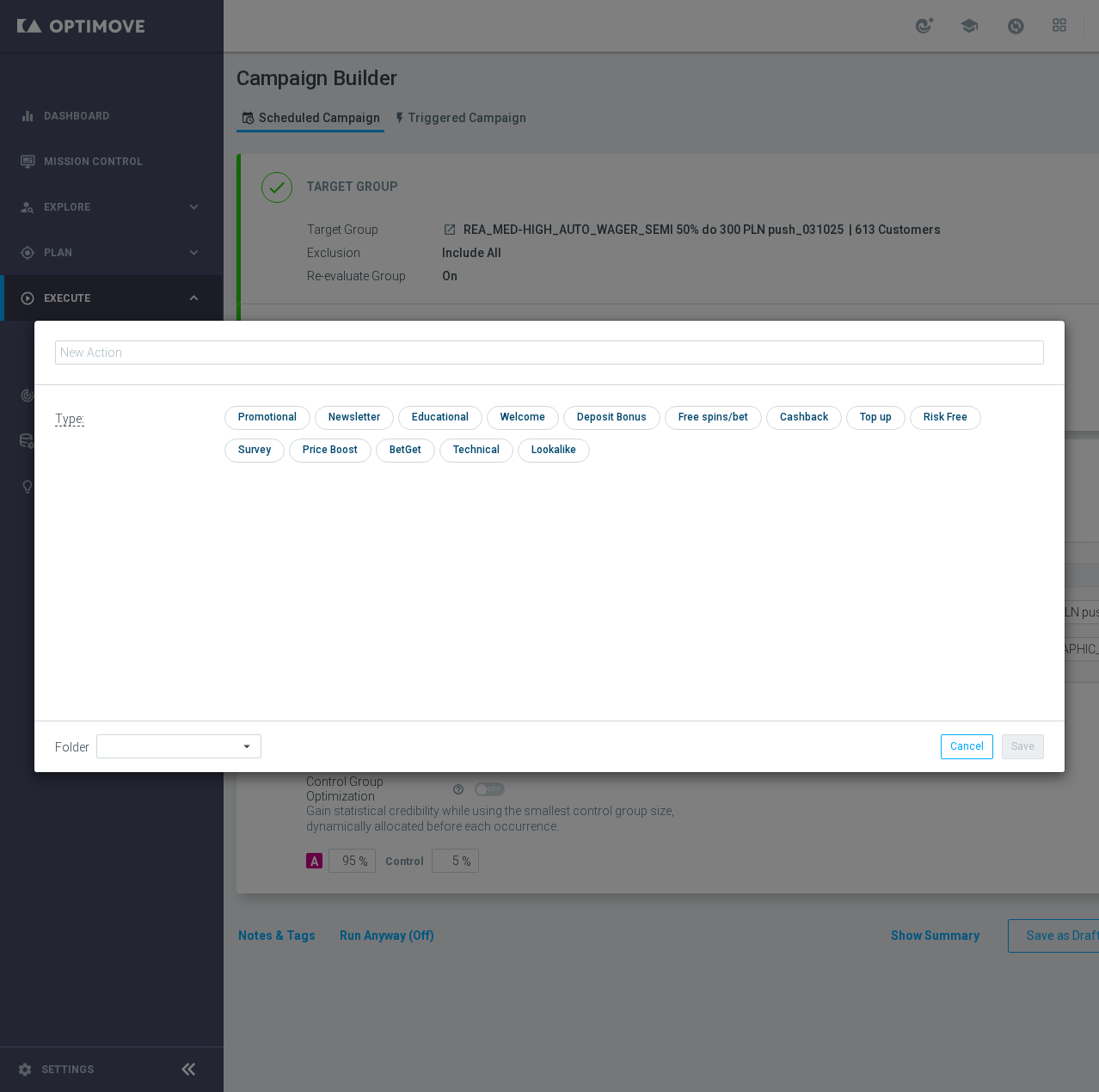
type input "REA_MED-HIGH_AUTO_WAGER_SEMI 50% do 300 PLN push 1_031025"
click at [267, 422] on input "checkbox" at bounding box center [265, 417] width 82 height 23
checkbox input "true"
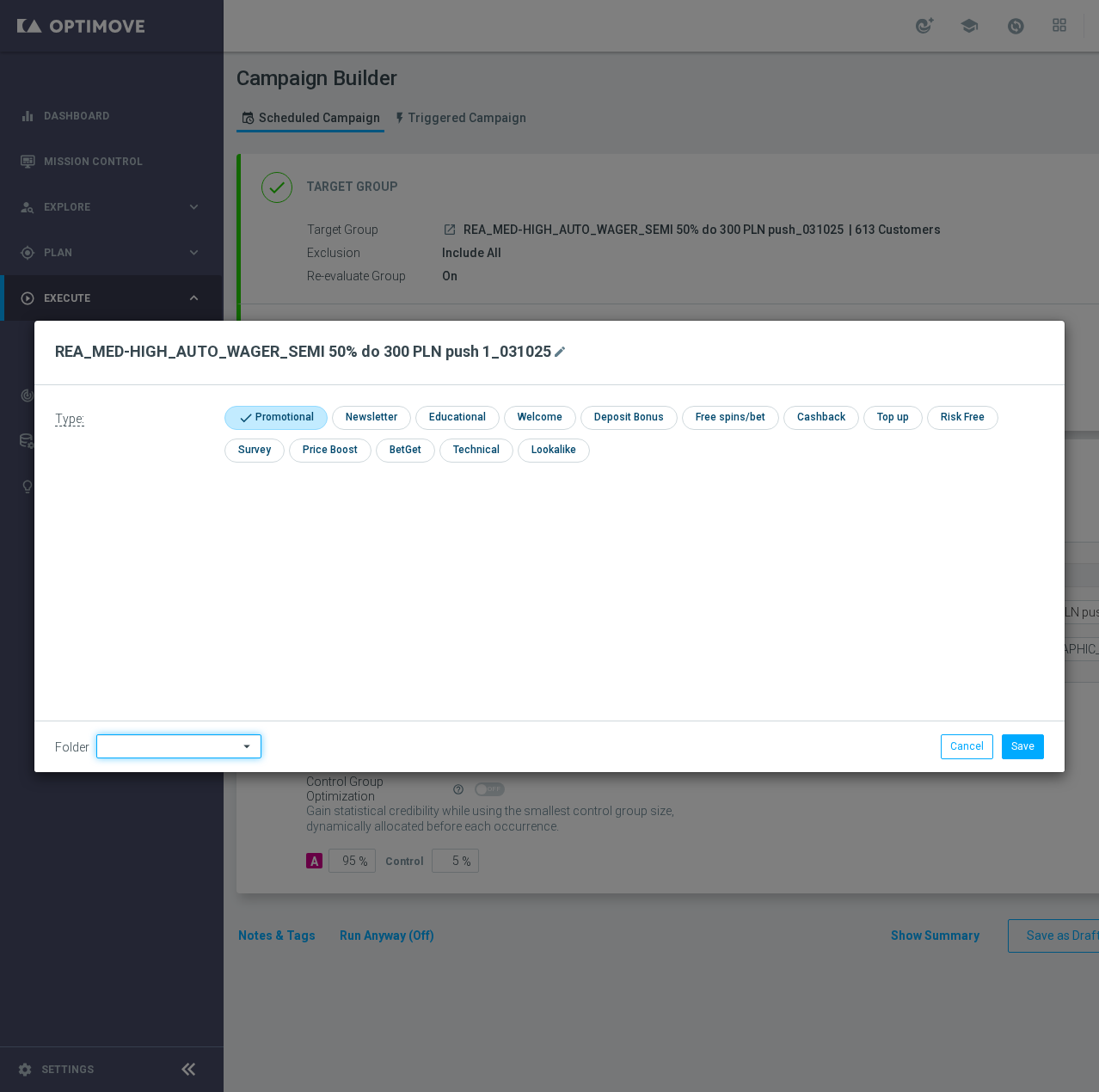
click at [205, 752] on input at bounding box center [179, 746] width 165 height 24
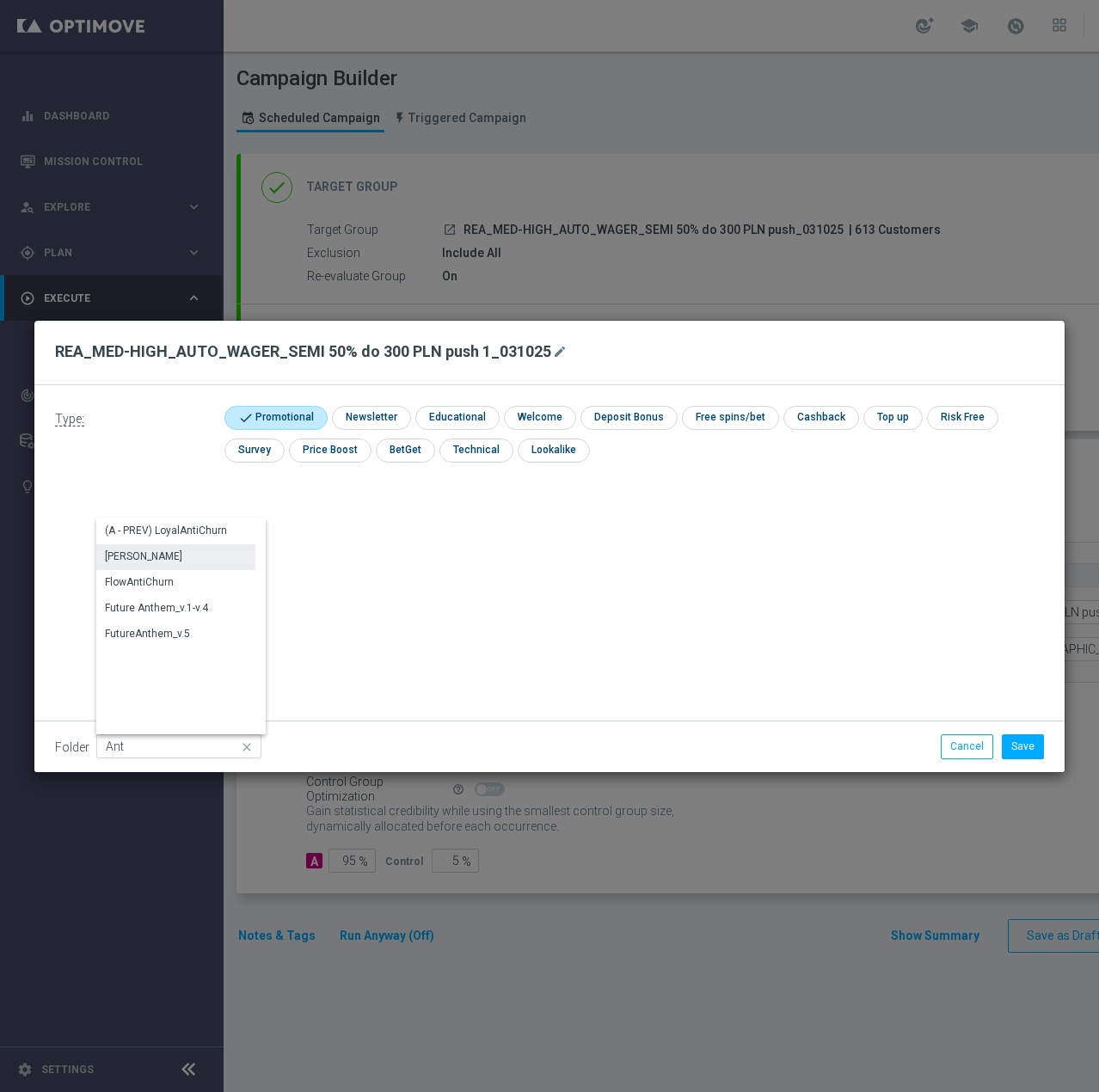
click at [149, 558] on div "Antoni L." at bounding box center [175, 556] width 159 height 24
type input "Antoni L."
click at [1023, 754] on button "Save" at bounding box center [1023, 746] width 42 height 24
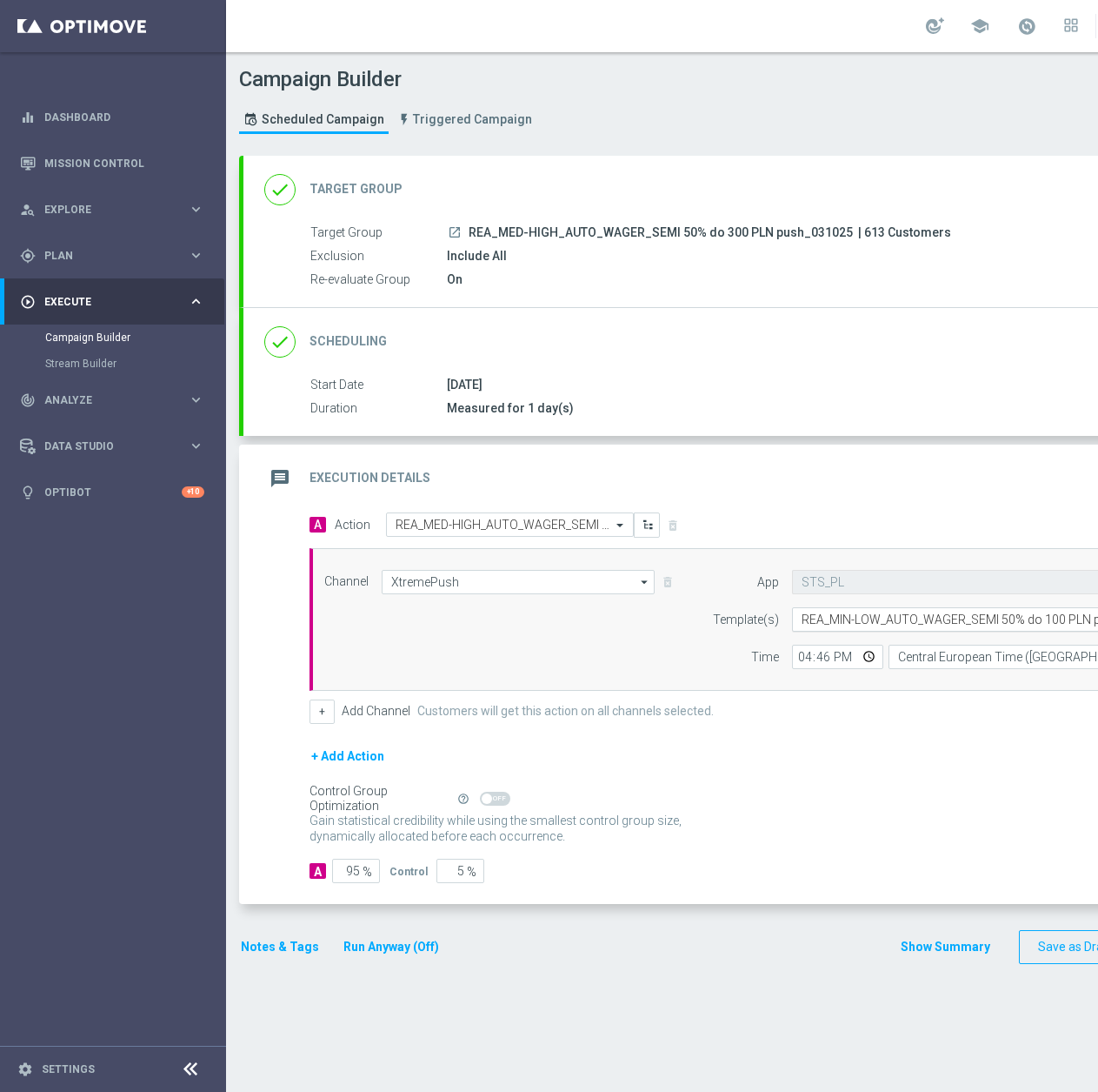
click at [897, 627] on div "Select template REA_MIN-LOW_AUTO_WAGER_SEMI 50% do 100 PLN push 1_031025" at bounding box center [989, 619] width 395 height 24
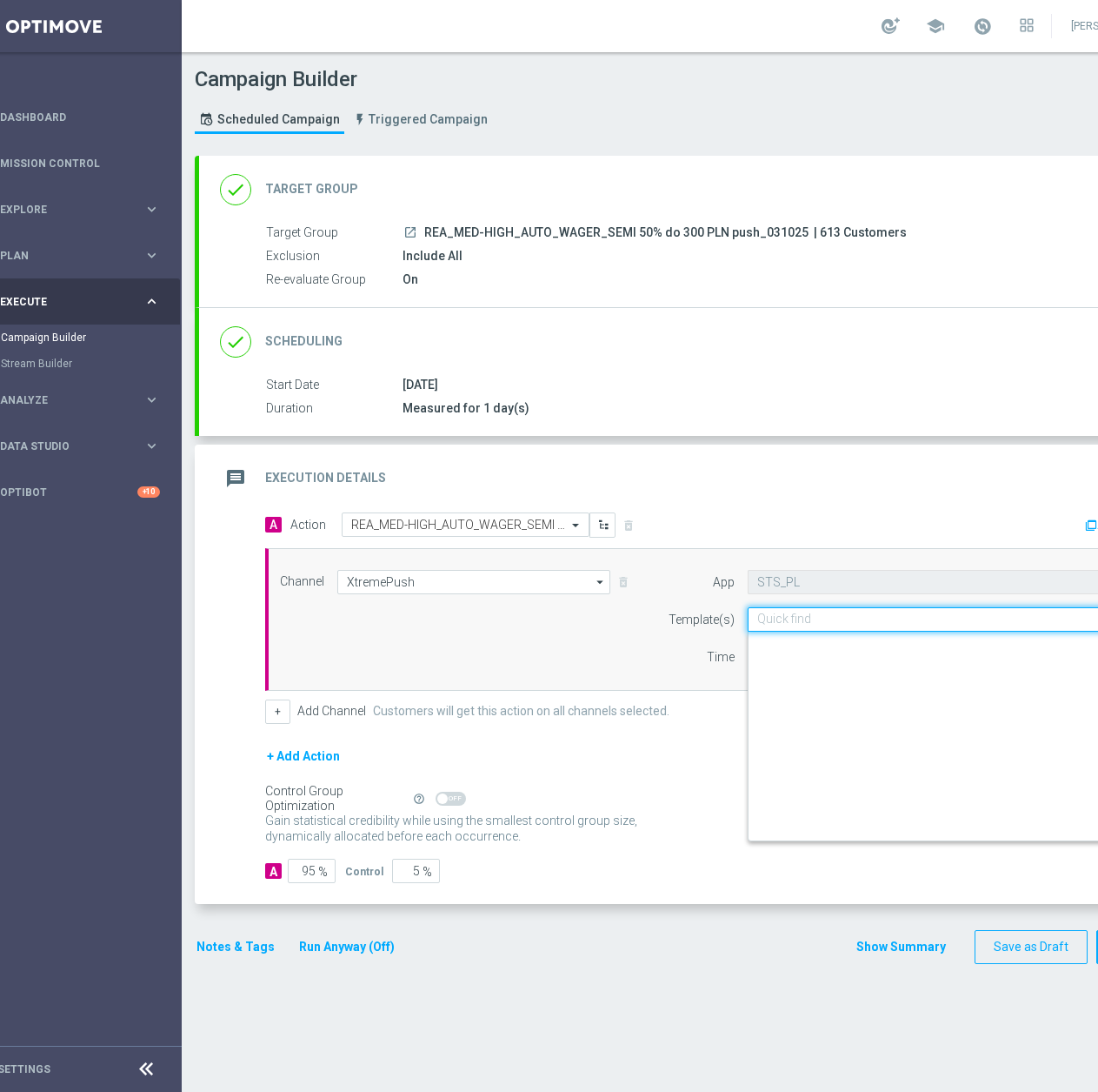
scroll to position [12515, 0]
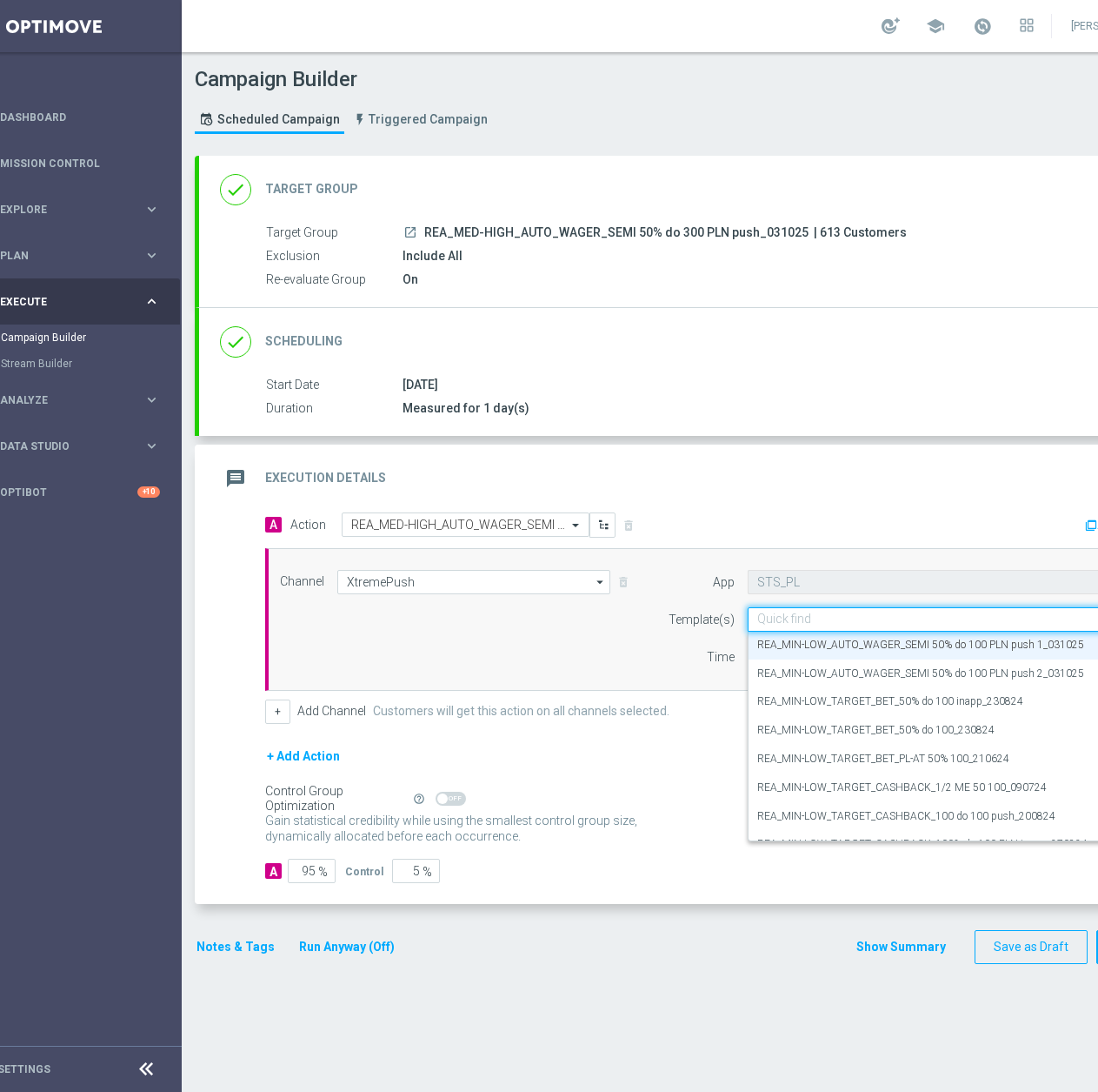
paste input "REA_MED-HIGH_AUTO_WAGER_SEMI 50% do 300 PLN push 1_031025"
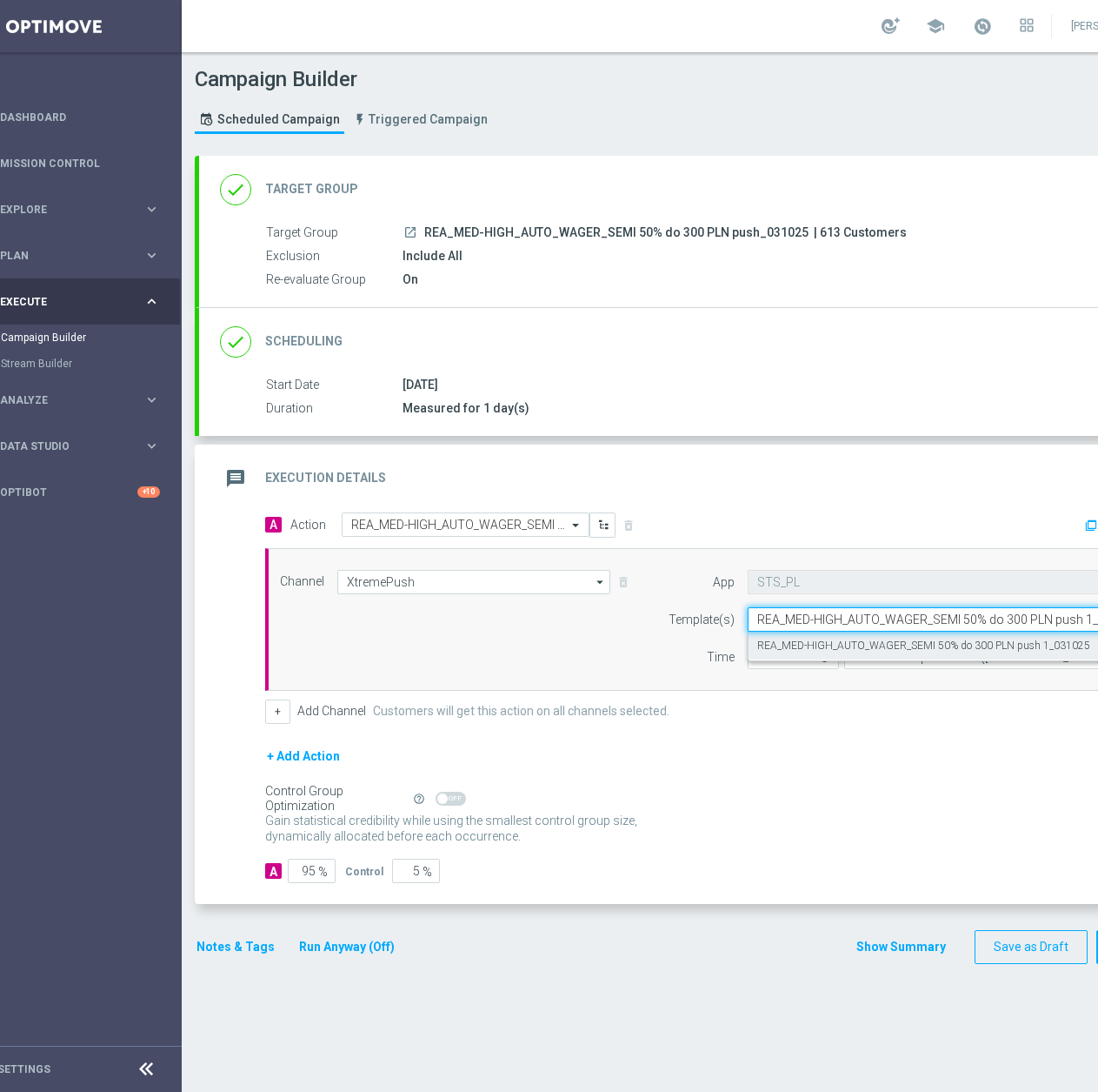
scroll to position [0, 0]
click at [824, 647] on label "REA_MED-HIGH_AUTO_WAGER_SEMI 50% do 300 PLN push 1_031025" at bounding box center [924, 646] width 333 height 14
type input "REA_MED-HIGH_AUTO_WAGER_SEMI 50% do 300 PLN push 1_031025"
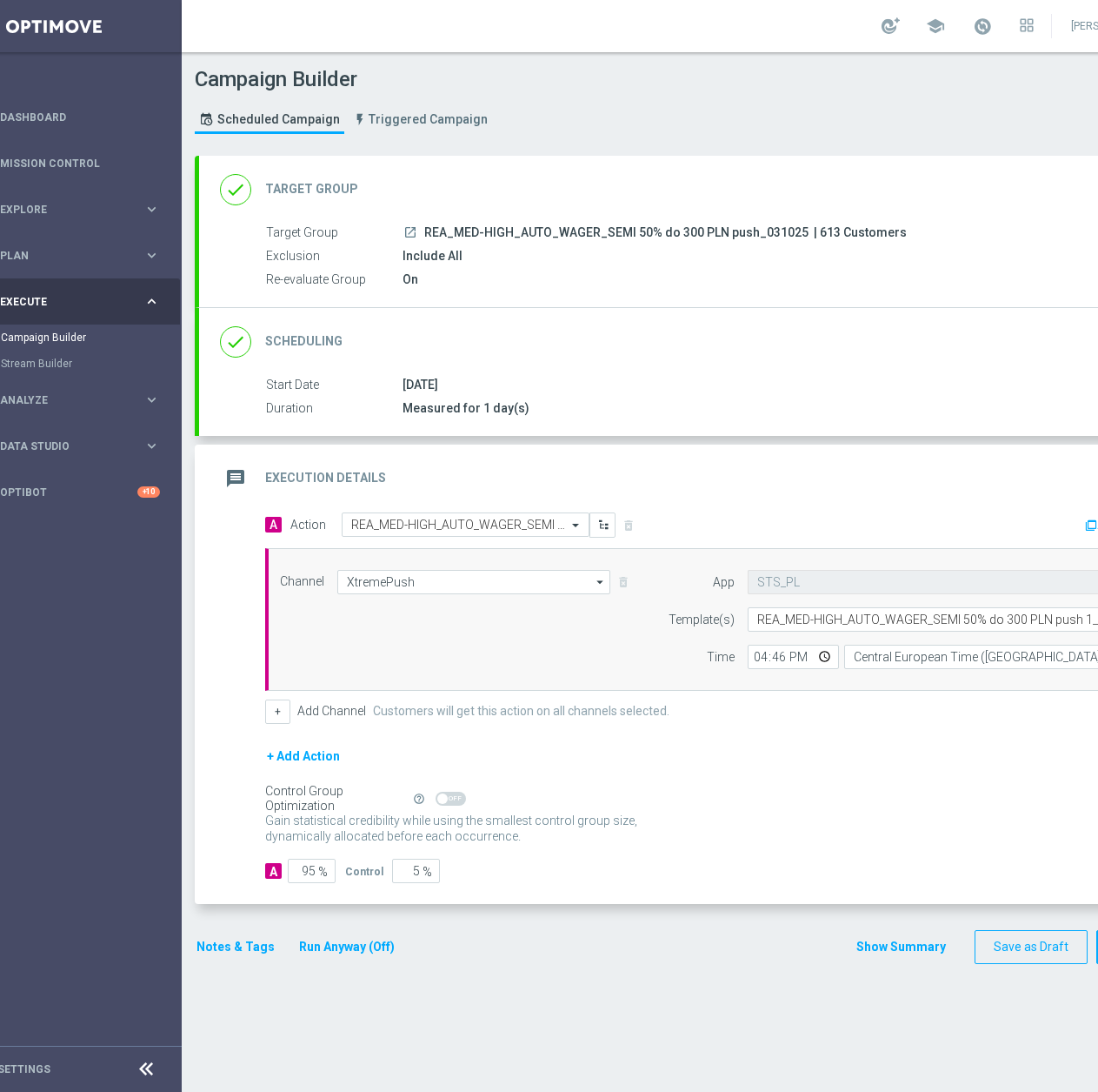
click at [228, 955] on button "Notes & Tags" at bounding box center [236, 947] width 82 height 22
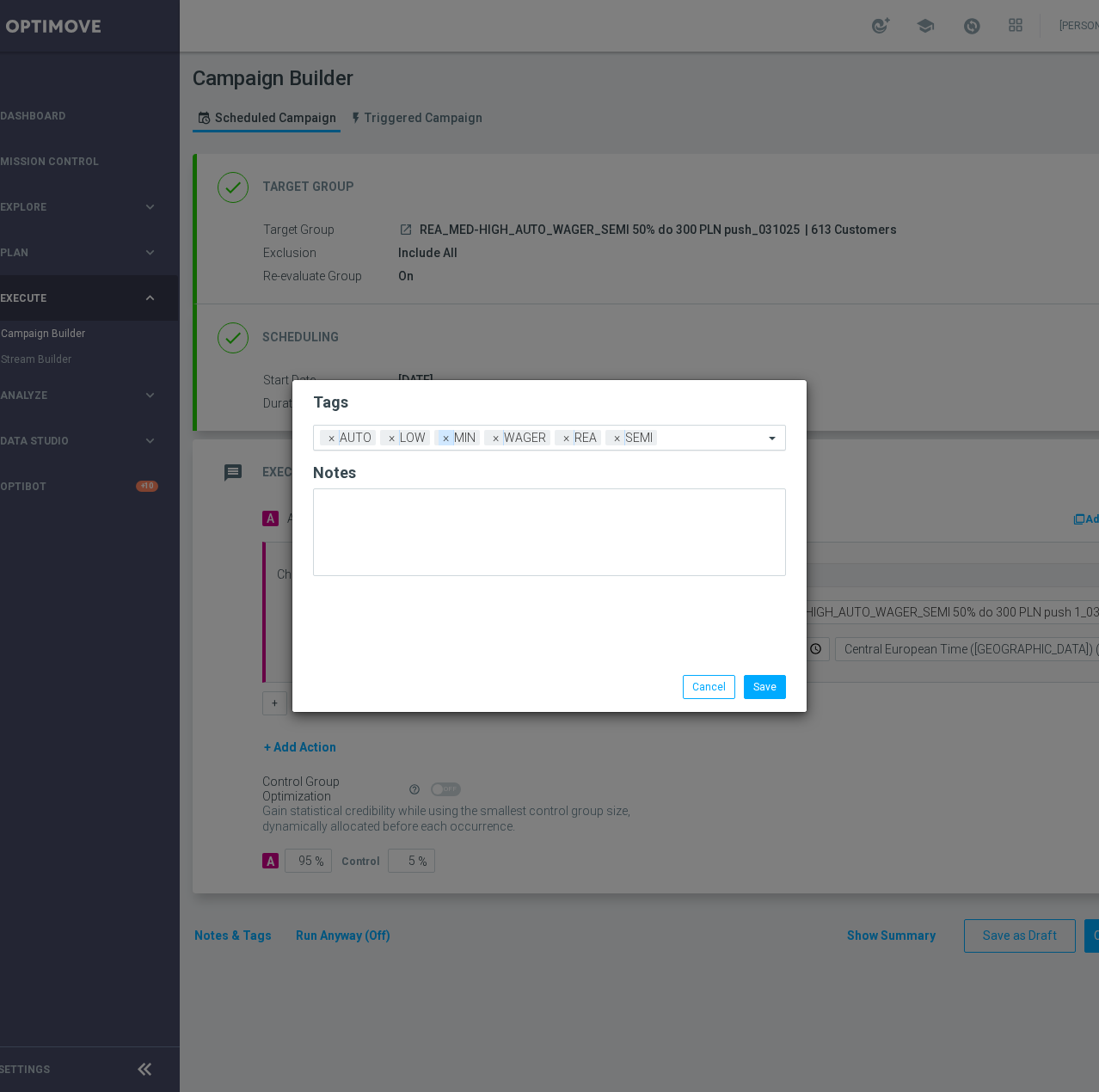
click at [441, 437] on span "×" at bounding box center [445, 438] width 15 height 15
click at [384, 438] on span "×" at bounding box center [391, 438] width 15 height 15
click at [608, 436] on input "text" at bounding box center [662, 438] width 204 height 14
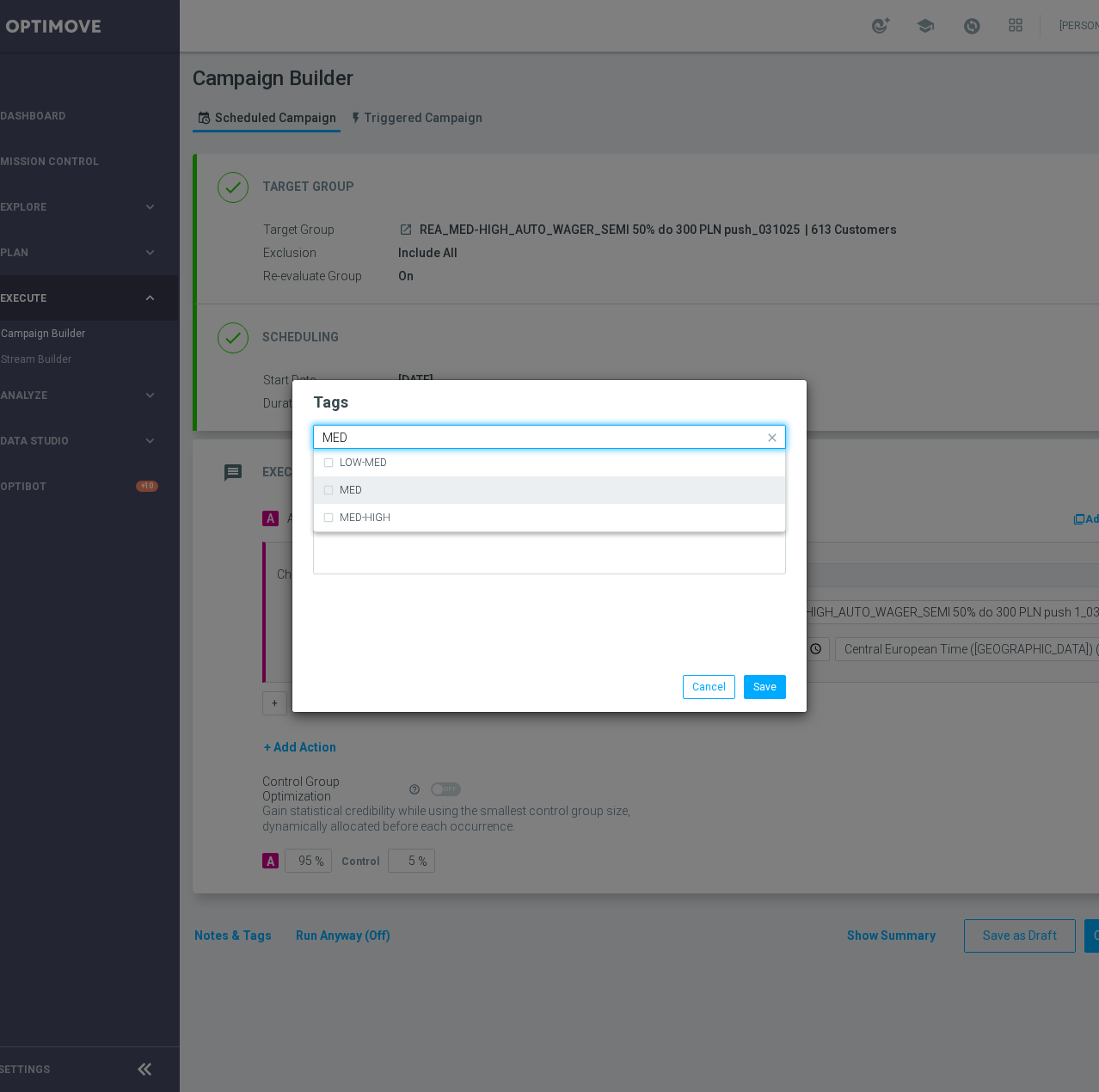
click at [531, 489] on div "MED" at bounding box center [558, 490] width 437 height 11
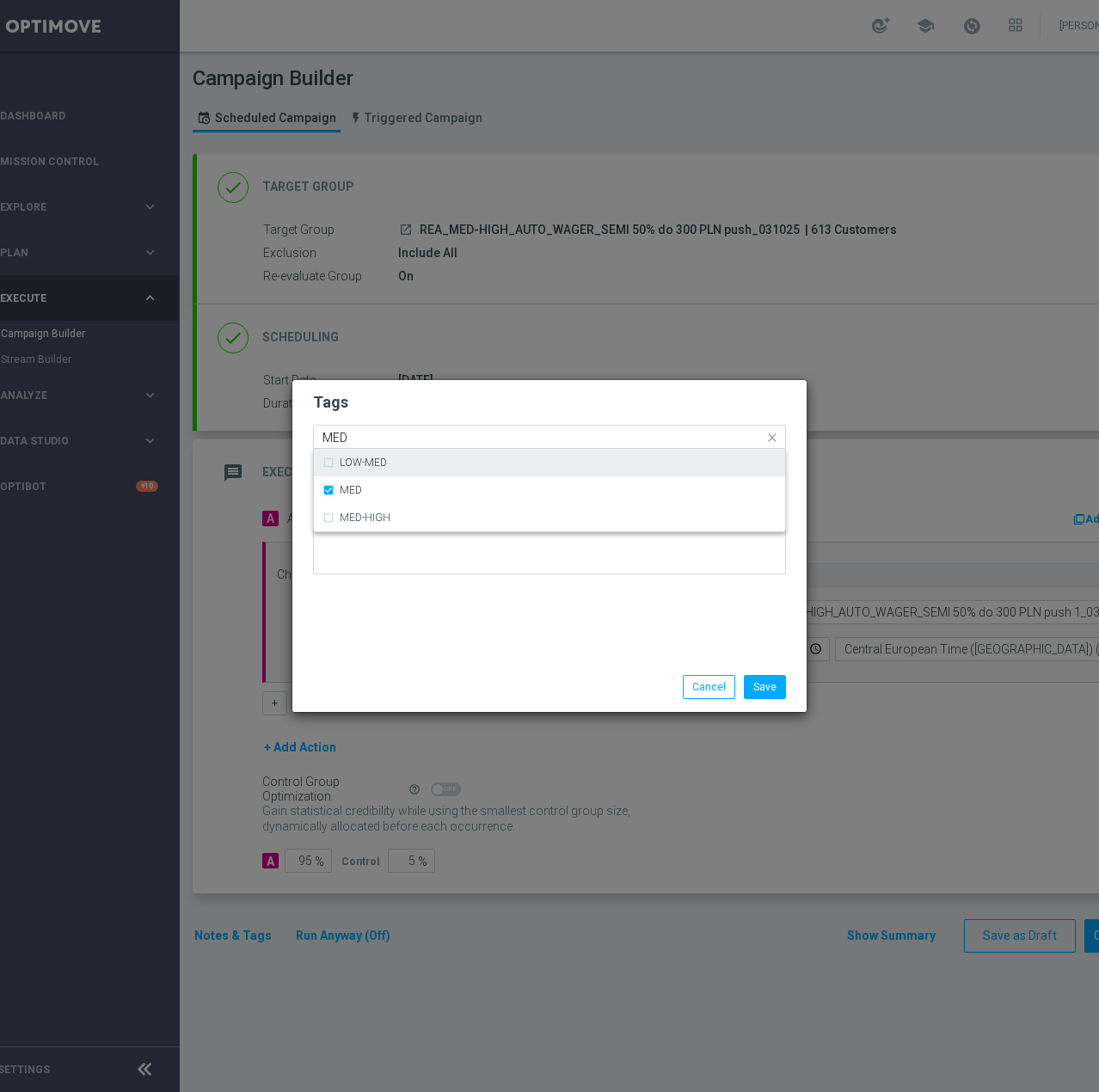
click at [502, 427] on div "Quick find × AUTO × WAGER × REA × SEMI × MED MED" at bounding box center [539, 438] width 450 height 21
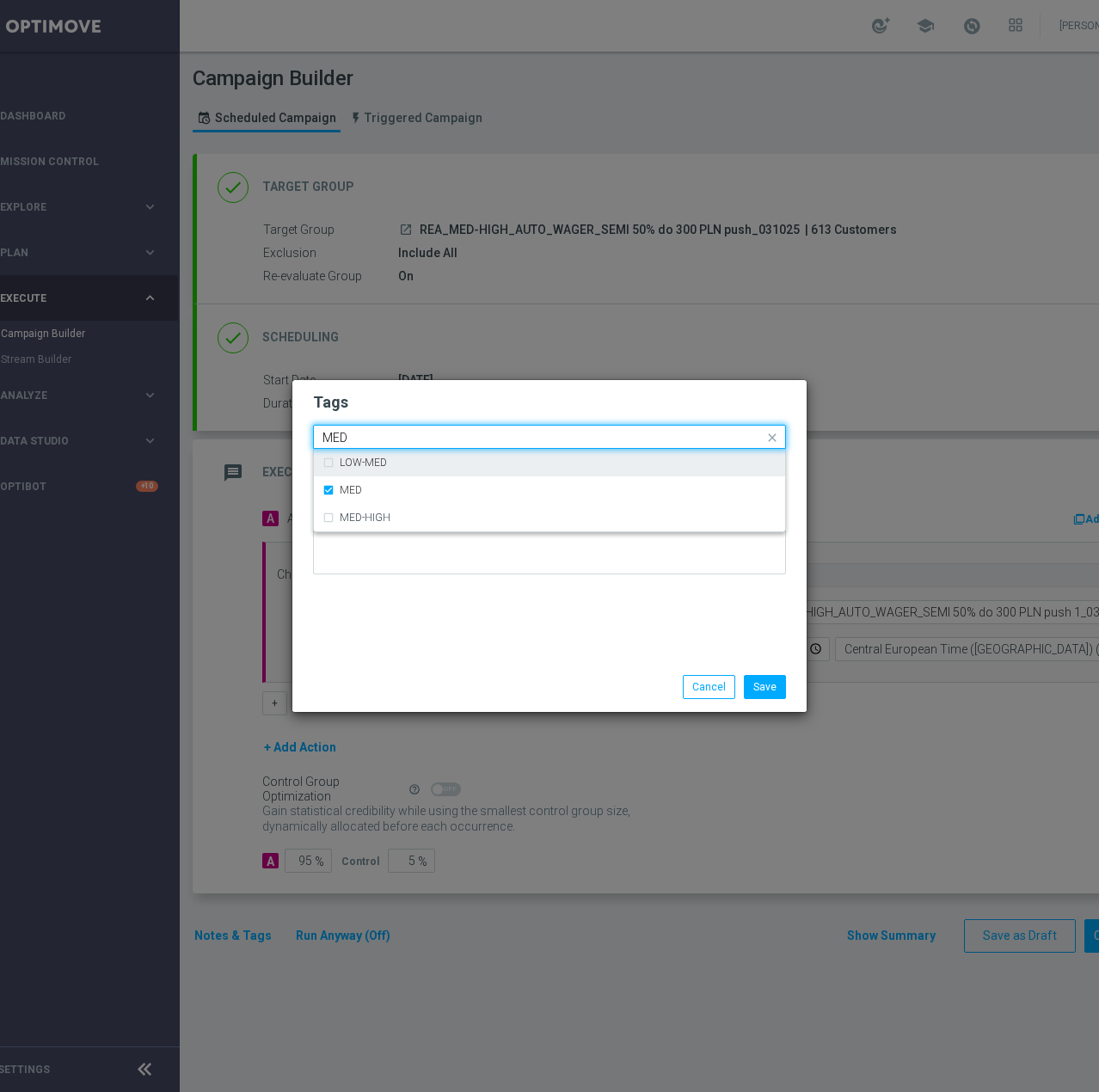
click at [502, 427] on div "Quick find × AUTO × WAGER × REA × SEMI × MED MED" at bounding box center [539, 438] width 450 height 21
click at [496, 434] on input "MED" at bounding box center [543, 438] width 441 height 14
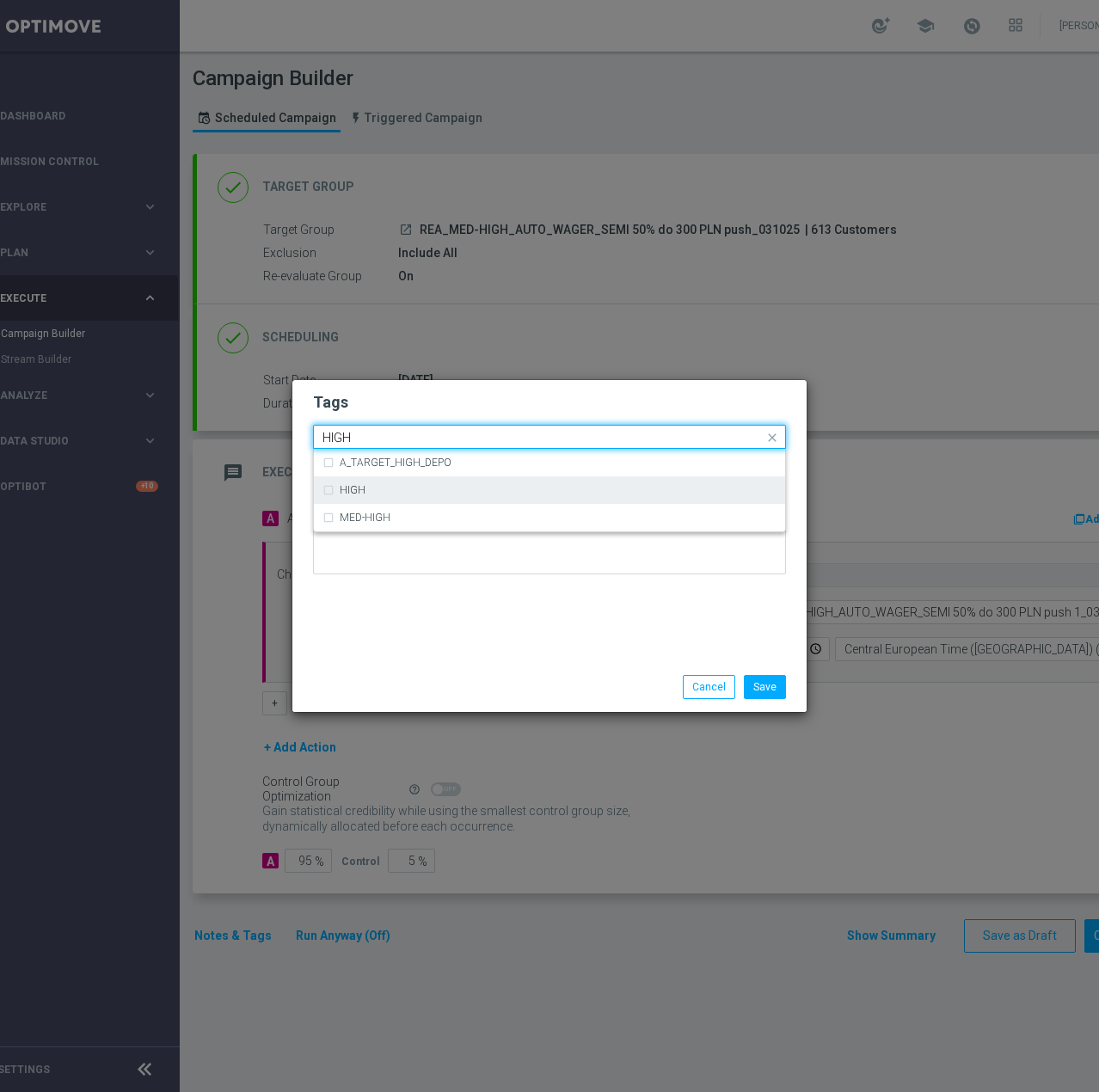
click at [412, 486] on div "HIGH" at bounding box center [558, 490] width 437 height 11
type input "HIGH"
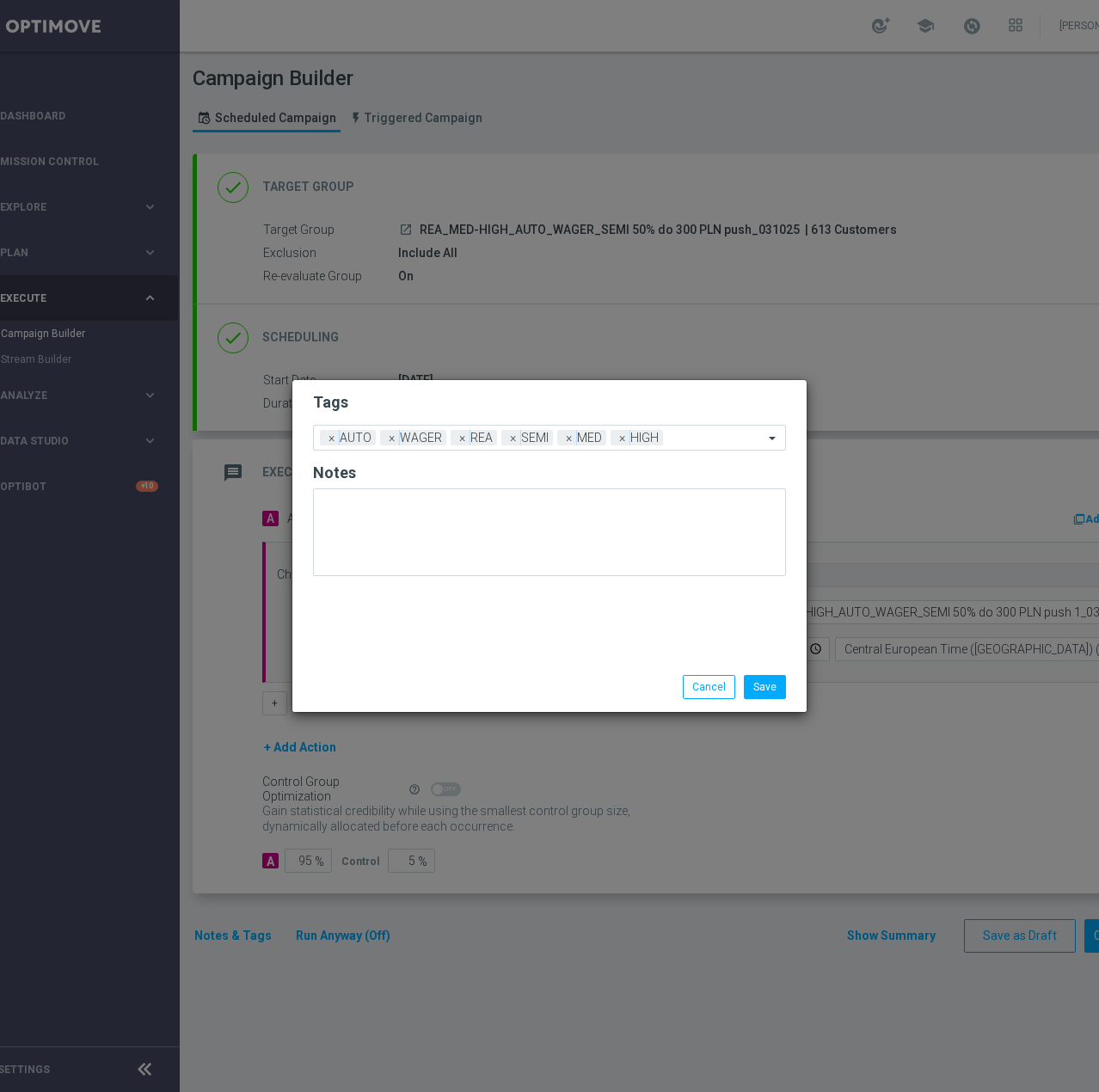
click at [480, 638] on div "Tags Add a new tag × AUTO × WAGER × REA × SEMI × MED × HIGH Notes" at bounding box center [550, 520] width 514 height 282
click at [774, 691] on button "Save" at bounding box center [764, 687] width 42 height 24
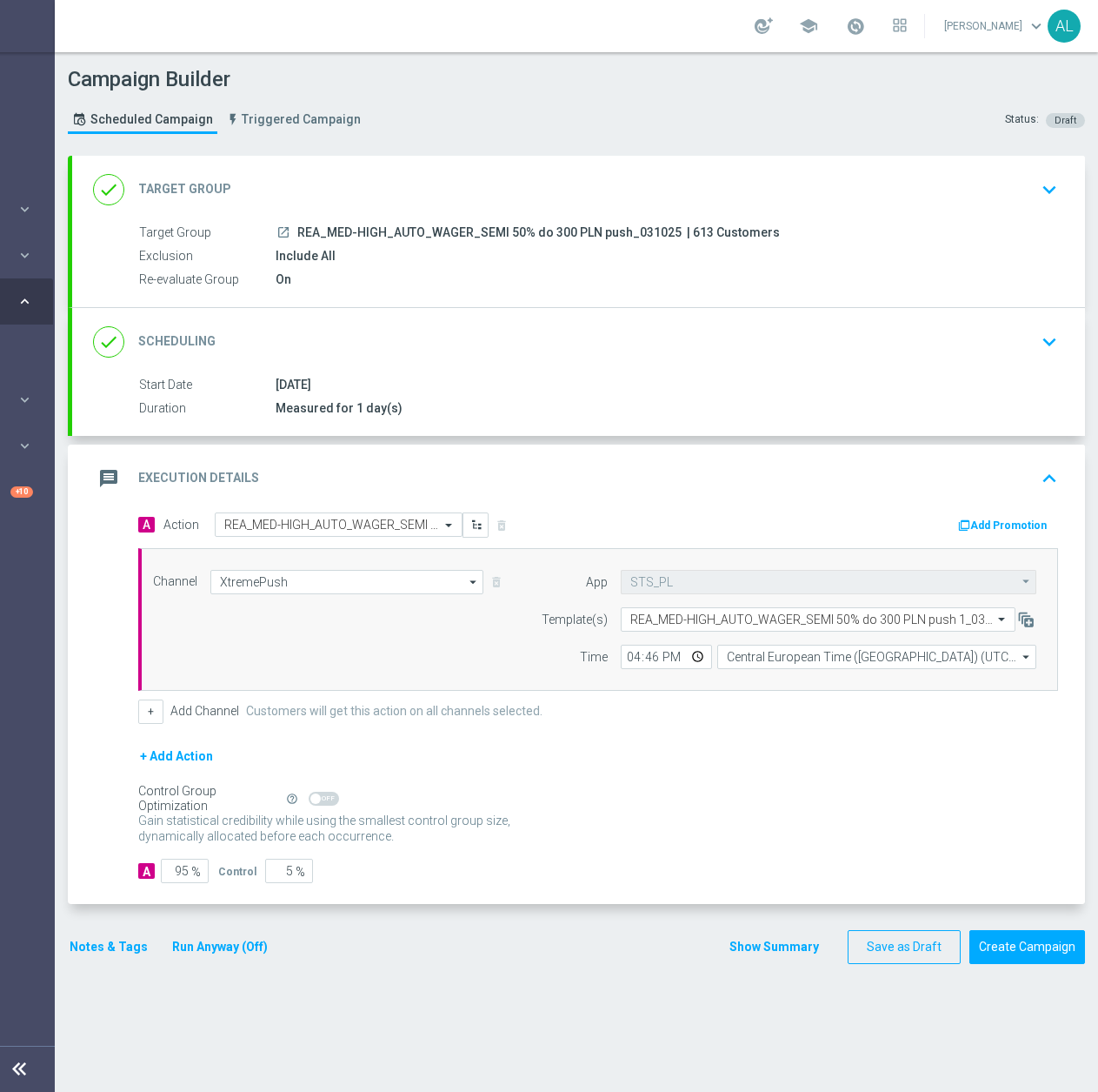
scroll to position [0, 184]
click at [86, 947] on button "Notes & Tags" at bounding box center [108, 947] width 82 height 22
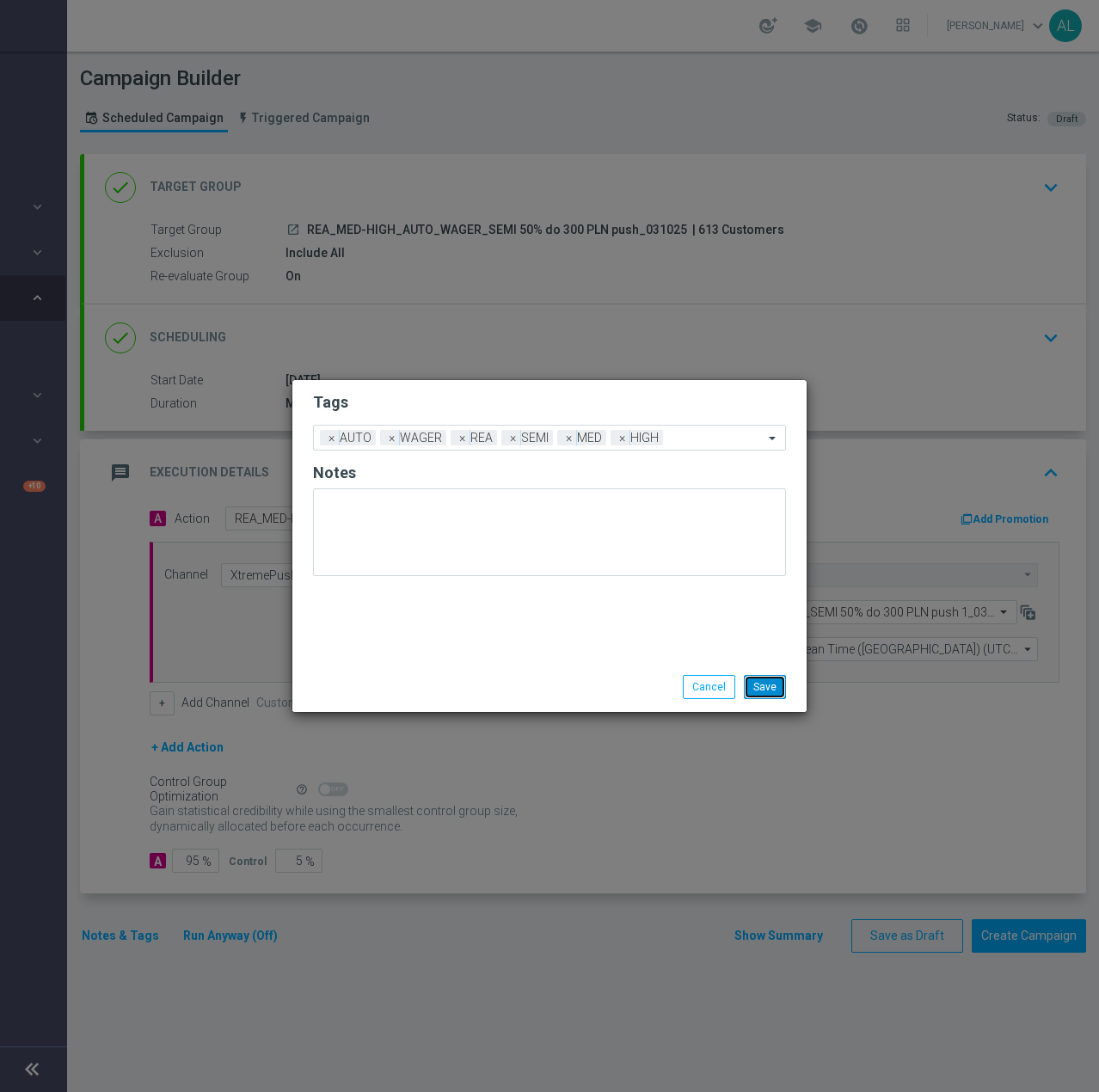
click at [765, 689] on button "Save" at bounding box center [764, 687] width 42 height 24
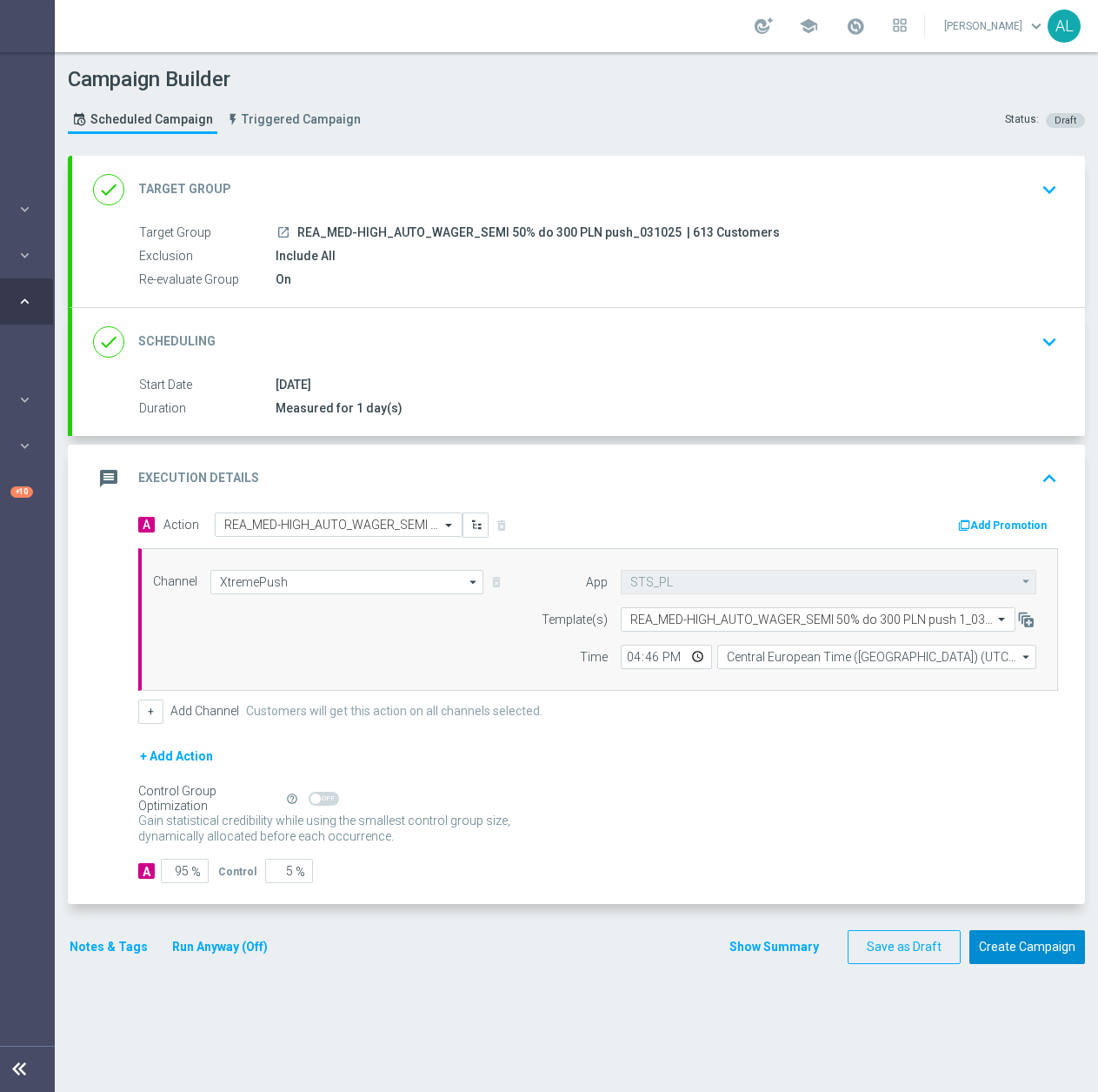
click at [1000, 944] on button "Create Campaign" at bounding box center [1027, 947] width 116 height 34
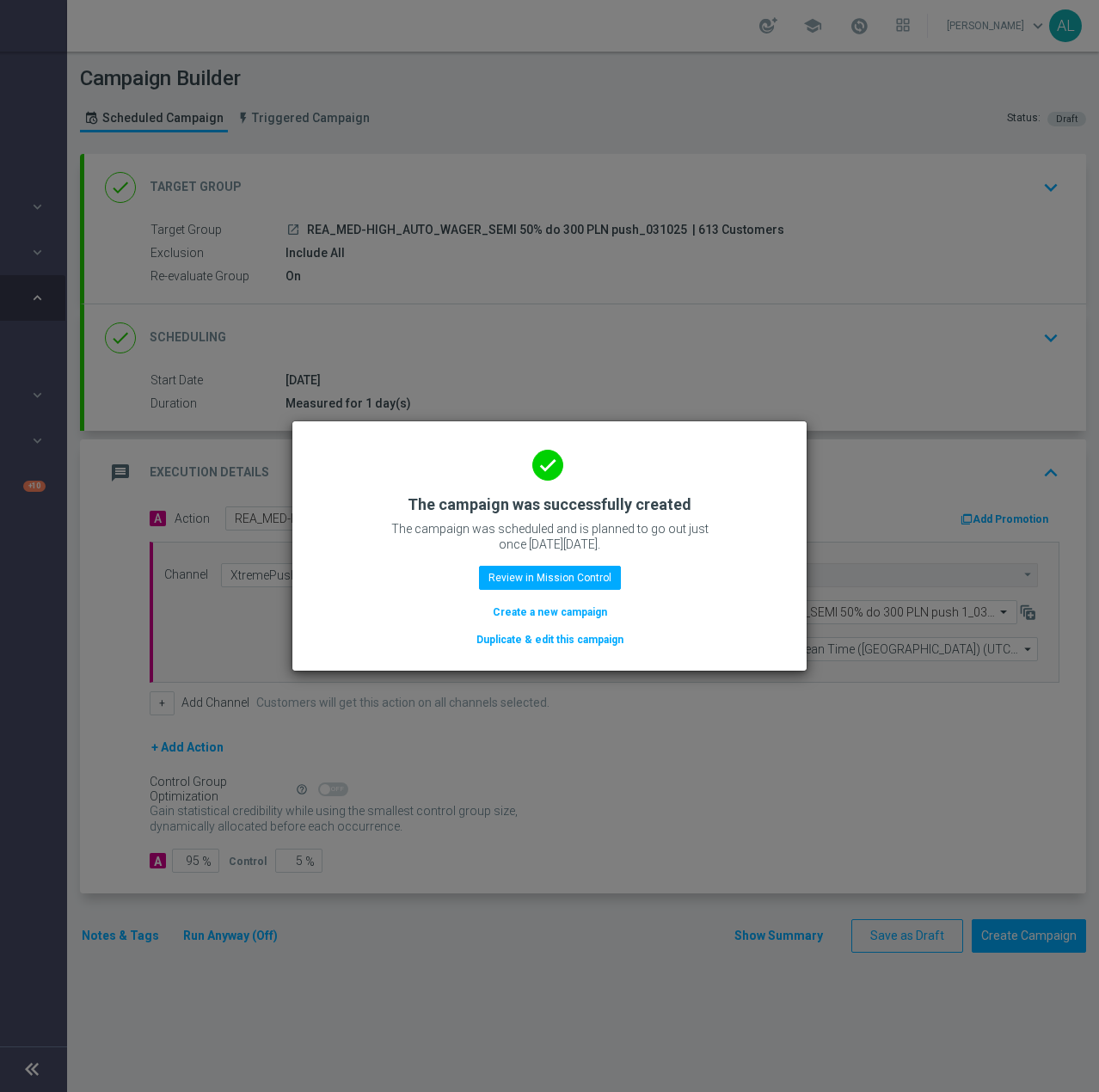
click at [539, 642] on button "Duplicate & edit this campaign" at bounding box center [550, 639] width 150 height 19
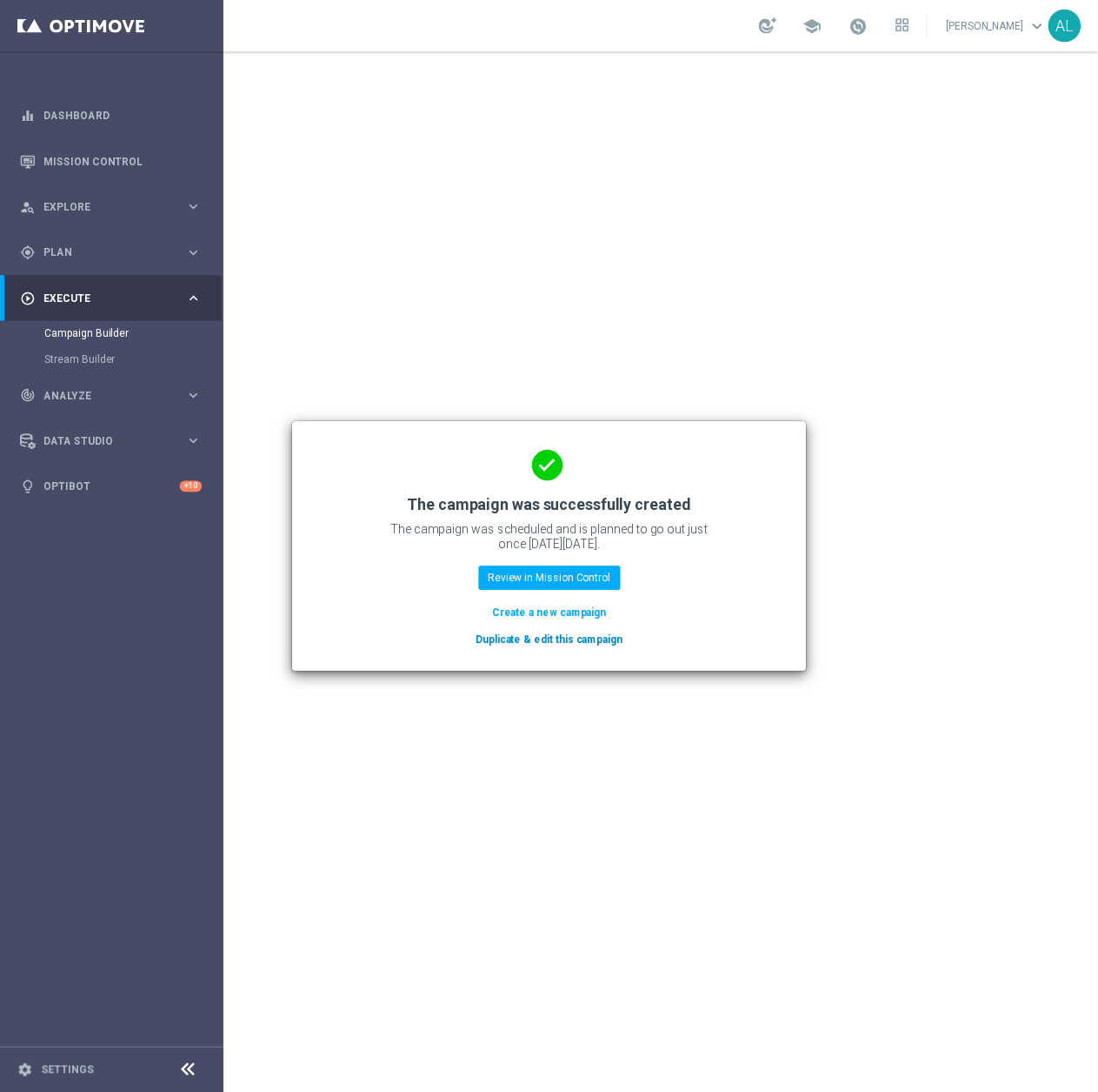
scroll to position [0, 0]
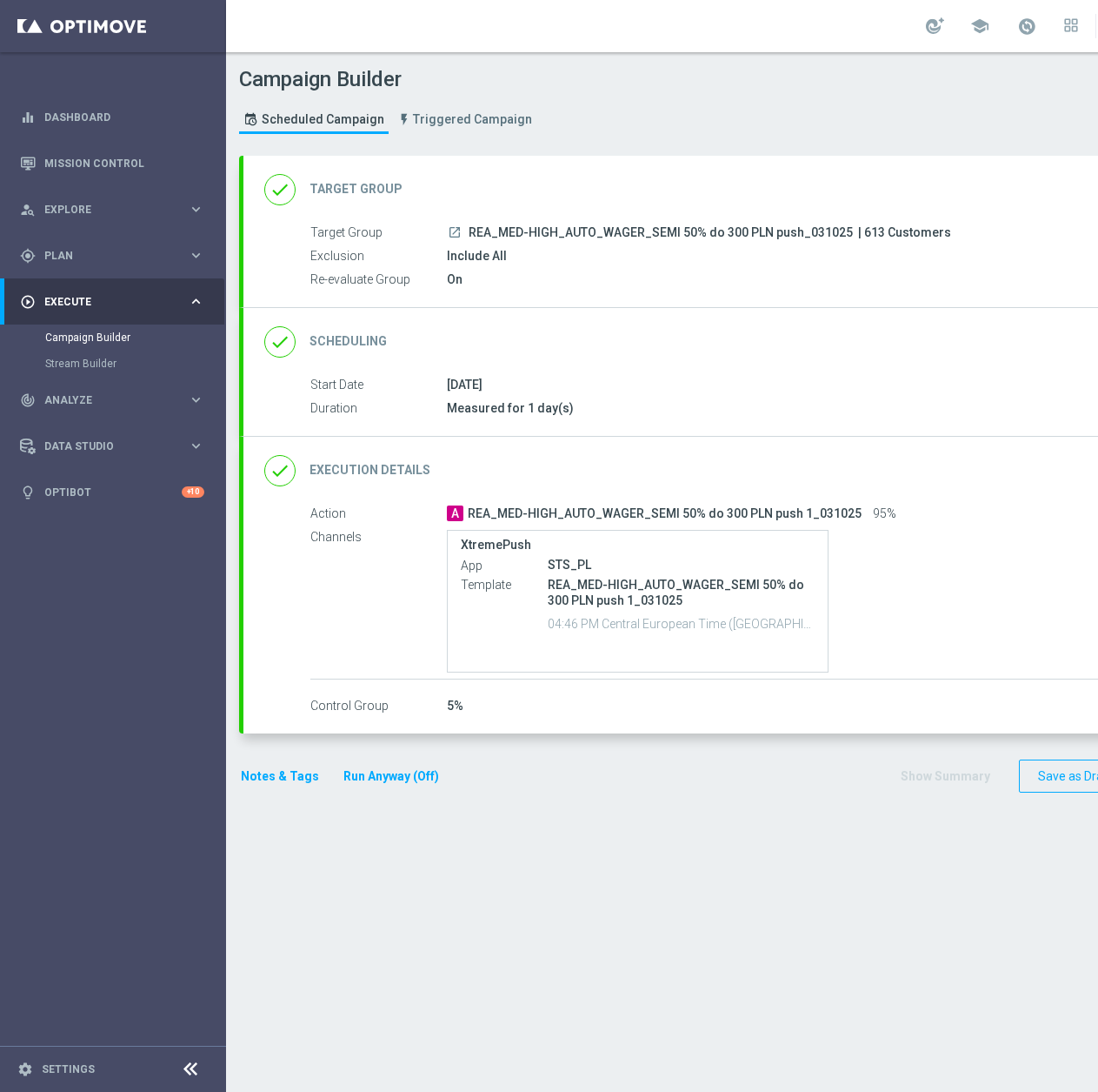
click at [627, 475] on div "done Execution Details keyboard_arrow_down" at bounding box center [750, 470] width 971 height 33
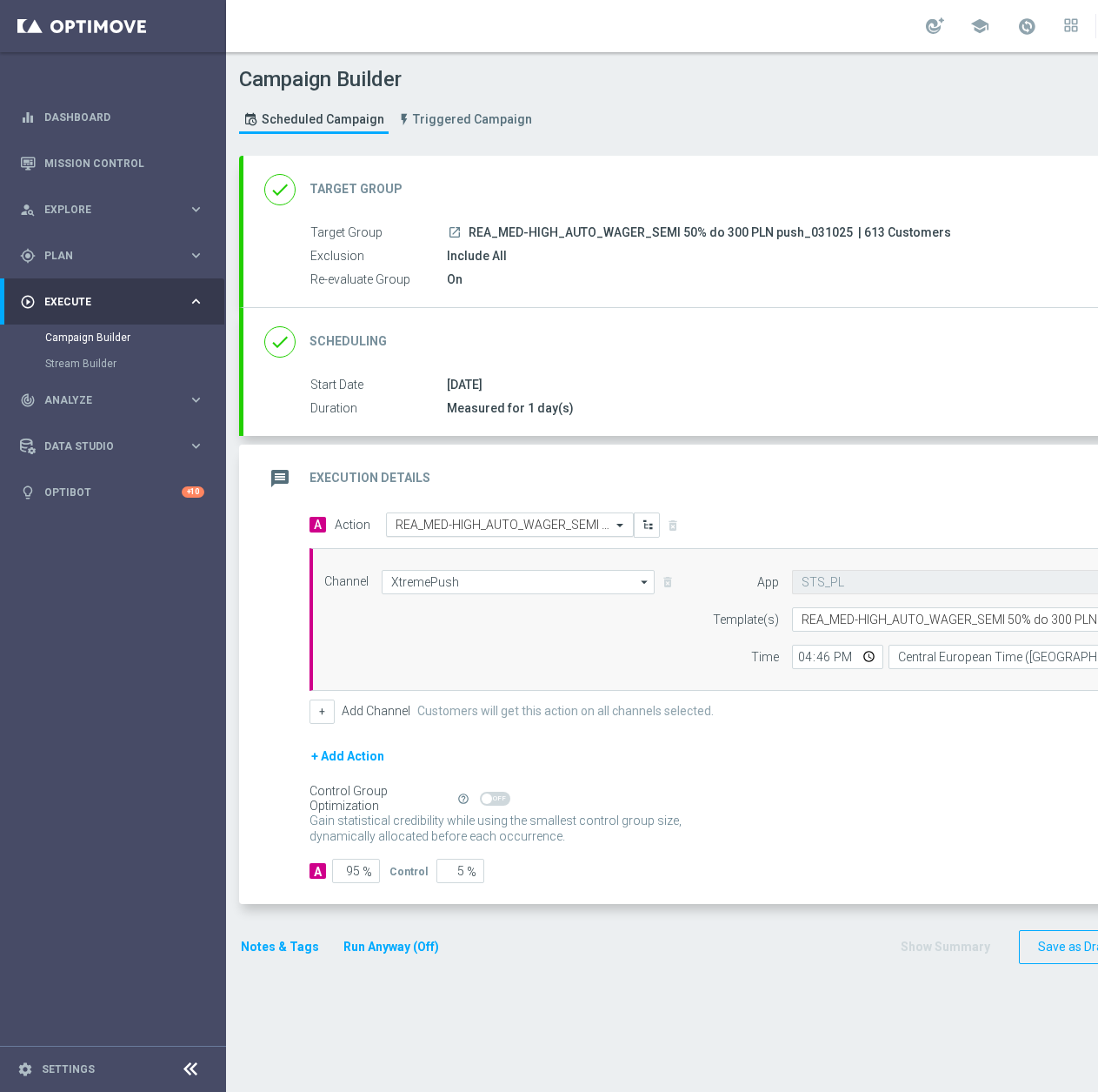
click at [424, 513] on div "A Action Select action REA_MED-HIGH_AUTO_WAGER_SEMI 50% do 300 PLN push 1_03102…" at bounding box center [533, 525] width 473 height 25
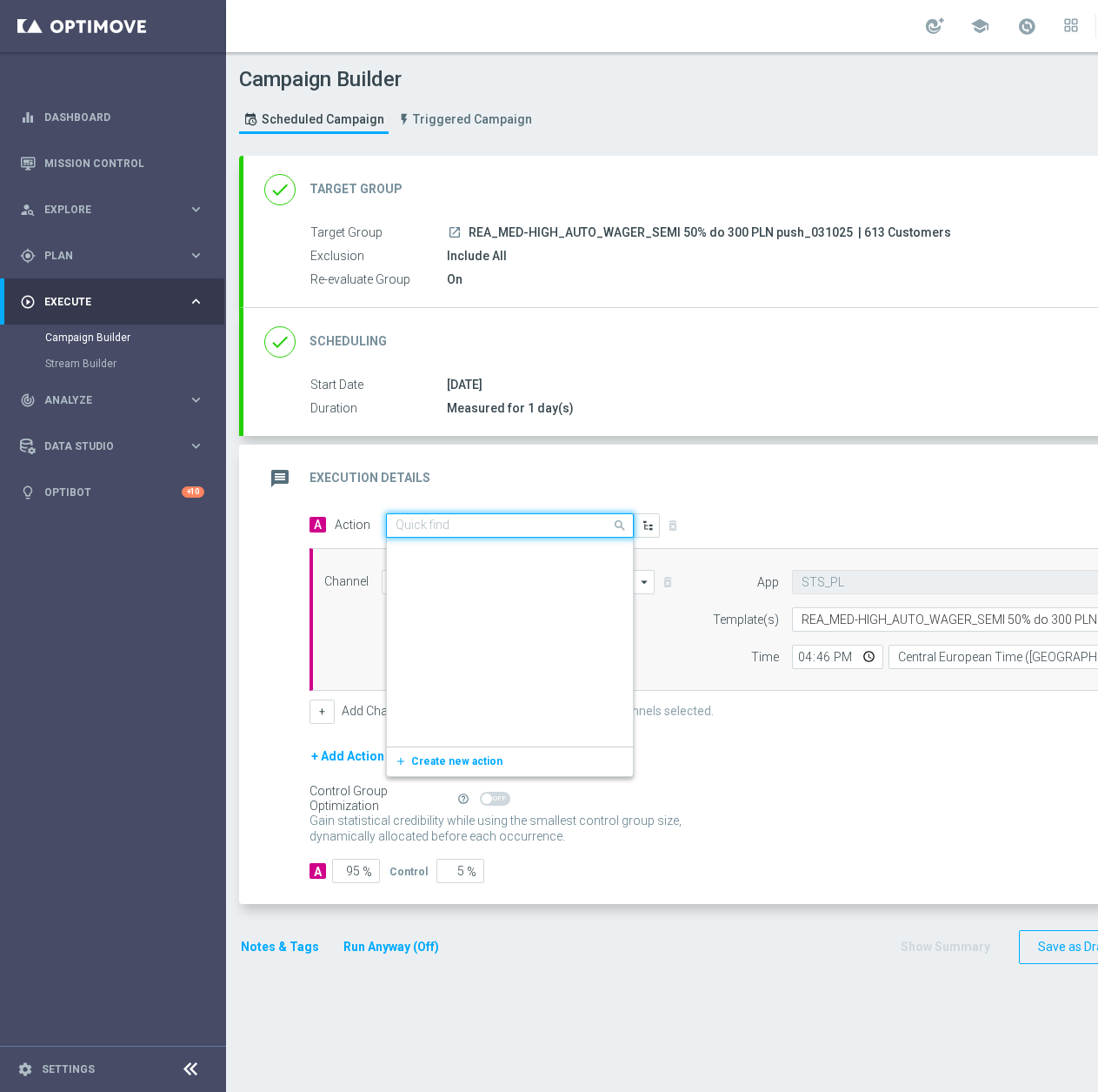
scroll to position [958841, 0]
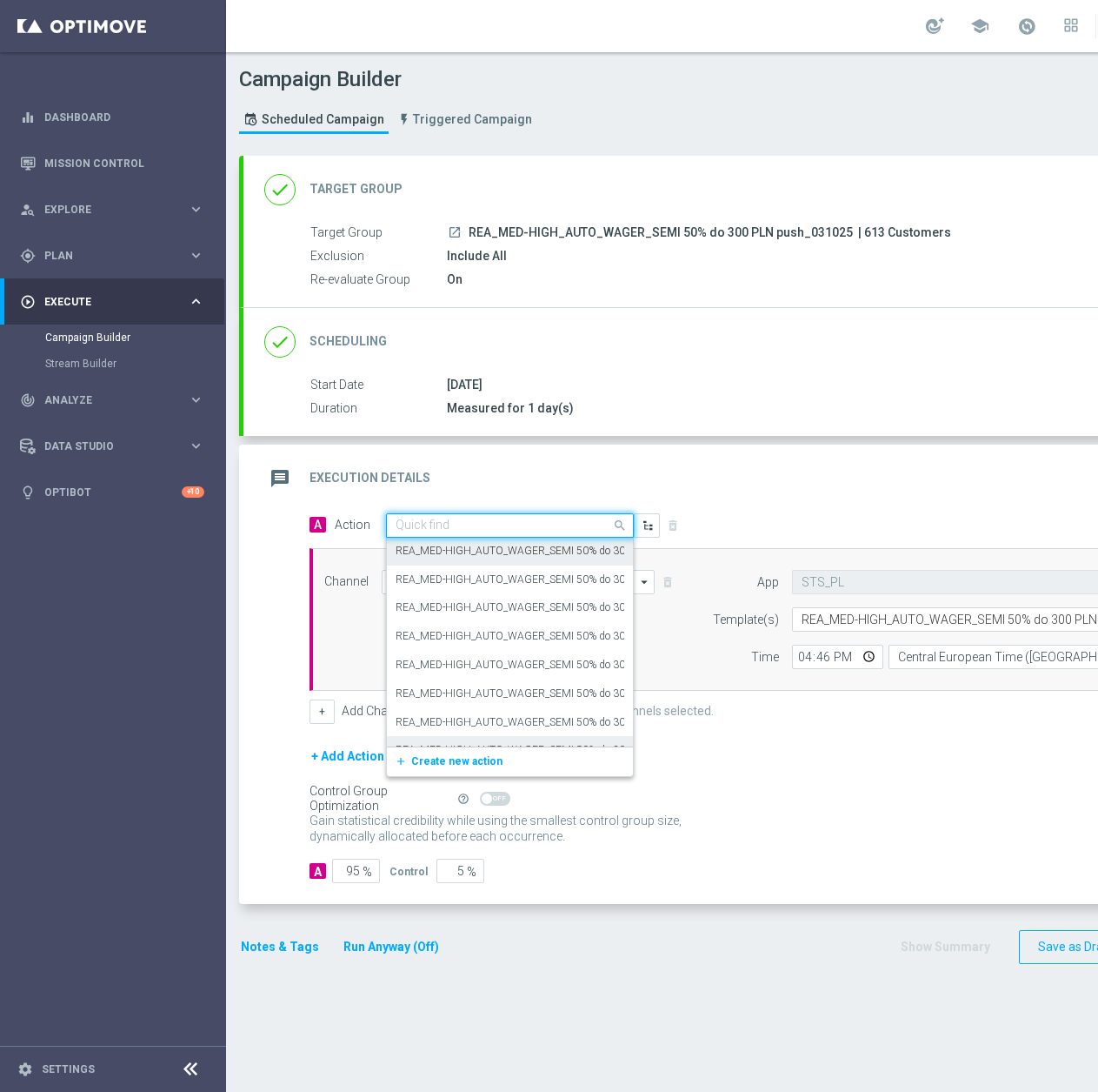
click at [454, 750] on div "add_new Create new action" at bounding box center [510, 761] width 246 height 30
click at [456, 756] on span "Create new action" at bounding box center [457, 761] width 92 height 13
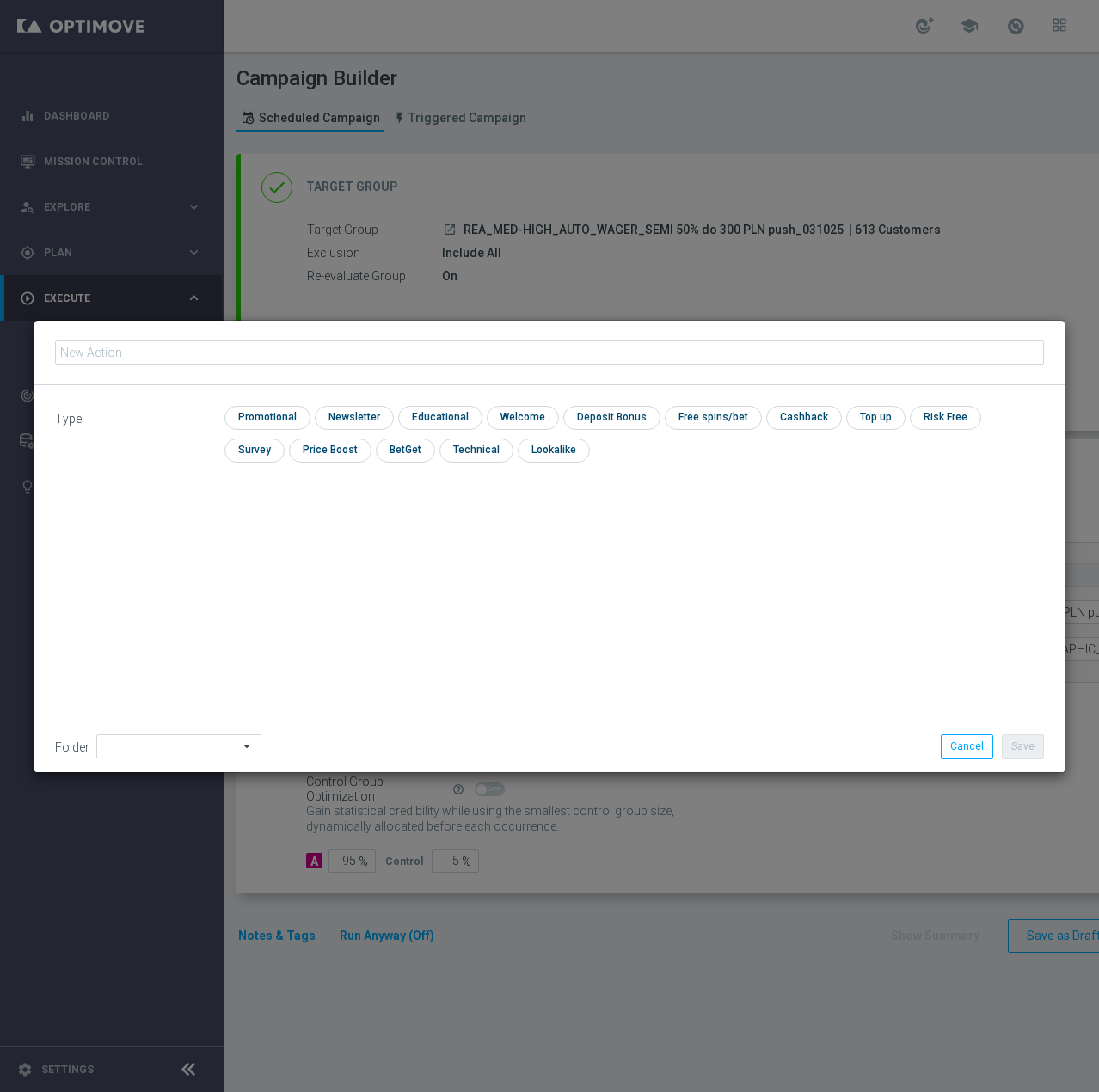
type input "REA_MED-HIGH_AUTO_WAGER_SEMI 50% do 300 PLN push 2_031025"
click at [265, 425] on input "checkbox" at bounding box center [265, 417] width 82 height 23
checkbox input "true"
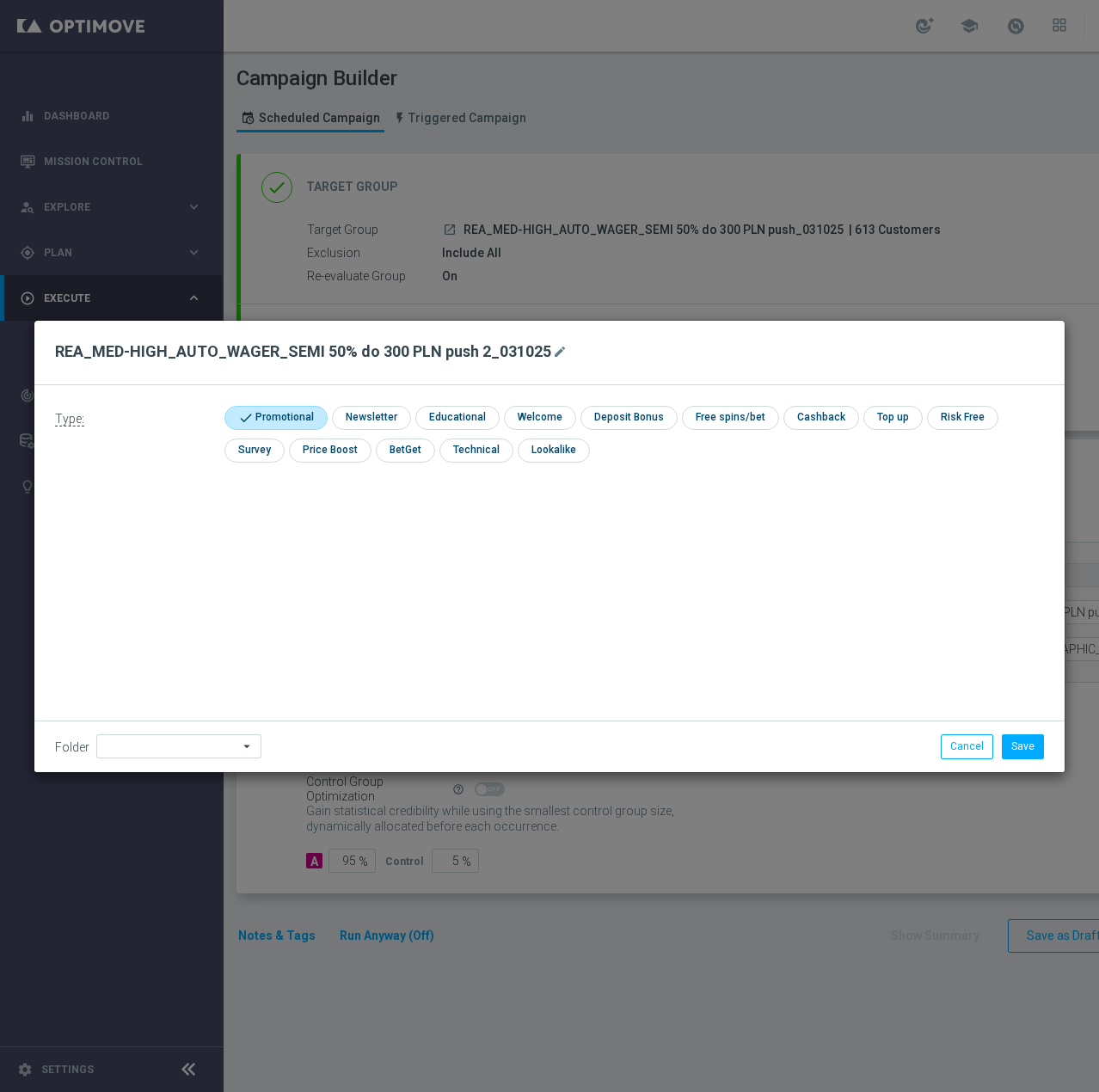
click at [145, 757] on div "Folder arrow_drop_down Show Selected 0 of 479 !ARCHIVE" at bounding box center [550, 745] width 1030 height 51
click at [151, 751] on input at bounding box center [179, 746] width 165 height 24
click at [169, 544] on div "Antoni L." at bounding box center [175, 531] width 159 height 26
click at [141, 539] on div "Antoni L." at bounding box center [144, 531] width 77 height 15
type input "Antoni L."
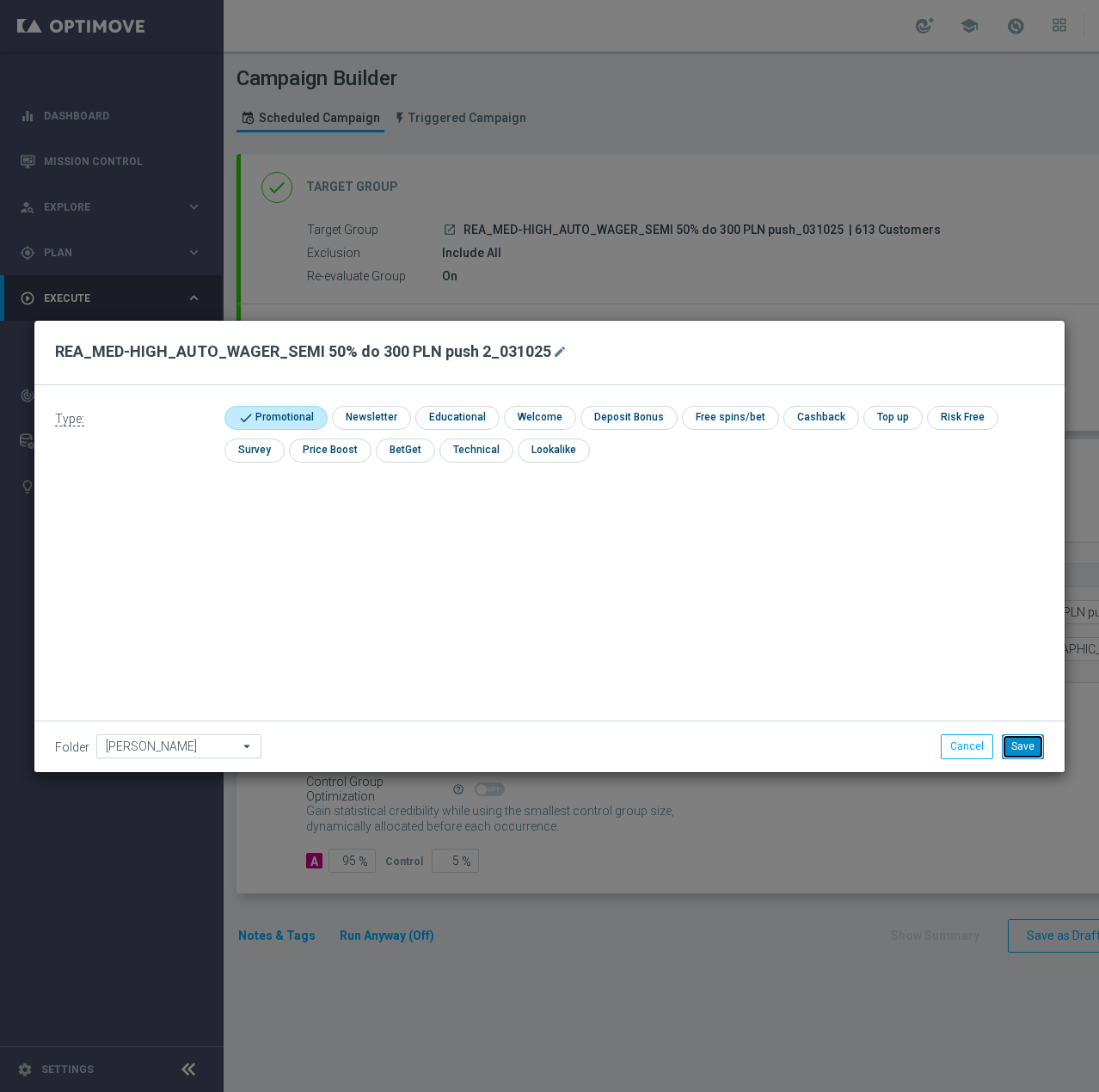
click at [1031, 751] on button "Save" at bounding box center [1023, 746] width 42 height 24
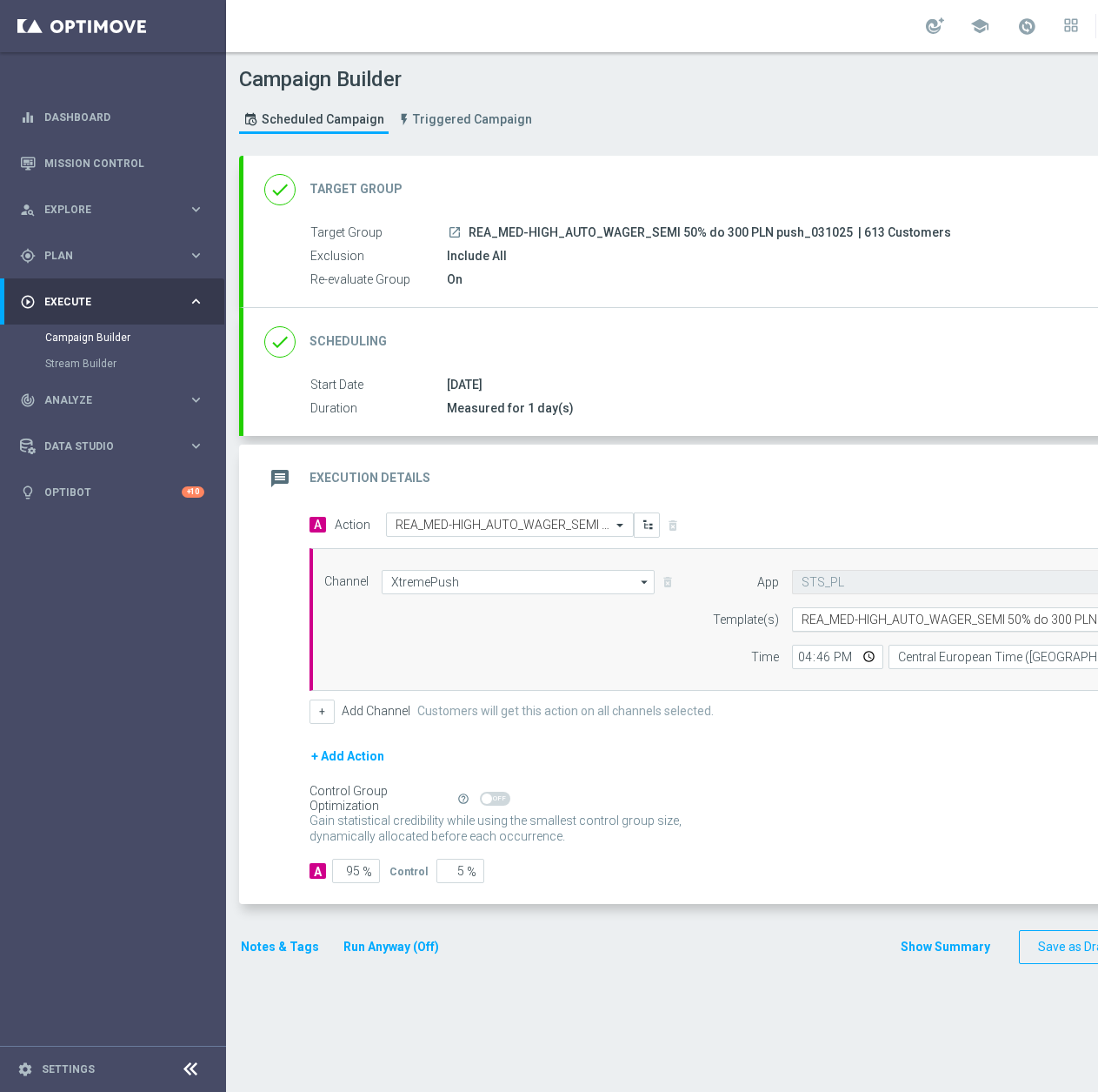
click at [876, 622] on input "text" at bounding box center [972, 620] width 341 height 14
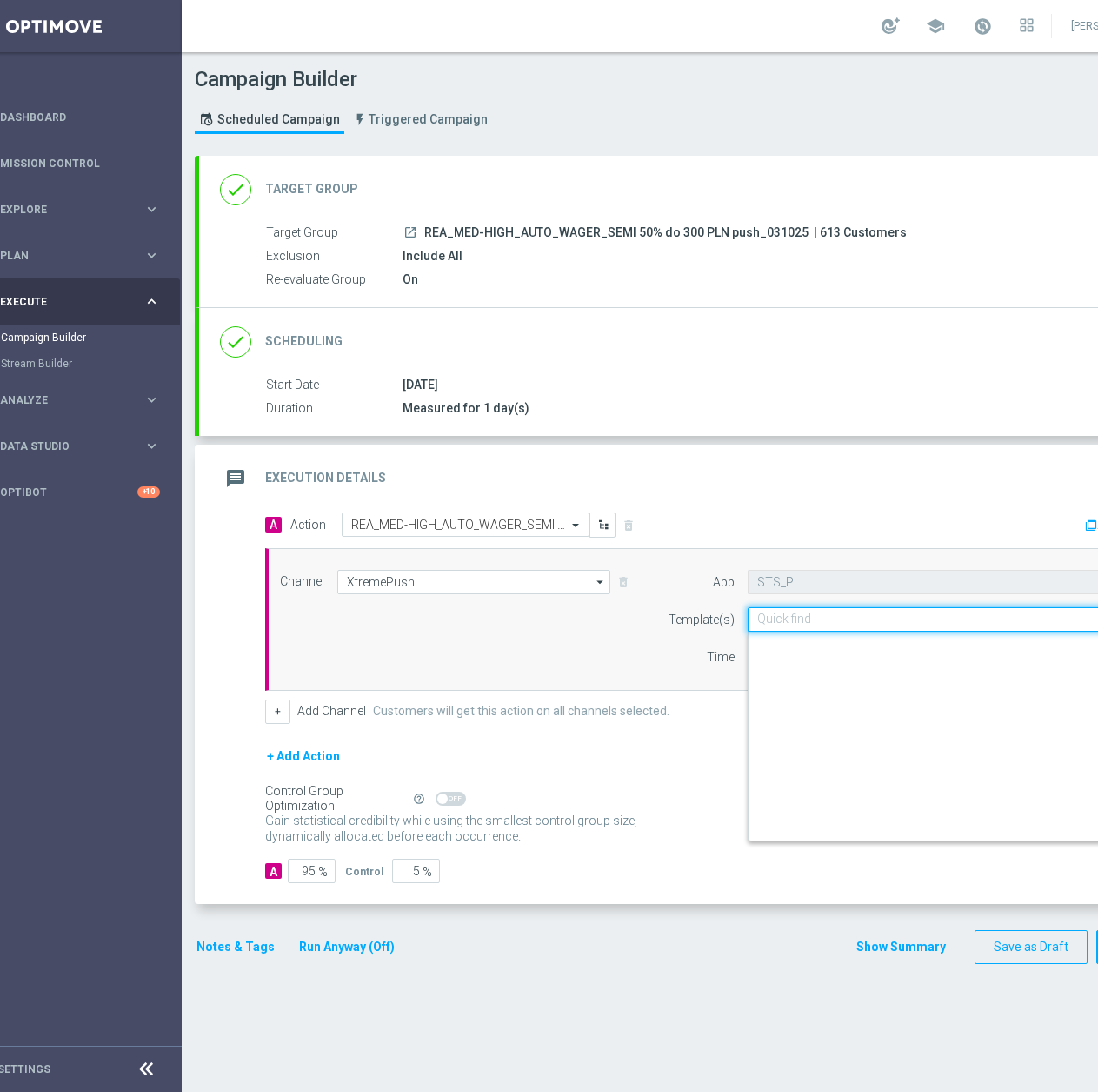
paste input "REA_MED-HIGH_AUTO_WAGER_SEMI 50% do 300 PLN push 2_031025"
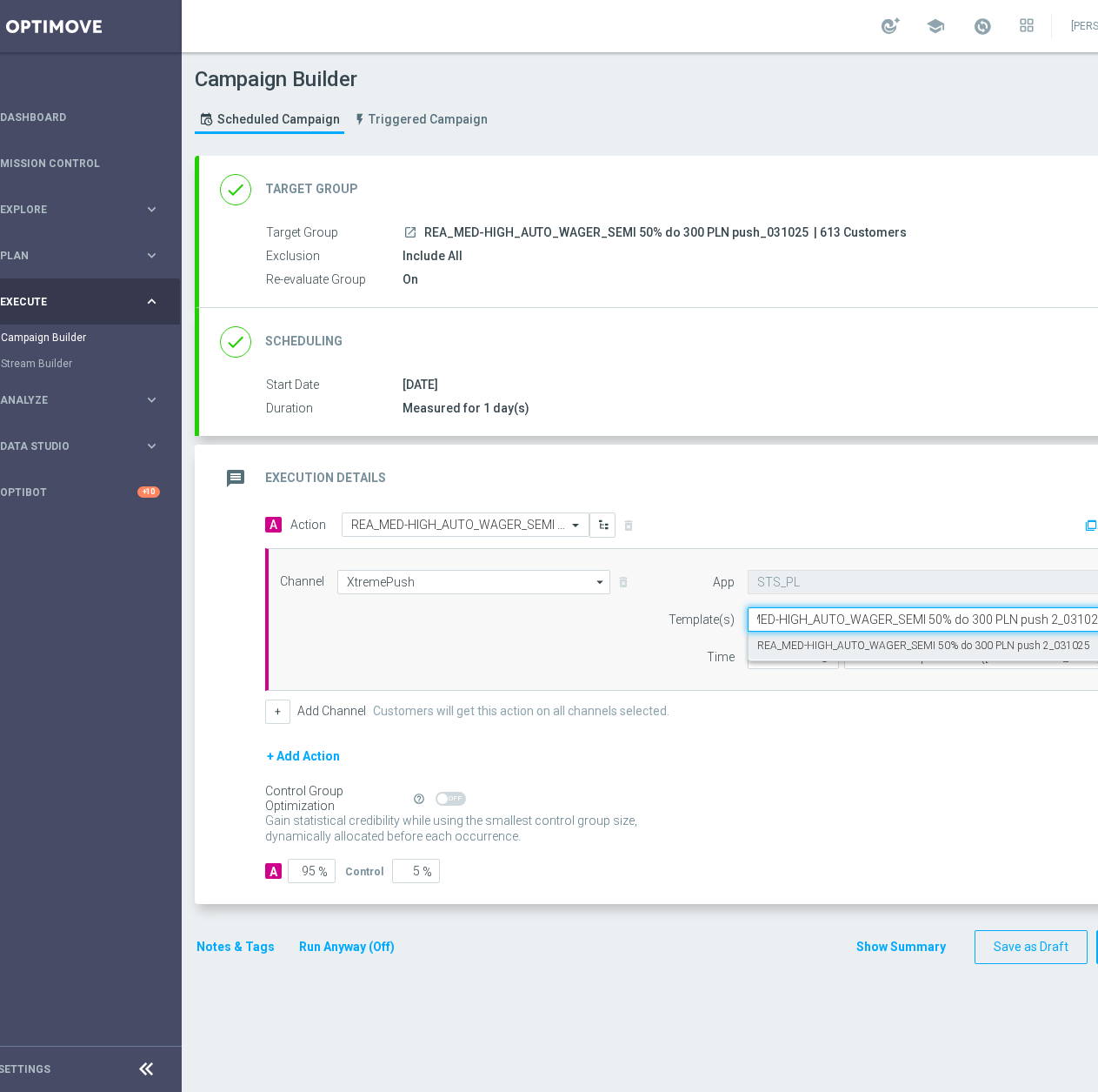
click at [856, 644] on label "REA_MED-HIGH_AUTO_WAGER_SEMI 50% do 300 PLN push 2_031025" at bounding box center [924, 646] width 333 height 14
type input "REA_MED-HIGH_AUTO_WAGER_SEMI 50% do 300 PLN push 2_031025"
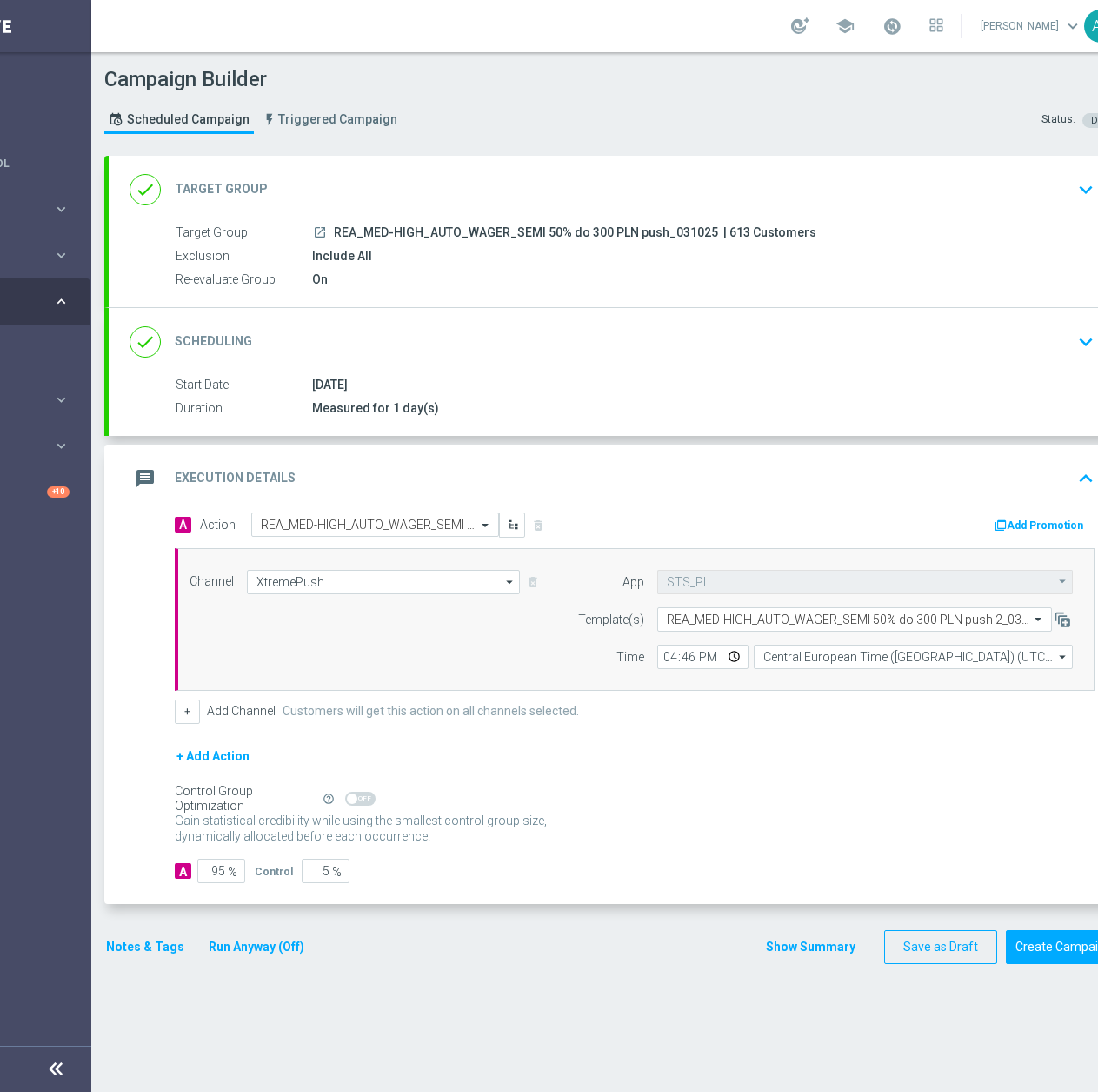
scroll to position [0, 184]
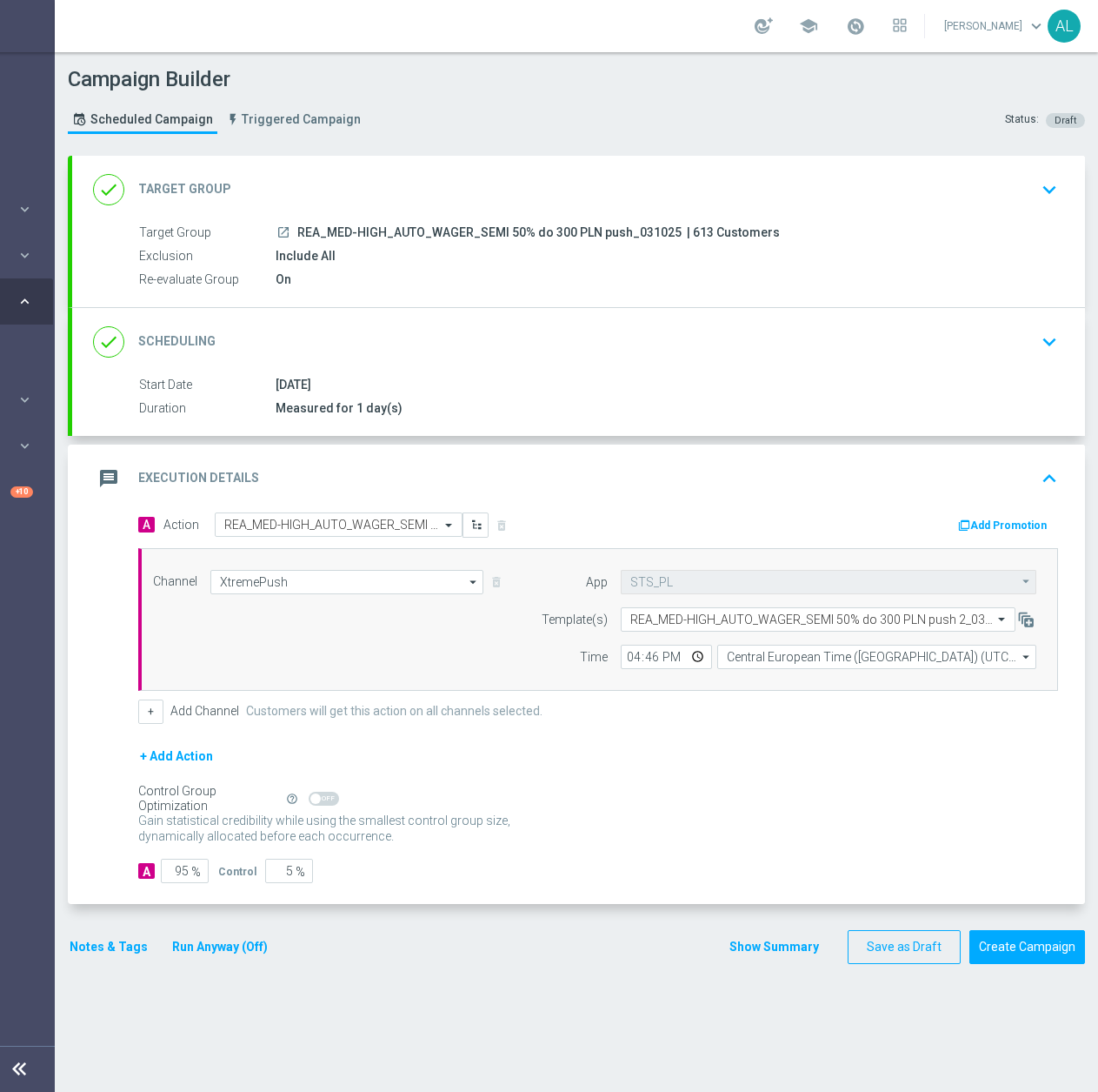
click at [531, 330] on div "done Scheduling keyboard_arrow_down" at bounding box center [578, 342] width 971 height 33
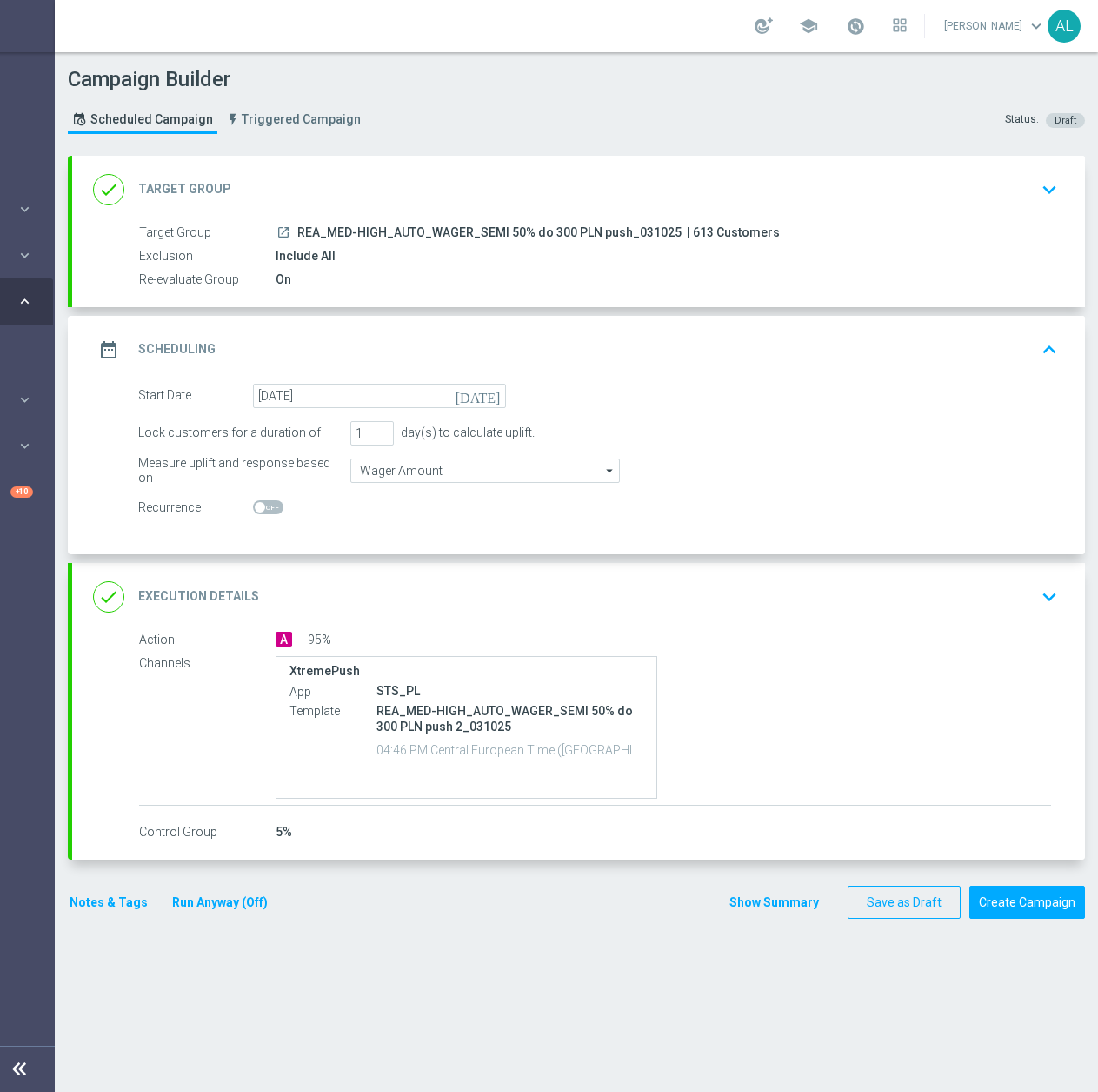
click at [320, 413] on form "Start Date 04 Oct 2025 today Lock customers for a duration of 1 day(s) to calcu…" at bounding box center [598, 452] width 920 height 137
click at [330, 401] on input "04 Oct 2025" at bounding box center [379, 395] width 253 height 24
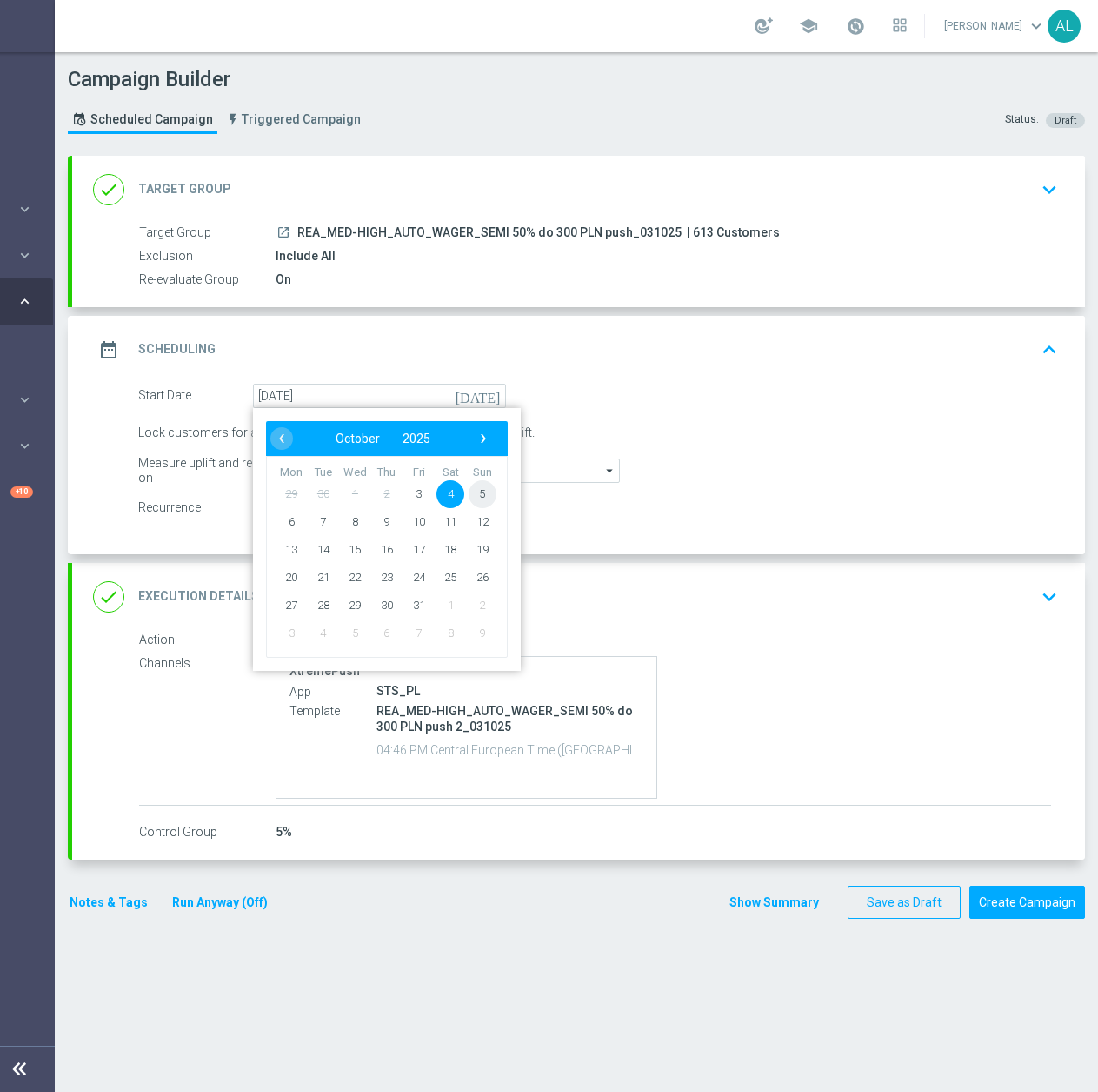
click at [469, 497] on span "5" at bounding box center [482, 493] width 28 height 28
type input "[DATE]"
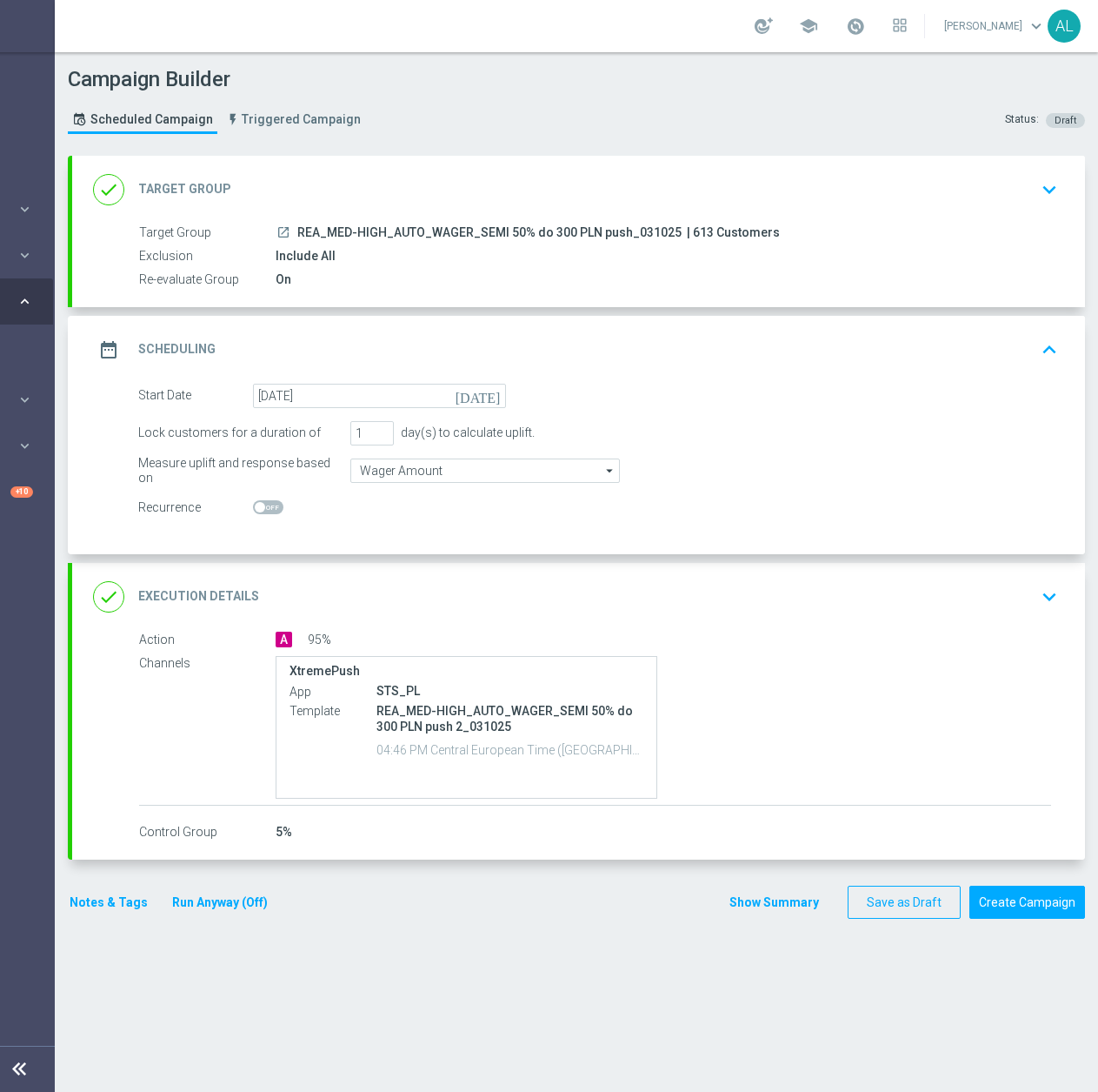
click at [669, 595] on div "done Execution Details keyboard_arrow_down" at bounding box center [578, 596] width 971 height 33
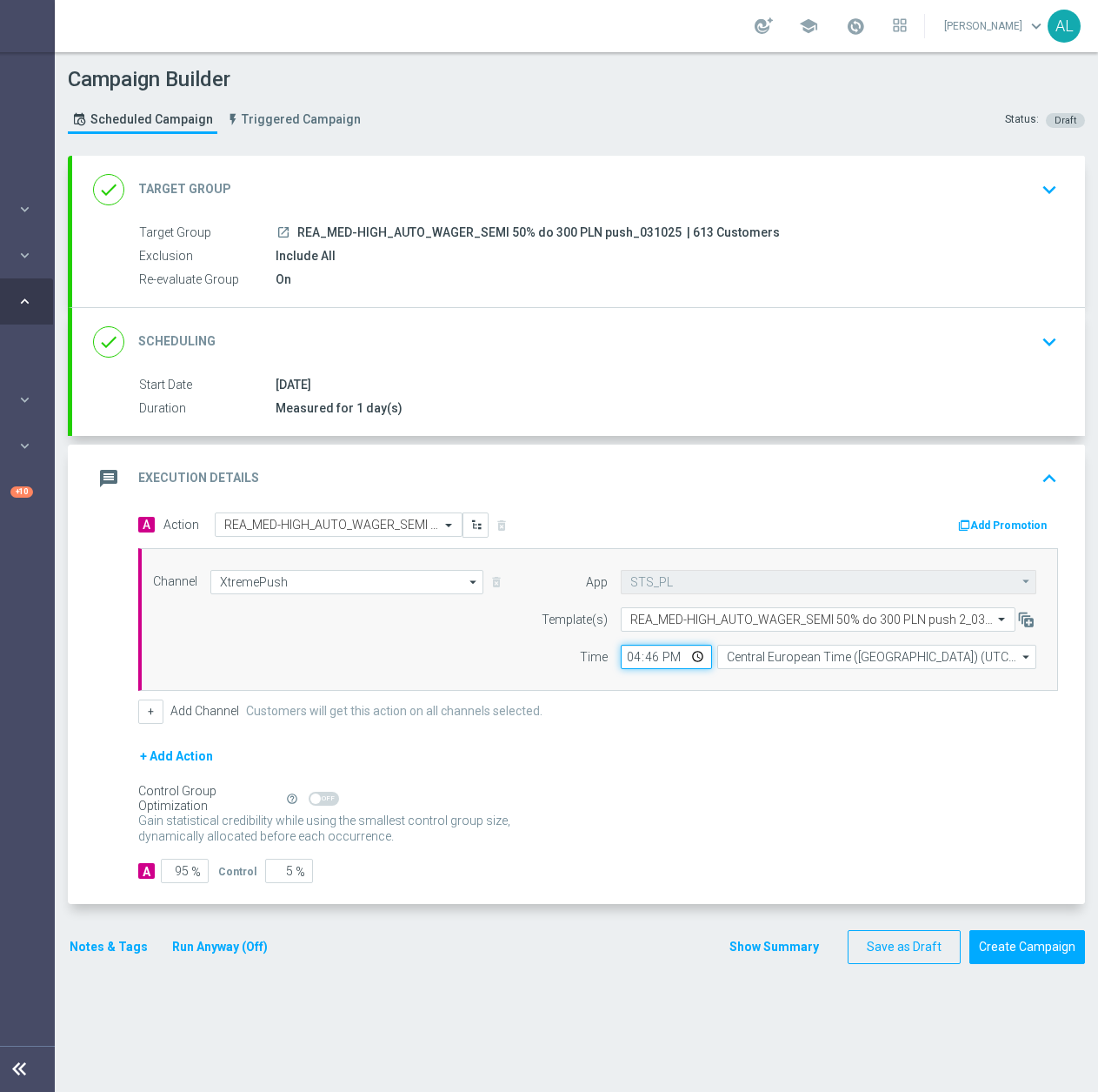
click at [620, 660] on input "16:46" at bounding box center [666, 657] width 92 height 24
type input "18:33"
click at [92, 938] on button "Notes & Tags" at bounding box center [108, 947] width 82 height 22
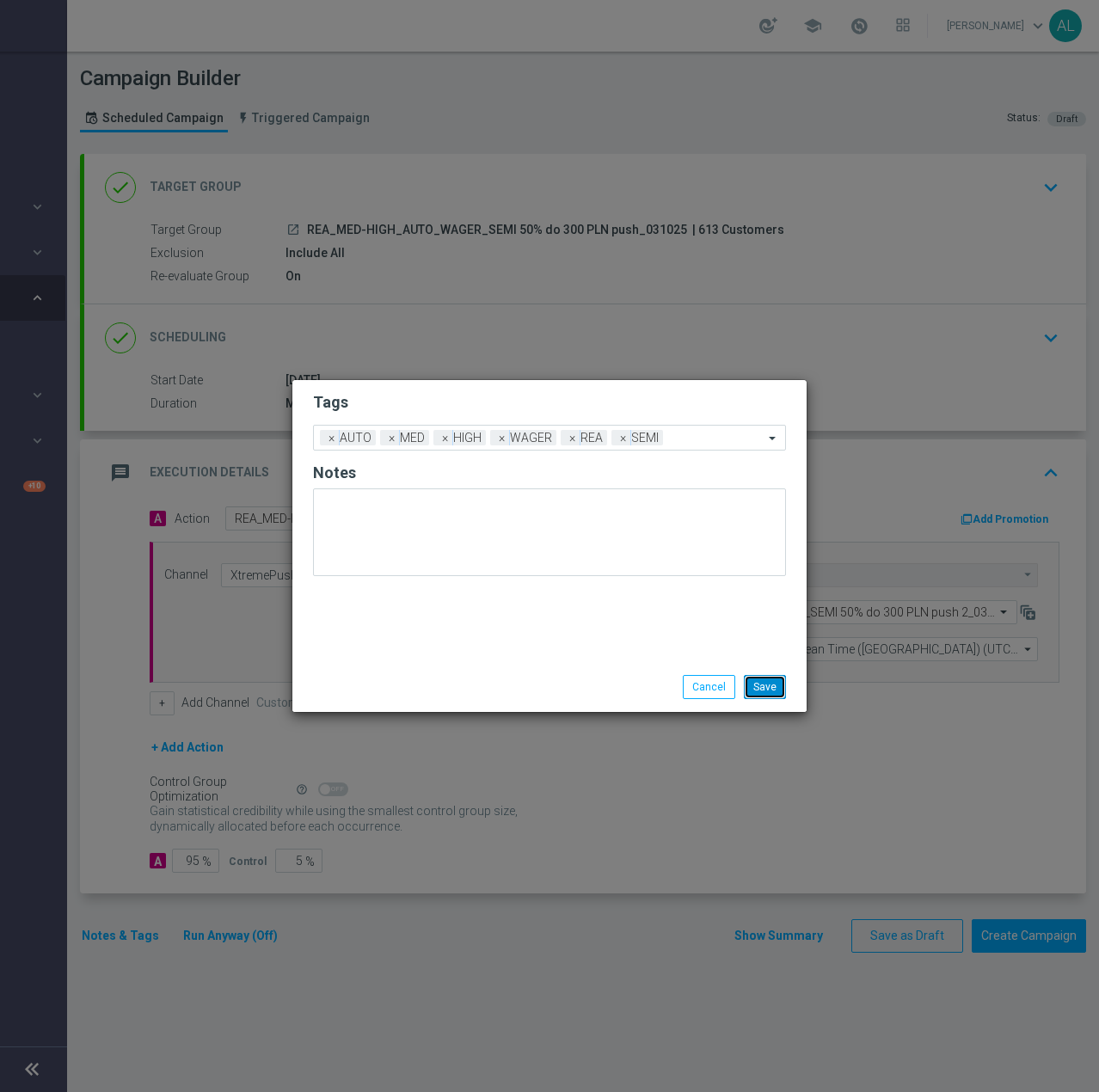
click at [765, 688] on button "Save" at bounding box center [764, 687] width 42 height 24
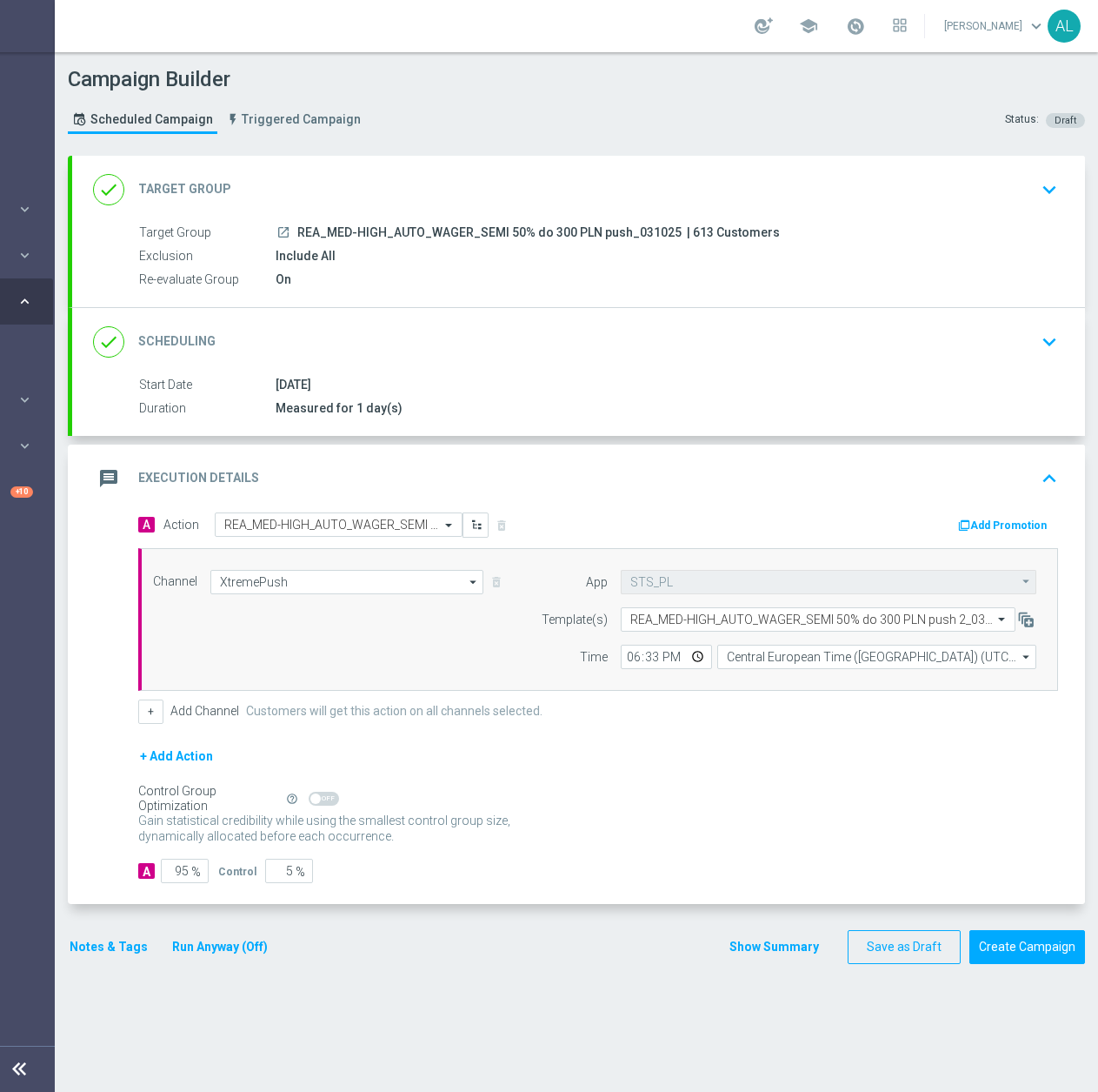
scroll to position [0, 184]
click at [1021, 950] on button "Create Campaign" at bounding box center [1027, 947] width 116 height 34
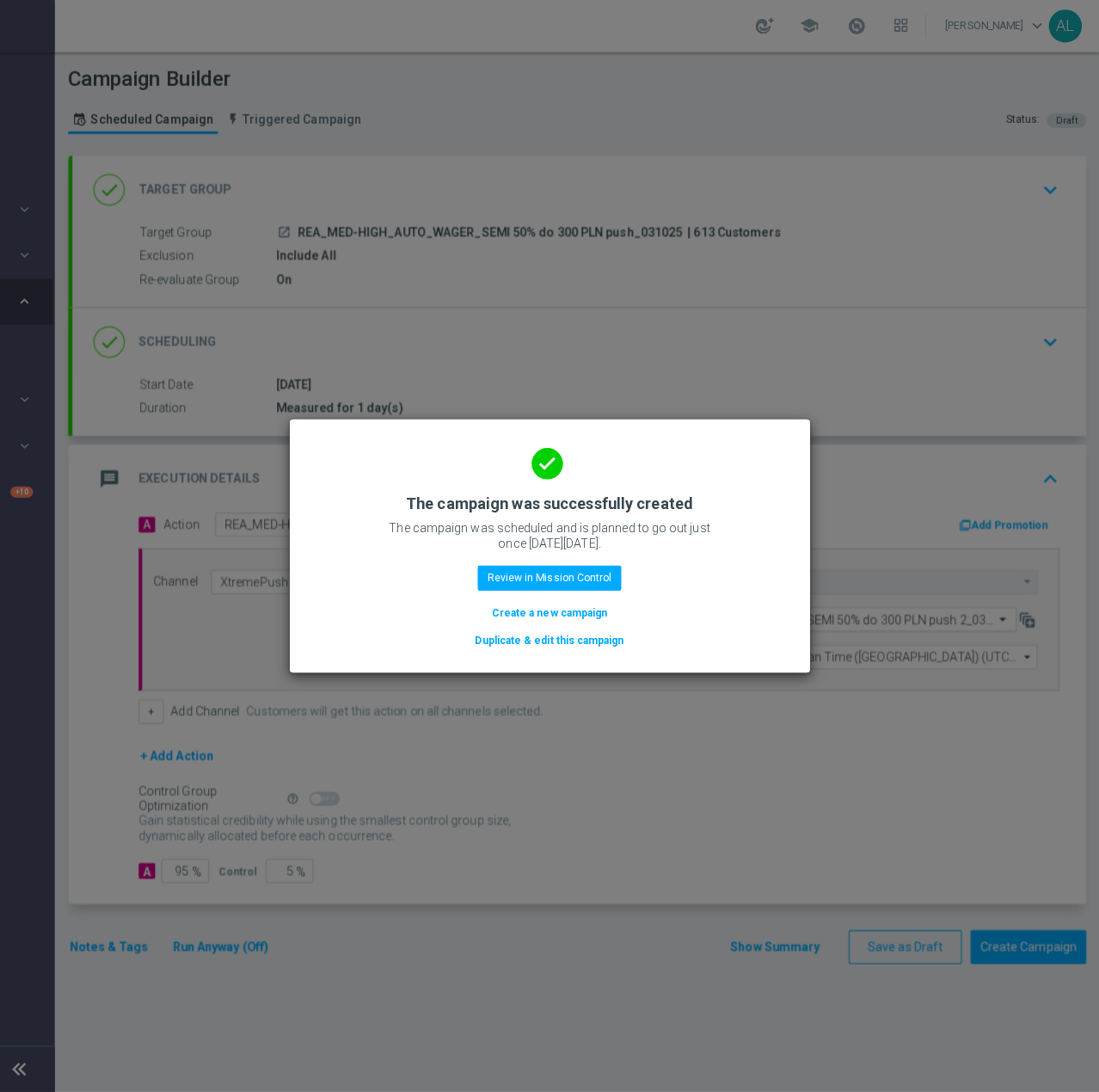
scroll to position [0, 170]
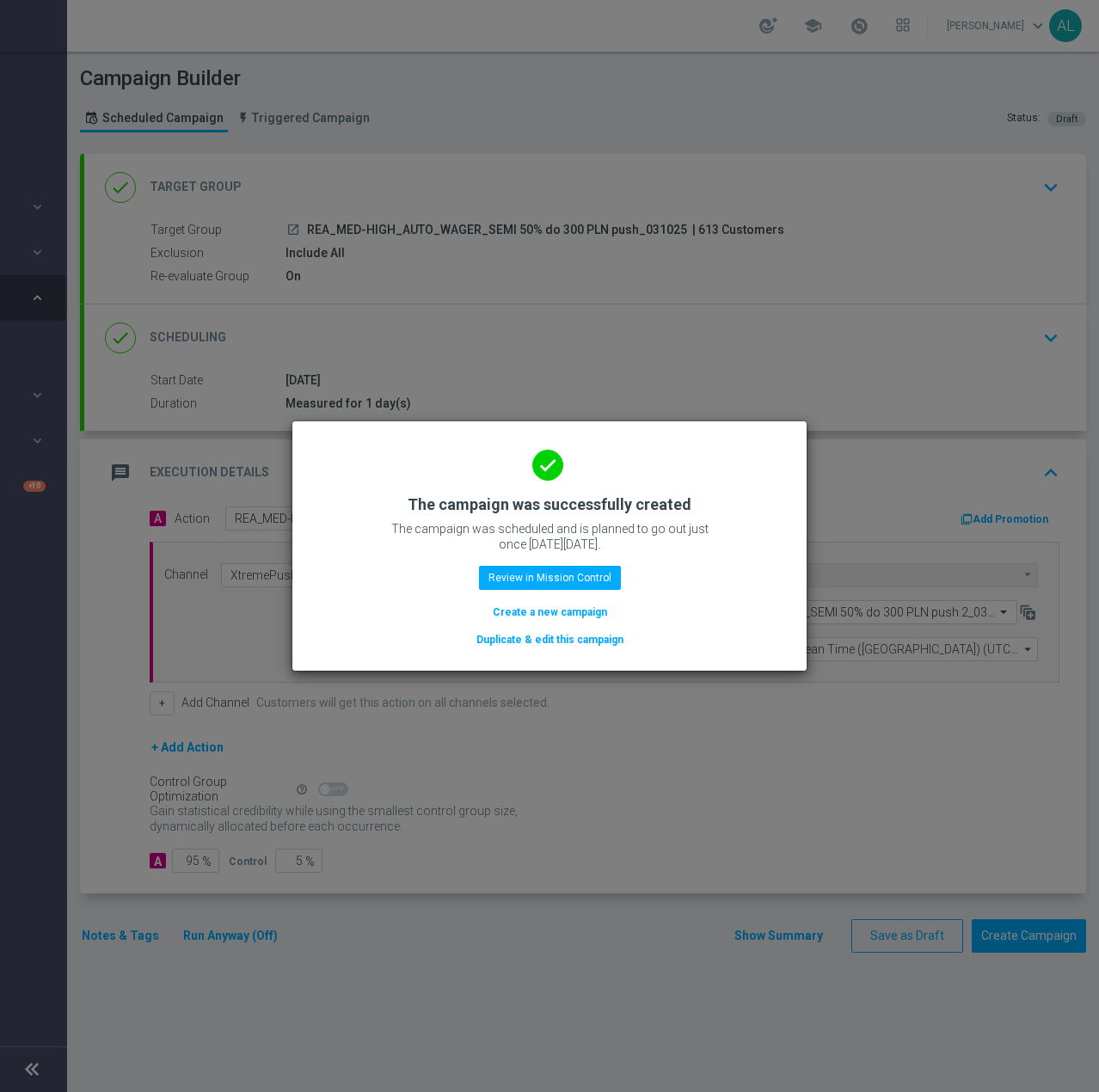
click at [503, 638] on button "Duplicate & edit this campaign" at bounding box center [550, 639] width 150 height 19
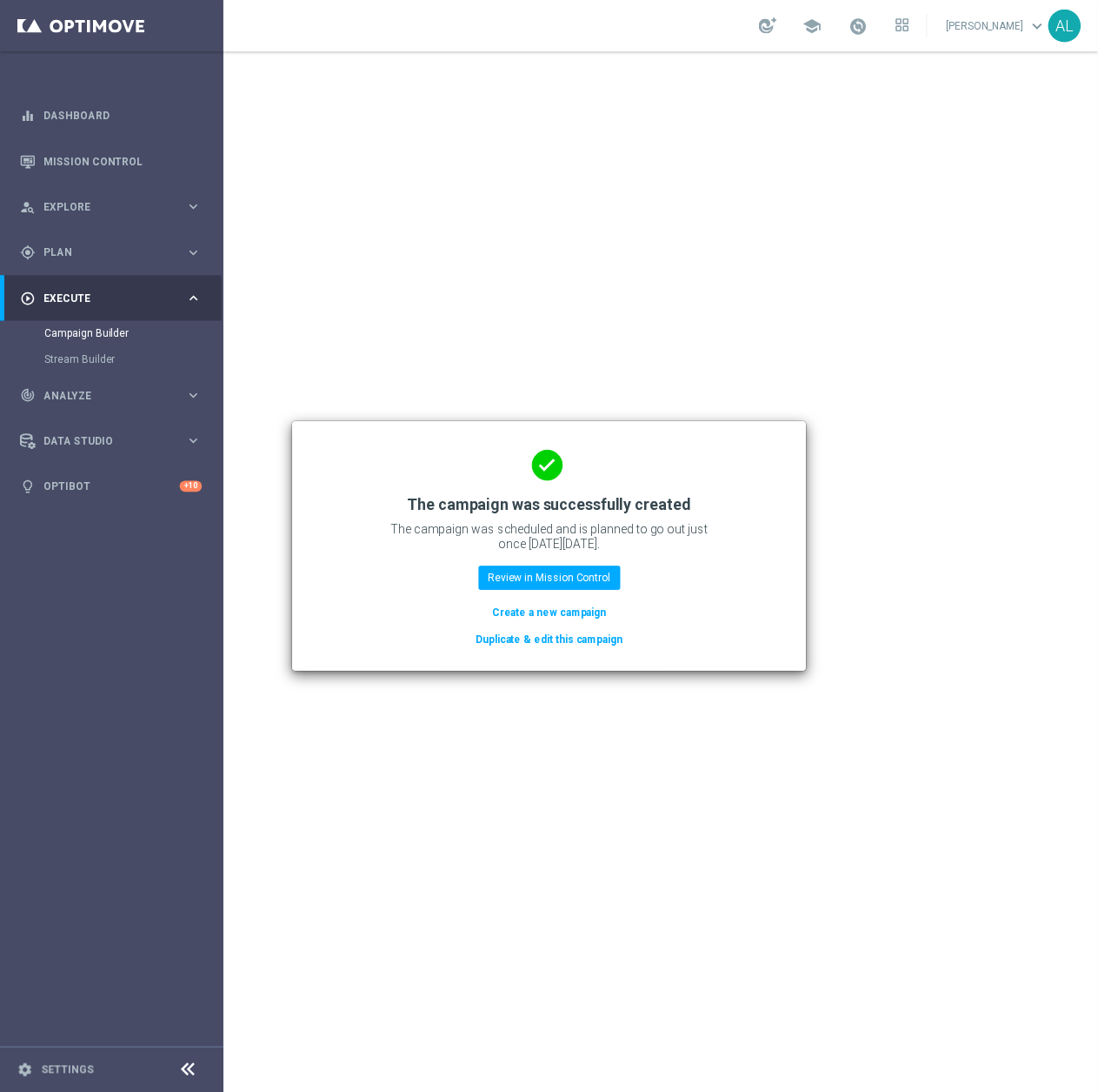
scroll to position [0, 0]
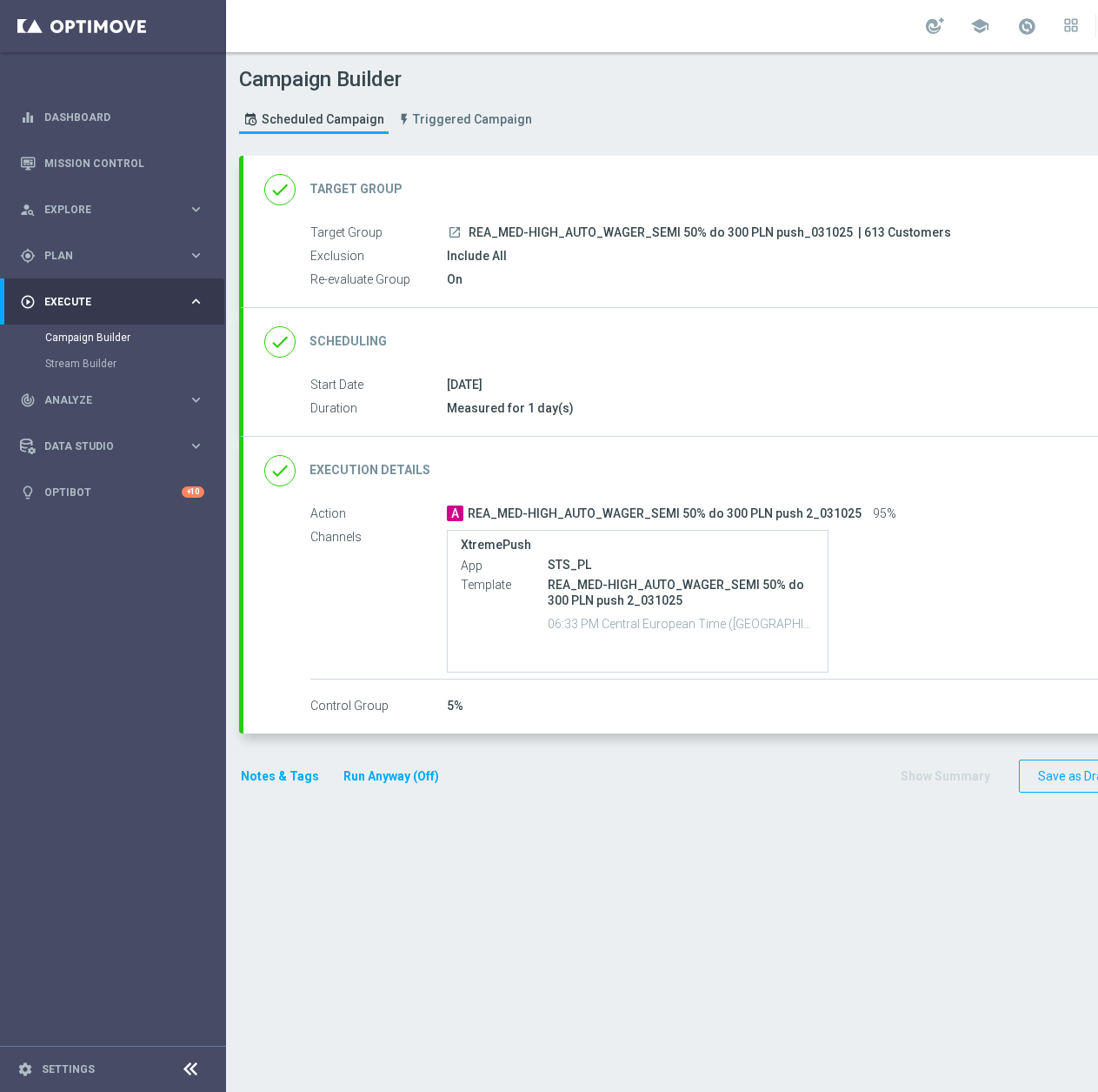
click at [789, 183] on div "done Target Group keyboard_arrow_down" at bounding box center [750, 189] width 971 height 33
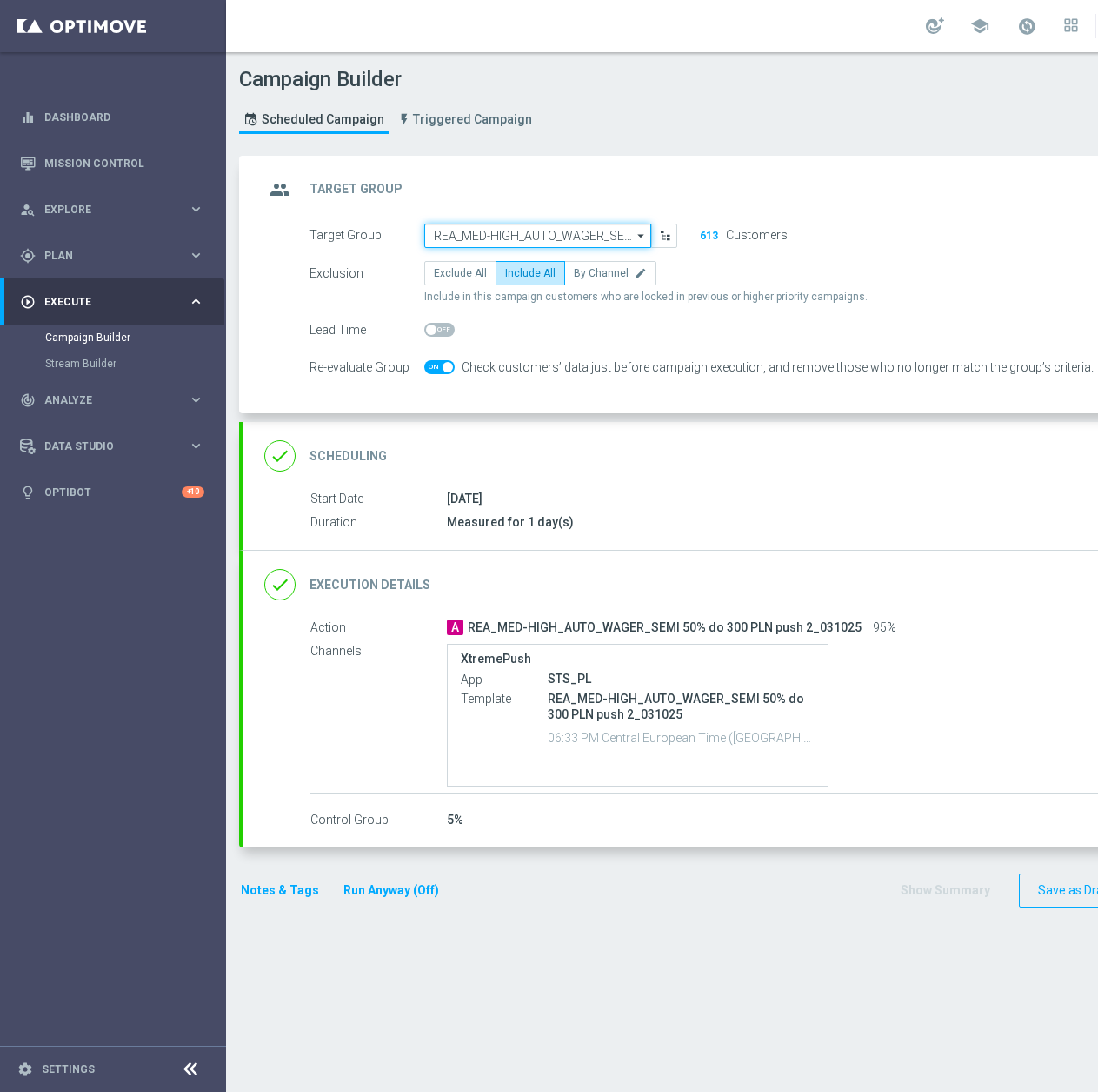
click at [592, 233] on input "REA_MED-HIGH_AUTO_WAGER_SEMI 50% do 300 PLN push_031025" at bounding box center [538, 236] width 227 height 24
paste input "REA_MIN-LOW_AUTO_WAGER_SEMI 50% do 100 PLN push 2_031025"
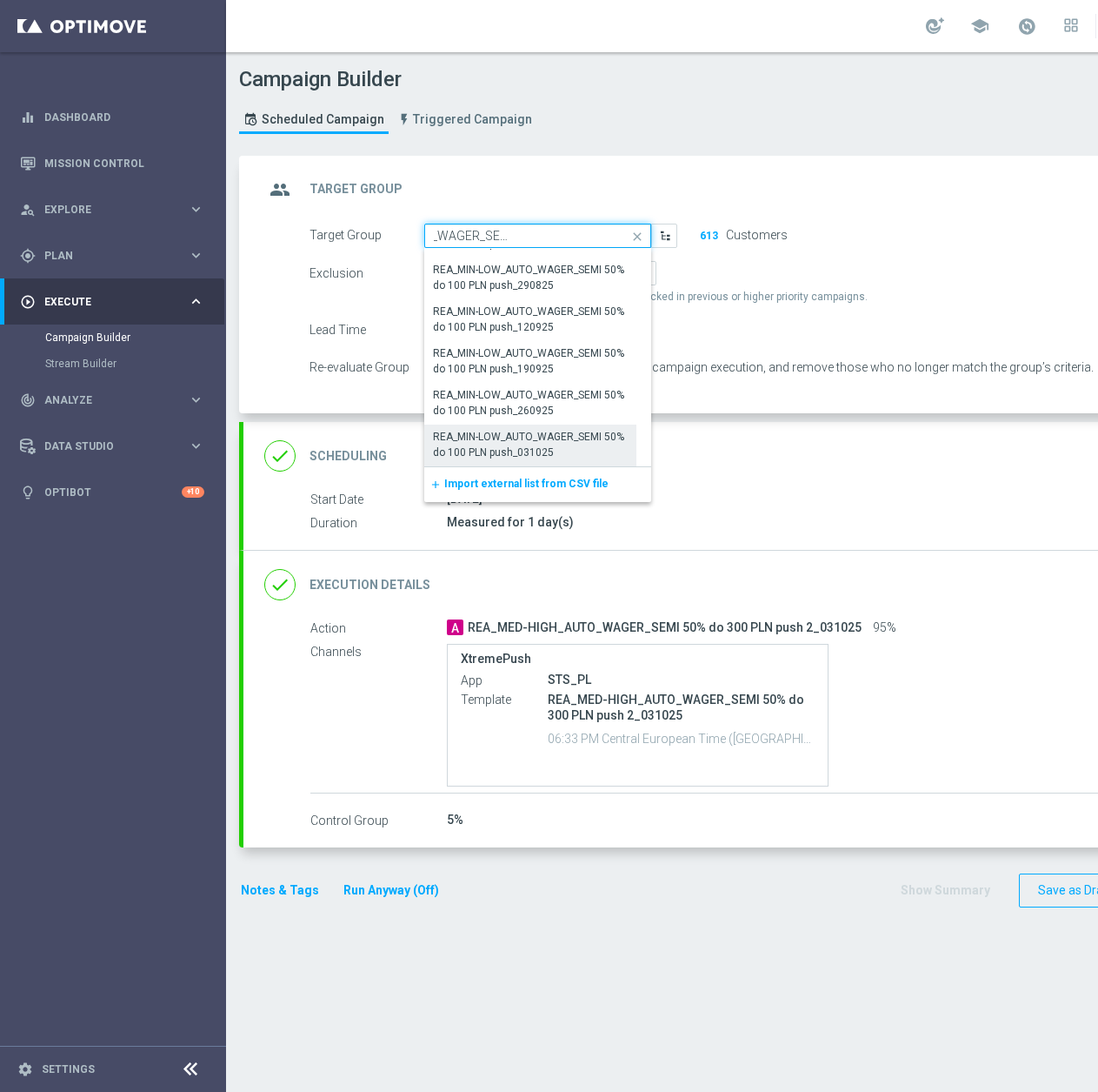
scroll to position [13, 0]
click at [552, 437] on div "REA_MIN-LOW_AUTO_WAGER_SEMI 50% do 100 PLN push_031025" at bounding box center [531, 444] width 195 height 31
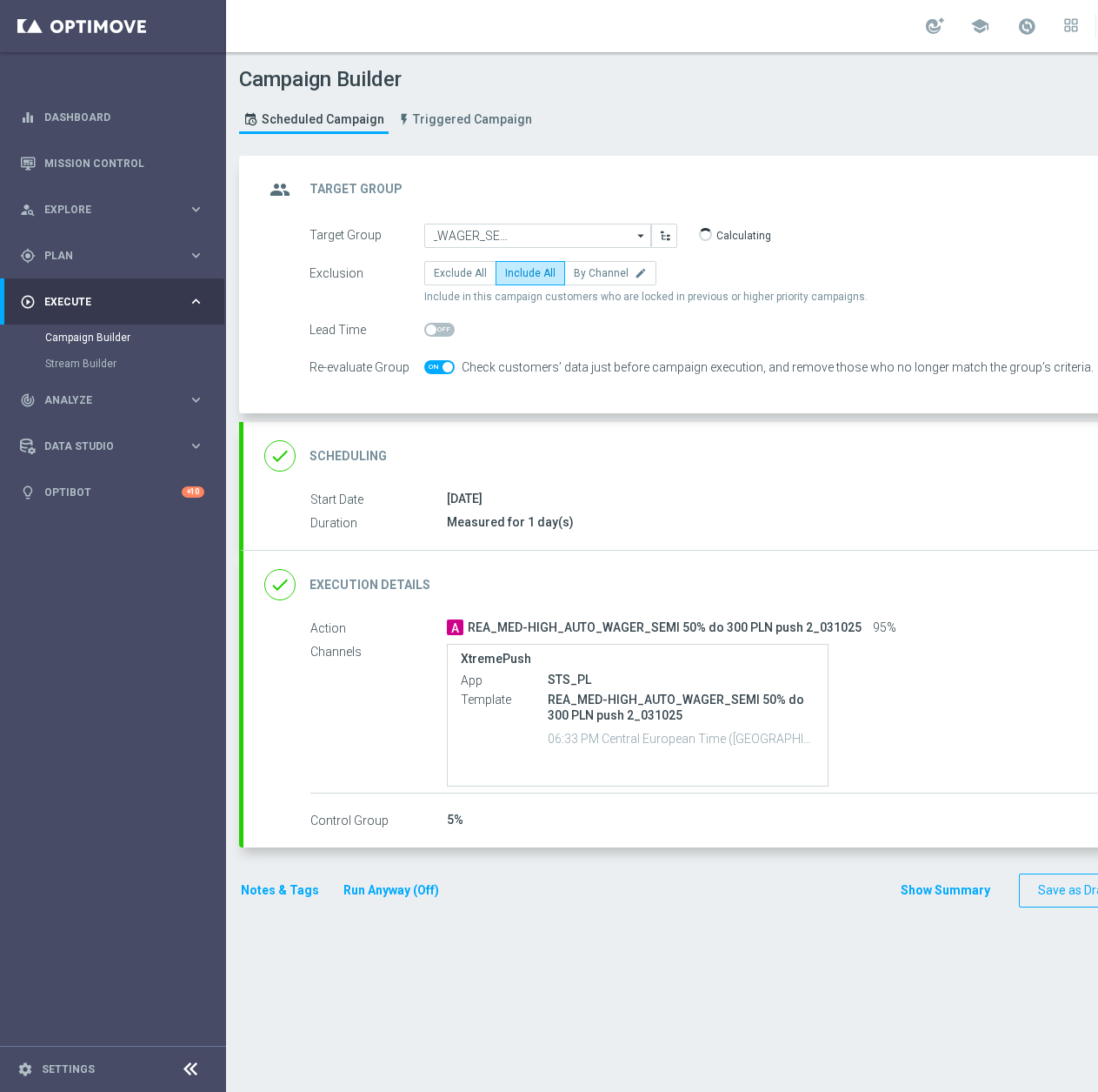
type input "REA_MIN-LOW_AUTO_WAGER_SEMI 50% do 100 PLN push_031025"
click at [954, 586] on div "done Execution Details keyboard_arrow_down" at bounding box center [750, 584] width 971 height 33
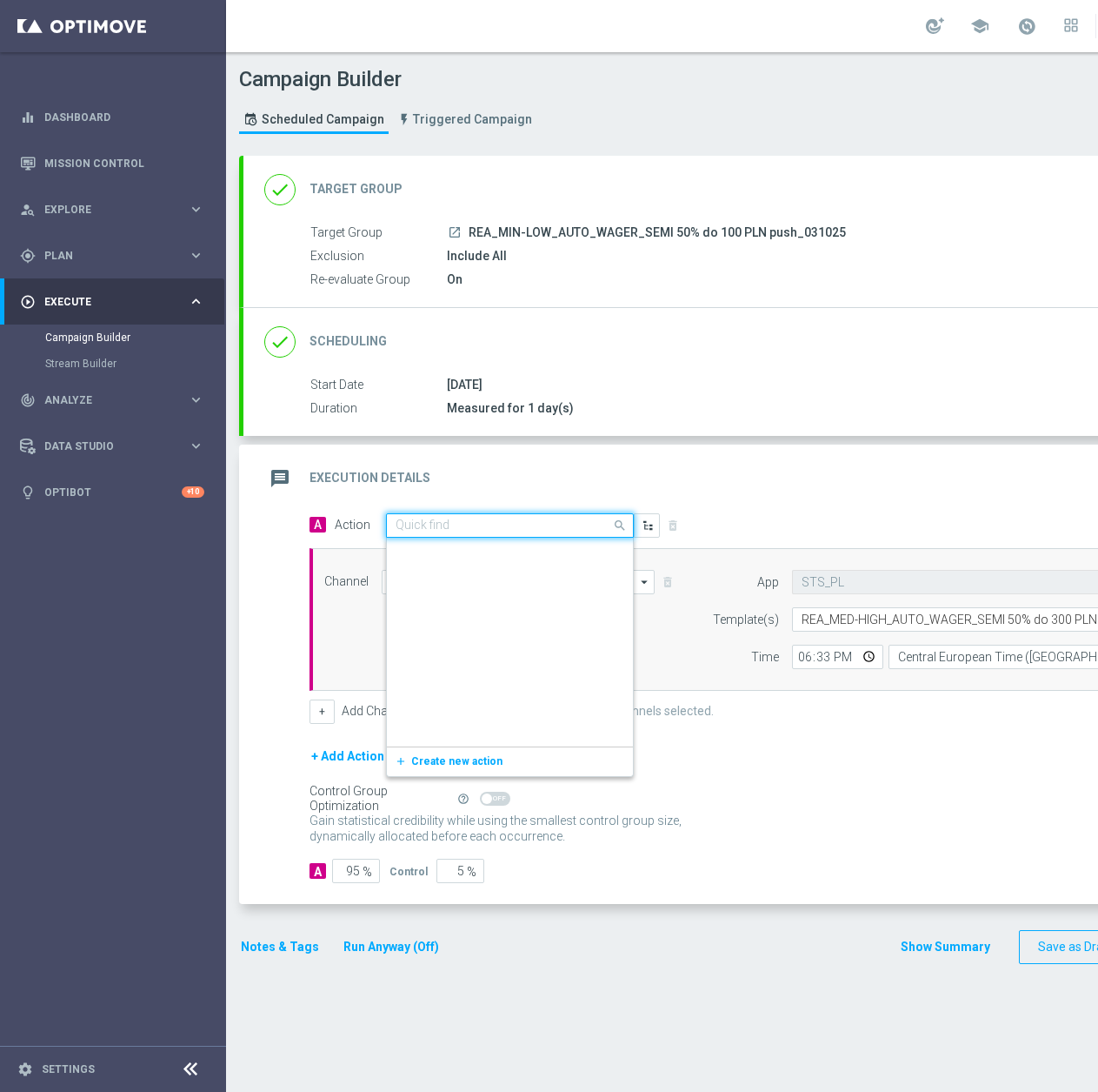
click at [494, 518] on input "text" at bounding box center [493, 525] width 194 height 14
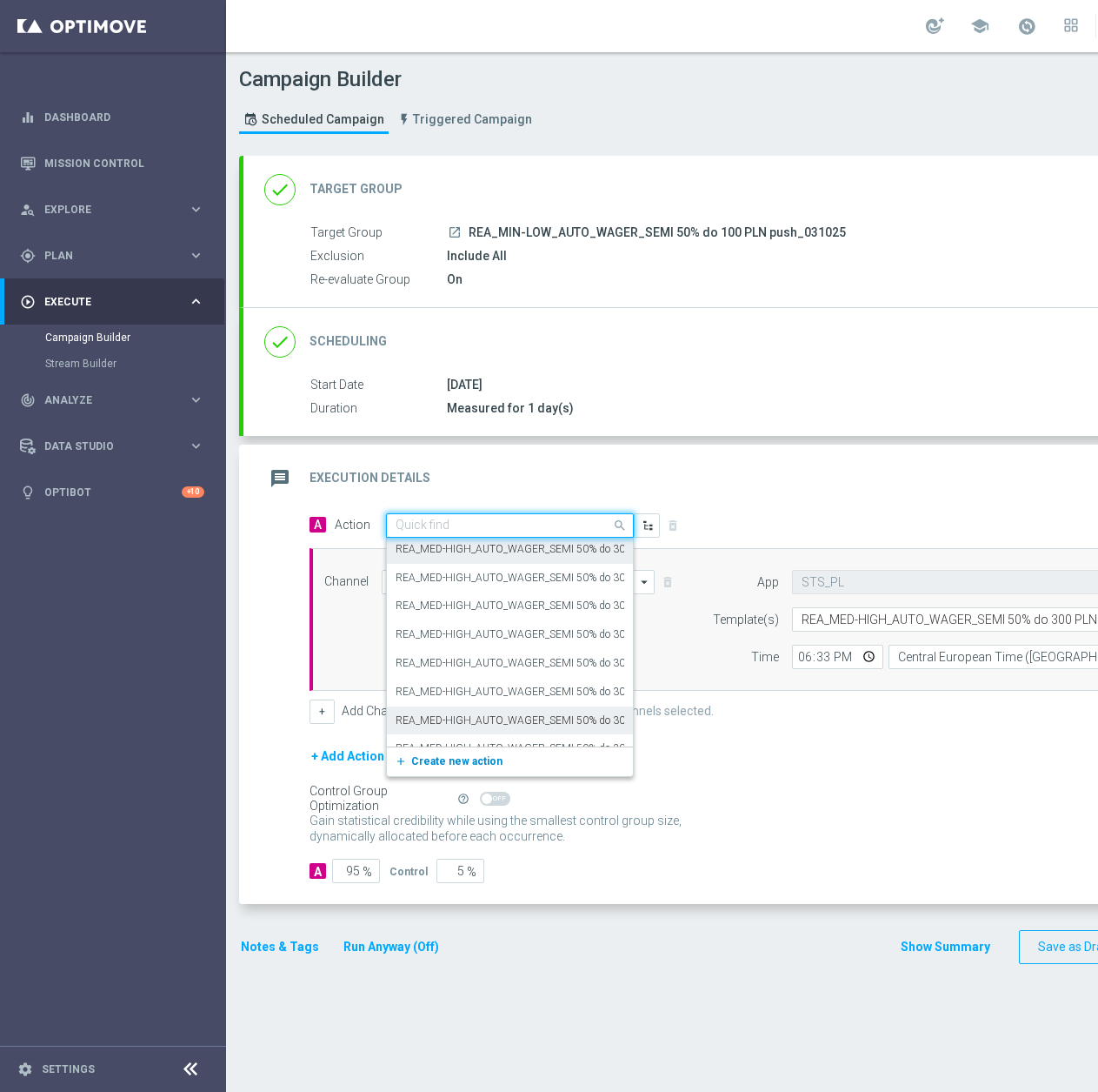
click at [416, 755] on span "Create new action" at bounding box center [457, 761] width 92 height 13
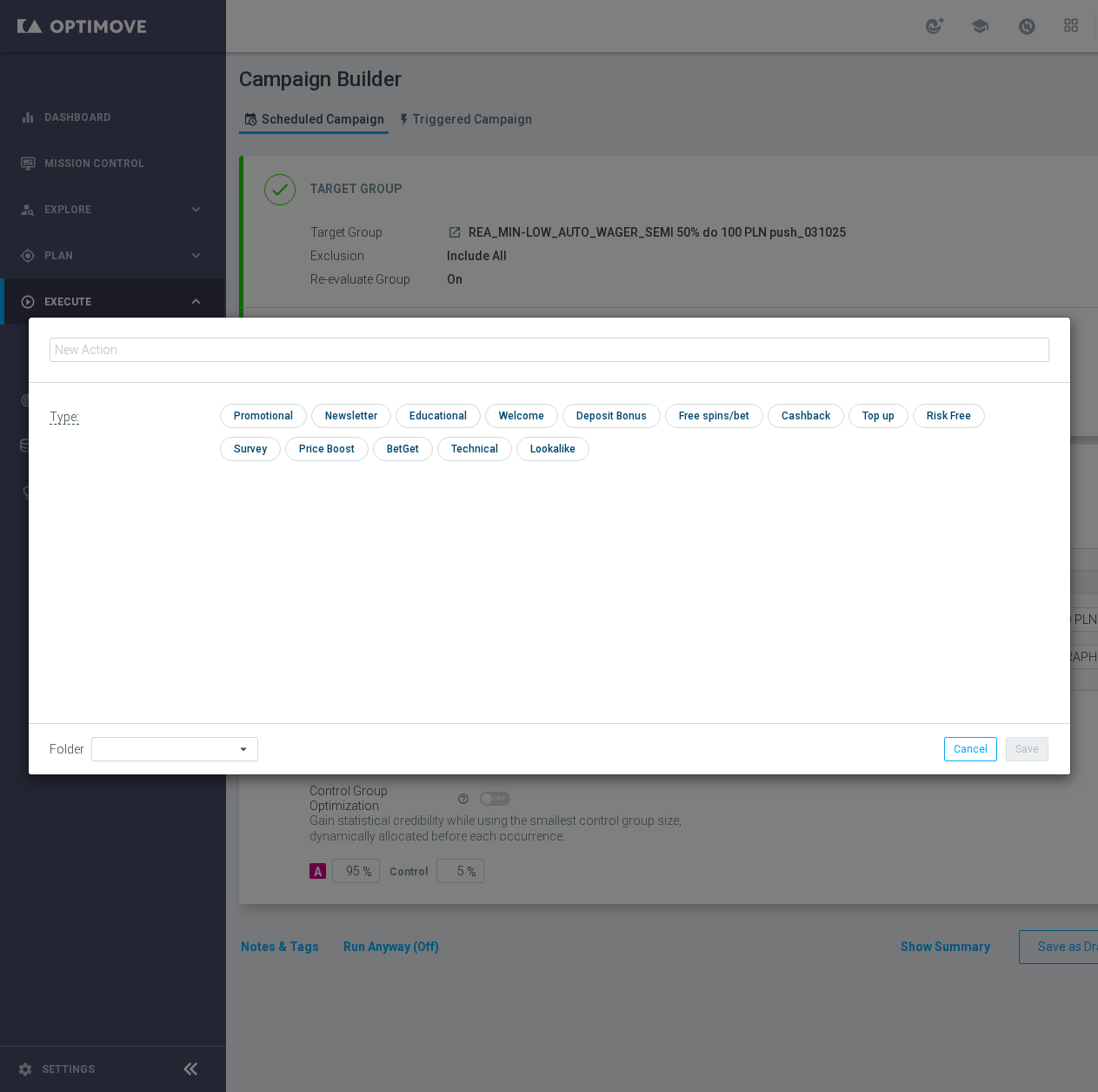
scroll to position [0, 0]
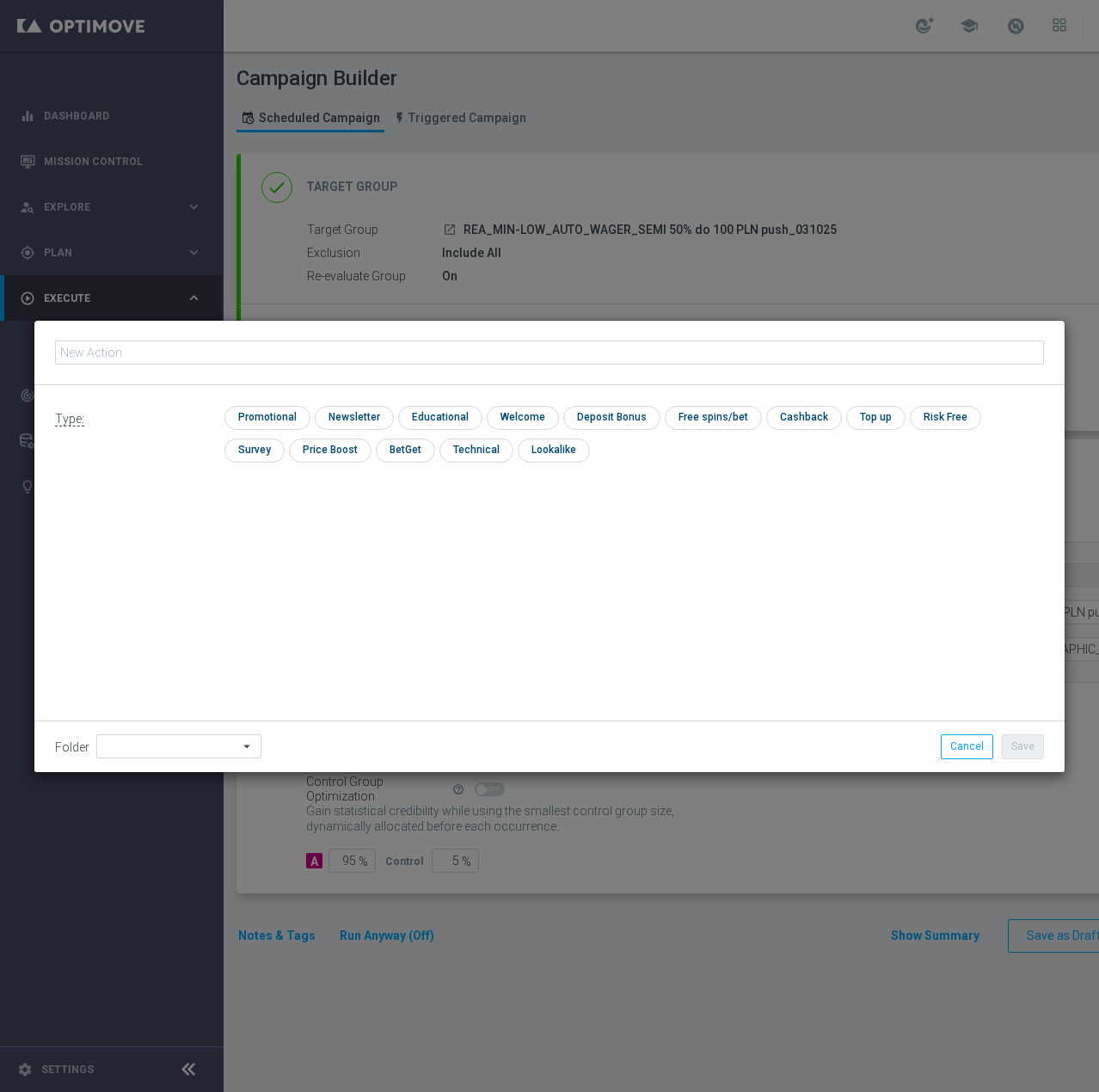
type input "REA_MIN-LOW_AUTO_WAGER_SEMI 50% do 100 PLN push 2_031025"
click at [285, 416] on input "checkbox" at bounding box center [265, 417] width 82 height 23
checkbox input "true"
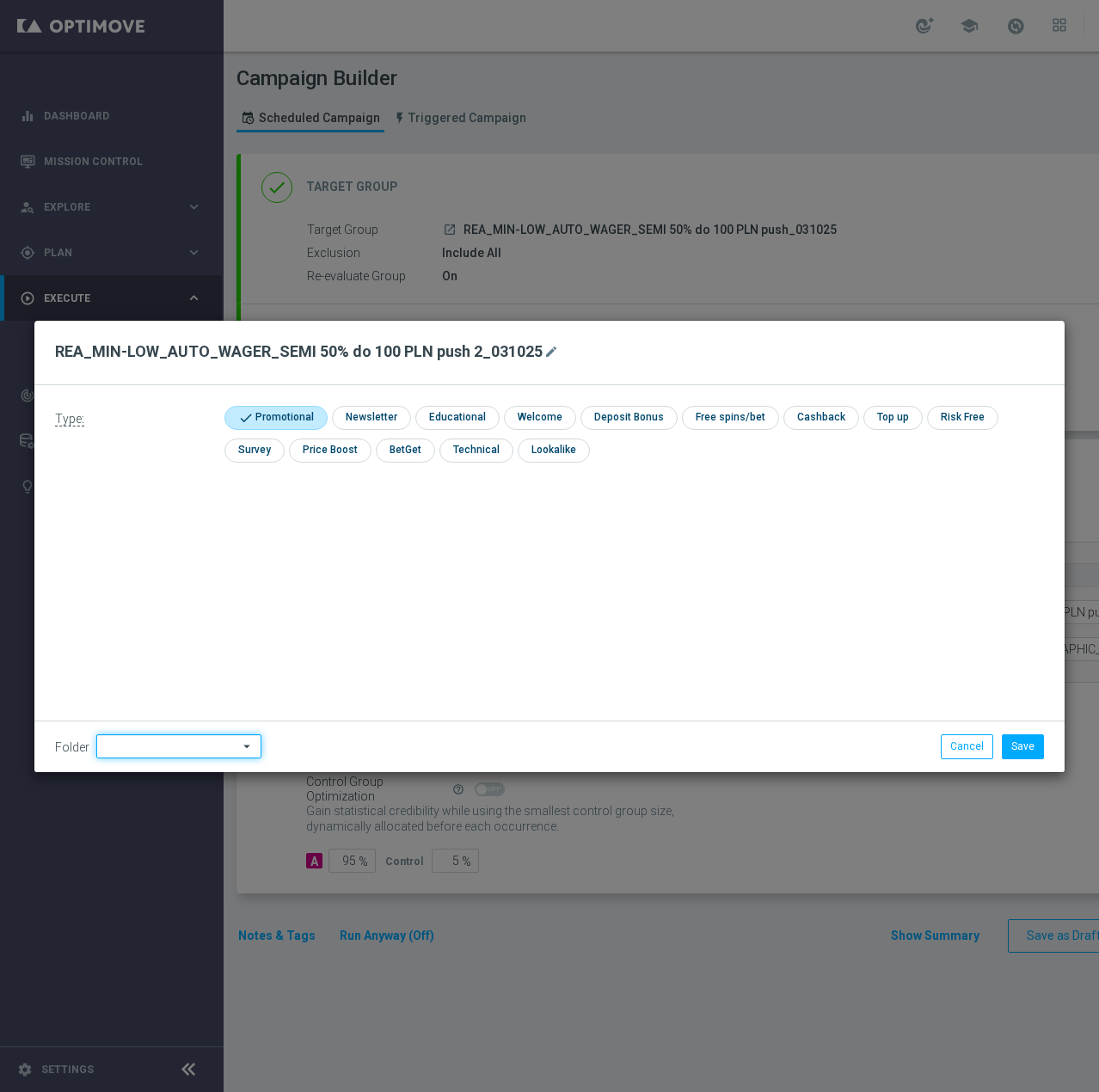
click at [150, 752] on input at bounding box center [179, 746] width 165 height 24
click at [170, 520] on div "Antoni L." at bounding box center [175, 530] width 159 height 24
type input "Antoni L."
click at [1015, 751] on button "Save" at bounding box center [1023, 746] width 42 height 24
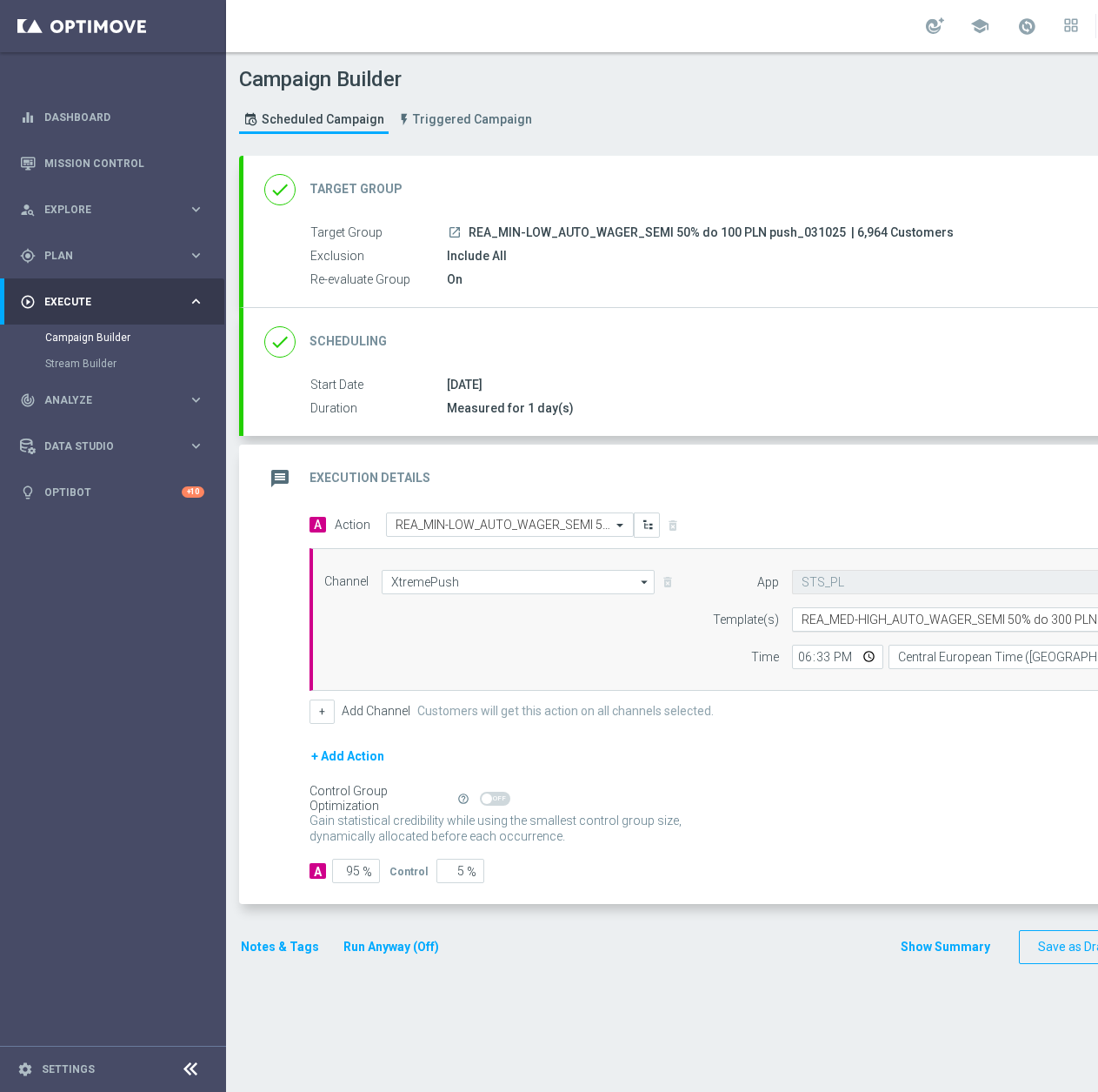
click at [875, 622] on input "text" at bounding box center [972, 620] width 341 height 14
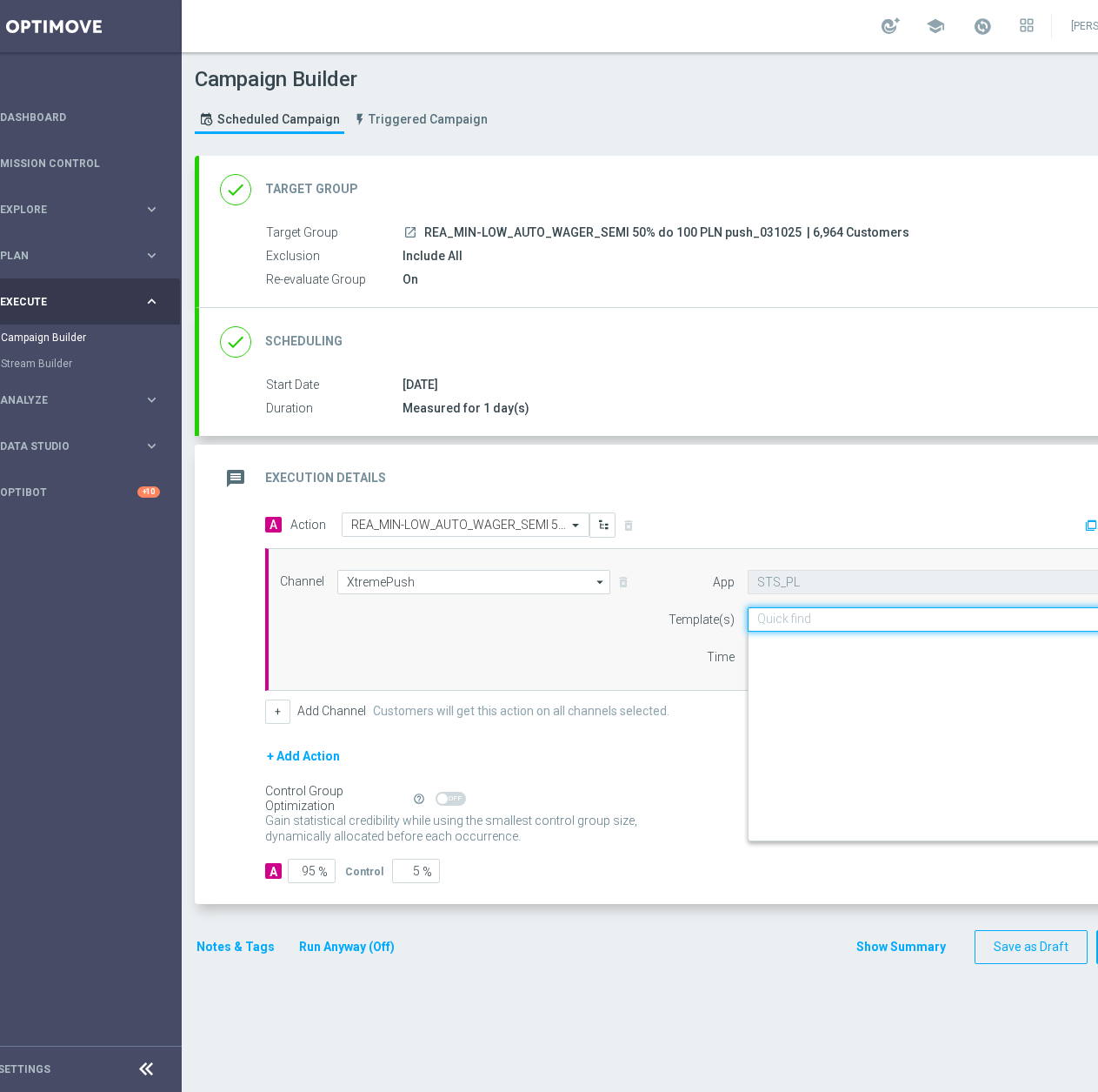
paste input "REA_MIN-LOW_AUTO_WAGER_SEMI 50% do 100 PLN push 2_031025"
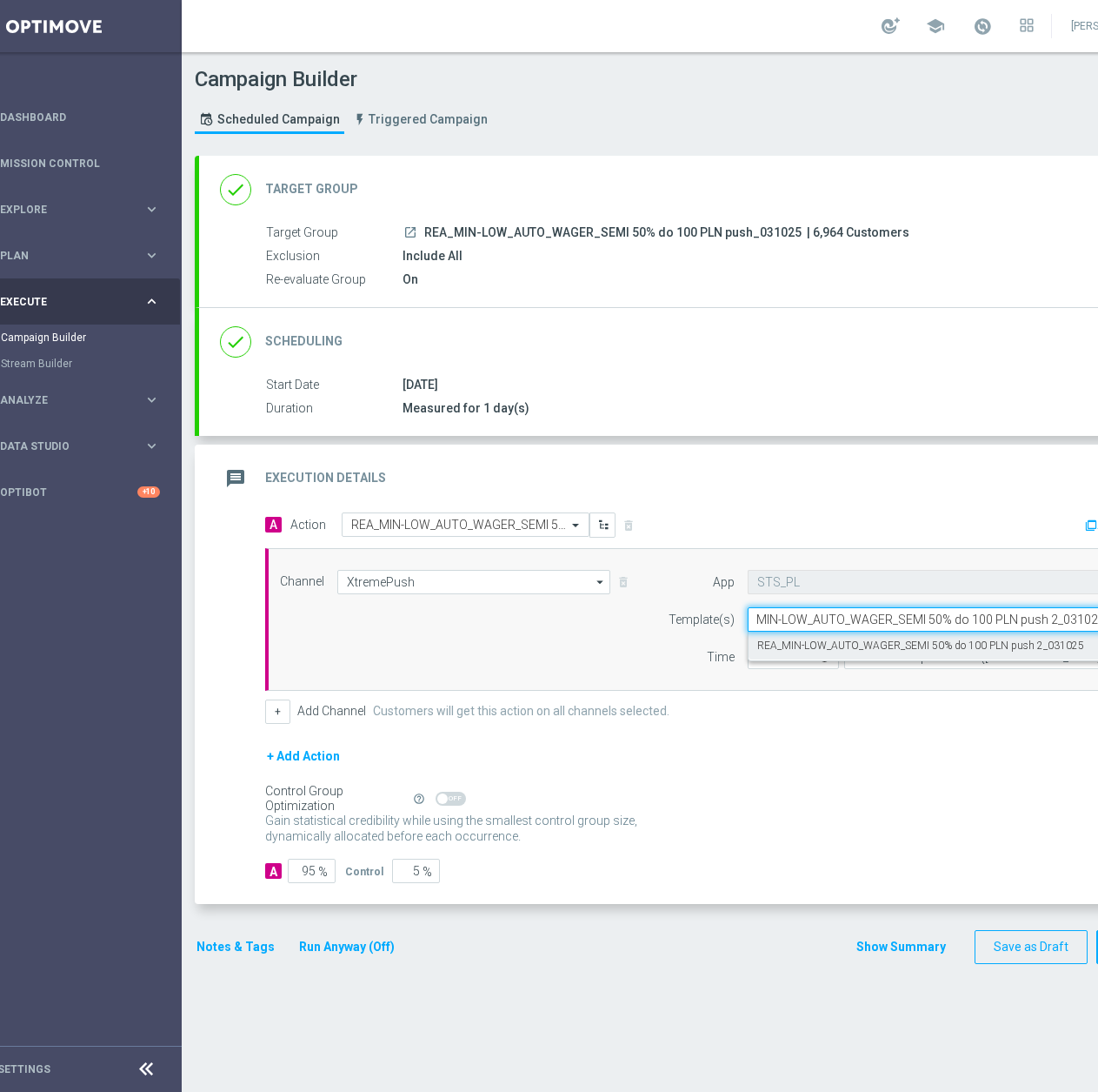
click at [871, 643] on label "REA_MIN-LOW_AUTO_WAGER_SEMI 50% do 100 PLN push 2_031025" at bounding box center [921, 646] width 327 height 14
type input "REA_MIN-LOW_AUTO_WAGER_SEMI 50% do 100 PLN push 2_031025"
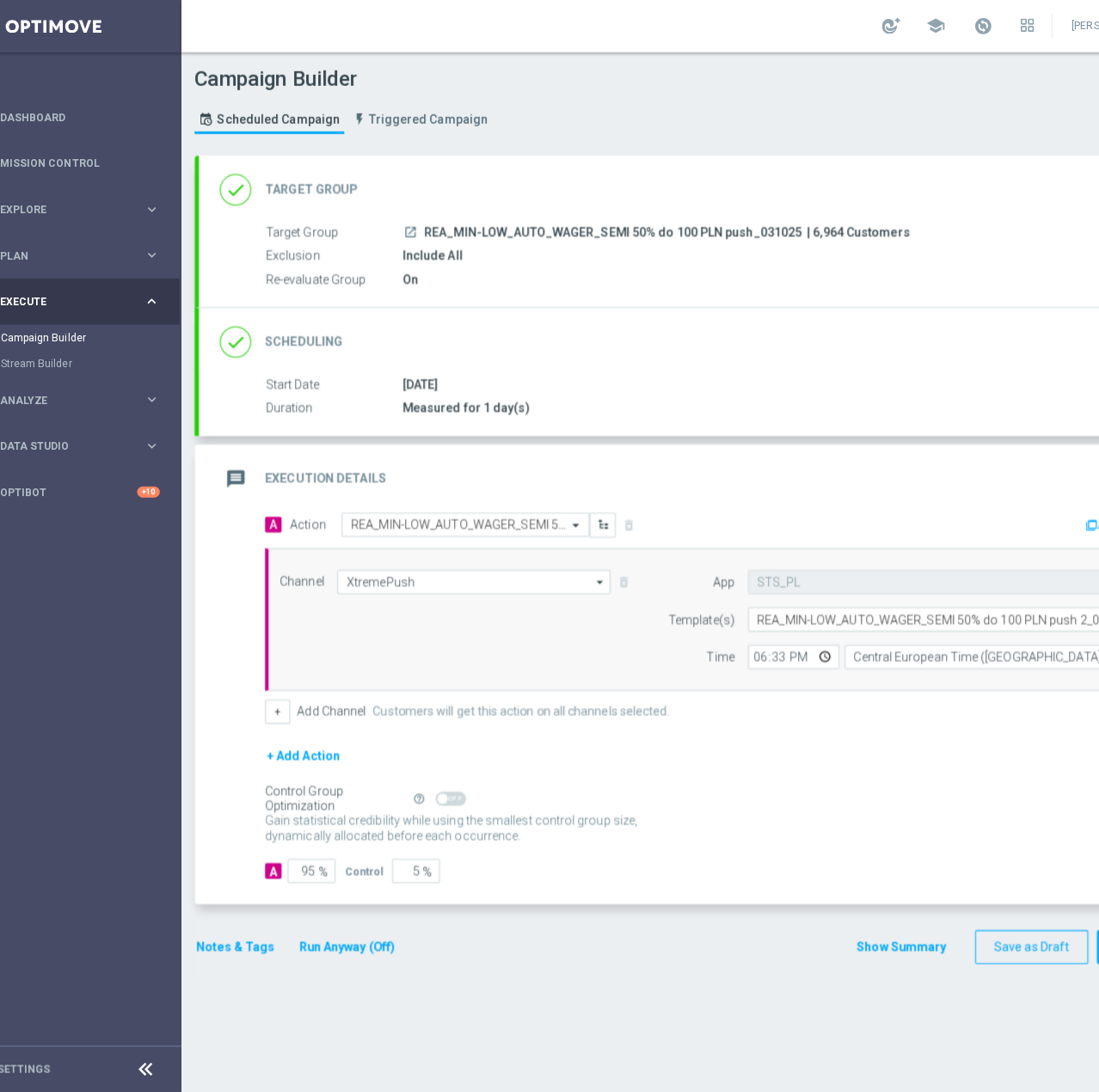
scroll to position [0, 0]
click at [231, 934] on button "Notes & Tags" at bounding box center [233, 936] width 81 height 21
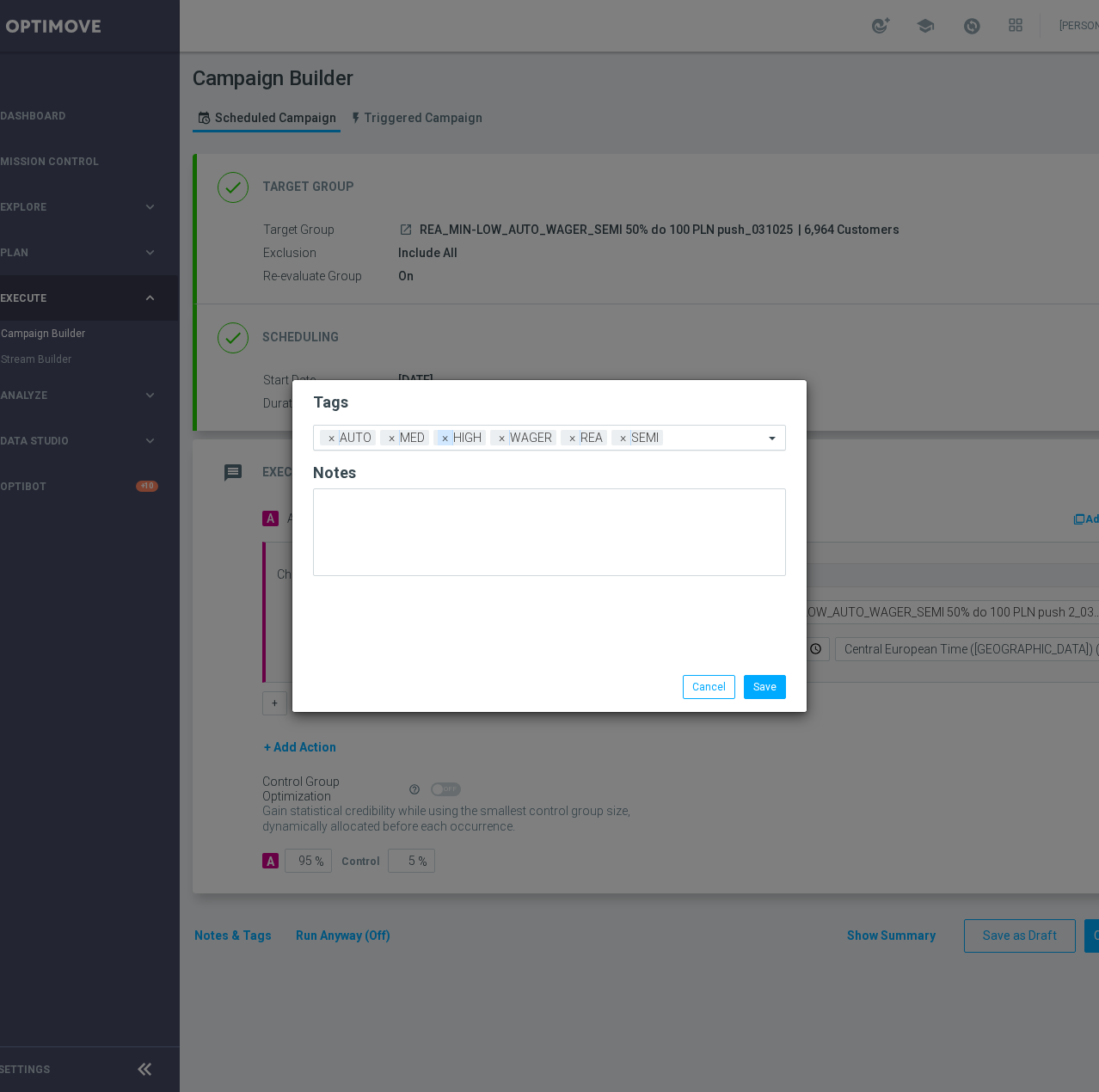
click at [445, 443] on span "×" at bounding box center [445, 438] width 15 height 15
click at [387, 436] on span "×" at bounding box center [391, 438] width 15 height 15
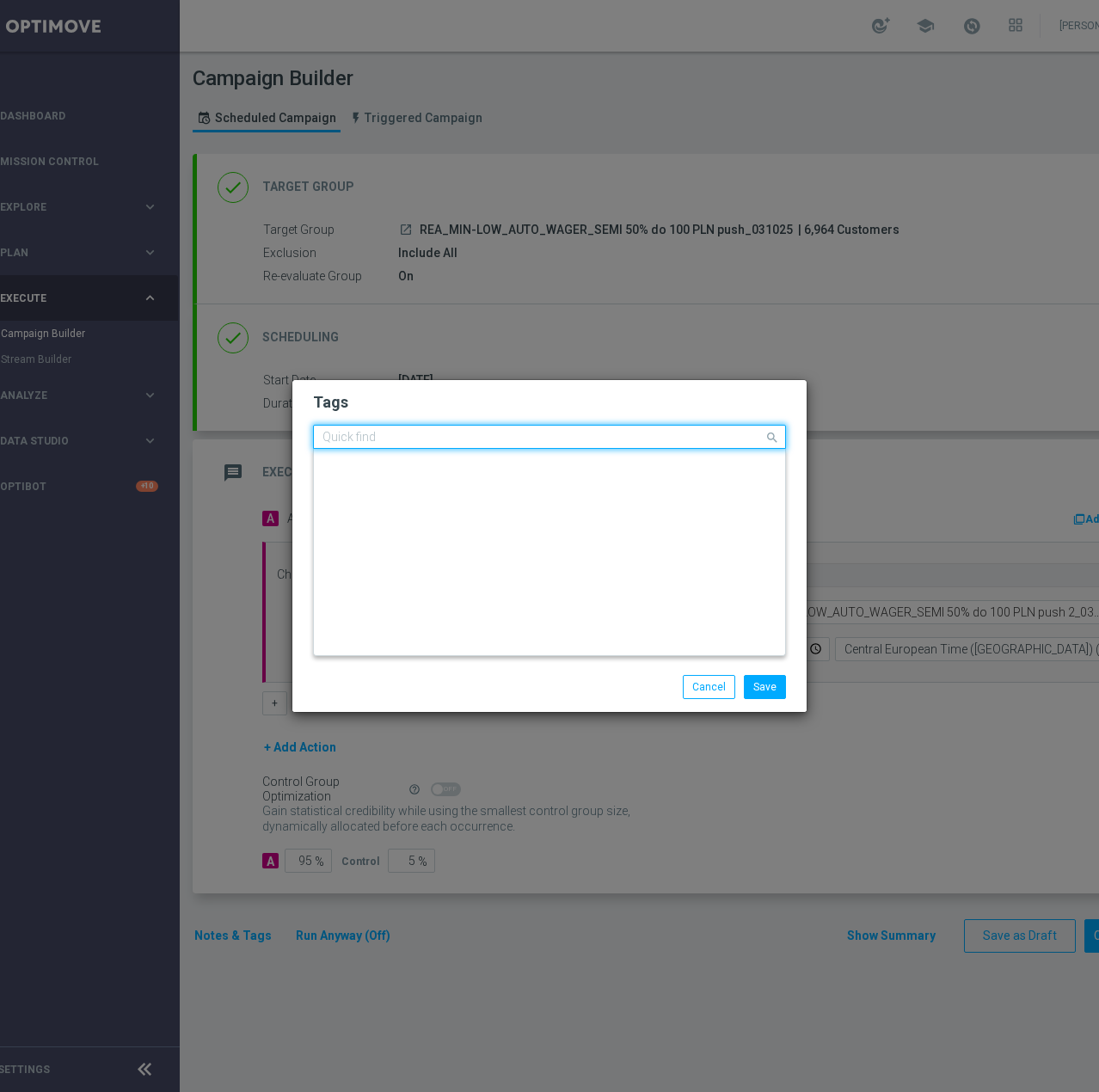
click at [565, 435] on input "text" at bounding box center [543, 438] width 441 height 14
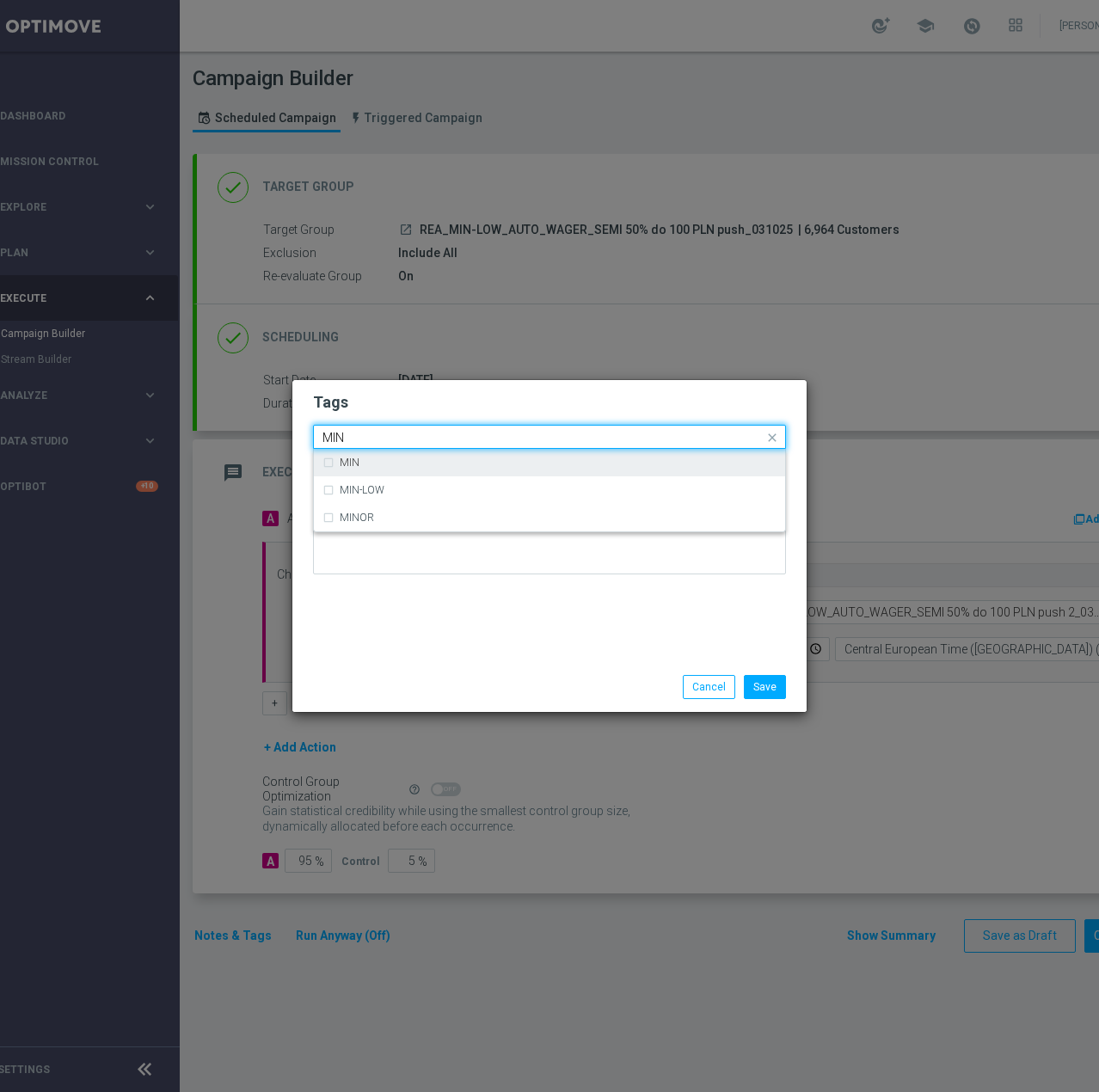
click at [549, 457] on div "MIN" at bounding box center [558, 462] width 437 height 11
click at [550, 440] on input "MIN" at bounding box center [543, 438] width 441 height 14
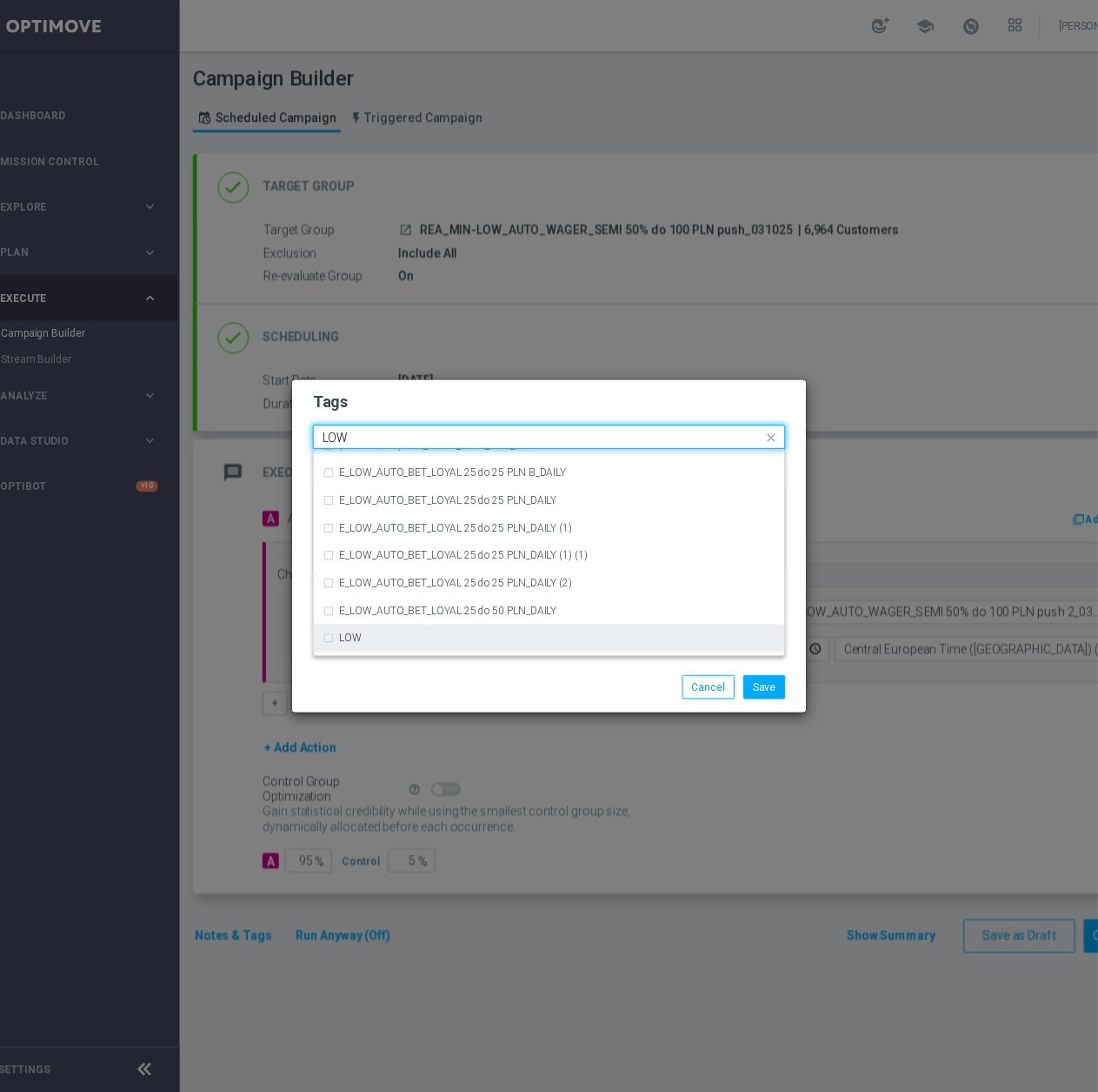
scroll to position [849, 0]
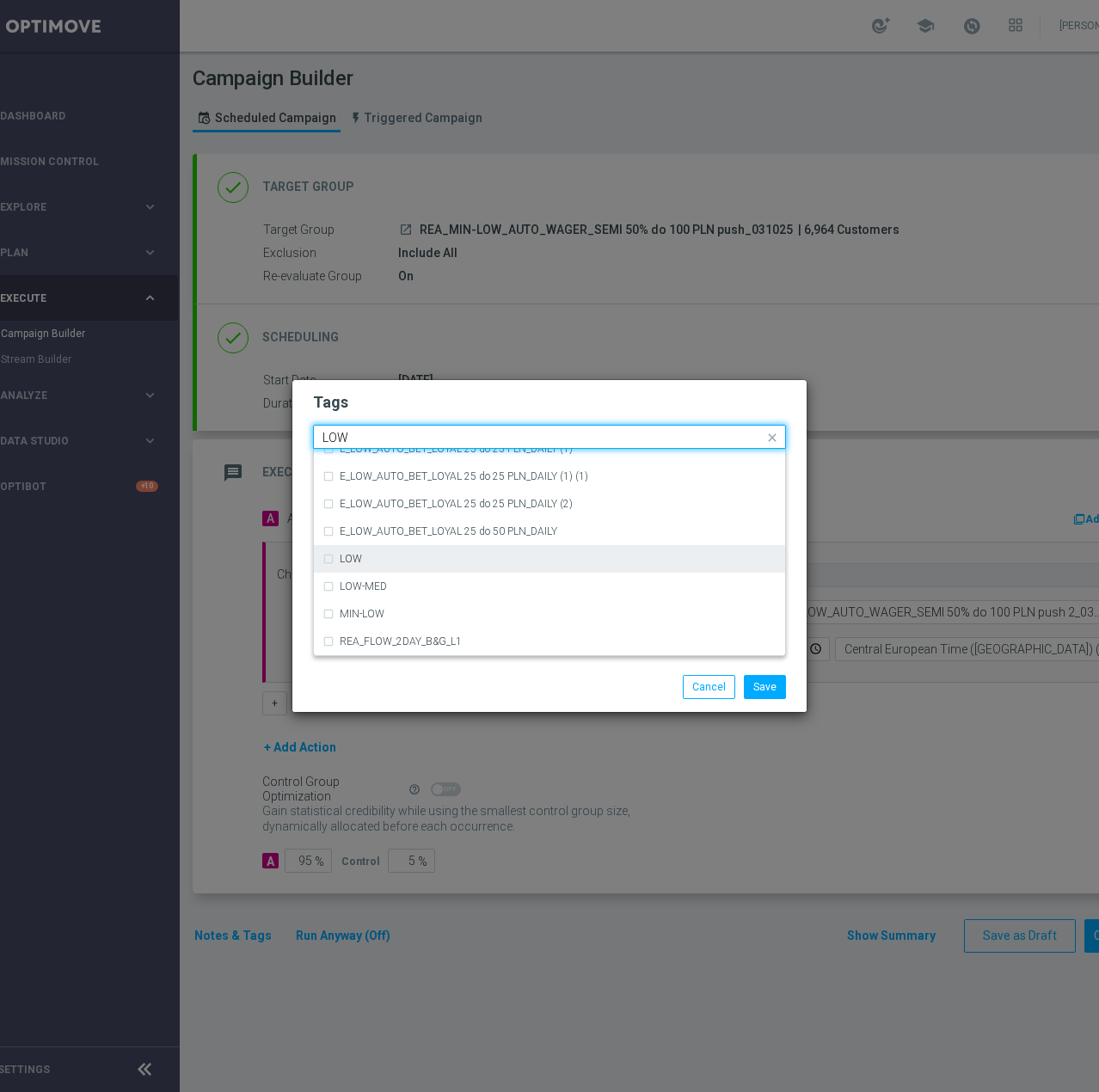
click at [467, 563] on div "LOW" at bounding box center [558, 559] width 437 height 11
type input "LOW"
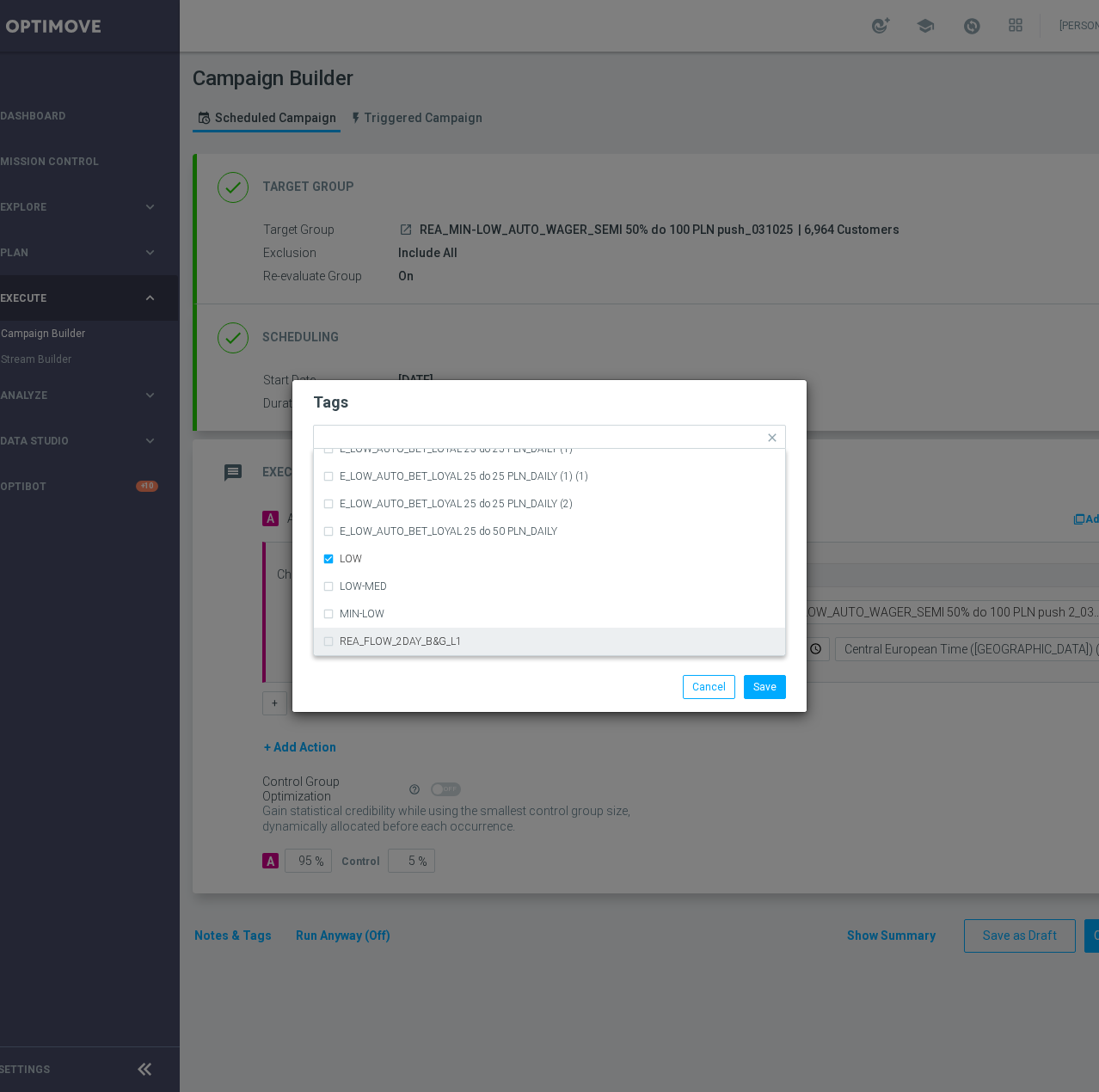
click at [470, 691] on div "Save Cancel" at bounding box center [632, 687] width 333 height 24
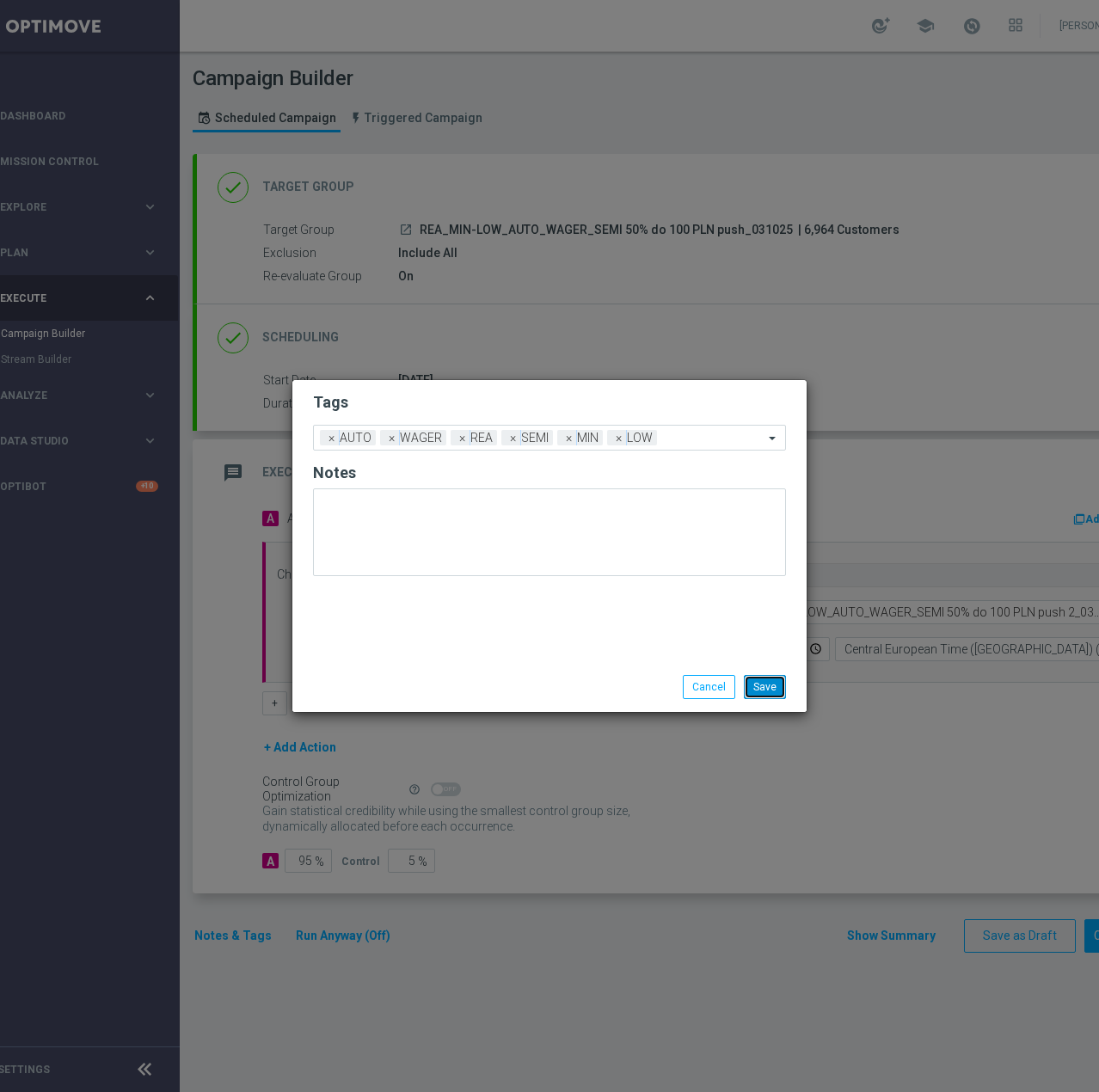
click at [767, 691] on button "Save" at bounding box center [764, 687] width 42 height 24
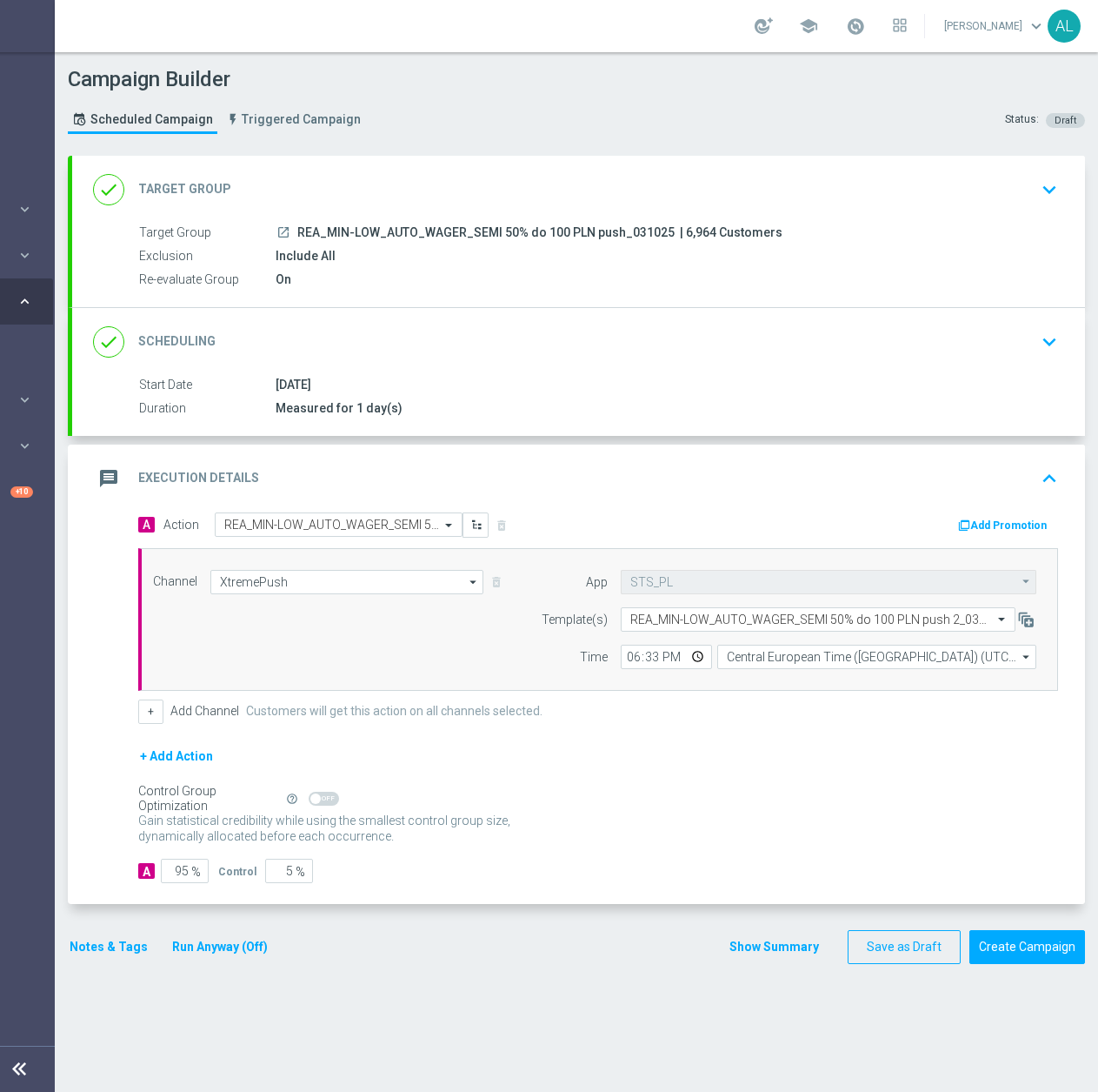
scroll to position [0, 184]
click at [1012, 941] on button "Create Campaign" at bounding box center [1027, 947] width 116 height 34
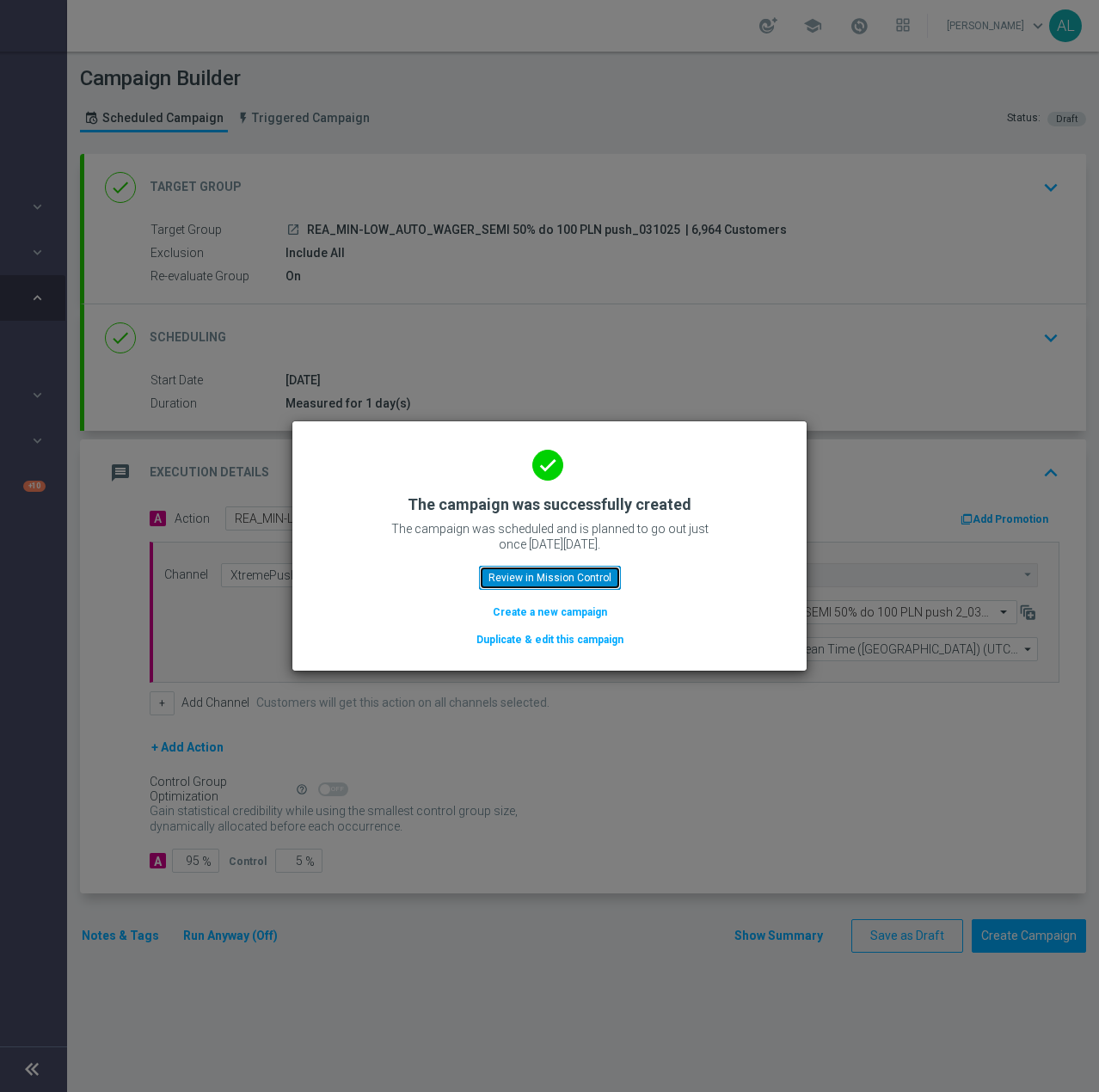
click at [570, 571] on button "Review in Mission Control" at bounding box center [550, 577] width 142 height 24
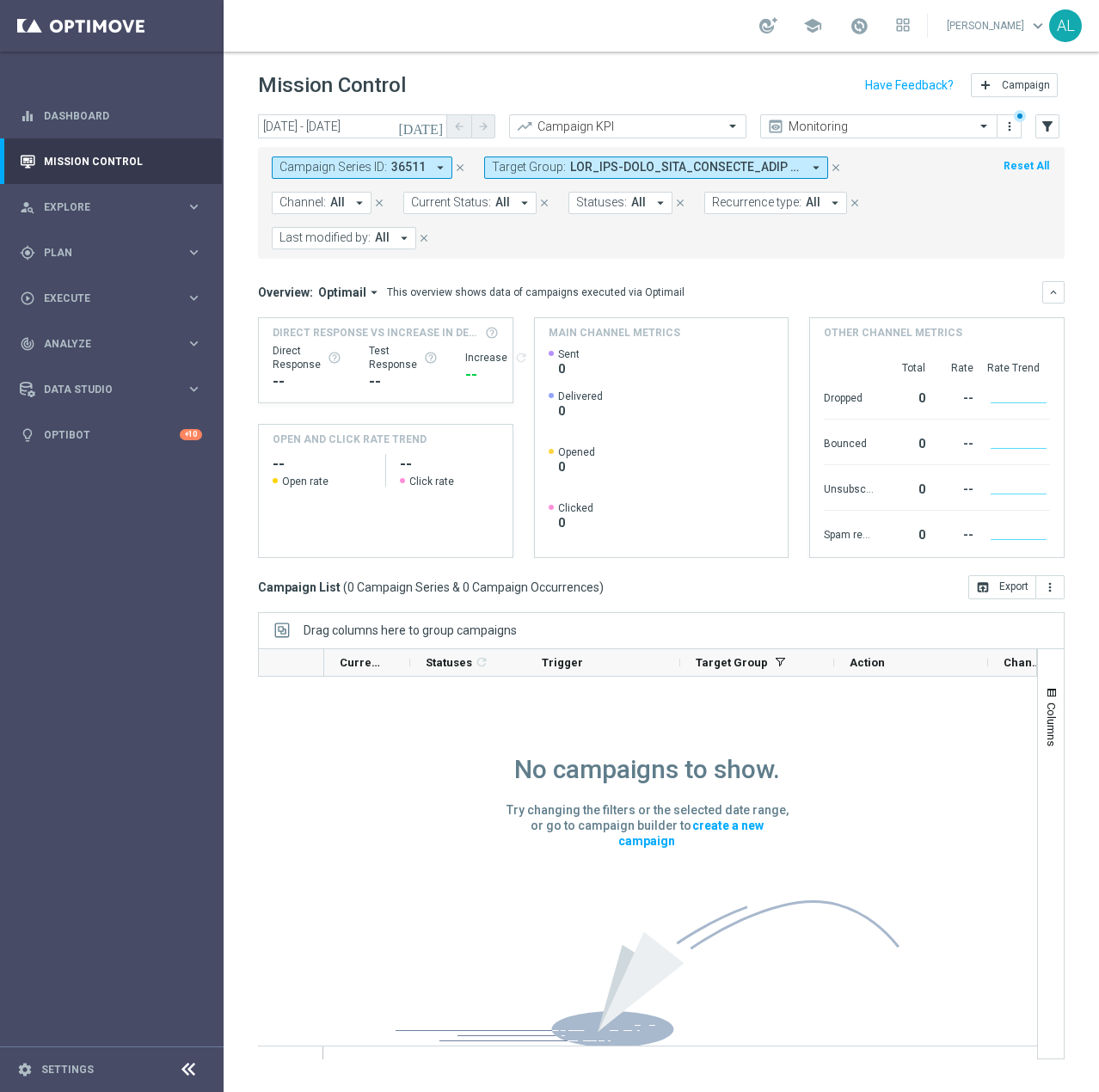
drag, startPoint x: 409, startPoint y: 157, endPoint x: 431, endPoint y: 170, distance: 25.6
click at [409, 157] on button "Campaign Series ID: 36511 arrow_drop_down" at bounding box center [362, 167] width 180 height 22
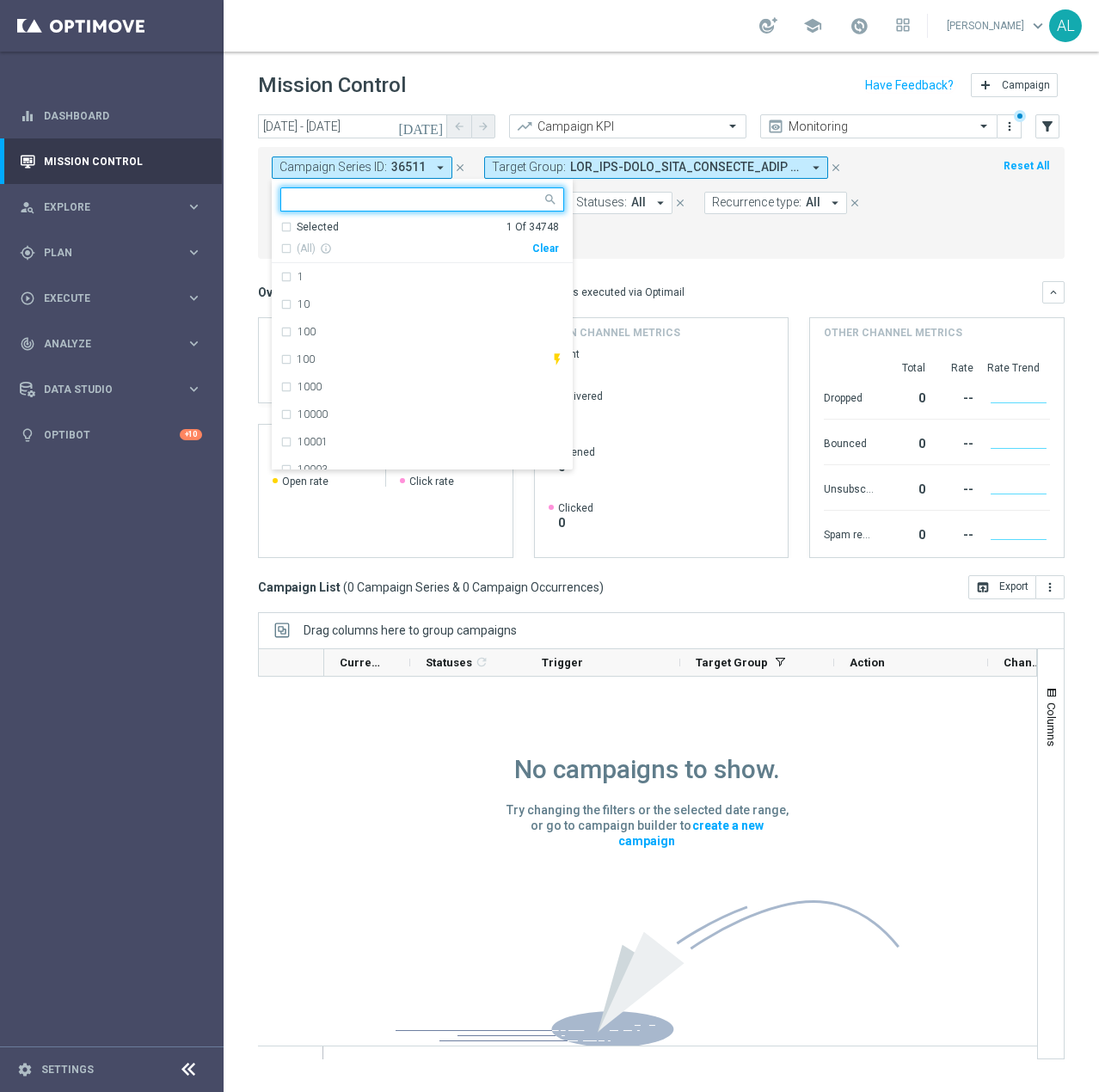
click at [0, 0] on div "Clear" at bounding box center [0, 0] width 0 height 0
click at [736, 259] on mini-dashboard "Overview: Optimail arrow_drop_down This overview shows data of campaigns execut…" at bounding box center [661, 417] width 806 height 317
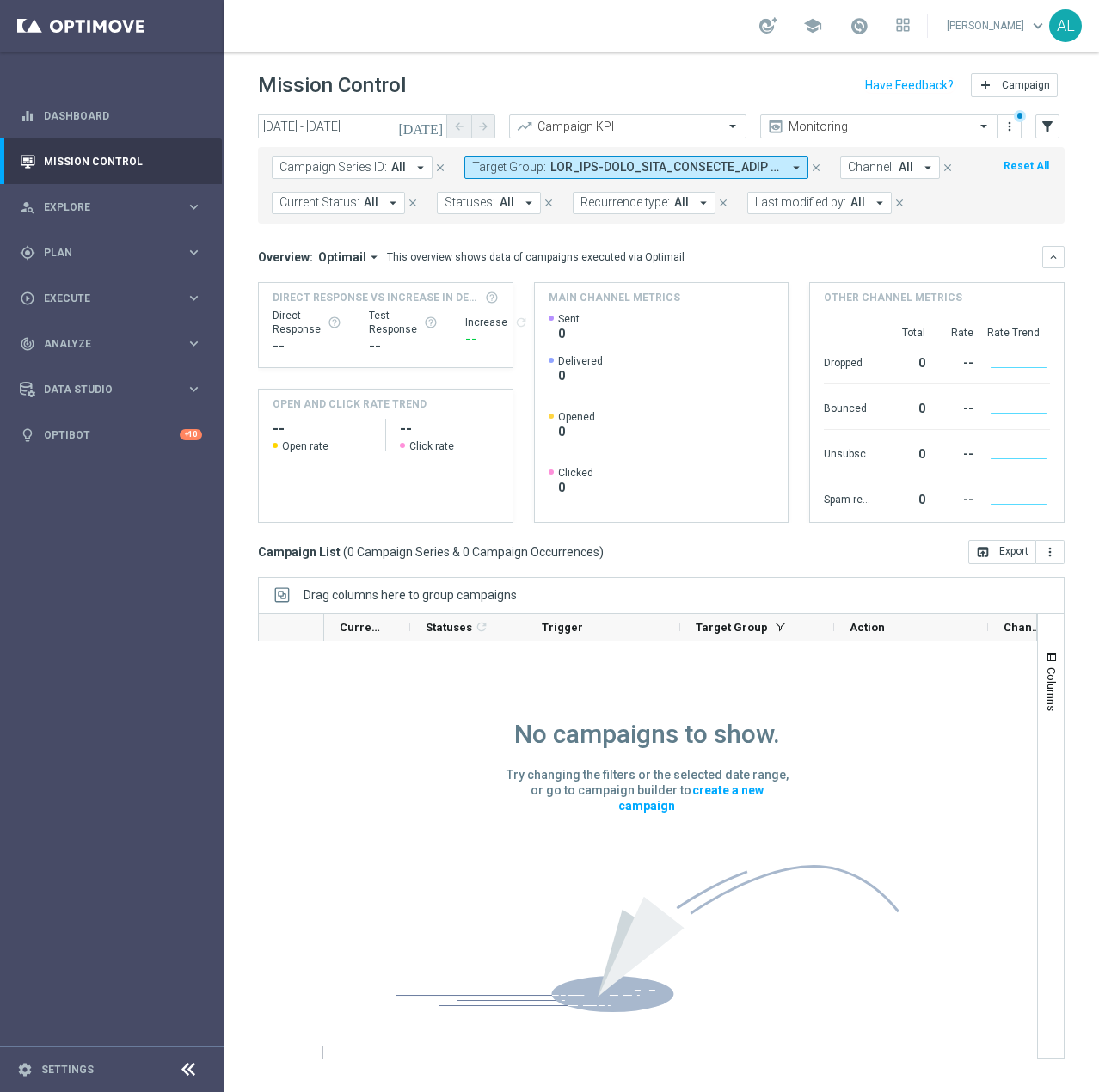
click at [695, 175] on button "Target Group: arrow_drop_down" at bounding box center [636, 167] width 344 height 22
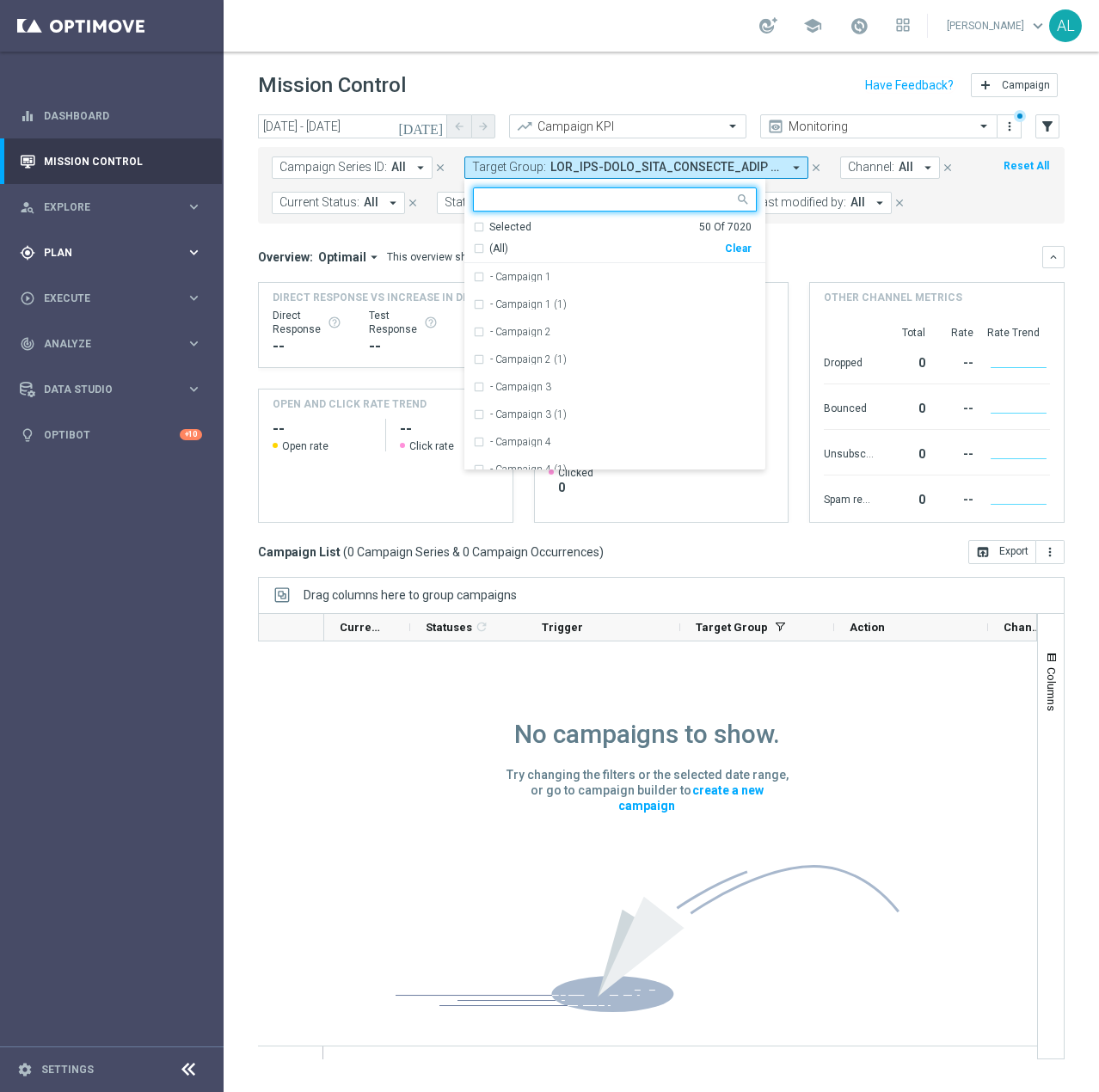
click at [102, 253] on span "Plan" at bounding box center [115, 253] width 142 height 11
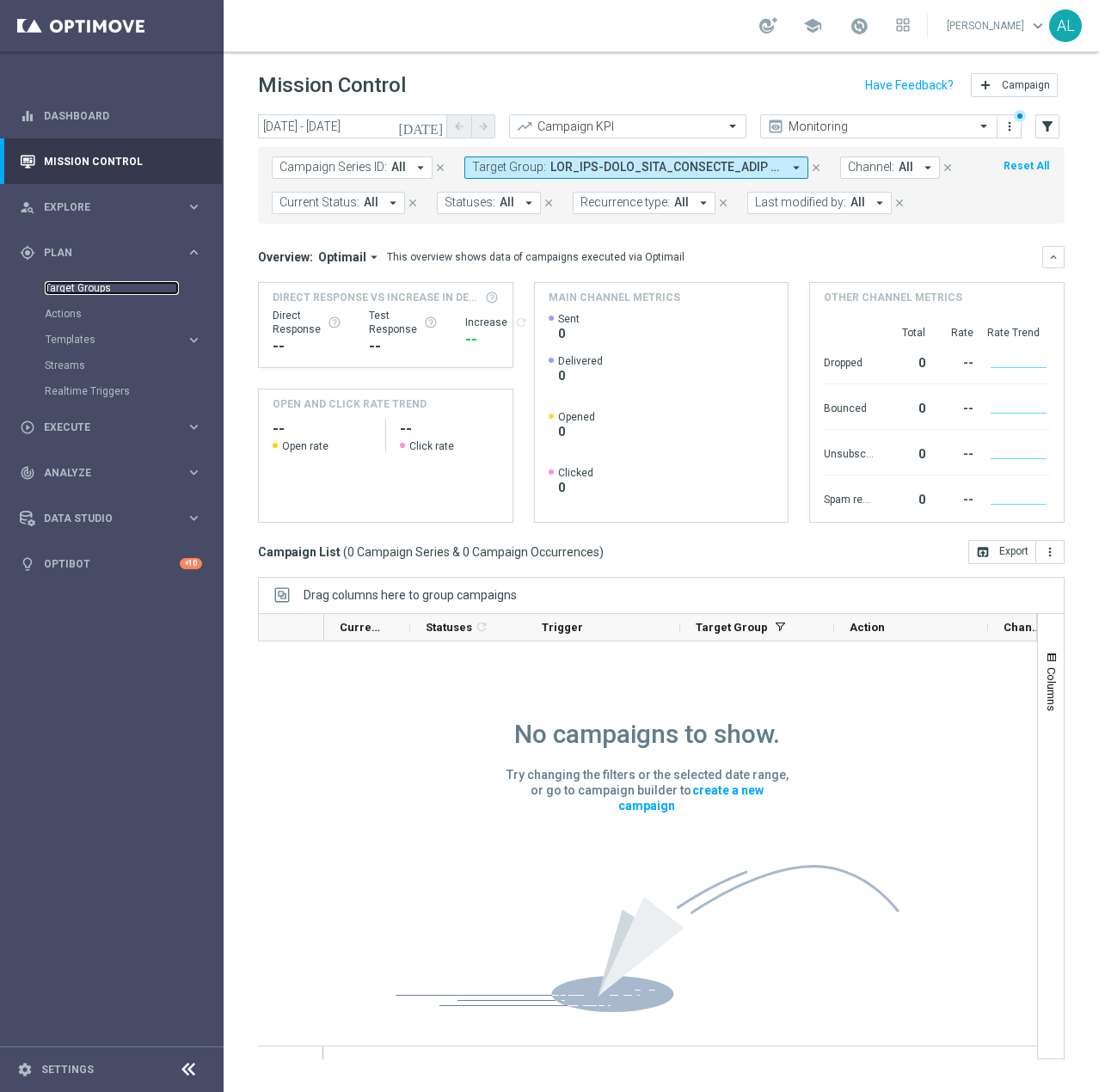
drag, startPoint x: 94, startPoint y: 287, endPoint x: 105, endPoint y: 287, distance: 11.0
click at [94, 287] on link "Target Groups" at bounding box center [111, 287] width 134 height 13
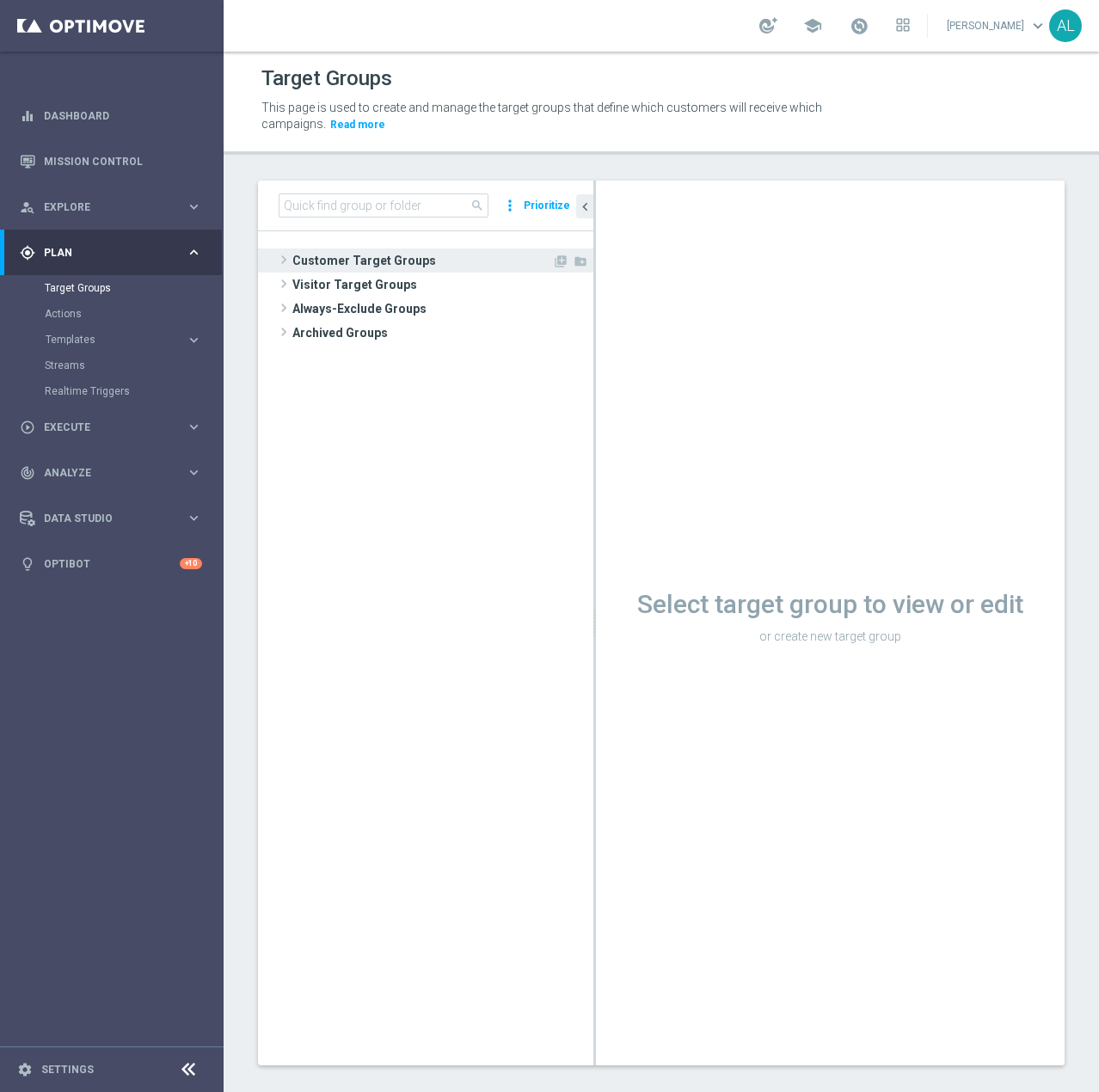
click at [348, 256] on span "Customer Target Groups" at bounding box center [422, 260] width 260 height 24
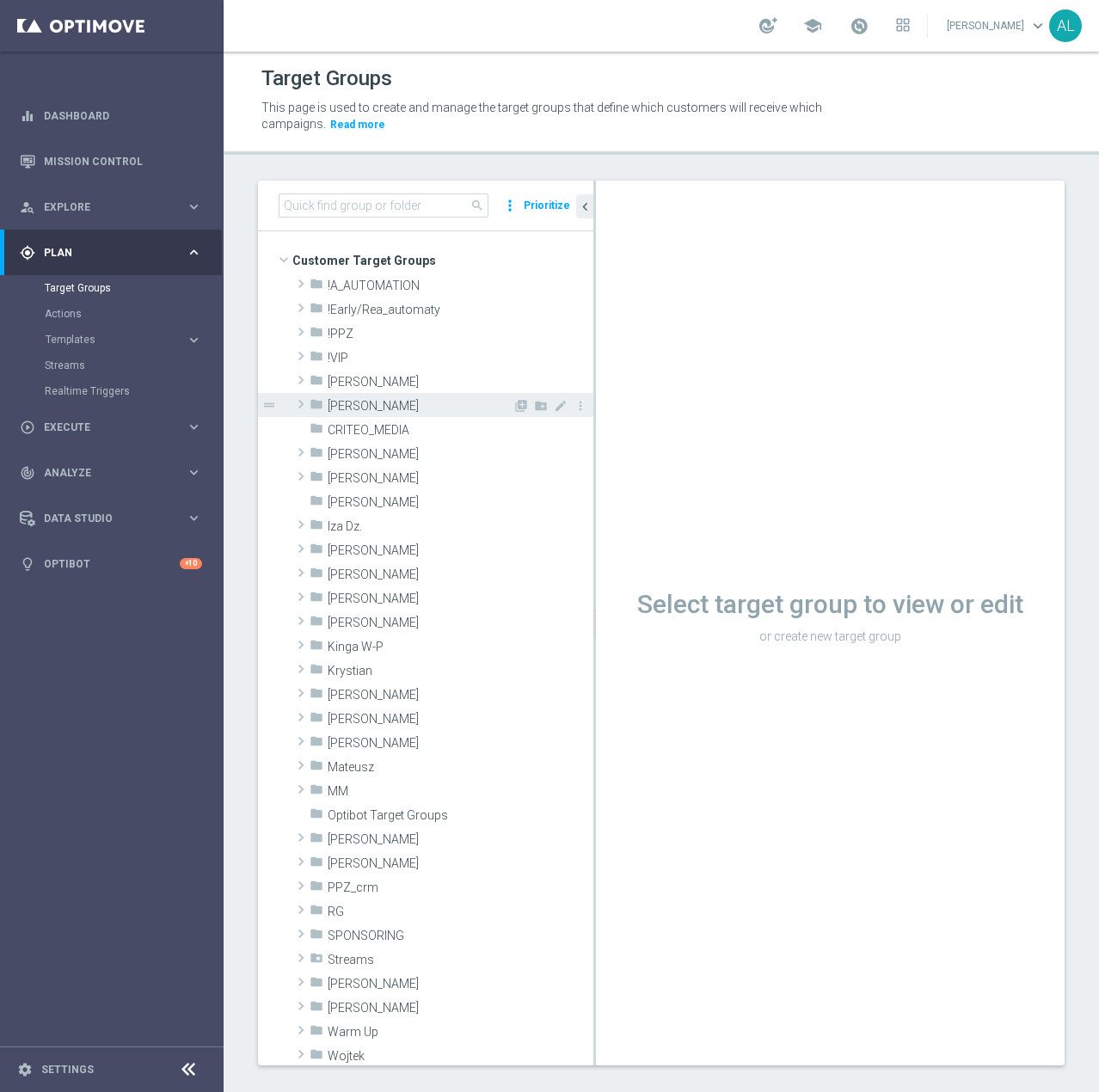
click at [346, 404] on span "Antoni L." at bounding box center [420, 406] width 185 height 14
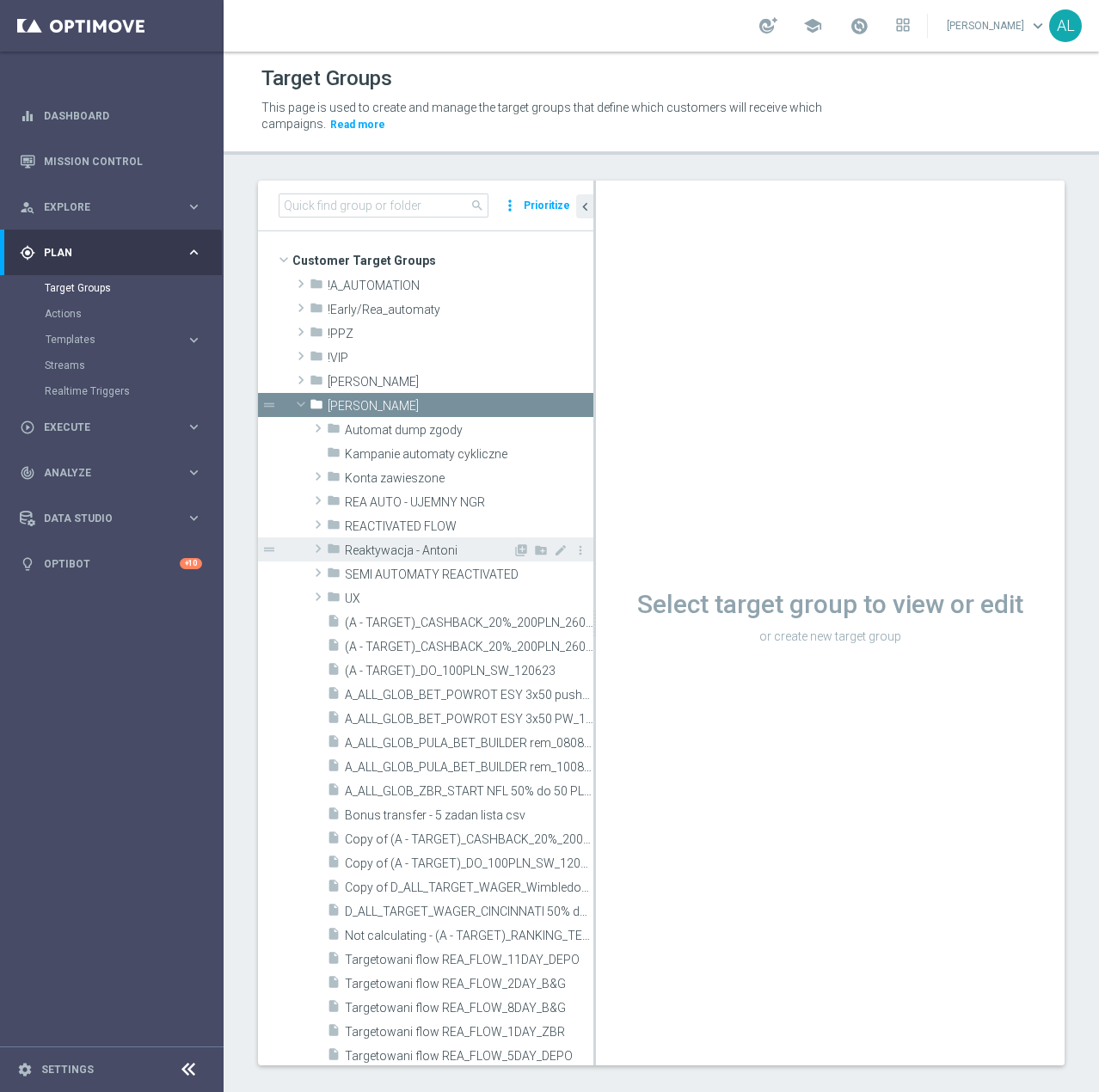
click at [413, 543] on span "Reaktywacja - Antoni" at bounding box center [429, 550] width 168 height 14
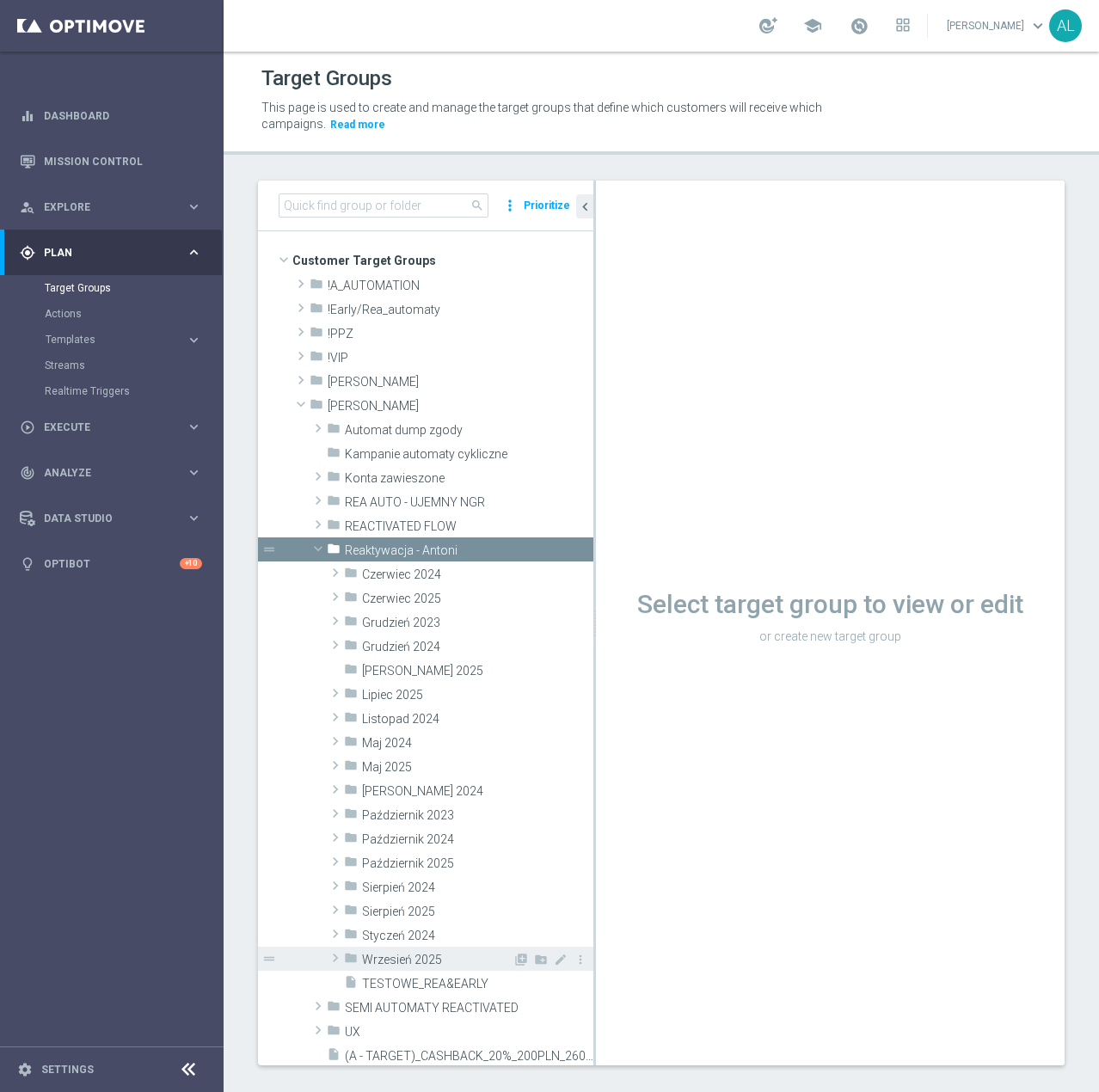
click at [413, 964] on span "Wrzesień 2025" at bounding box center [437, 960] width 150 height 14
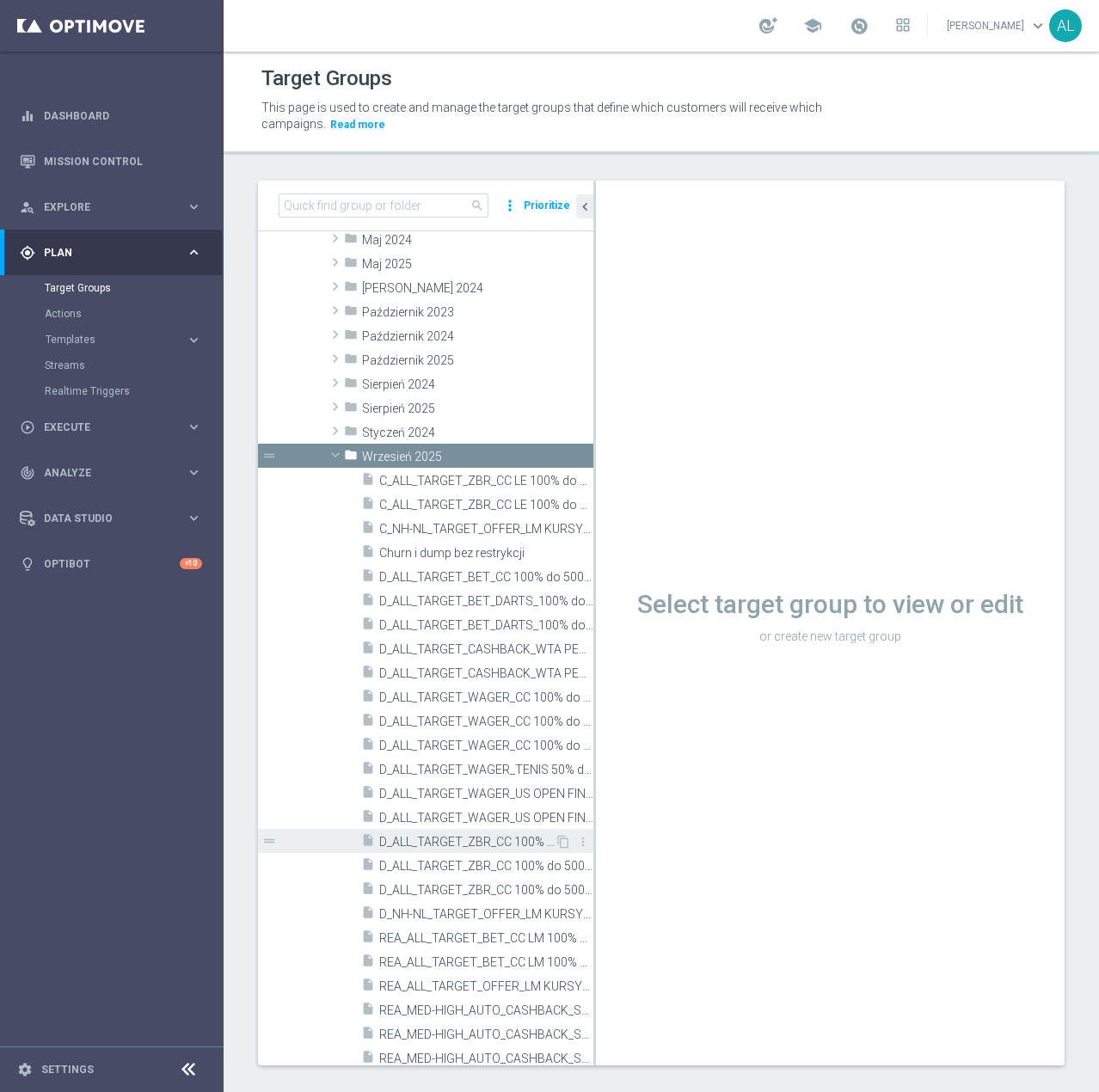
scroll to position [499, 0]
click at [418, 359] on span "Październik 2025" at bounding box center [437, 359] width 150 height 14
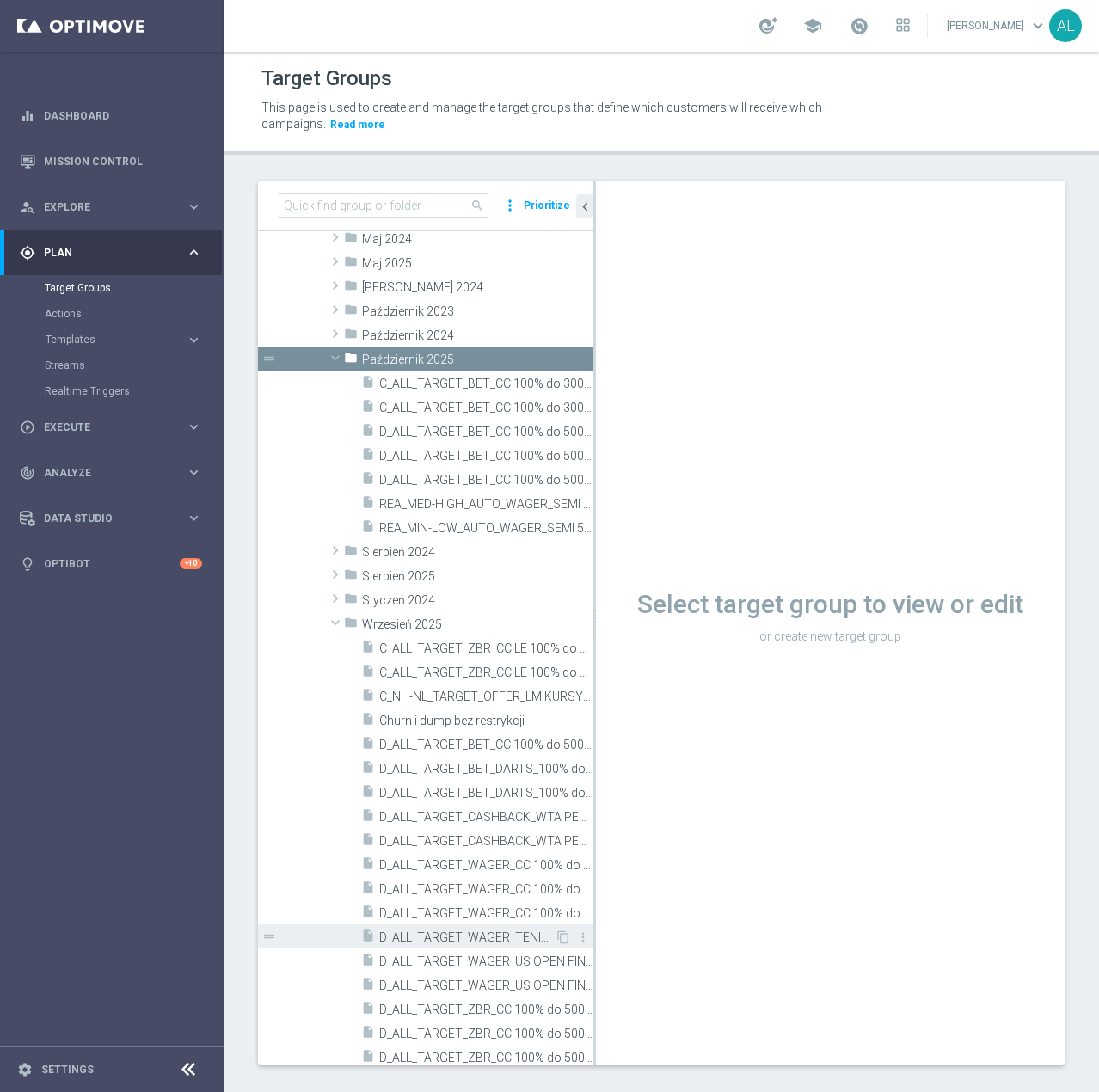
click at [481, 935] on span "D_ALL_TARGET_WAGER_TENIS 50% do 300 PLN BLOKADA_051025" at bounding box center [466, 937] width 175 height 14
click at [557, 940] on icon "content_copy" at bounding box center [563, 936] width 13 height 13
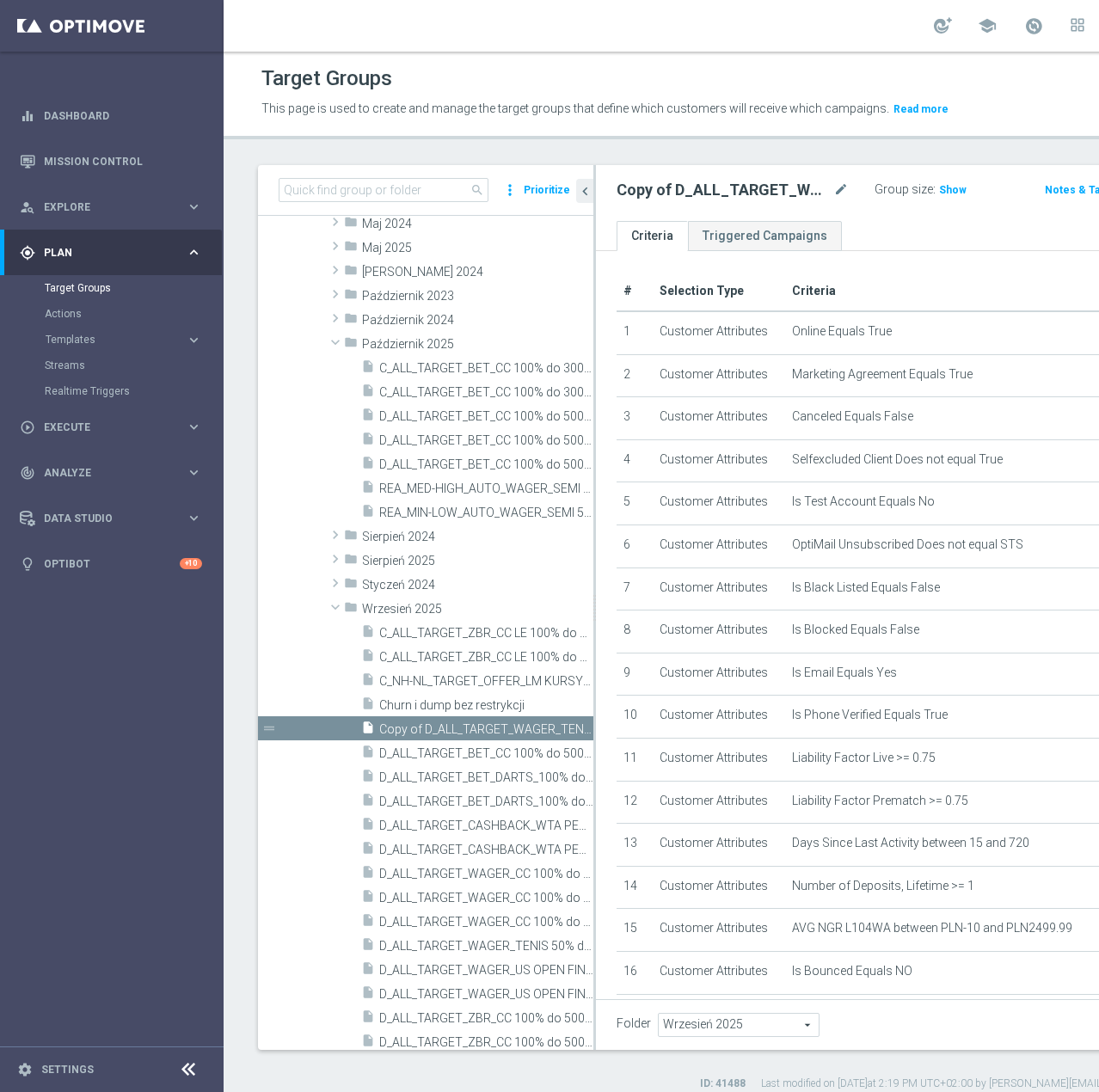
scroll to position [501, 0]
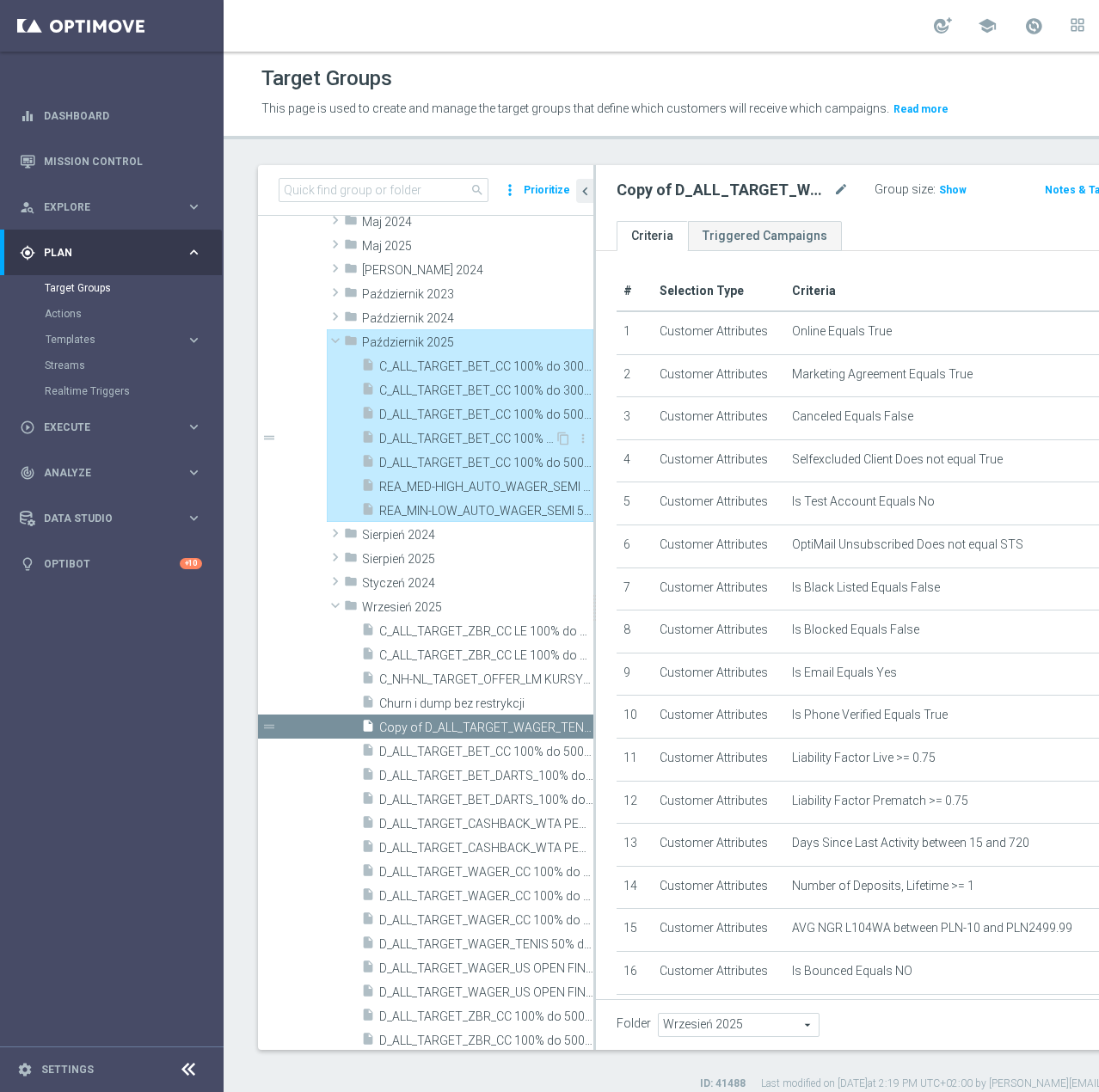
type input "Październik 2025"
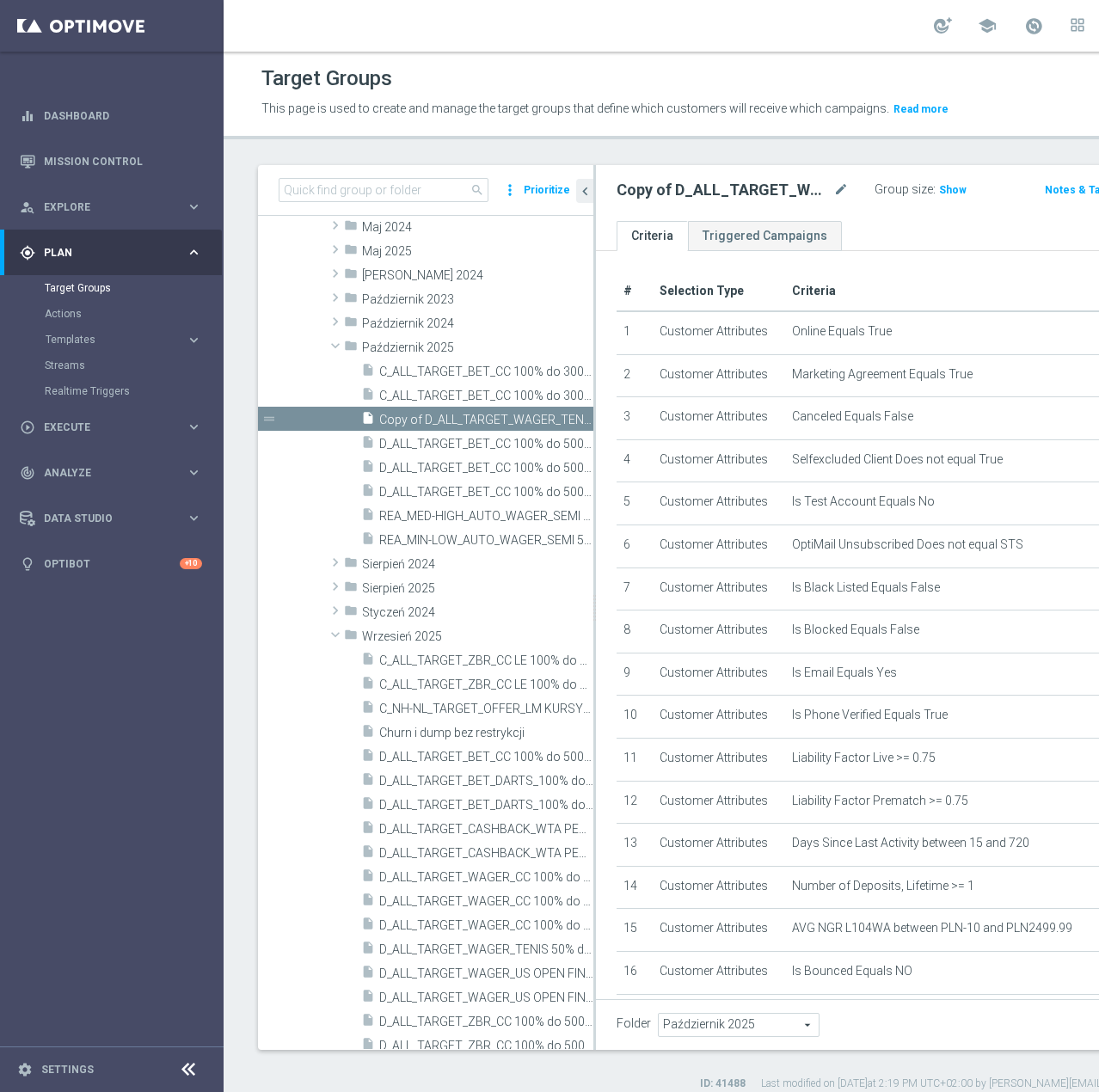
scroll to position [210, 0]
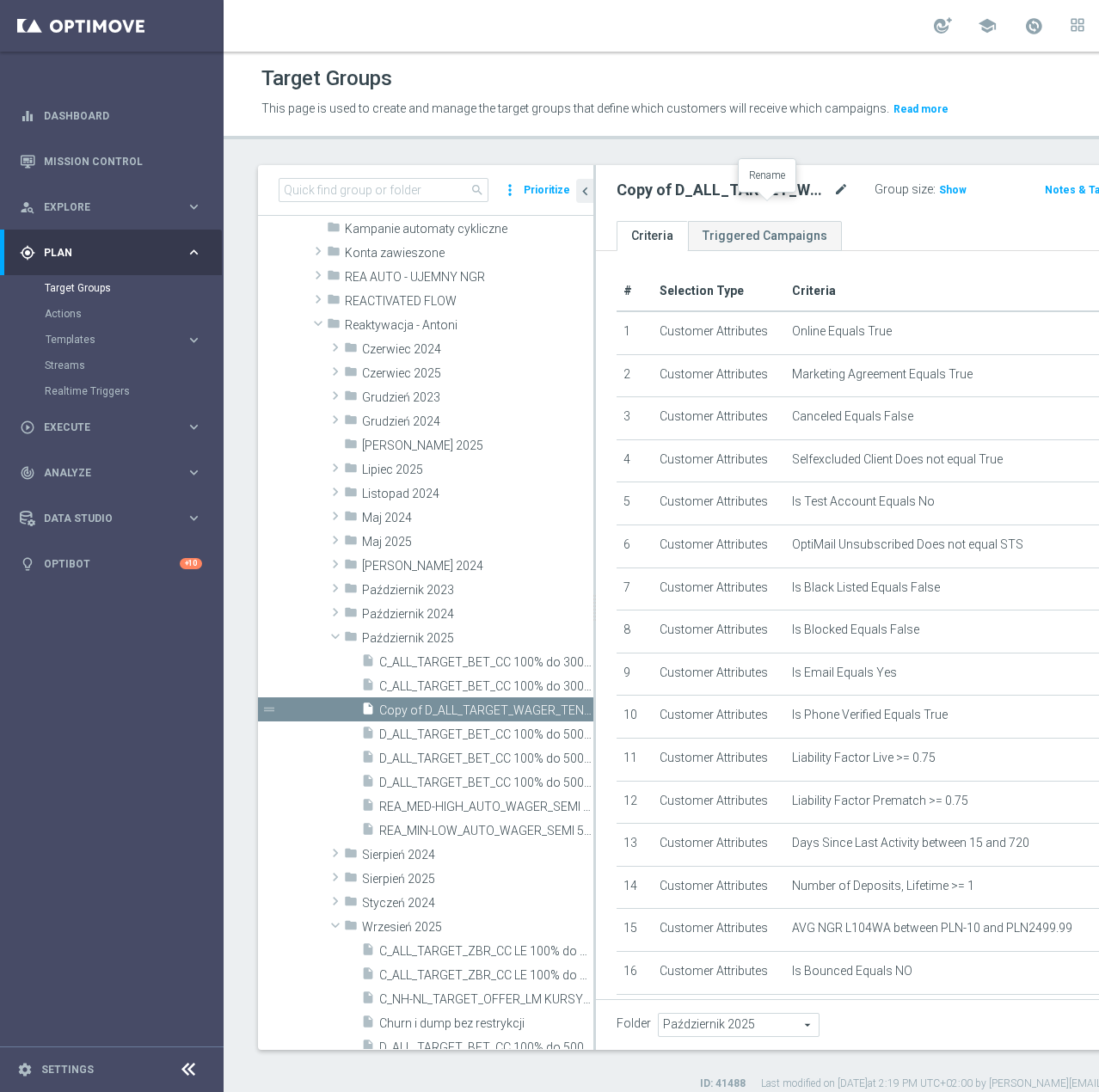
click at [833, 200] on icon "mode_edit" at bounding box center [840, 189] width 15 height 20
click at [664, 204] on input "D_ALL_TARGET_WAGER_TENIS 50% do 300 PLN BLOKADA_051025" at bounding box center [717, 191] width 202 height 24
type input "D_ALL_TARGET_WAGER_TENIS 50% do 300 PLN_051025"
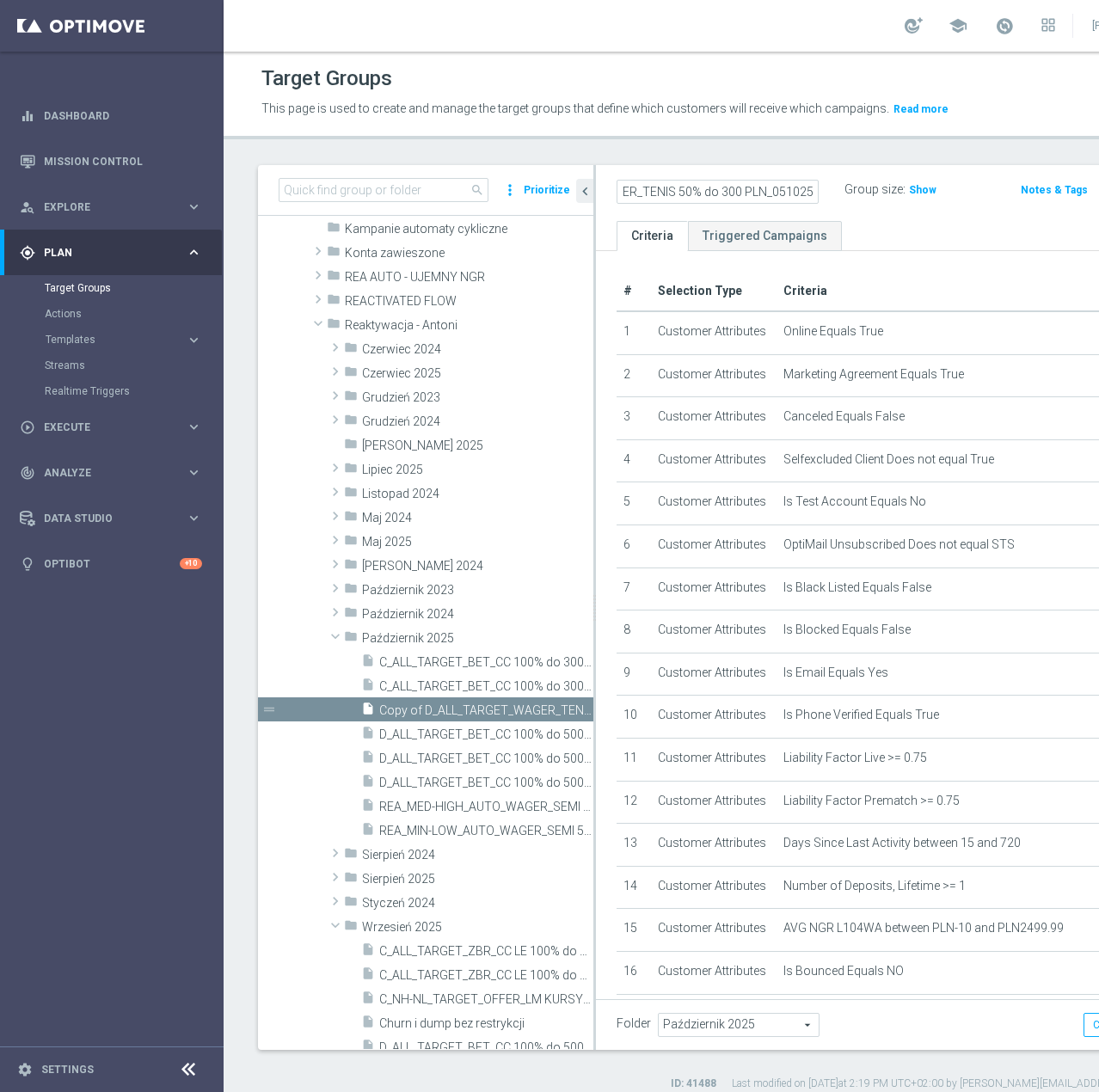
click at [767, 221] on div "D_ALL_TARGET_WAGER_TENIS 50% do 300 PLN_051025 Group size : Show Notes & Tags R…" at bounding box center [902, 193] width 614 height 56
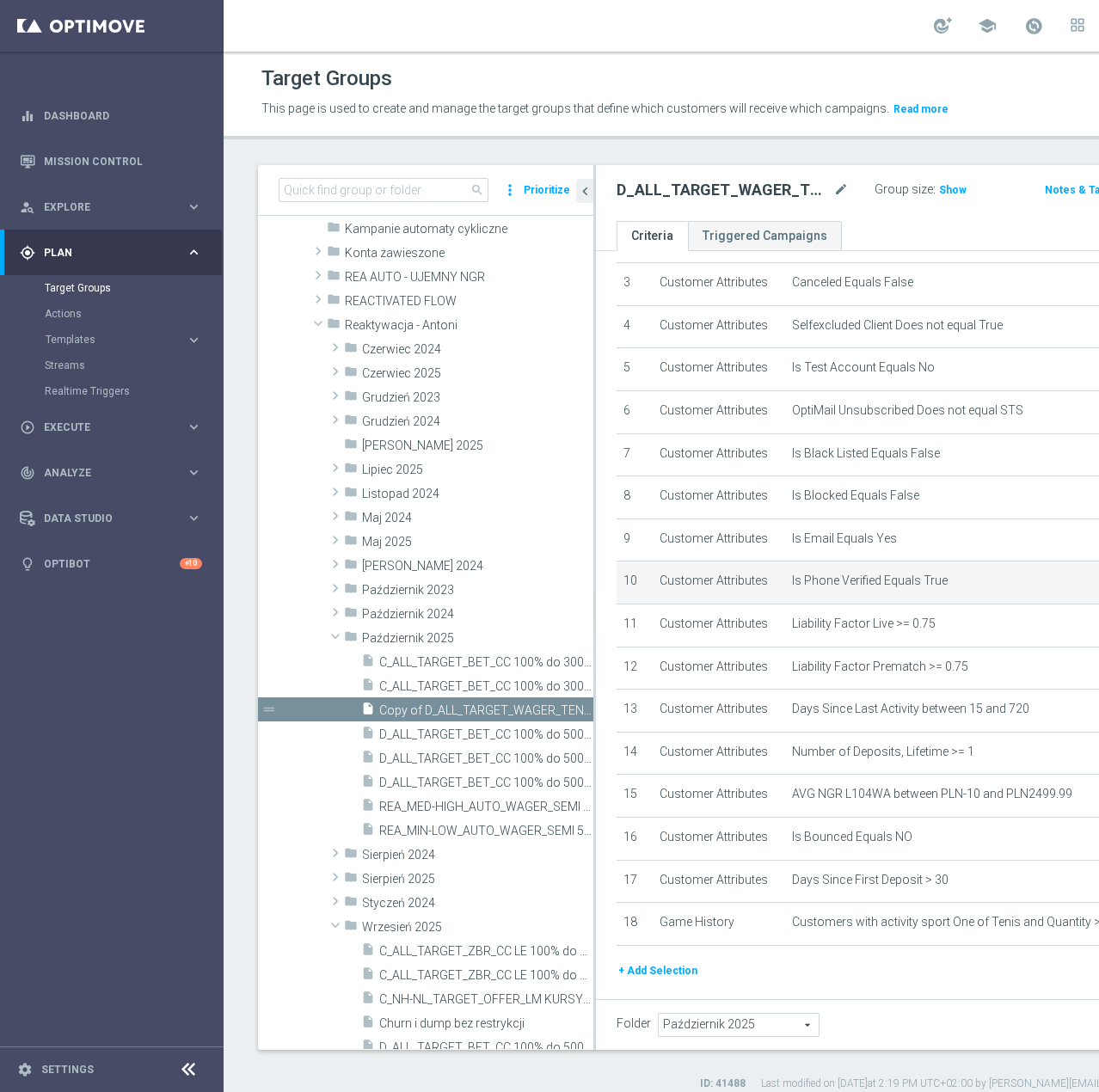
scroll to position [381, 0]
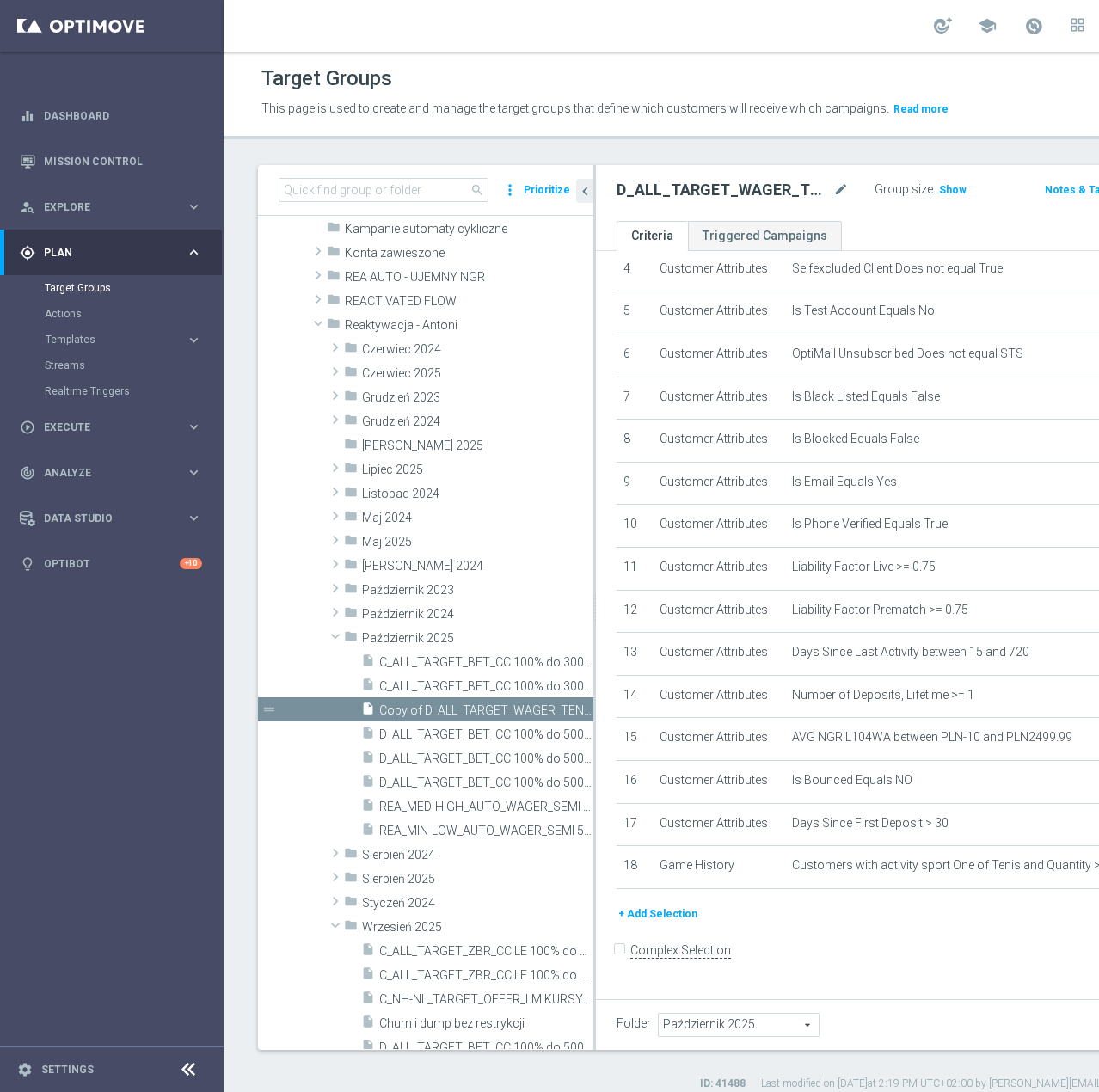
click at [660, 924] on button "+ Add Selection" at bounding box center [657, 913] width 83 height 19
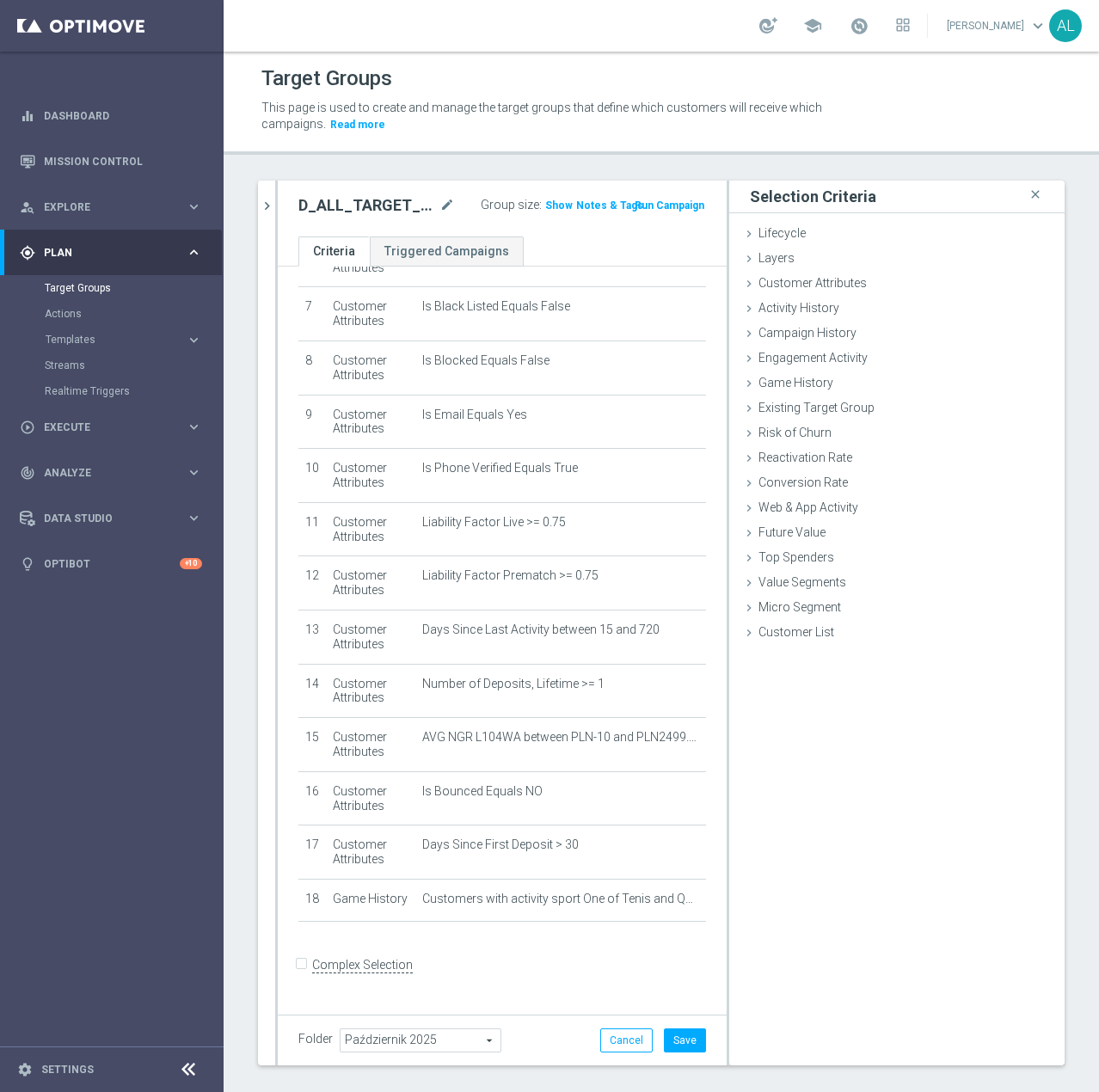
scroll to position [364, 0]
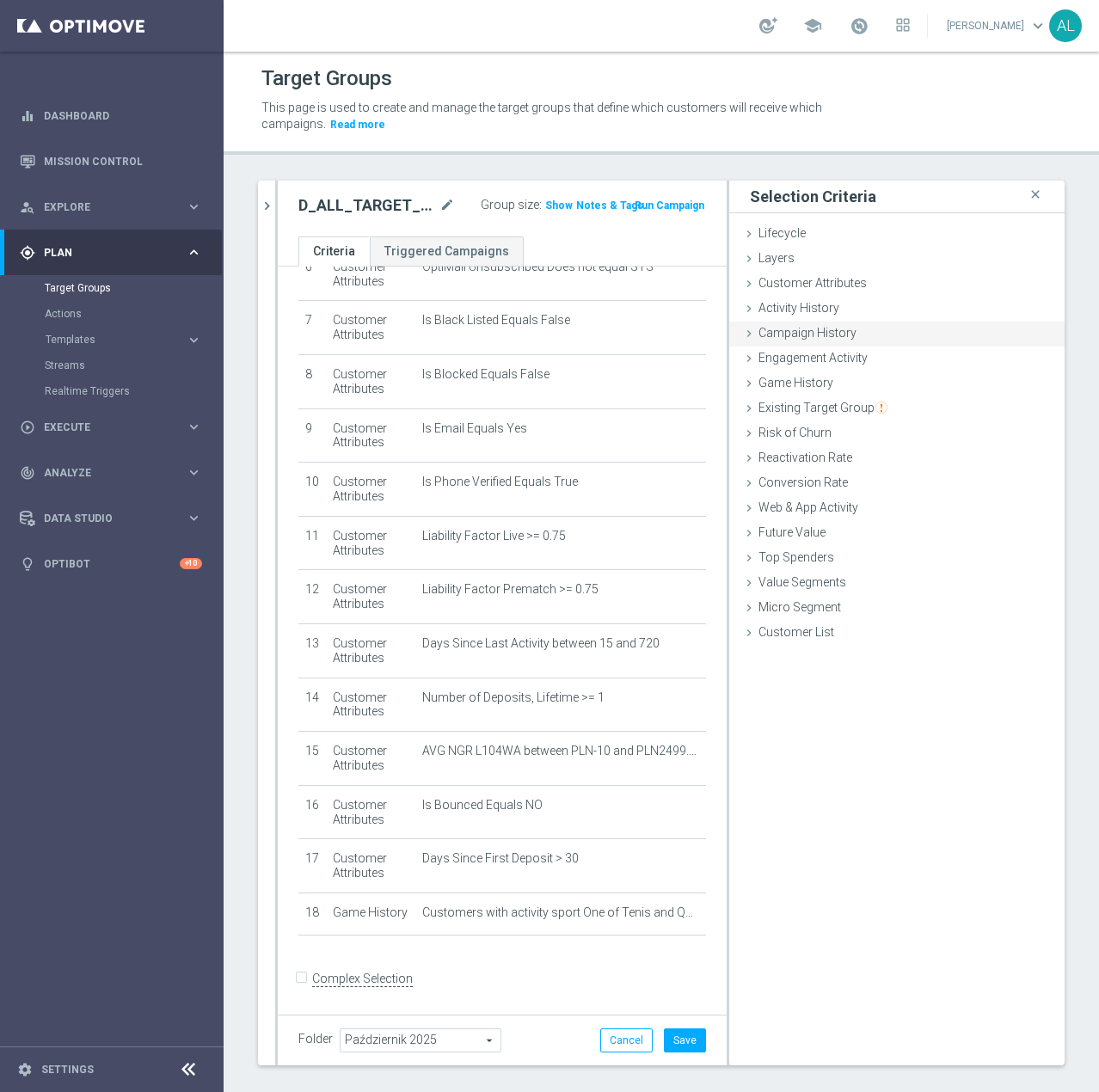
click at [812, 331] on span "Campaign History" at bounding box center [807, 332] width 98 height 13
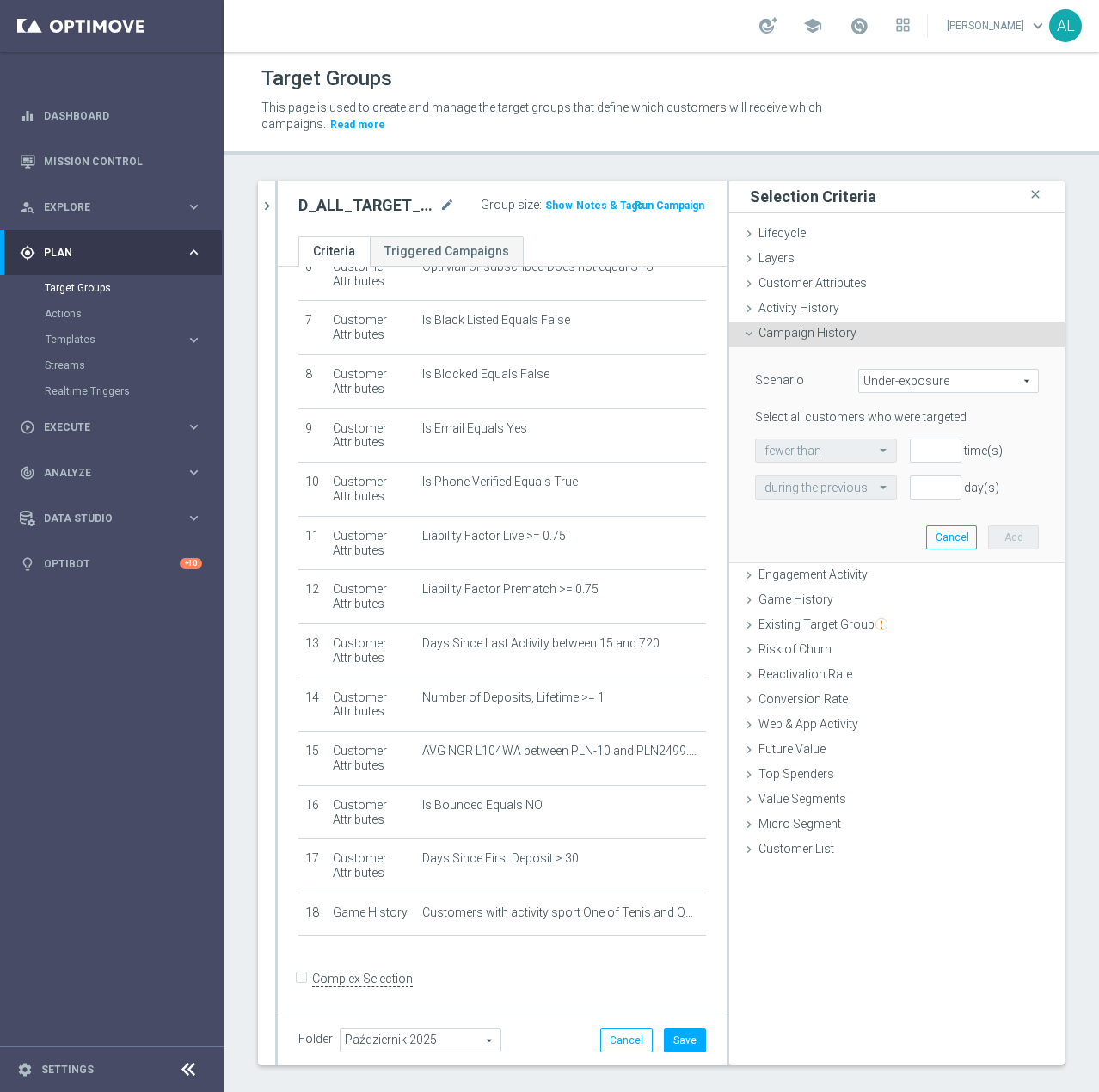
click at [897, 381] on span "Under-exposure" at bounding box center [948, 381] width 179 height 22
click at [887, 498] on span "Custom" at bounding box center [949, 494] width 162 height 13
type input "Custom"
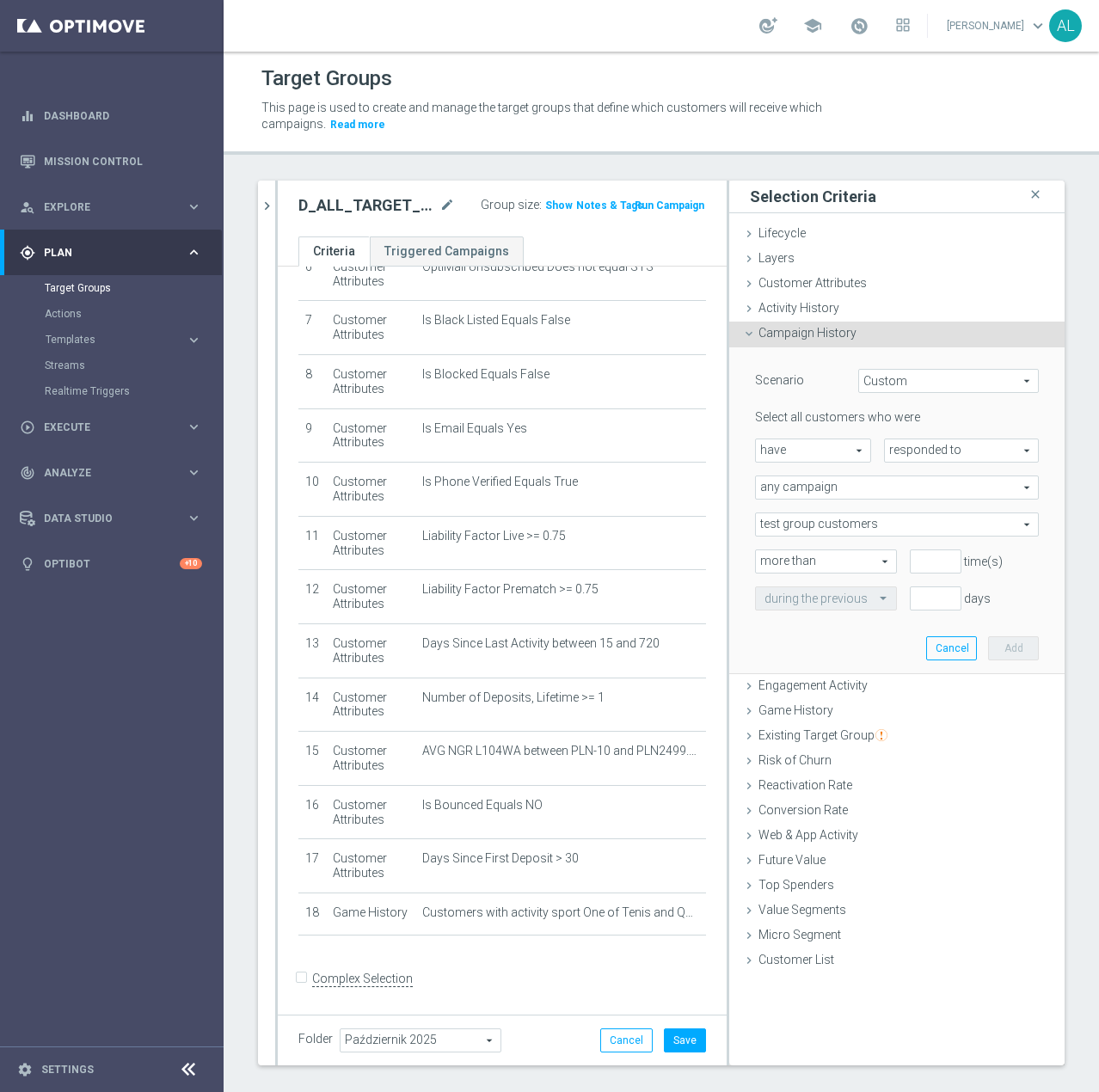
click at [805, 446] on span "have" at bounding box center [813, 450] width 115 height 22
click at [815, 495] on span "have not" at bounding box center [813, 497] width 97 height 13
click at [798, 448] on span "have not" at bounding box center [813, 450] width 115 height 22
click at [820, 482] on span "have" at bounding box center [813, 475] width 97 height 13
type input "have"
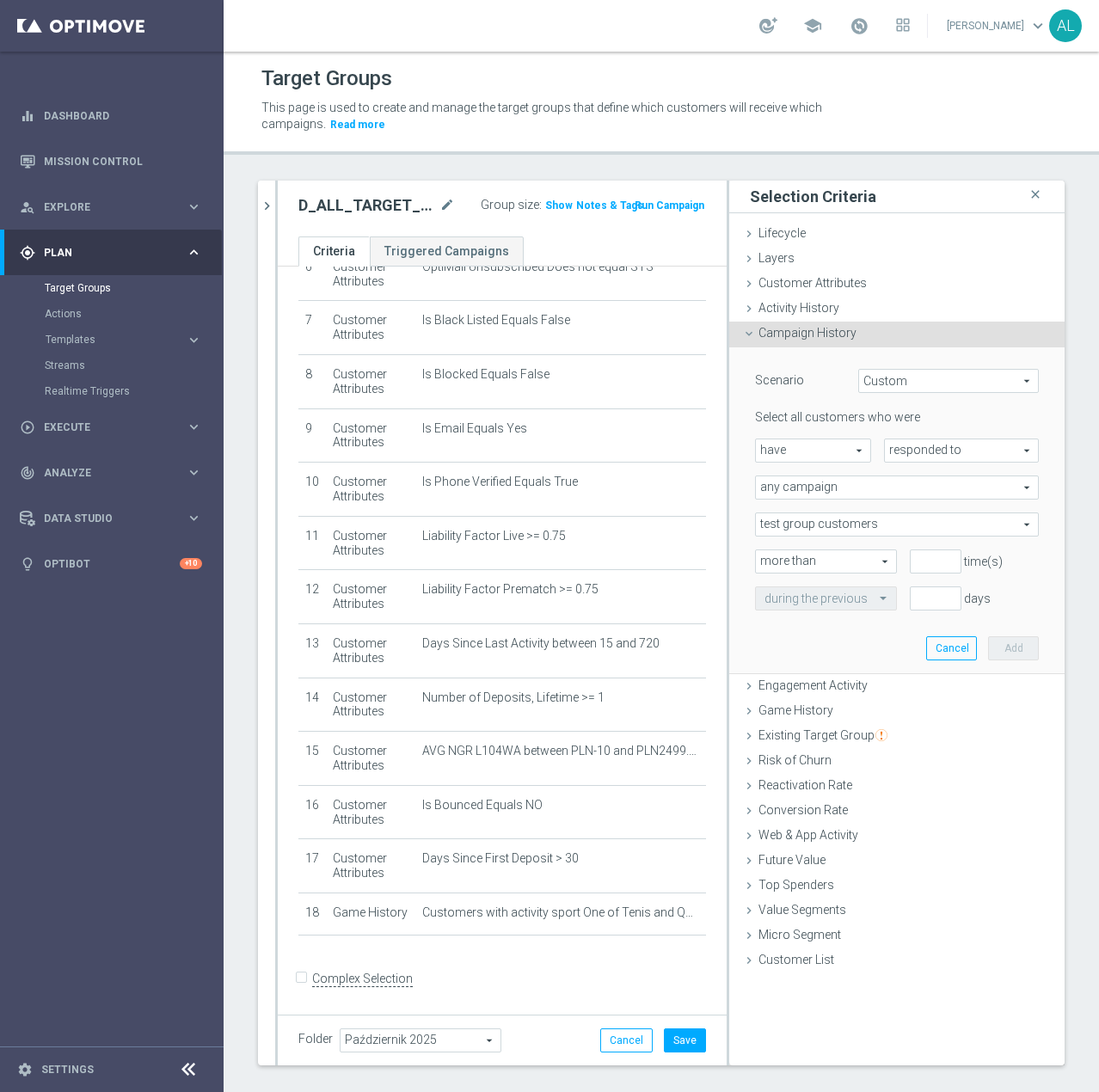
click at [905, 451] on span "responded to" at bounding box center [961, 450] width 153 height 22
click at [906, 499] on span "been targeted with" at bounding box center [961, 497] width 136 height 13
type input "been targeted with"
click at [830, 483] on span "any campaign" at bounding box center [896, 487] width 282 height 22
click at [830, 491] on span "any campaign" at bounding box center [896, 487] width 282 height 22
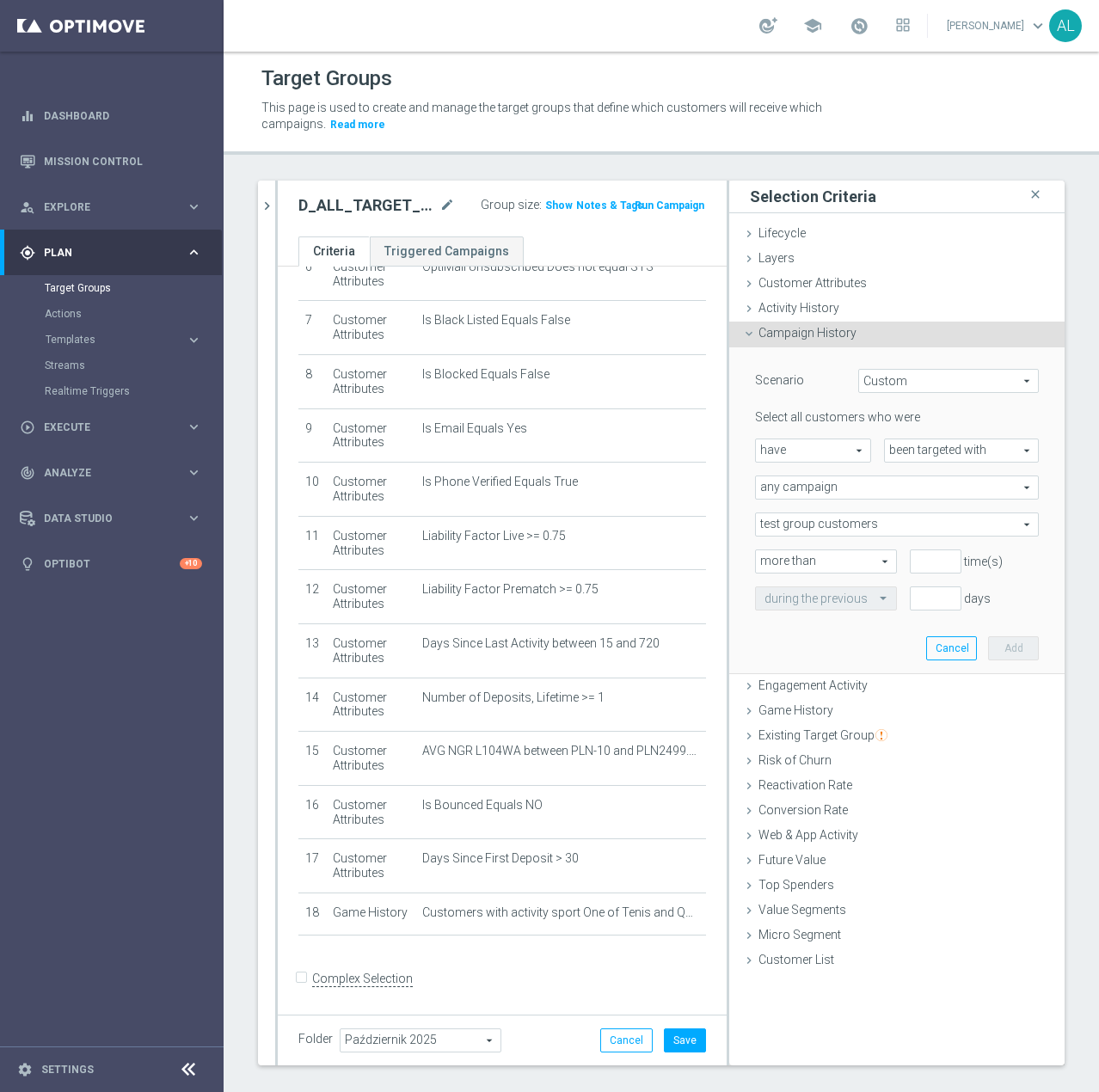
click at [818, 489] on span "any campaign" at bounding box center [896, 487] width 282 height 22
click at [820, 551] on span "one or more actions" at bounding box center [897, 557] width 265 height 13
type input "one or more actions"
click at [817, 491] on span "one or more actions" at bounding box center [896, 487] width 282 height 22
click at [800, 561] on span "one or more actions" at bounding box center [897, 557] width 265 height 13
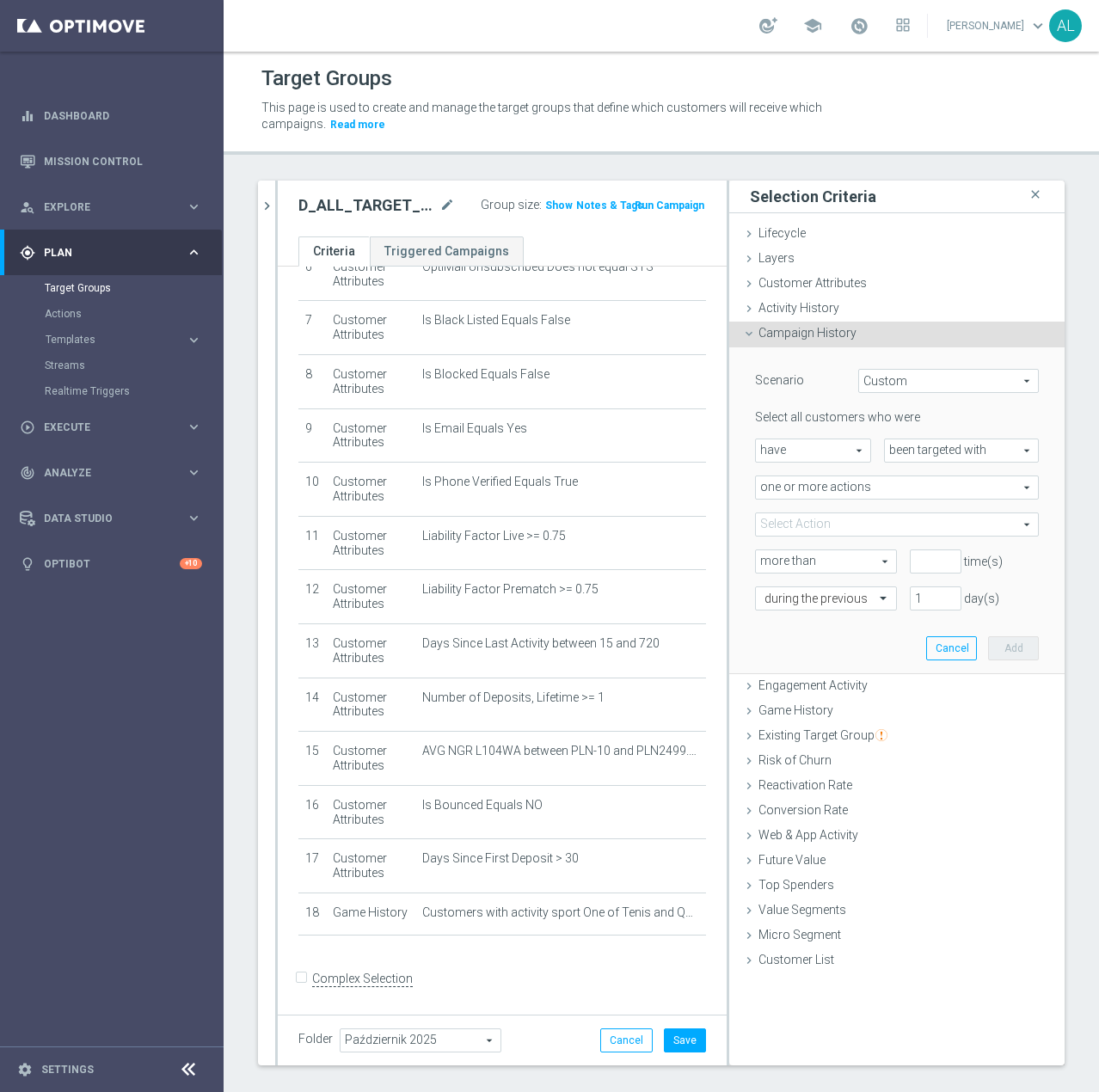
click at [837, 523] on span at bounding box center [896, 524] width 282 height 22
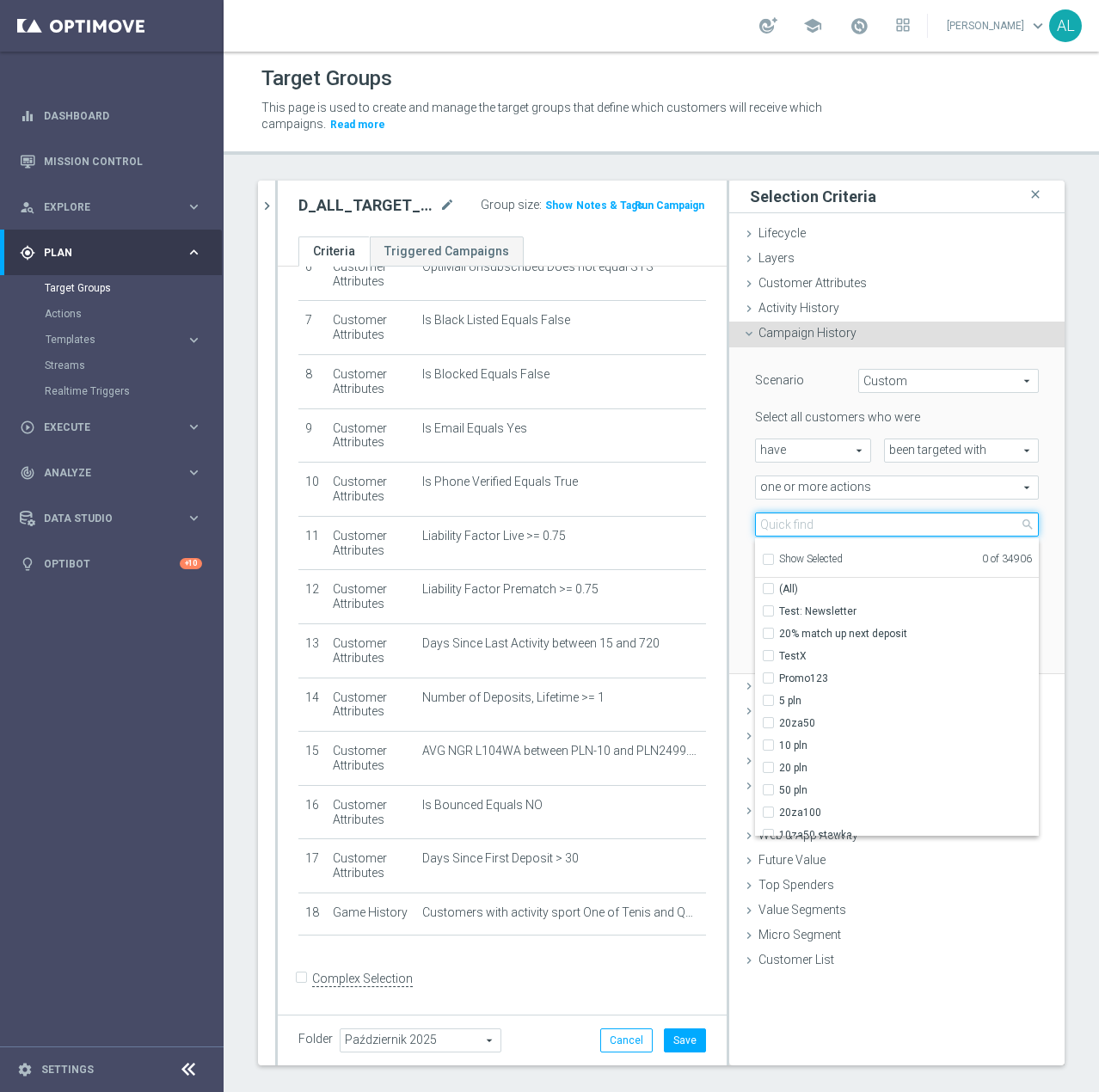
click at [837, 523] on input "search" at bounding box center [896, 524] width 284 height 24
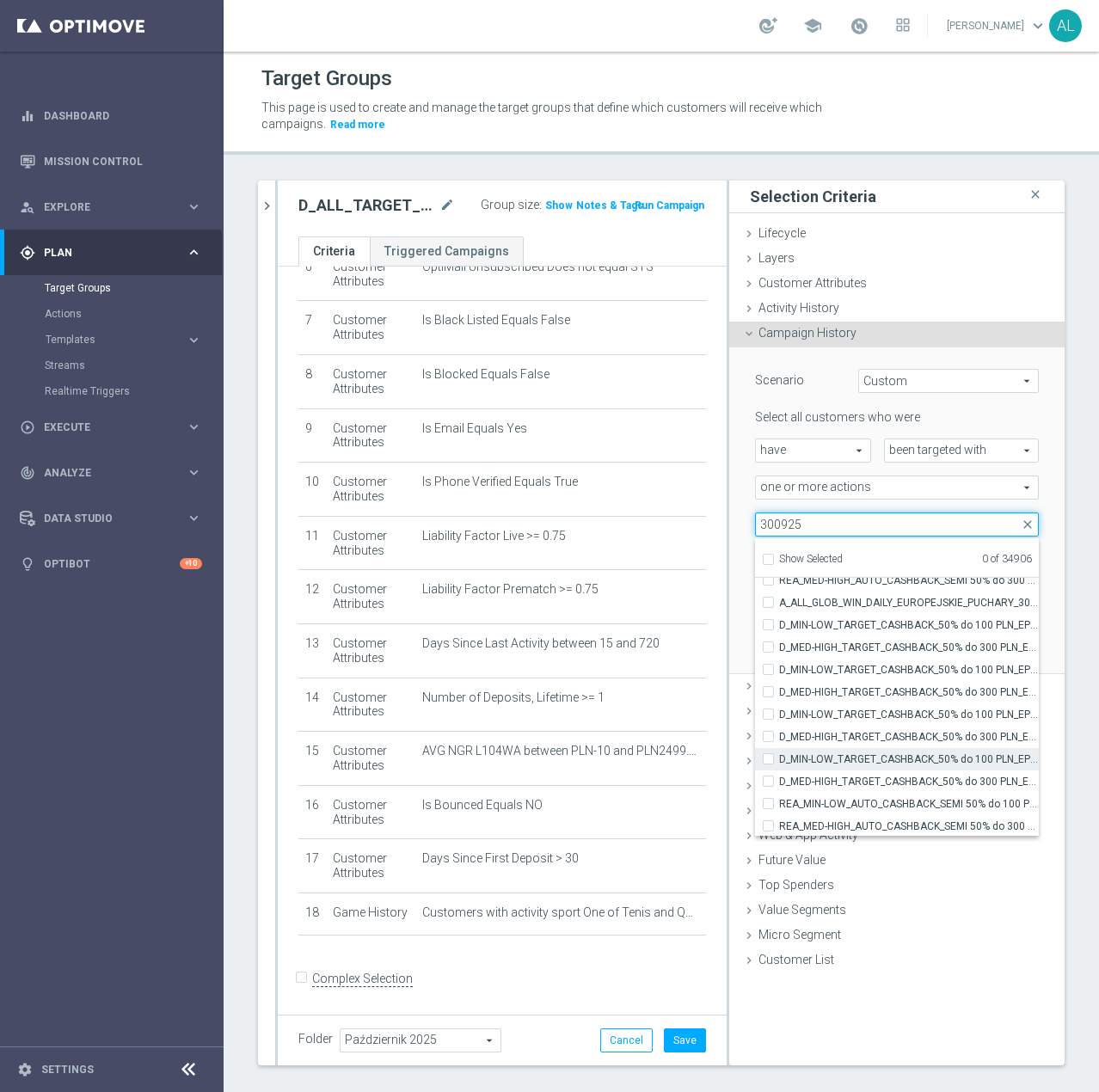
scroll to position [321, 0]
drag, startPoint x: 761, startPoint y: 521, endPoint x: 743, endPoint y: 525, distance: 18.4
click at [755, 525] on input "300925" at bounding box center [896, 524] width 284 height 24
drag, startPoint x: 770, startPoint y: 523, endPoint x: 734, endPoint y: 517, distance: 36.5
click at [742, 523] on div "Select Action arrow_drop_down 300925 close Show Selected 0 of 34906 (All Search…" at bounding box center [897, 524] width 309 height 24
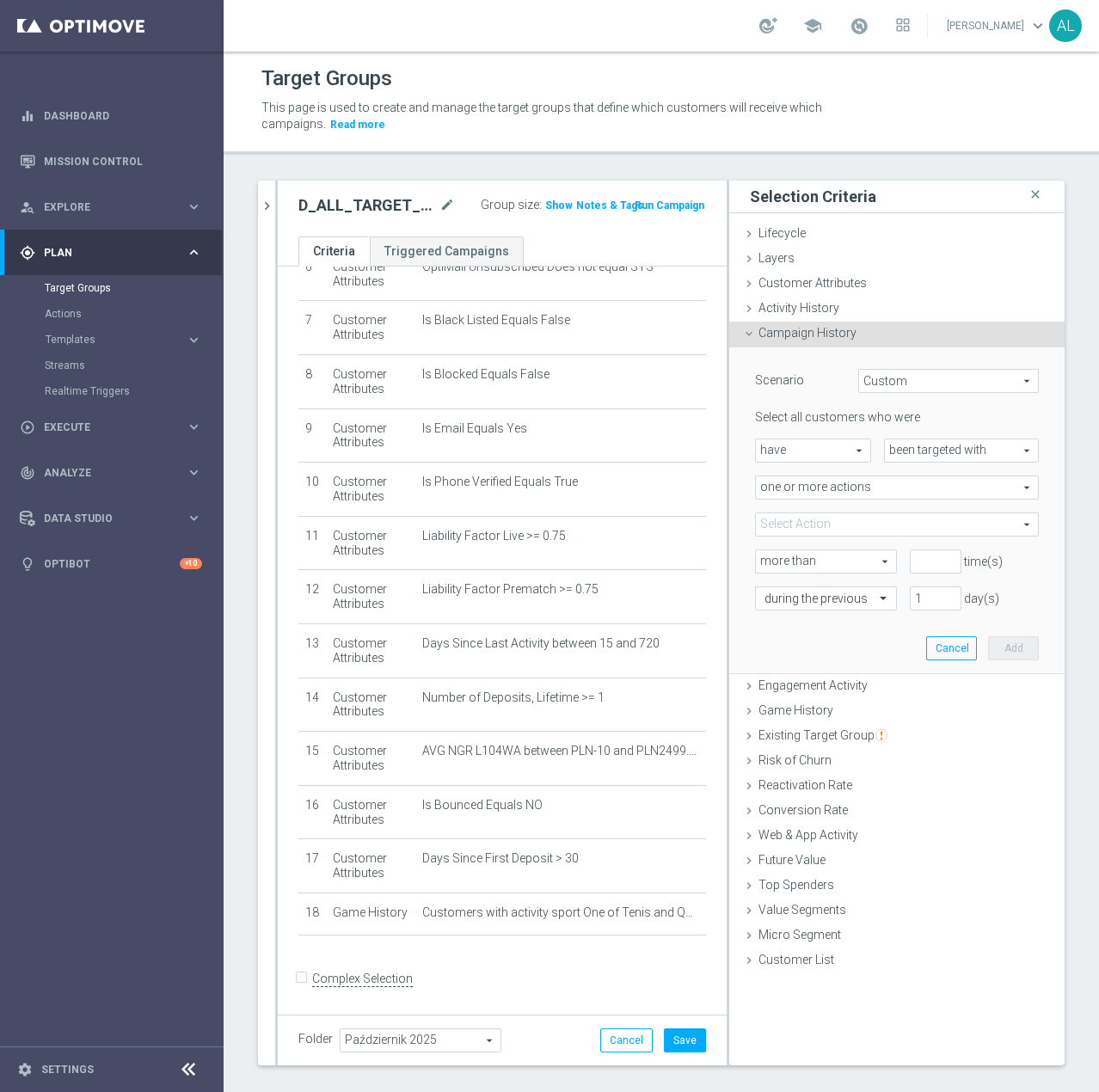
click at [862, 528] on span at bounding box center [896, 524] width 282 height 22
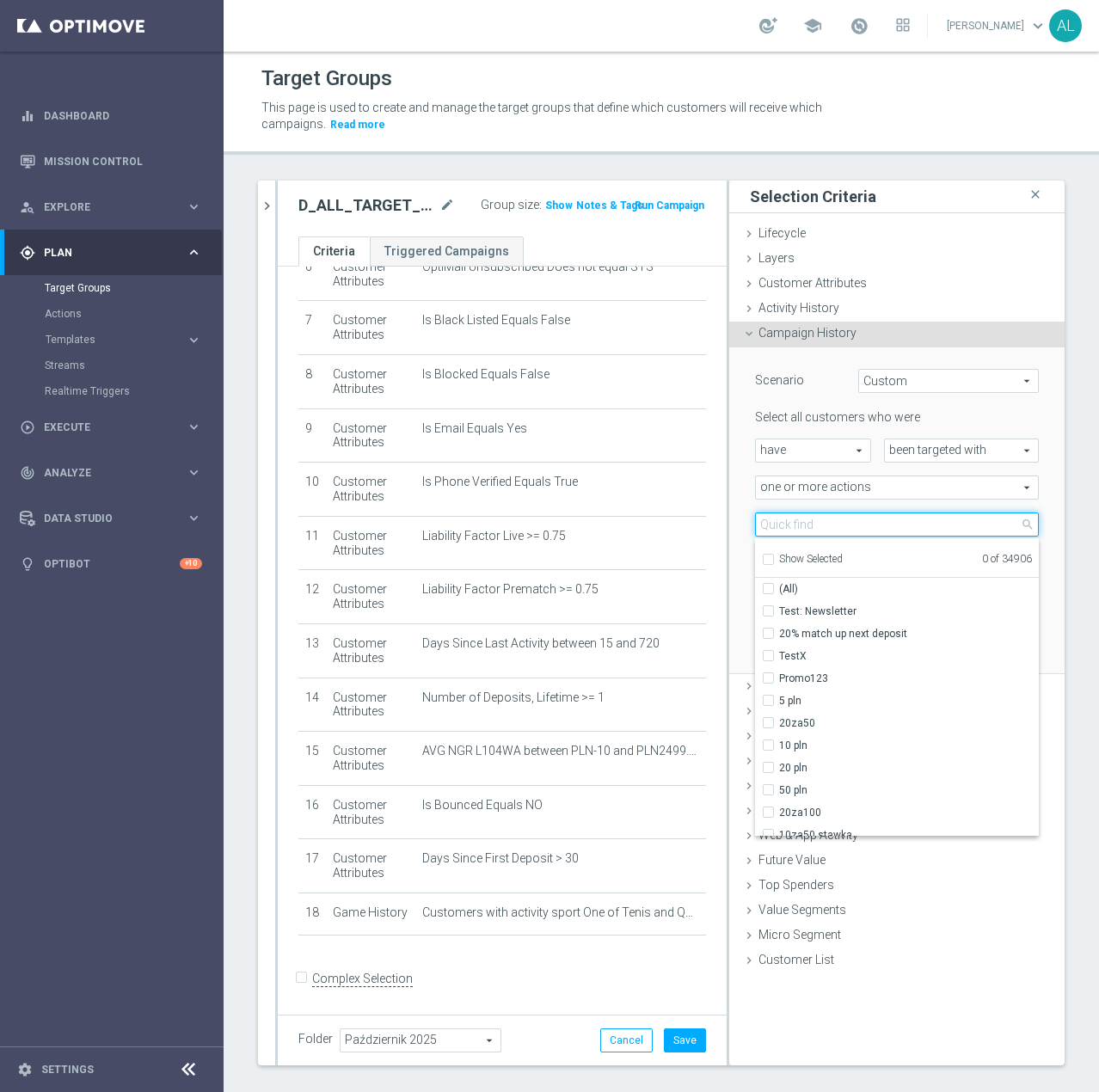
click at [862, 526] on input "search" at bounding box center [896, 524] width 284 height 24
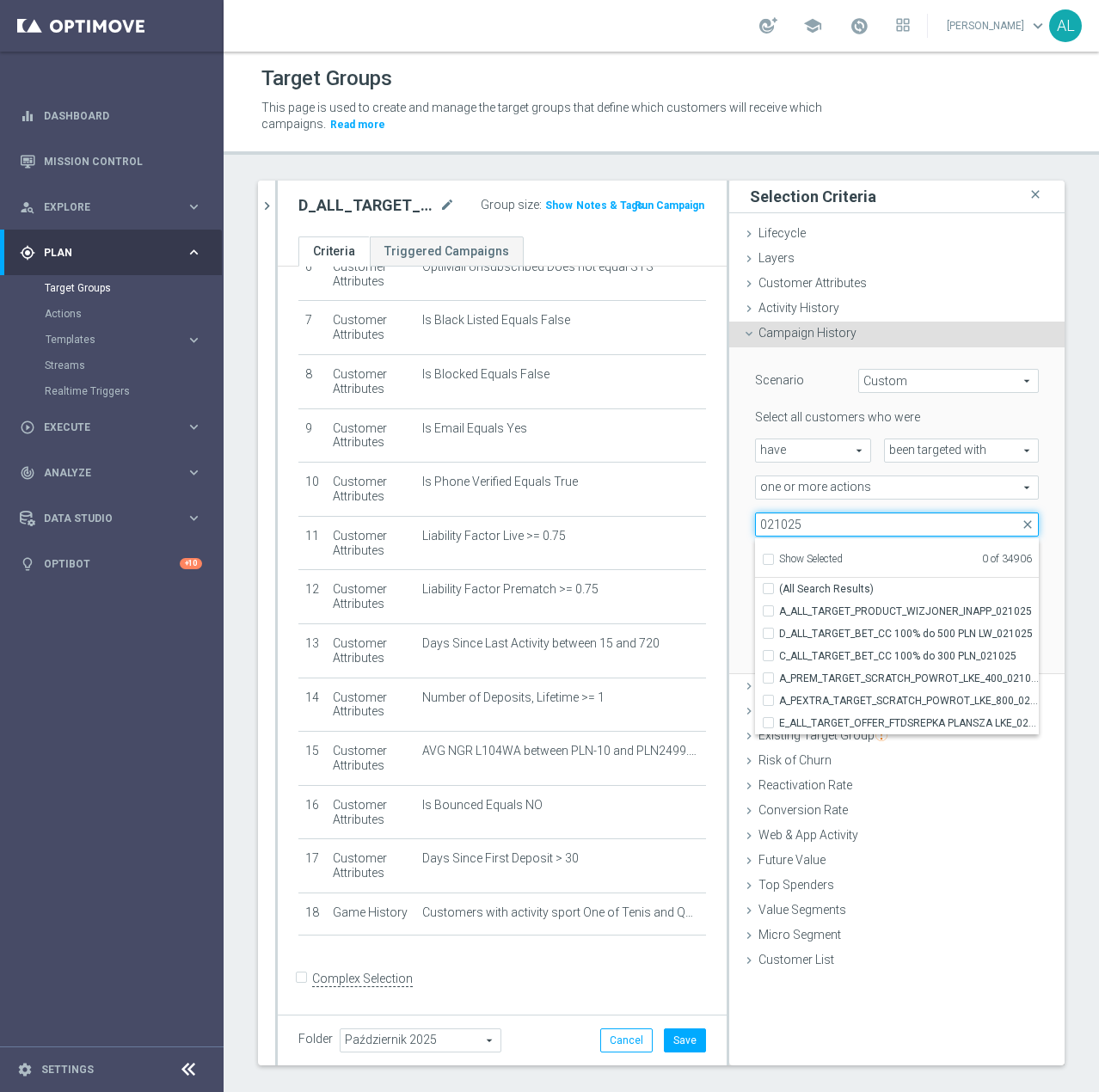
click at [824, 527] on input "021025" at bounding box center [896, 524] width 284 height 24
paste input "D_ALL_TARGET_WAGER_TENIS 50% do 300 PLN BLOKADA_05"
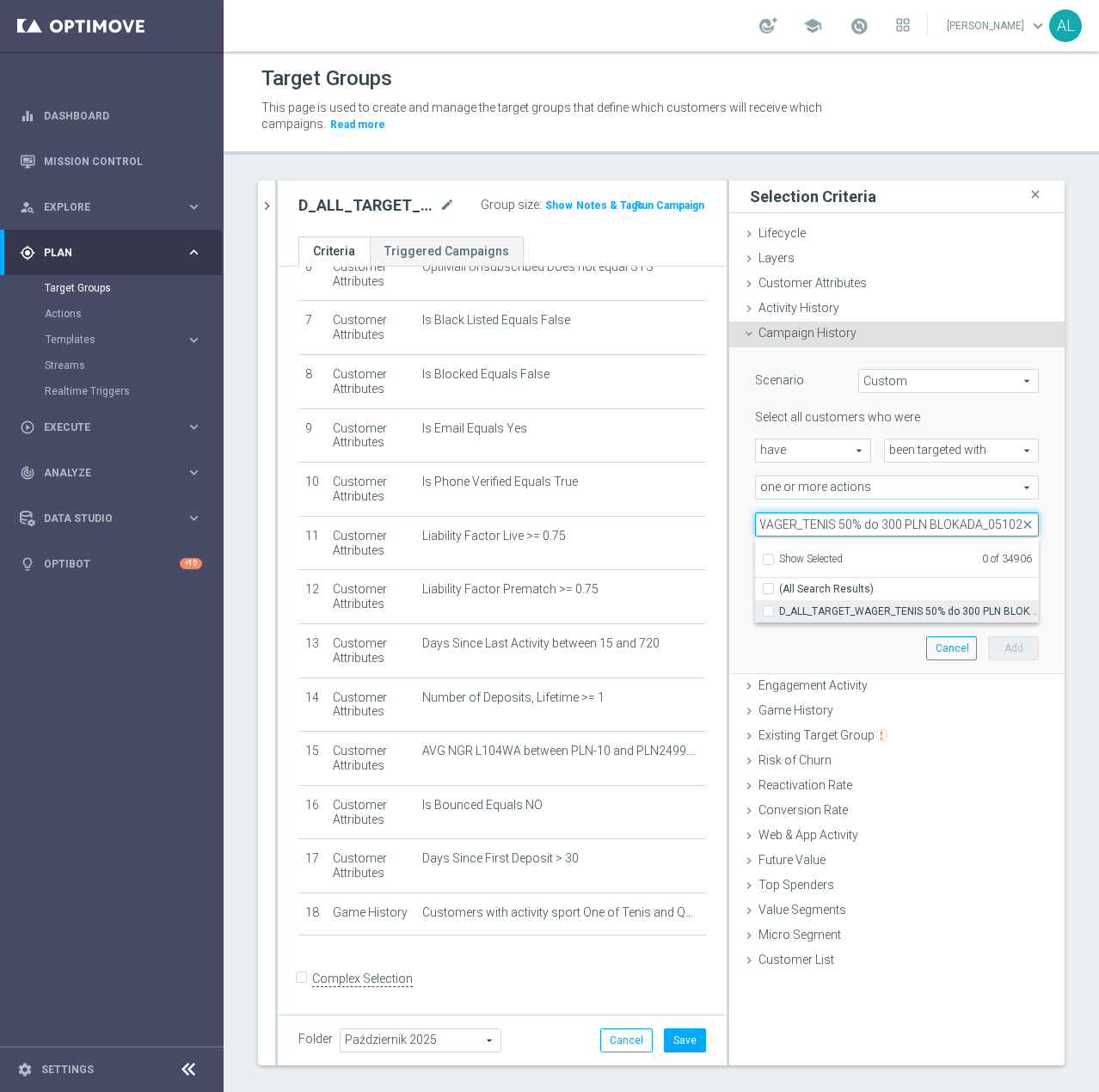
type input "D_ALL_TARGET_WAGER_TENIS 50% do 300 PLN BLOKADA_051025"
click at [869, 610] on span "D_ALL_TARGET_WAGER_TENIS 50% do 300 PLN BLOKADA_051025" at bounding box center [909, 611] width 260 height 13
click at [779, 610] on input "D_ALL_TARGET_WAGER_TENIS 50% do 300 PLN BLOKADA_051025" at bounding box center [774, 611] width 12 height 12
checkbox input "true"
type input "D_ALL_TARGET_WAGER_TENIS 50% do 300 PLN BLOKADA_051025"
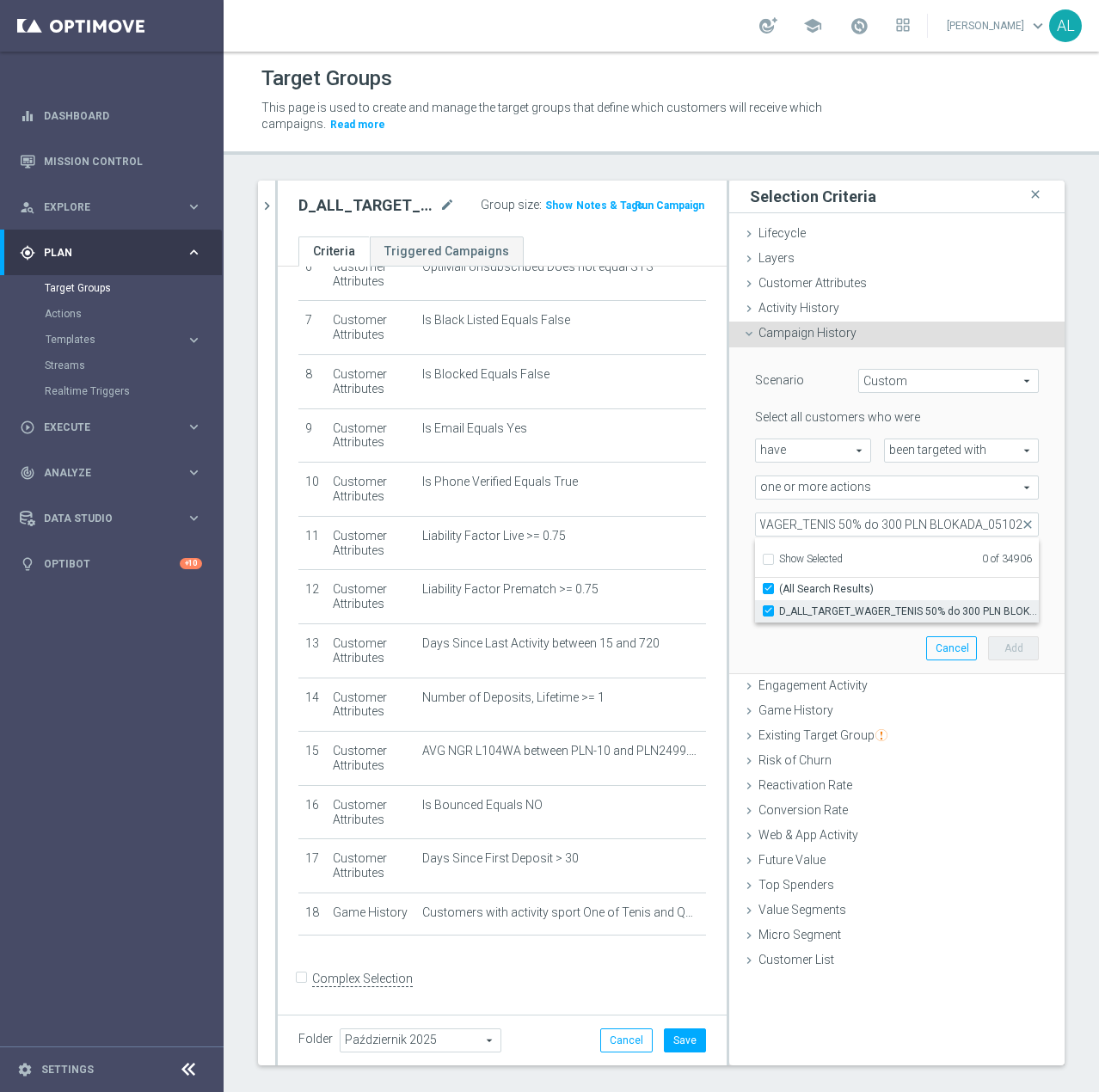
checkbox input "true"
click at [845, 654] on div "Scenario Custom Custom arrow_drop_down search Select all customers who were hav…" at bounding box center [897, 510] width 309 height 325
click at [910, 567] on input "number" at bounding box center [935, 561] width 52 height 24
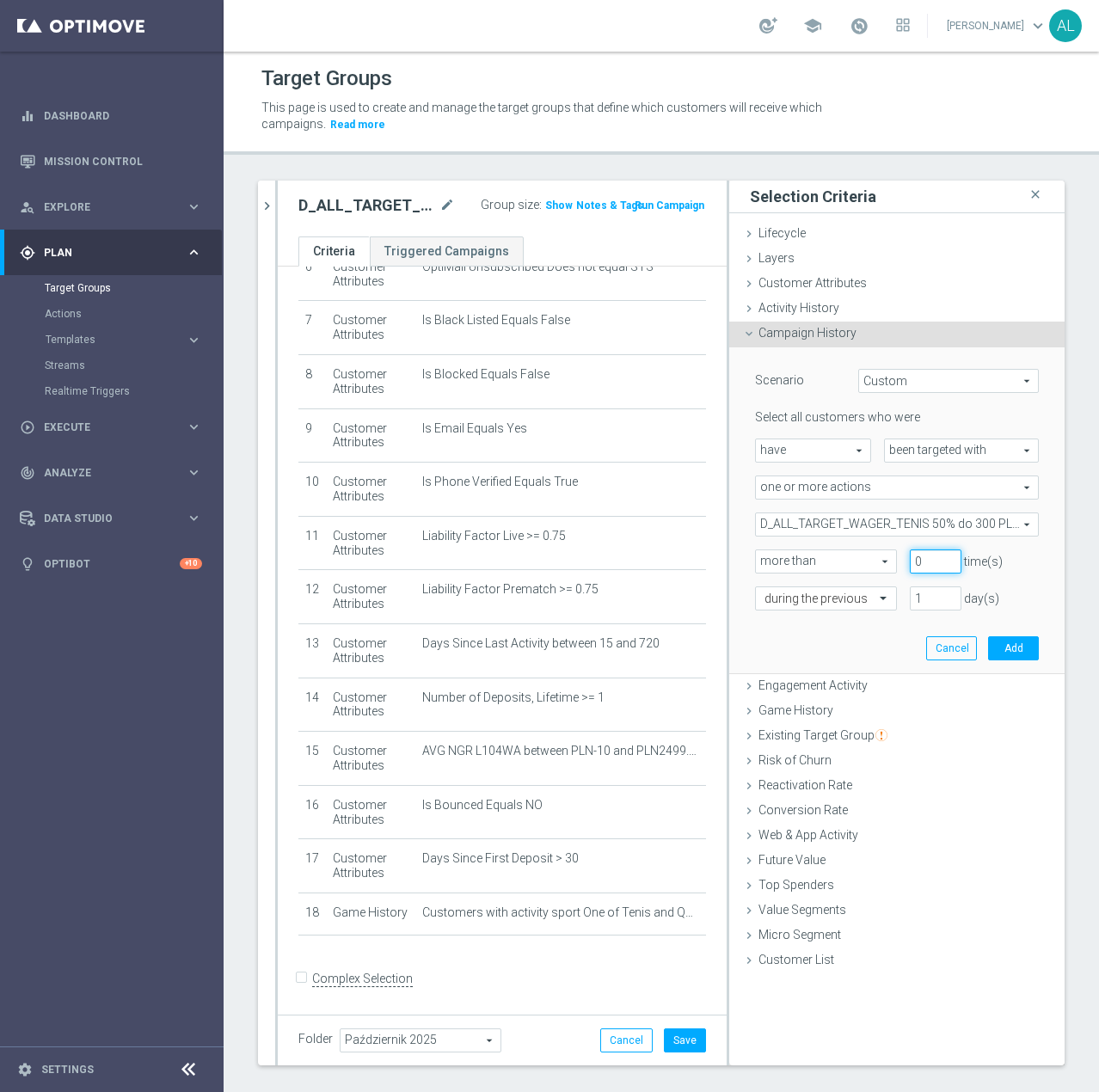
type input "0"
click at [802, 585] on div "Select all customers who were have have arrow_drop_down search been targeted wi…" at bounding box center [896, 509] width 284 height 200
click at [792, 600] on input "text" at bounding box center [809, 598] width 89 height 15
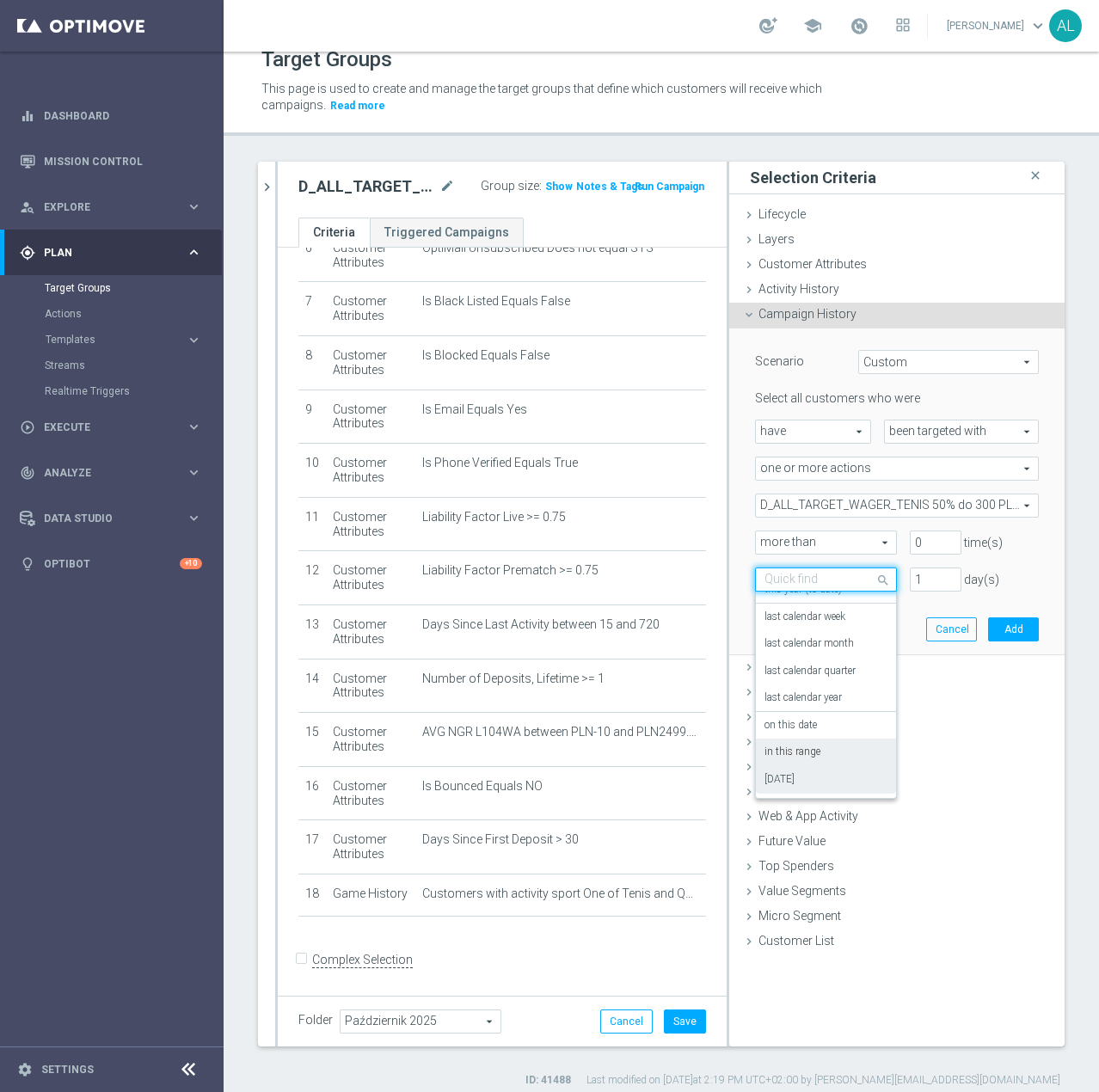
scroll to position [31, 0]
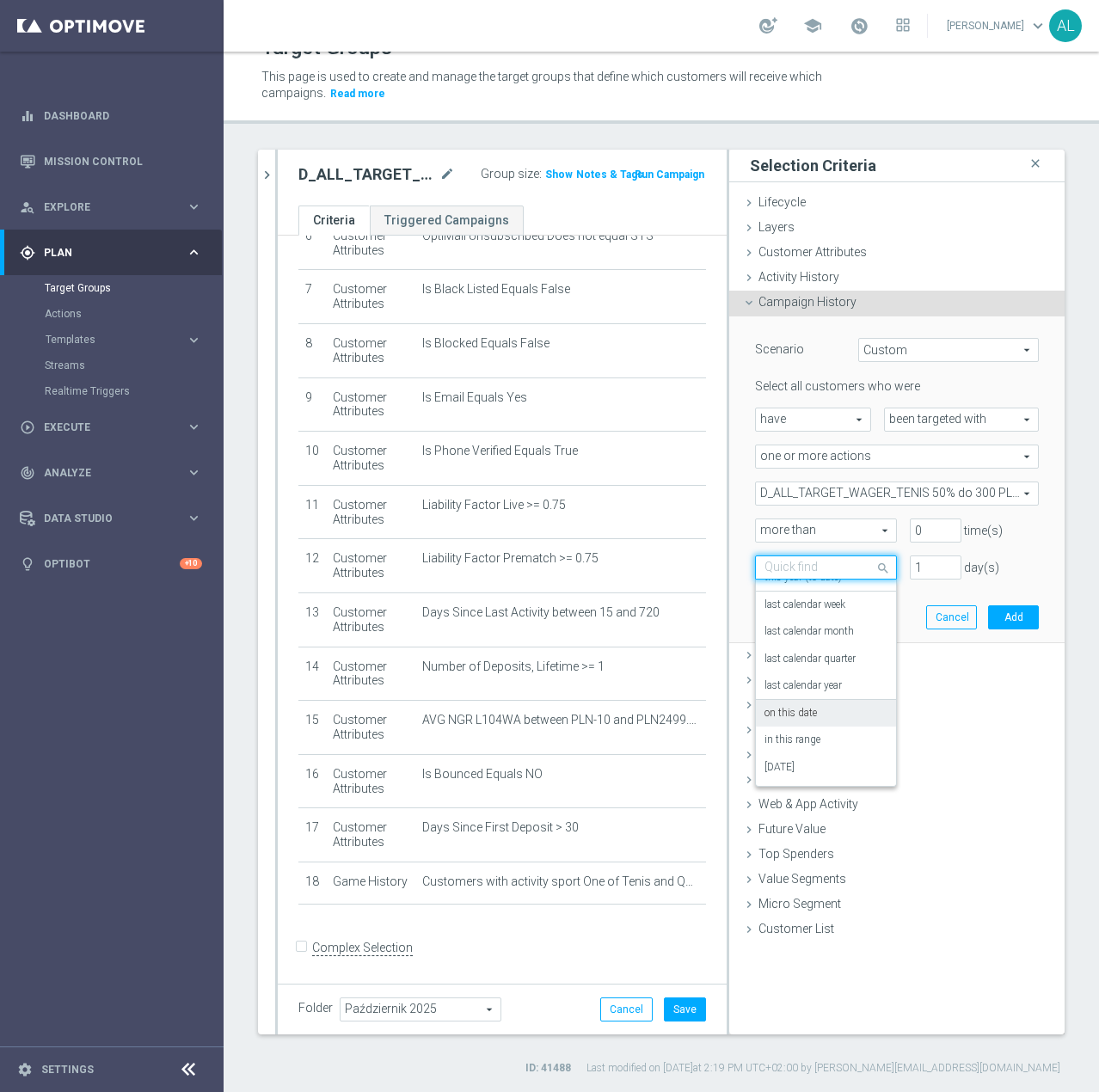
click at [804, 714] on label "on this date" at bounding box center [790, 713] width 52 height 13
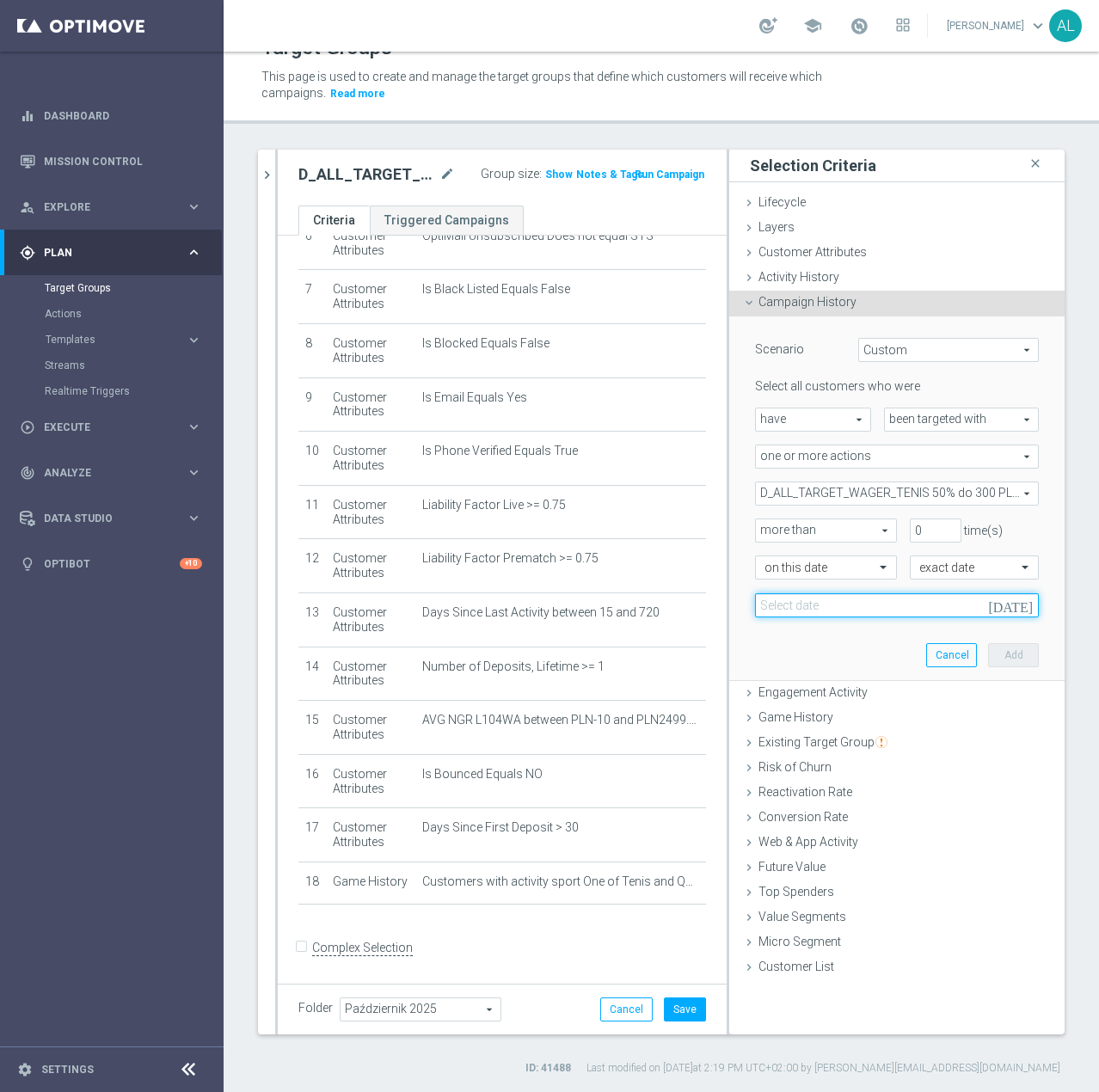
click at [908, 611] on input at bounding box center [896, 605] width 284 height 24
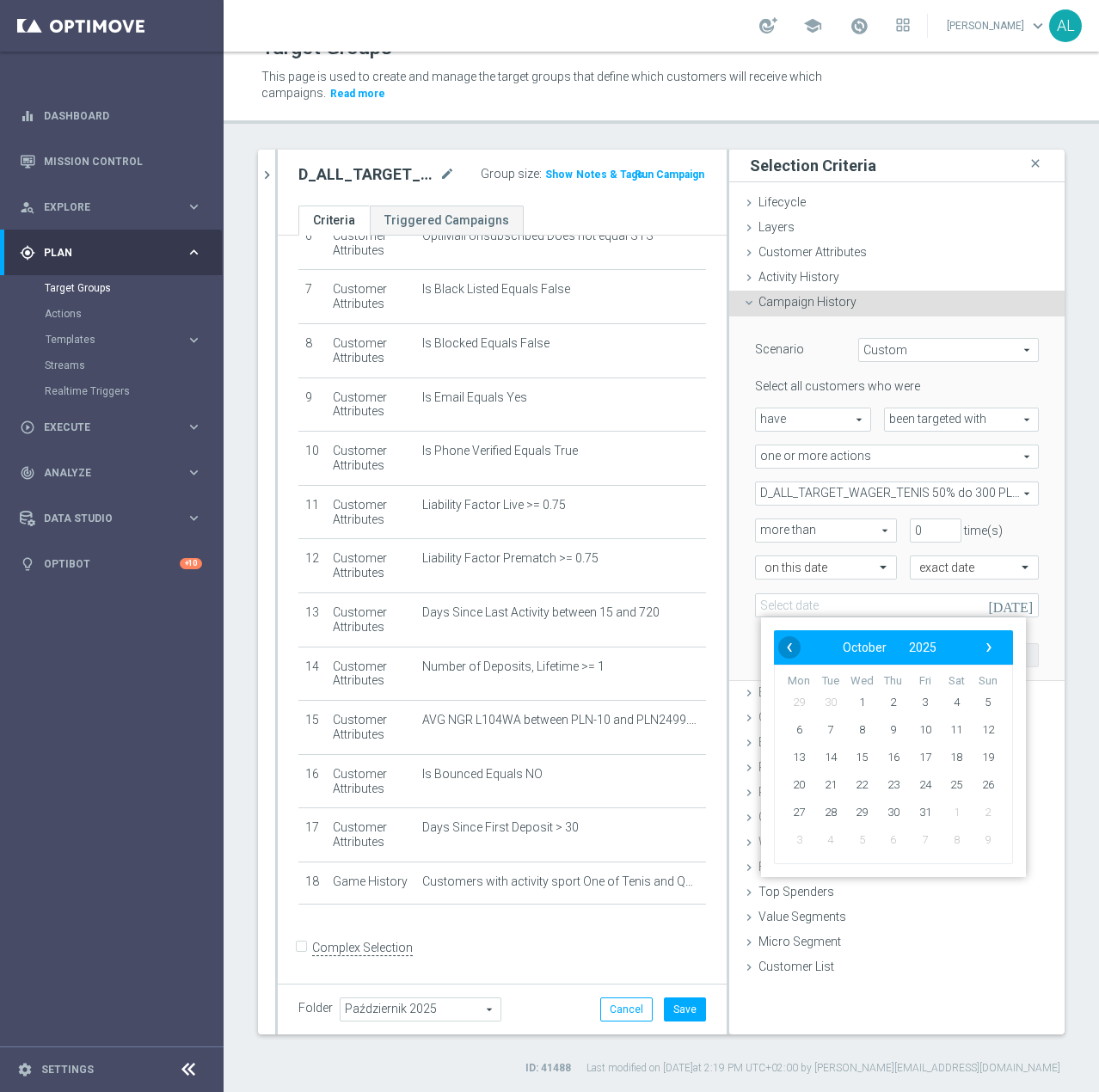
click at [790, 646] on span "‹" at bounding box center [789, 647] width 22 height 22
click at [833, 812] on span "30" at bounding box center [830, 812] width 28 height 28
type input "30 Sep 2025"
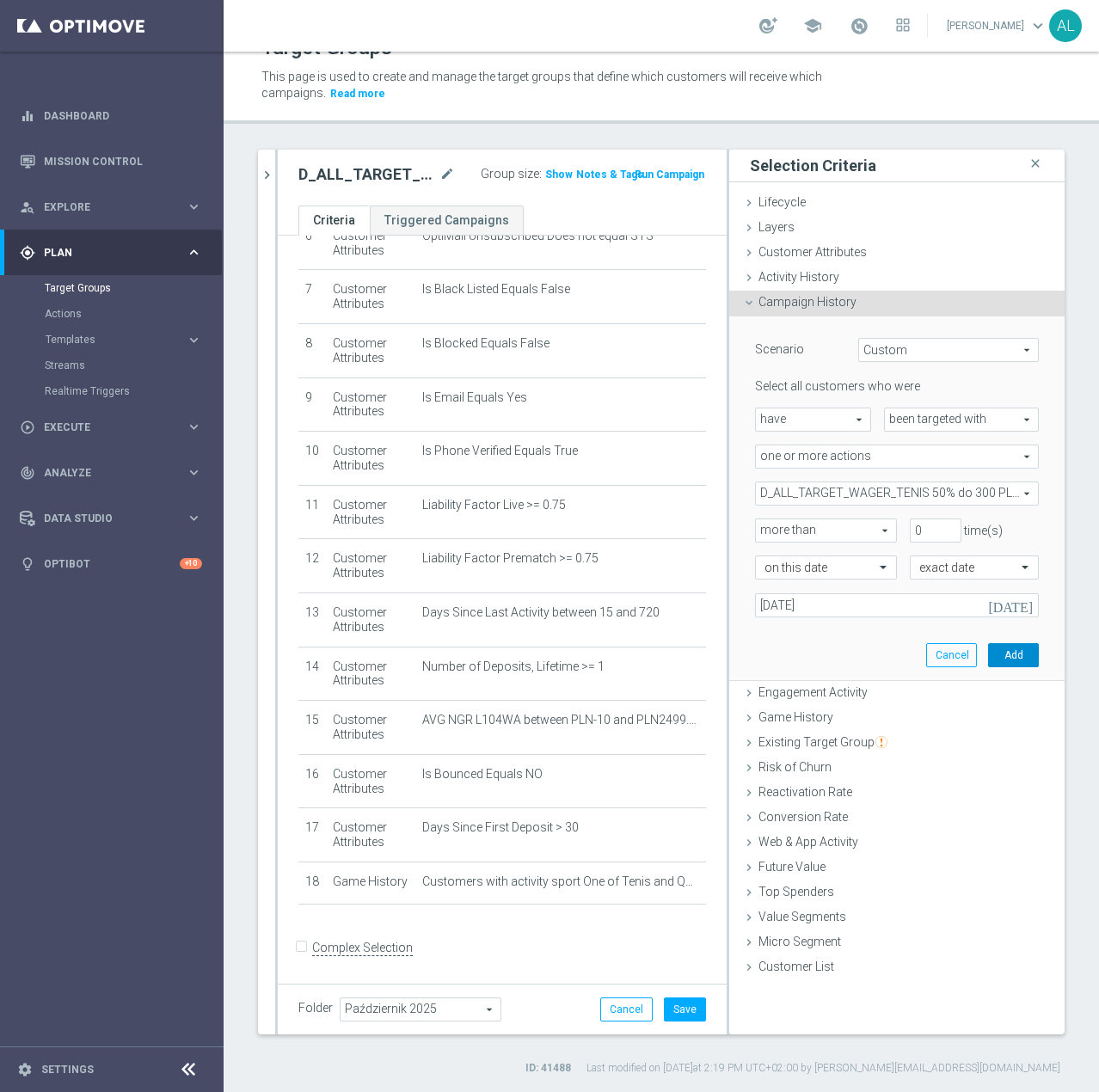
click at [988, 650] on button "Add" at bounding box center [1013, 654] width 51 height 24
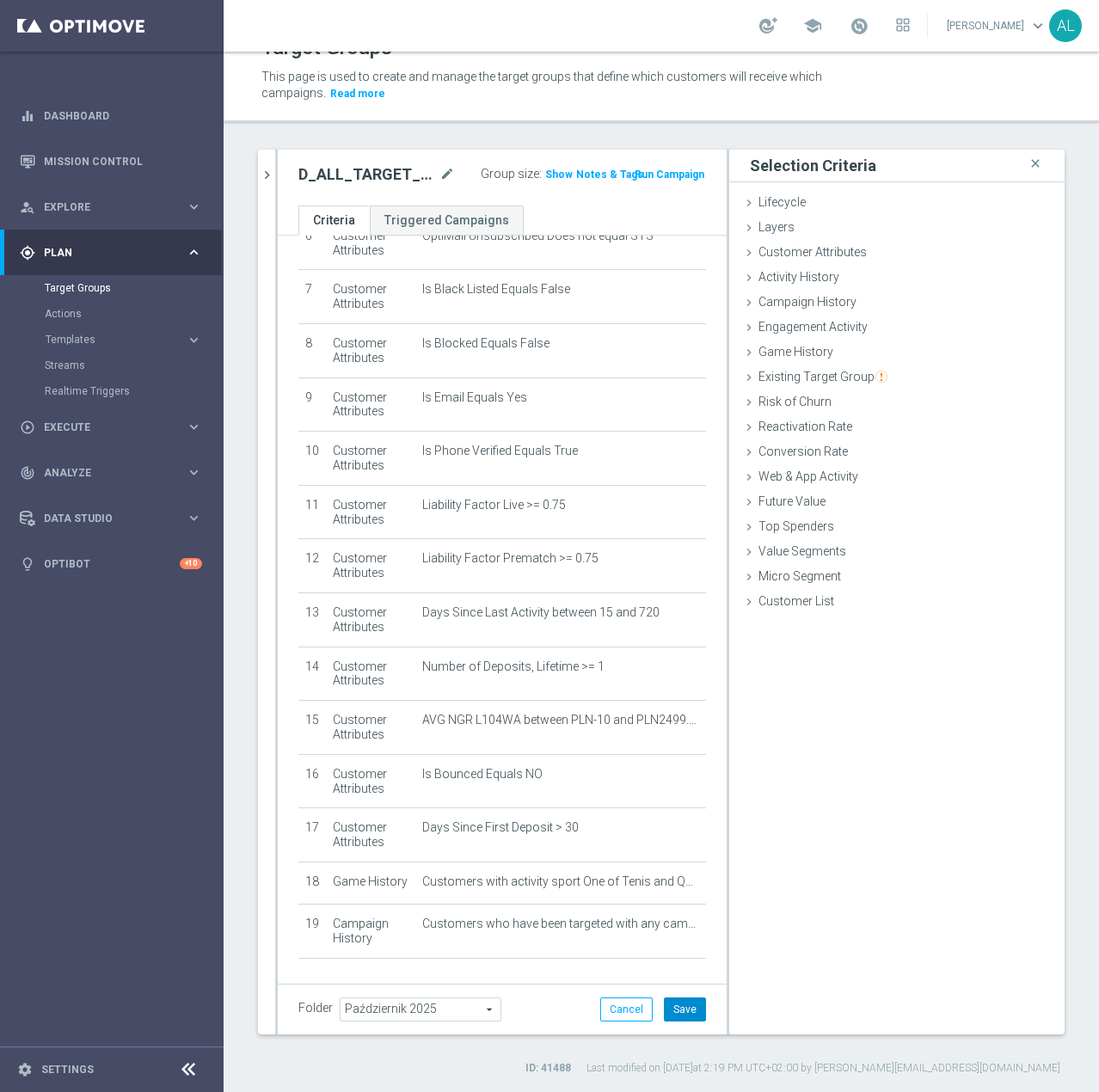
click at [670, 1007] on button "Save" at bounding box center [685, 1009] width 42 height 24
click at [545, 172] on span "Show" at bounding box center [558, 175] width 28 height 12
click at [330, 172] on h2 "D_ALL_TARGET_WAGER_TENIS 50% do 300 PLN_051025" at bounding box center [367, 174] width 138 height 20
click at [327, 173] on h2 "D_ALL_TARGET_WAGER_TENIS 50% do 300 PLN_051025" at bounding box center [367, 174] width 138 height 20
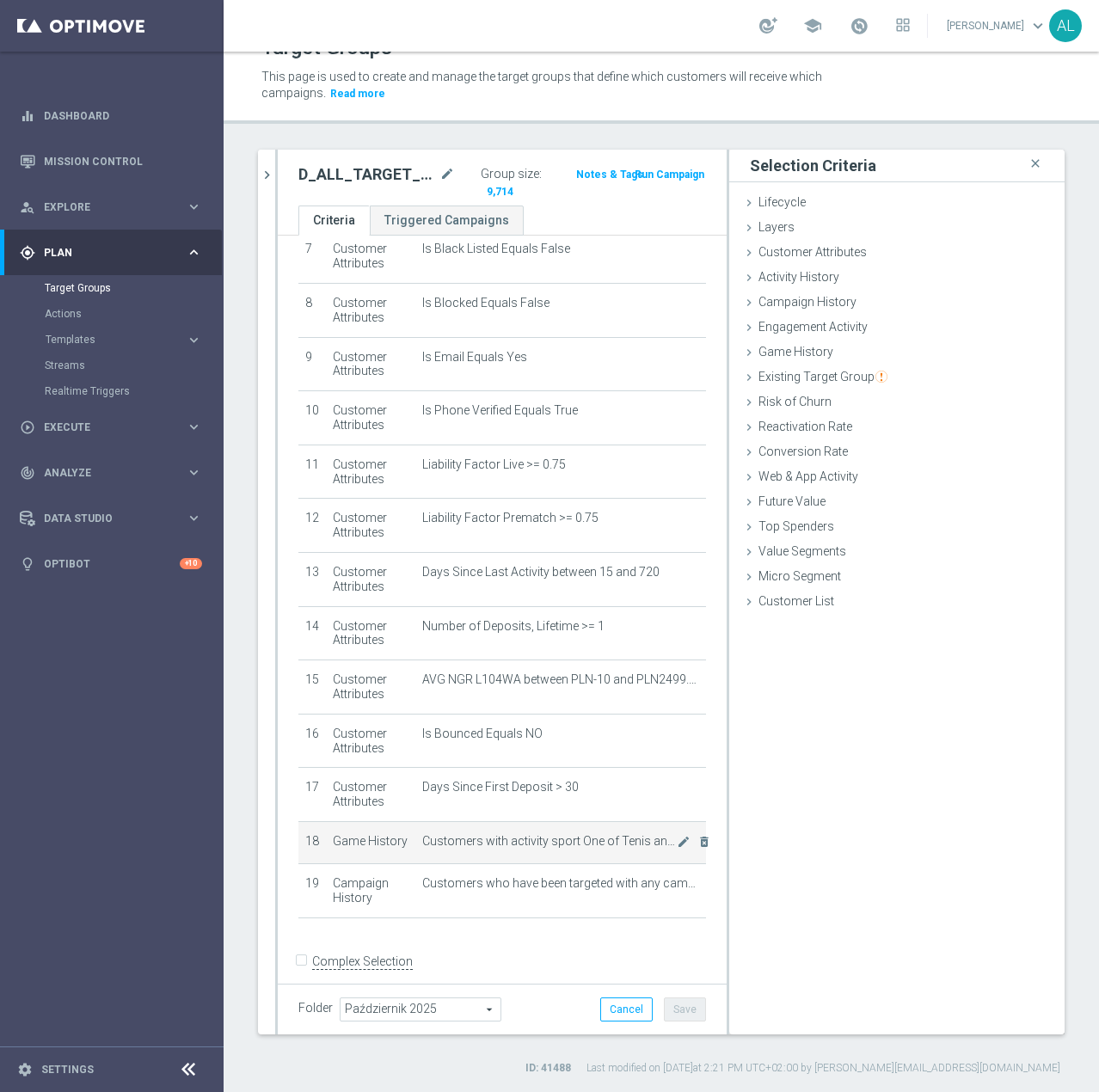
scroll to position [429, 0]
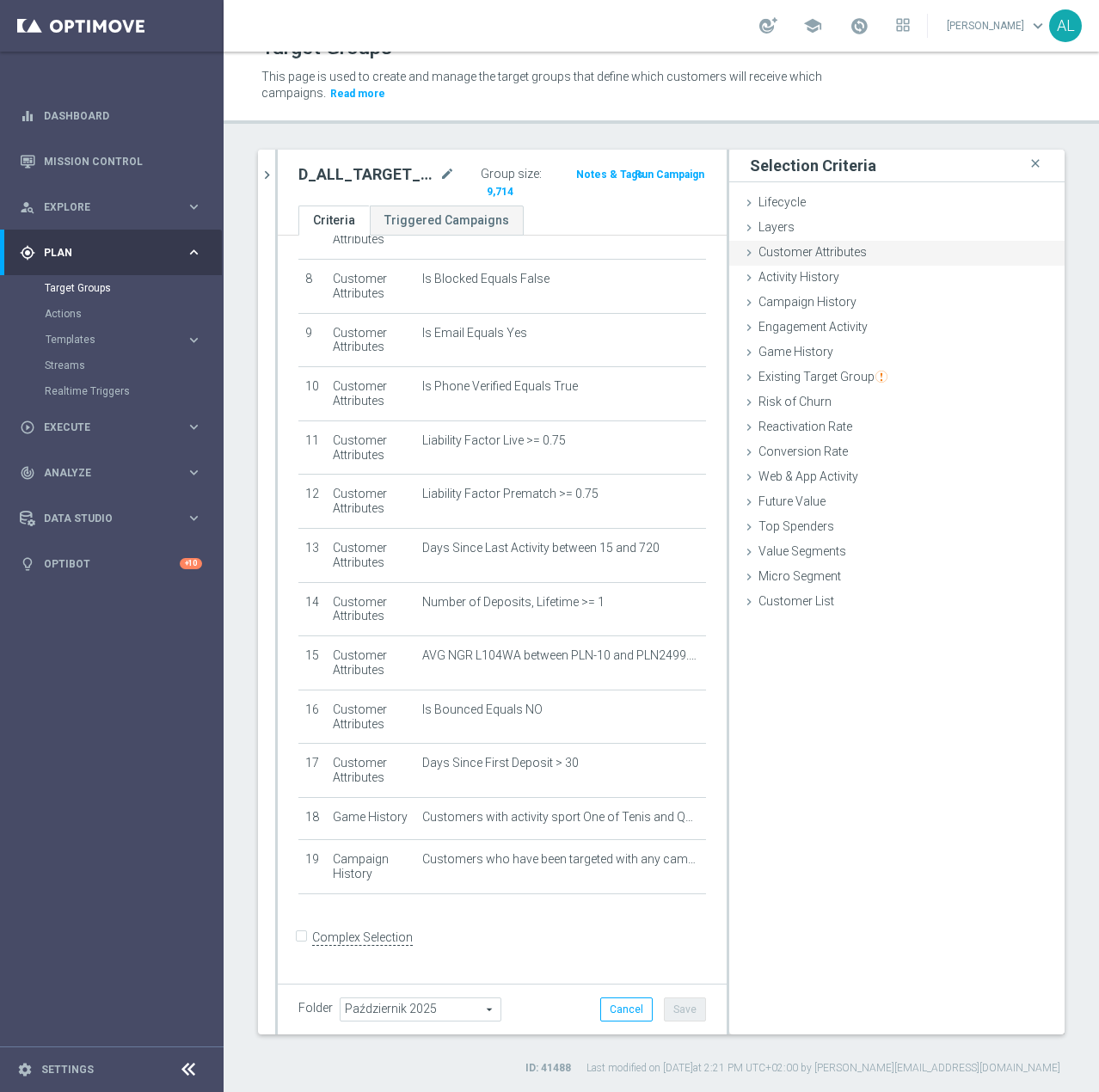
click at [777, 259] on span "Customer Attributes" at bounding box center [813, 252] width 108 height 13
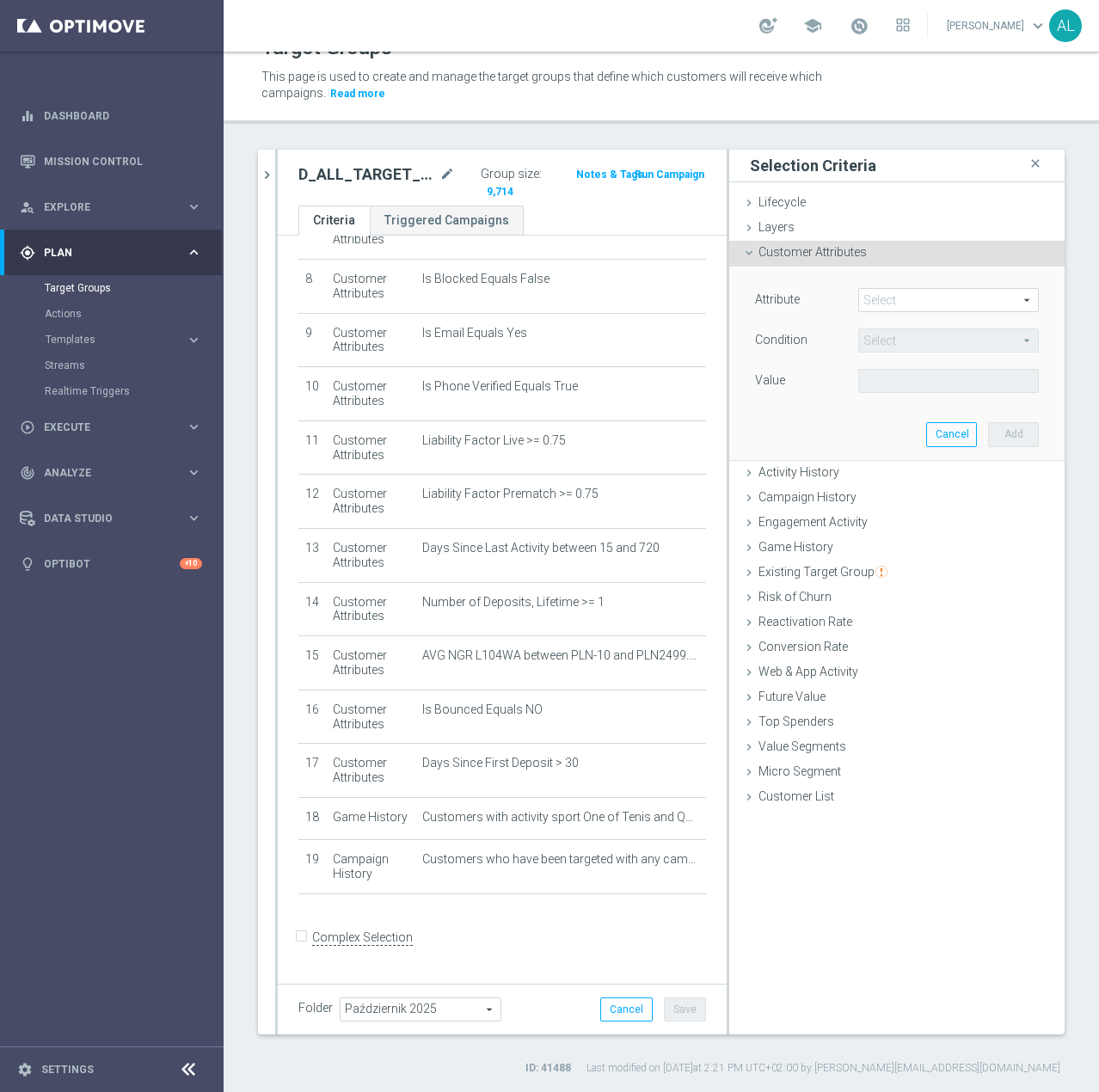
click at [886, 293] on span at bounding box center [948, 300] width 179 height 22
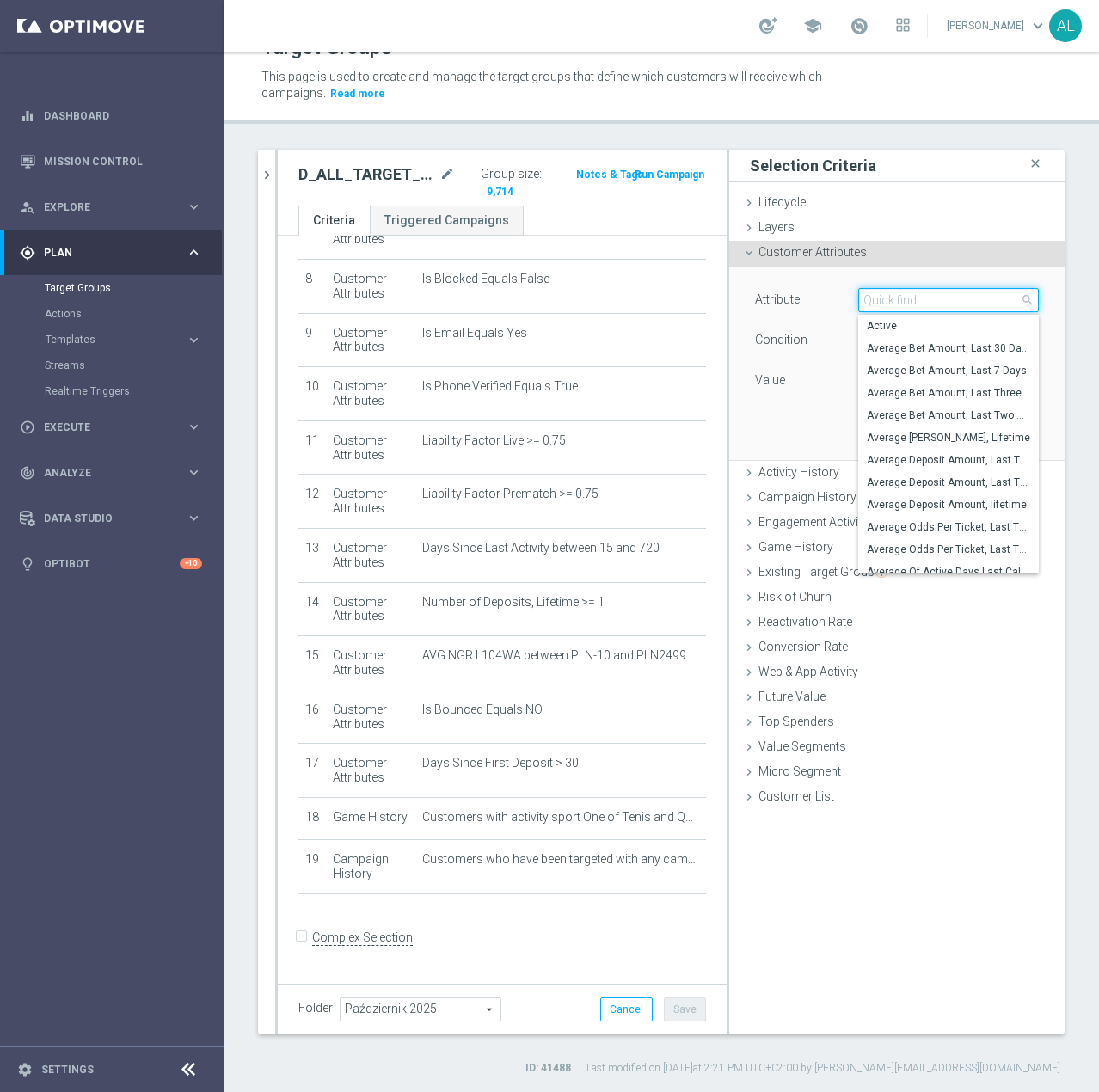
click at [889, 301] on input "search" at bounding box center [948, 300] width 180 height 24
type input "Stage"
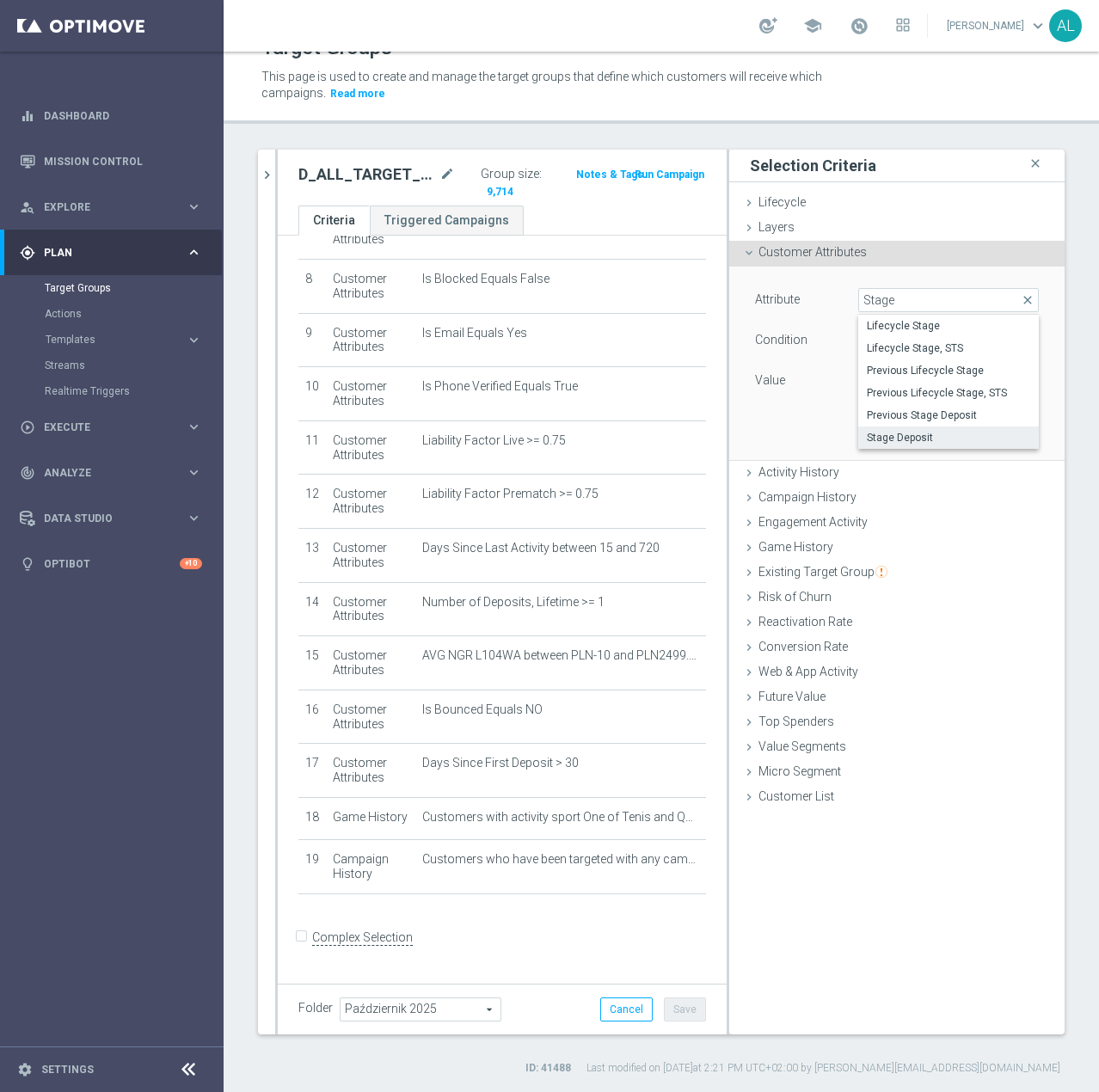
click at [911, 443] on span "Stage Deposit" at bounding box center [949, 437] width 164 height 13
type input "Stage Deposit"
click at [895, 341] on span "Equals" at bounding box center [948, 340] width 179 height 22
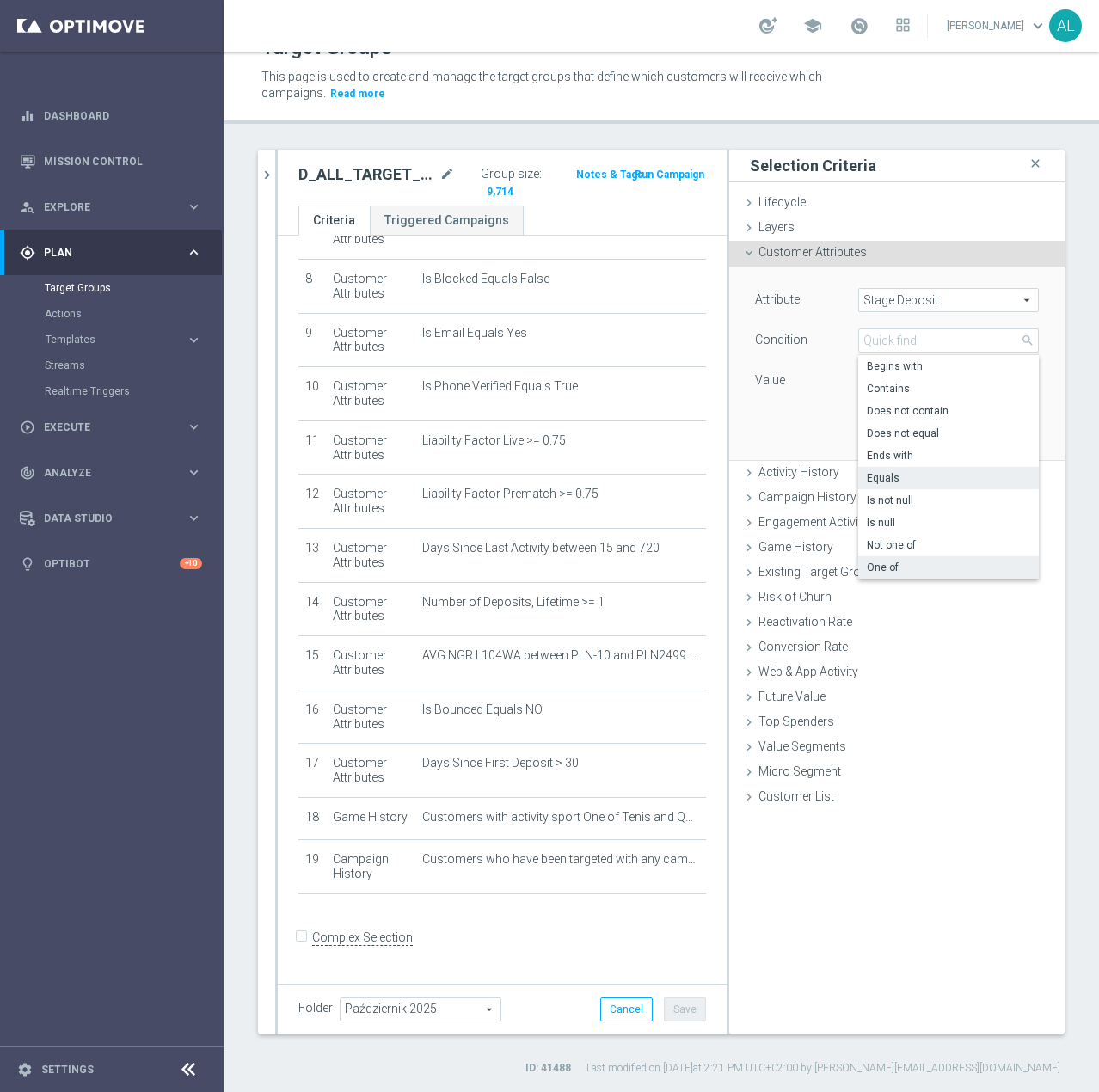
click at [893, 563] on span "One of" at bounding box center [949, 566] width 164 height 13
type input "One of"
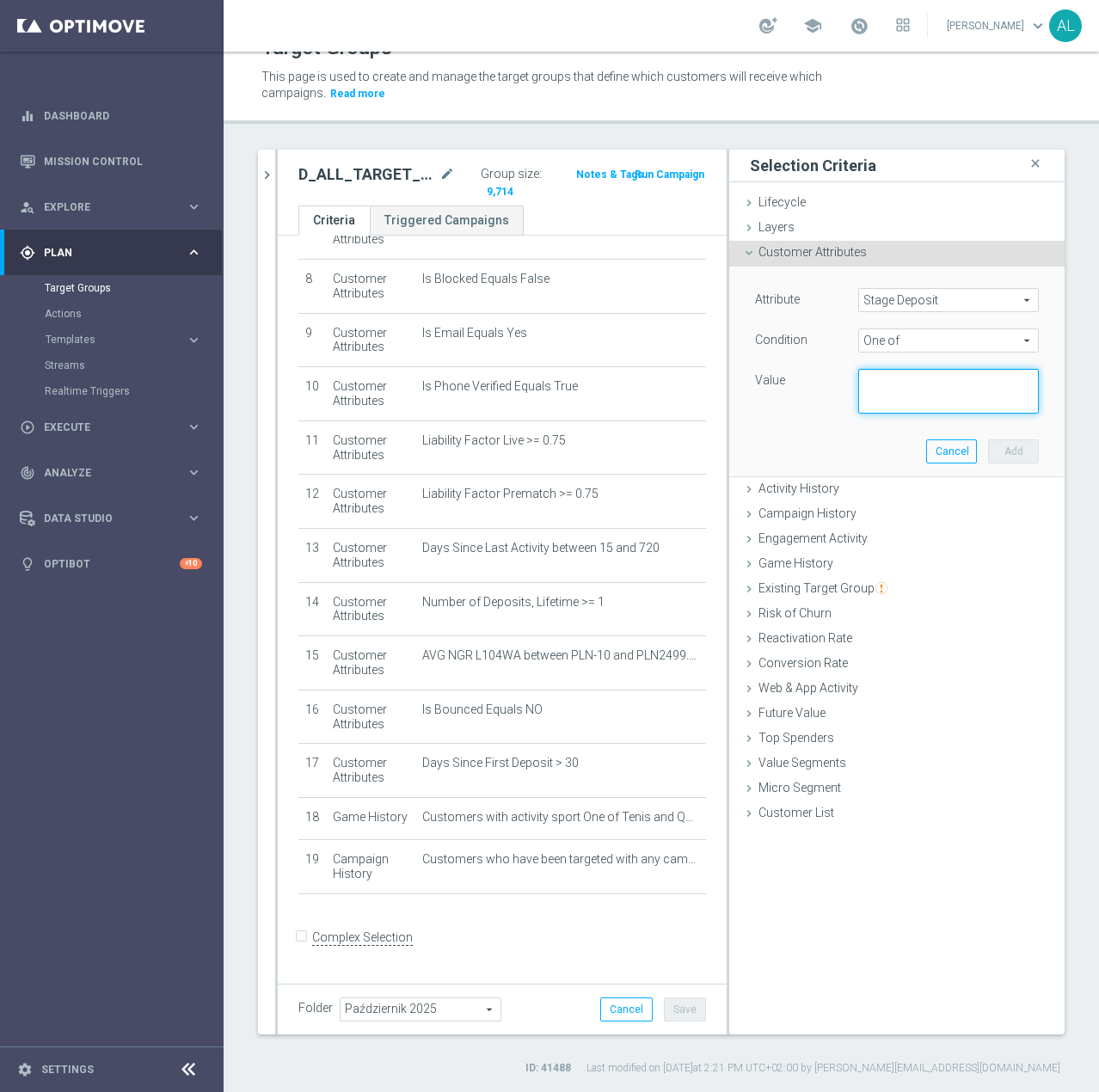
click at [878, 382] on textarea at bounding box center [948, 391] width 180 height 44
type textarea "Reactivated Churn, Reactivated Dump"
click at [988, 456] on button "Add" at bounding box center [1013, 451] width 51 height 24
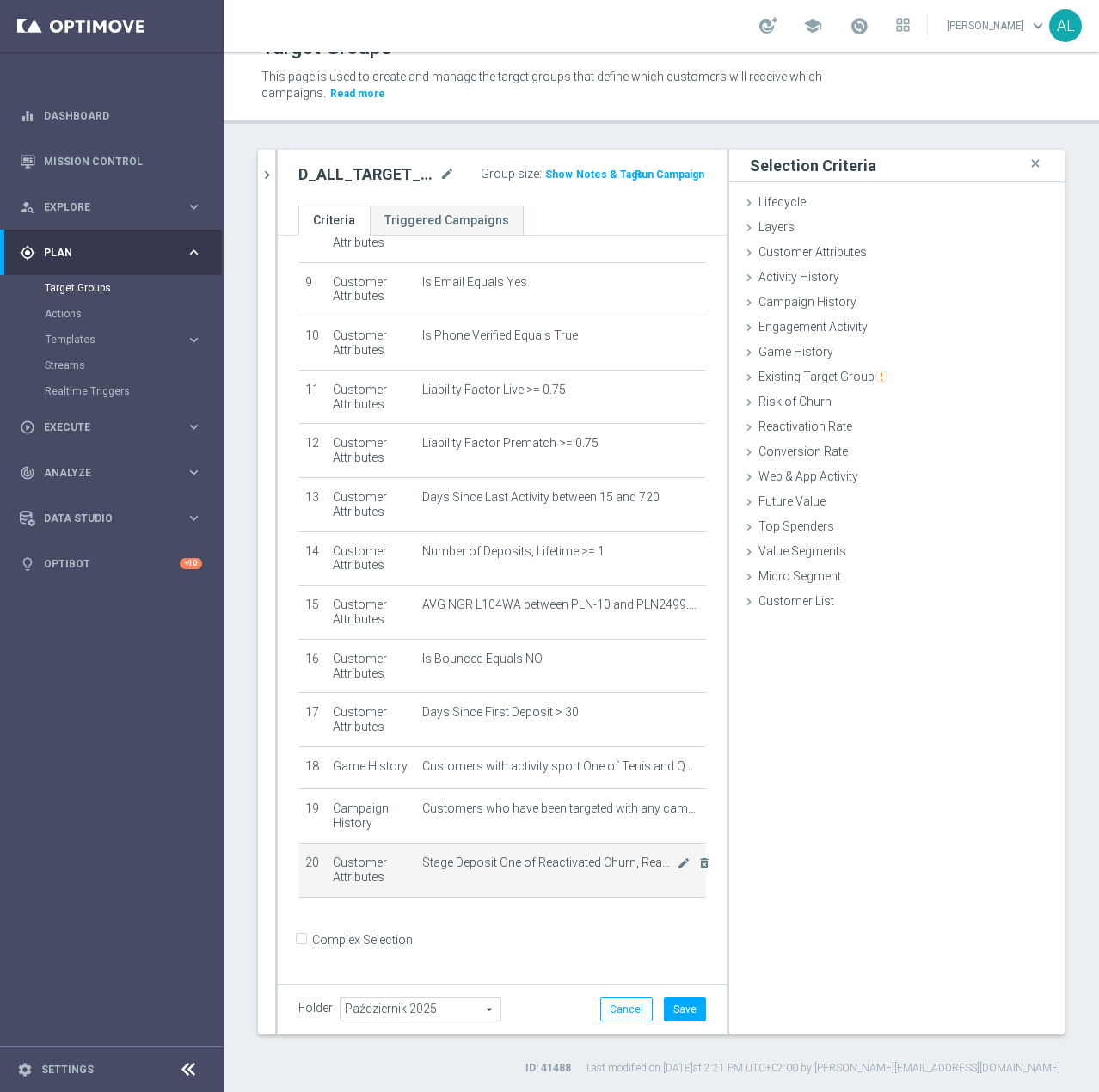
scroll to position [482, 0]
click at [300, 951] on input "Complex Selection" at bounding box center [304, 939] width 12 height 24
checkbox input "true"
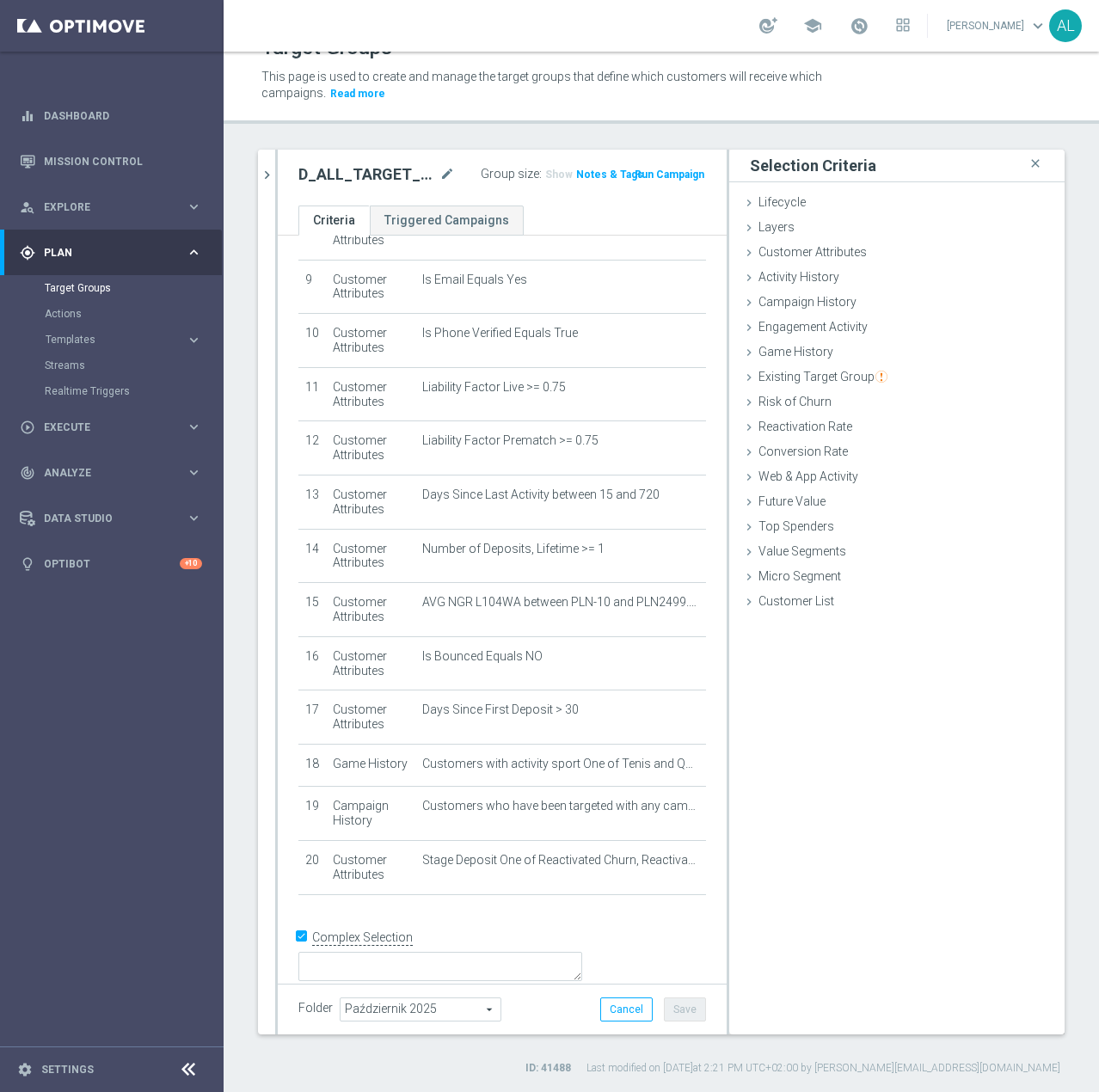
scroll to position [482, 0]
click at [436, 951] on textarea at bounding box center [440, 967] width 284 height 30
drag, startPoint x: 625, startPoint y: 943, endPoint x: 613, endPoint y: 955, distance: 17.0
click at [582, 955] on textarea "1 and 2 and 3 and 4 and 5 and 6 and 7 and 8 and 9 and 10 and 11 and 12 and 13 a…" at bounding box center [440, 967] width 284 height 30
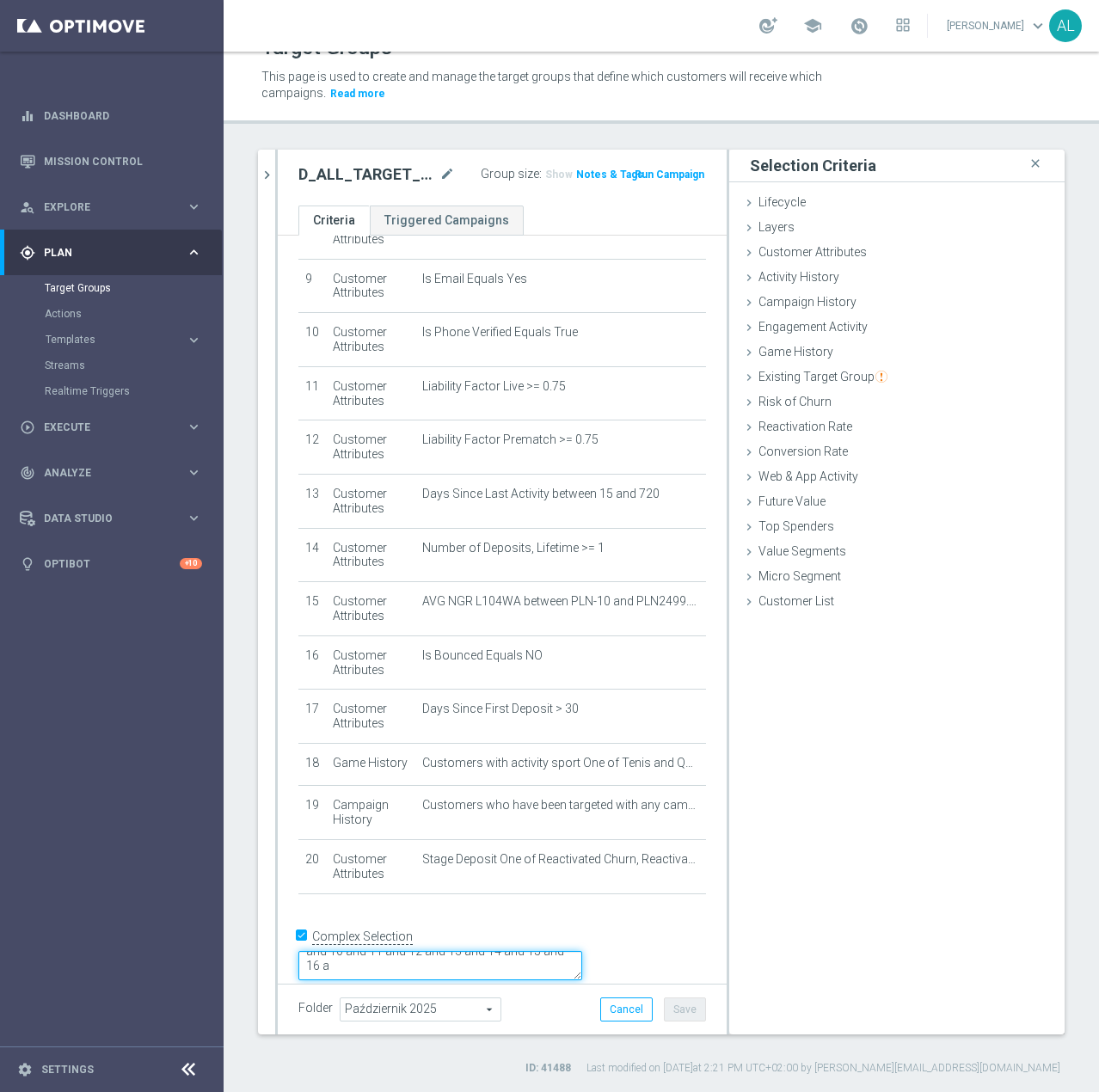
click at [582, 955] on textarea "1 and 2 and 3 and 4 and 5 and 6 and 7 and 8 and 9 and 10 and 11 and 12 and 13 a…" at bounding box center [440, 967] width 284 height 30
click at [582, 951] on textarea "1 and 2 and 3 and 4 and 5 and 6 and 7 and 8 and 9 and 10 and 11 and 12 and 13 a…" at bounding box center [440, 967] width 284 height 30
click at [582, 951] on textarea "1 and 2 and 3 and 4 and 5 and 6 and 7 and 8 and 9 and 10 and 11 and 12 and 14 a…" at bounding box center [440, 967] width 284 height 30
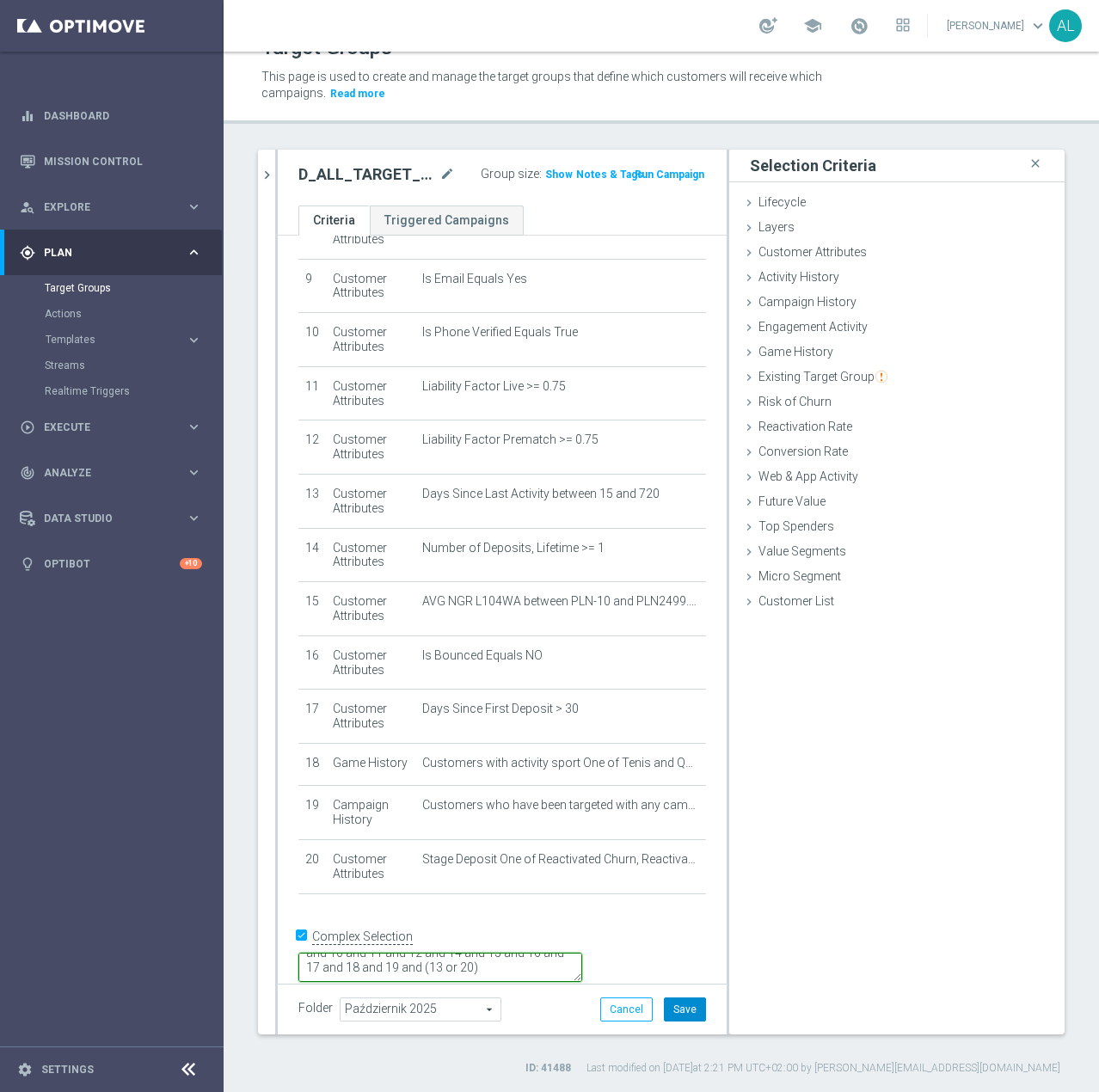
type textarea "1 and 2 and 3 and 4 and 5 and 6 and 7 and 8 and 9 and 10 and 11 and 12 and 14 a…"
click at [665, 1014] on button "Save" at bounding box center [685, 1009] width 42 height 24
click at [545, 172] on span "Show" at bounding box center [558, 175] width 28 height 12
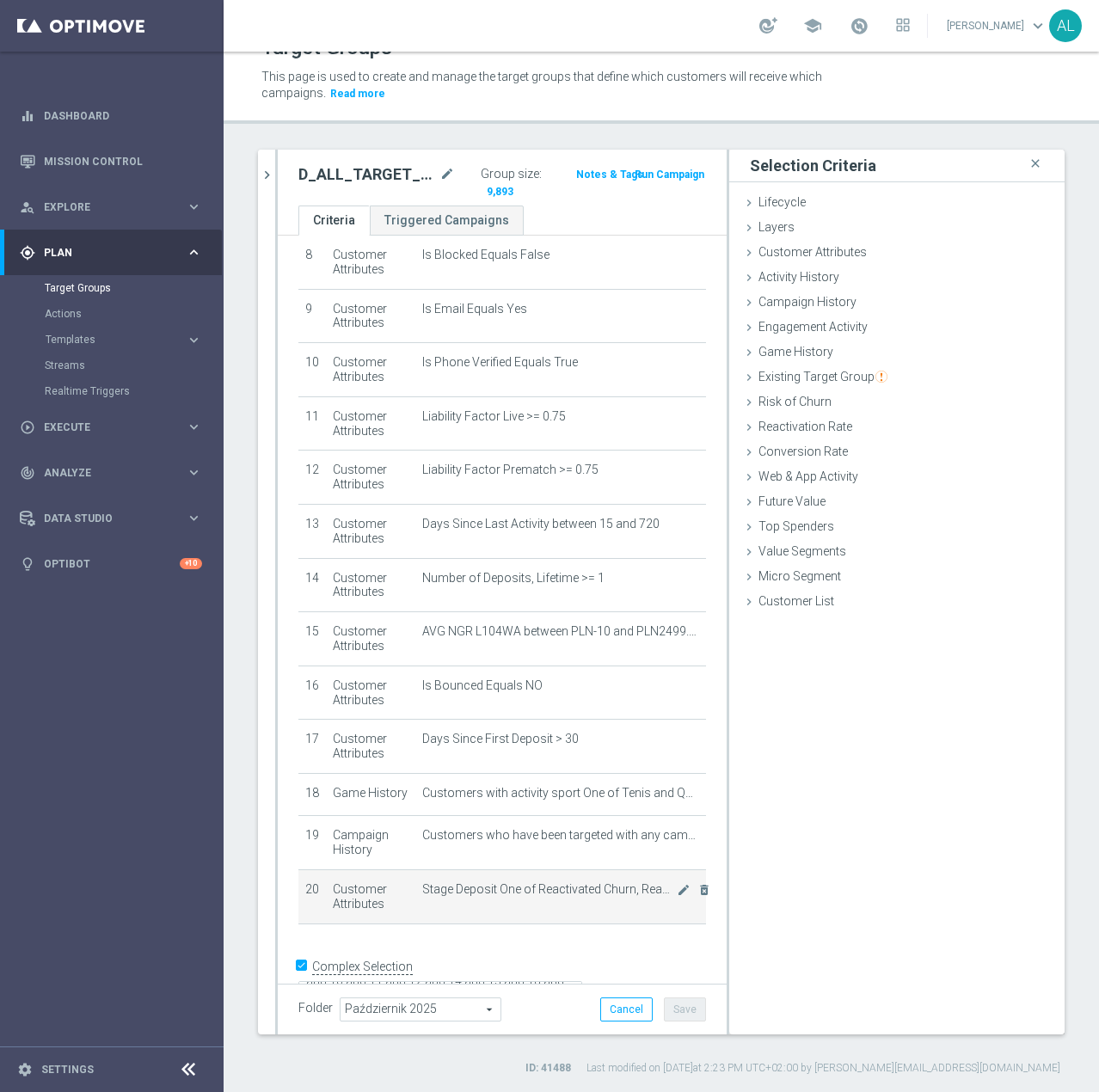
scroll to position [484, 0]
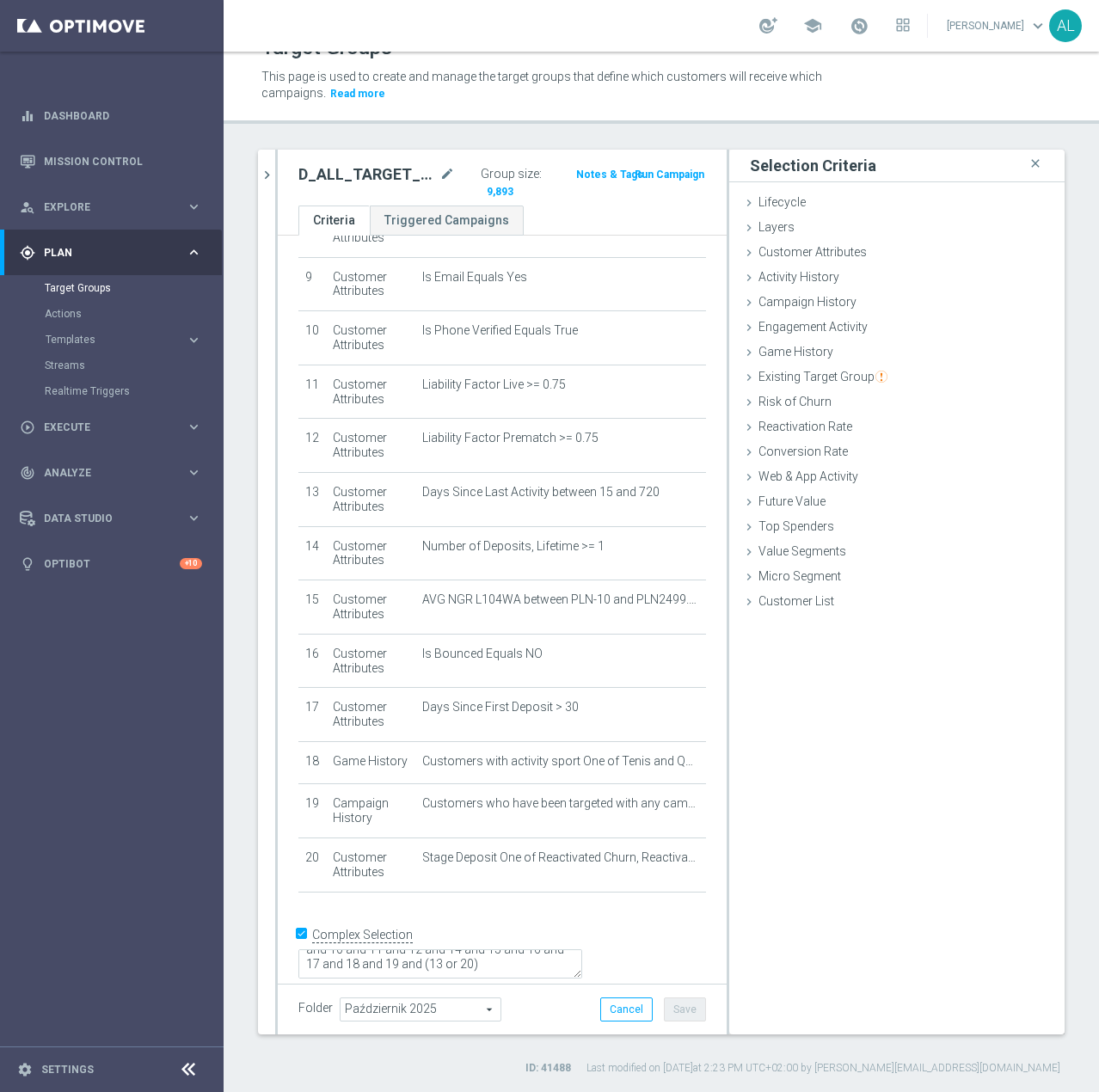
click at [389, 176] on h2 "D_ALL_TARGET_WAGER_TENIS 50% do 300 PLN_051025" at bounding box center [367, 174] width 138 height 20
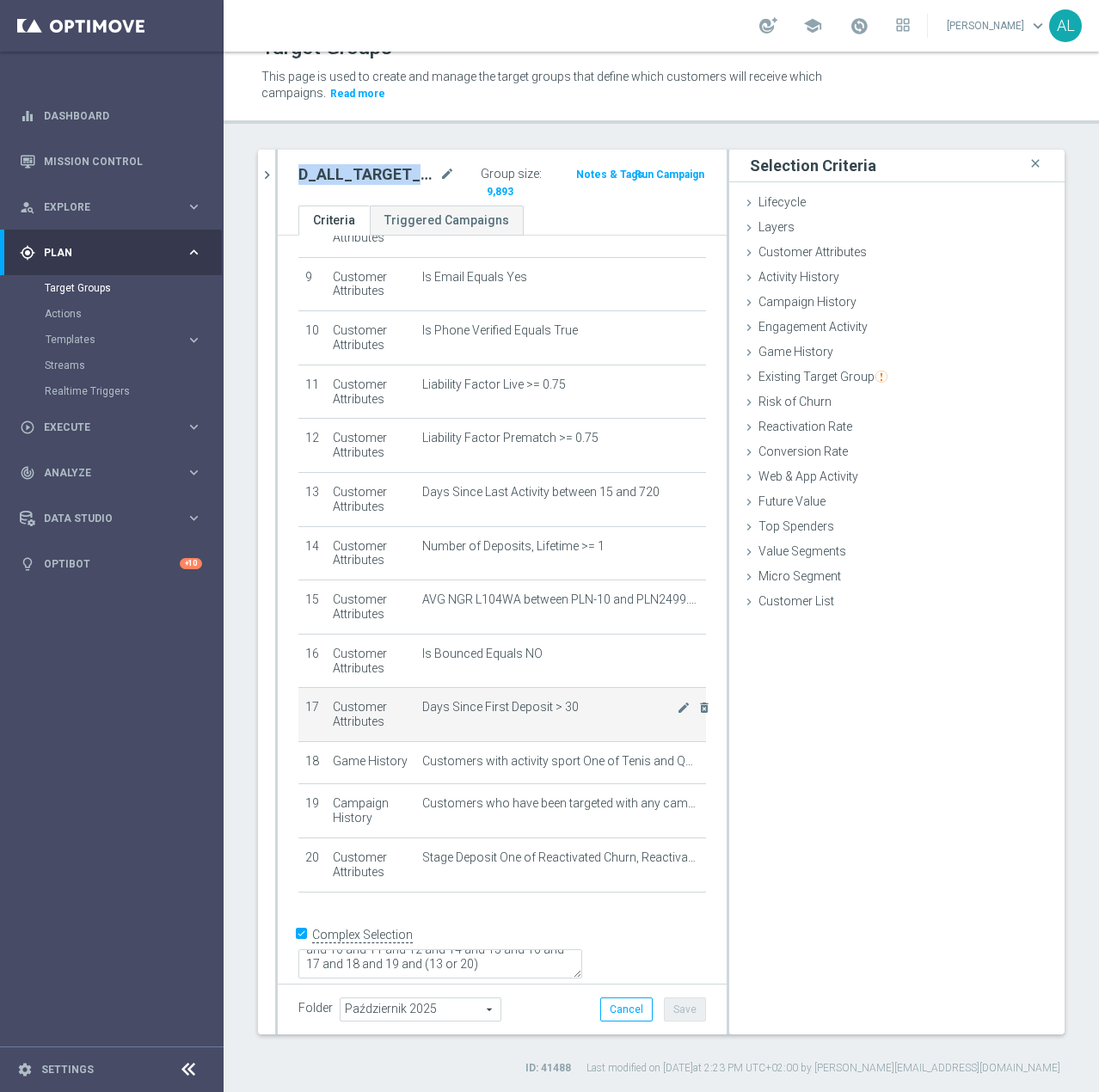
copy div "D_ALL_TARGET_WAGER_TENIS 50% do 300 PLN_051025"
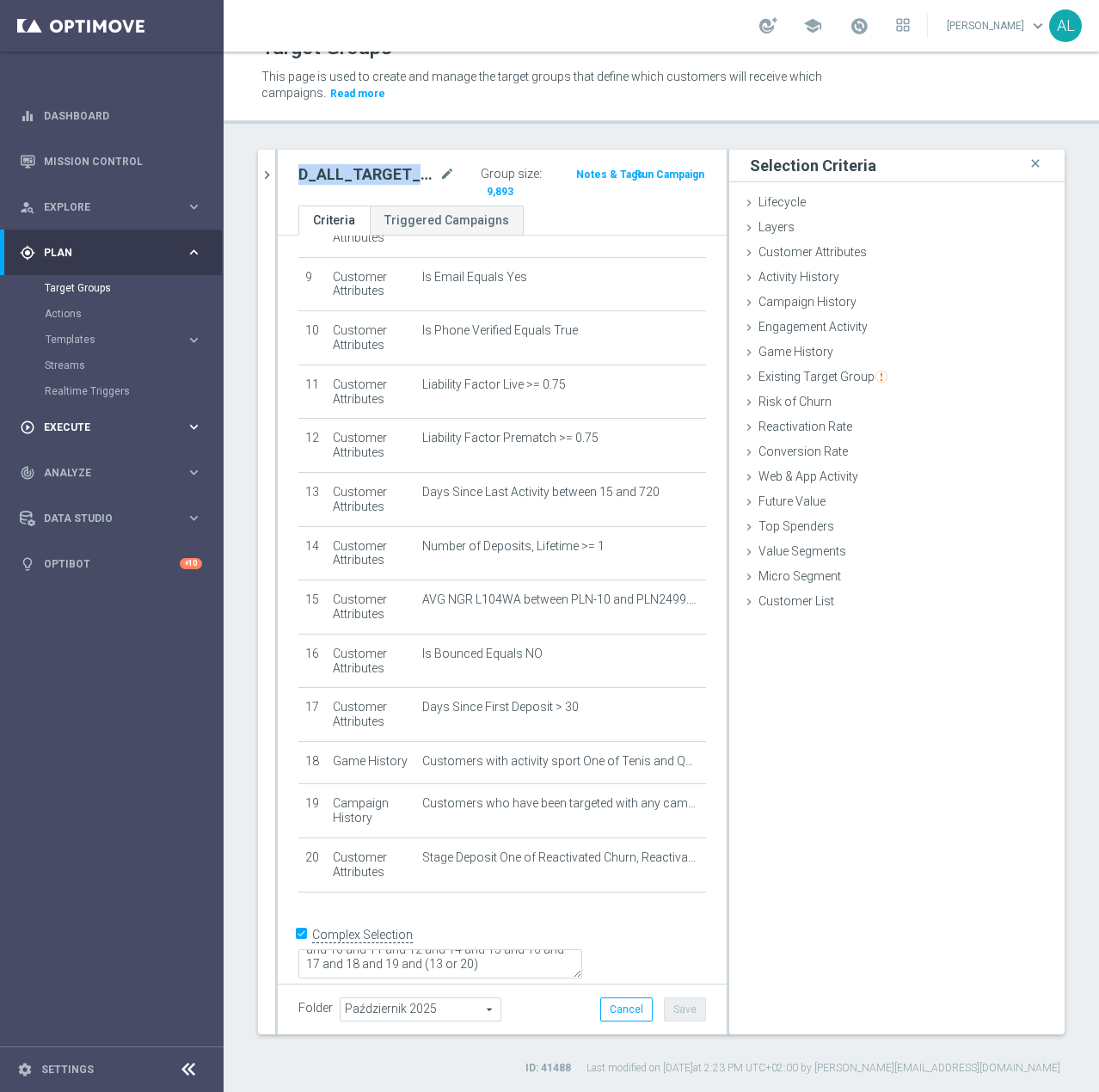
click at [144, 438] on div "play_circle_outline Execute keyboard_arrow_right" at bounding box center [110, 426] width 221 height 45
click at [266, 175] on icon "chevron_right" at bounding box center [267, 175] width 16 height 16
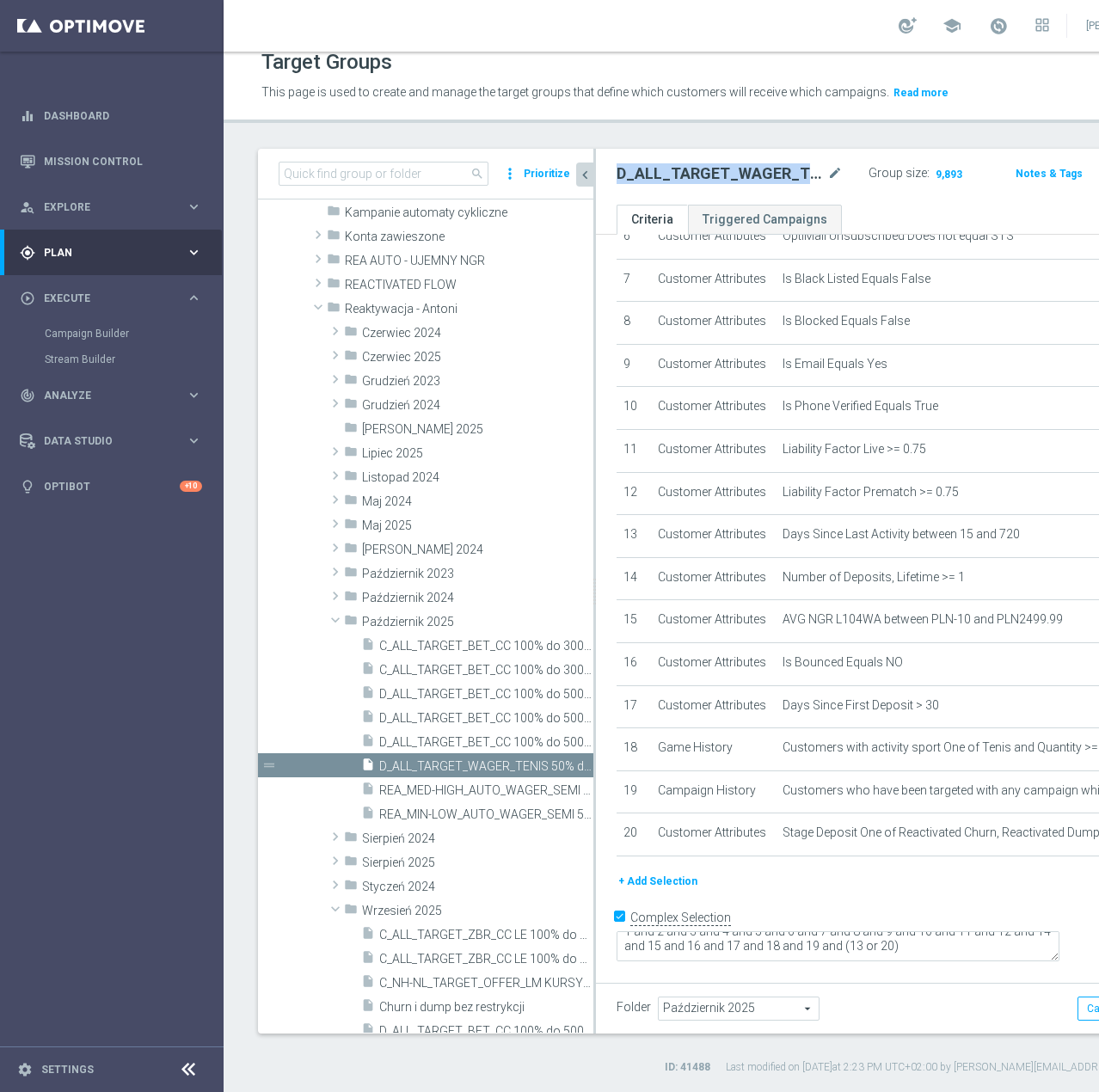
scroll to position [185, 0]
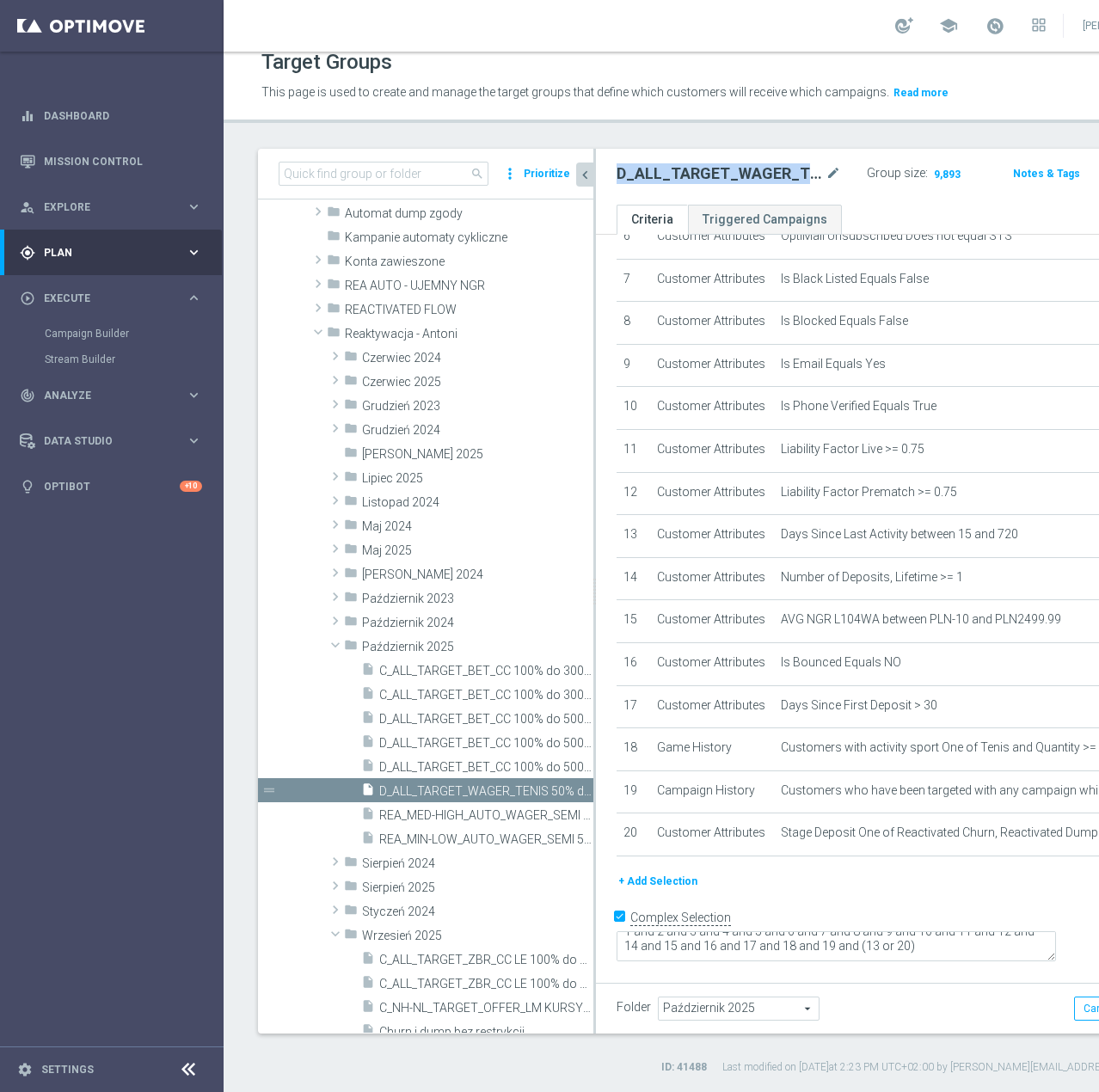
click at [549, 171] on button "Prioritize" at bounding box center [547, 174] width 52 height 23
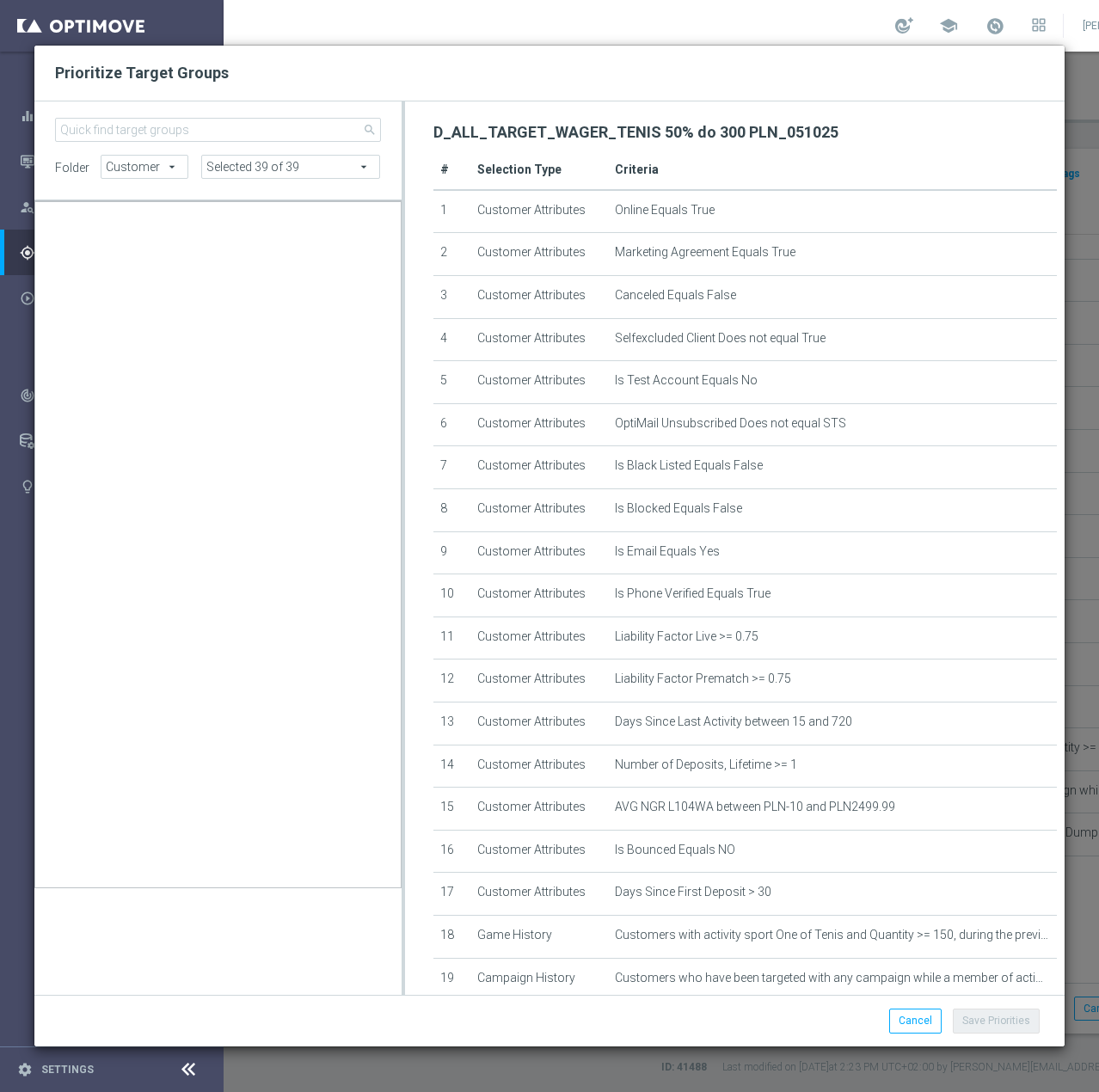
scroll to position [162457, 0]
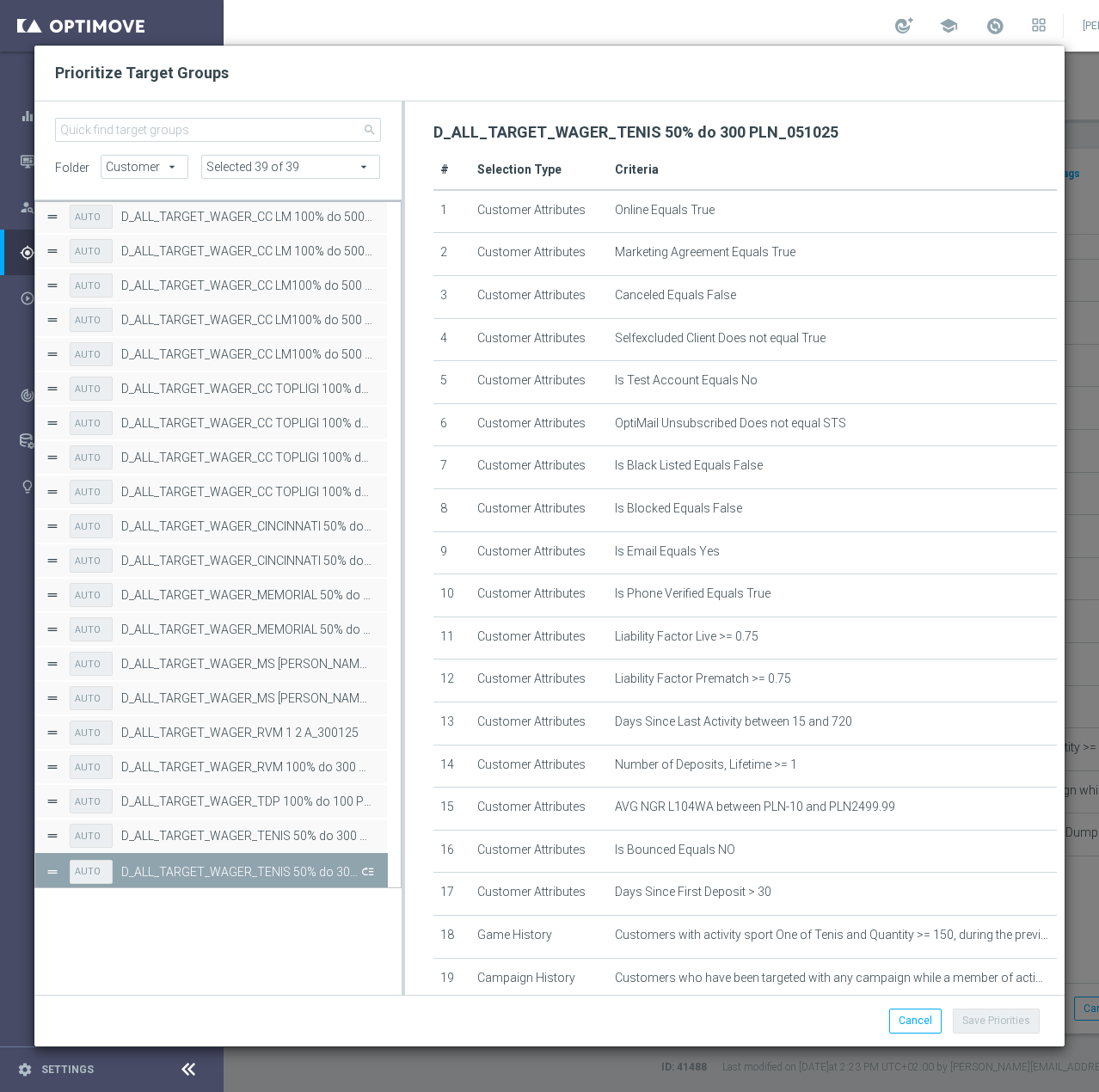
click at [368, 871] on button "Press SPACE to deselect this row." at bounding box center [365, 871] width 17 height 25
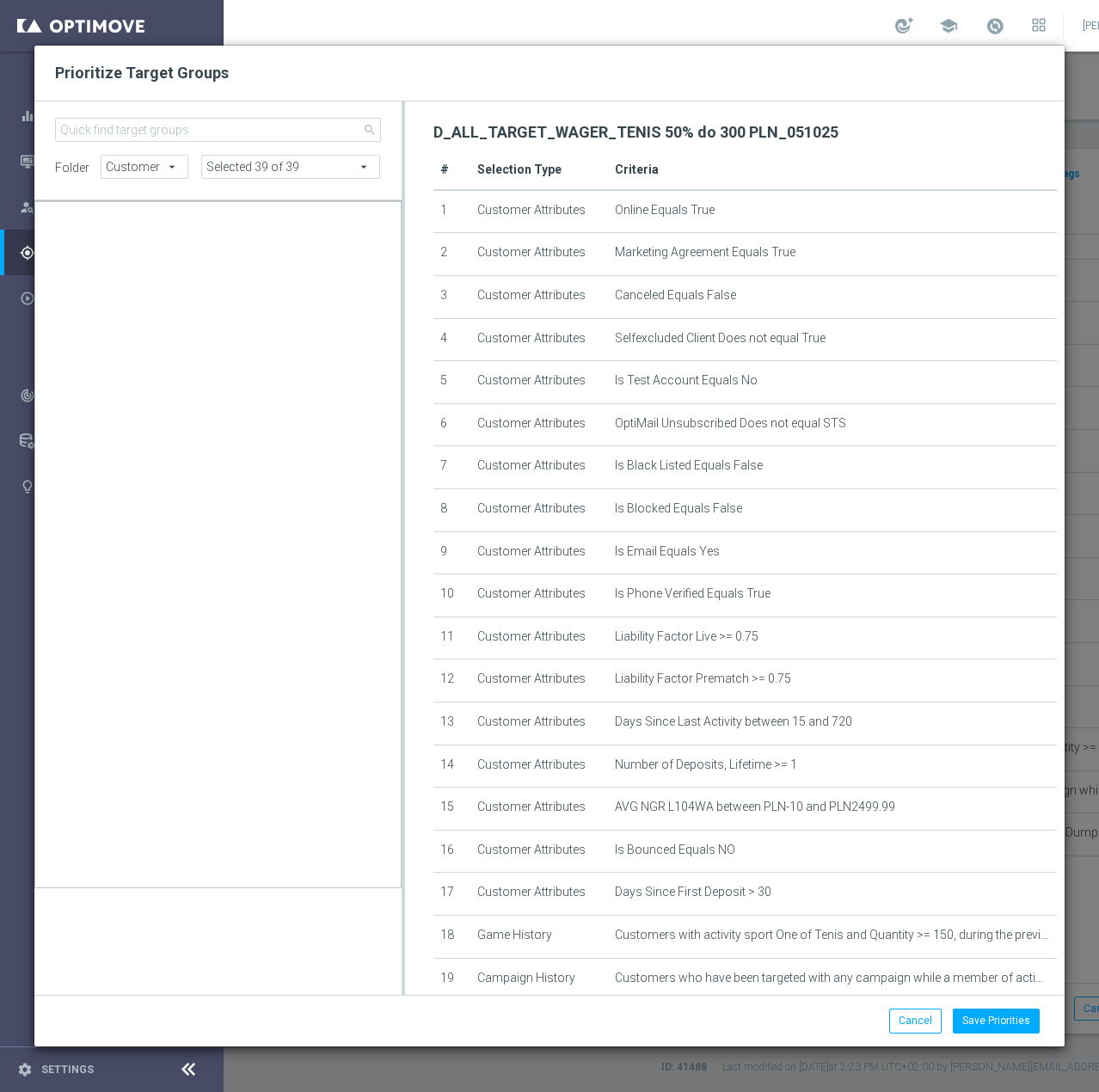
scroll to position [16376, 0]
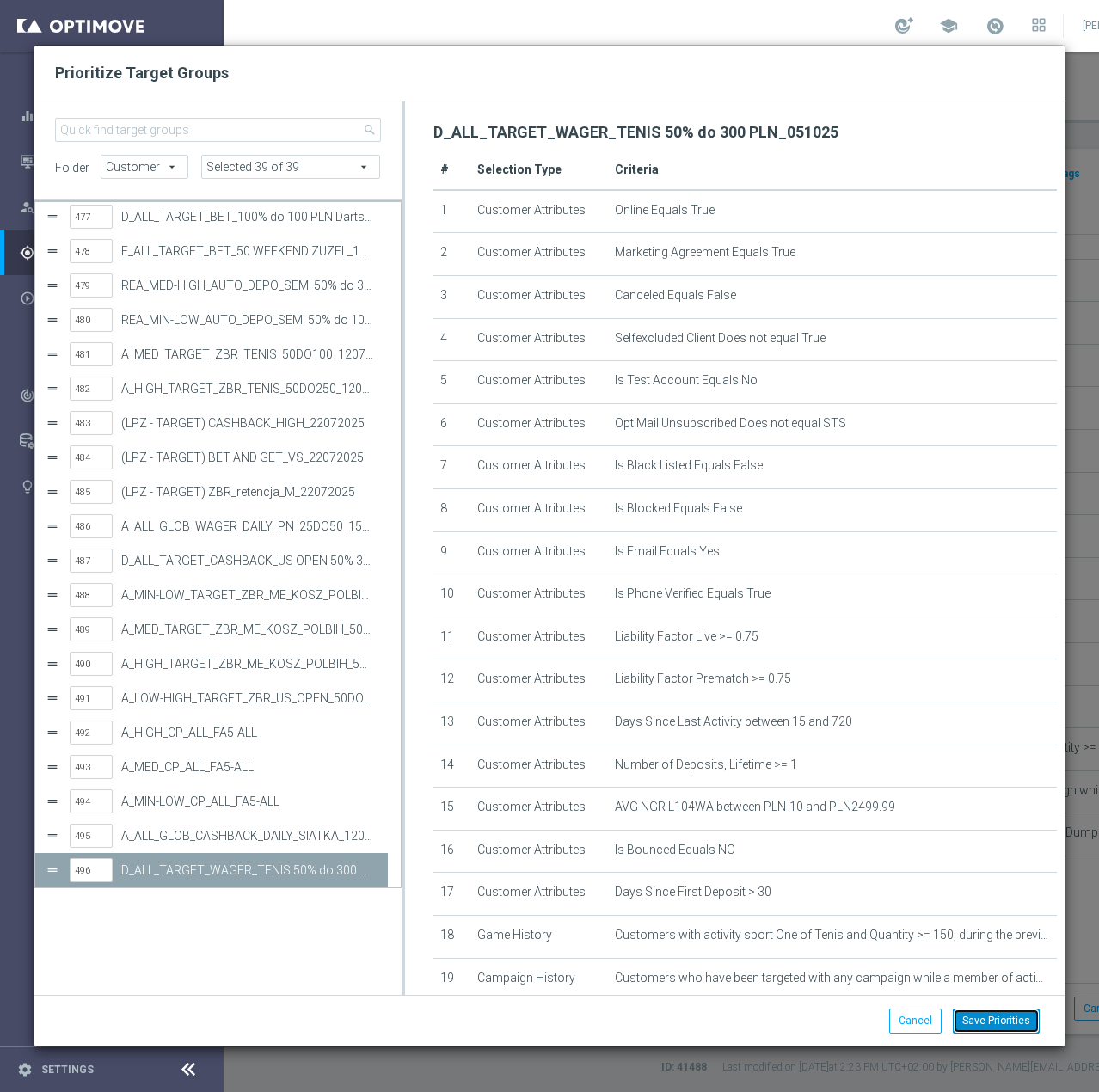
click at [982, 1015] on button "Save Priorities" at bounding box center [996, 1020] width 87 height 24
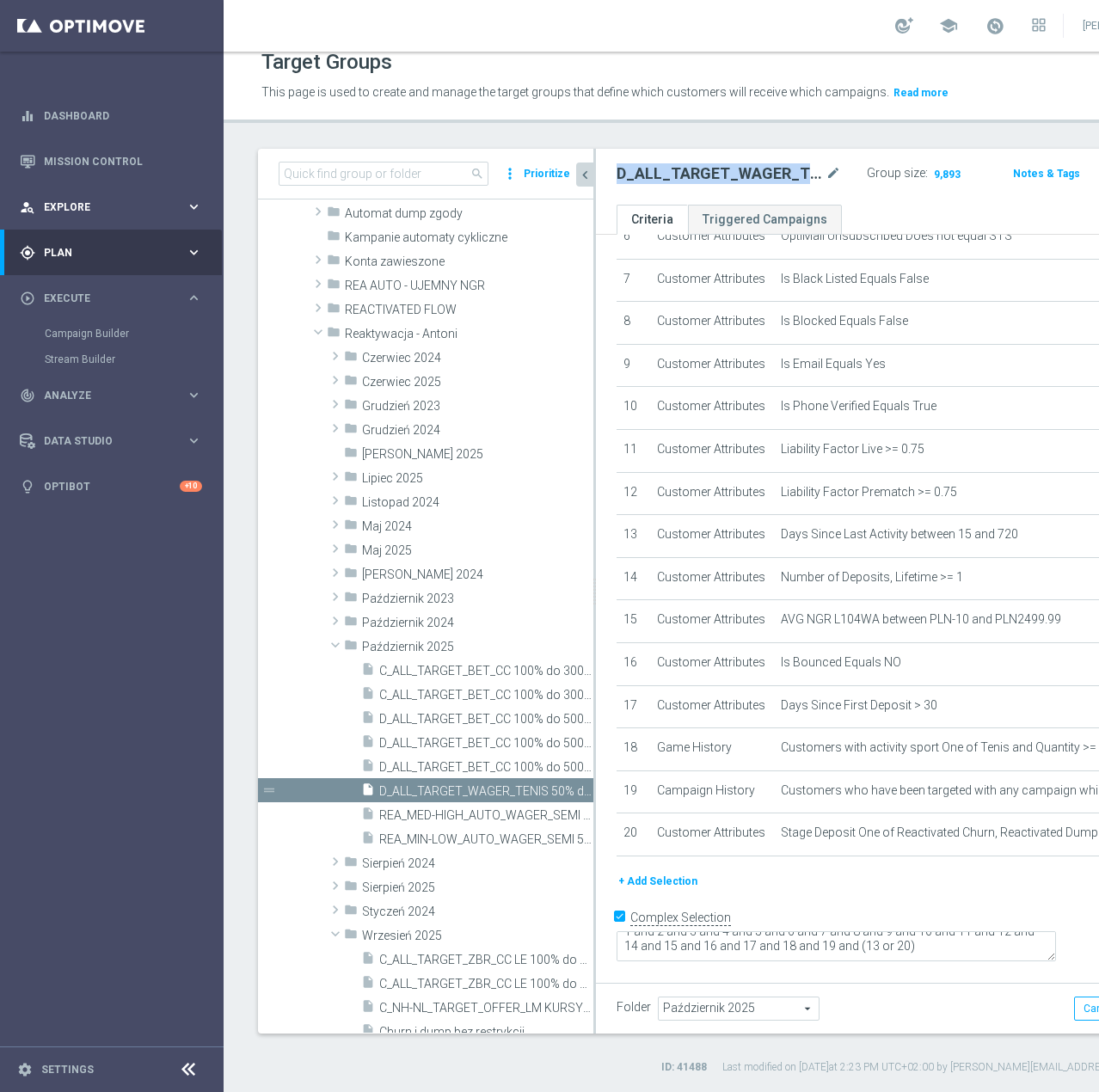
click at [125, 214] on div "person_search Explore" at bounding box center [102, 206] width 166 height 15
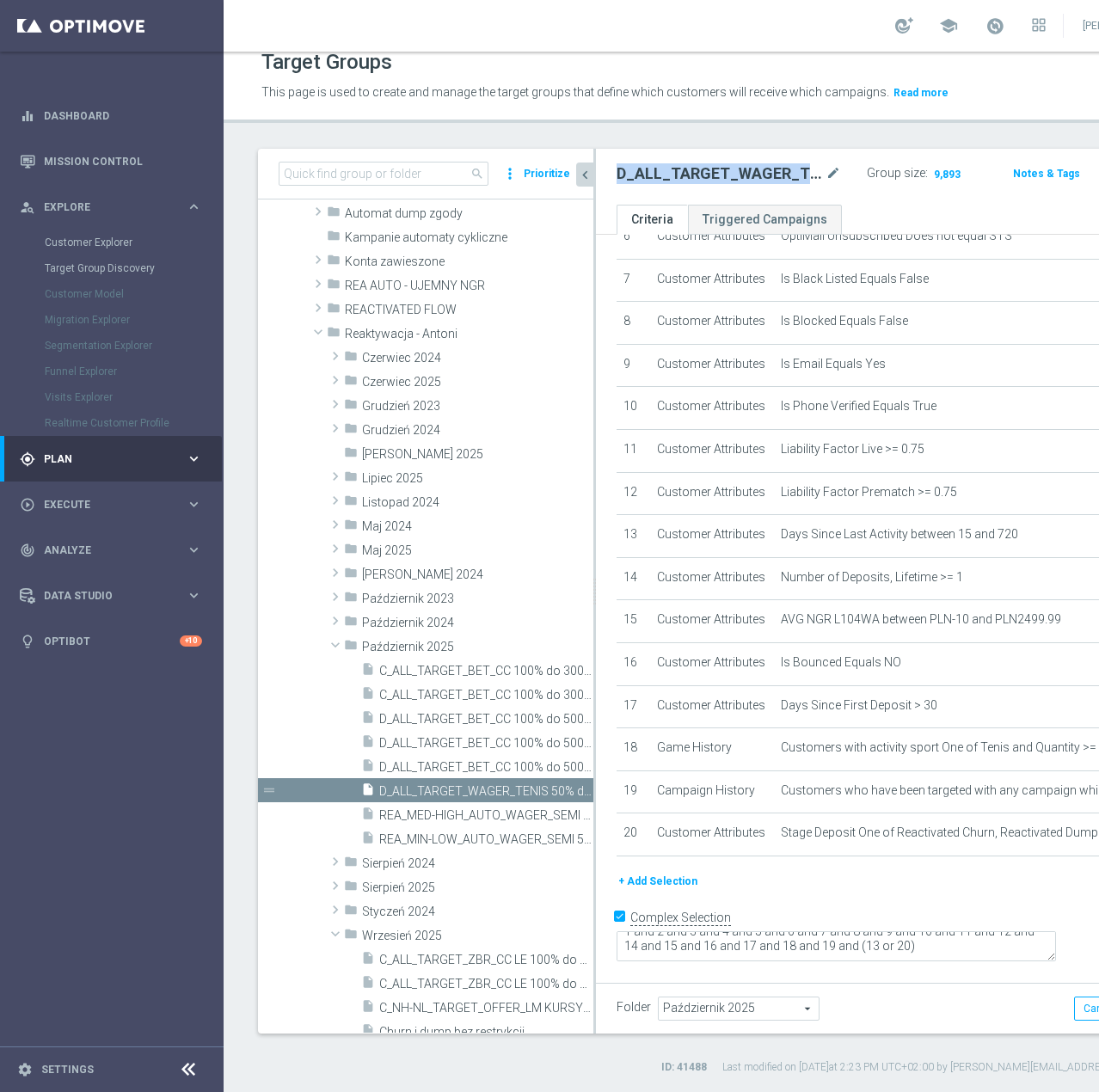
click at [188, 460] on icon "keyboard_arrow_right" at bounding box center [194, 459] width 16 height 16
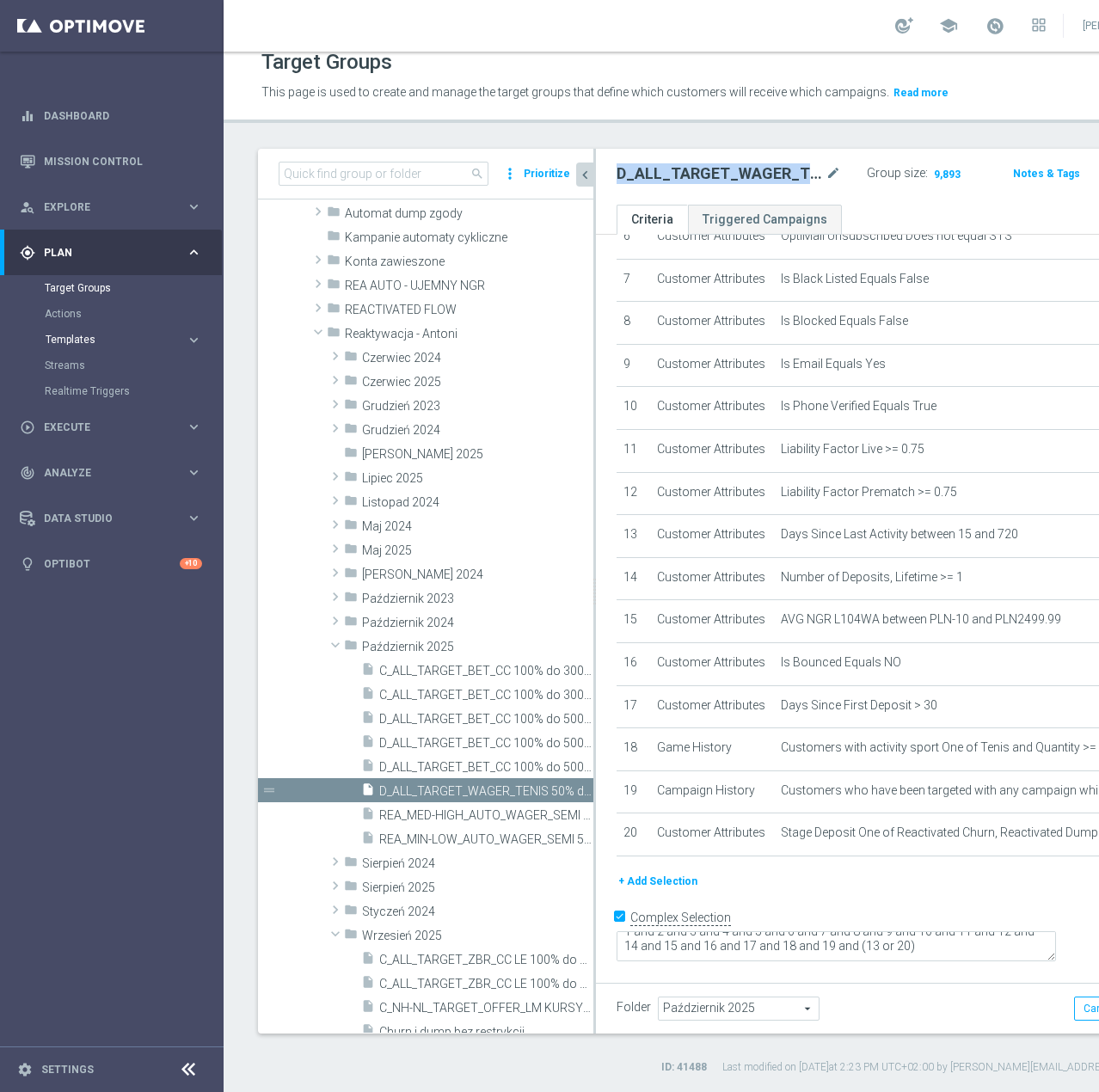
click at [79, 339] on span "Templates" at bounding box center [107, 340] width 123 height 11
click at [662, 181] on h2 "D_ALL_TARGET_WAGER_TENIS 50% do 300 PLN_051025" at bounding box center [718, 173] width 205 height 20
copy div "D_ALL_TARGET_WAGER_TENIS 50% do 300 PLN_051025"
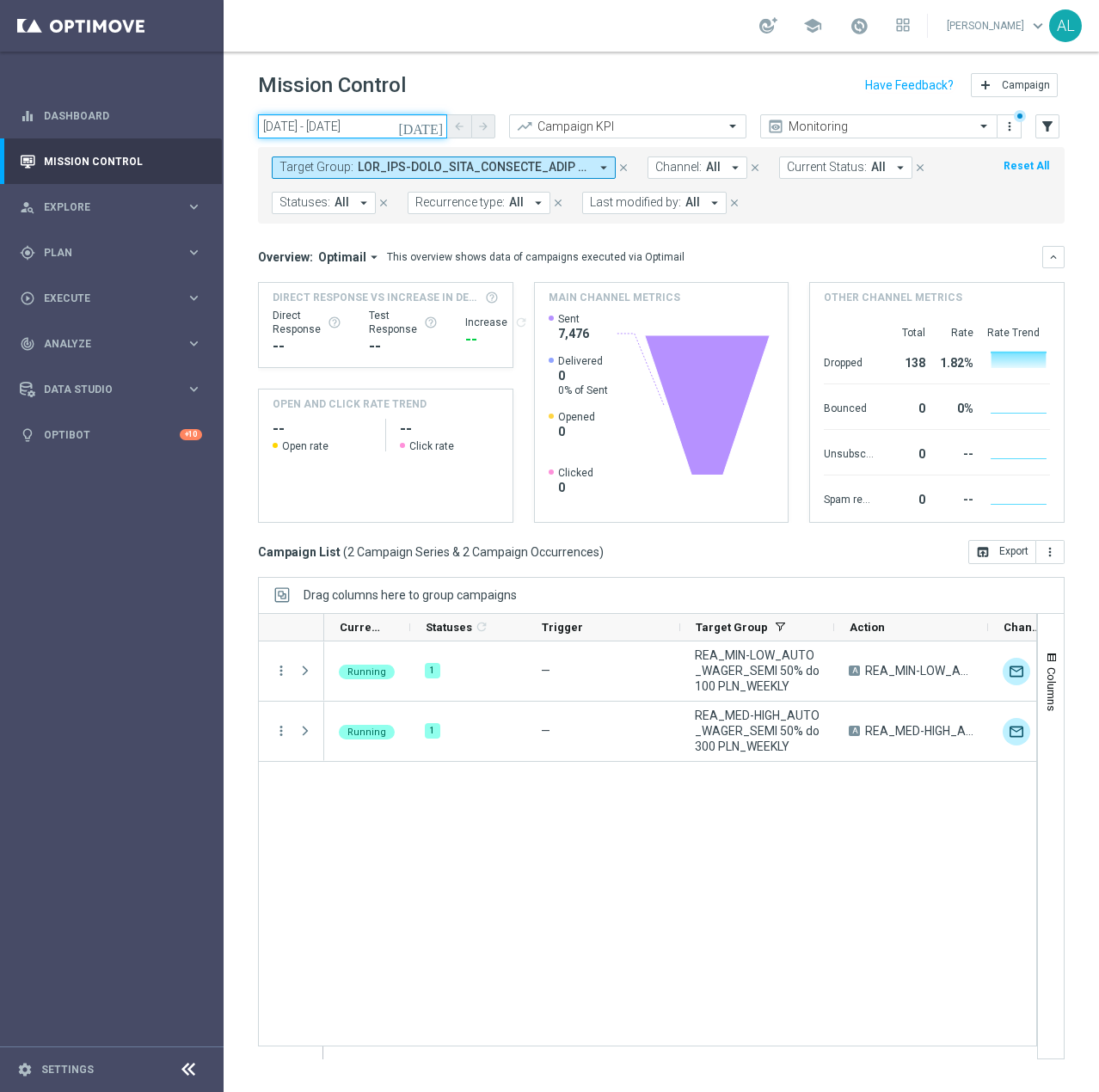
click at [324, 132] on input "03 Oct 2025 - 03 Oct 2025" at bounding box center [352, 126] width 189 height 24
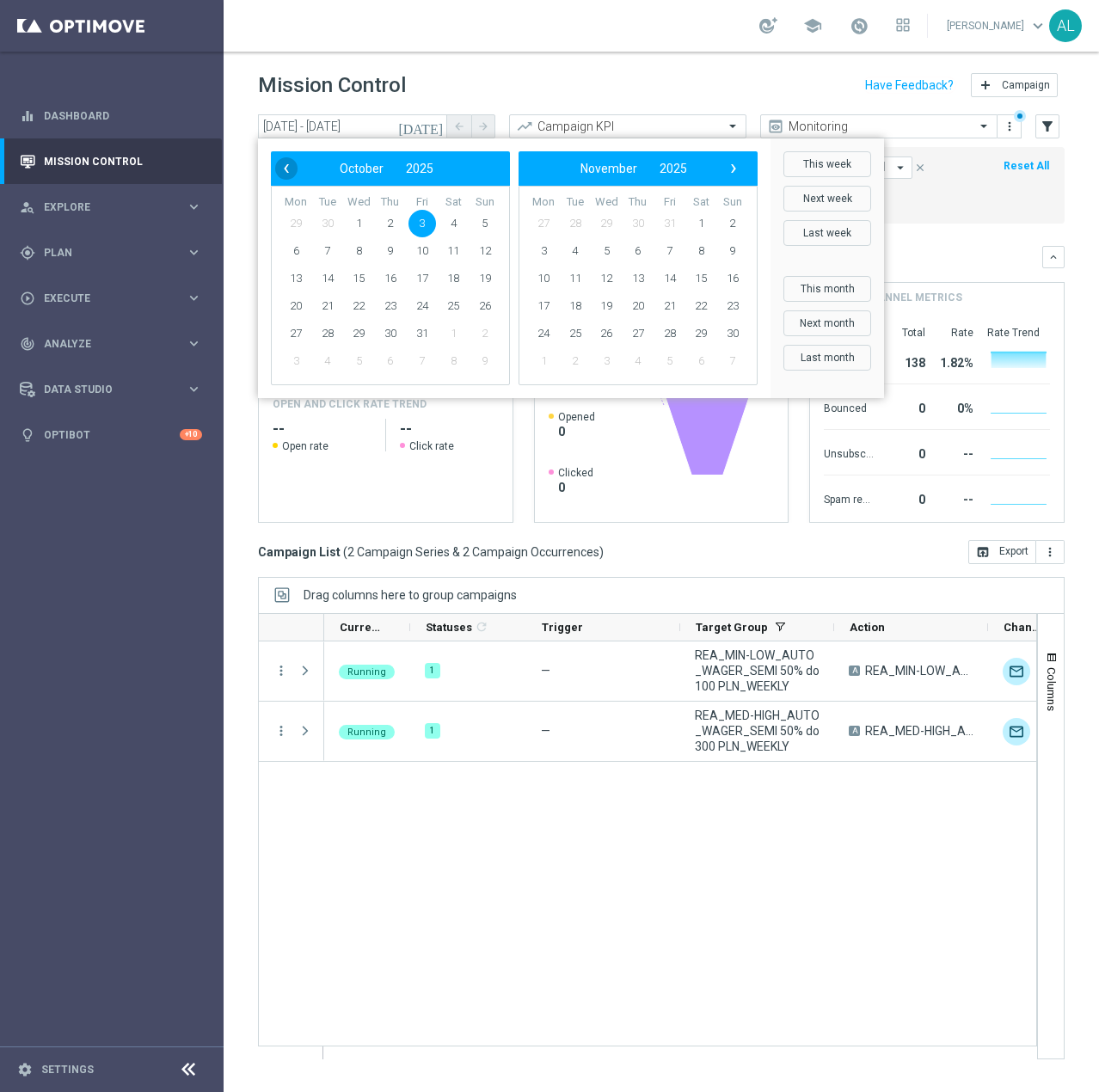
click at [286, 177] on span "‹" at bounding box center [285, 168] width 22 height 22
click at [335, 328] on span "30" at bounding box center [327, 333] width 28 height 28
type input "30 Sep 2025 - 30 Sep 2025"
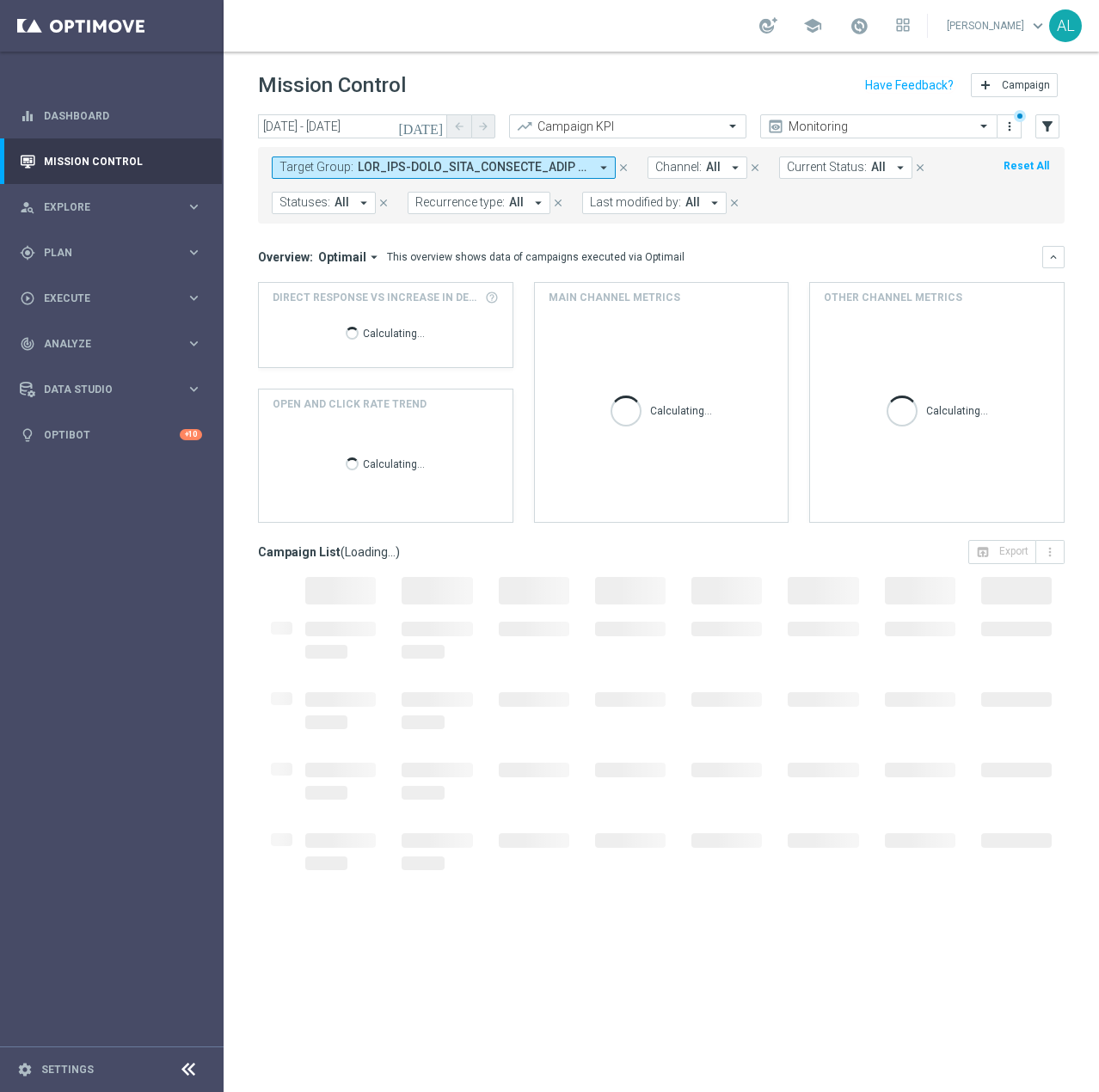
click at [599, 170] on icon "arrow_drop_down" at bounding box center [603, 167] width 15 height 15
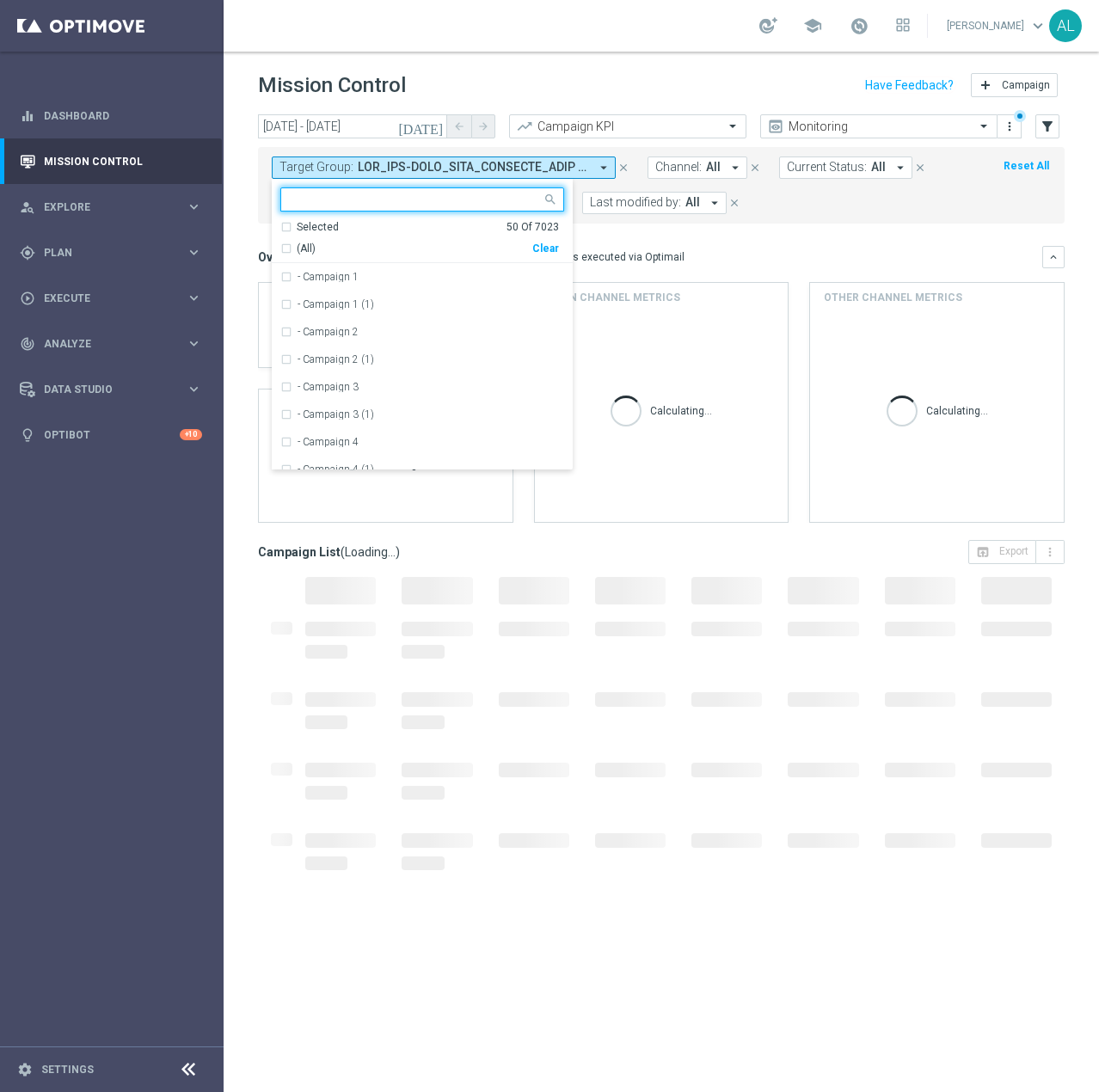
click at [562, 247] on div "Selected 50 Of 7023 (All) Clear" at bounding box center [422, 242] width 301 height 44
click at [0, 0] on div "Clear" at bounding box center [0, 0] width 0 height 0
click at [647, 200] on span "Last modified by:" at bounding box center [635, 203] width 92 height 14
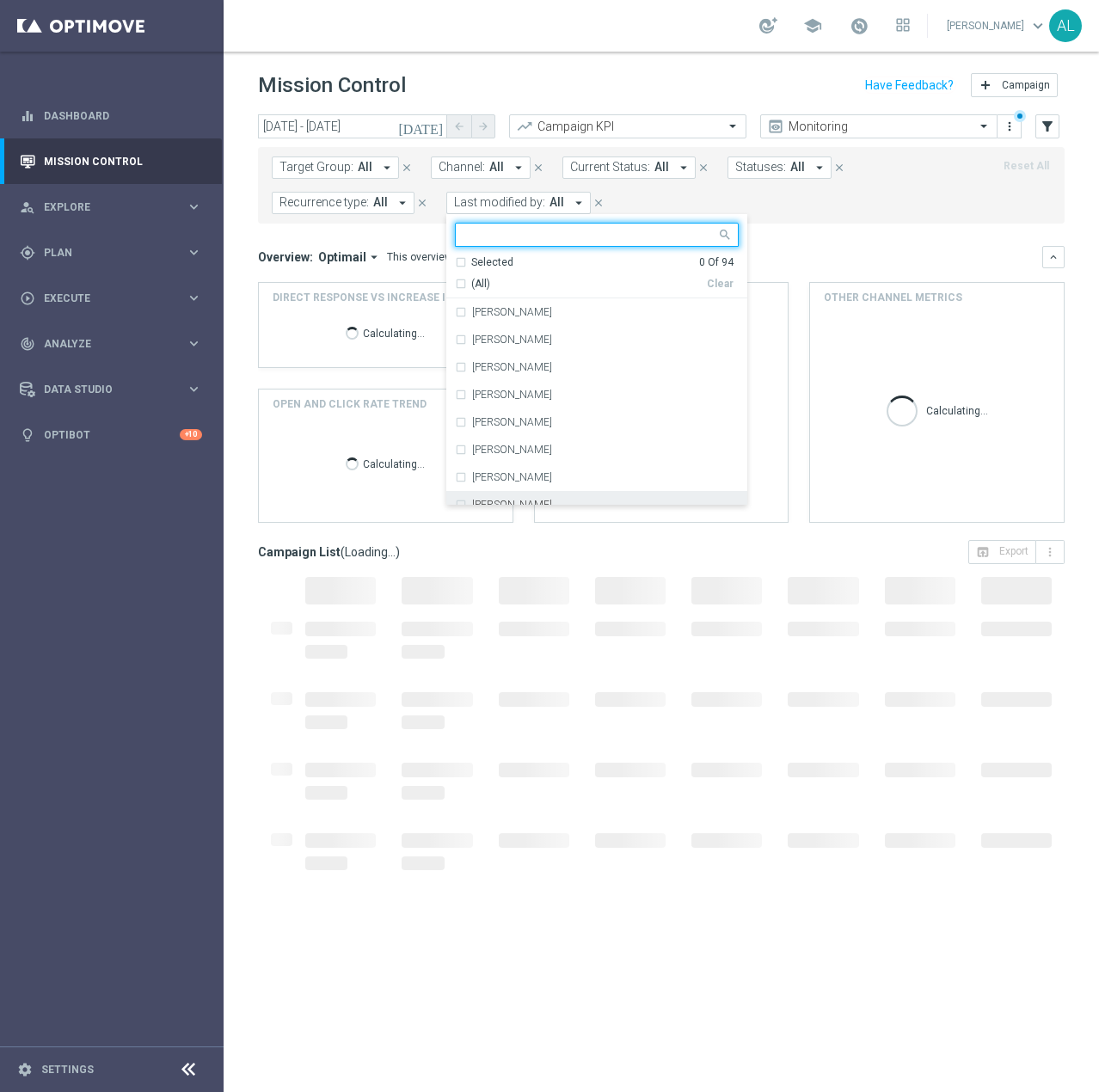
click at [502, 495] on div "[PERSON_NAME]" at bounding box center [597, 504] width 284 height 28
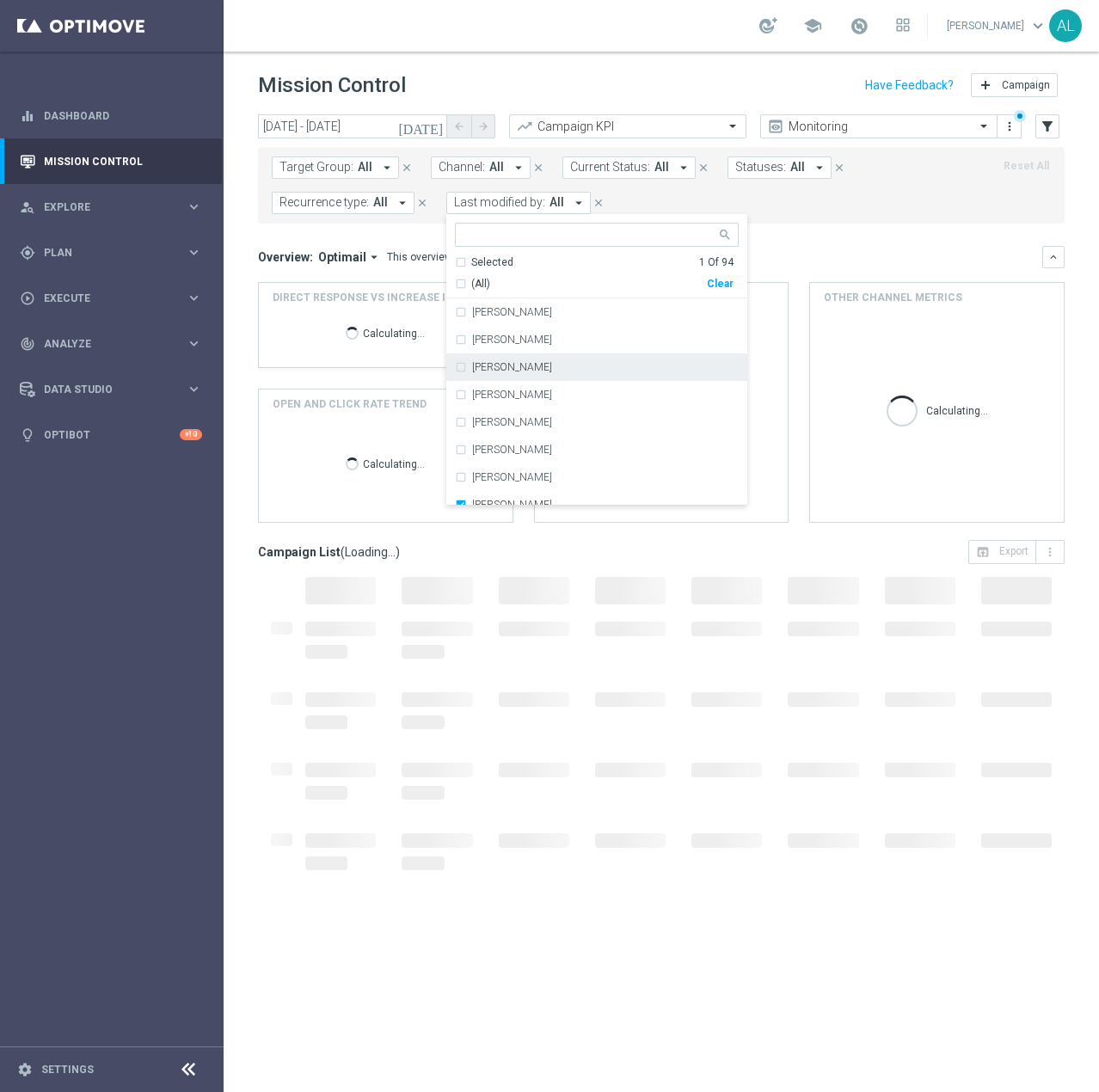
click at [853, 224] on mini-dashboard "Overview: Optimail arrow_drop_down This overview shows data of campaigns execut…" at bounding box center [661, 381] width 806 height 317
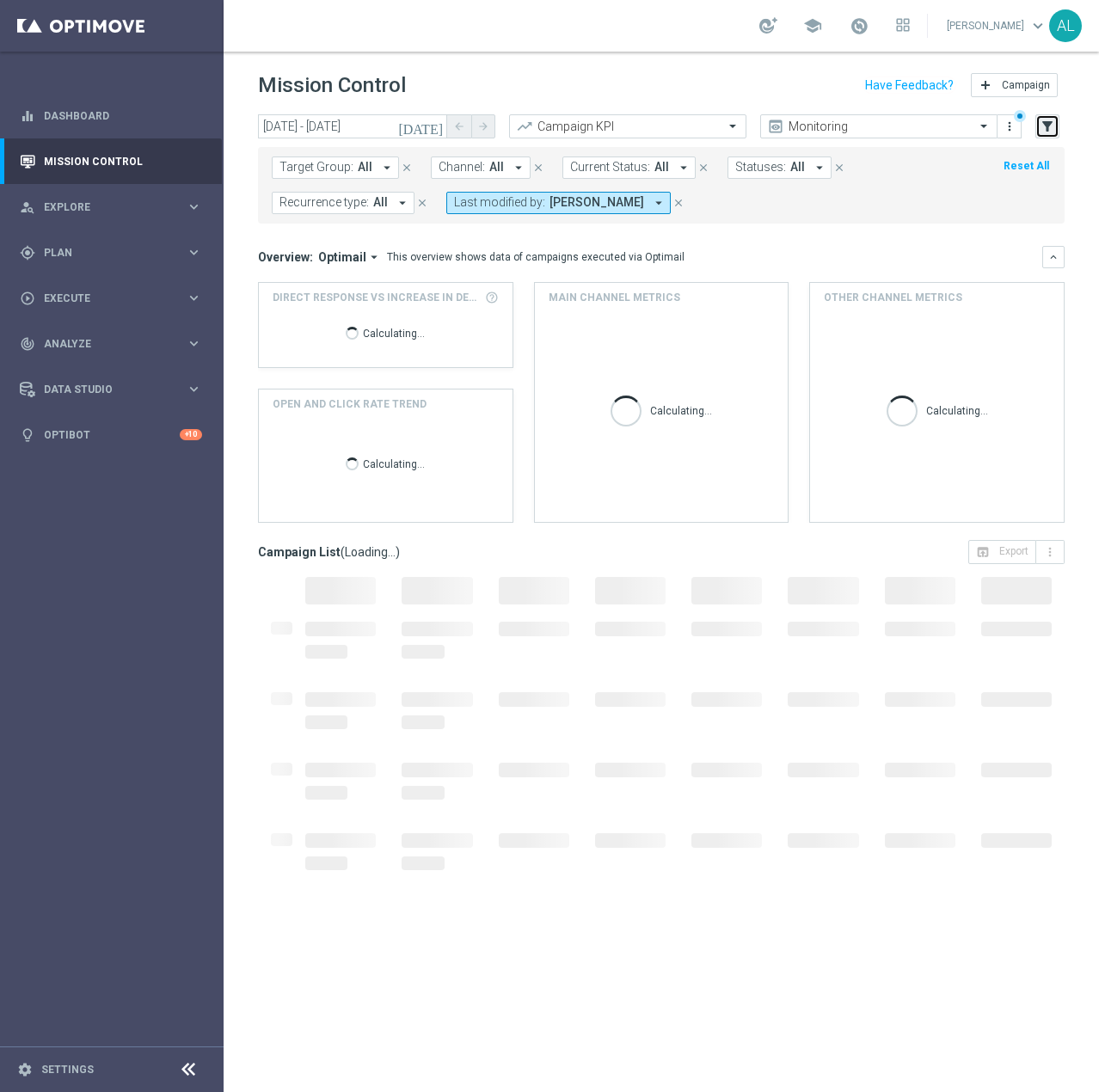
click at [1051, 124] on icon "filter_alt" at bounding box center [1047, 125] width 15 height 15
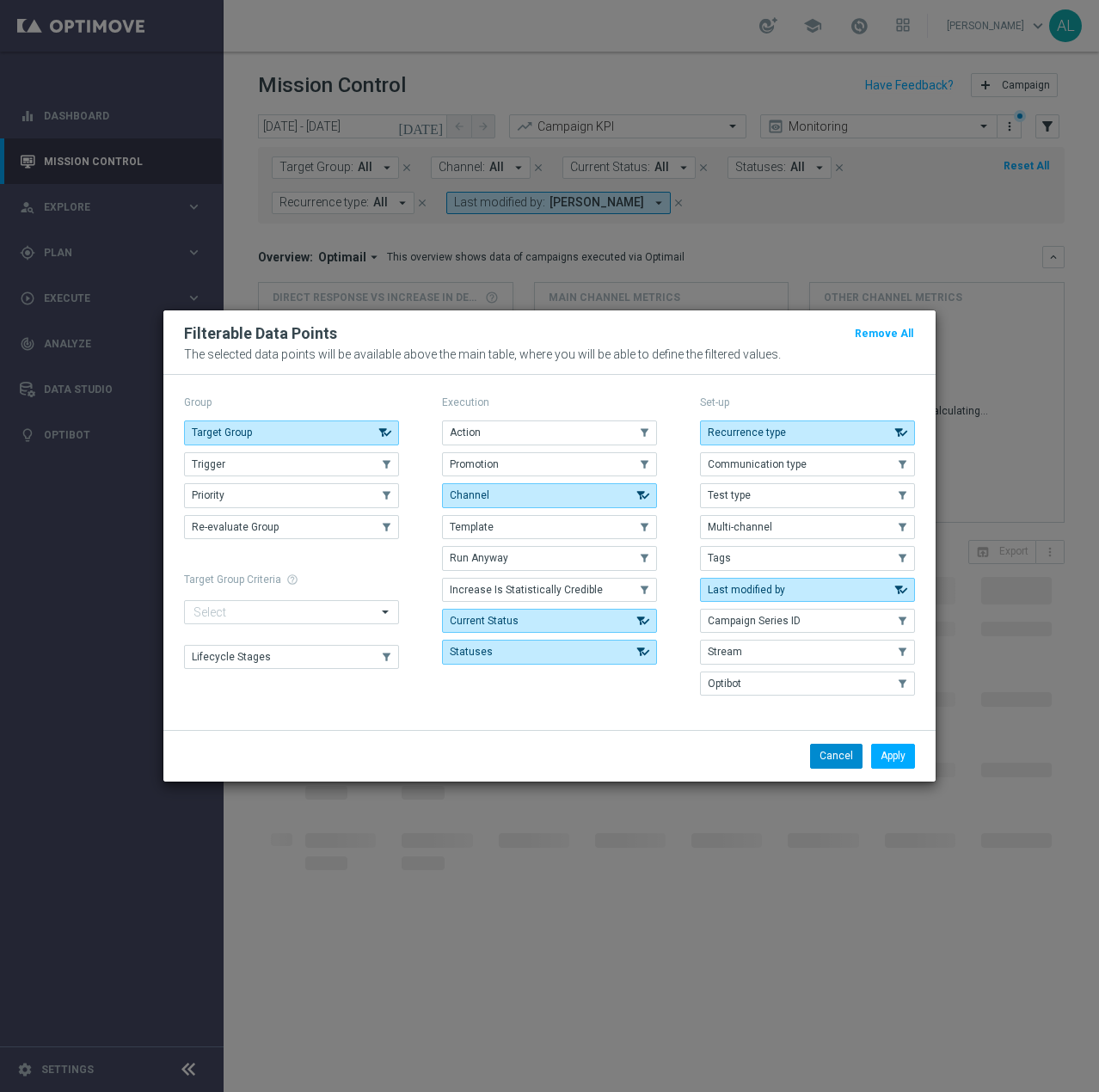
click at [828, 763] on button "Cancel" at bounding box center [836, 755] width 52 height 24
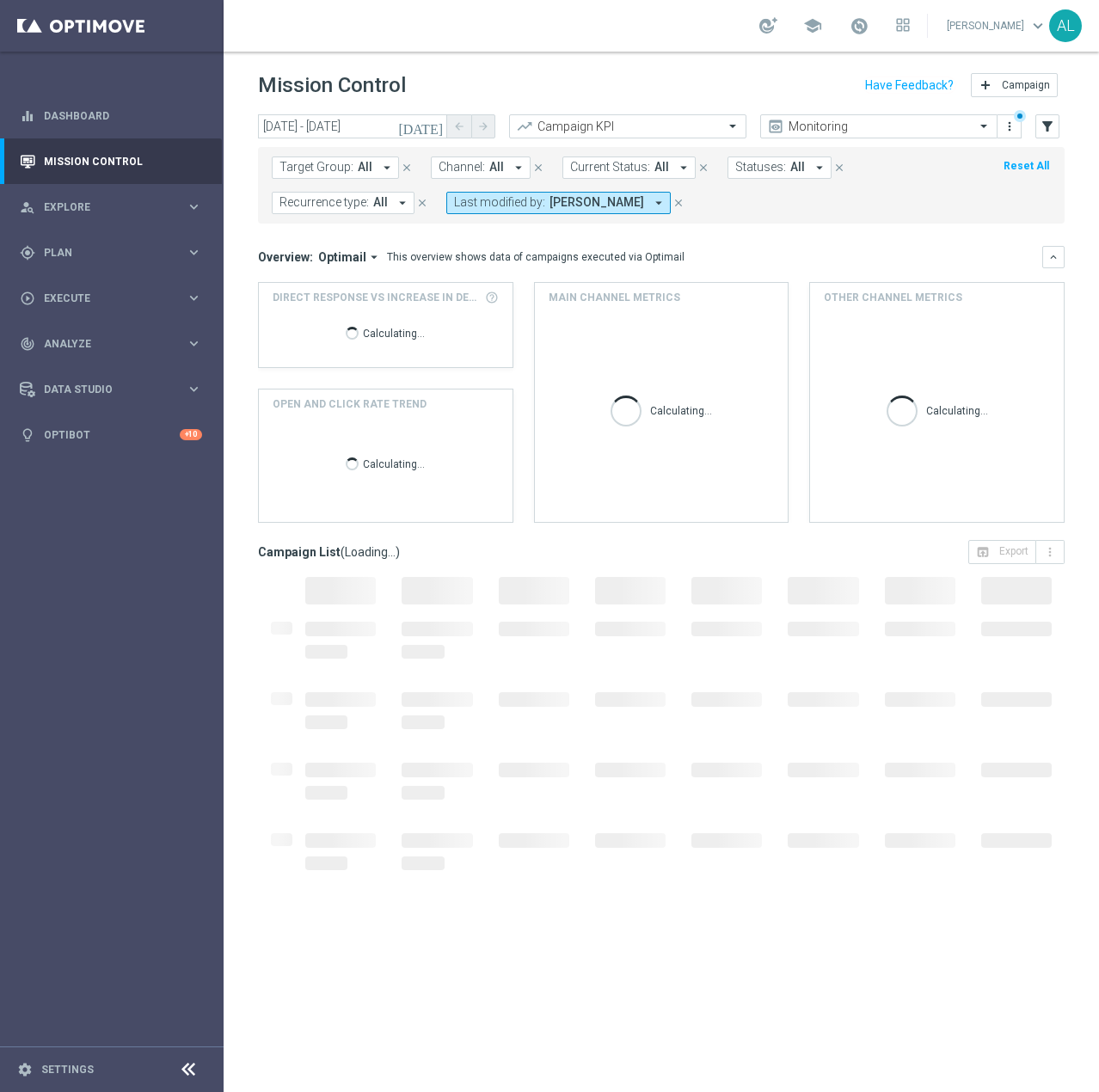
click at [456, 163] on span "Channel:" at bounding box center [461, 167] width 46 height 14
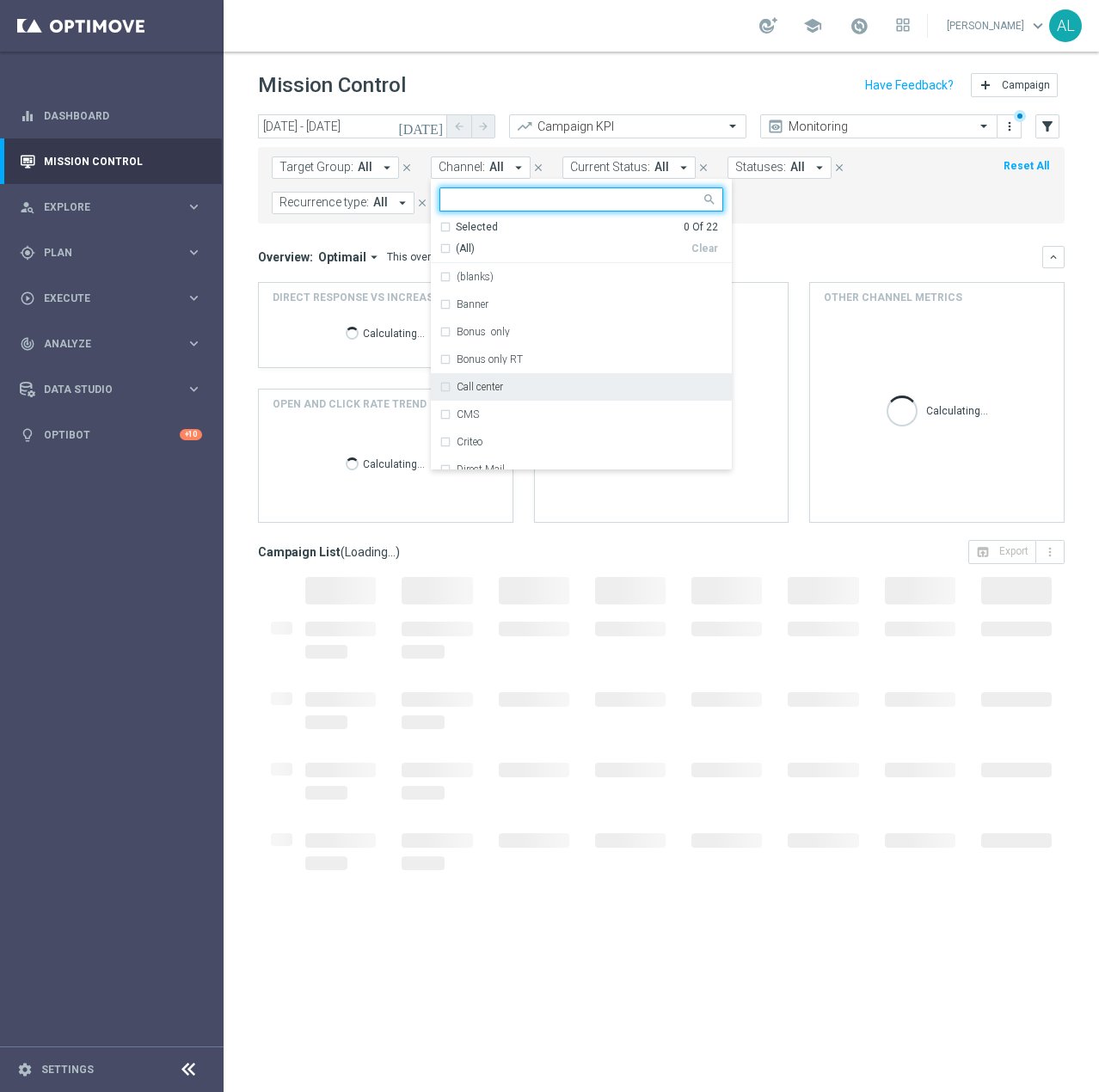
scroll to position [399, 0]
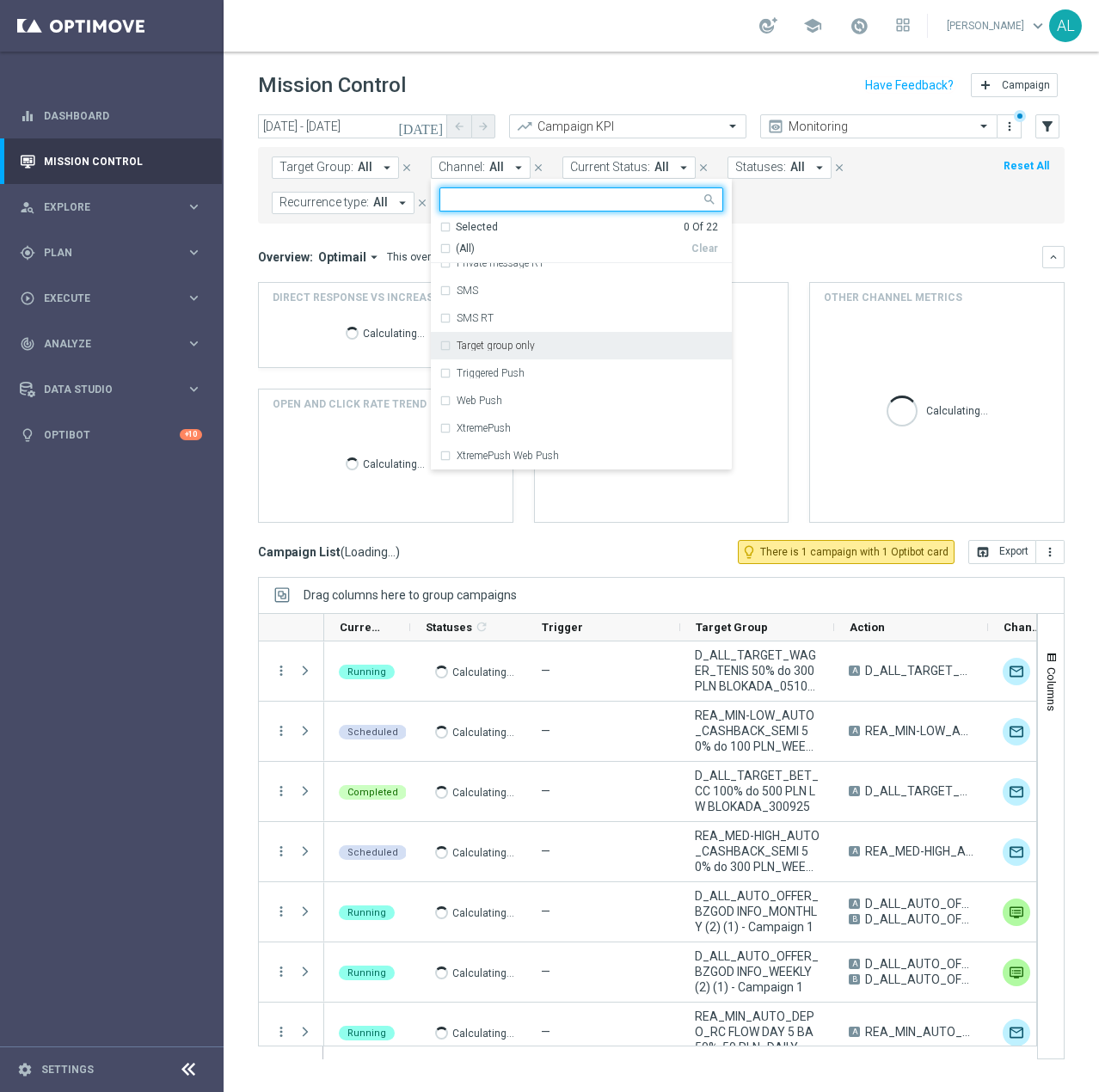
click at [534, 336] on div "Target group only" at bounding box center [581, 345] width 284 height 28
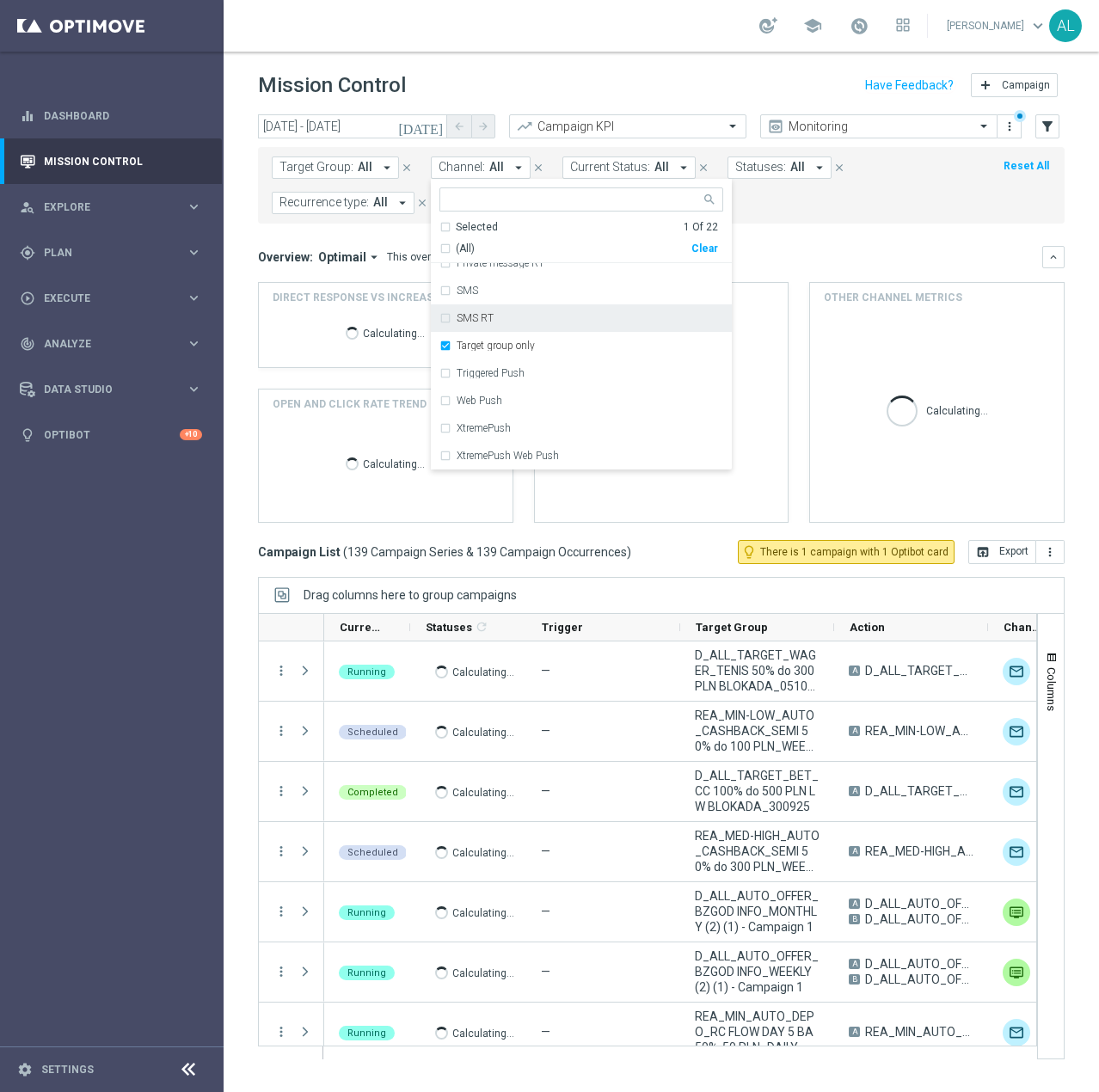
click at [1066, 199] on div "today 30 Sep 2025 - 30 Sep 2025 arrow_back arrow_forward Campaign KPI trending_…" at bounding box center [661, 596] width 875 height 962
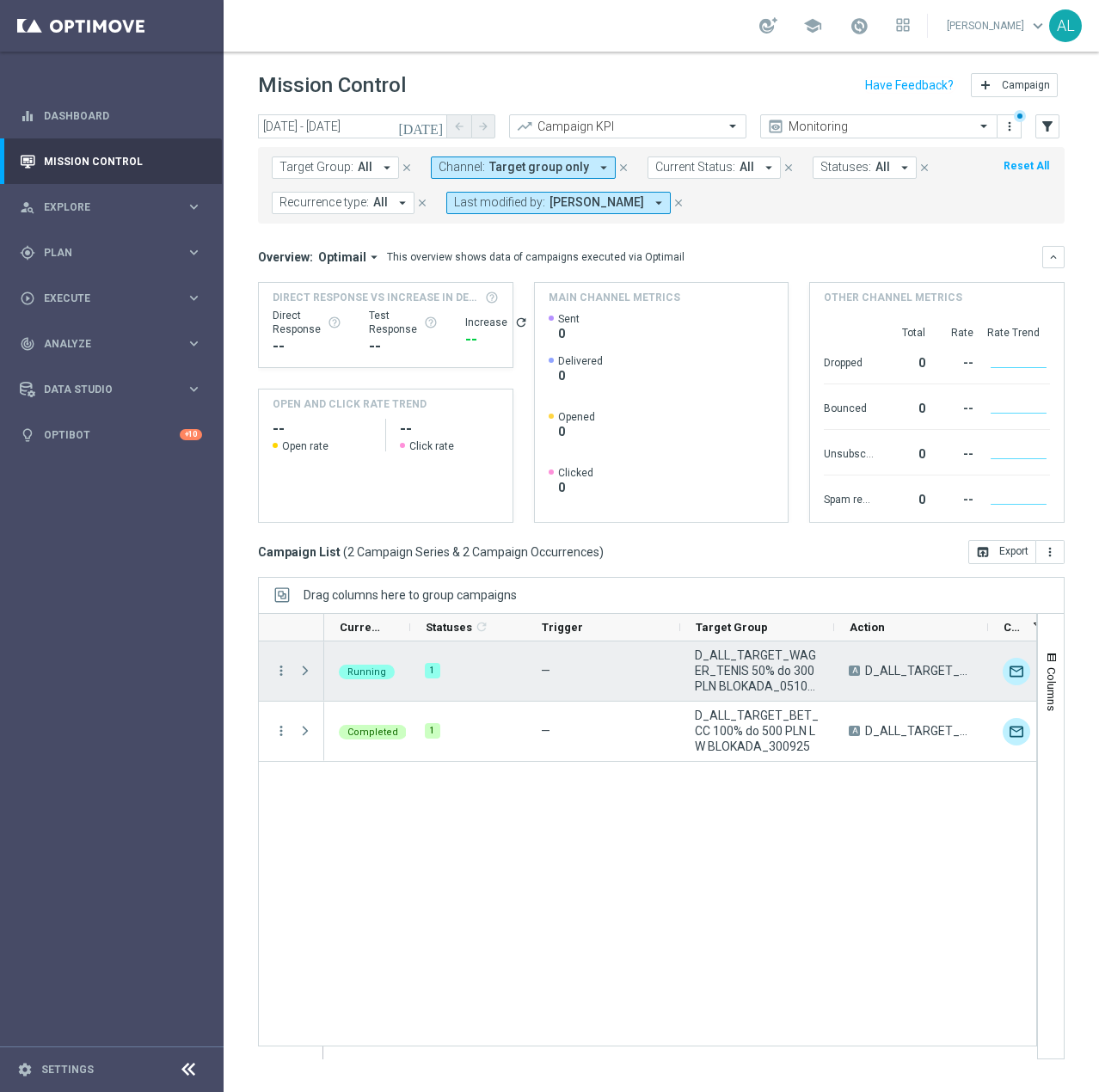
click at [894, 670] on span "D_ALL_TARGET_WAGER_TENIS 50% do 300 PLN BLOKADA_051025" at bounding box center [919, 670] width 108 height 15
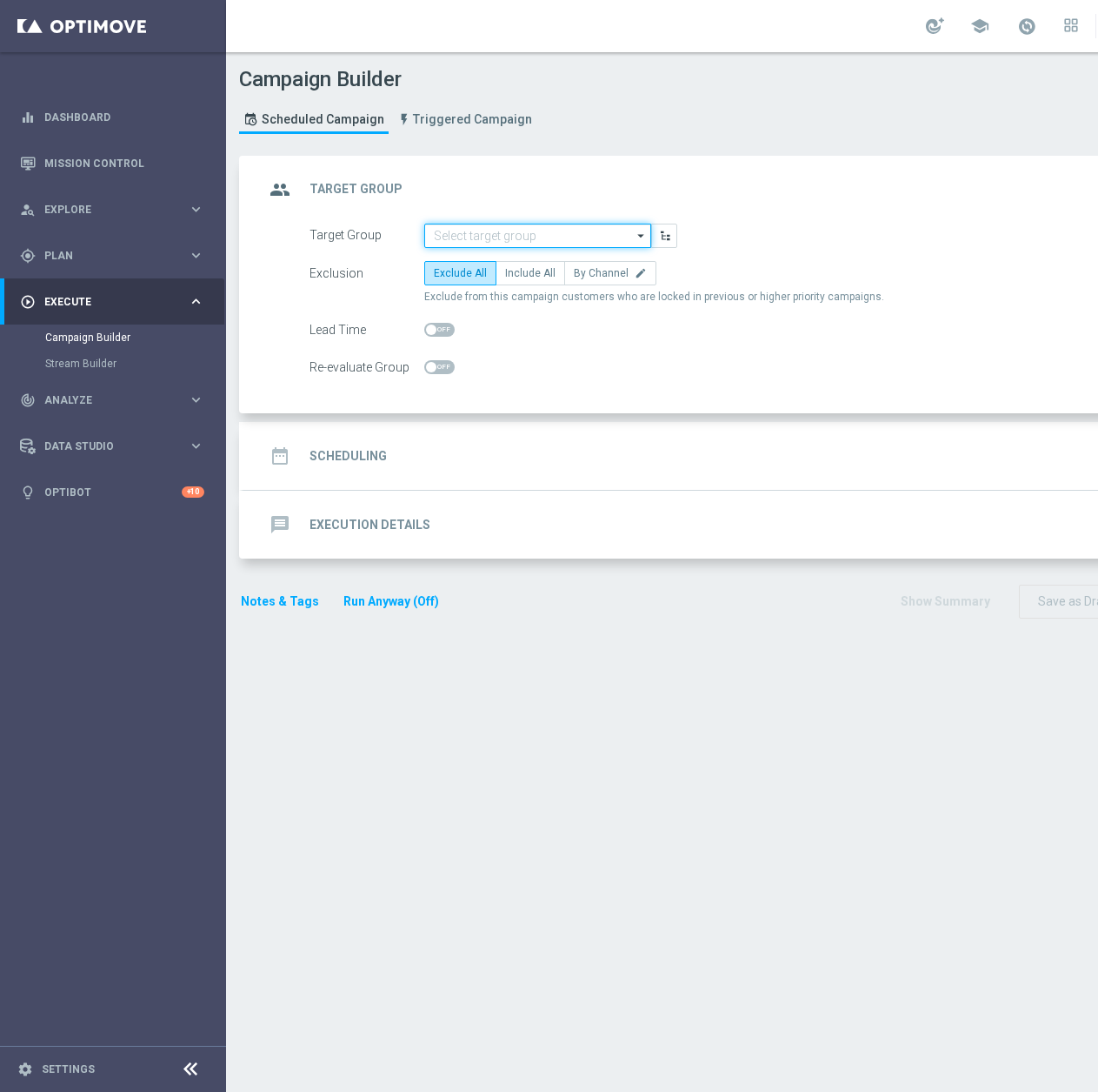
click at [504, 230] on input at bounding box center [538, 236] width 227 height 24
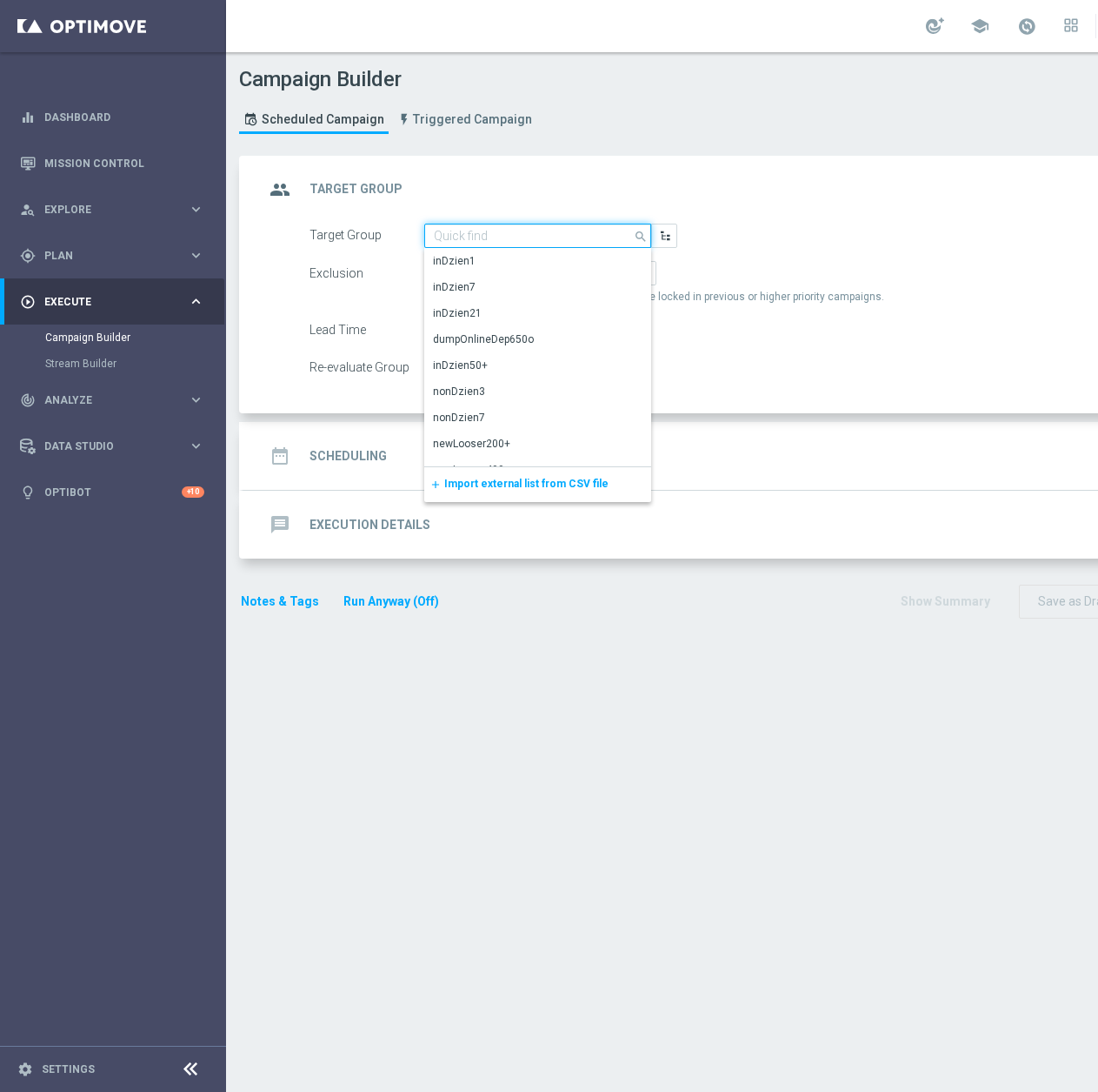
paste input "D_ALL_TARGET_WAGER_TENIS 50% do 300 PLN_051025"
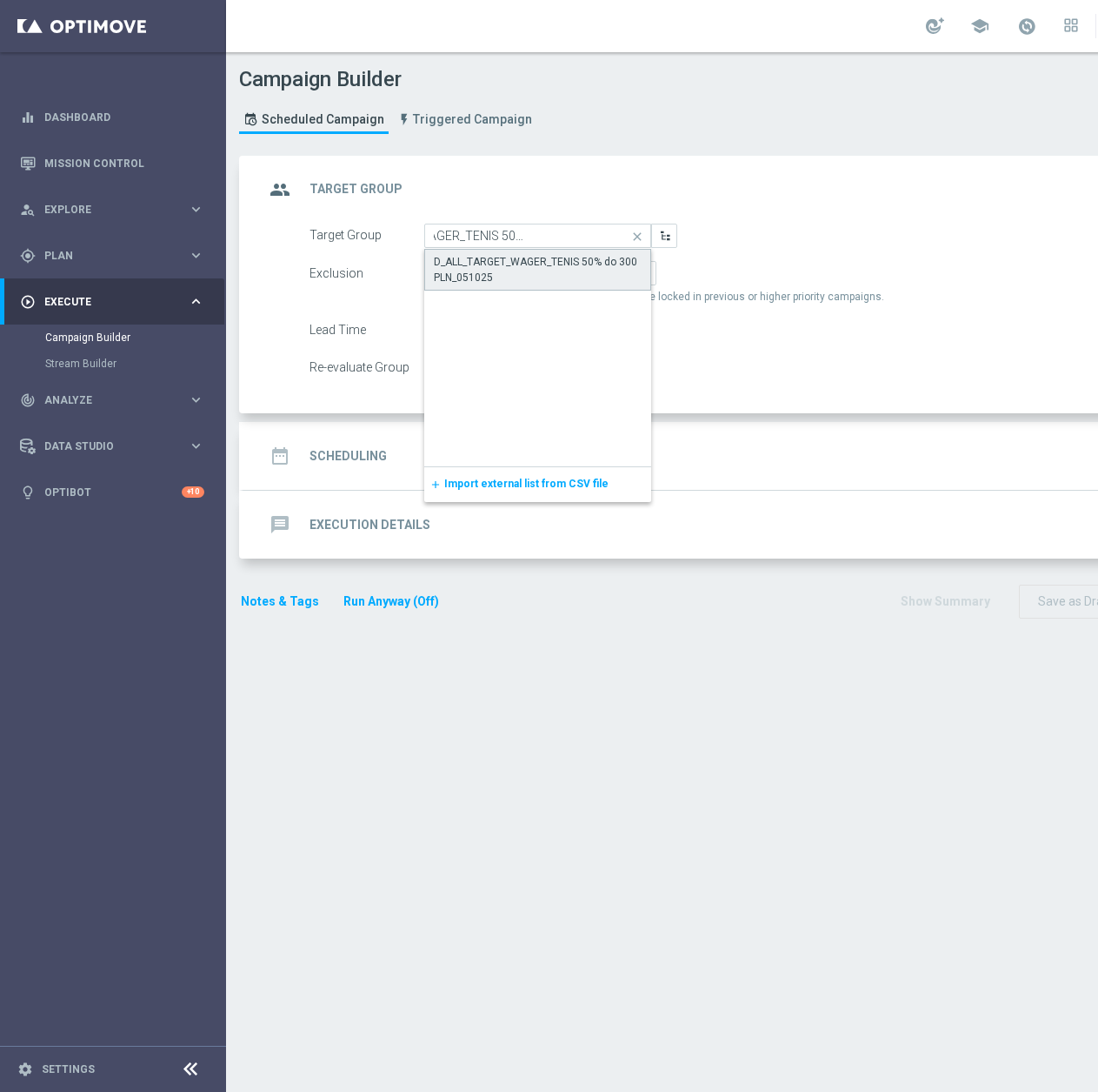
click at [527, 273] on div "D_ALL_TARGET_WAGER_TENIS 50% do 300 PLN_051025" at bounding box center [538, 269] width 208 height 31
type input "D_ALL_TARGET_WAGER_TENIS 50% do 300 PLN_051025"
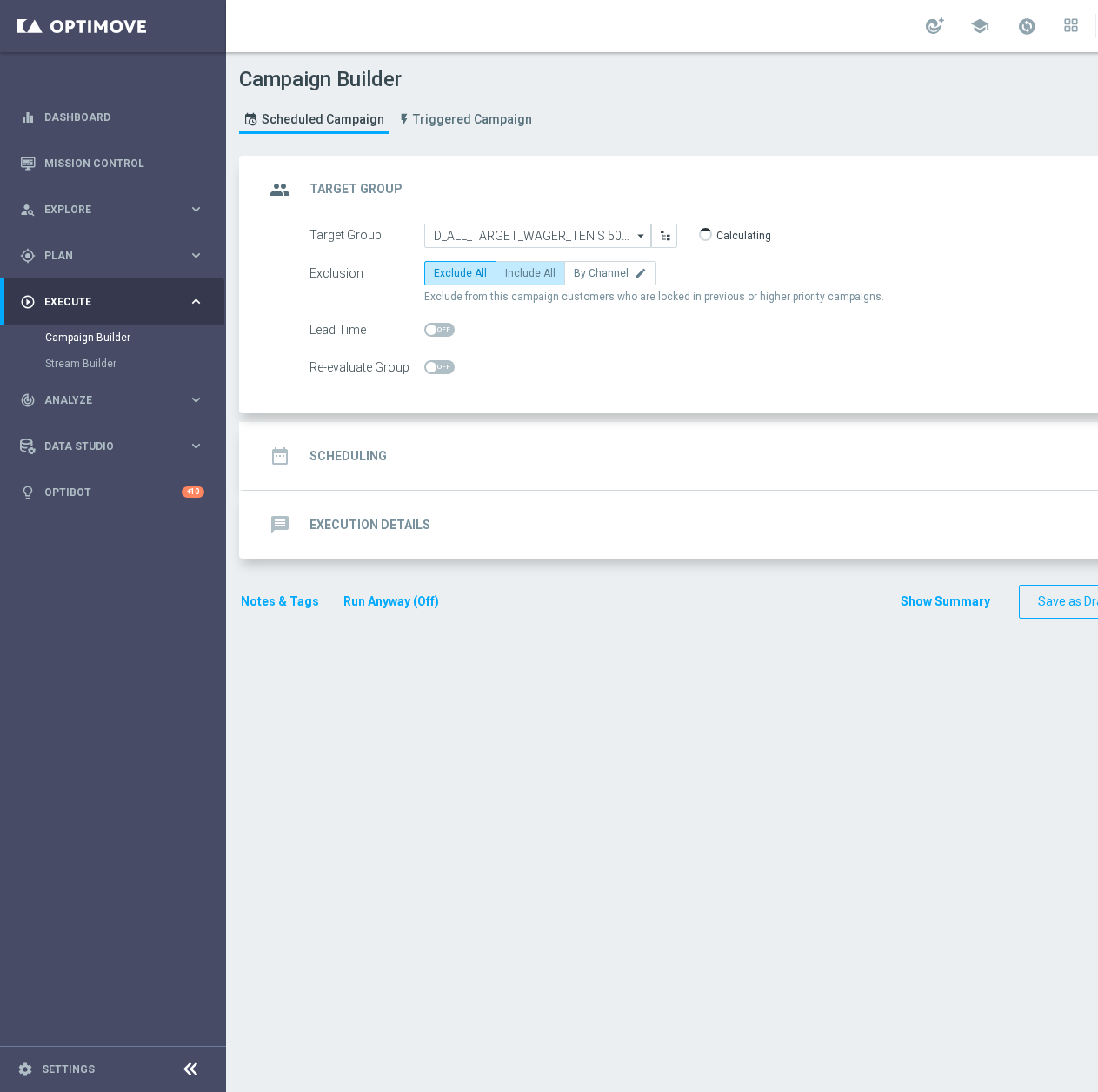
click at [533, 273] on span "Include All" at bounding box center [531, 273] width 50 height 13
click at [516, 273] on input "Include All" at bounding box center [511, 276] width 12 height 12
radio input "true"
click at [456, 335] on div "Lead Time" at bounding box center [770, 329] width 946 height 24
click at [438, 325] on span at bounding box center [440, 329] width 31 height 13
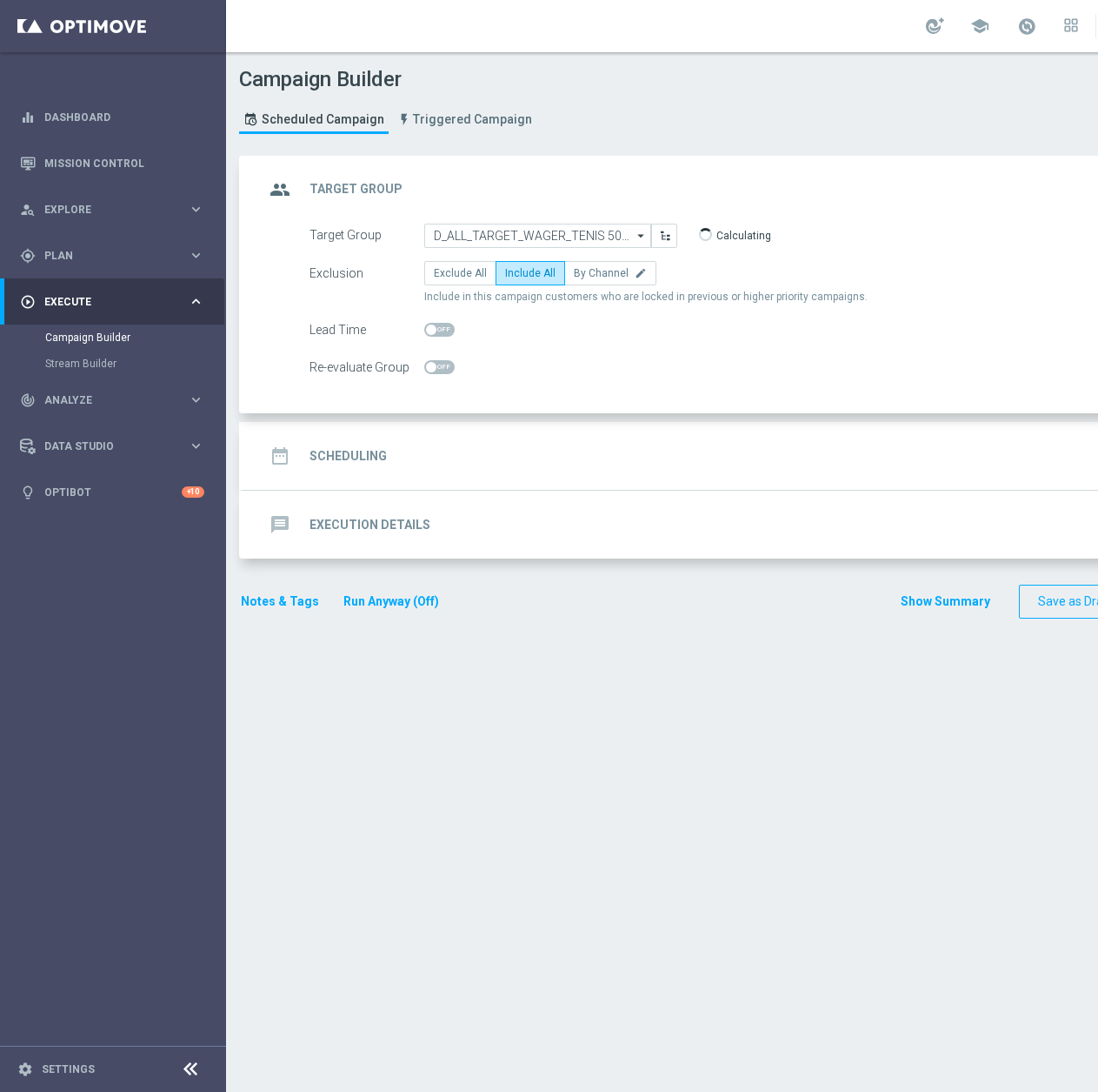
click at [438, 325] on input "checkbox" at bounding box center [440, 329] width 31 height 13
checkbox input "true"
click at [444, 371] on span at bounding box center [440, 366] width 31 height 13
click at [444, 371] on input "checkbox" at bounding box center [440, 366] width 31 height 13
checkbox input "true"
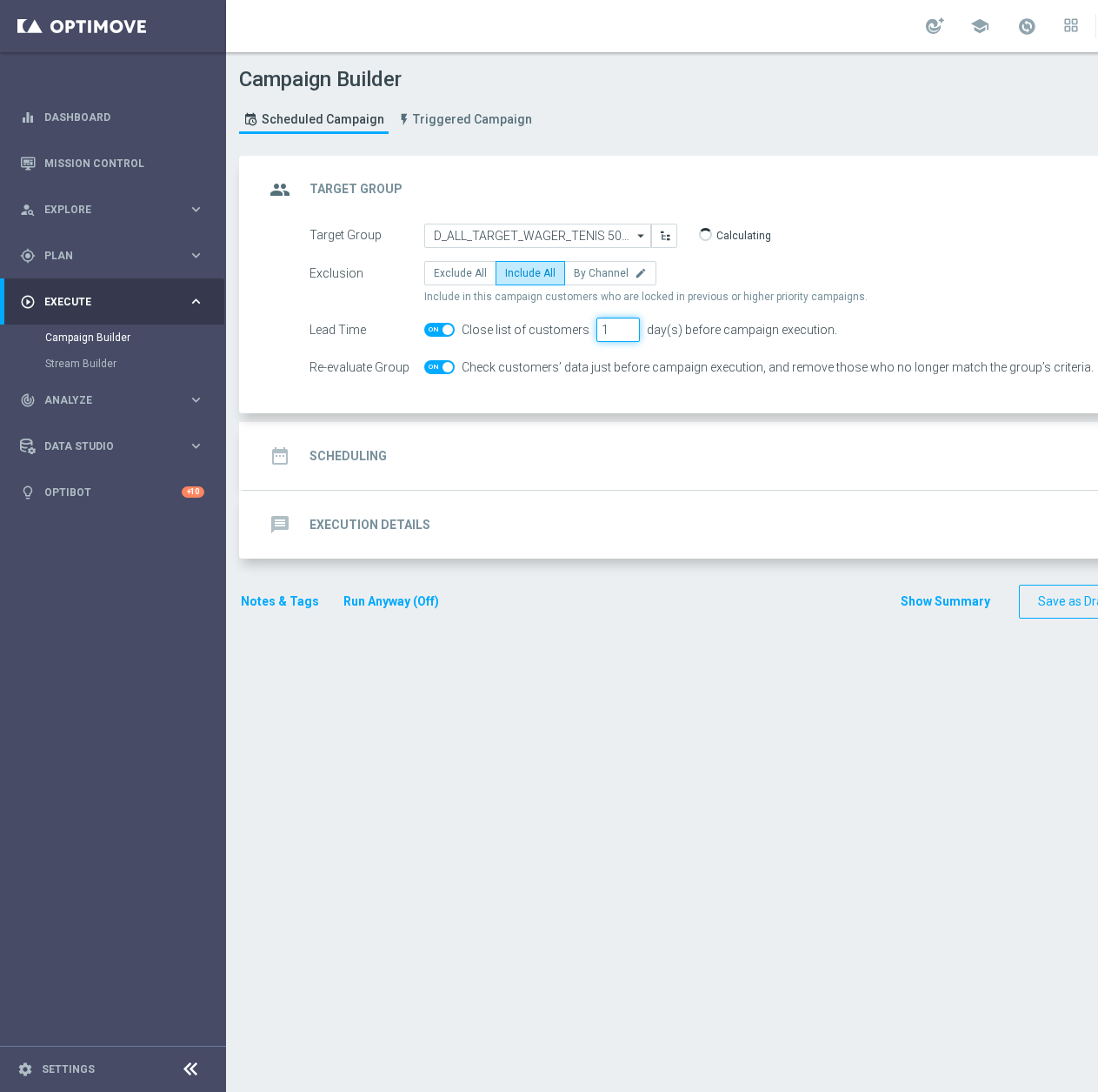
drag, startPoint x: 606, startPoint y: 336, endPoint x: 576, endPoint y: 336, distance: 30.0
click at [576, 336] on div "Close list of customers 1 day(s) before campaign execution." at bounding box center [646, 329] width 382 height 24
type input "2"
click at [435, 371] on span at bounding box center [440, 366] width 31 height 13
click at [435, 371] on input "checkbox" at bounding box center [440, 366] width 31 height 13
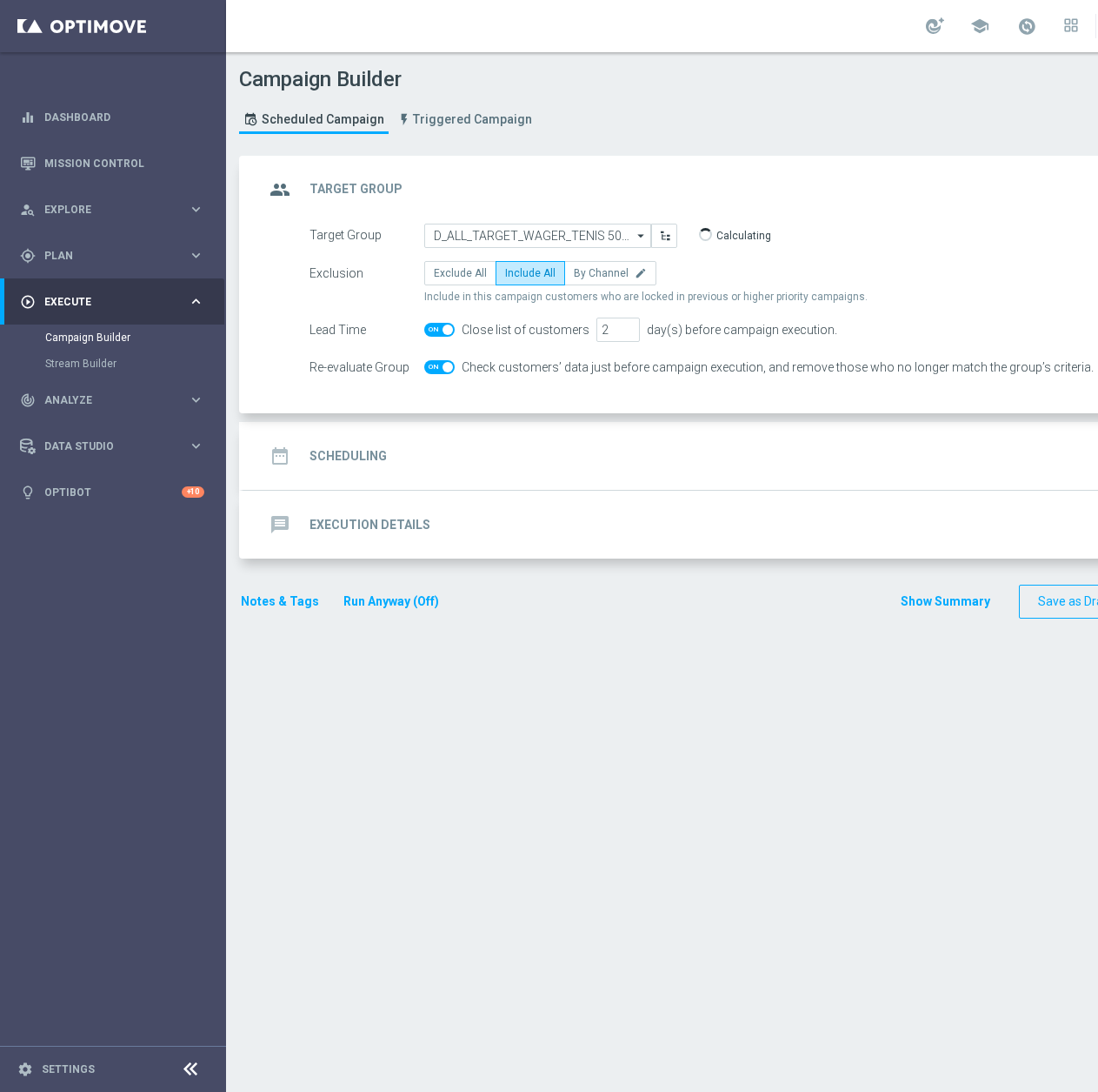
checkbox input "false"
click at [544, 428] on div "date_range Scheduling keyboard_arrow_down" at bounding box center [750, 455] width 1013 height 67
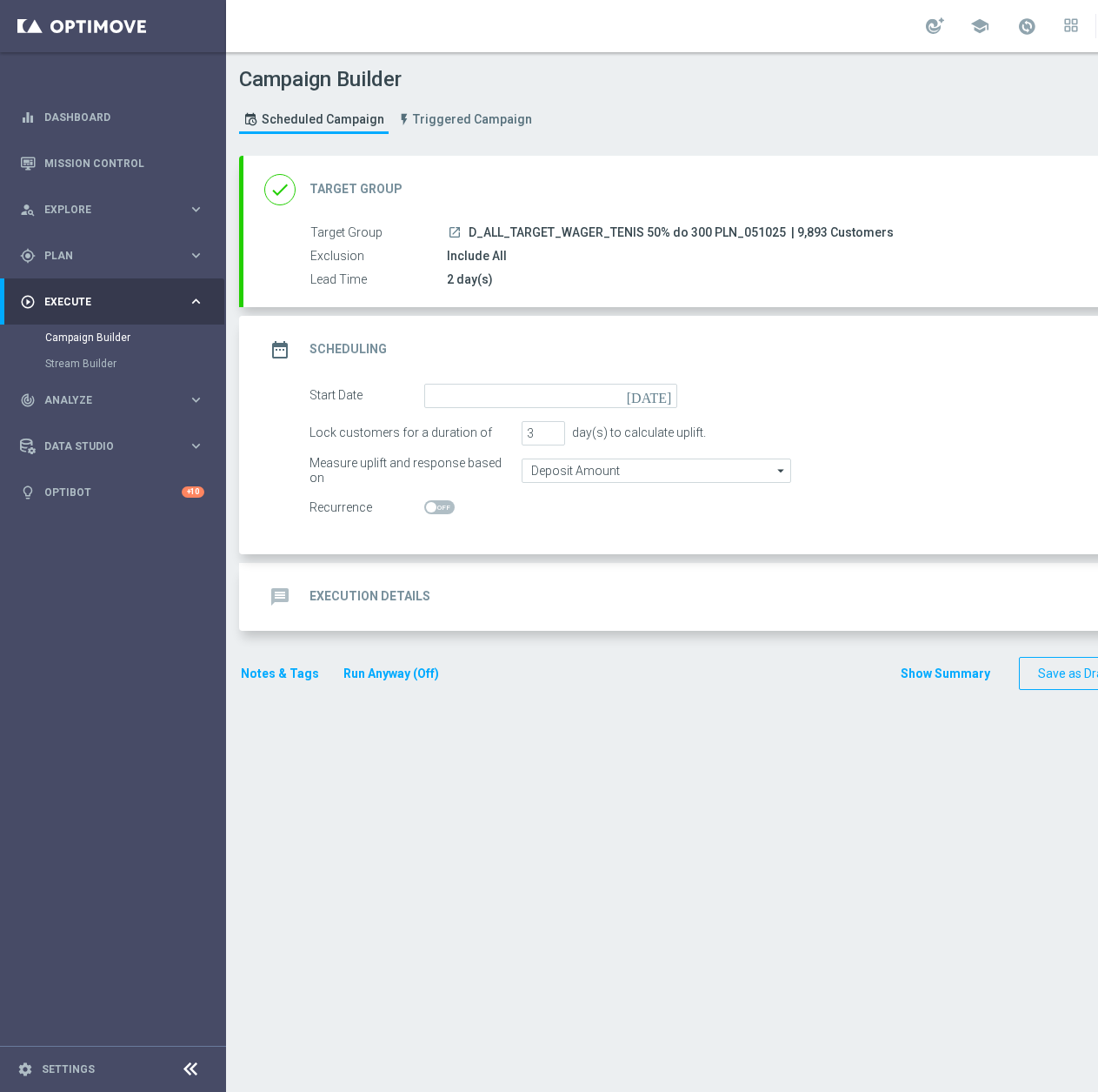
click at [543, 381] on div "date_range Scheduling keyboard_arrow_up" at bounding box center [750, 349] width 1013 height 67
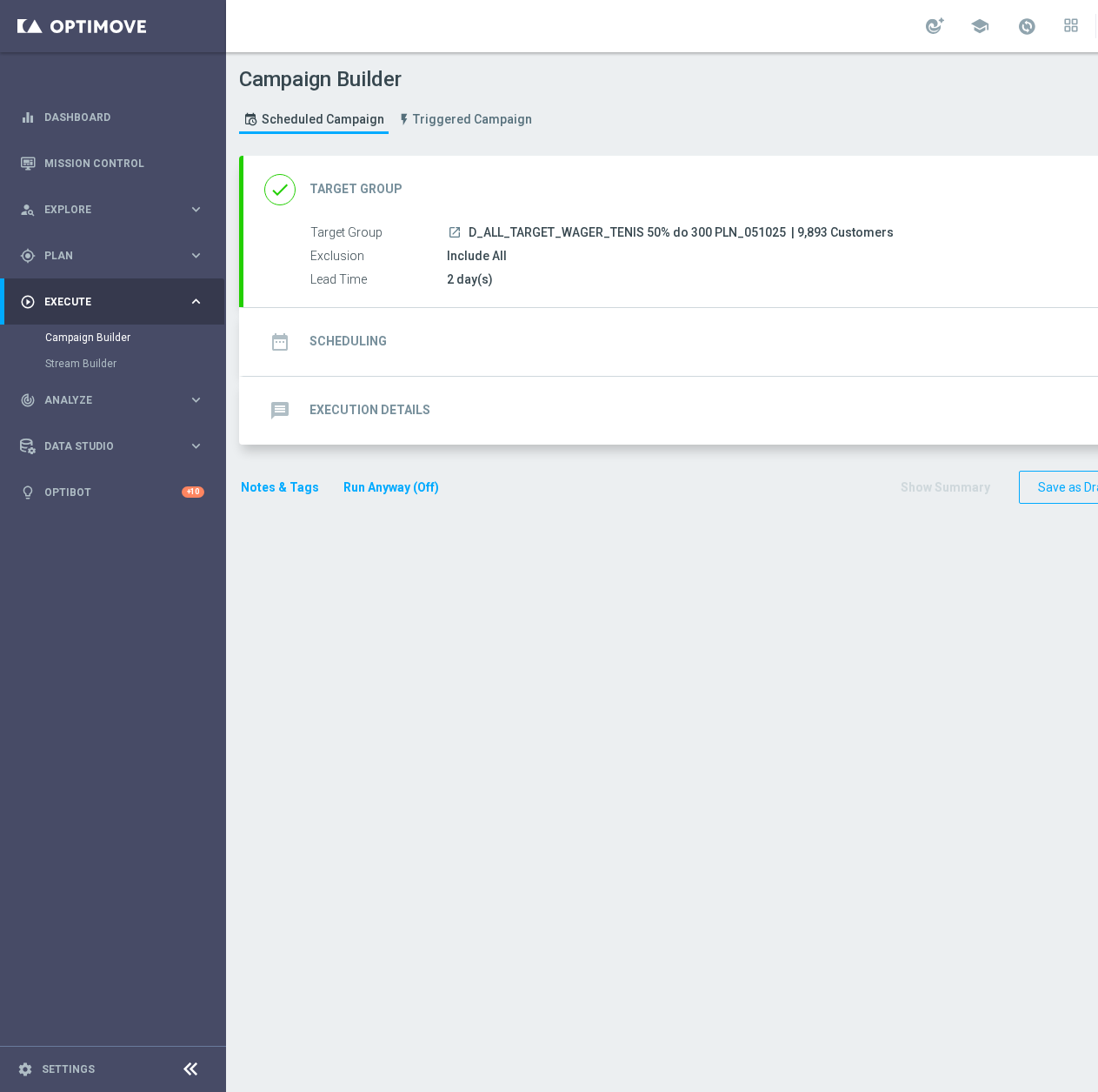
click at [540, 354] on div "date_range Scheduling keyboard_arrow_down" at bounding box center [750, 342] width 971 height 33
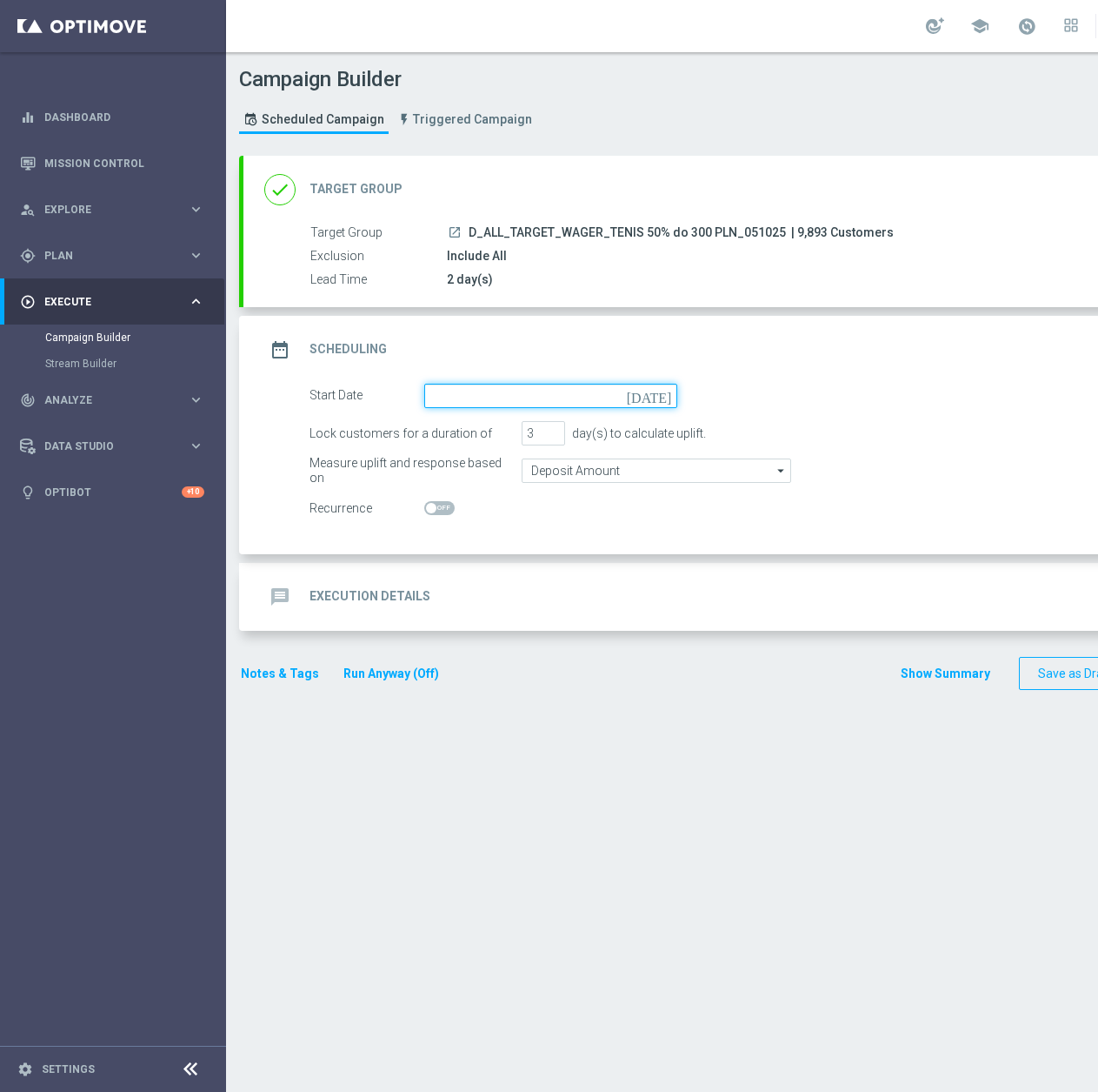
click at [476, 393] on input at bounding box center [550, 395] width 253 height 24
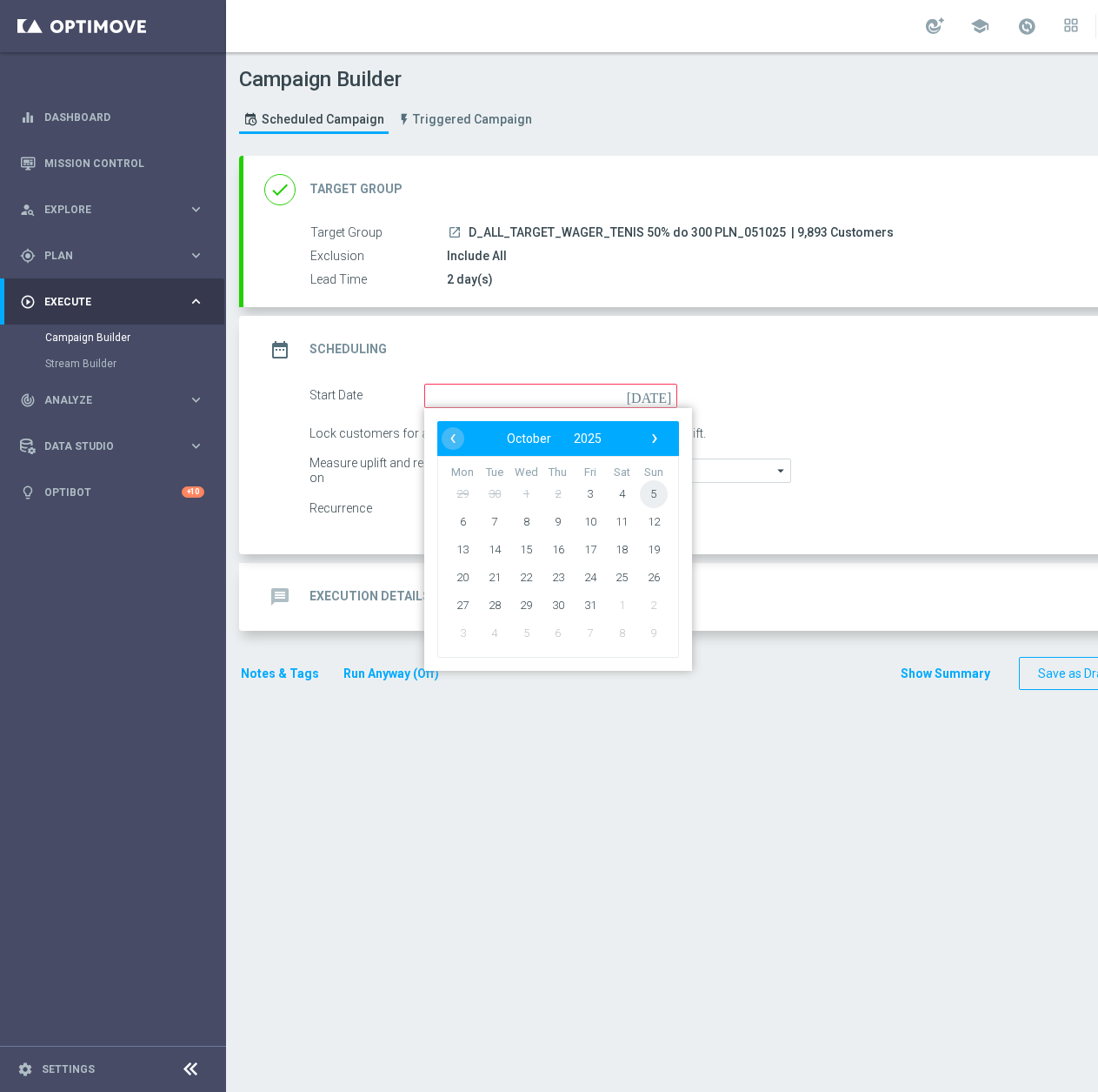
click at [651, 494] on span "5" at bounding box center [654, 493] width 28 height 28
type input "[DATE]"
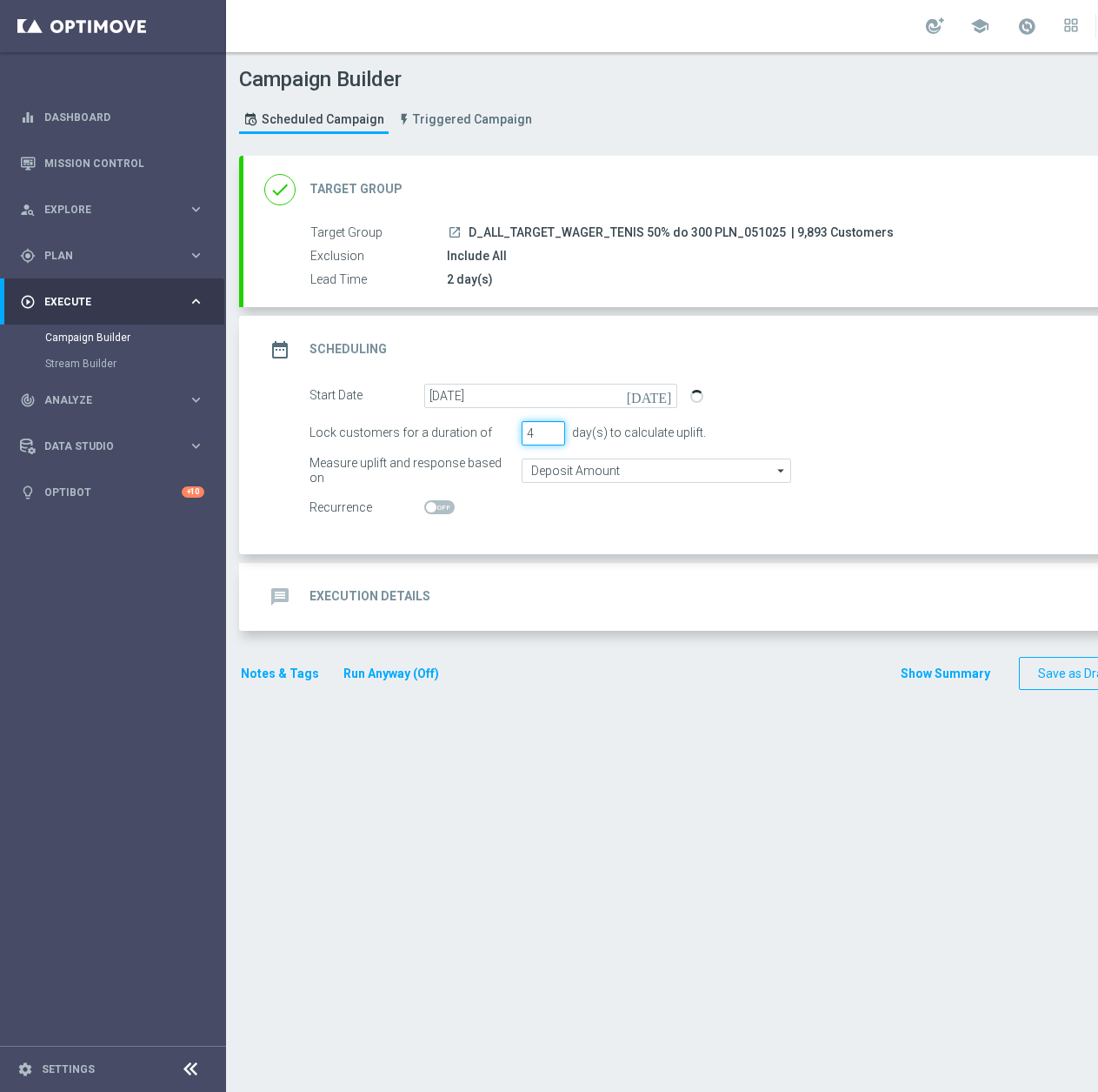
type input "4"
click at [551, 430] on input "4" at bounding box center [543, 433] width 43 height 24
click at [594, 472] on input "Deposit Amount" at bounding box center [656, 470] width 270 height 24
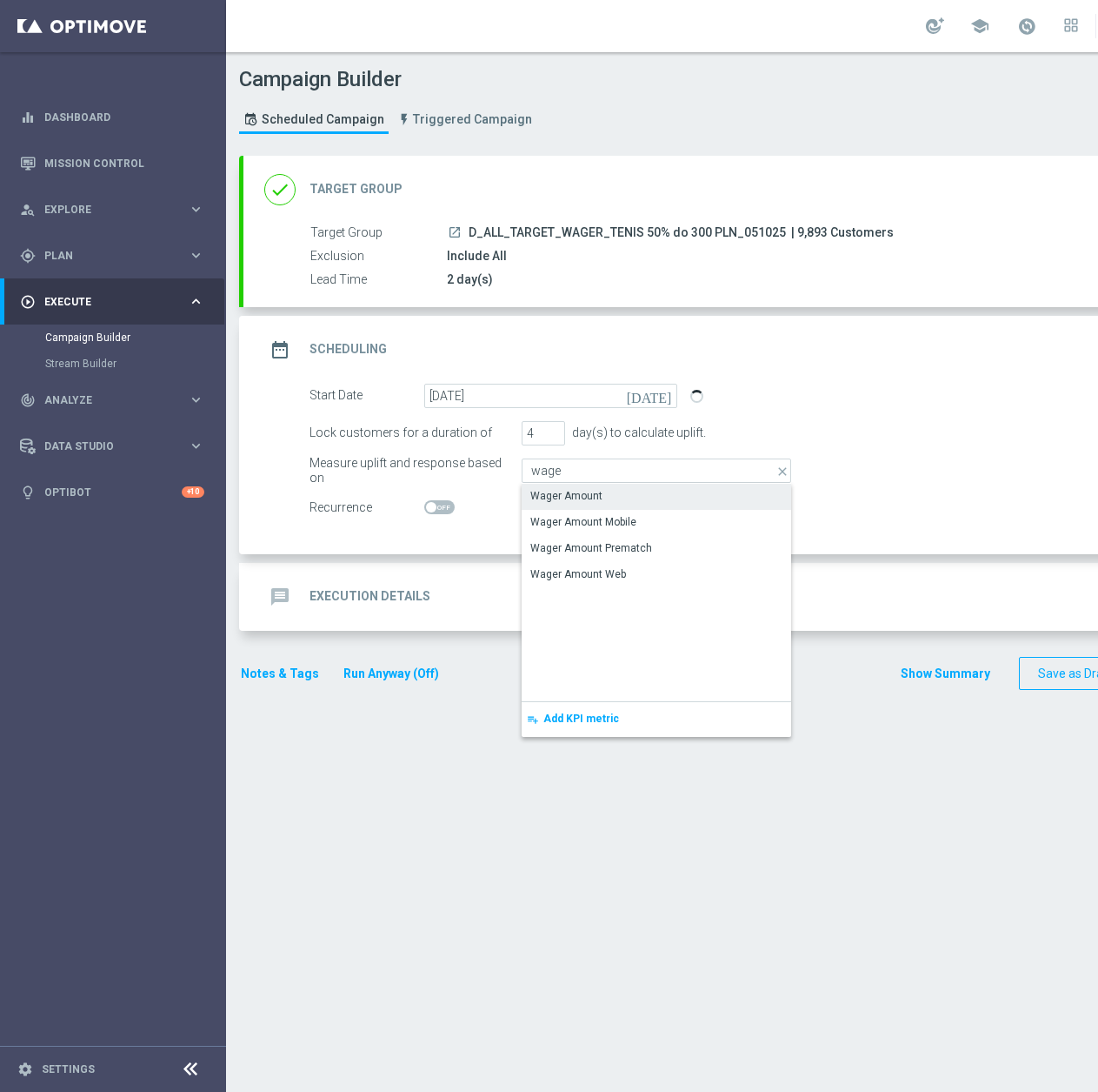
click at [579, 489] on div "Wager Amount" at bounding box center [567, 495] width 72 height 15
type input "Wager Amount"
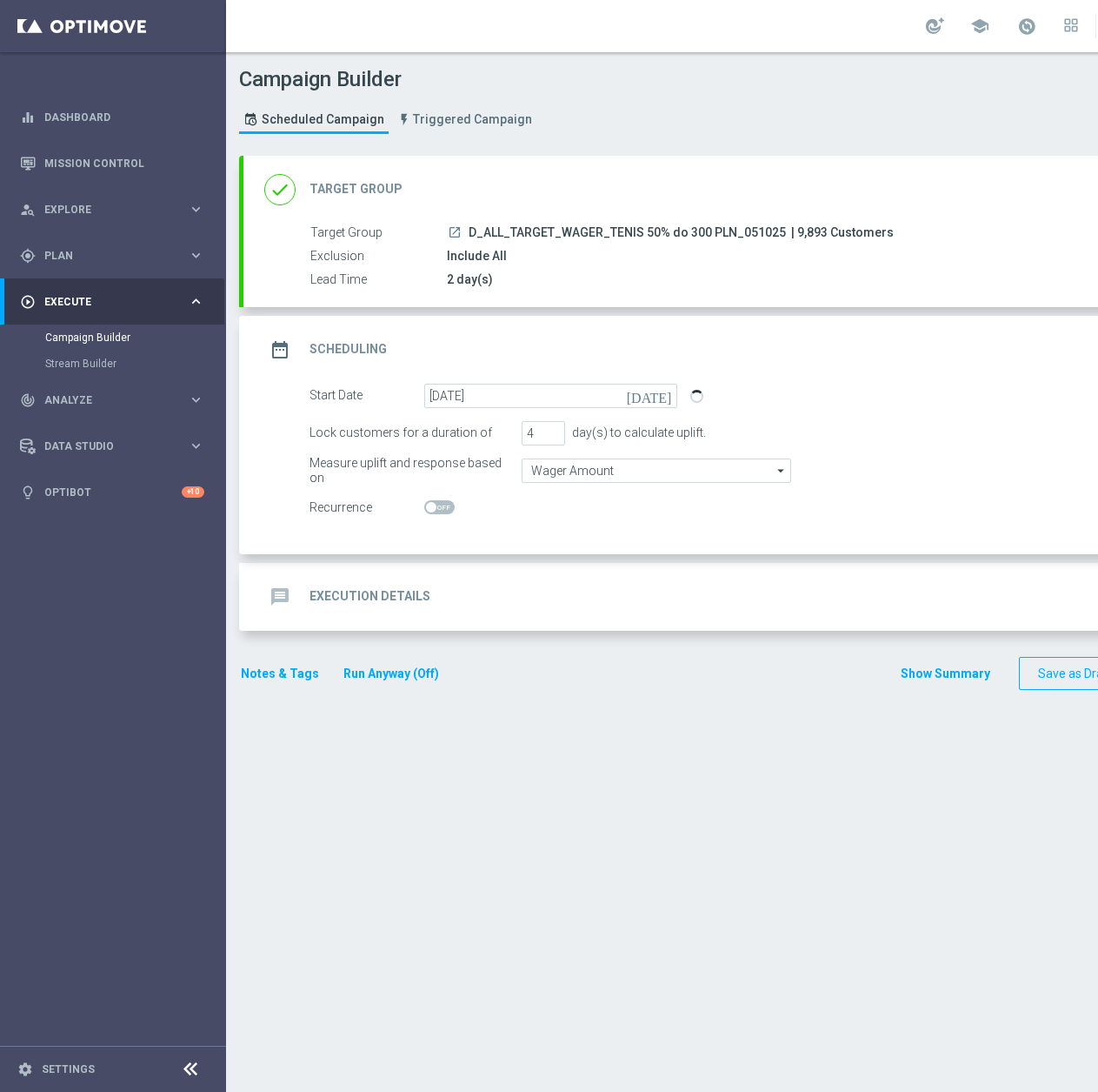
click at [523, 592] on div "message Execution Details keyboard_arrow_down" at bounding box center [750, 596] width 971 height 33
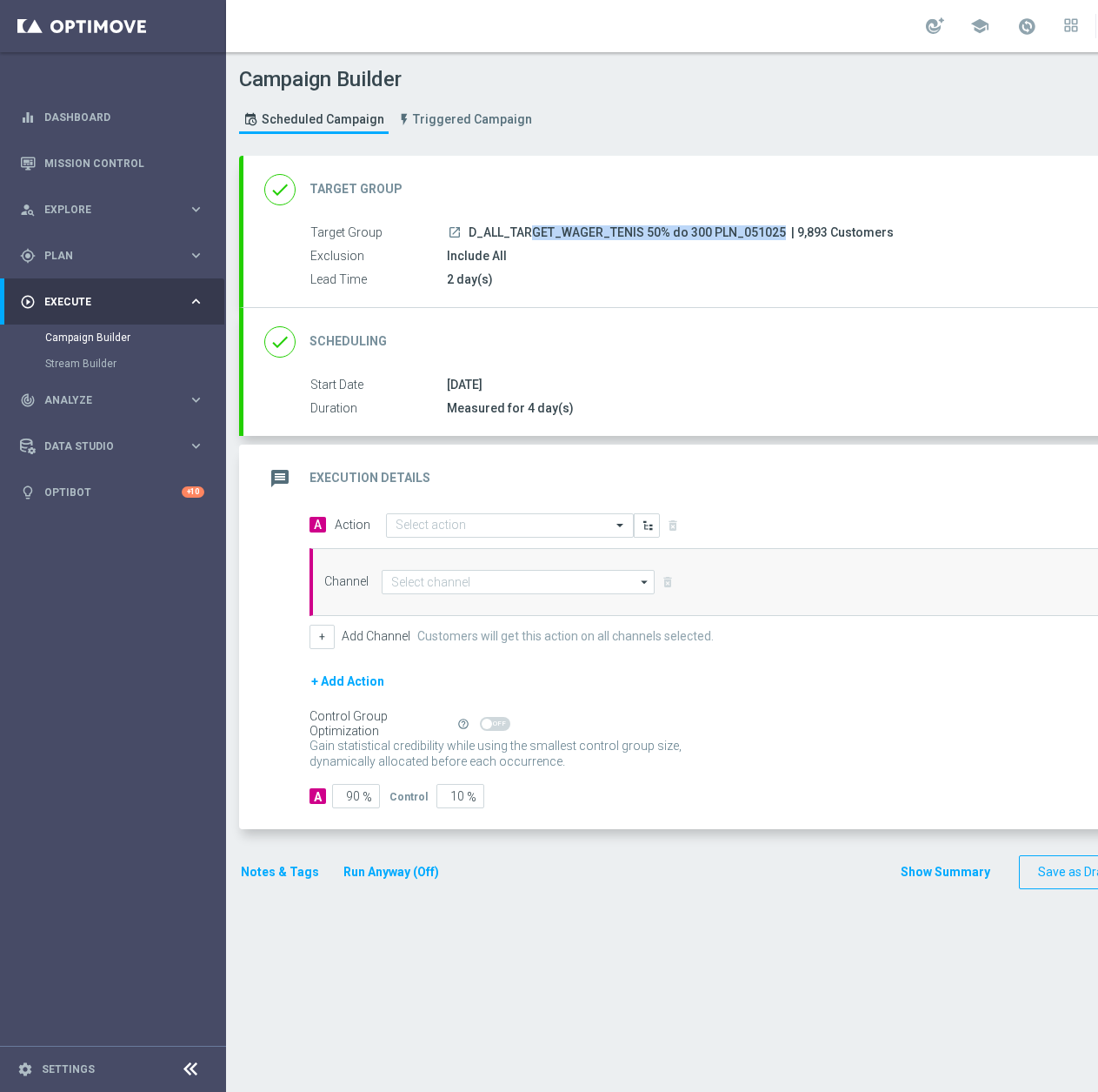
drag, startPoint x: 782, startPoint y: 232, endPoint x: 467, endPoint y: 229, distance: 315.0
click at [467, 229] on div "launch D_ALL_TARGET_WAGER_TENIS 50% do 300 PLN_051025 | 9,893 Customers" at bounding box center [835, 232] width 776 height 17
copy div "D_ALL_TARGET_WAGER_TENIS 50% do 300 PLN_051025"
click at [420, 518] on input "text" at bounding box center [493, 525] width 194 height 14
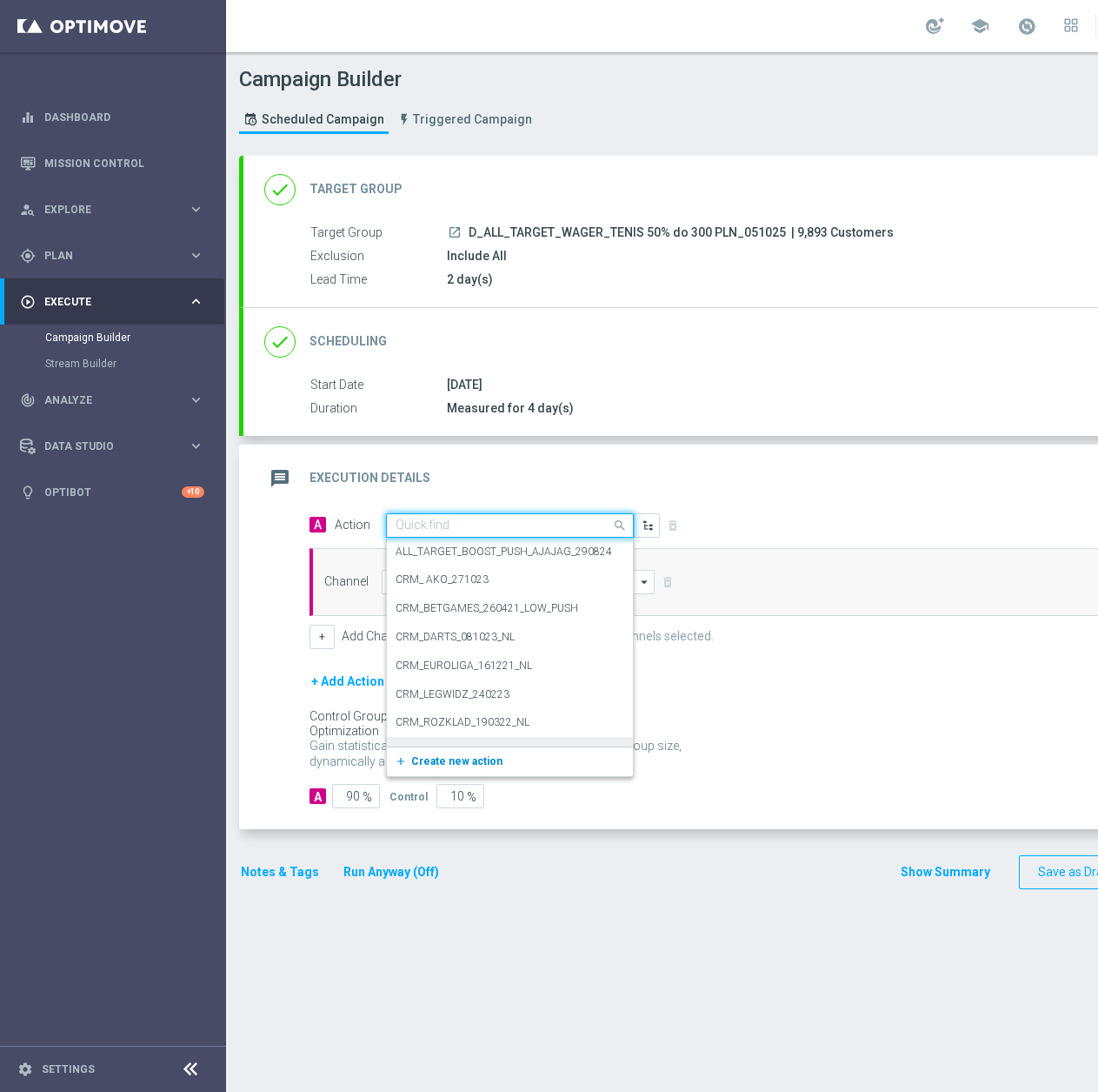
click at [433, 761] on span "Create new action" at bounding box center [457, 761] width 92 height 13
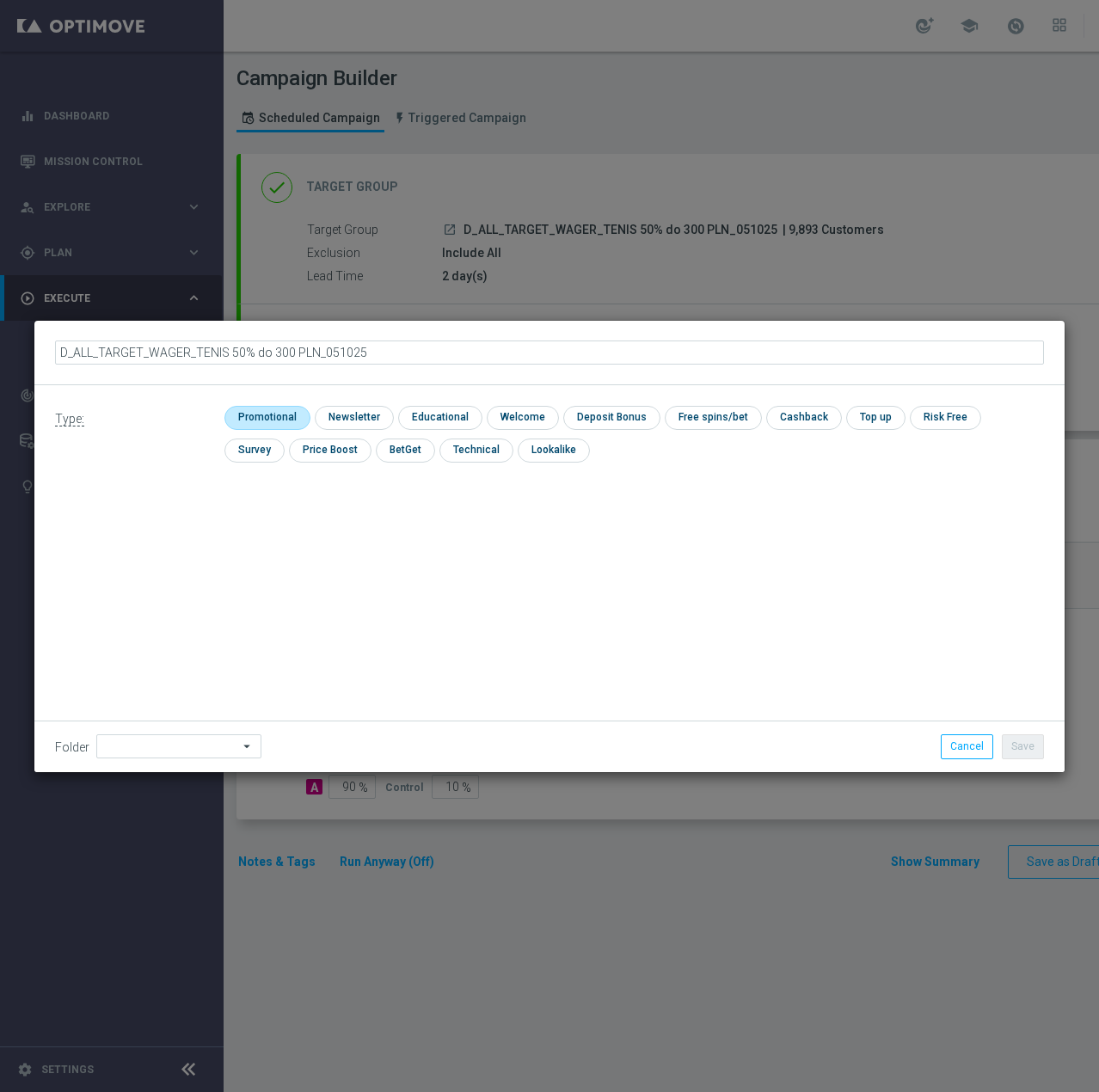
click at [274, 407] on input "checkbox" at bounding box center [265, 417] width 82 height 23
checkbox input "true"
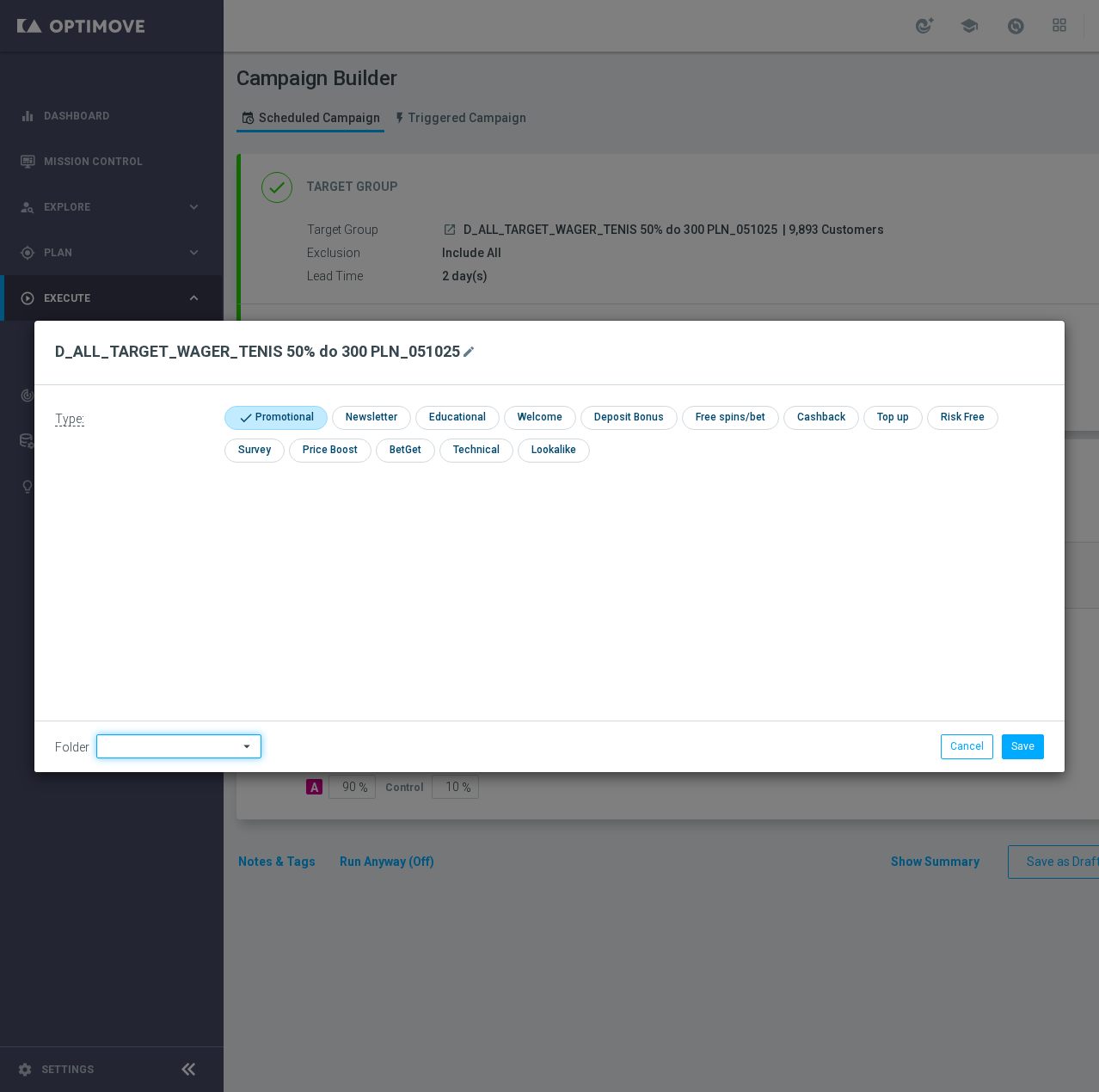
click at [195, 749] on input at bounding box center [179, 746] width 165 height 24
click at [203, 534] on div "Antoni L." at bounding box center [175, 530] width 159 height 24
type input "Antoni L."
click at [1029, 749] on button "Save" at bounding box center [1023, 746] width 42 height 24
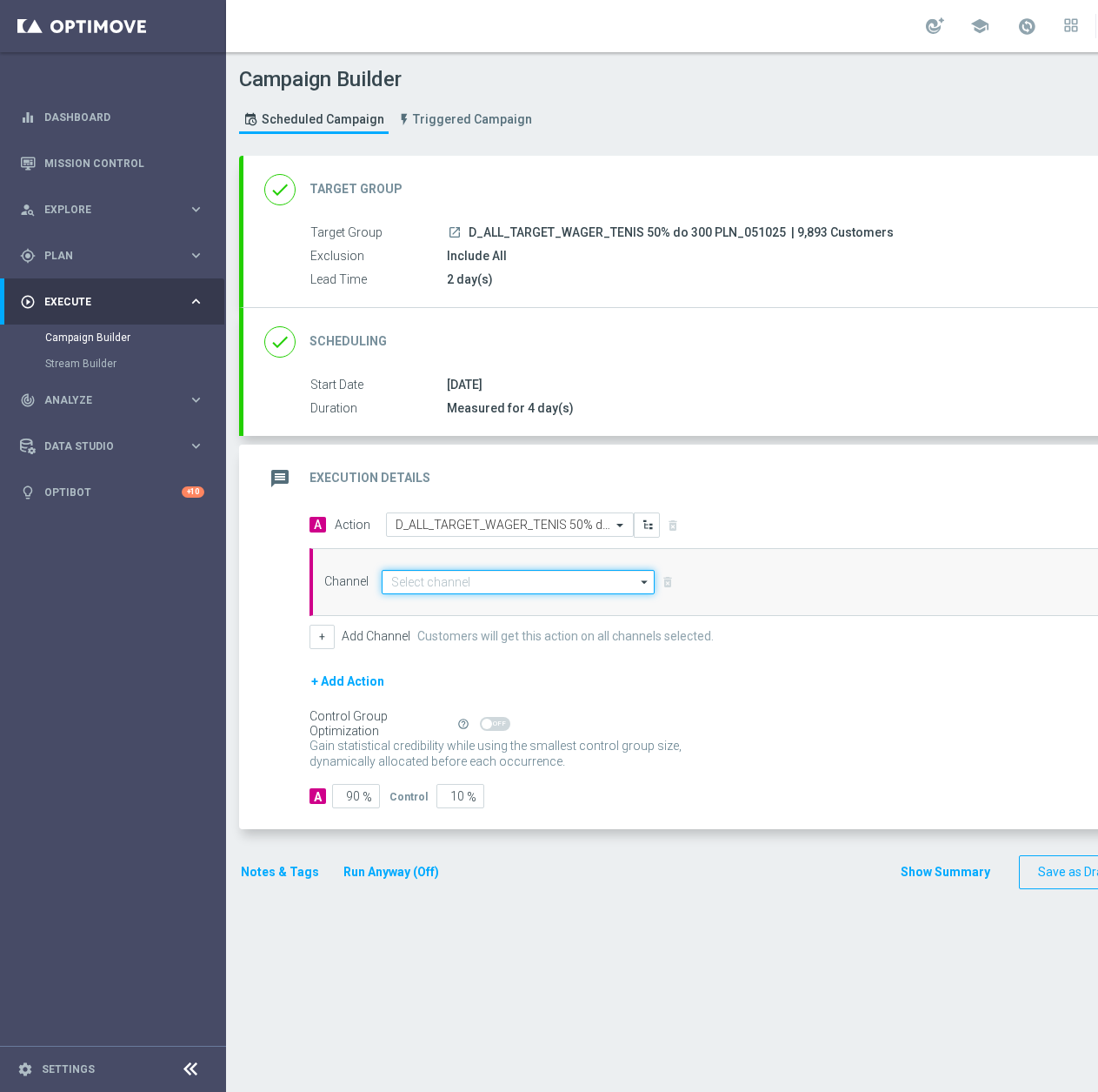
click at [453, 591] on input at bounding box center [519, 581] width 273 height 24
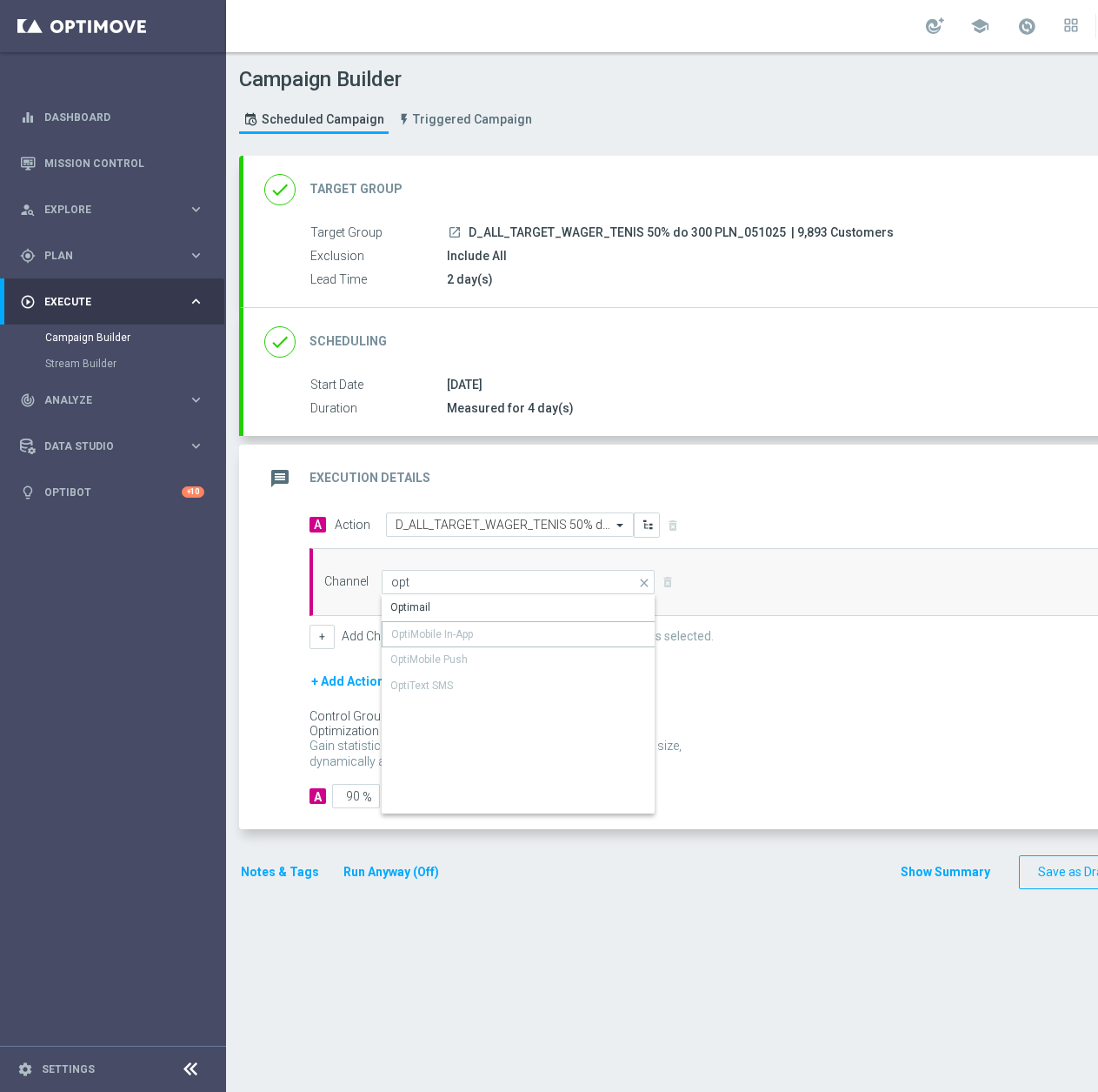
click at [456, 622] on div "OptiMobile In-App" at bounding box center [519, 633] width 274 height 26
click at [456, 601] on div "Optimail" at bounding box center [519, 606] width 274 height 24
type input "Optimail"
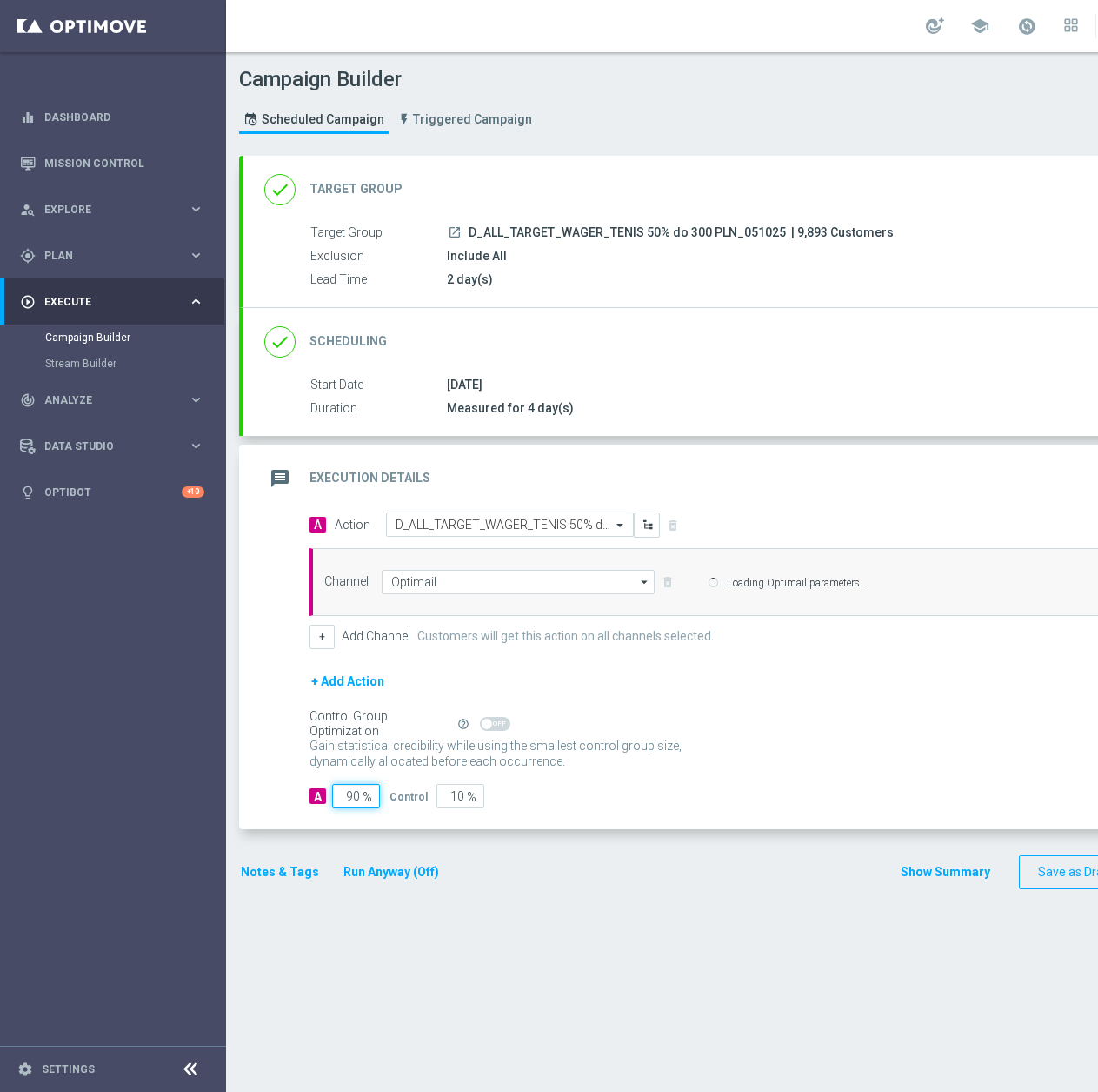
click at [353, 801] on input "90" at bounding box center [355, 795] width 48 height 24
click at [353, 693] on button "+ Add Action" at bounding box center [347, 682] width 76 height 22
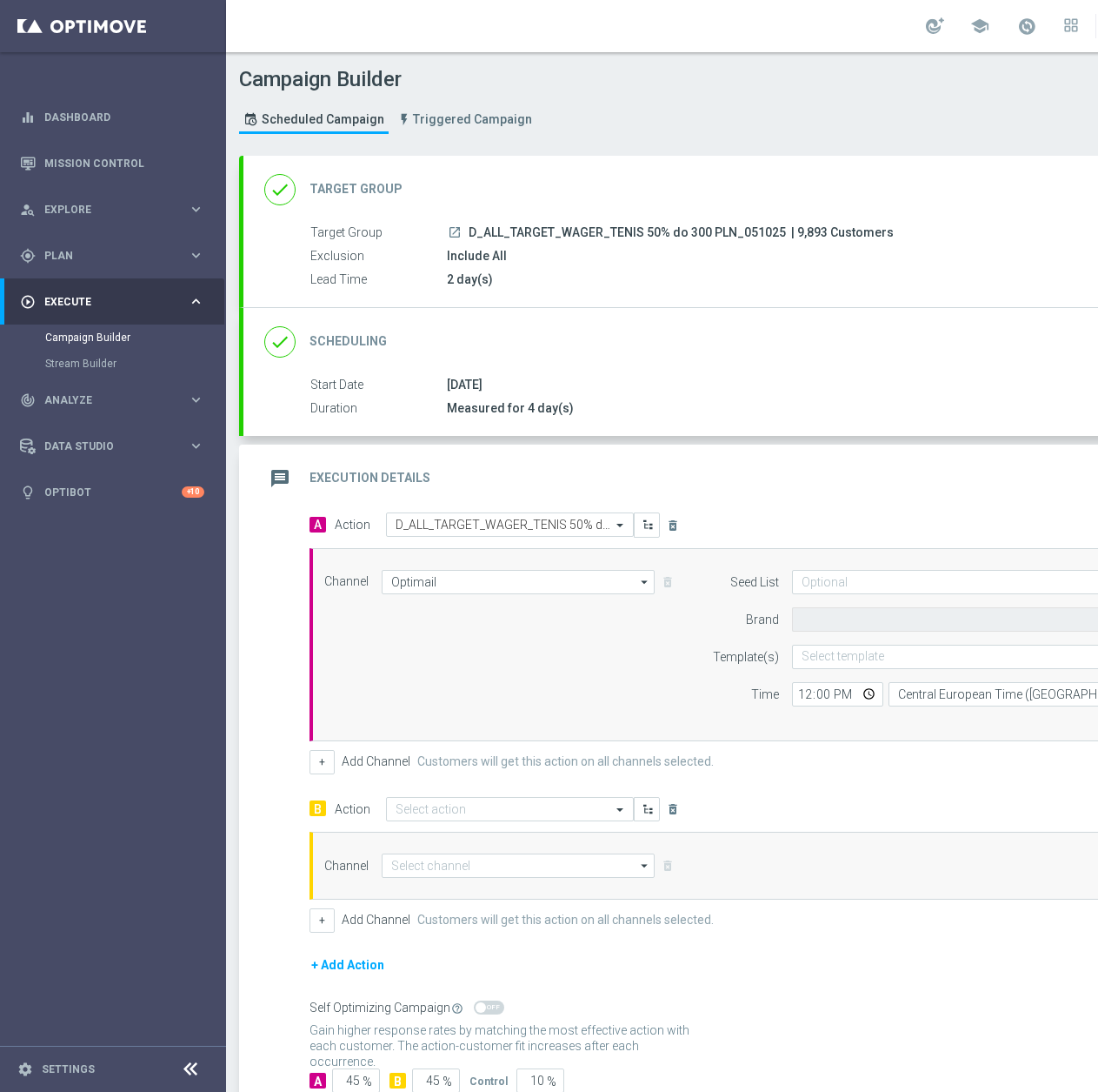
type input "STS"
click at [677, 811] on icon "delete_forever" at bounding box center [673, 809] width 13 height 13
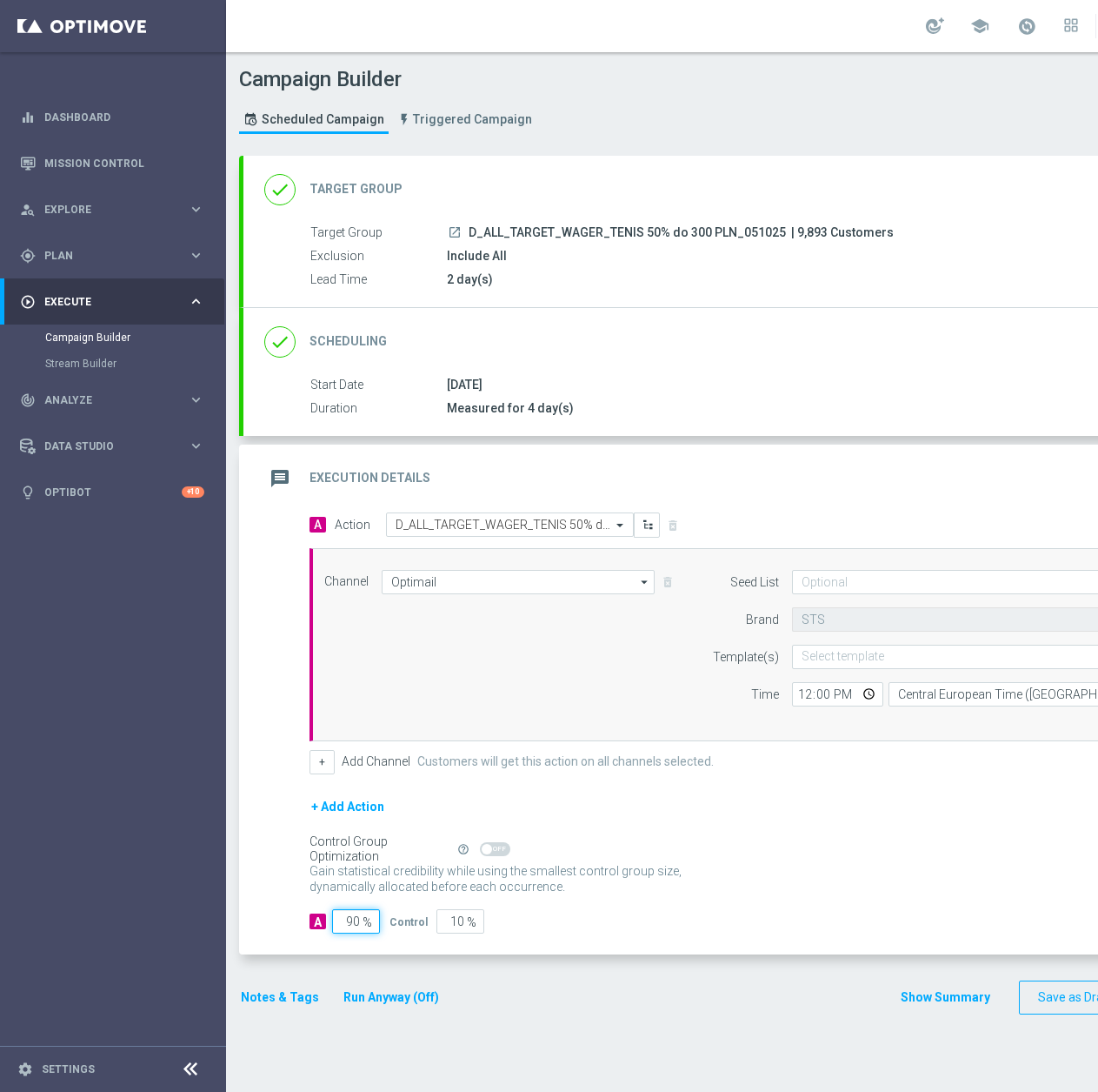
click at [356, 921] on input "90" at bounding box center [355, 921] width 48 height 24
type input "95"
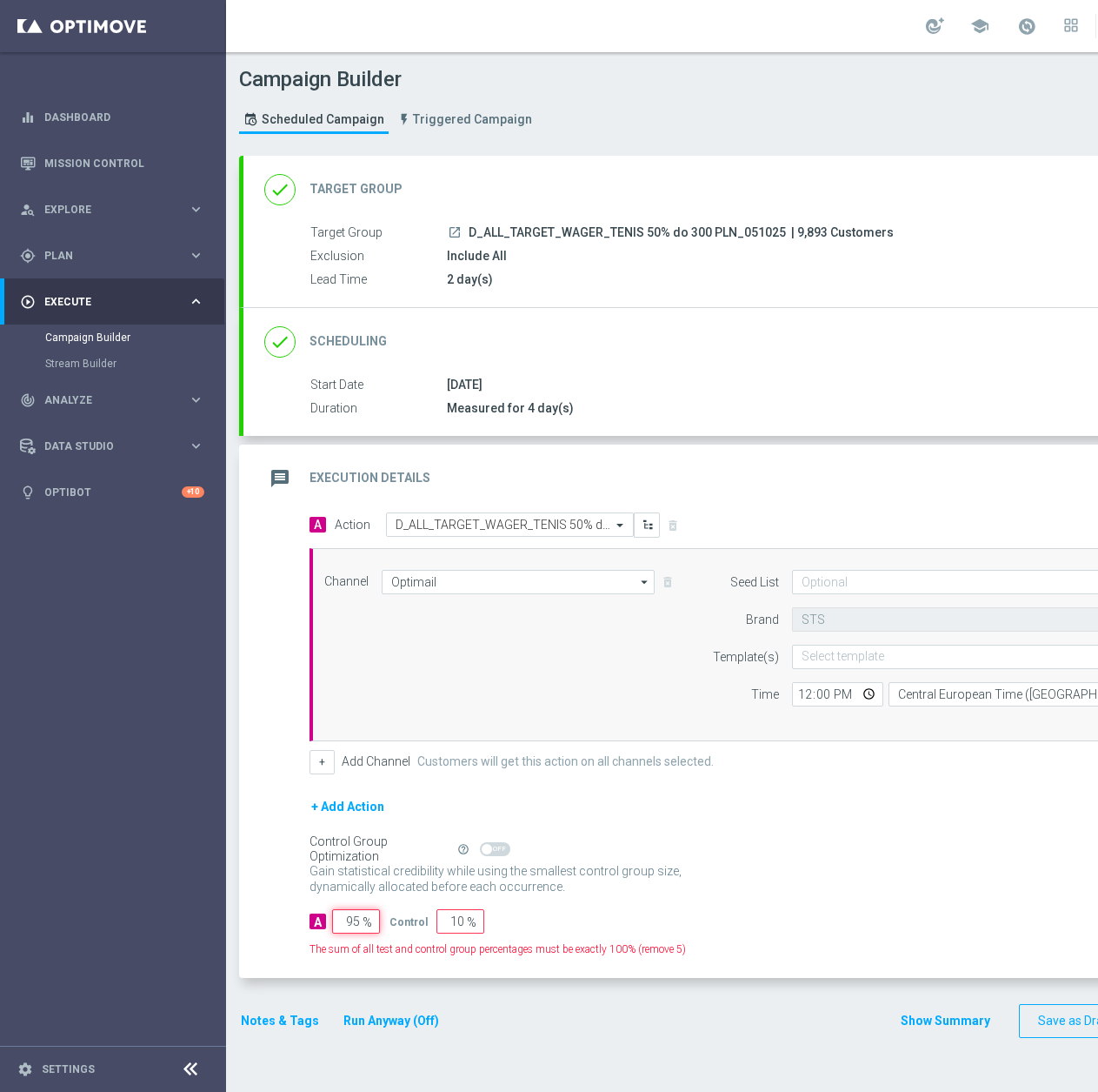
type input "5"
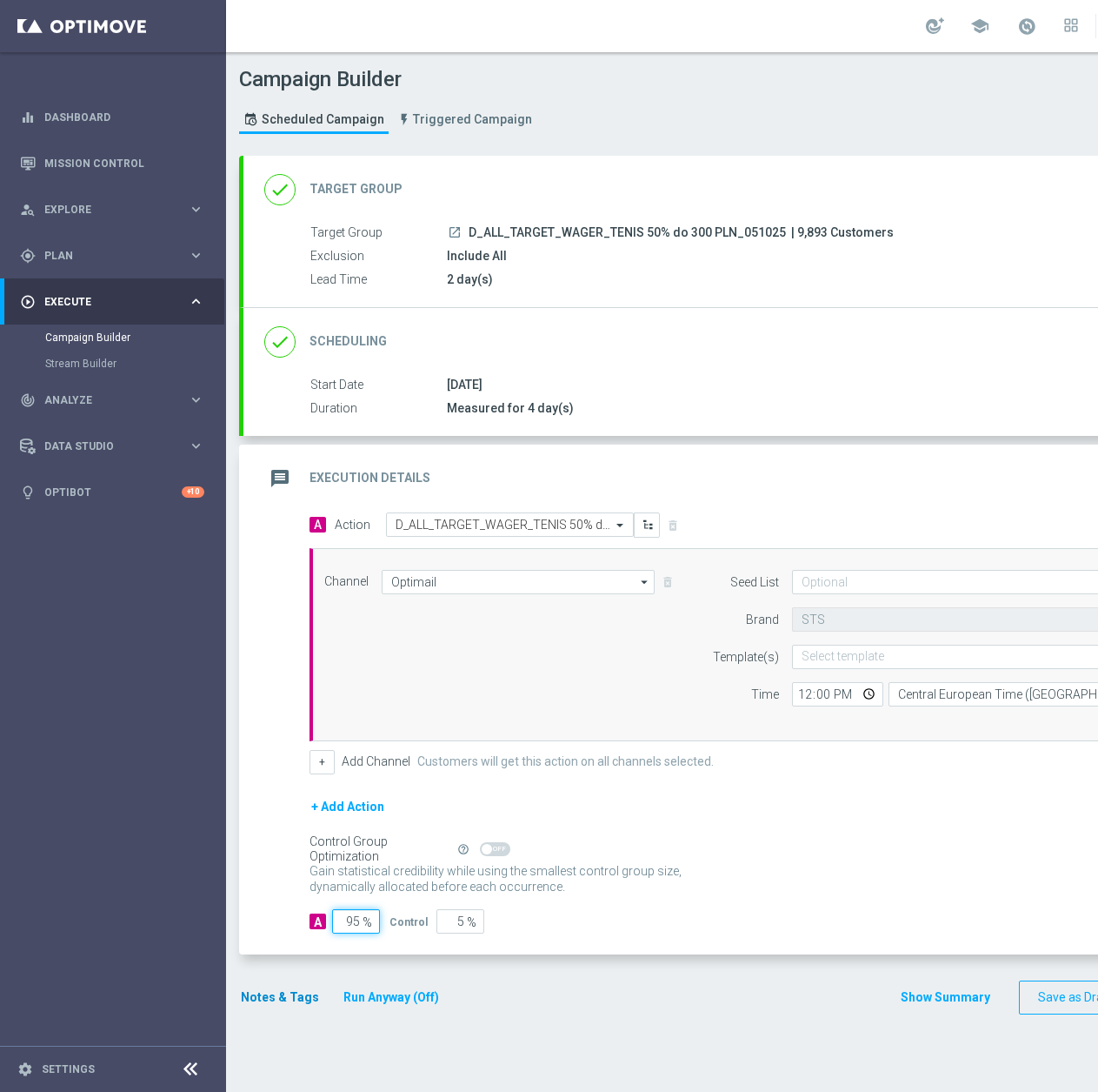
type input "95"
click at [296, 991] on button "Notes & Tags" at bounding box center [280, 998] width 82 height 22
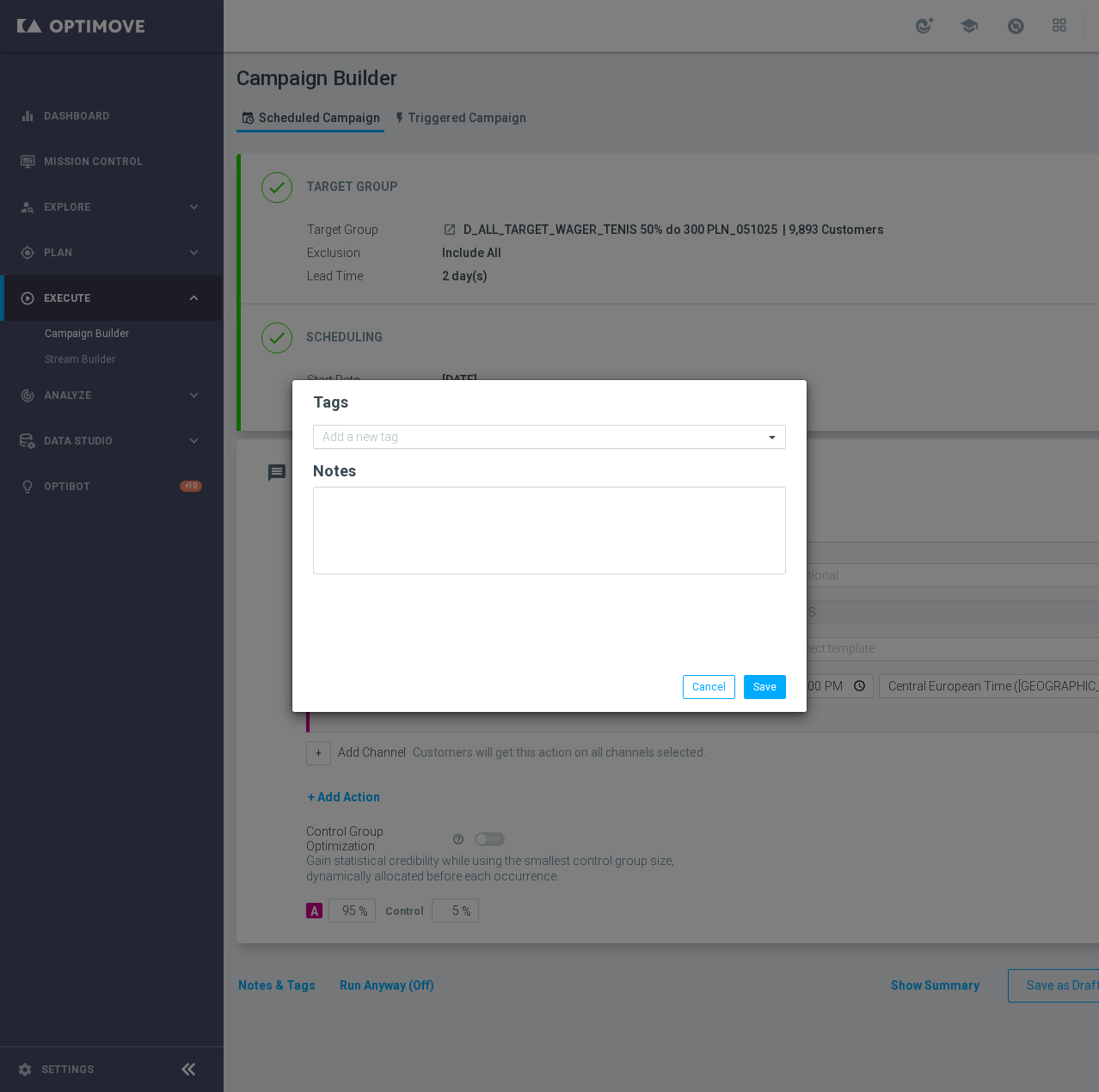
click at [435, 431] on input "text" at bounding box center [543, 438] width 441 height 14
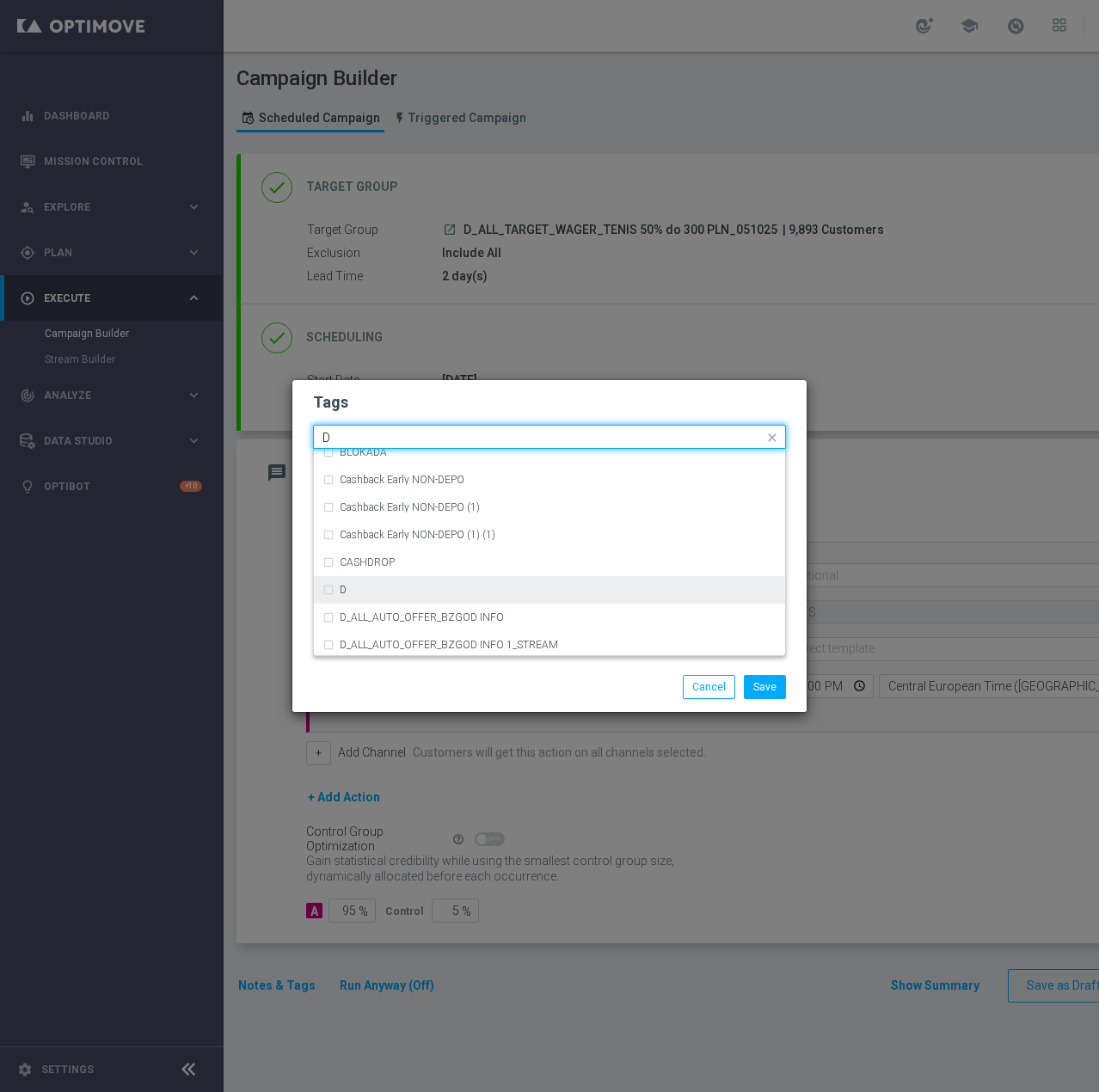
click at [419, 594] on div "D" at bounding box center [550, 590] width 454 height 28
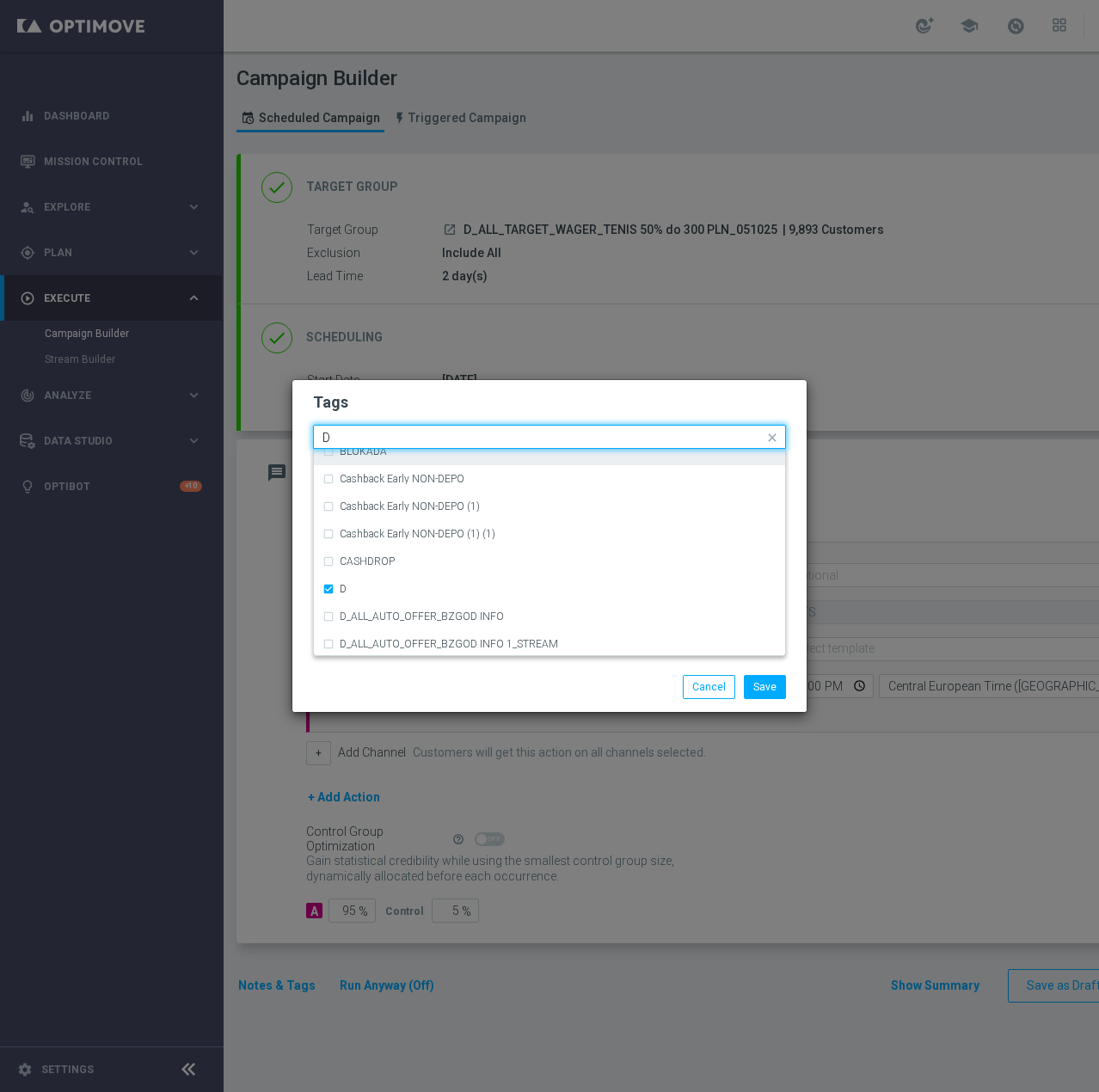
click at [404, 438] on input "D" at bounding box center [543, 438] width 441 height 14
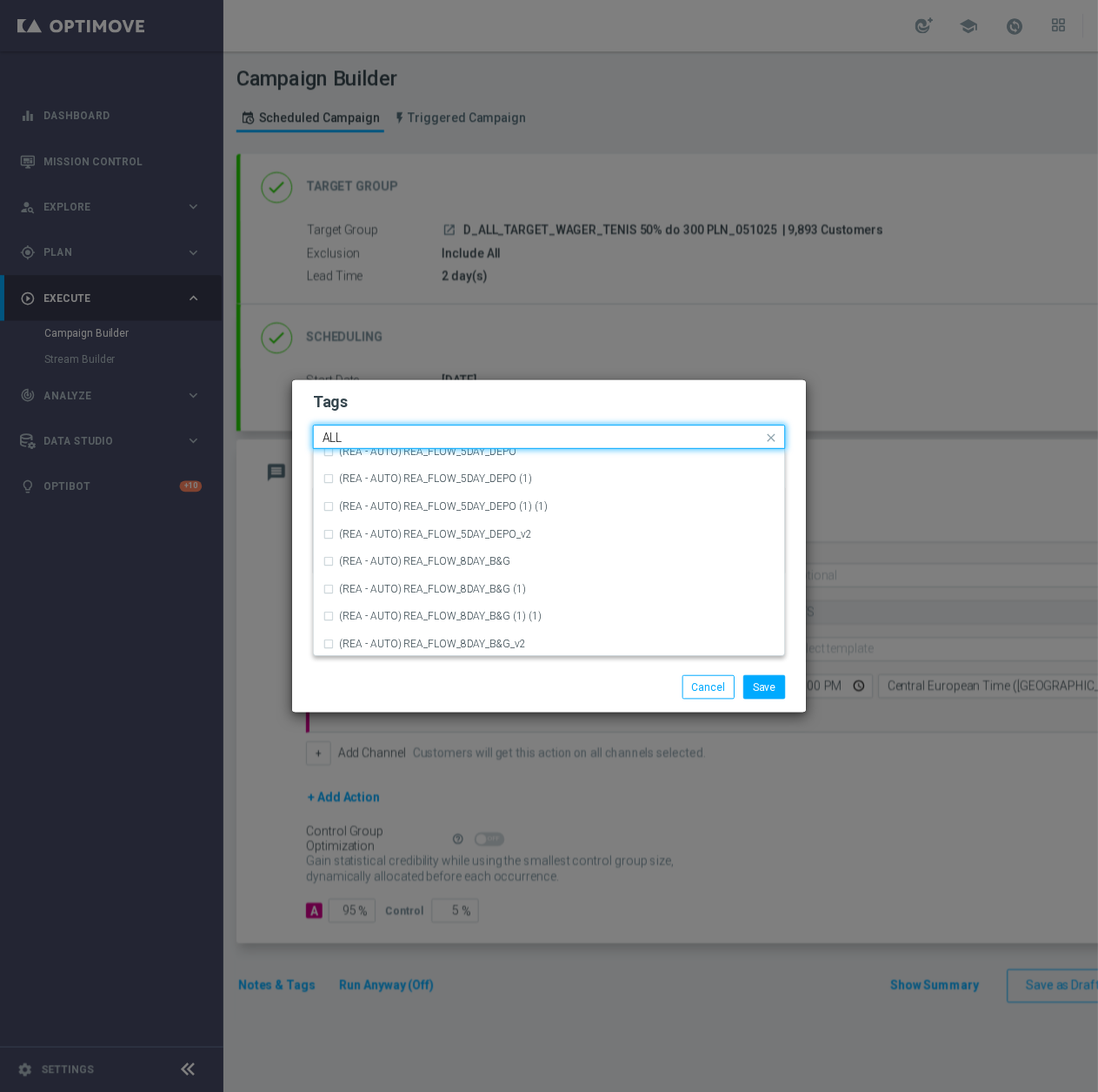
scroll to position [0, 0]
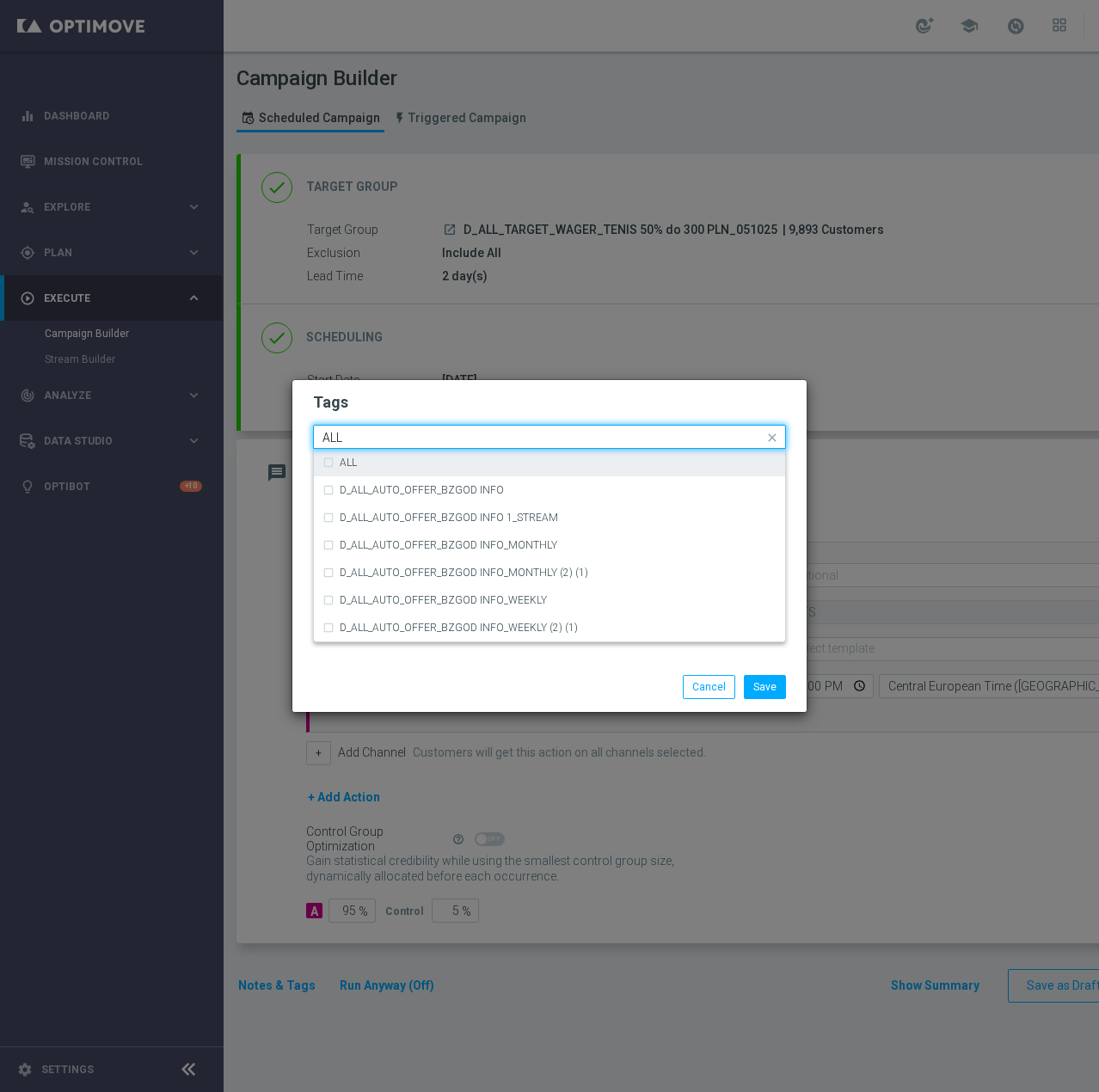
click at [378, 461] on div "ALL" at bounding box center [558, 462] width 437 height 11
click at [391, 435] on input "ALL" at bounding box center [543, 438] width 441 height 14
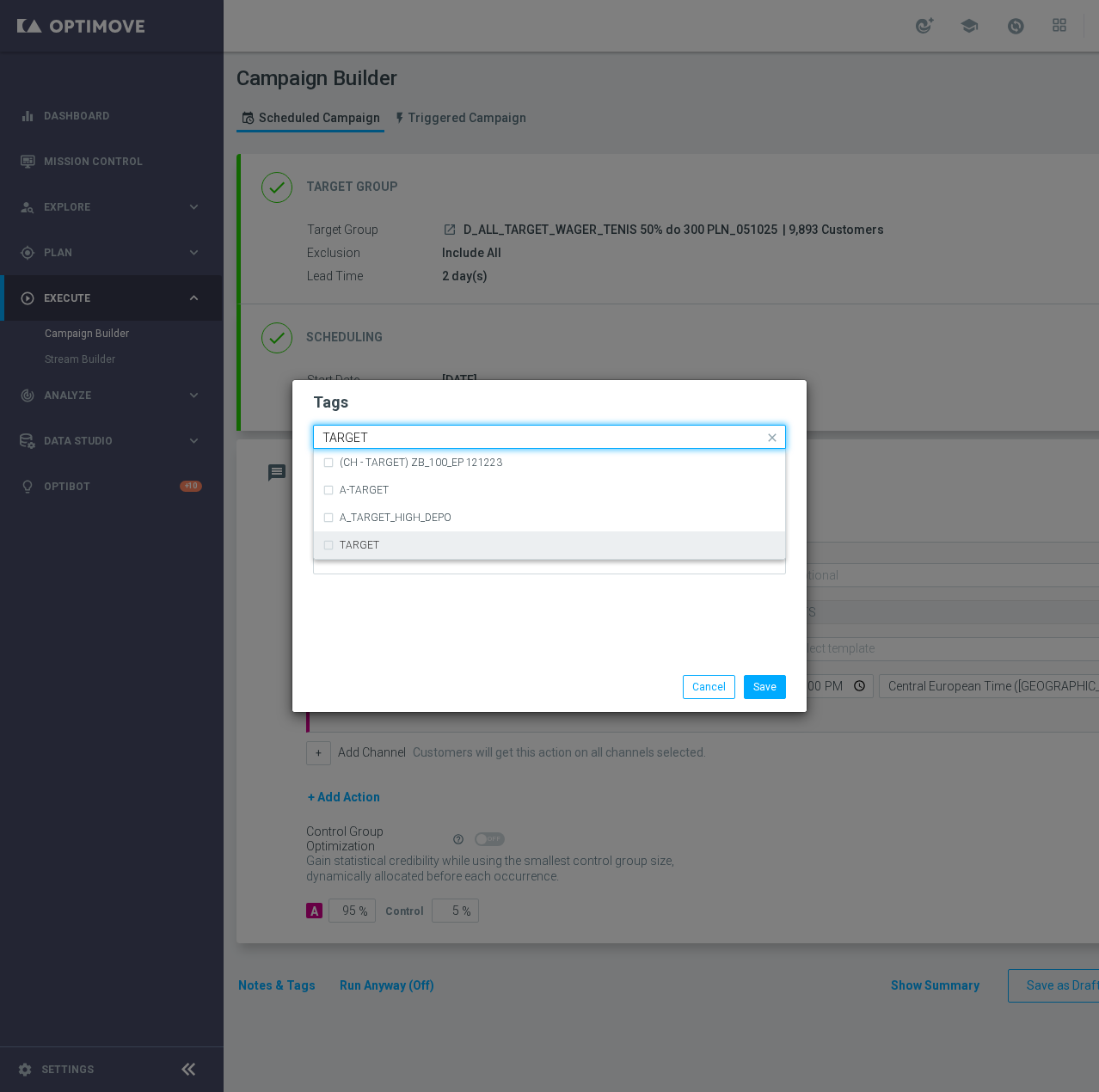
click at [336, 543] on div "TARGET" at bounding box center [550, 545] width 454 height 28
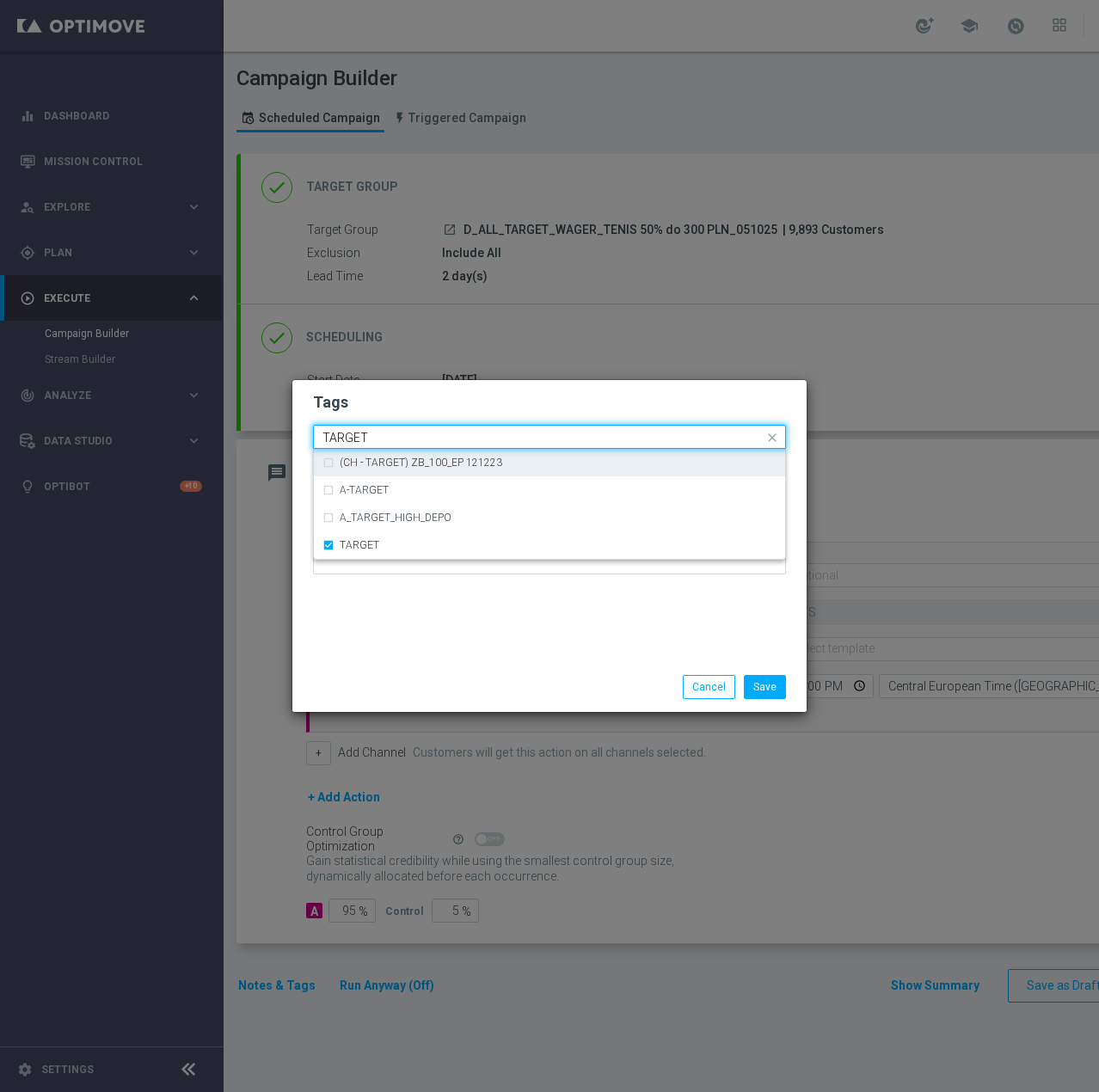
click at [404, 440] on input "TARGET" at bounding box center [543, 438] width 441 height 14
click at [390, 465] on div "WAGER" at bounding box center [558, 462] width 437 height 11
type input "WAGER"
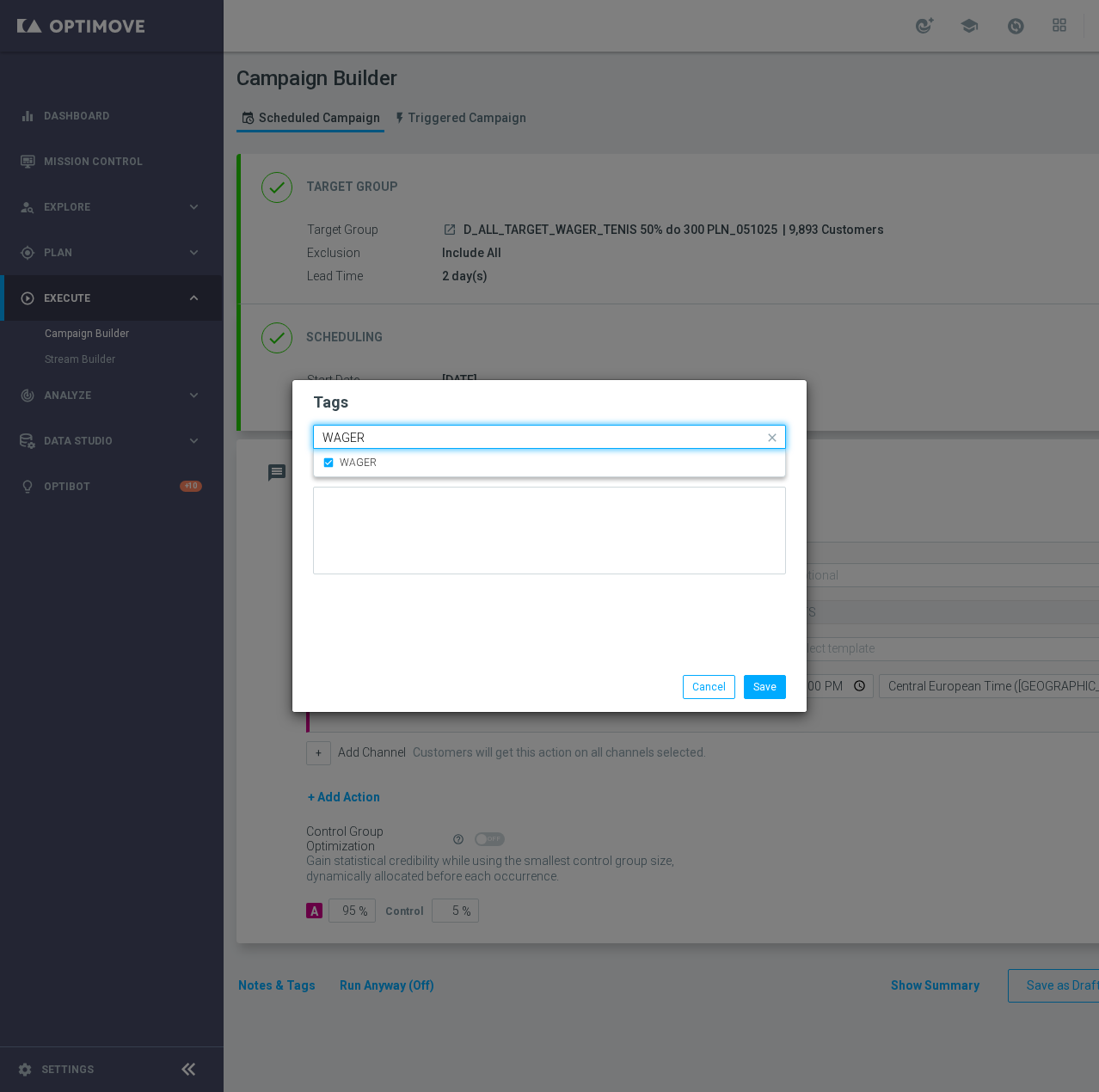
click at [408, 443] on input "WAGER" at bounding box center [543, 438] width 441 height 14
click at [481, 398] on h2 "Tags" at bounding box center [550, 402] width 473 height 20
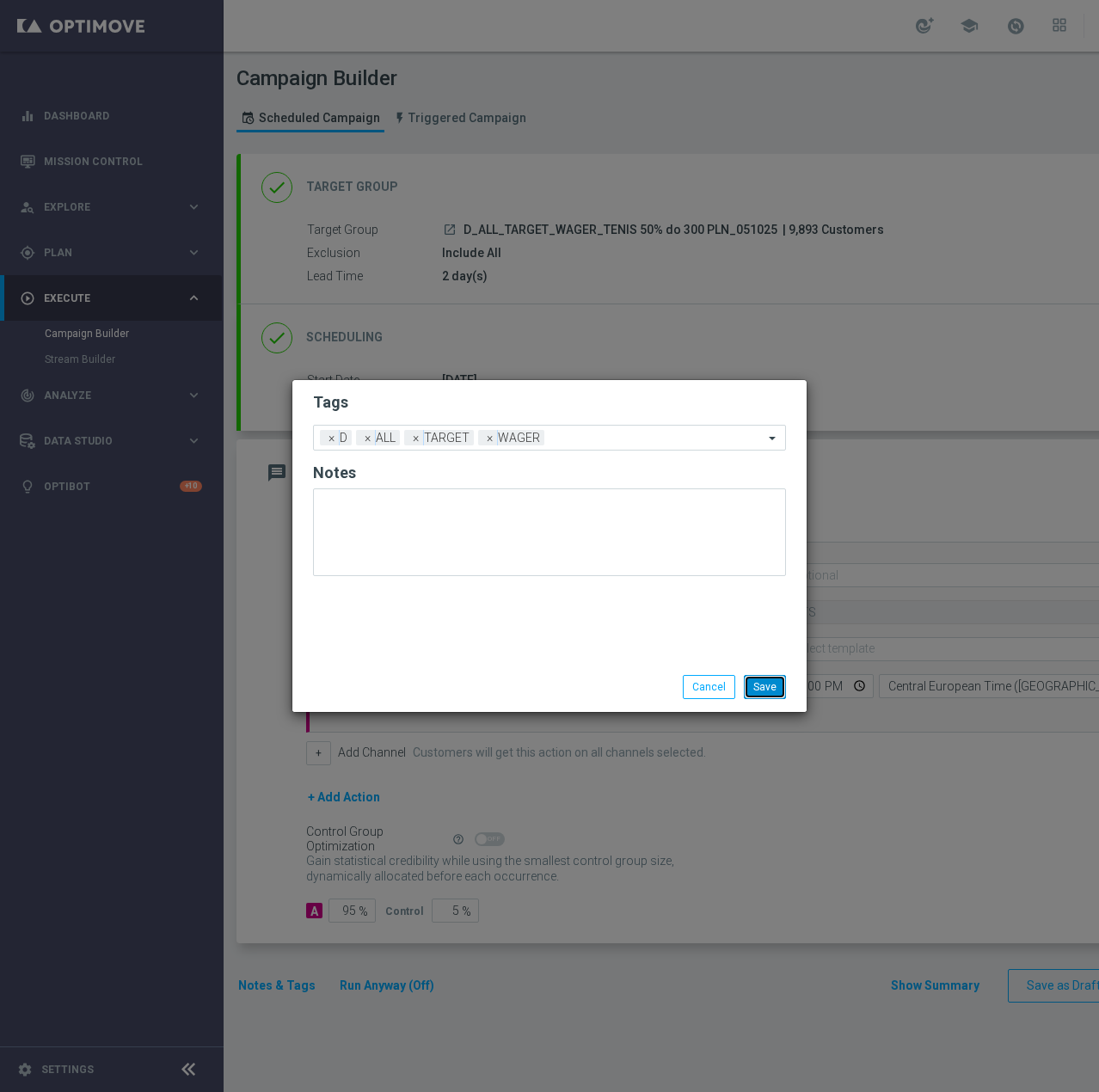
click at [769, 686] on button "Save" at bounding box center [764, 687] width 42 height 24
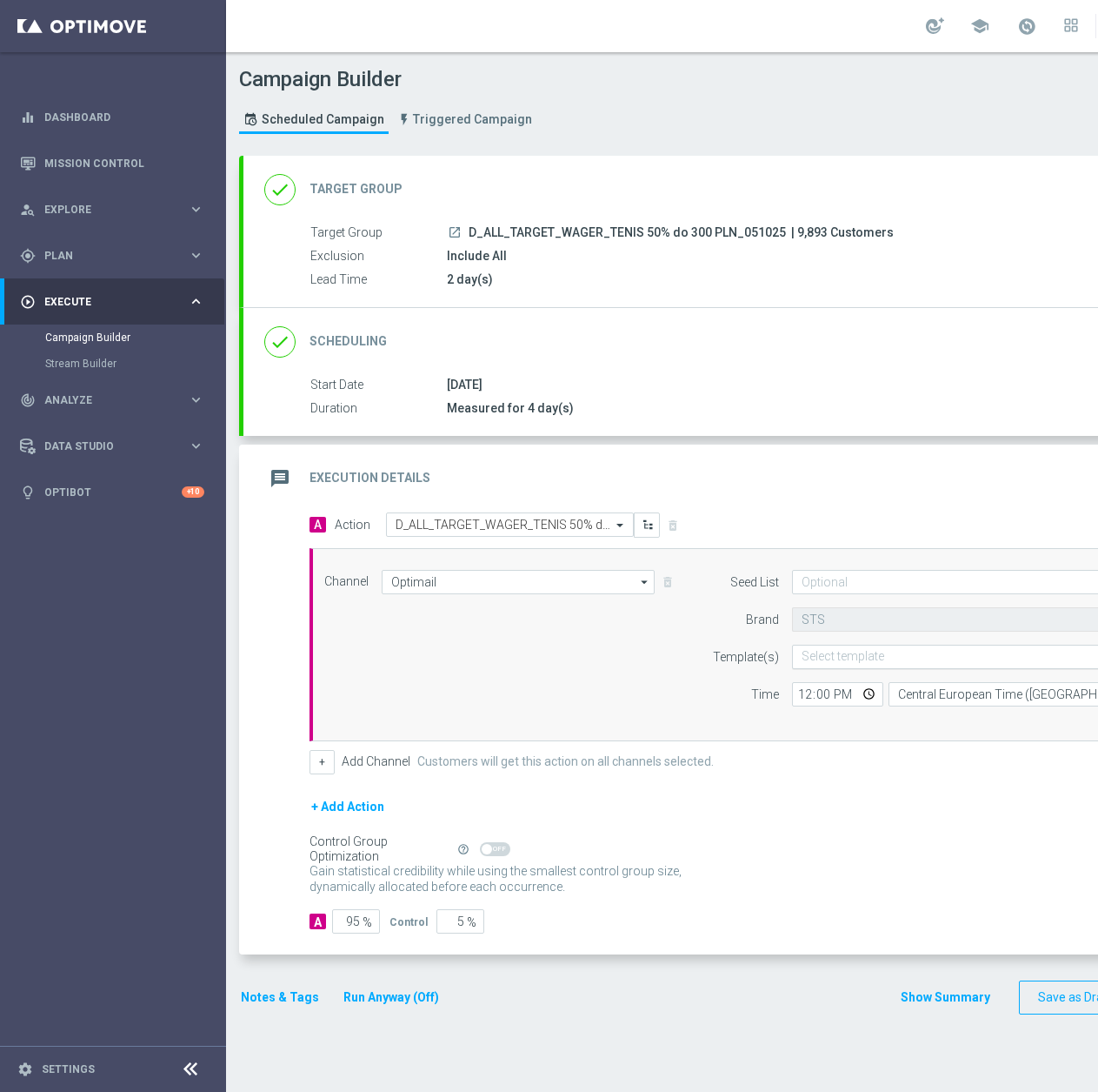
click at [857, 652] on input "text" at bounding box center [944, 657] width 285 height 14
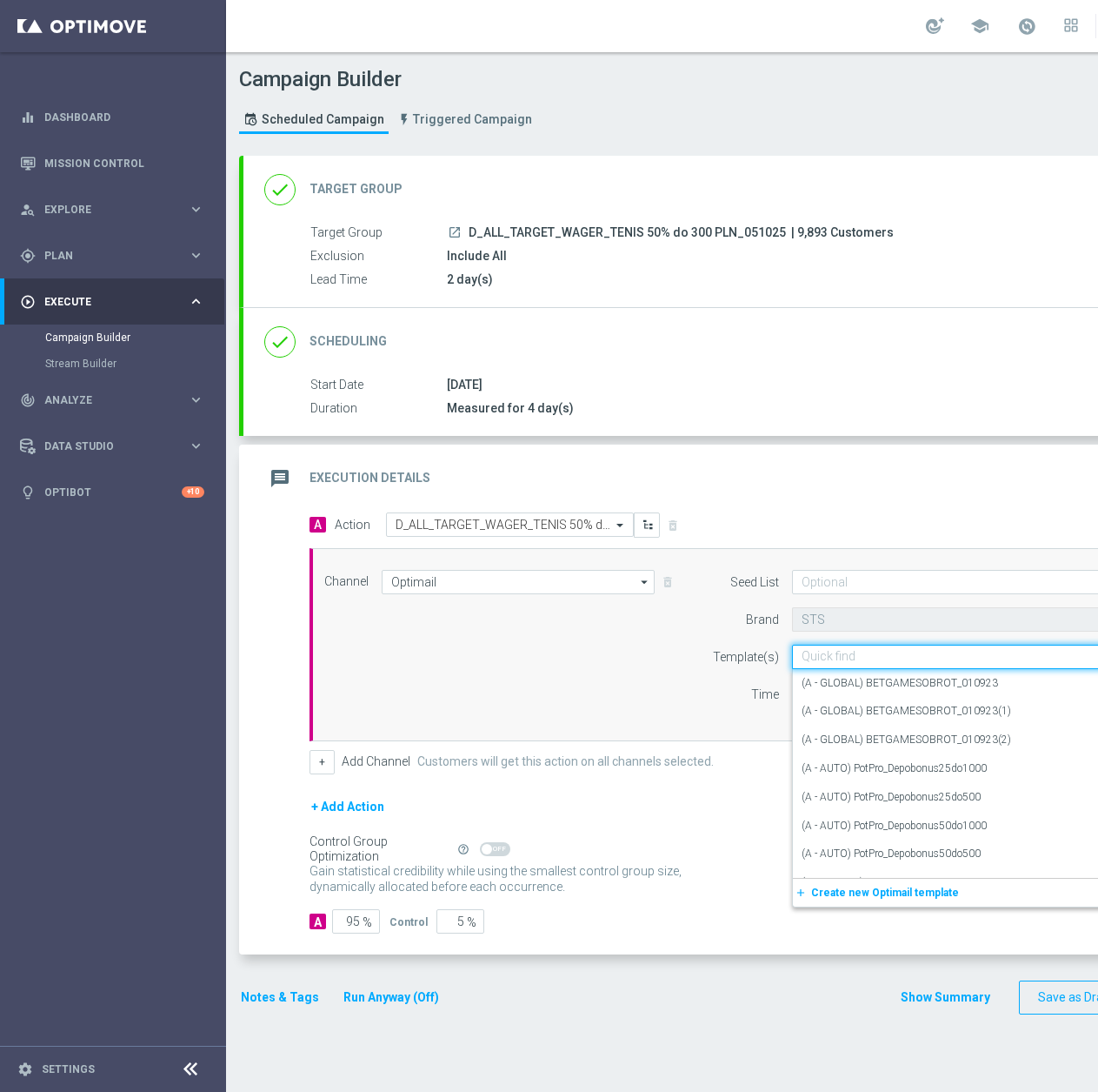
paste input "D_ALL_TARGET_WAGER_TENIS 50% do 300 PLN_051025"
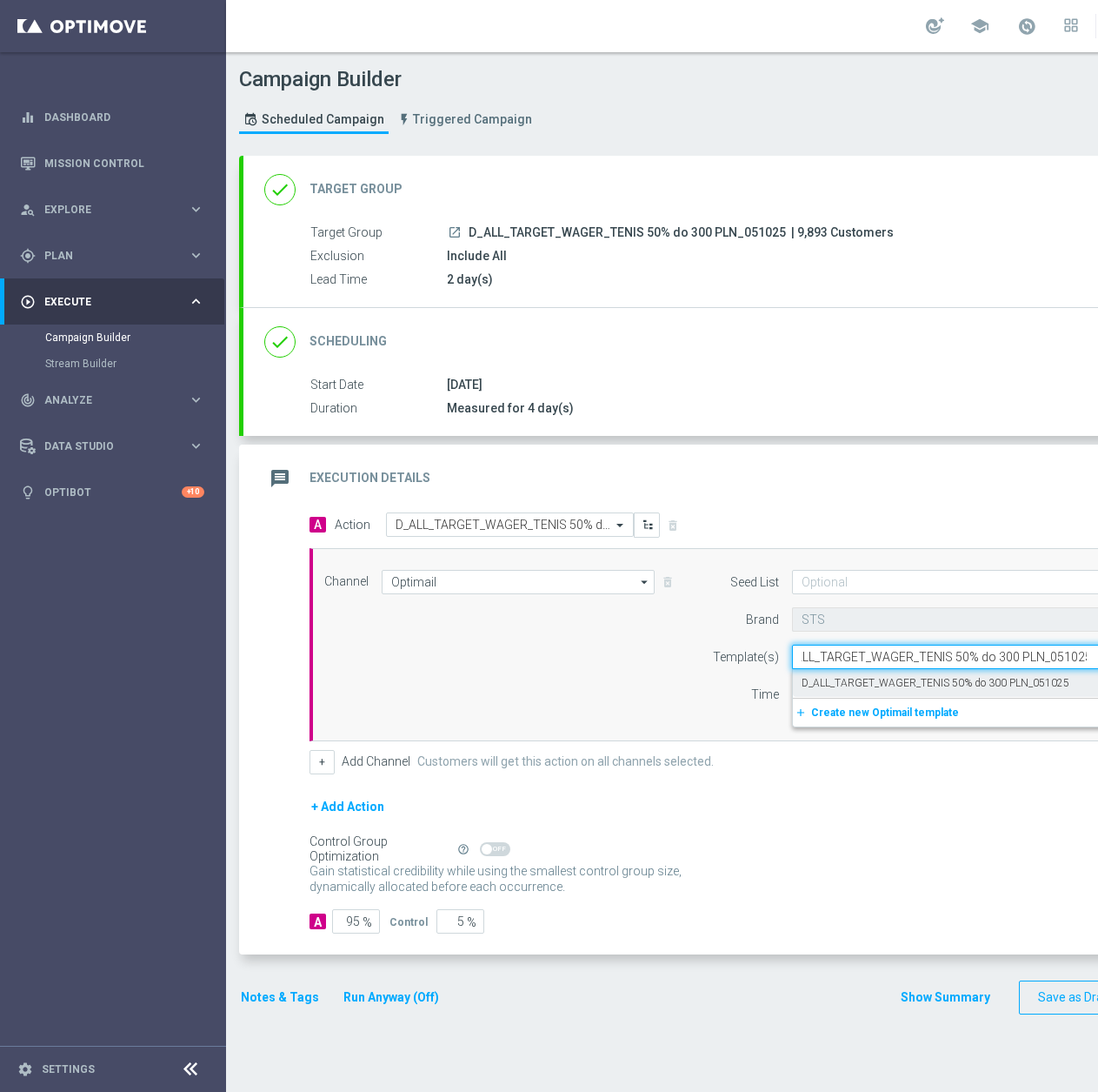
click at [848, 685] on label "D_ALL_TARGET_WAGER_TENIS 50% do 300 PLN_051025" at bounding box center [936, 683] width 268 height 14
type input "D_ALL_TARGET_WAGER_TENIS 50% do 300 PLN_051025"
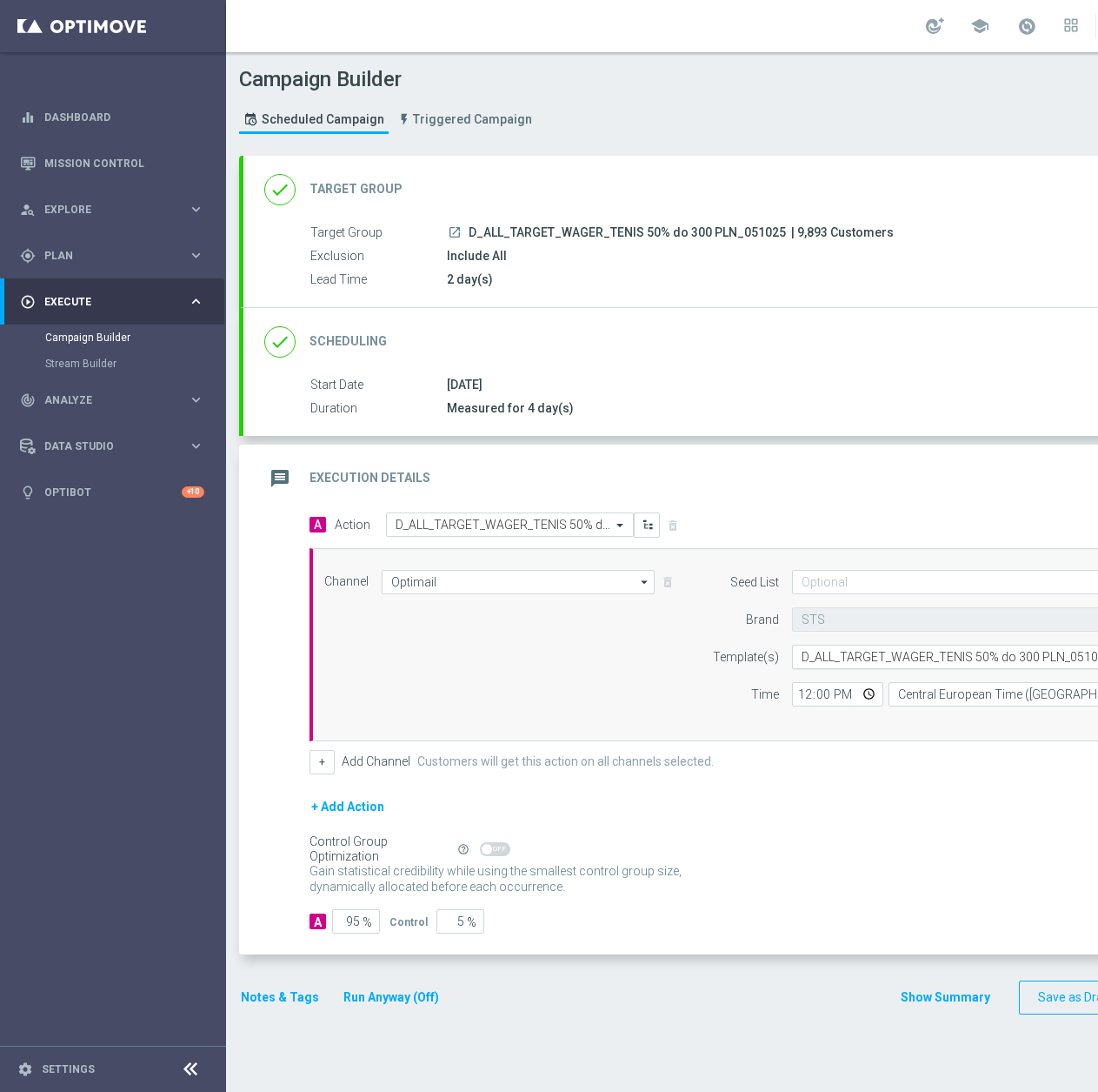
scroll to position [0, 0]
click at [829, 565] on div "Channel Optimail Optimail arrow_drop_down Show Selected 1 of 22 Target group on…" at bounding box center [769, 644] width 920 height 193
click at [824, 577] on input at bounding box center [1000, 581] width 415 height 24
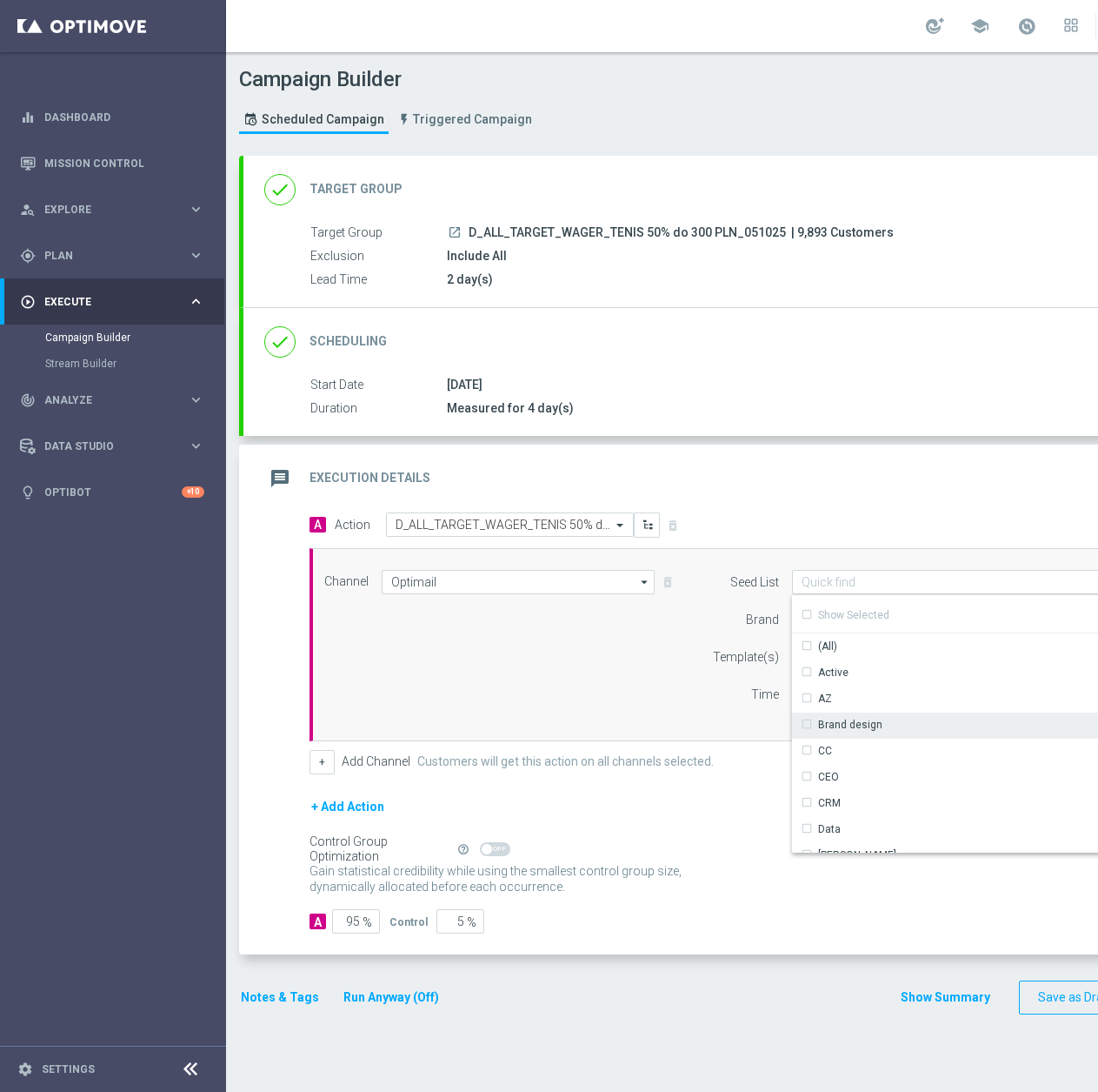
click at [839, 734] on div "Brand design" at bounding box center [993, 724] width 401 height 24
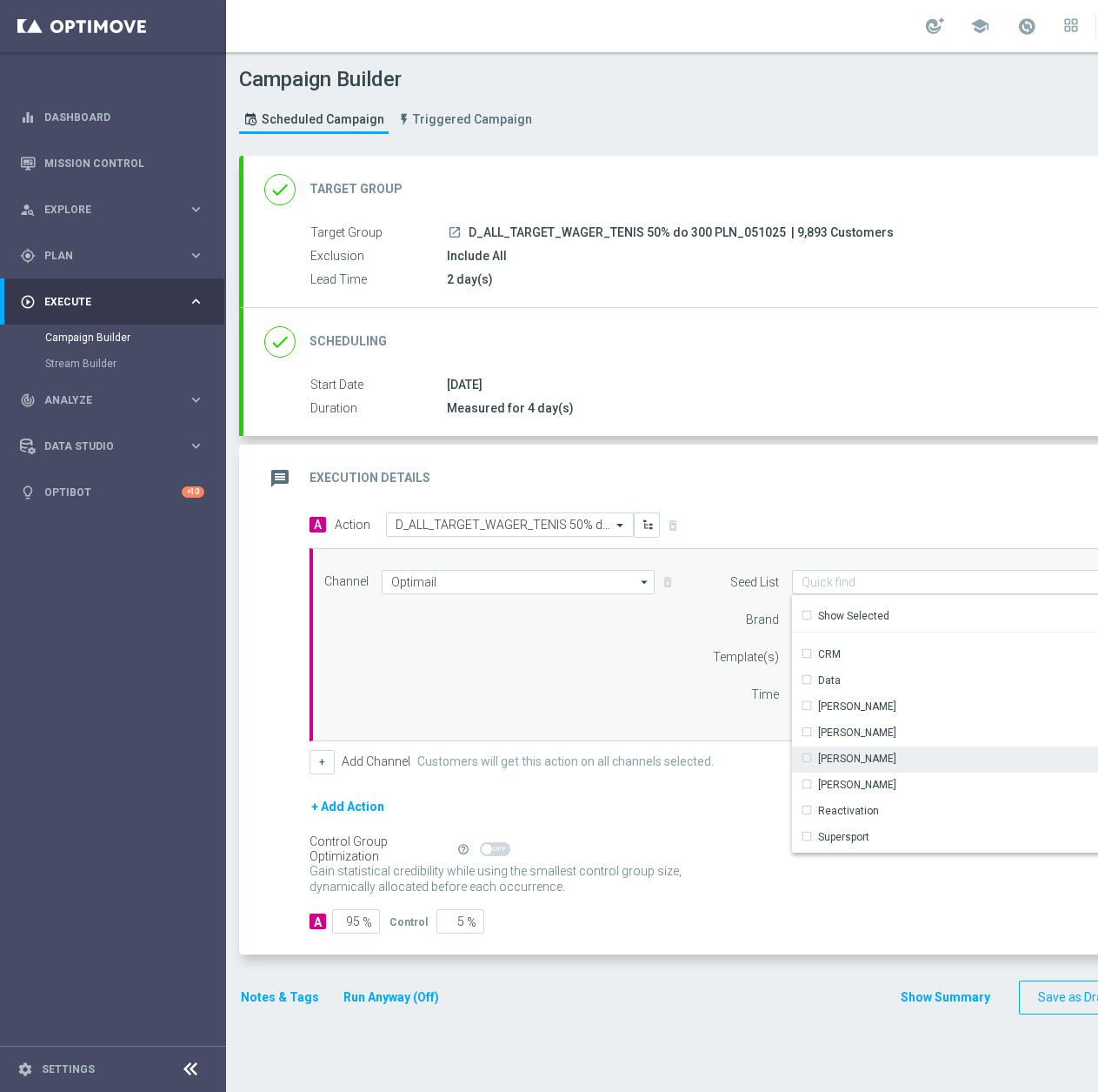
scroll to position [149, 0]
click at [861, 810] on div "Reactivation" at bounding box center [849, 810] width 61 height 15
click at [596, 616] on div "Channel Optimail Optimail arrow_drop_down Show Selected 1 of 22 Target group on…" at bounding box center [765, 644] width 909 height 149
type input "Selected 2 of 17"
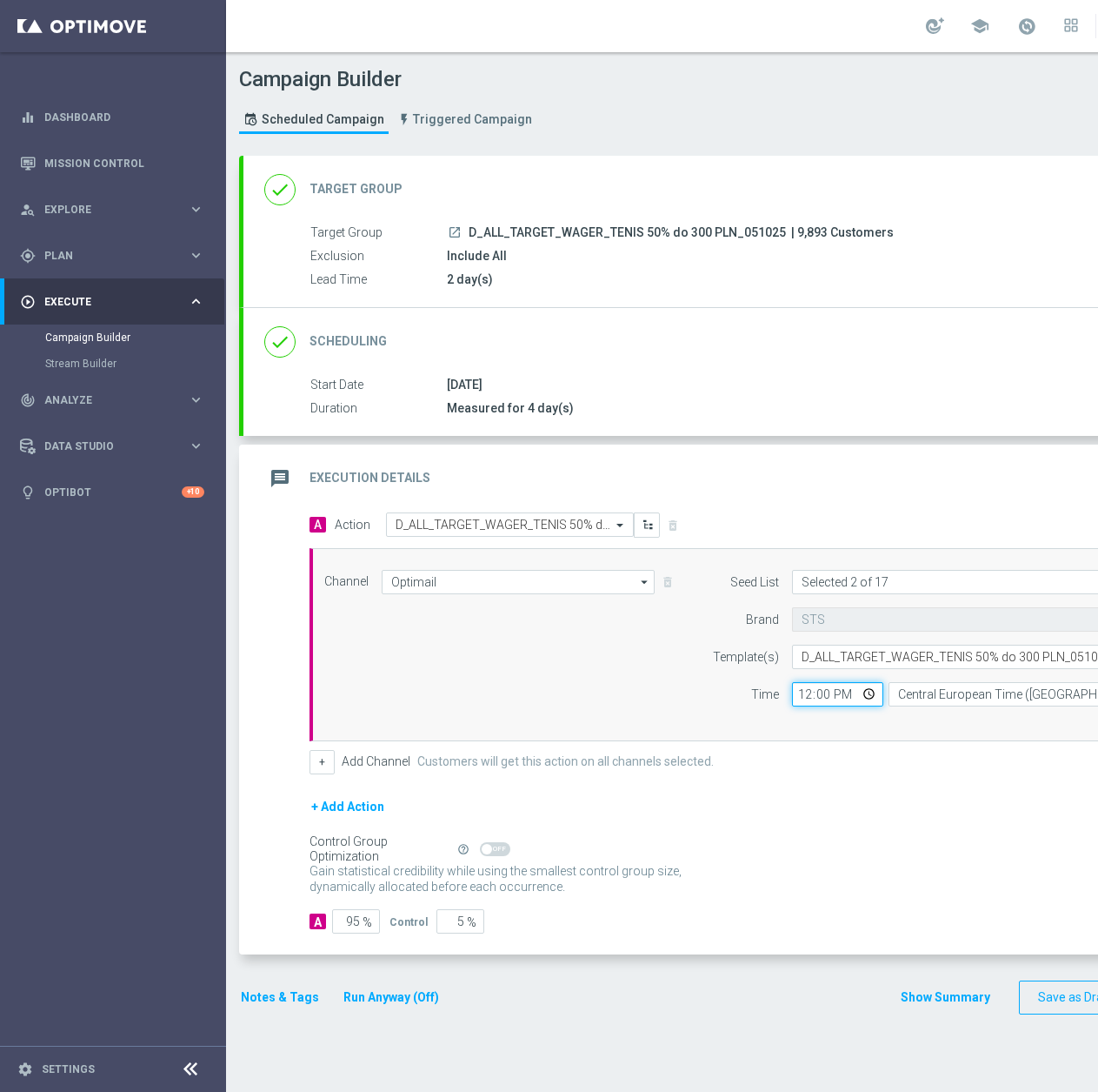
click at [807, 703] on input "12:00" at bounding box center [838, 694] width 92 height 24
click at [827, 694] on input "17:00" at bounding box center [838, 694] width 92 height 24
type input "17:01"
click at [329, 765] on button "+" at bounding box center [322, 762] width 25 height 24
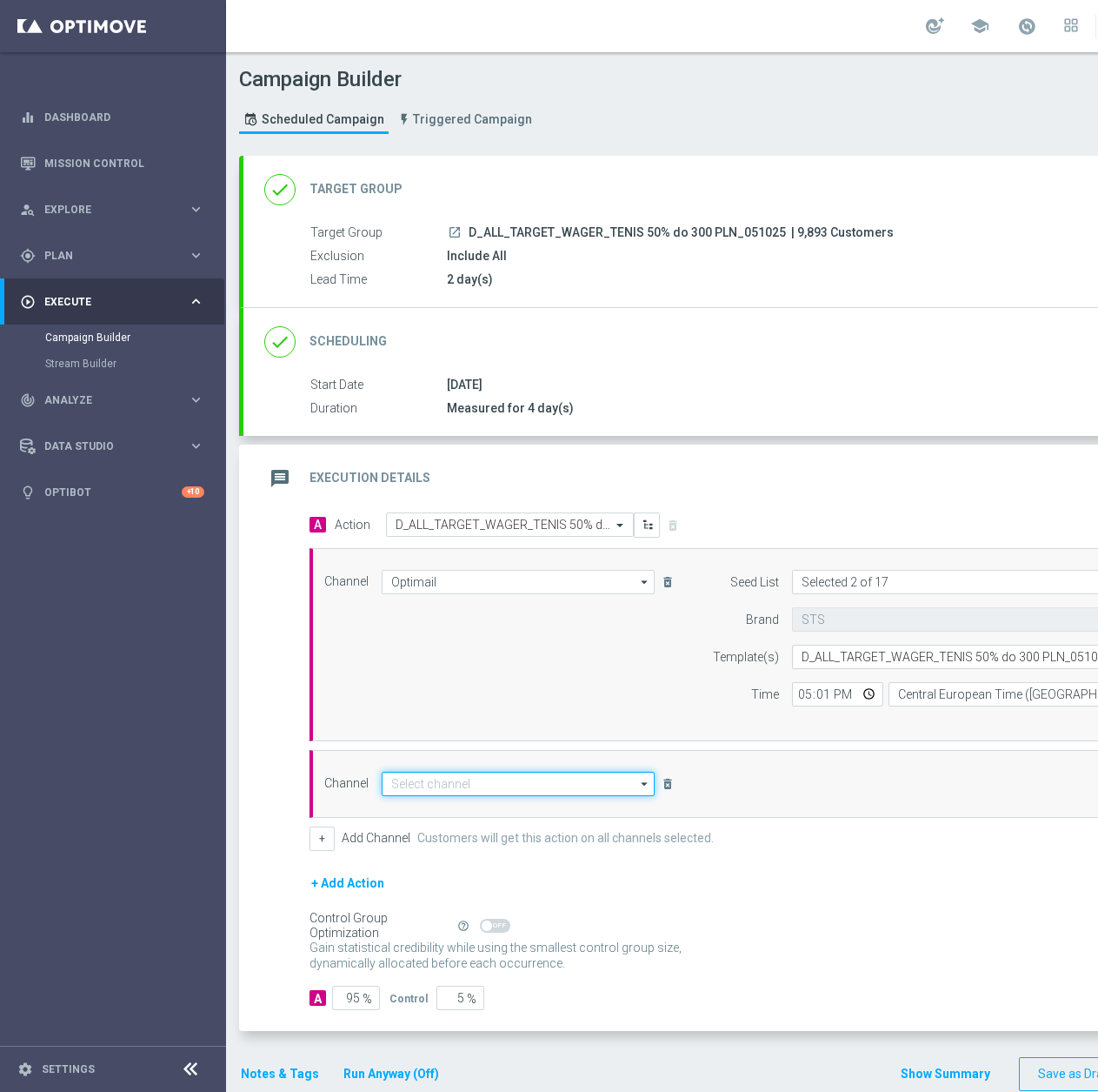
click at [484, 772] on input at bounding box center [519, 783] width 273 height 24
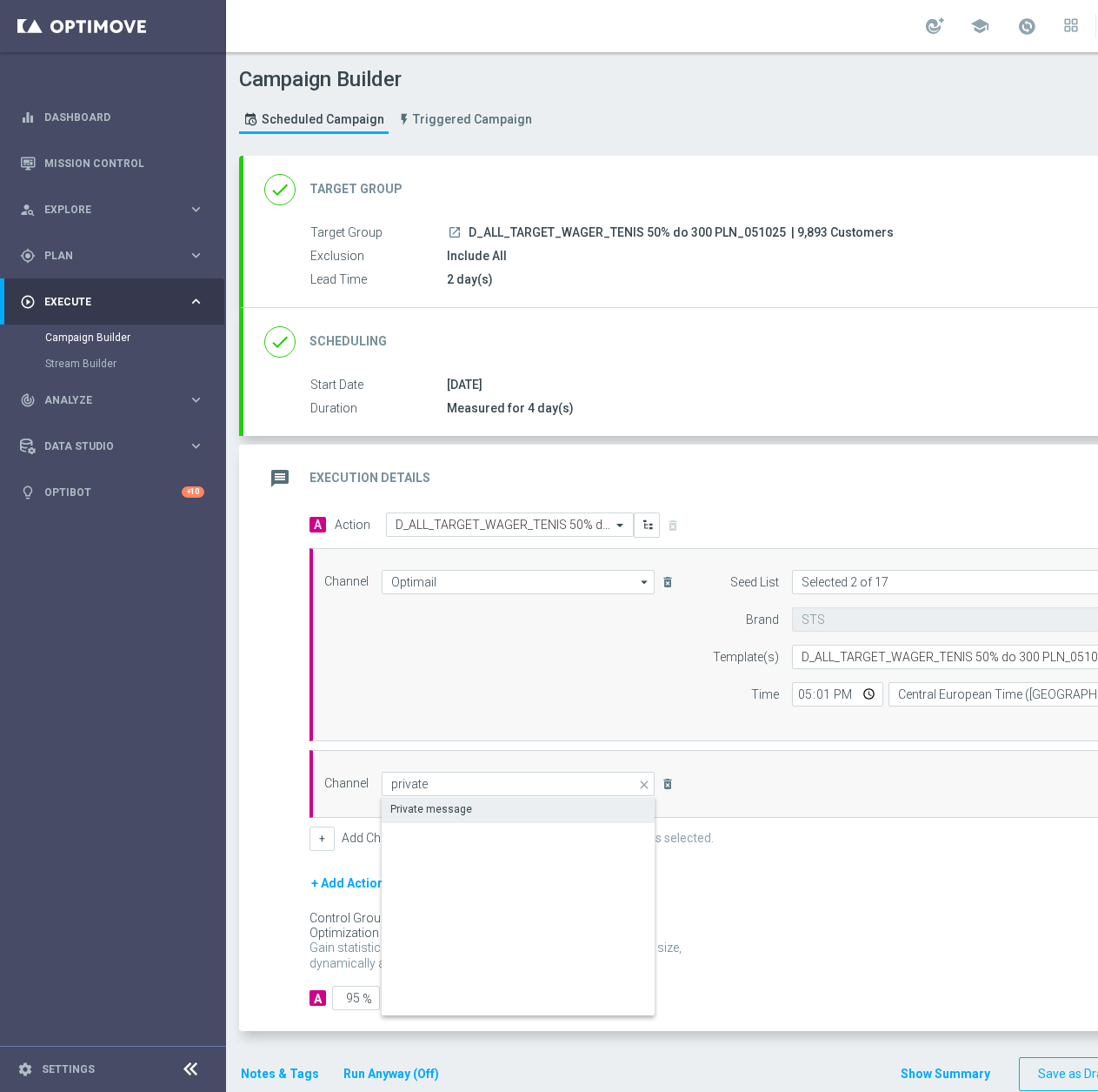
click at [472, 806] on div "Private message" at bounding box center [519, 809] width 274 height 24
type input "Private message"
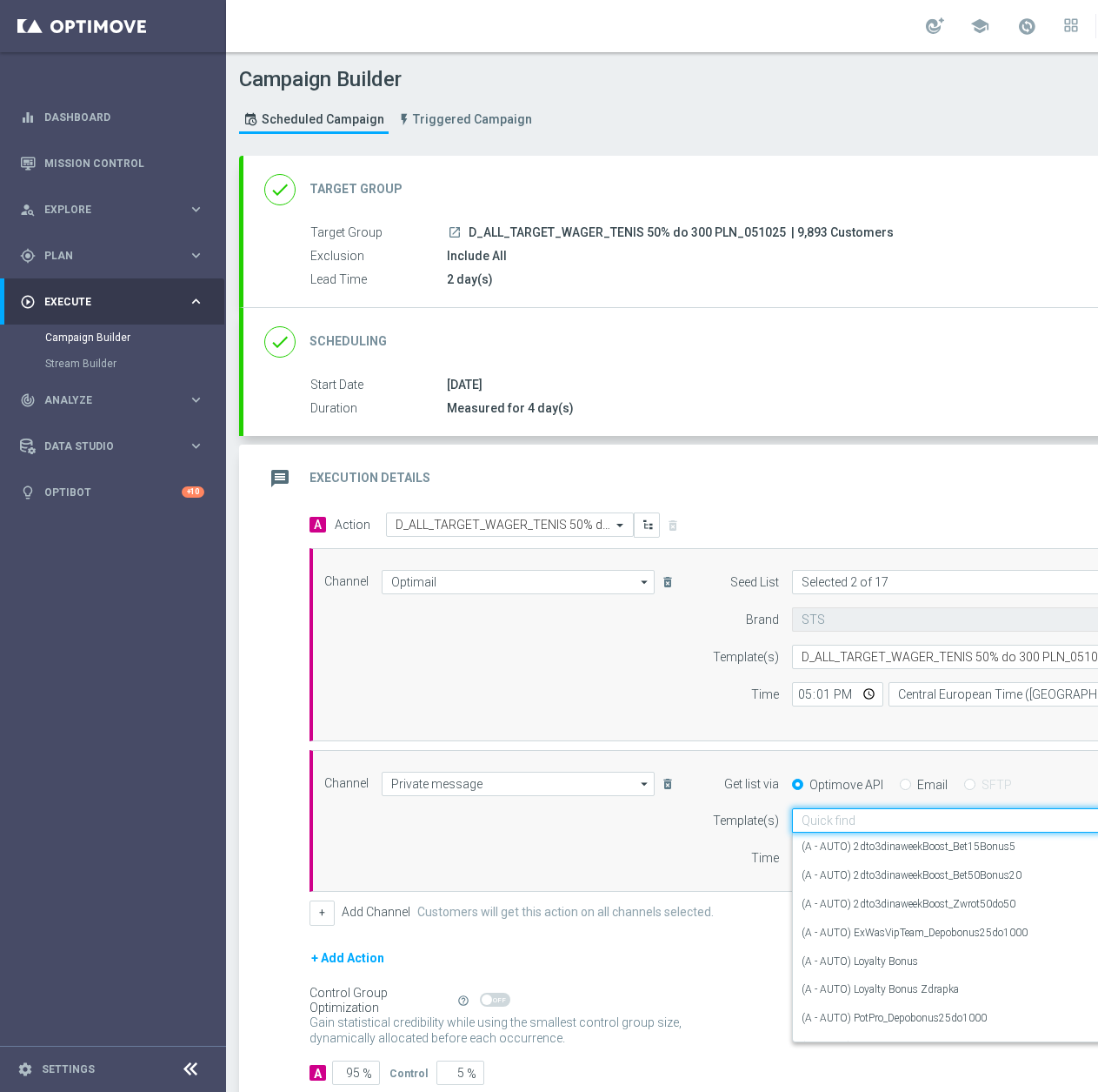
scroll to position [0, 44]
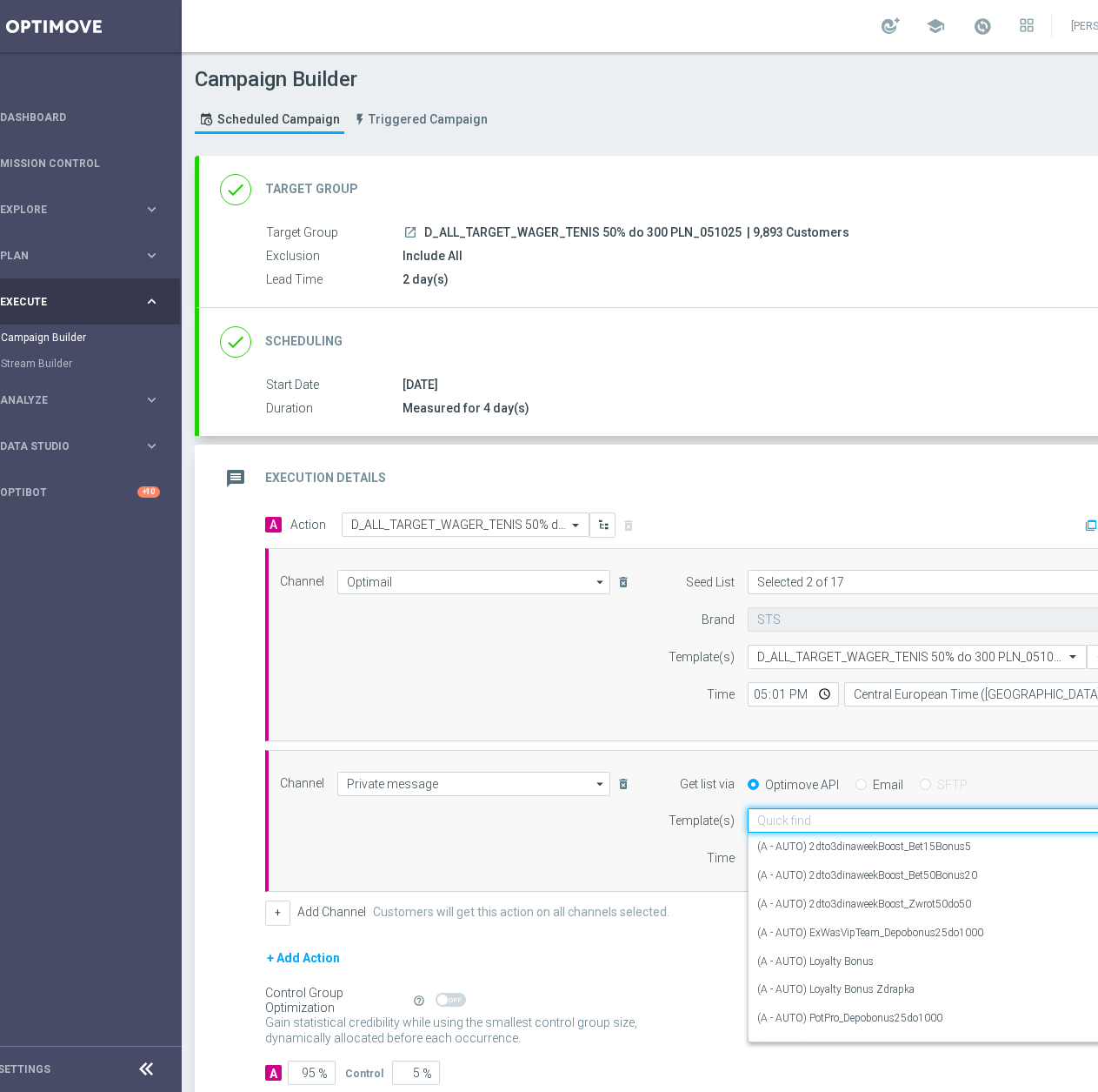
click at [869, 827] on input "text" at bounding box center [927, 820] width 341 height 14
paste input "https://redirect.sts.pl/?r=do-300-zl-pewnej-kasy-z-tenisem-186124"
type input "https://redirect.sts.pl/?r=do-300-zl-pewnej-kasy-z-tenisem-186124"
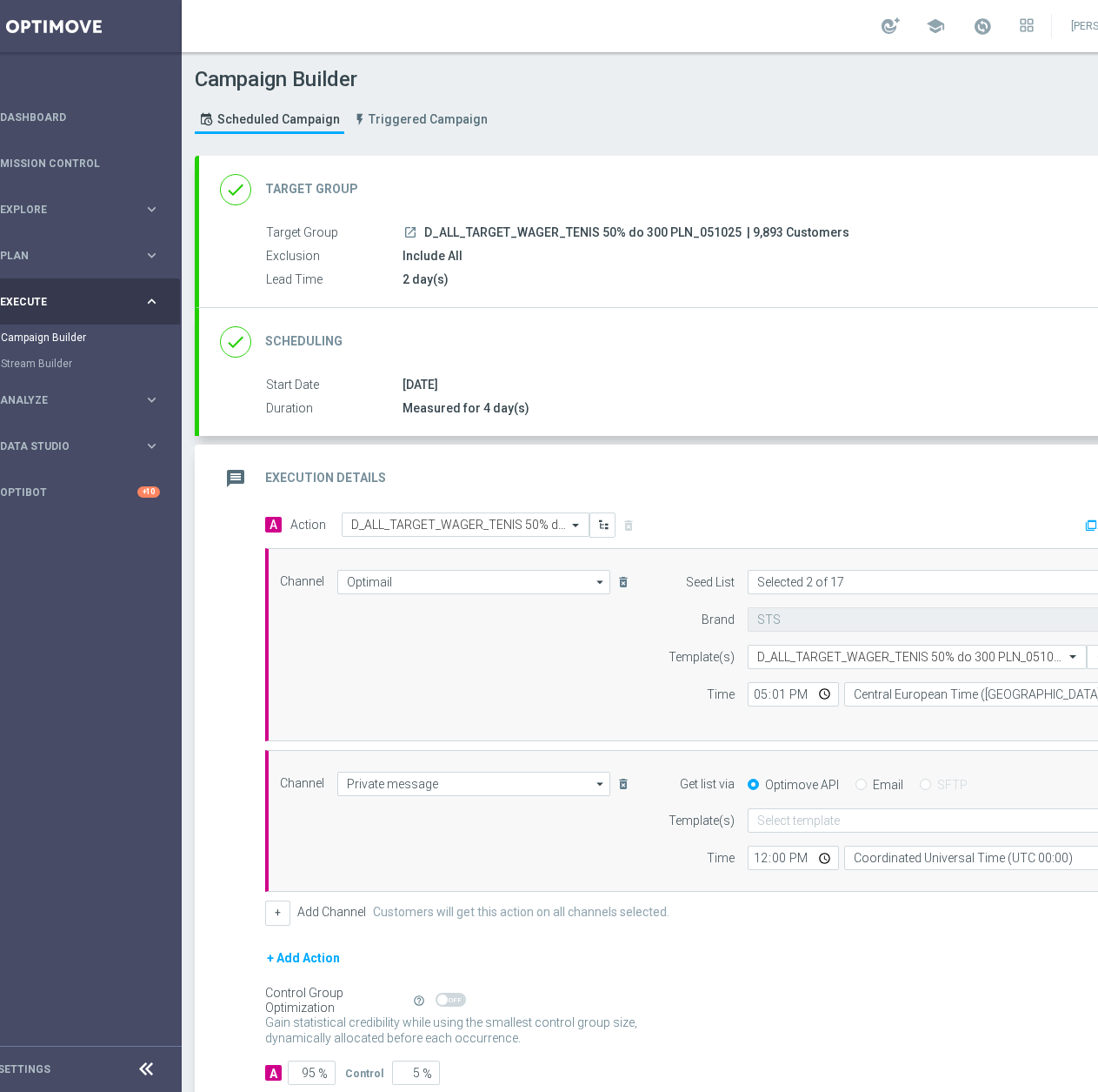
drag, startPoint x: 735, startPoint y: 232, endPoint x: 422, endPoint y: 233, distance: 313.0
click at [422, 233] on div "launch D_ALL_TARGET_WAGER_TENIS 50% do 300 PLN_051025 | 9,893 Customers" at bounding box center [790, 232] width 776 height 17
copy span "D_ALL_TARGET_WAGER_TENIS 50% do 300 PLN_051025"
click at [784, 819] on input "text" at bounding box center [927, 820] width 341 height 14
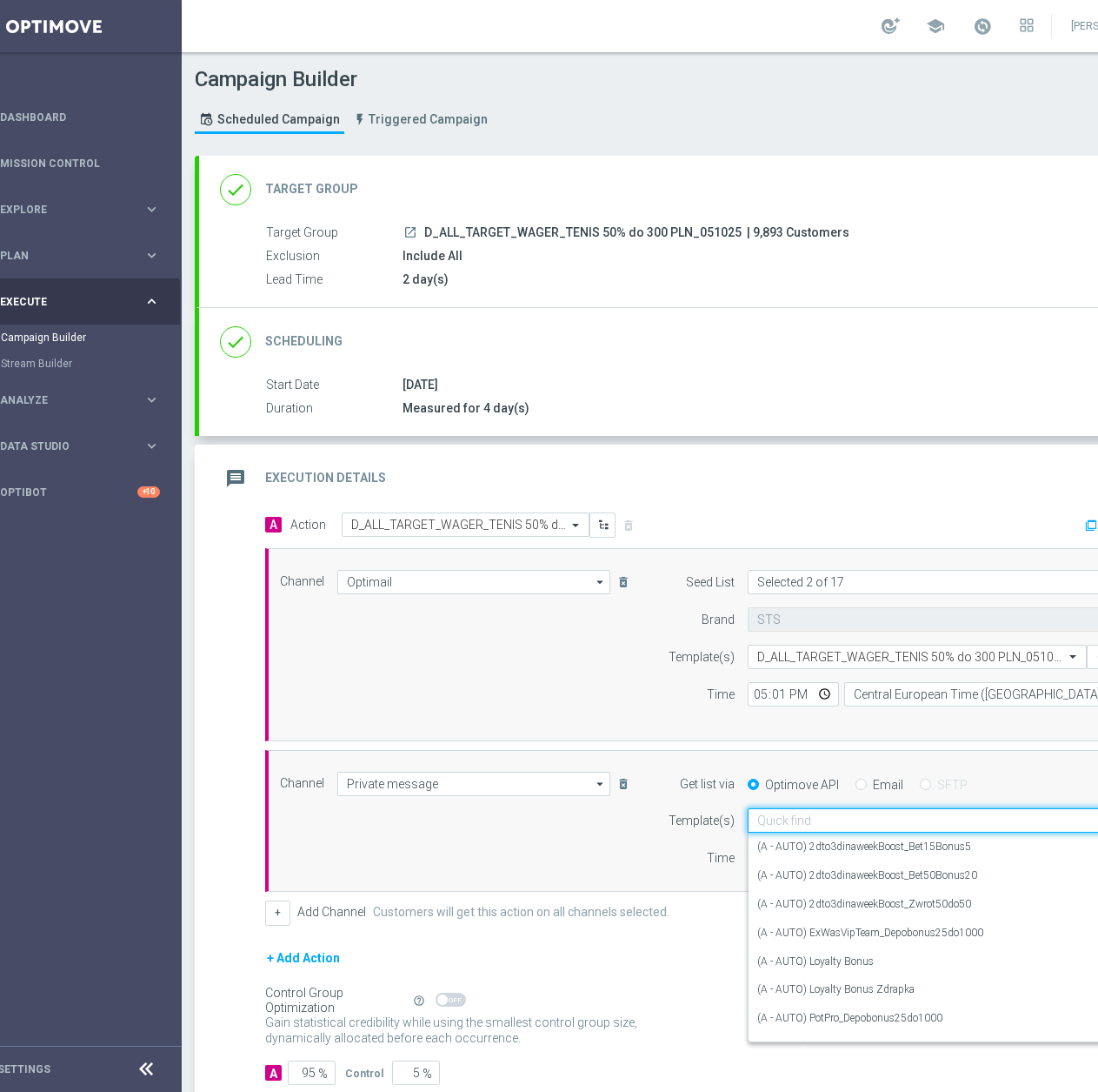
paste input "D_ALL_TARGET_WAGER_TENIS 50% do 300 PLN_051025"
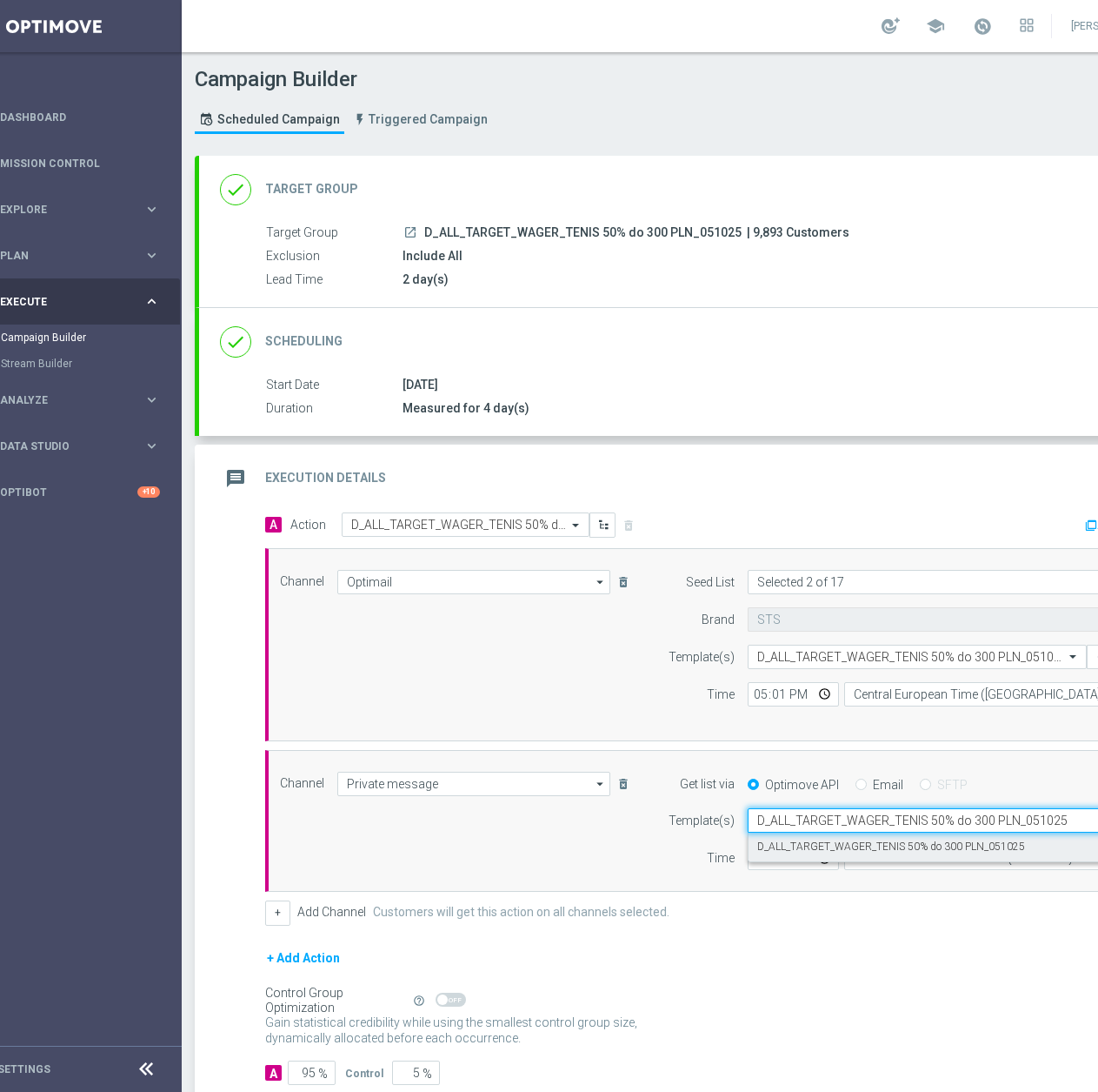
click at [810, 844] on label "D_ALL_TARGET_WAGER_TENIS 50% do 300 PLN_051025" at bounding box center [891, 846] width 268 height 14
type input "D_ALL_TARGET_WAGER_TENIS 50% do 300 PLN_051025"
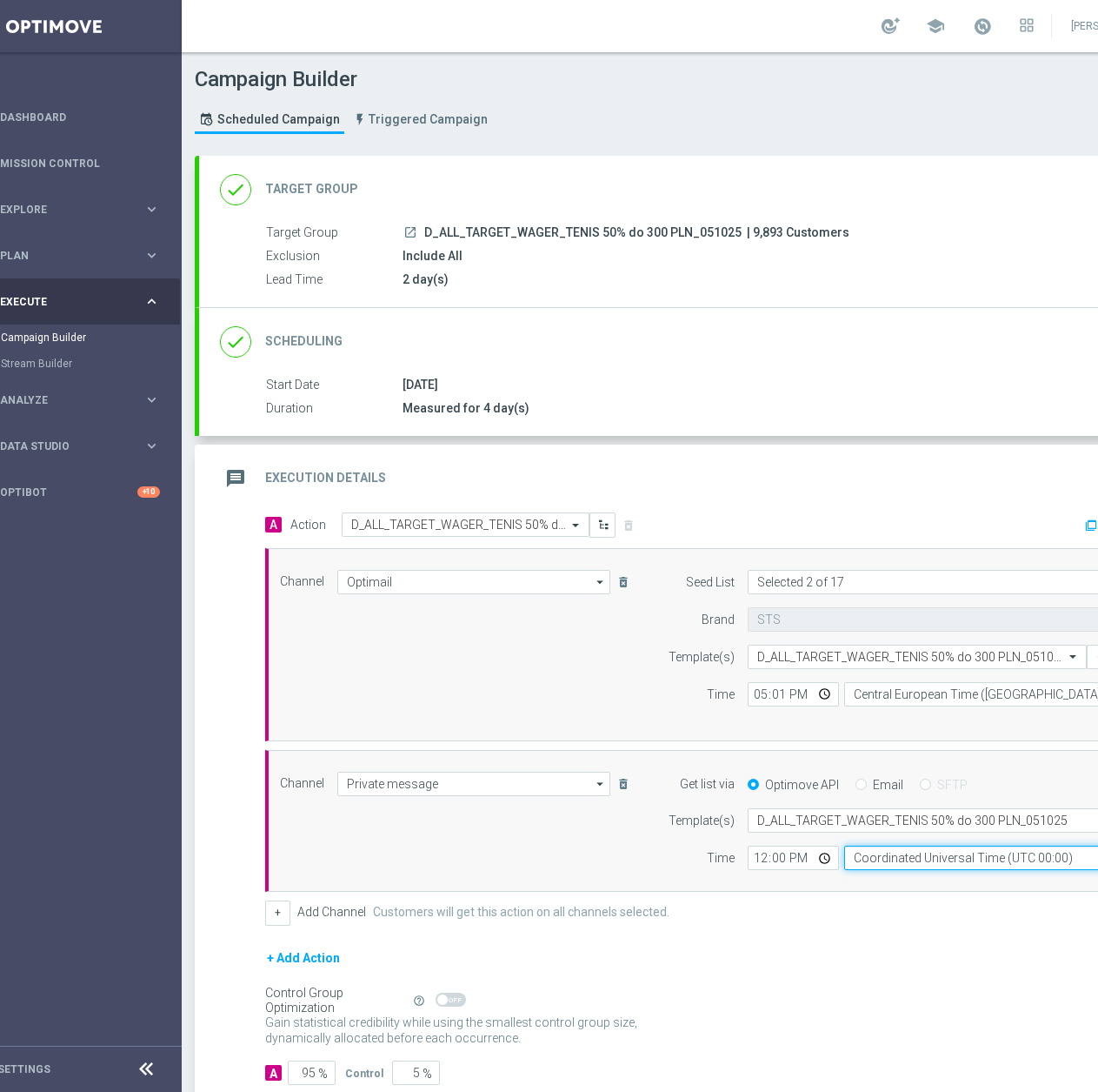
click at [867, 857] on input "Coordinated Universal Time (UTC 00:00)" at bounding box center [1004, 857] width 319 height 24
click at [864, 883] on div "Central European Time ([GEOGRAPHIC_DATA]) (UTC +02:00)" at bounding box center [996, 883] width 284 height 15
type input "Central European Time ([GEOGRAPHIC_DATA]) (UTC +02:00)"
click at [759, 864] on input "12:00" at bounding box center [794, 857] width 92 height 24
type input "17:01"
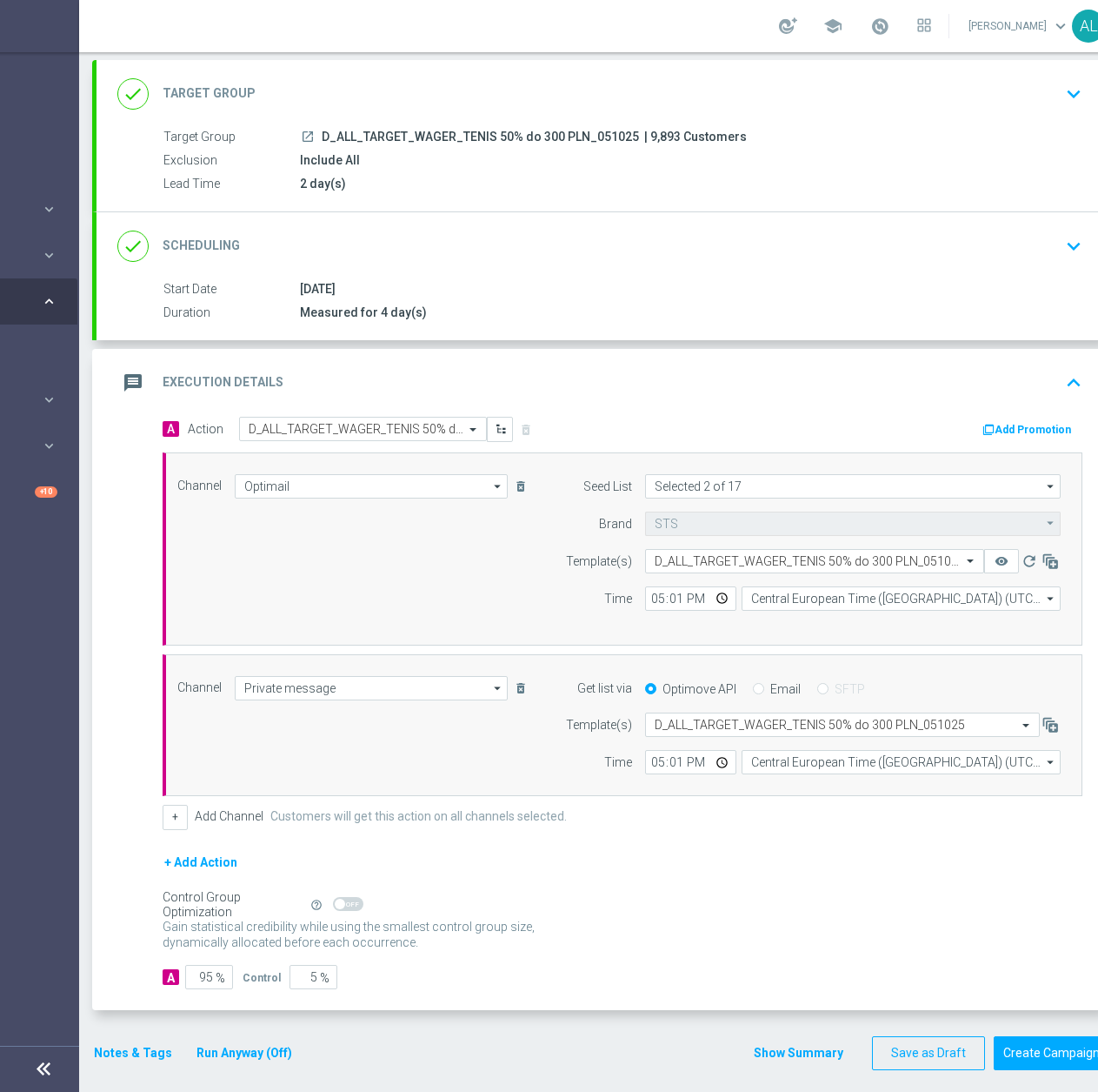
scroll to position [13, 184]
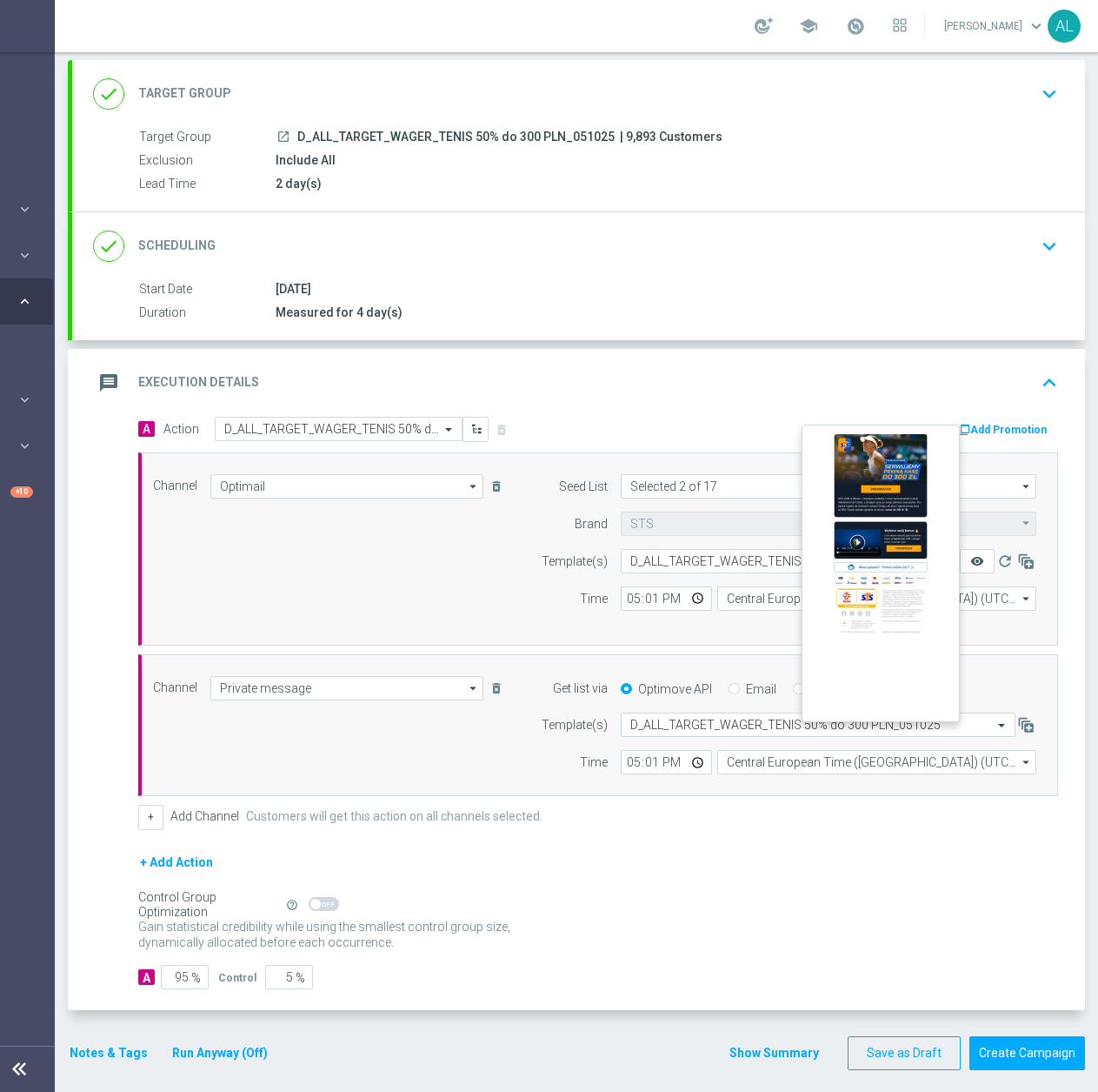
click at [970, 554] on icon "remove_red_eye" at bounding box center [977, 560] width 13 height 13
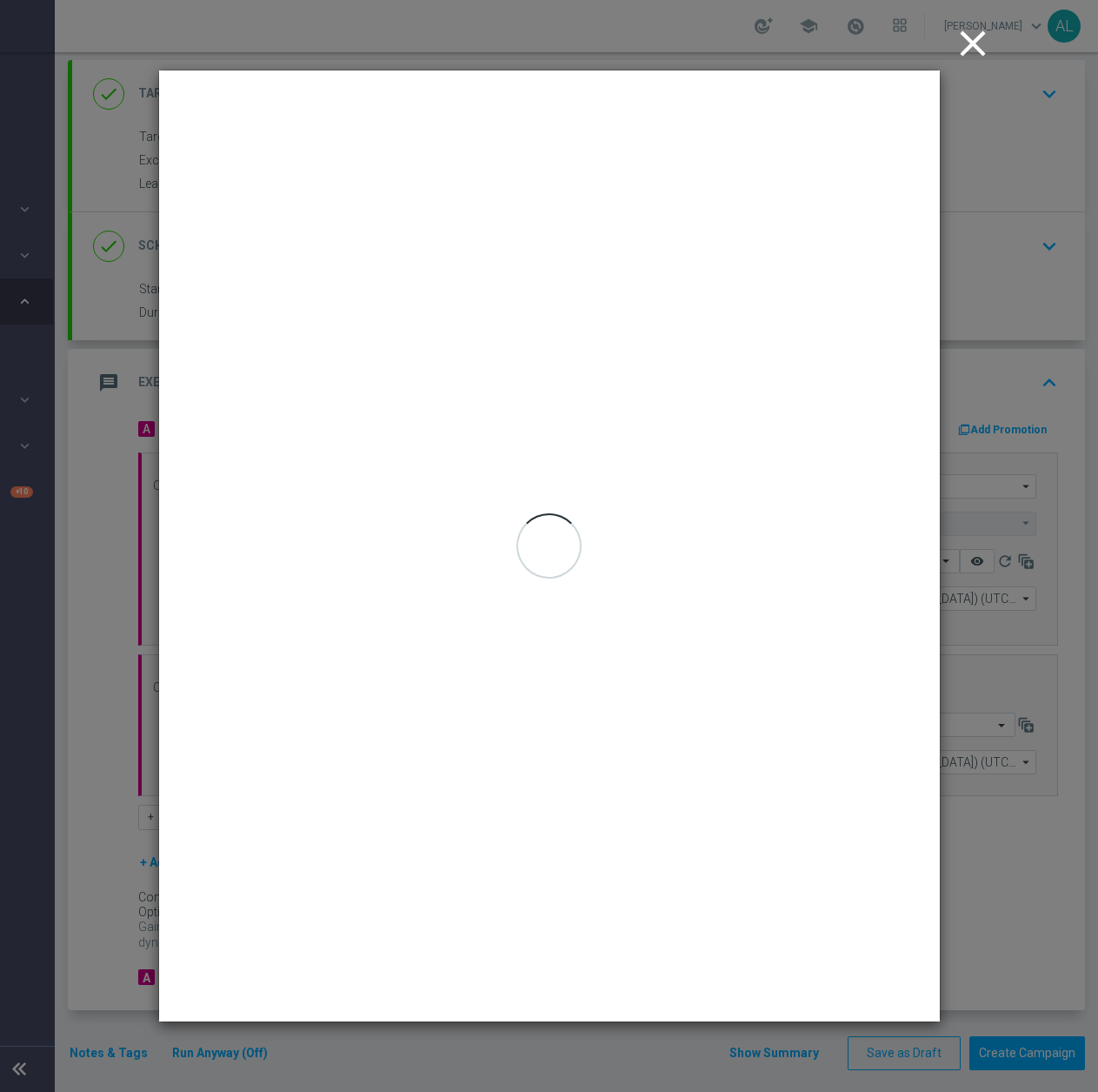
scroll to position [0, 172]
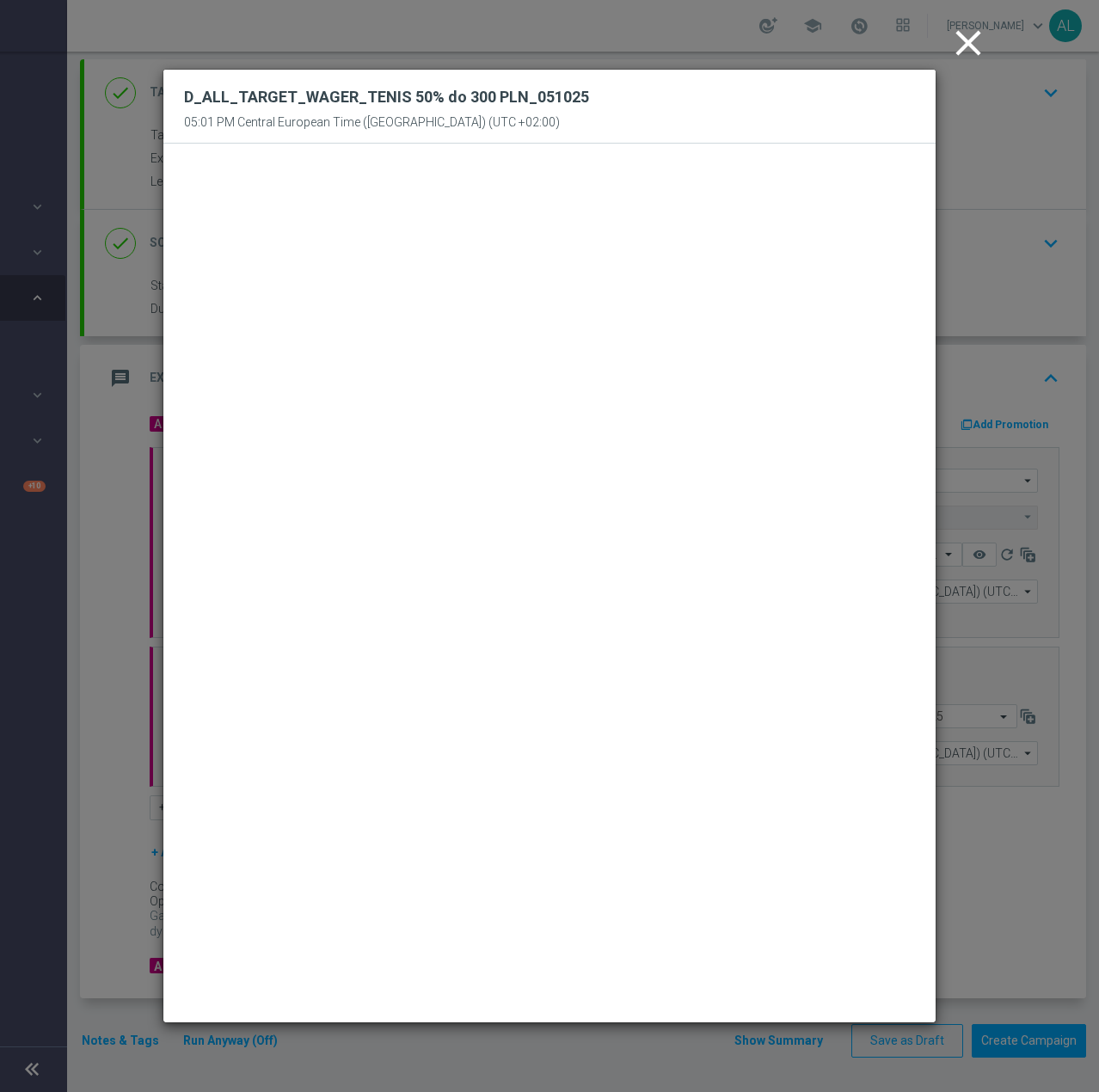
click at [964, 42] on icon "close" at bounding box center [968, 43] width 43 height 43
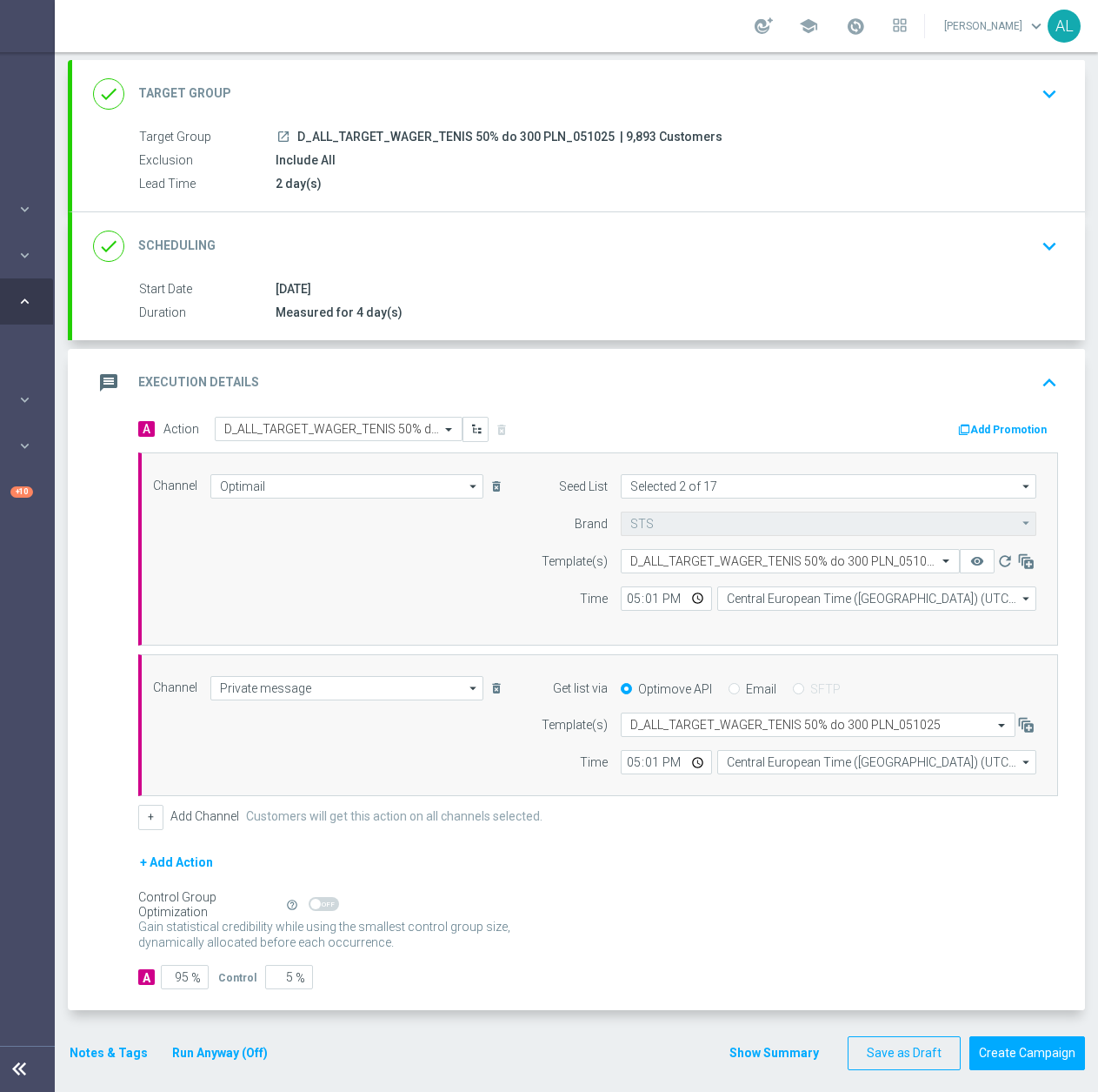
scroll to position [13, 172]
click at [1009, 1038] on button "Create Campaign" at bounding box center [1027, 1053] width 116 height 34
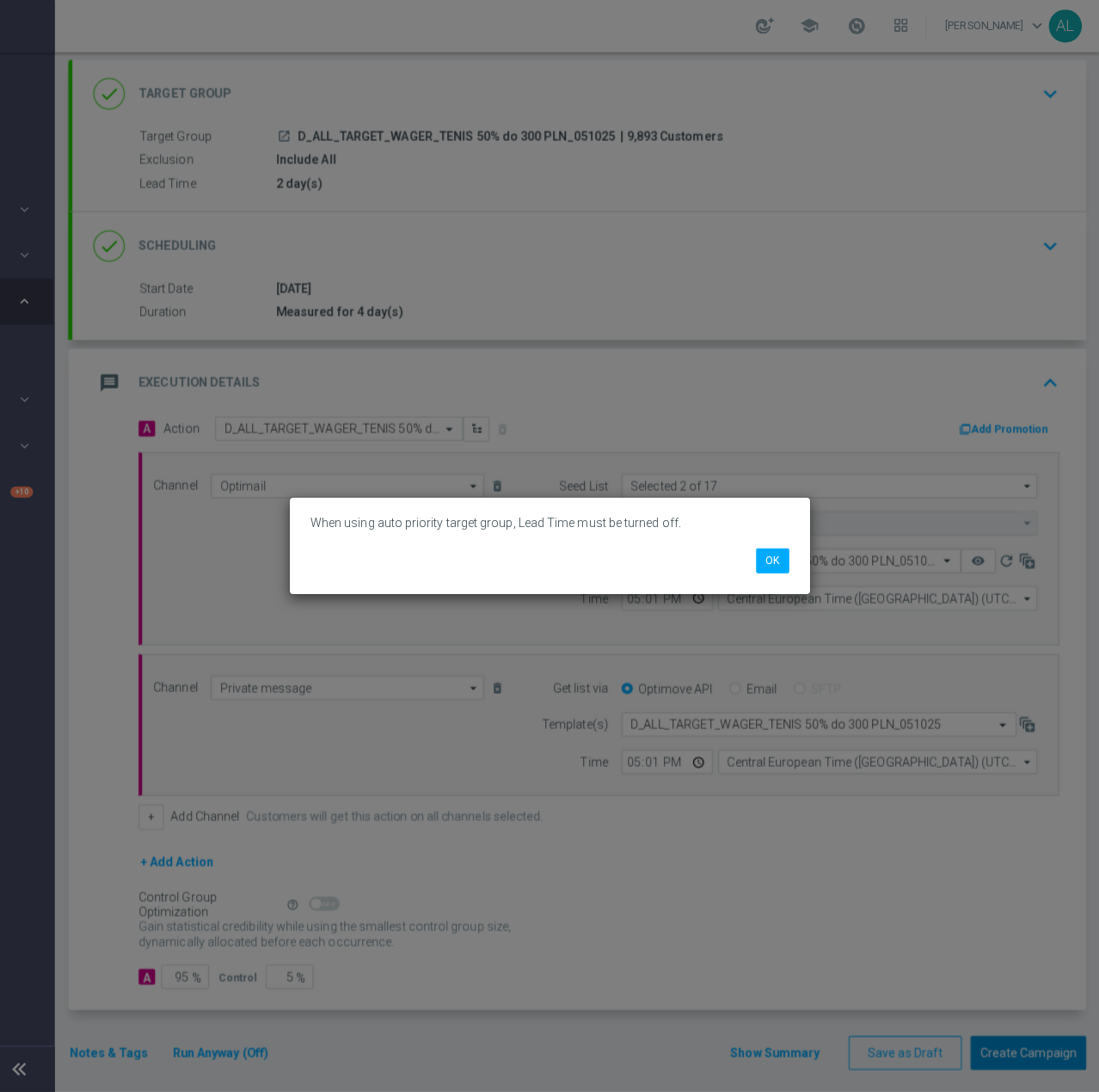
scroll to position [0, 170]
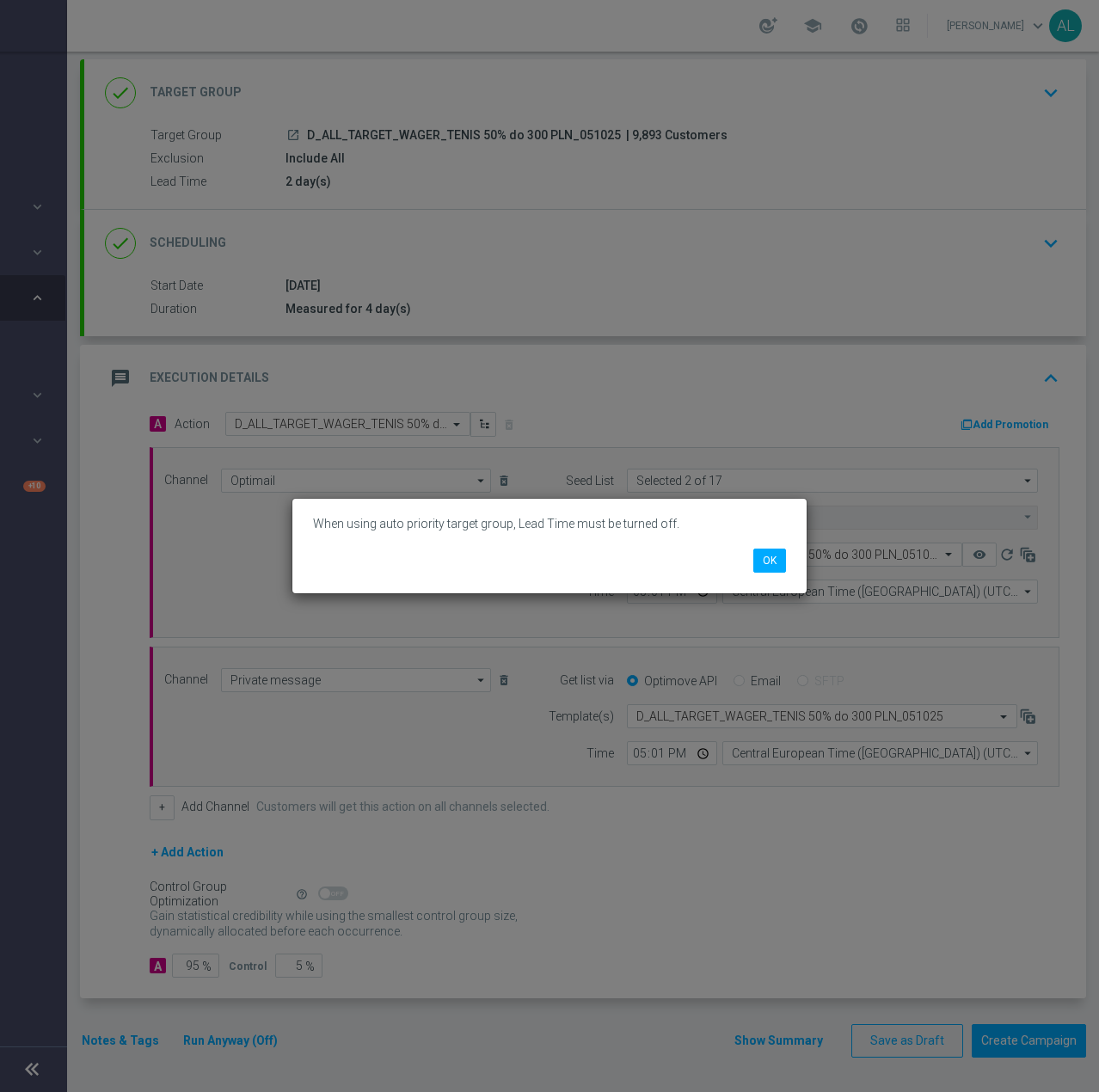
click at [749, 561] on li "OK" at bounding box center [769, 560] width 41 height 24
click at [759, 558] on button "OK" at bounding box center [769, 560] width 33 height 24
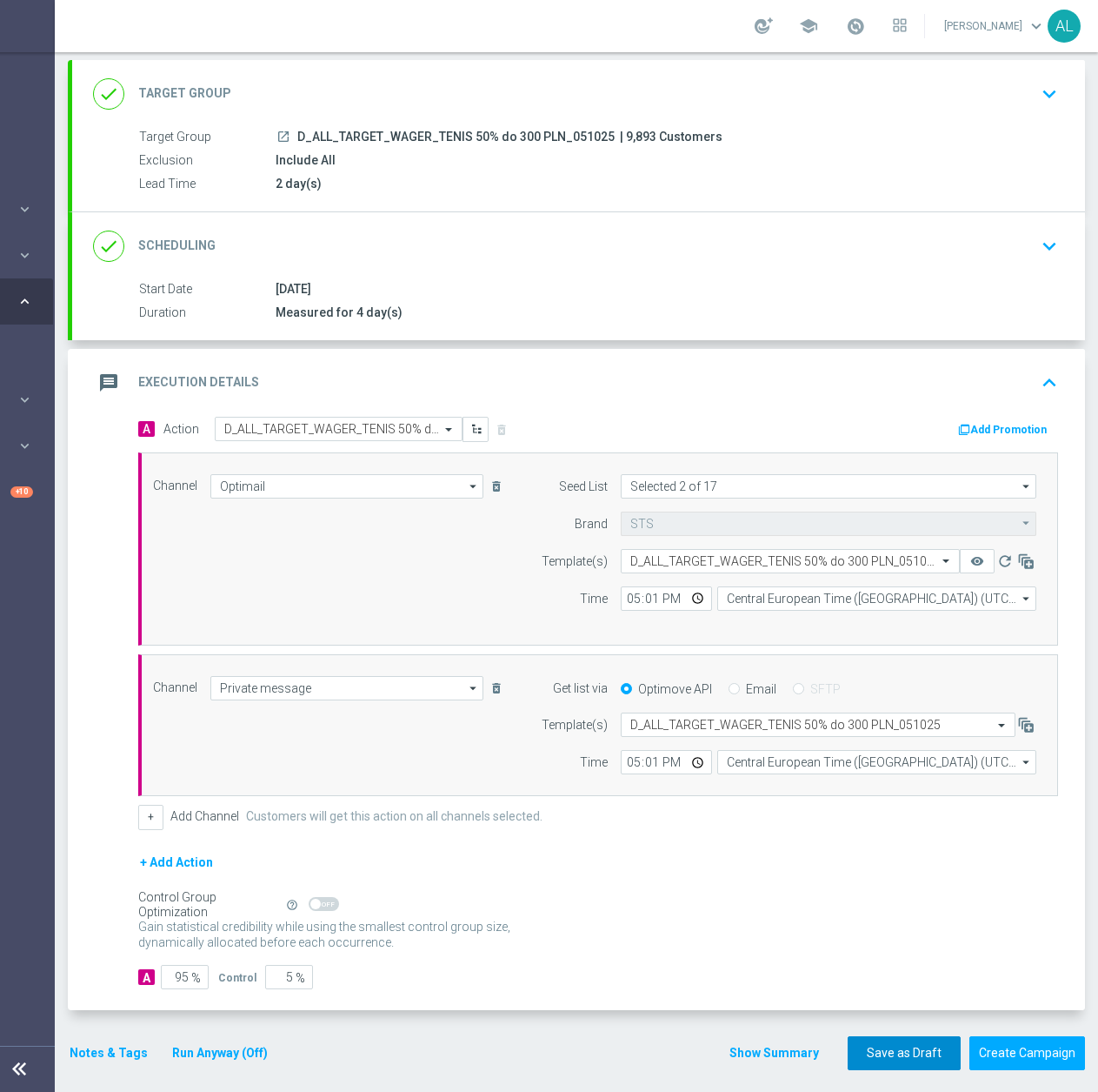
click at [913, 1041] on button "Save as Draft" at bounding box center [905, 1053] width 113 height 34
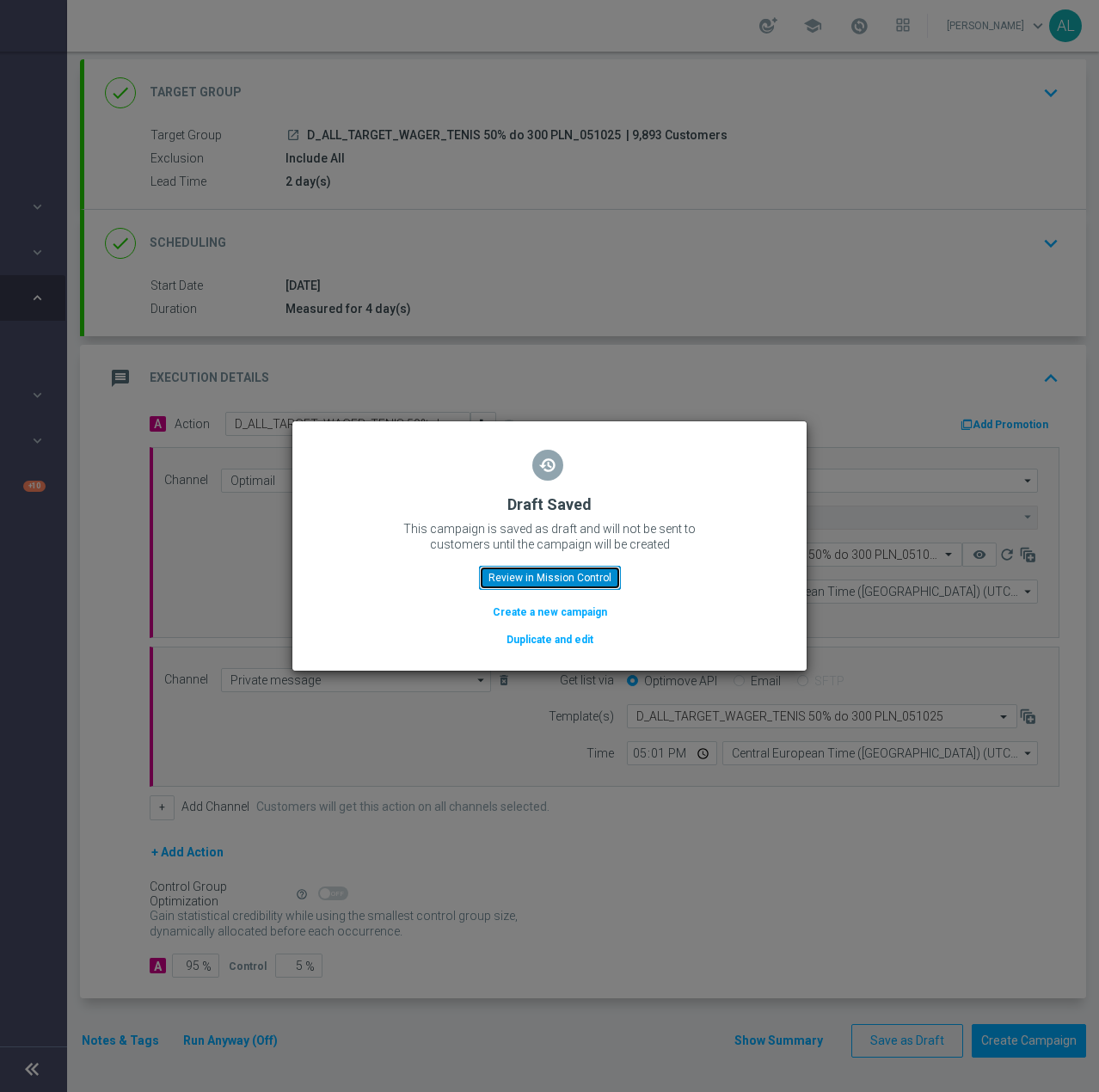
click at [566, 582] on button "Review in Mission Control" at bounding box center [550, 577] width 142 height 24
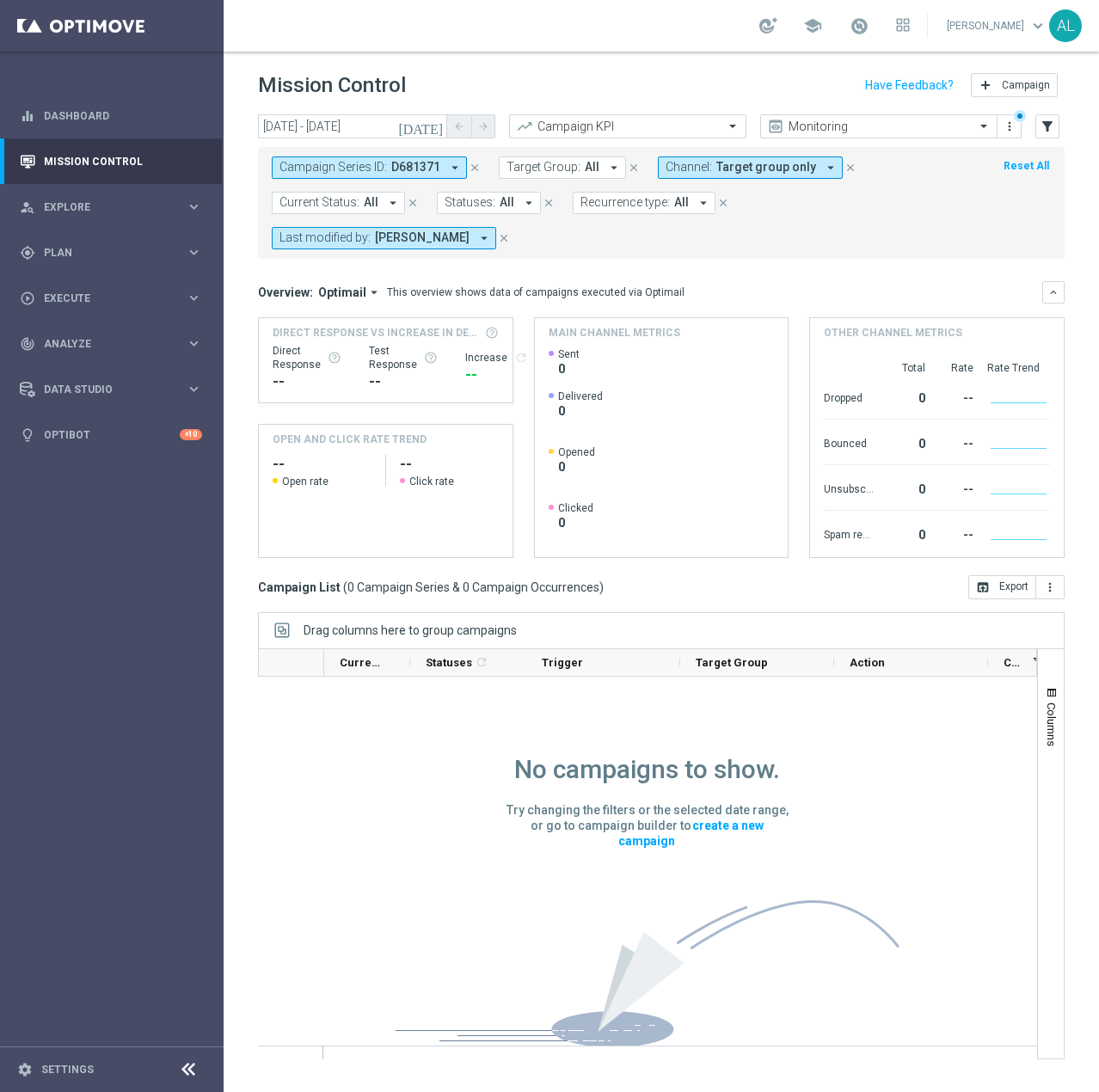
click at [795, 170] on span "Target group only" at bounding box center [766, 167] width 100 height 14
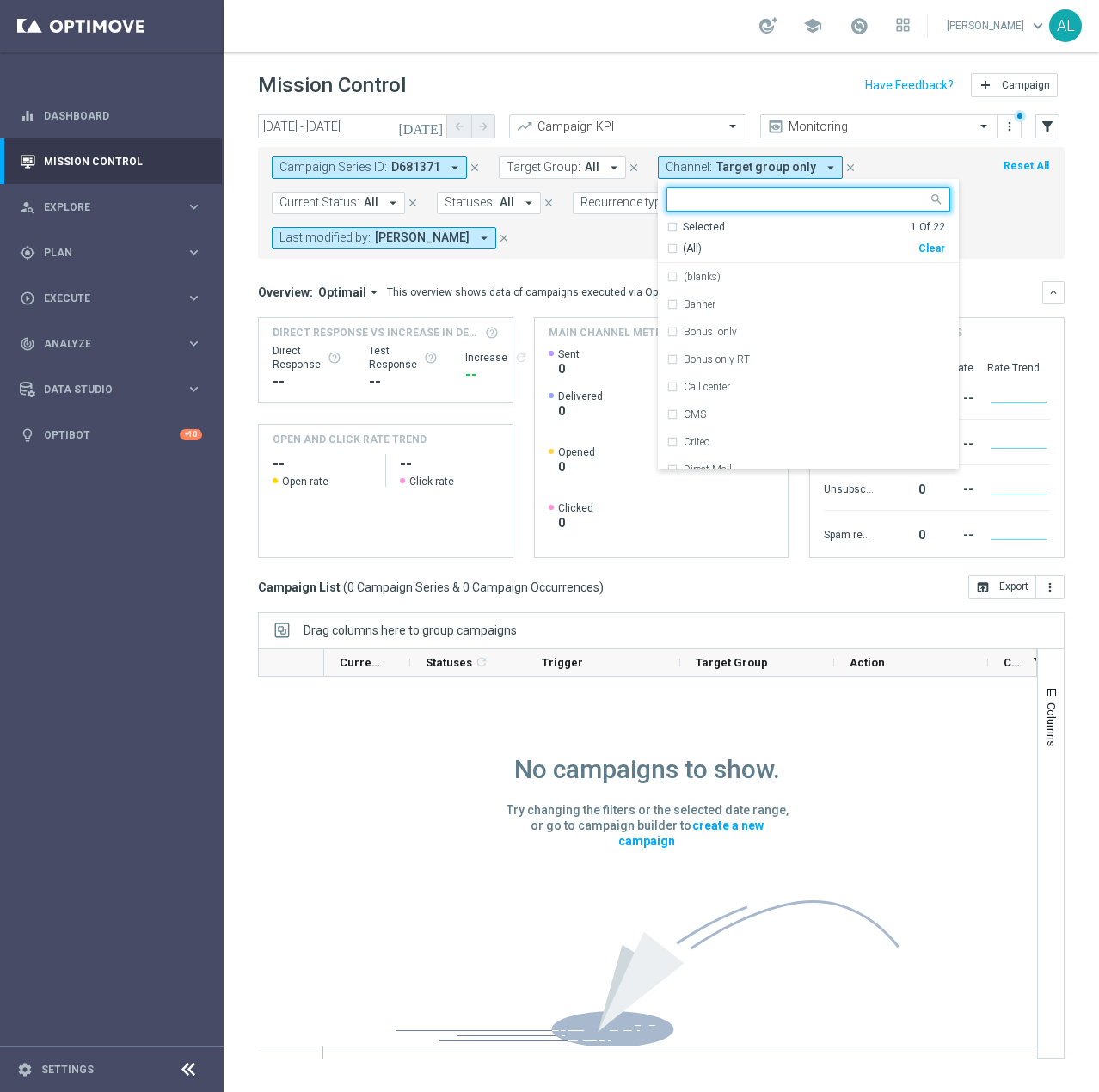
click at [0, 0] on div "Clear" at bounding box center [0, 0] width 0 height 0
click at [990, 243] on div "Campaign Series ID: D681371 arrow_drop_down close Target Group: All arrow_drop_…" at bounding box center [661, 203] width 806 height 112
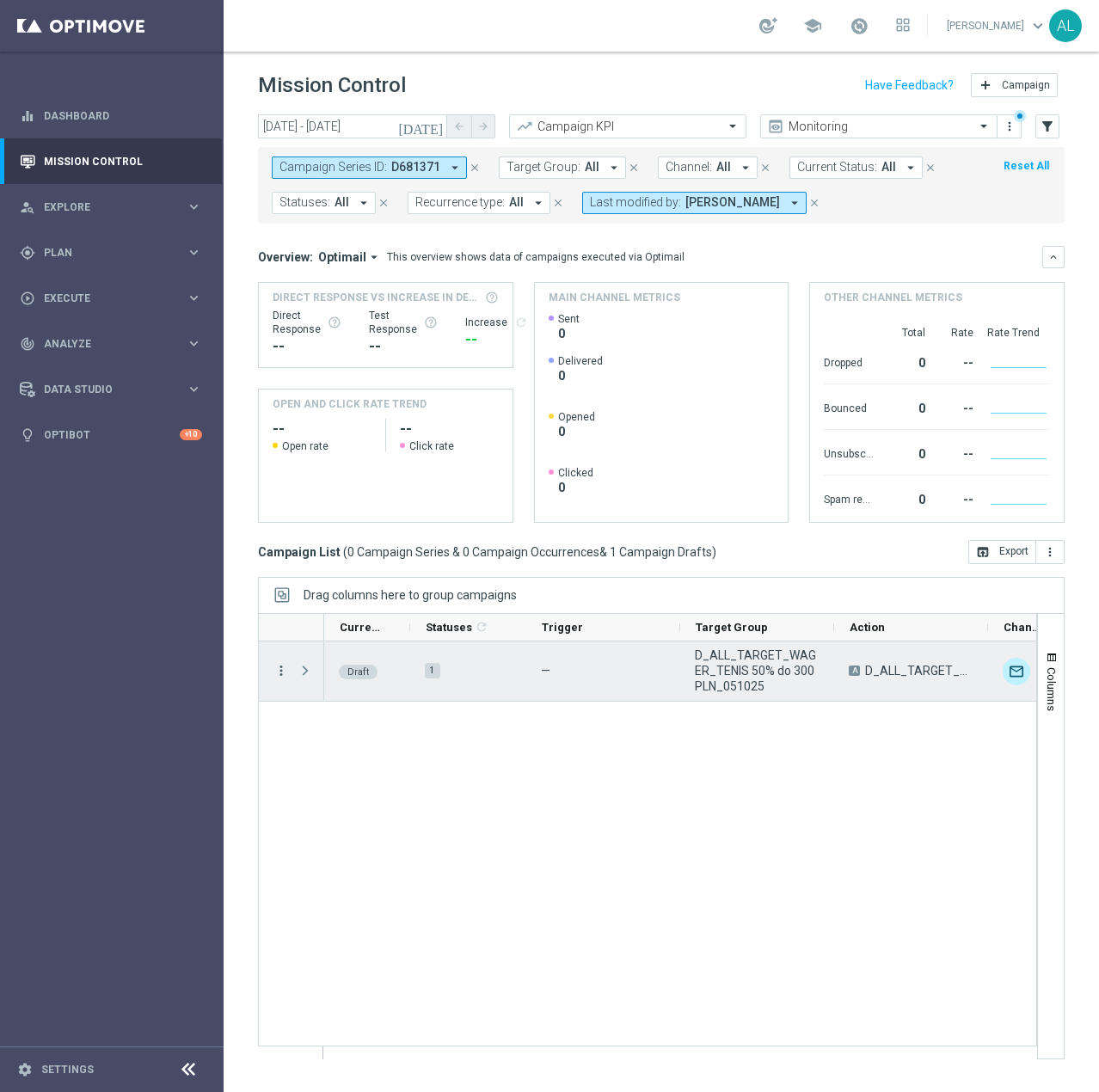
click at [281, 668] on icon "more_vert" at bounding box center [281, 670] width 15 height 15
click at [352, 738] on div "Edit" at bounding box center [395, 737] width 160 height 12
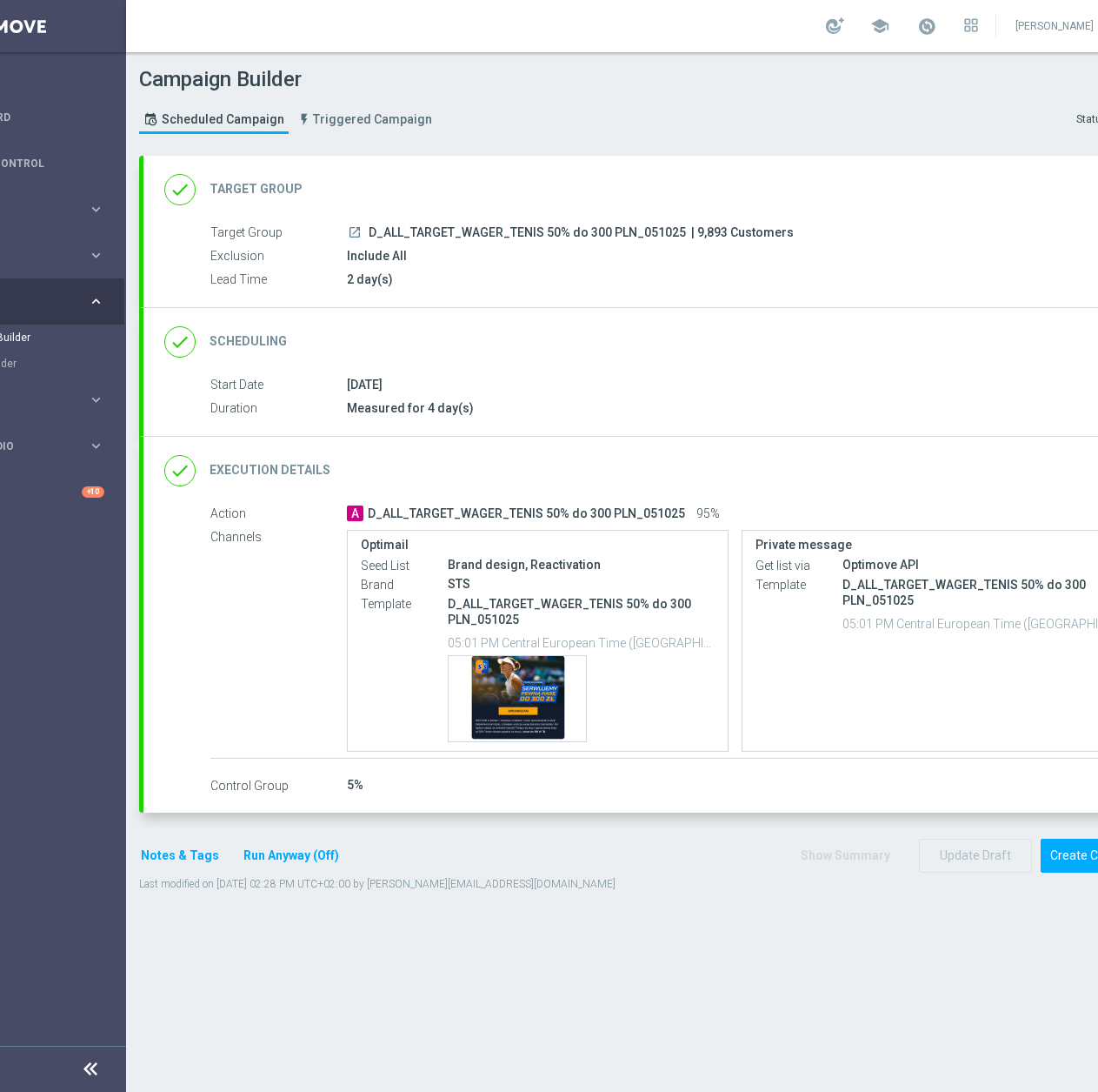
scroll to position [0, 184]
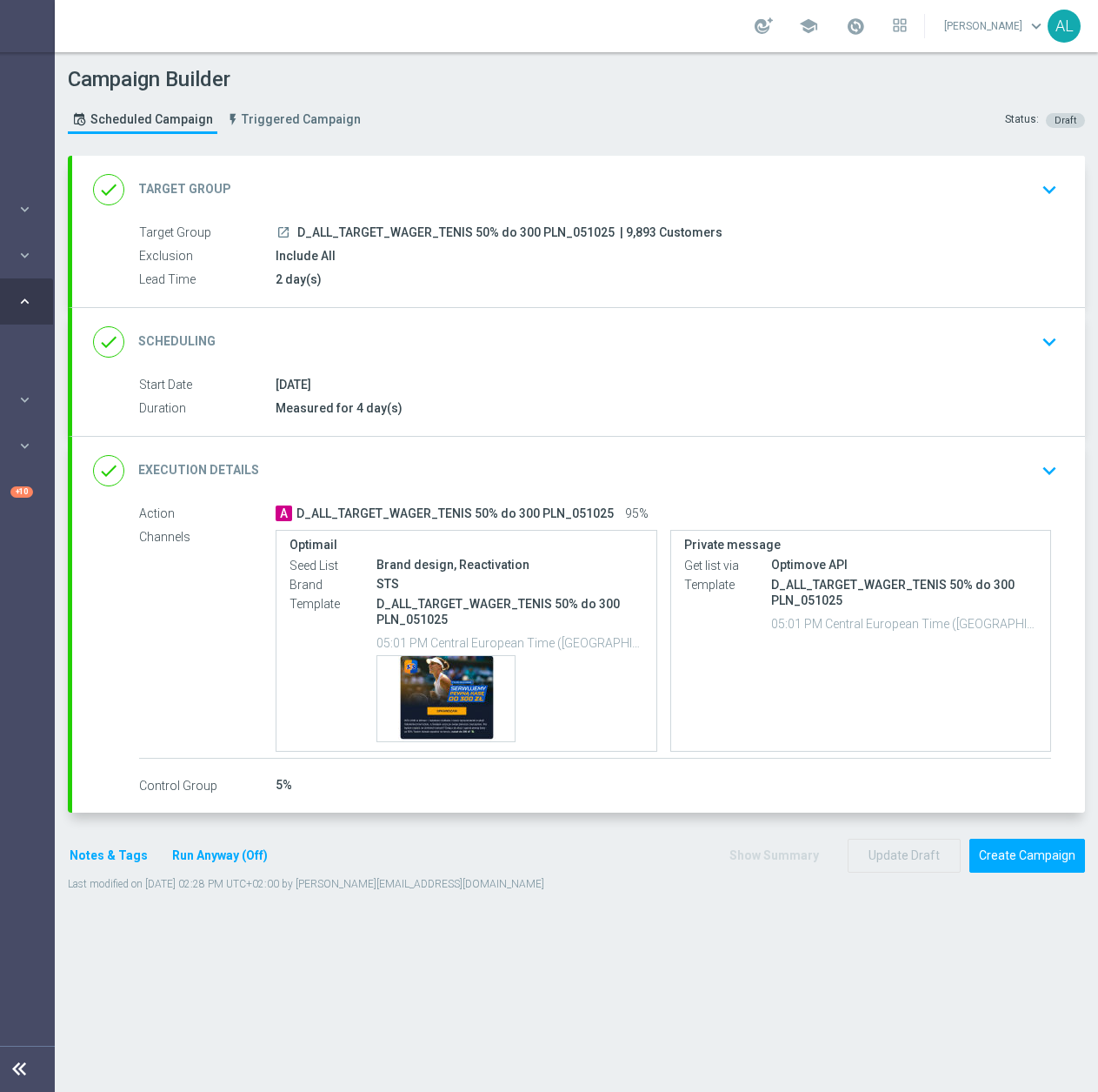
click at [67, 851] on button "Notes & Tags" at bounding box center [108, 855] width 82 height 22
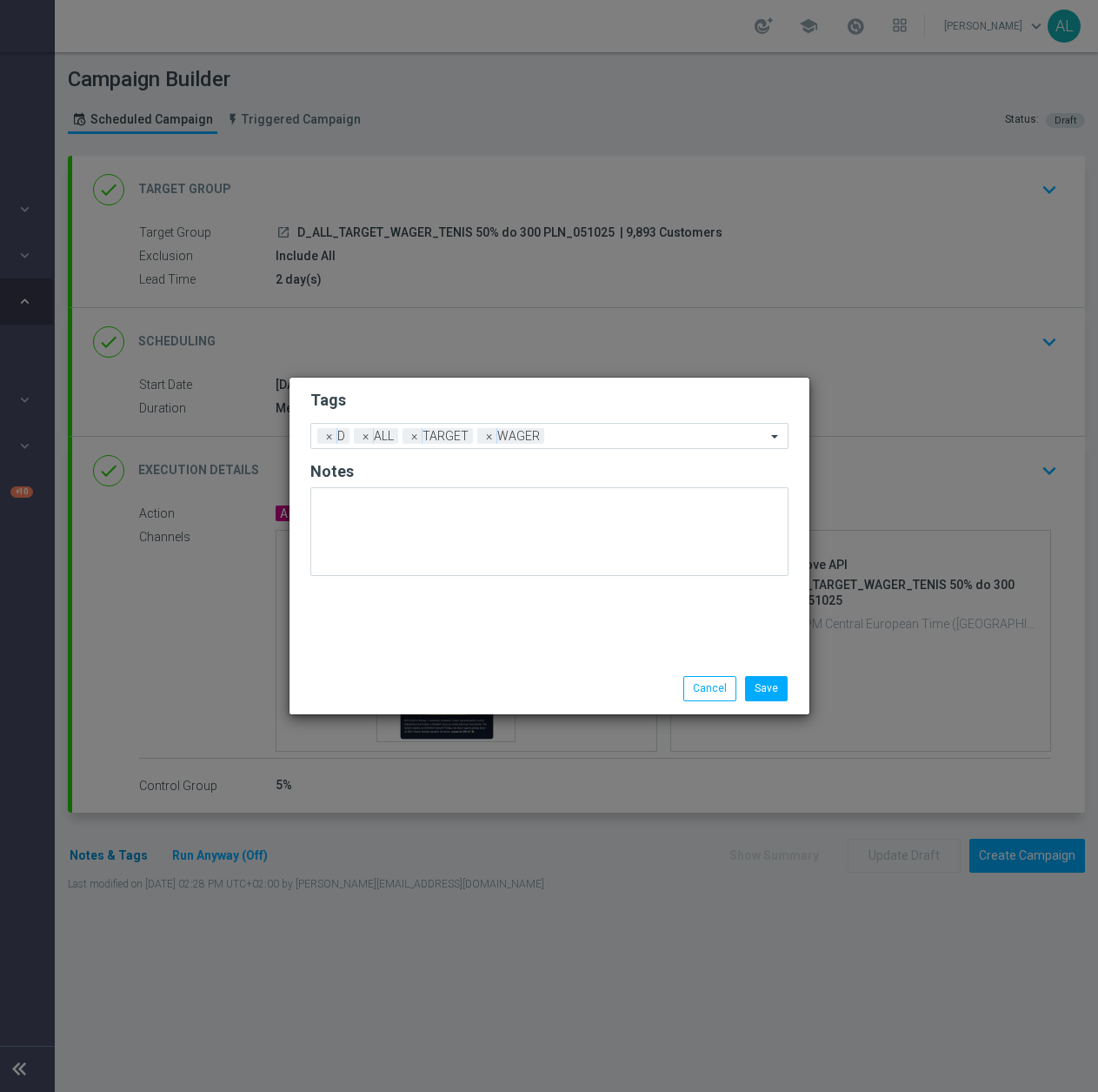
scroll to position [0, 172]
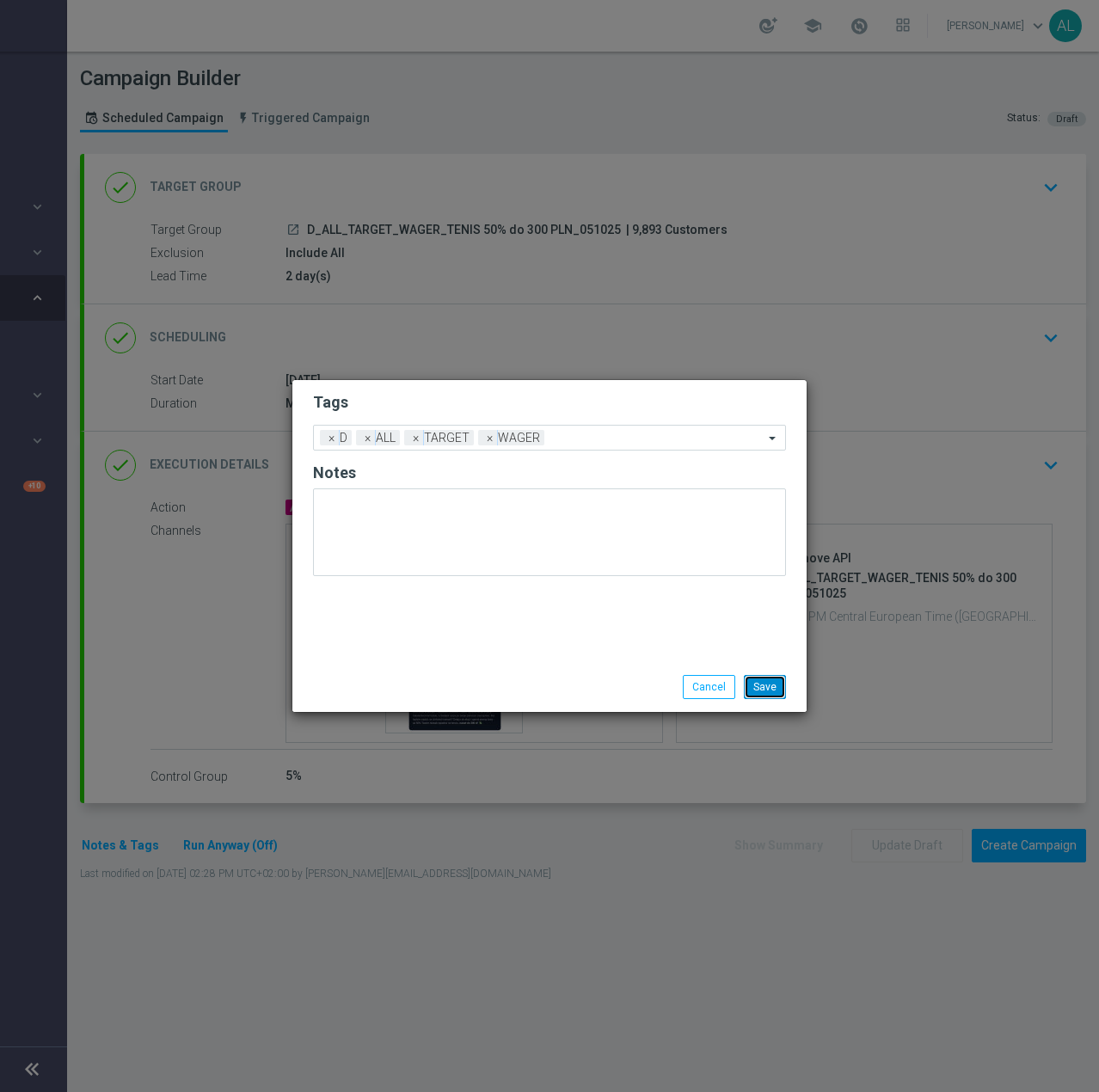
click at [783, 689] on button "Save" at bounding box center [764, 687] width 42 height 24
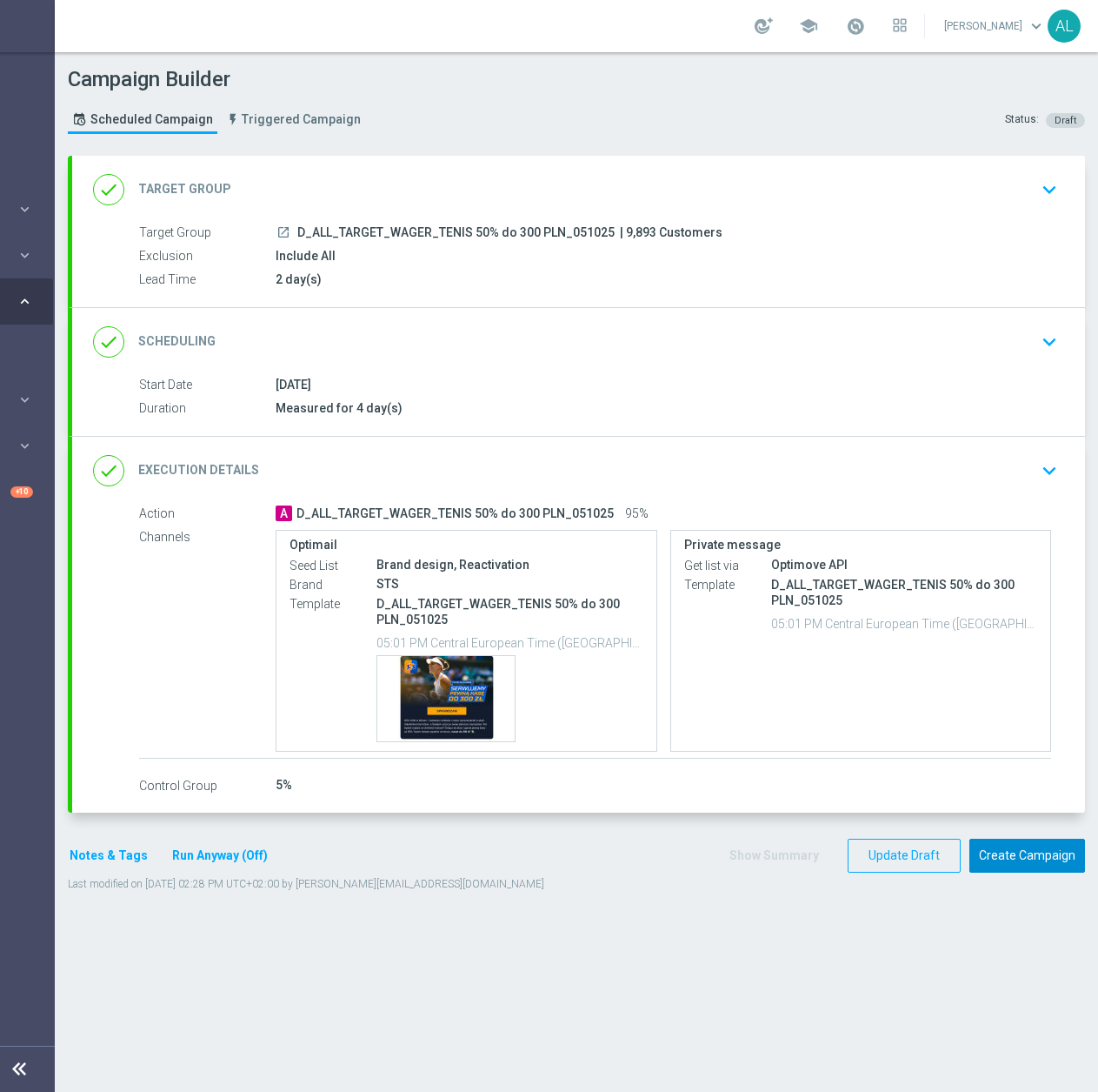
click at [1004, 864] on button "Create Campaign" at bounding box center [1027, 855] width 116 height 34
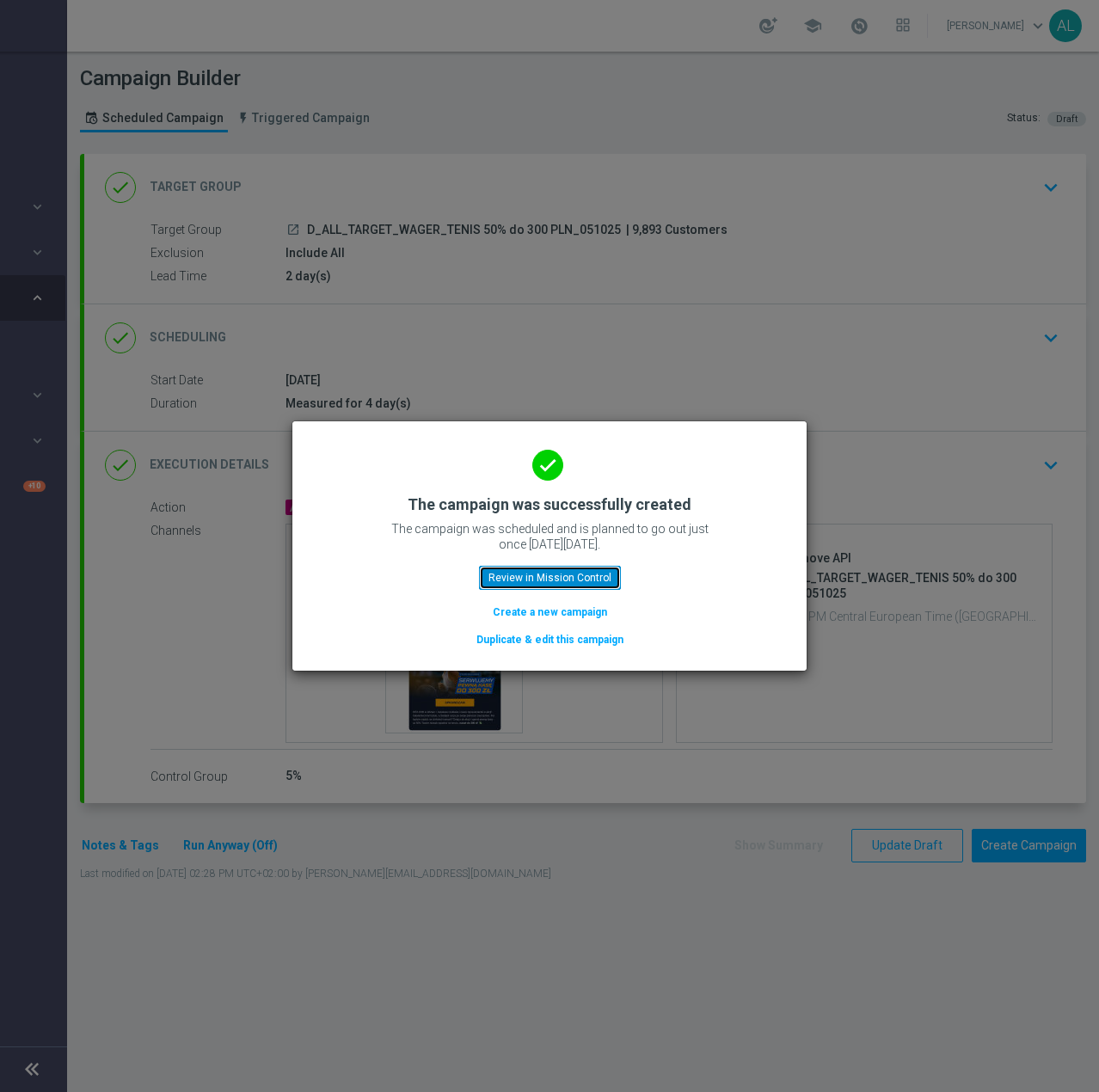
click at [550, 581] on button "Review in Mission Control" at bounding box center [550, 577] width 142 height 24
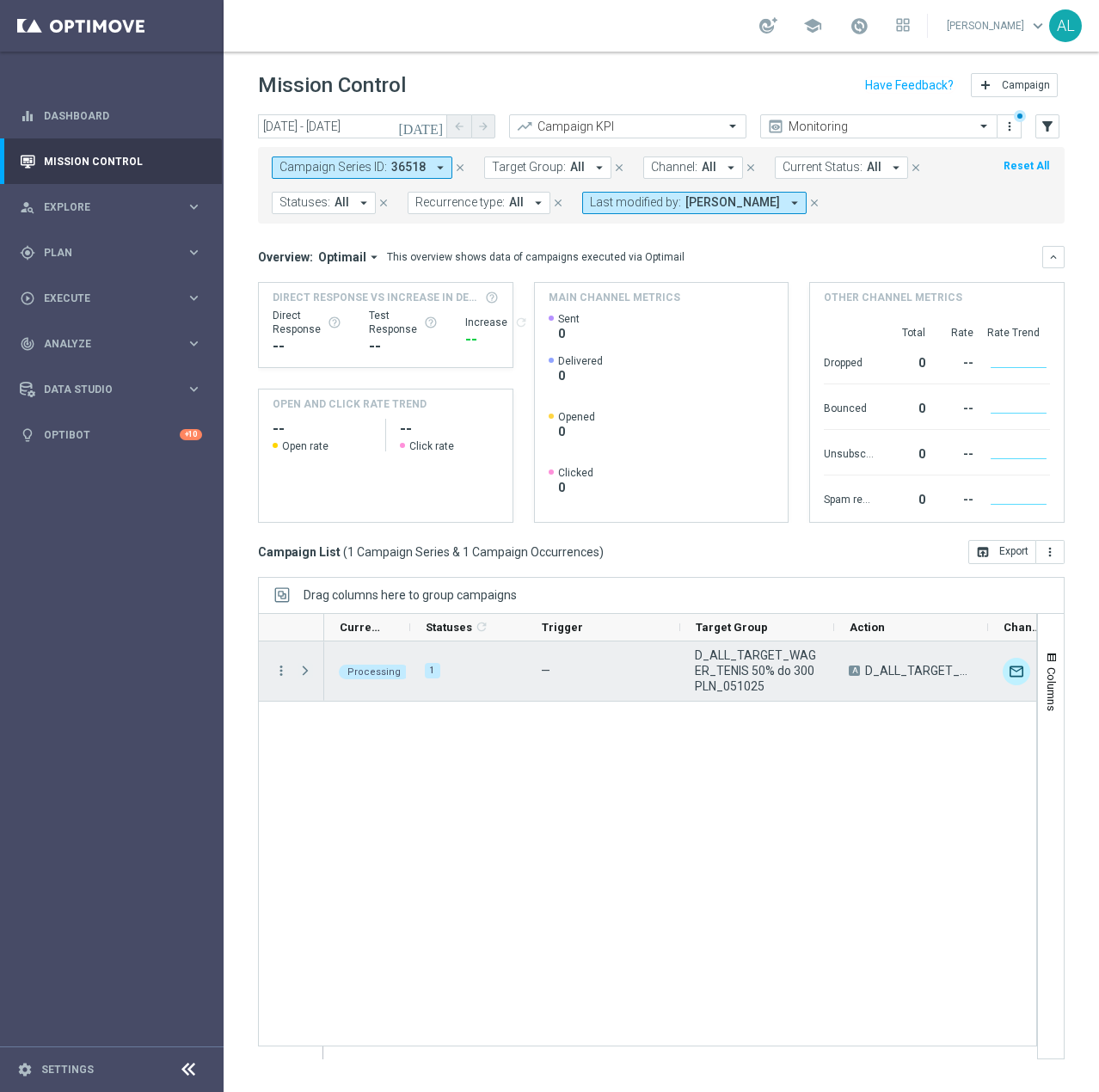
click at [298, 683] on span "Press SPACE to select this row." at bounding box center [307, 670] width 19 height 35
click at [306, 670] on span "Press SPACE to select this row." at bounding box center [305, 670] width 15 height 13
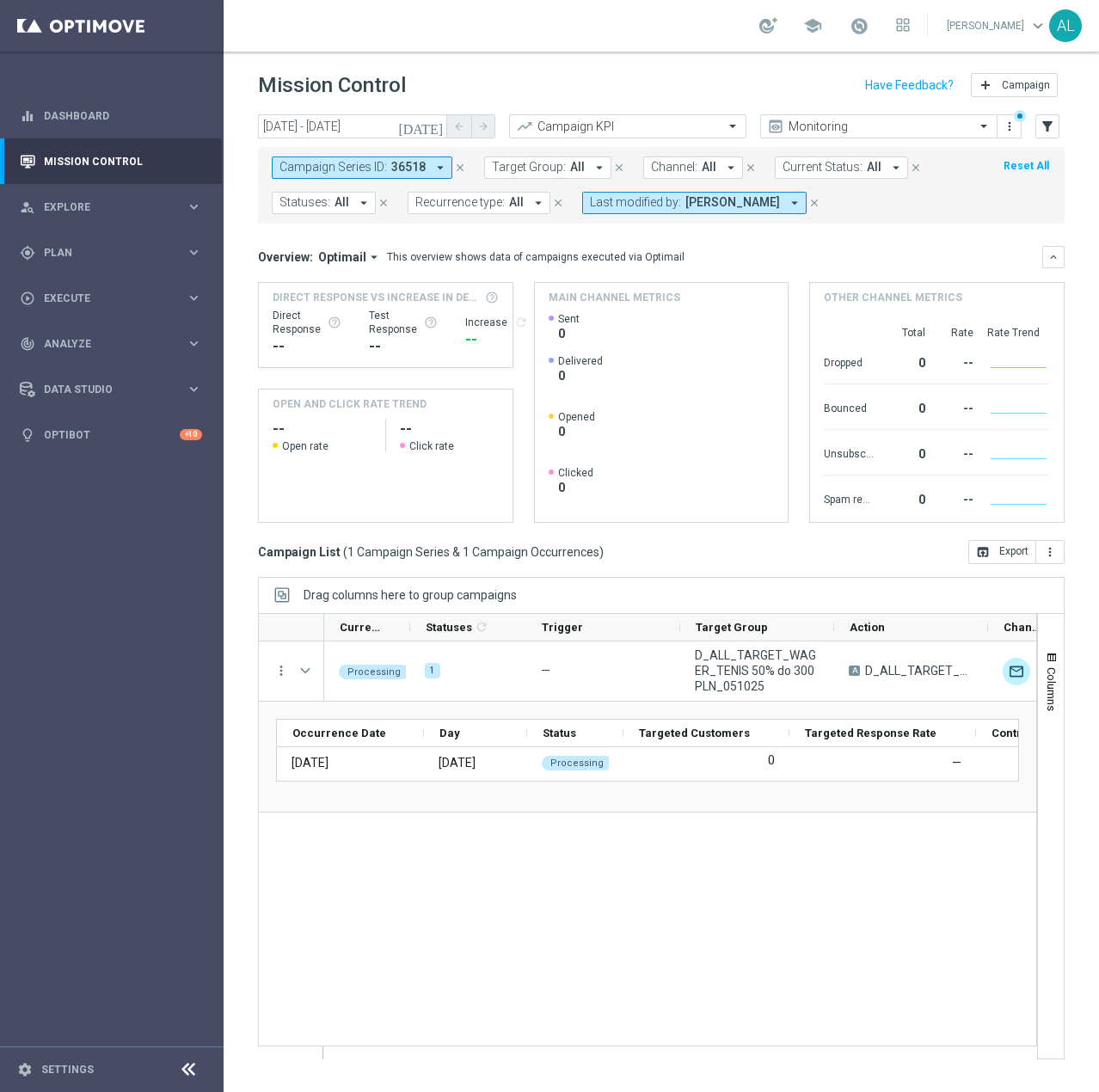
click at [670, 903] on div "Processing 1 — D_ALL_TARGET_WAGER_TENIS 50% do 300 PLN_051025 A D_ALL_TARGET_WA…" at bounding box center [680, 849] width 712 height 417
